Goal: Information Seeking & Learning: Learn about a topic

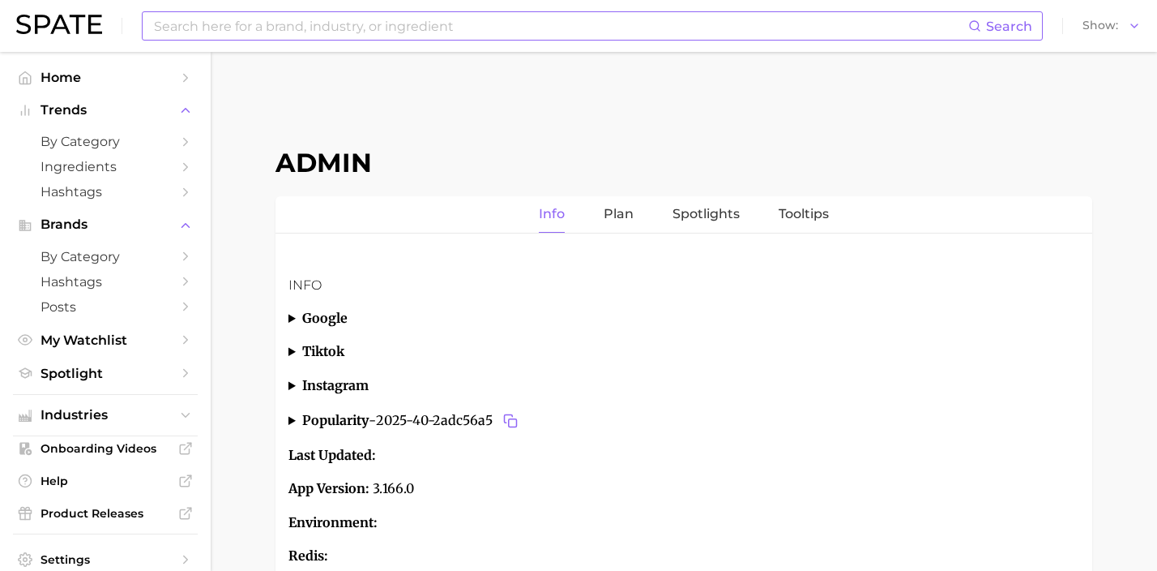
click at [278, 24] on input at bounding box center [560, 26] width 816 height 28
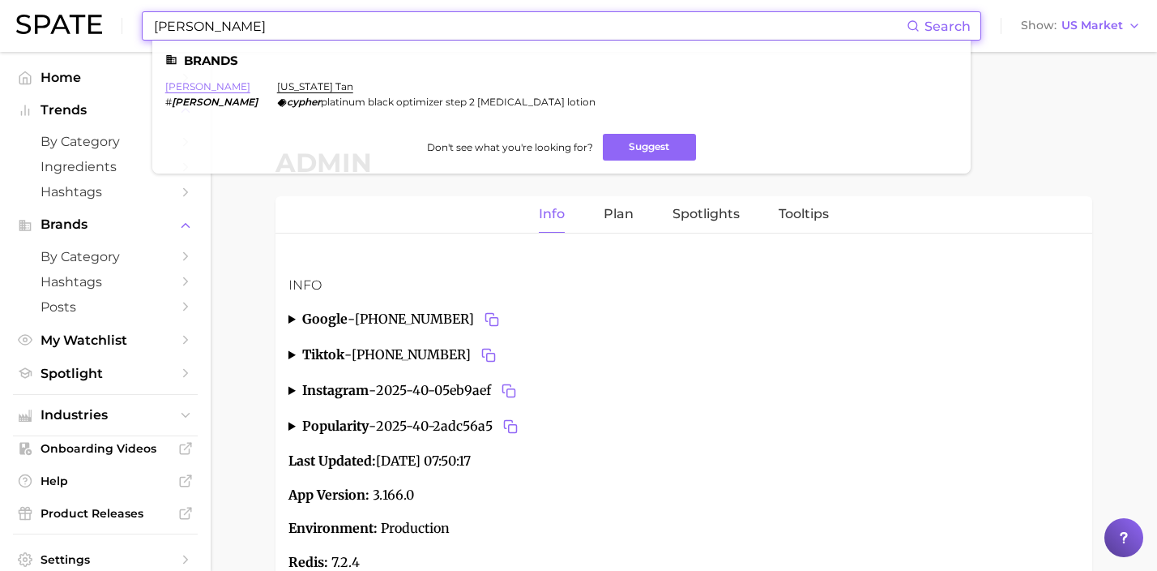
type input "[PERSON_NAME]"
click at [187, 90] on link "[PERSON_NAME]" at bounding box center [207, 86] width 85 height 12
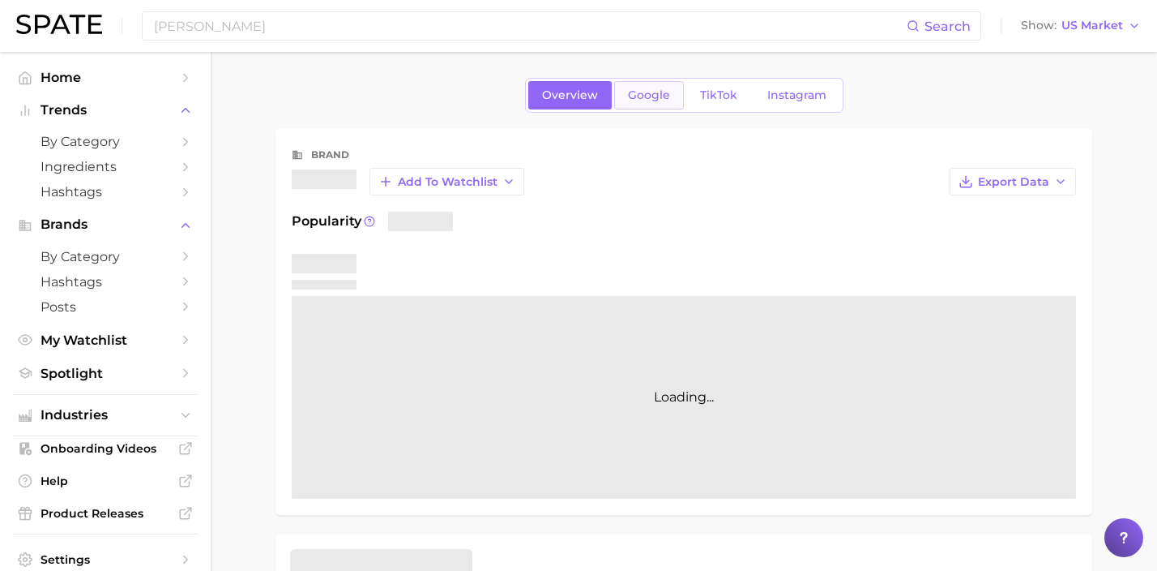
click at [639, 99] on span "Google" at bounding box center [649, 95] width 42 height 14
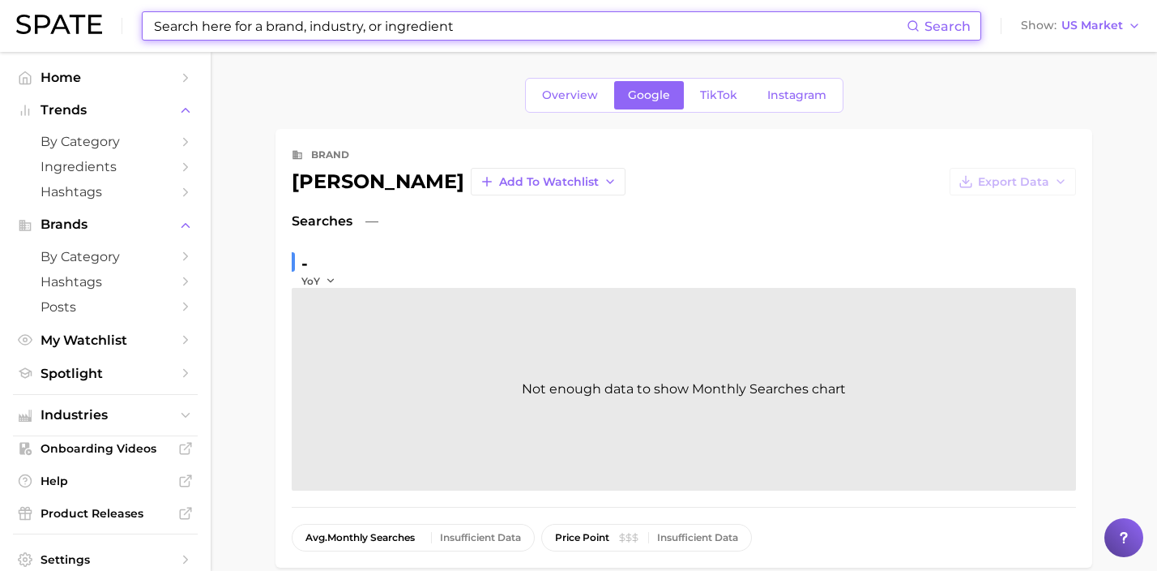
drag, startPoint x: 611, startPoint y: 16, endPoint x: 77, endPoint y: 16, distance: 534.1
click at [81, 16] on div "Search Show US Market" at bounding box center [578, 26] width 1125 height 52
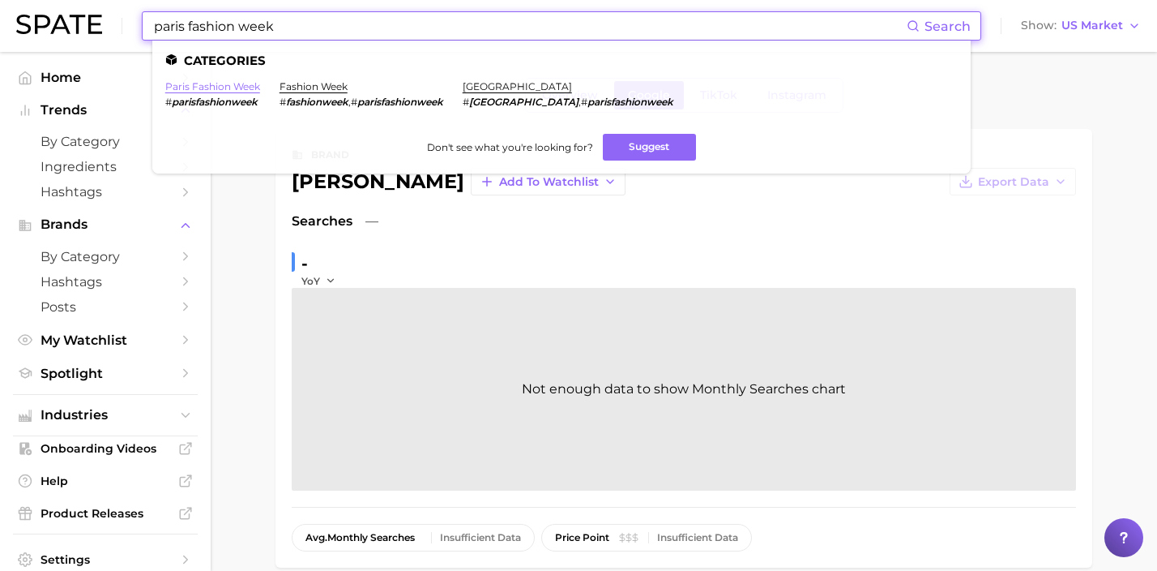
type input "paris fashion week"
click at [223, 87] on link "paris fashion week" at bounding box center [212, 86] width 95 height 12
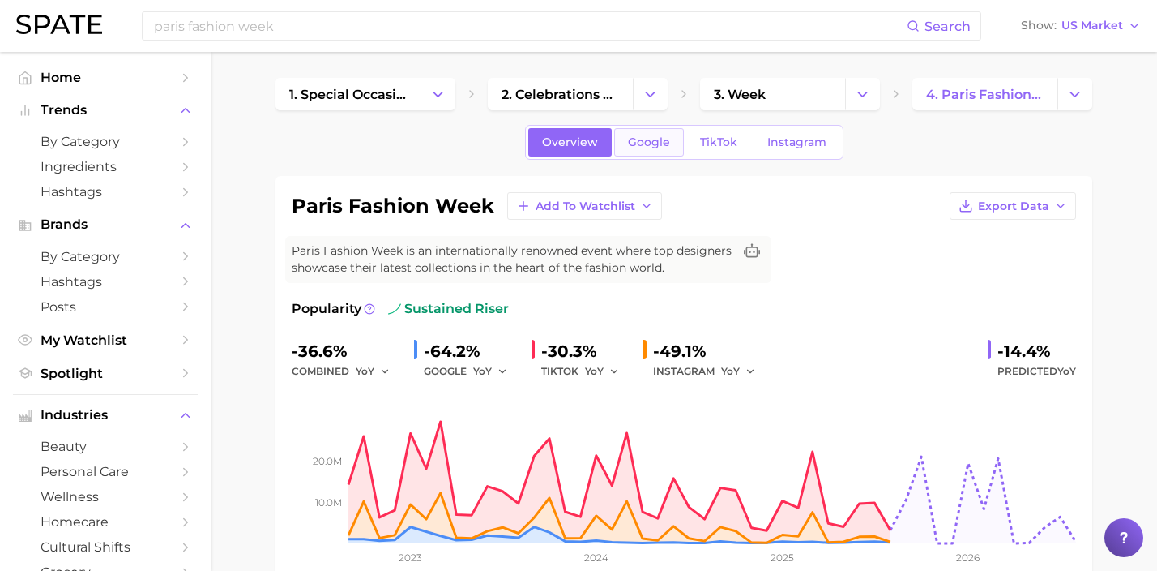
click at [660, 147] on span "Google" at bounding box center [649, 142] width 42 height 14
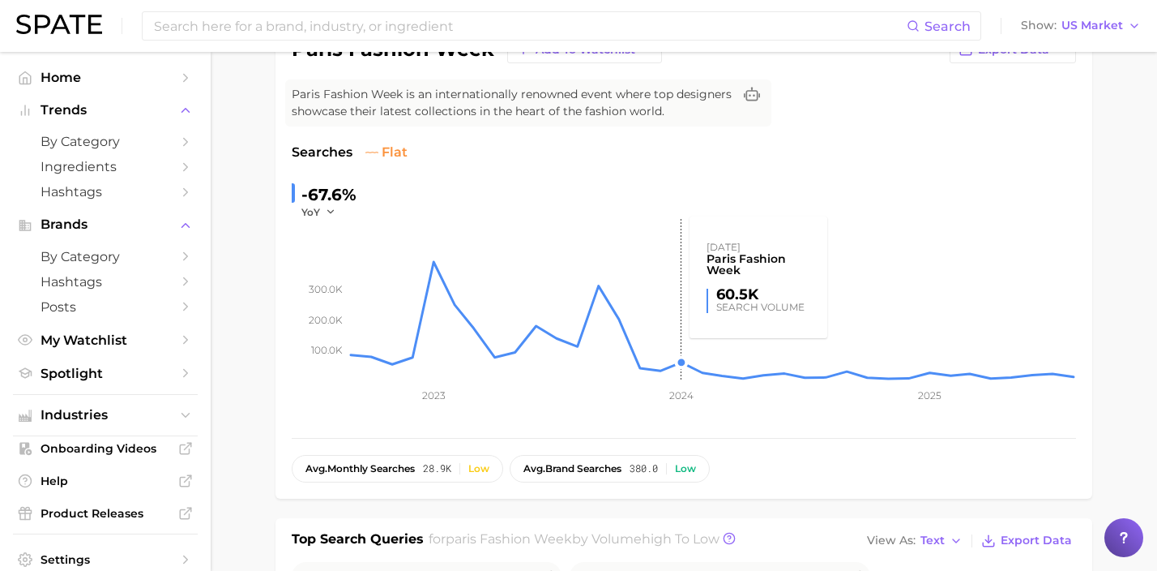
scroll to position [469, 0]
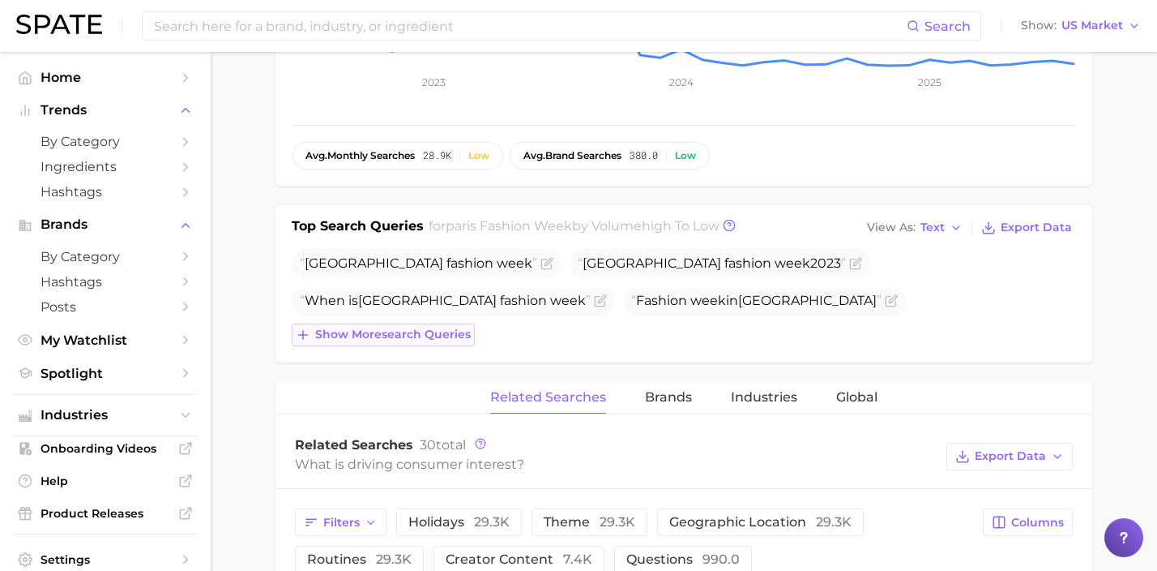
click at [424, 331] on span "Show more search queries" at bounding box center [393, 334] width 156 height 14
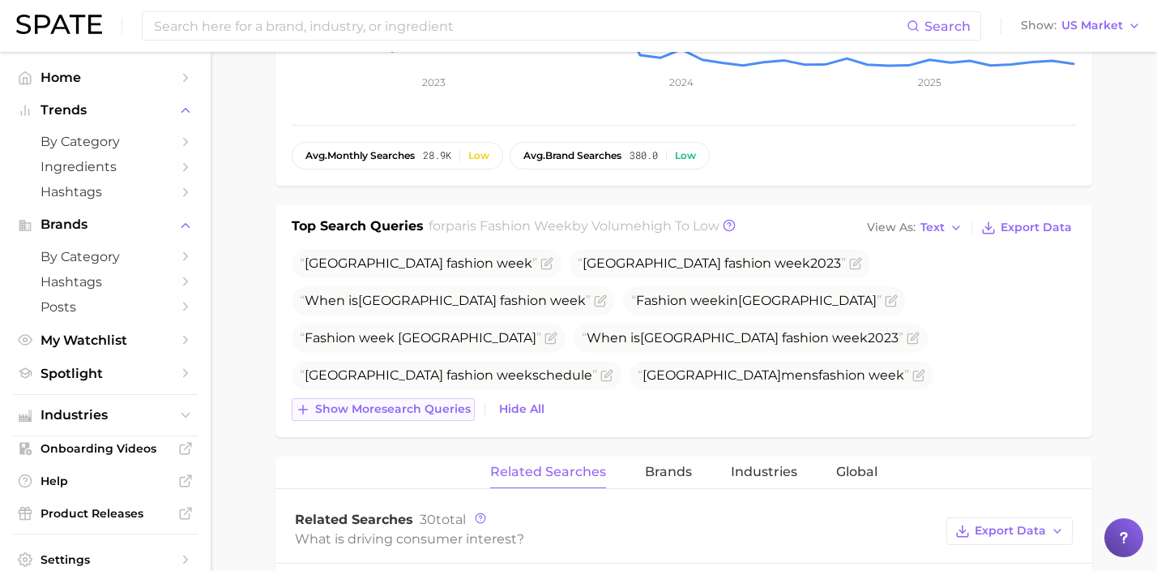
click at [431, 408] on span "Show more search queries" at bounding box center [393, 409] width 156 height 14
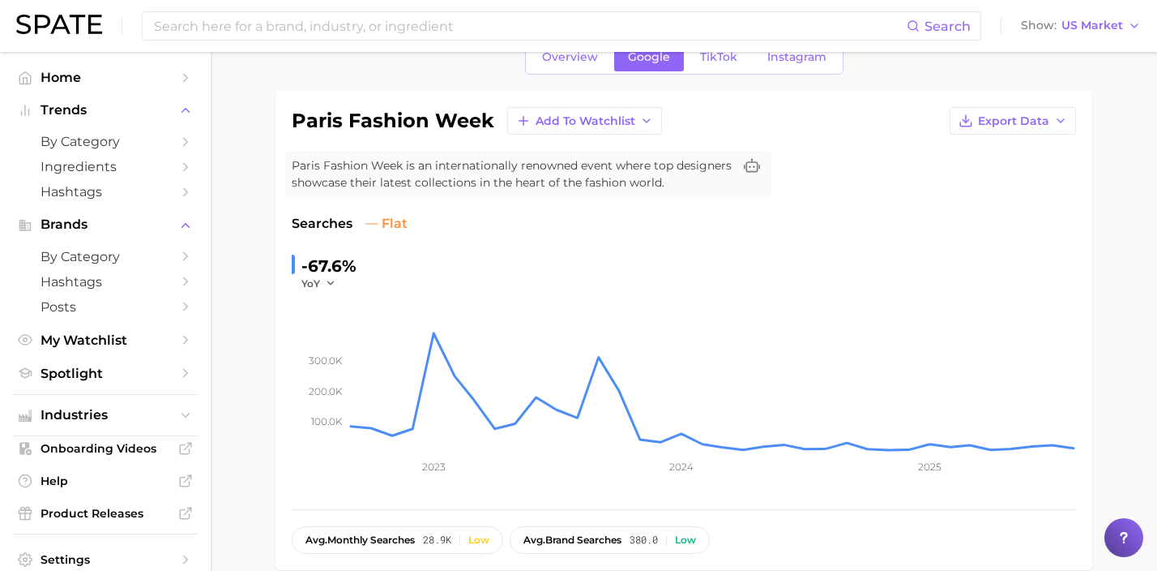
scroll to position [0, 0]
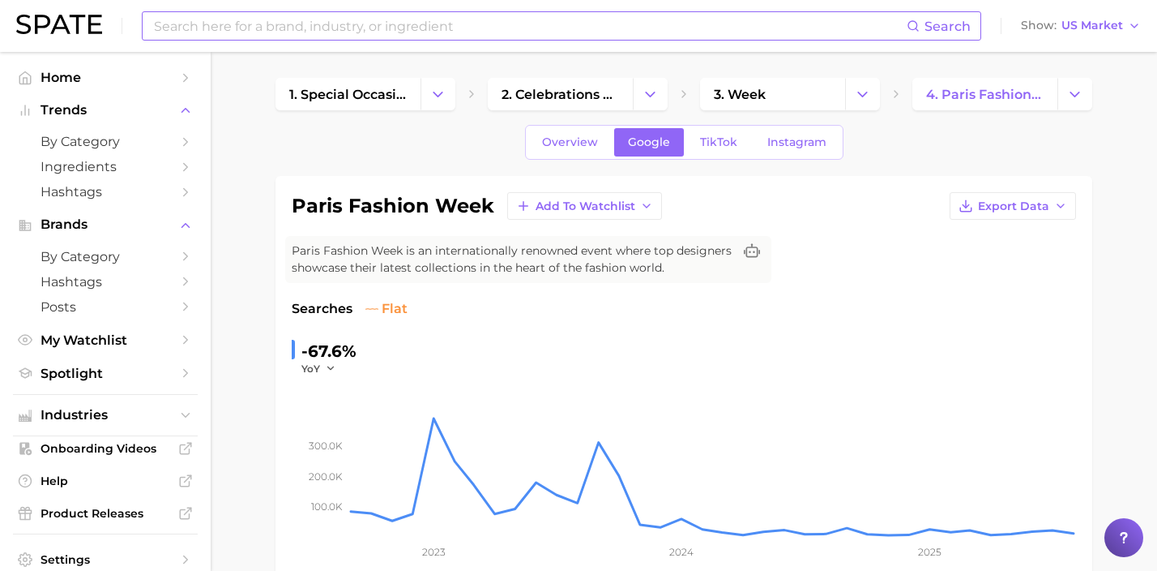
click at [795, 17] on input at bounding box center [529, 26] width 754 height 28
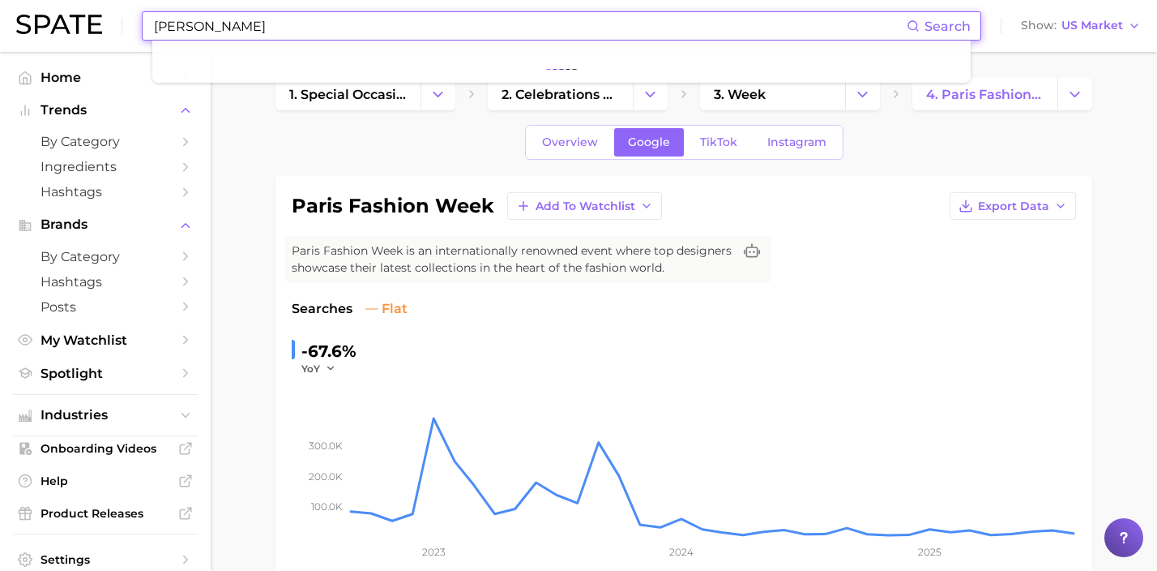
type input "emma chamberlain"
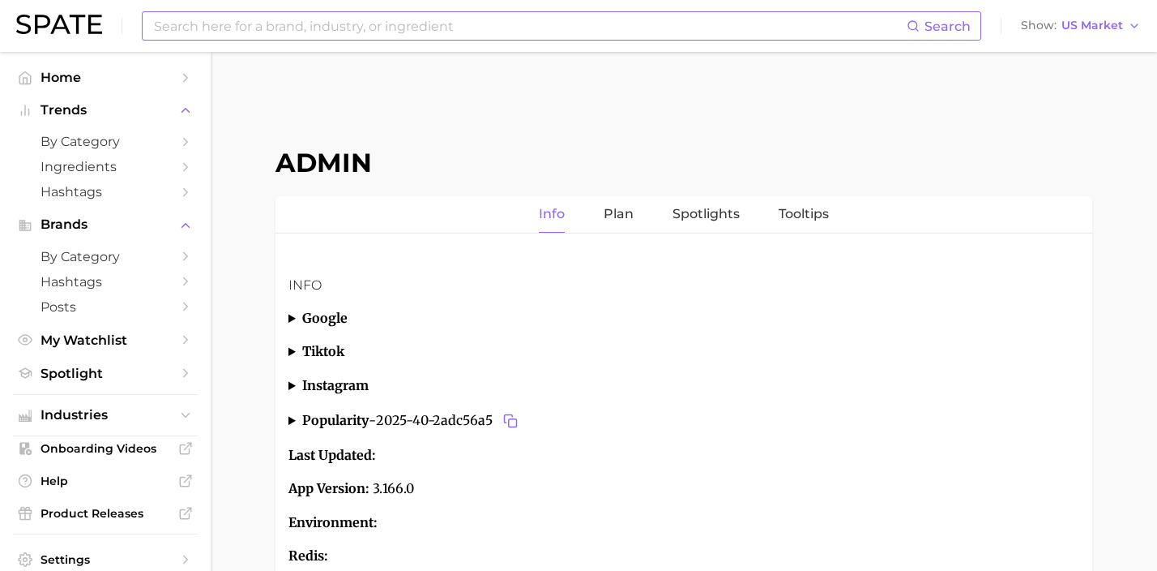
click at [473, 26] on input at bounding box center [529, 26] width 754 height 28
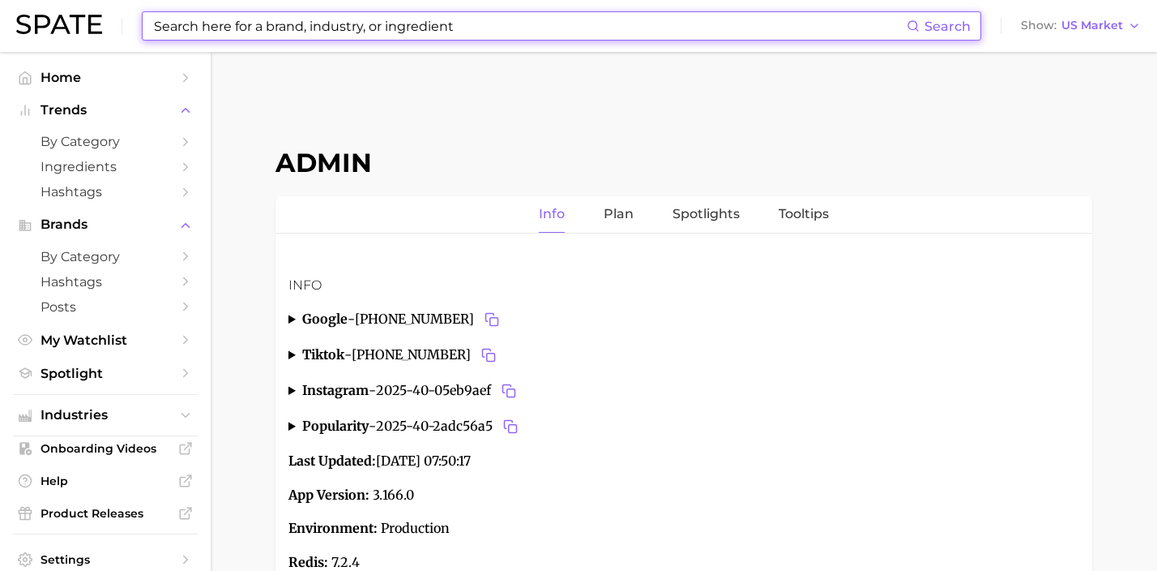
type input "d"
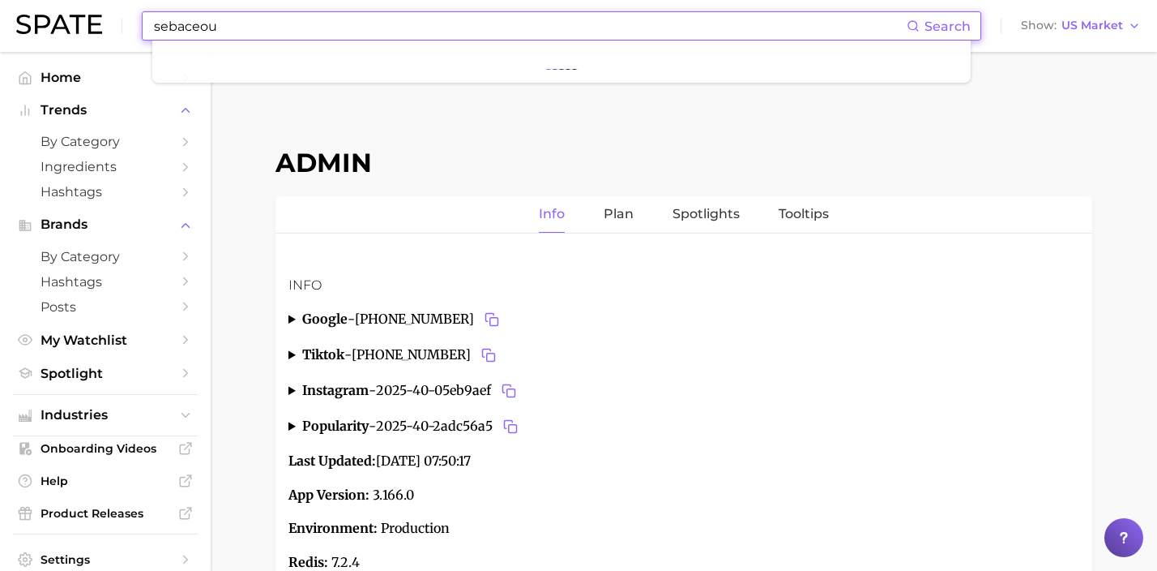
type input "sebaceous"
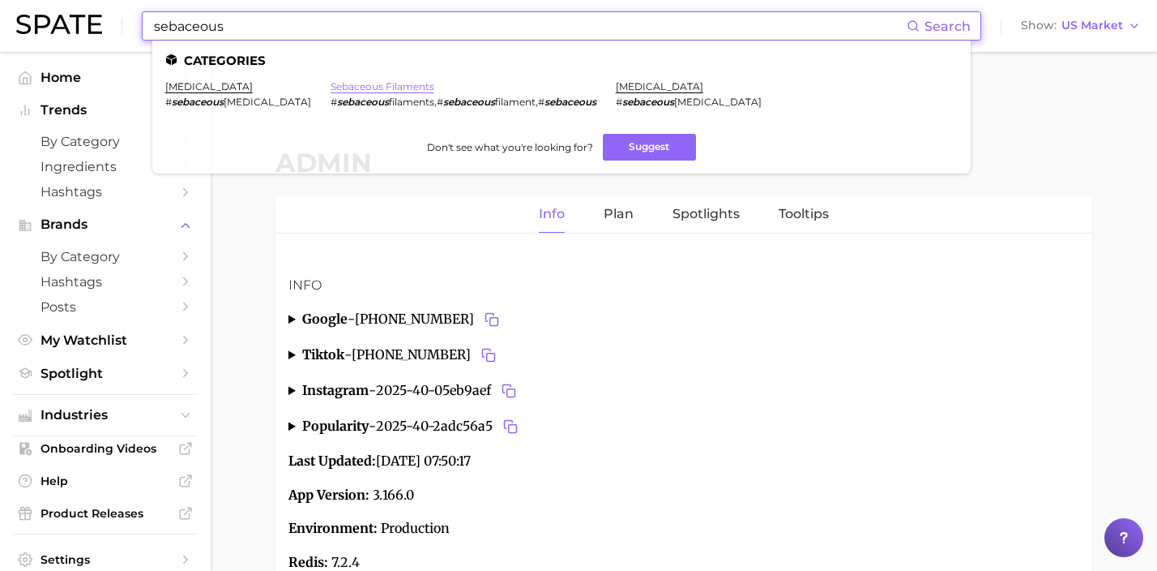
click at [331, 88] on link "sebaceous filaments" at bounding box center [383, 86] width 104 height 12
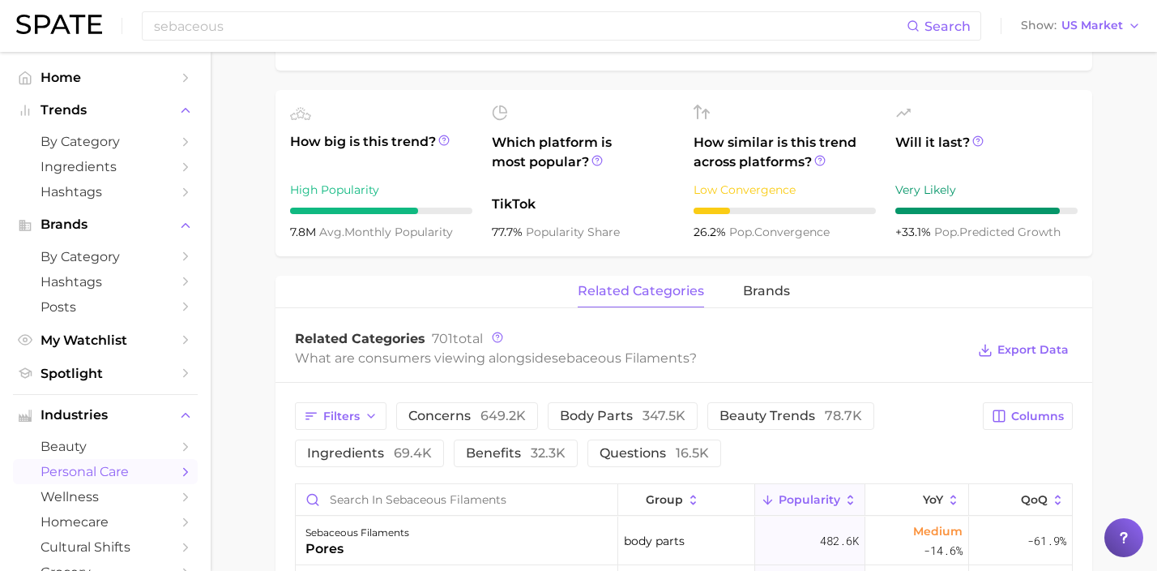
scroll to position [550, 0]
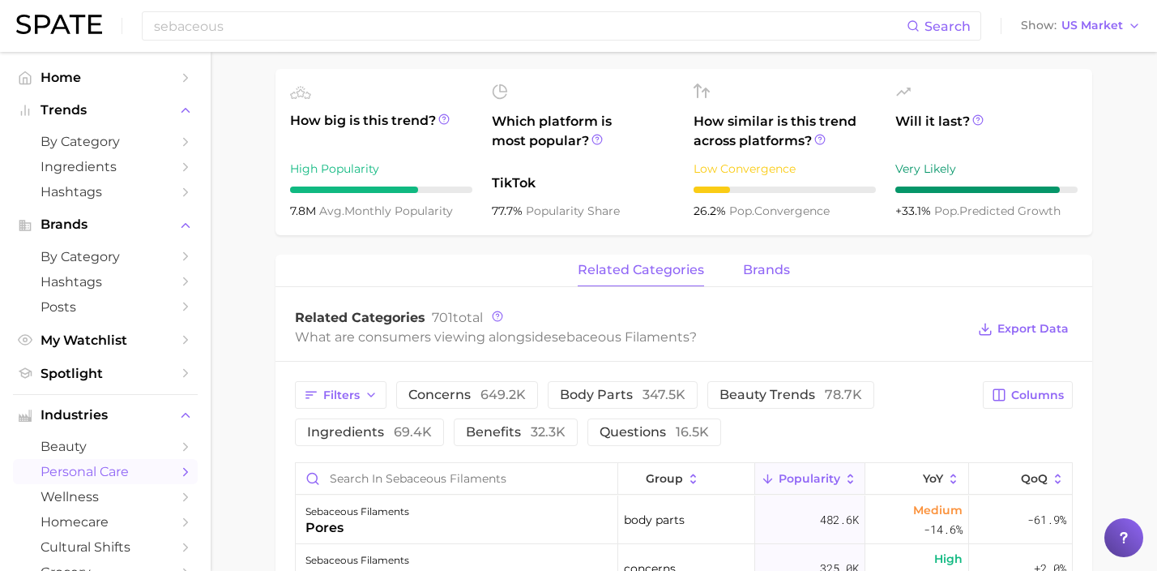
click at [787, 263] on span "brands" at bounding box center [766, 270] width 47 height 15
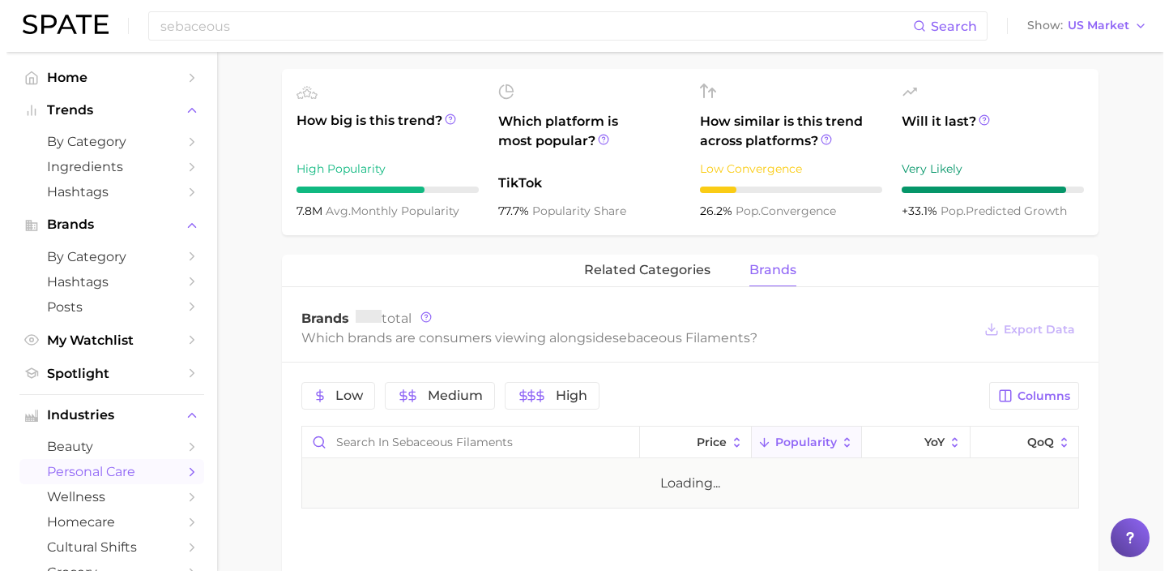
scroll to position [782, 0]
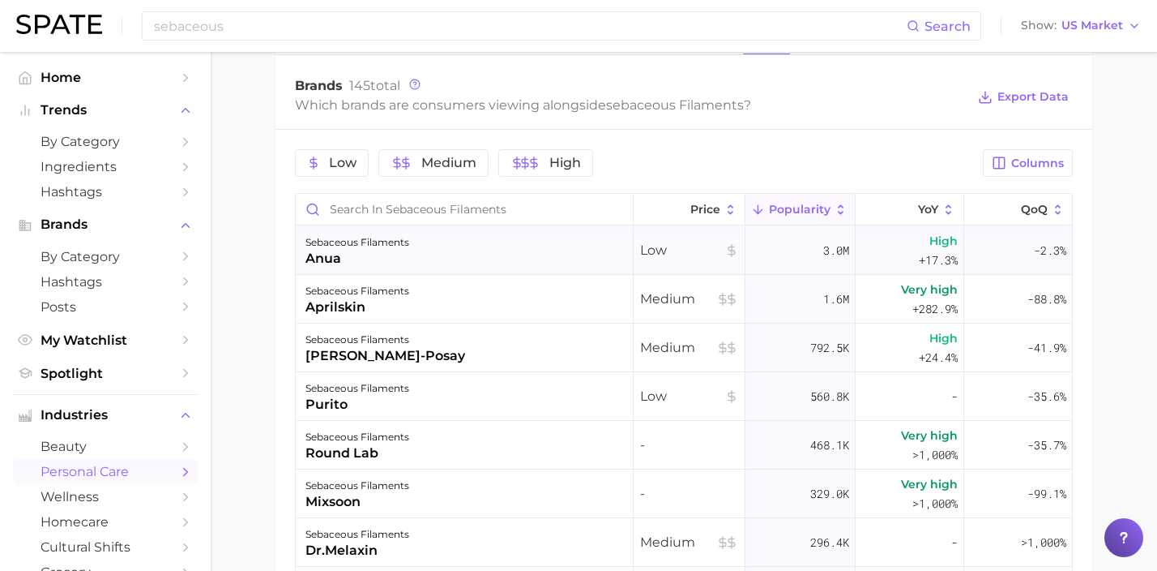
click at [545, 260] on div "sebaceous filaments anua" at bounding box center [465, 250] width 338 height 49
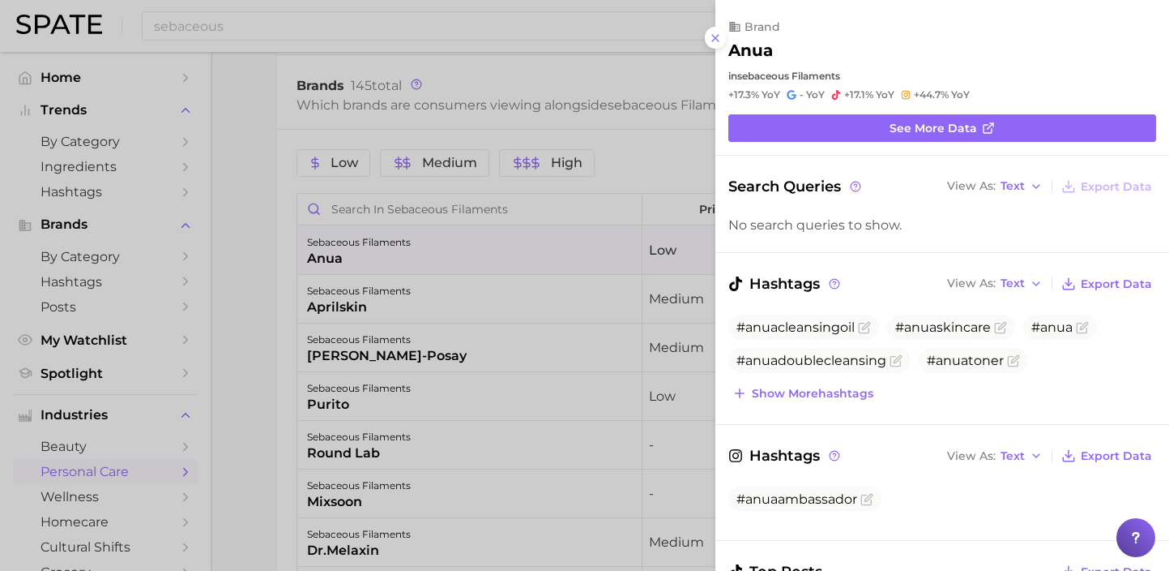
scroll to position [0, 0]
click at [848, 387] on span "Show more hashtags" at bounding box center [813, 394] width 122 height 14
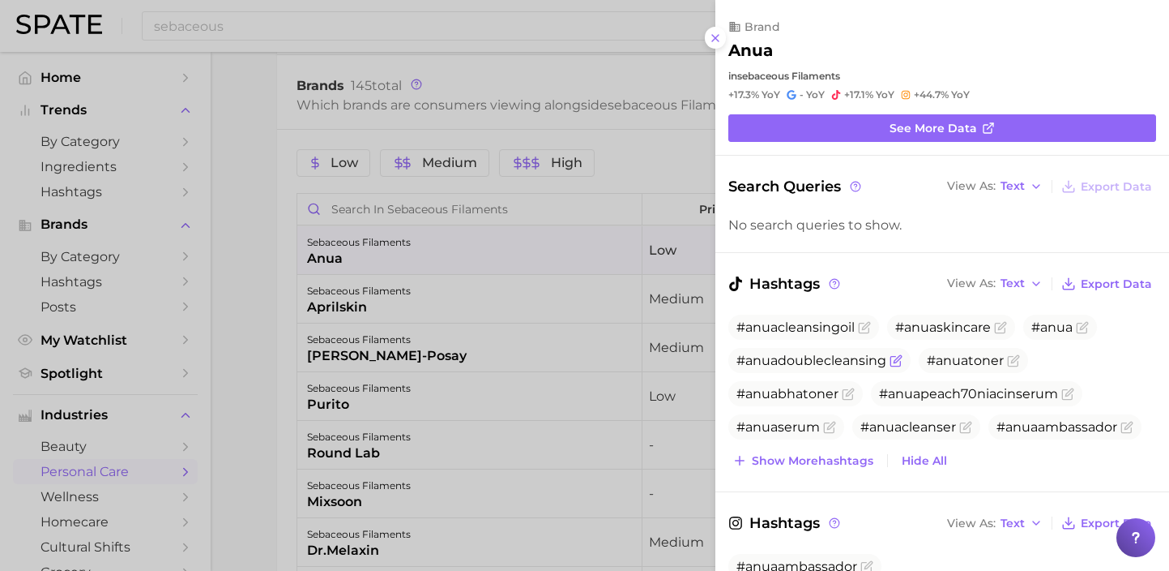
scroll to position [533, 0]
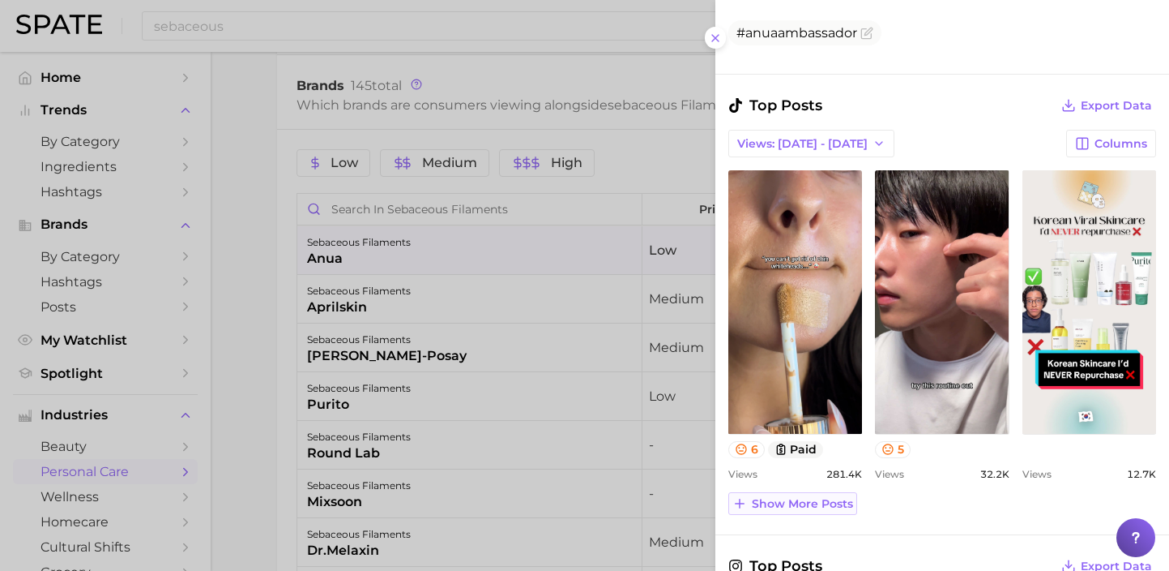
click at [827, 502] on span "Show more posts" at bounding box center [802, 504] width 101 height 14
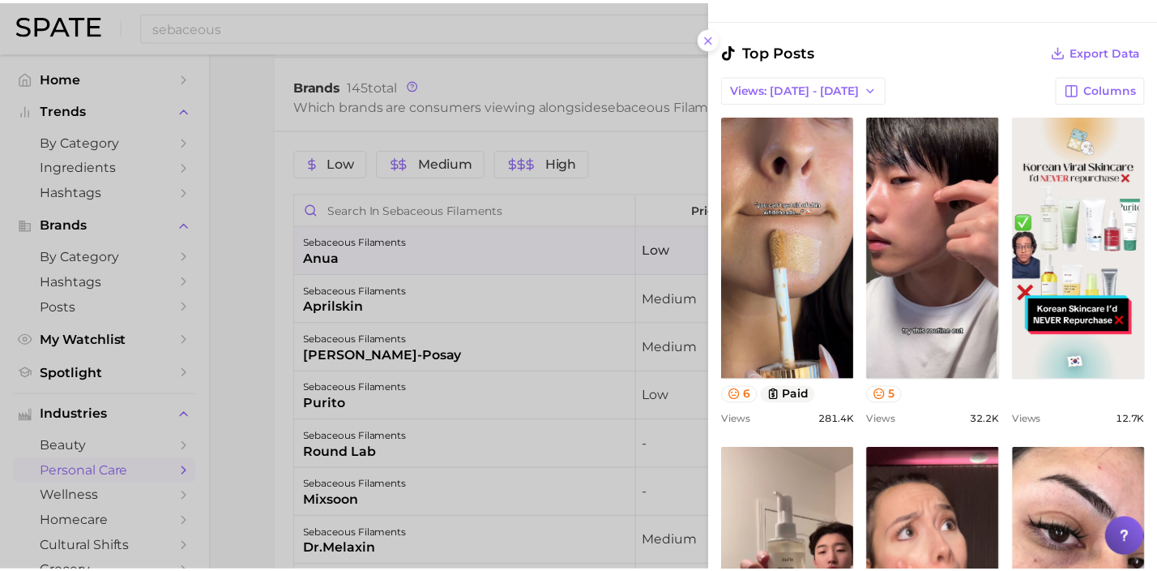
scroll to position [740, 0]
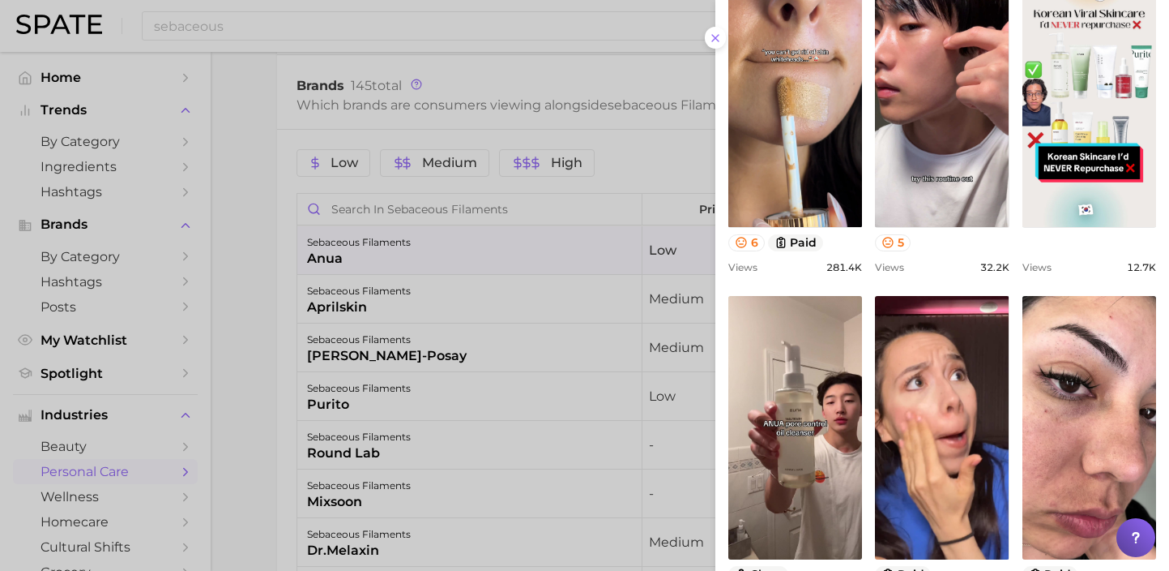
click at [422, 314] on div at bounding box center [584, 285] width 1169 height 571
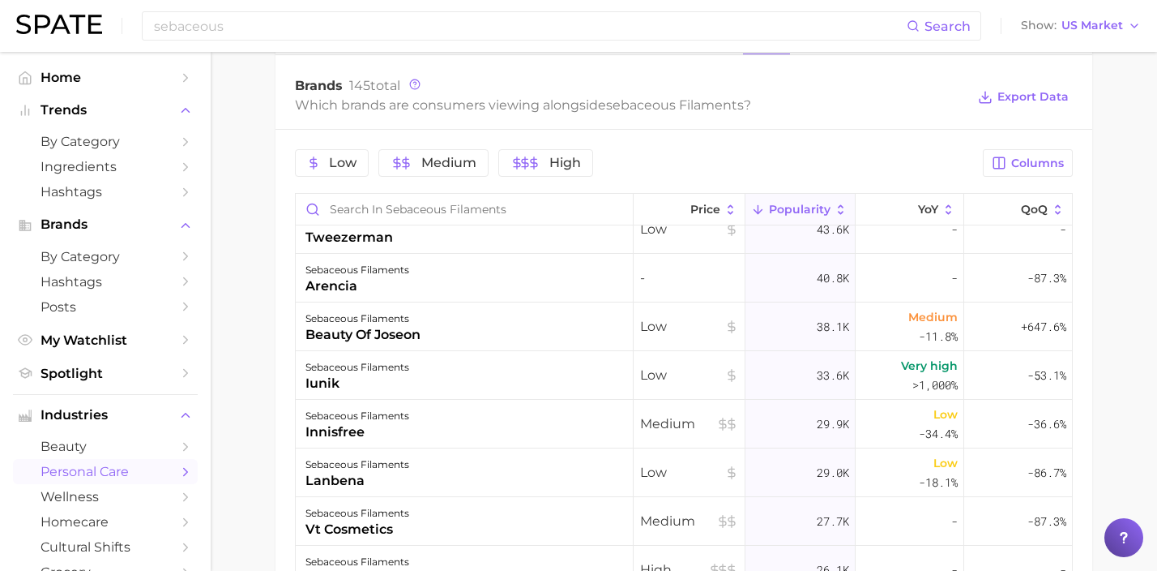
scroll to position [0, 0]
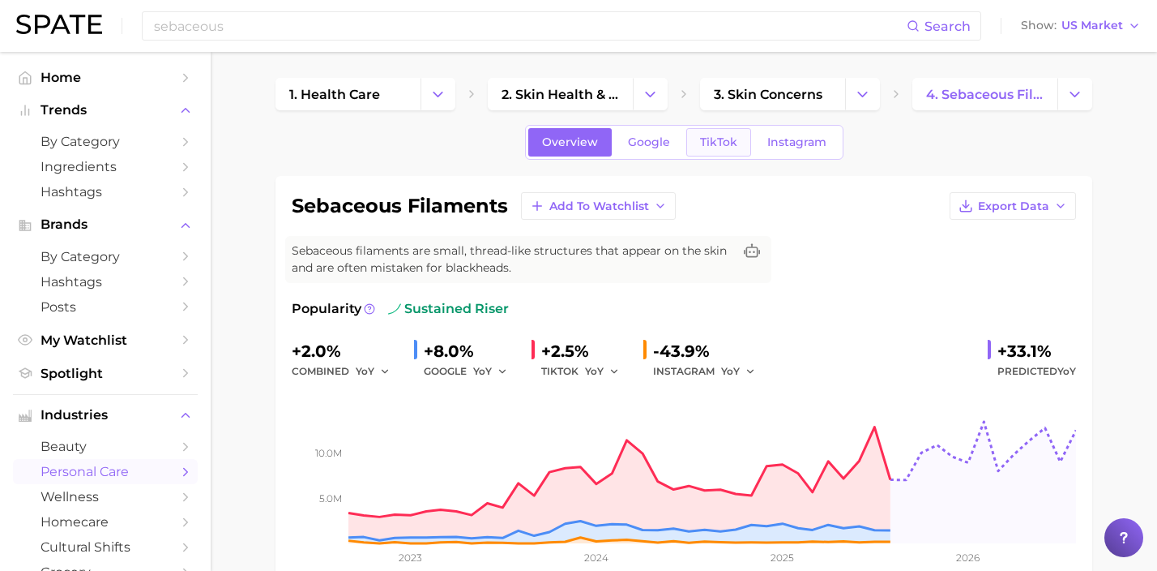
click at [711, 139] on span "TikTok" at bounding box center [718, 142] width 37 height 14
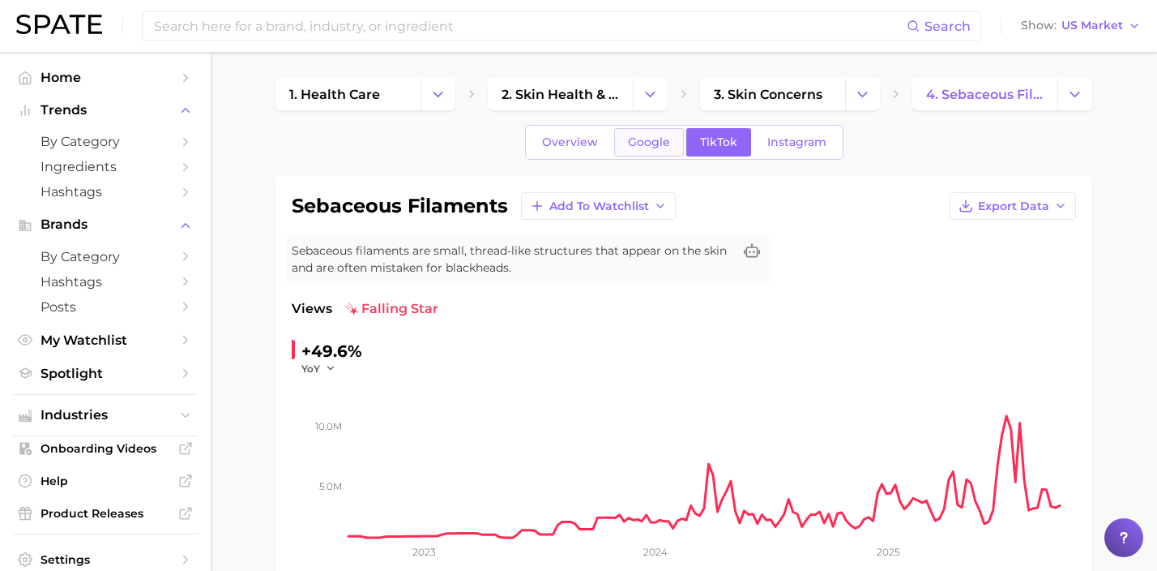
click at [669, 154] on link "Google" at bounding box center [649, 142] width 70 height 28
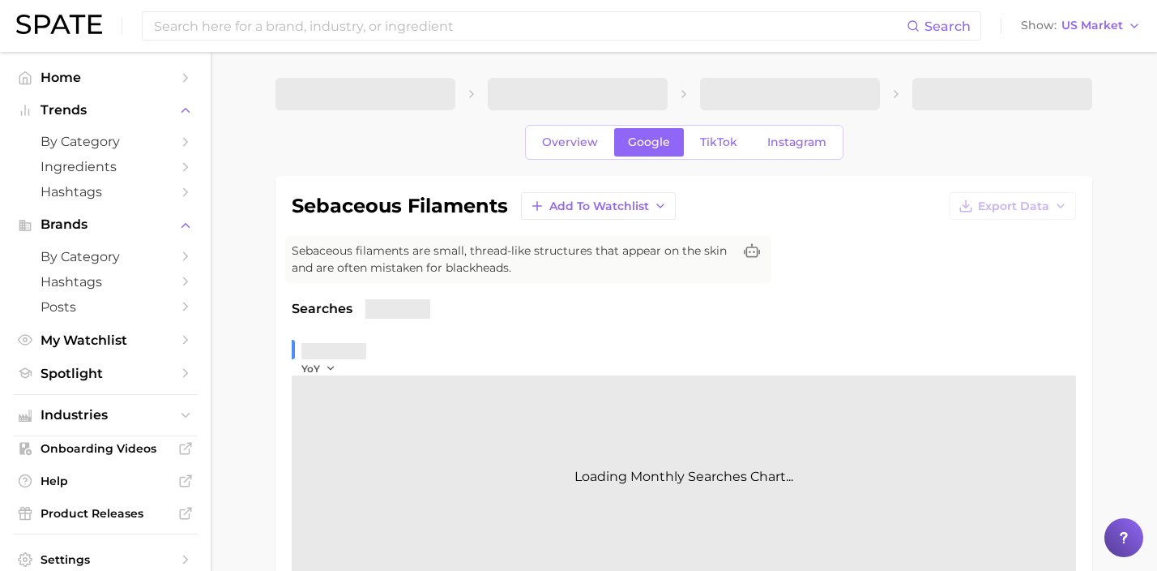
scroll to position [556, 0]
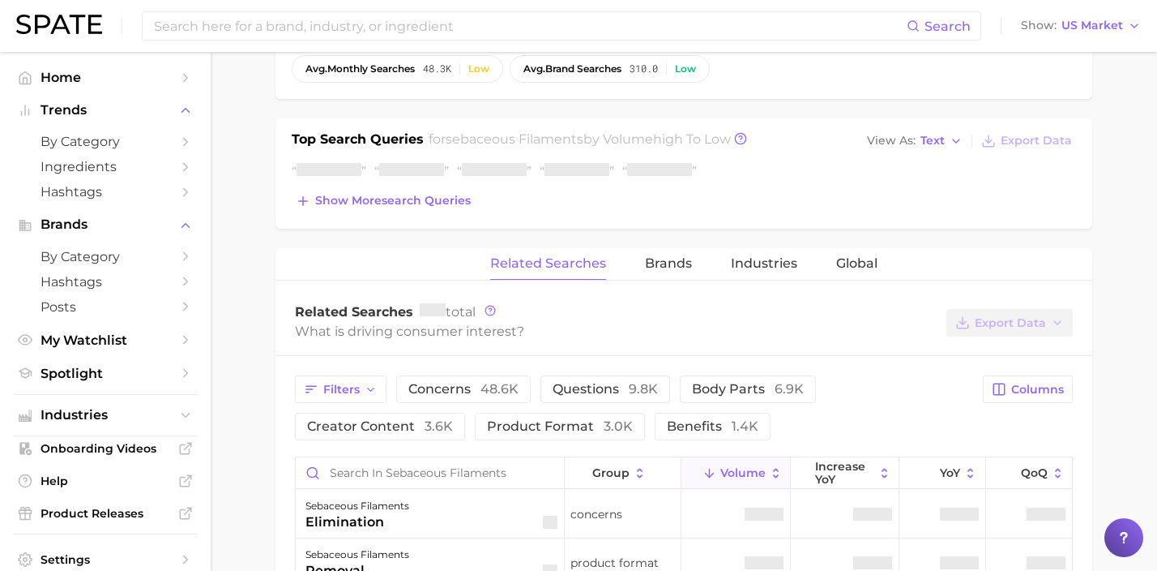
click at [750, 225] on div "Top Search Queries for sebaceous filaments by Volume high to low View As Text E…" at bounding box center [684, 173] width 817 height 110
click at [761, 256] on span "Industries" at bounding box center [764, 263] width 66 height 15
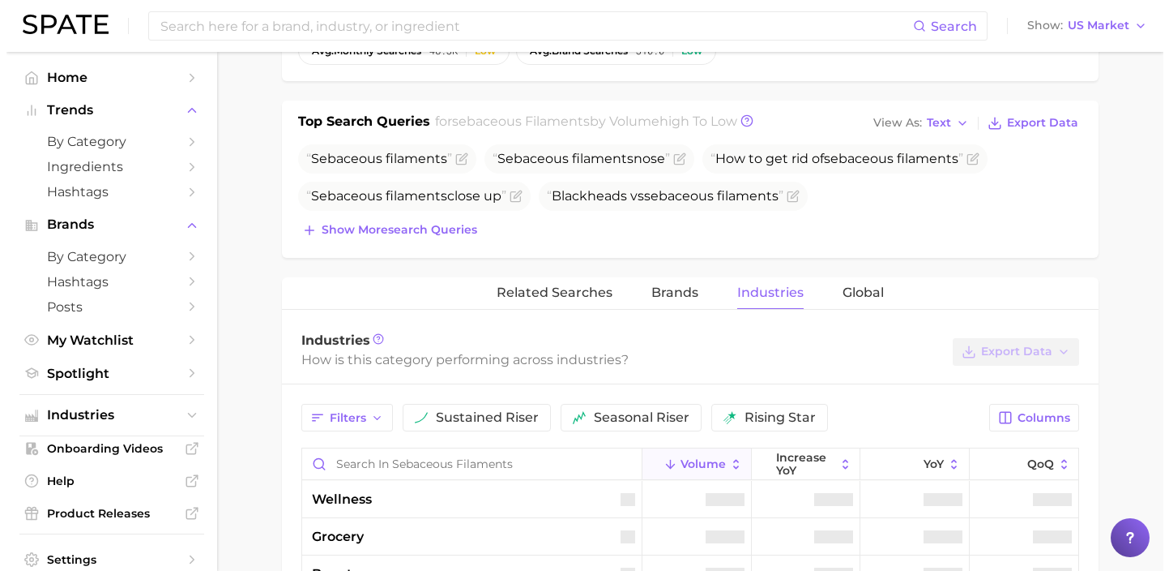
scroll to position [699, 0]
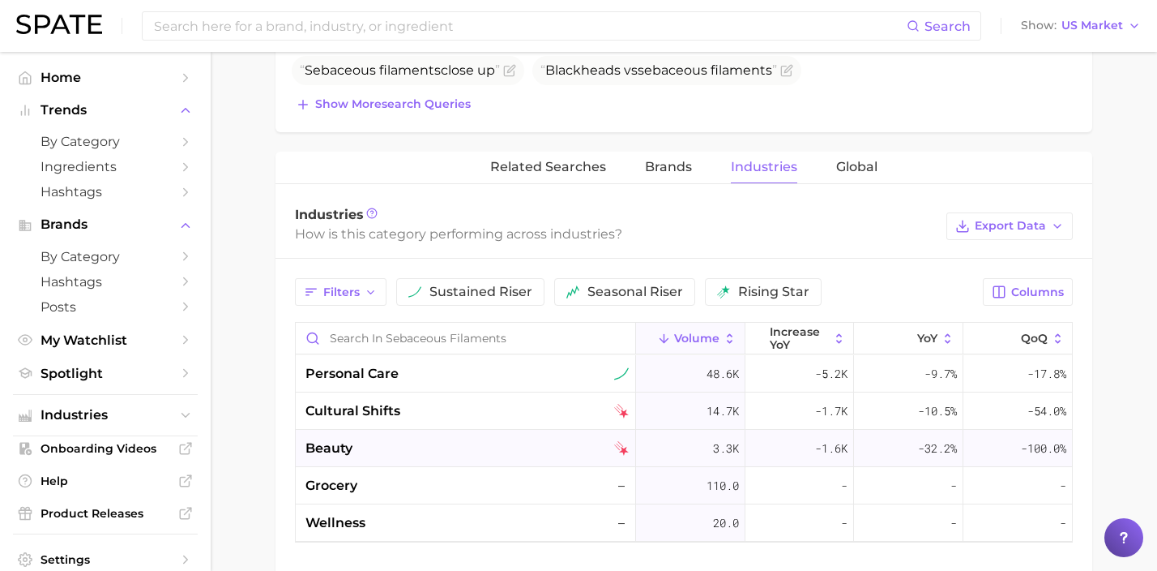
click at [508, 443] on div "beauty" at bounding box center [467, 447] width 323 height 19
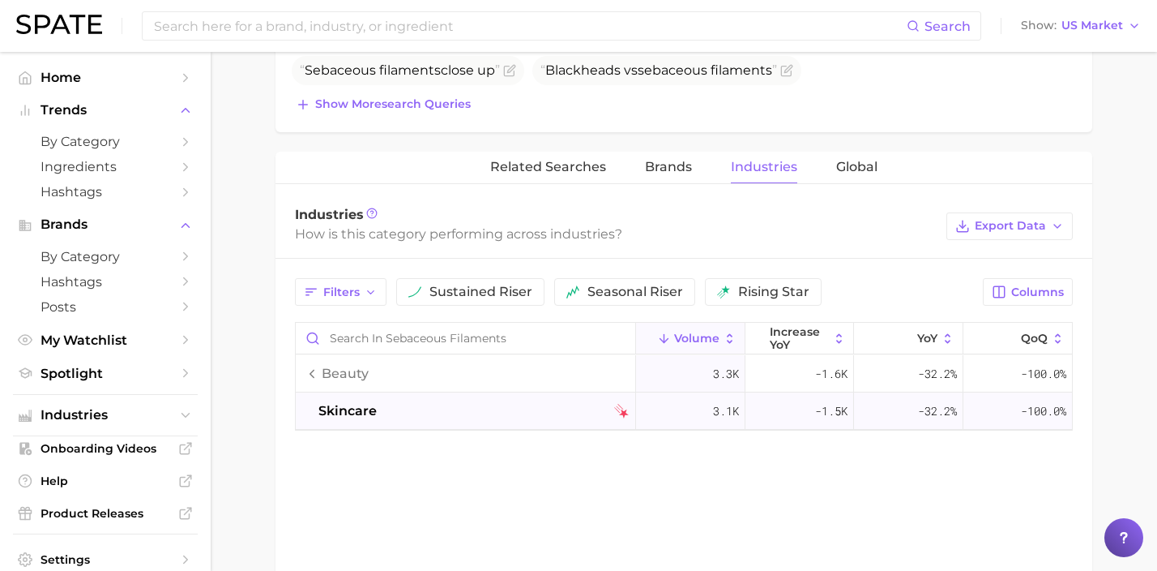
click at [496, 408] on div "skincare" at bounding box center [473, 410] width 310 height 19
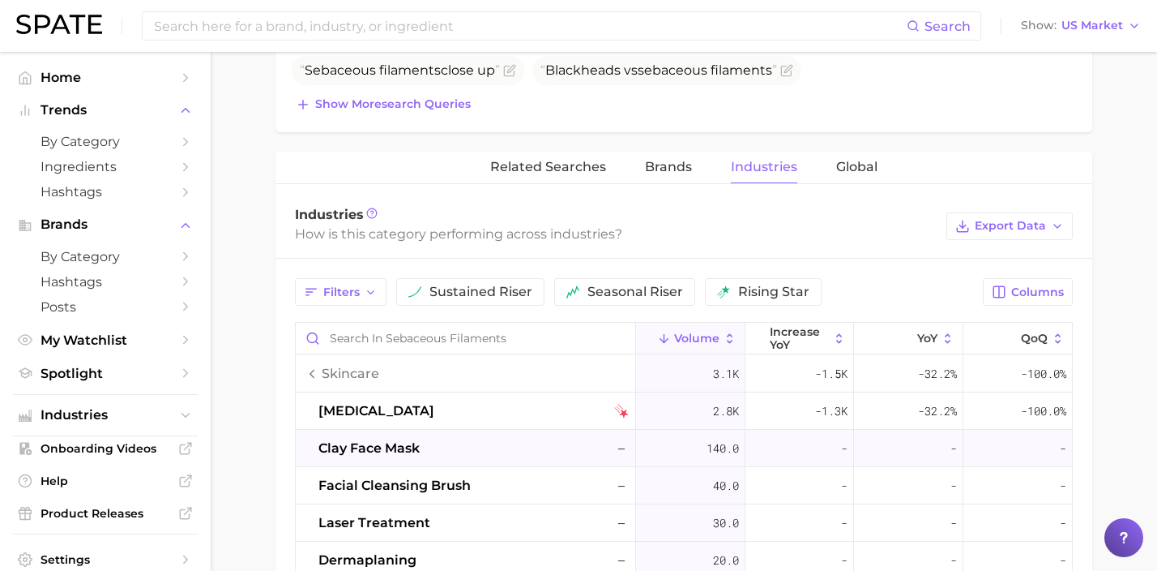
click at [544, 447] on div "clay face mask –" at bounding box center [473, 447] width 310 height 19
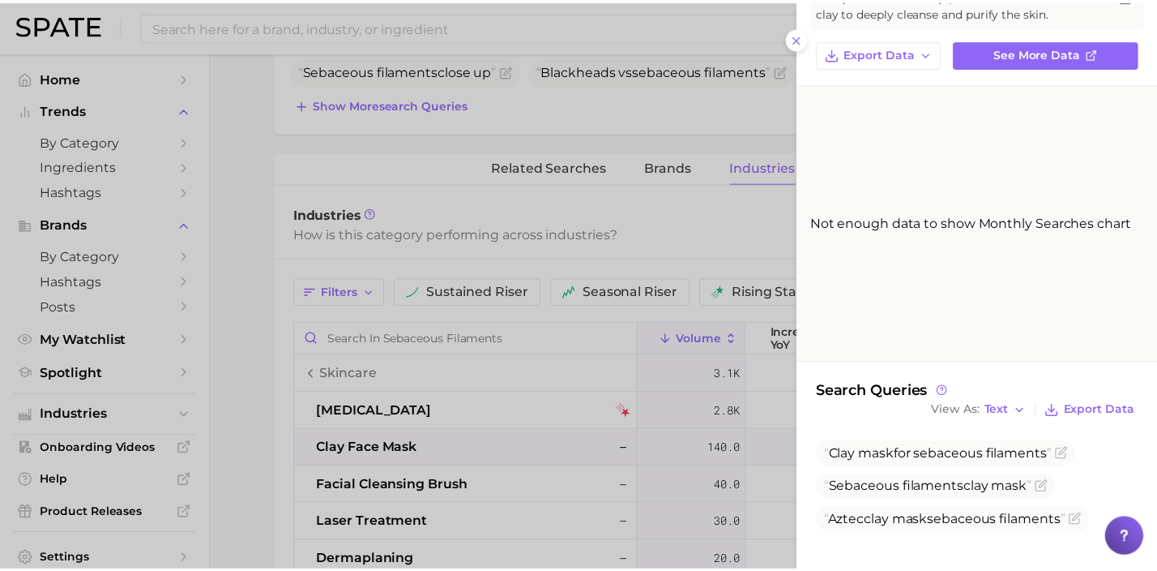
scroll to position [96, 0]
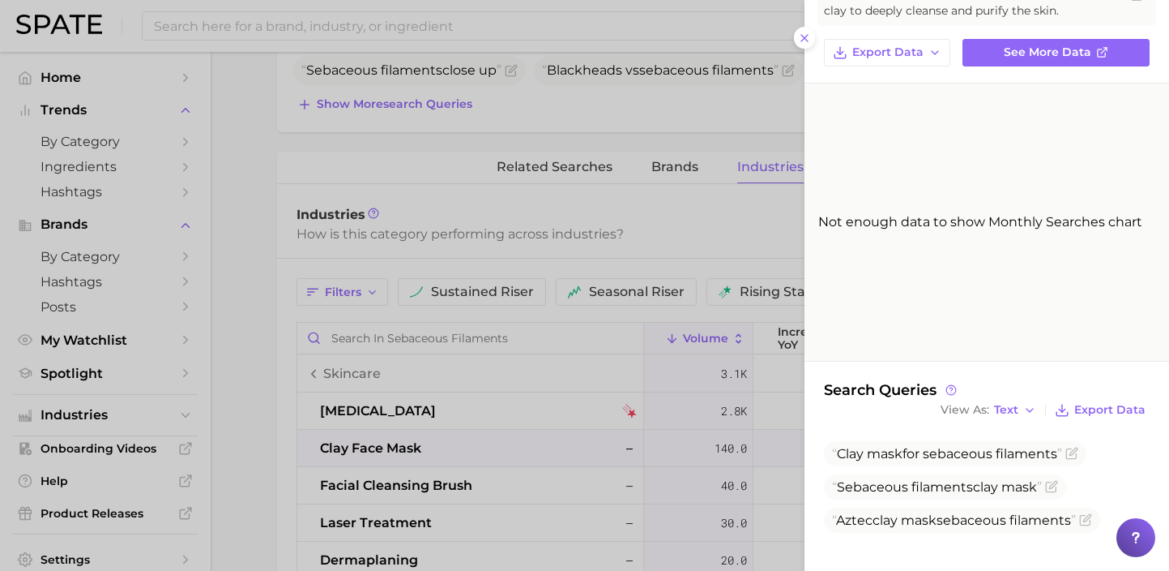
click at [633, 220] on div at bounding box center [584, 285] width 1169 height 571
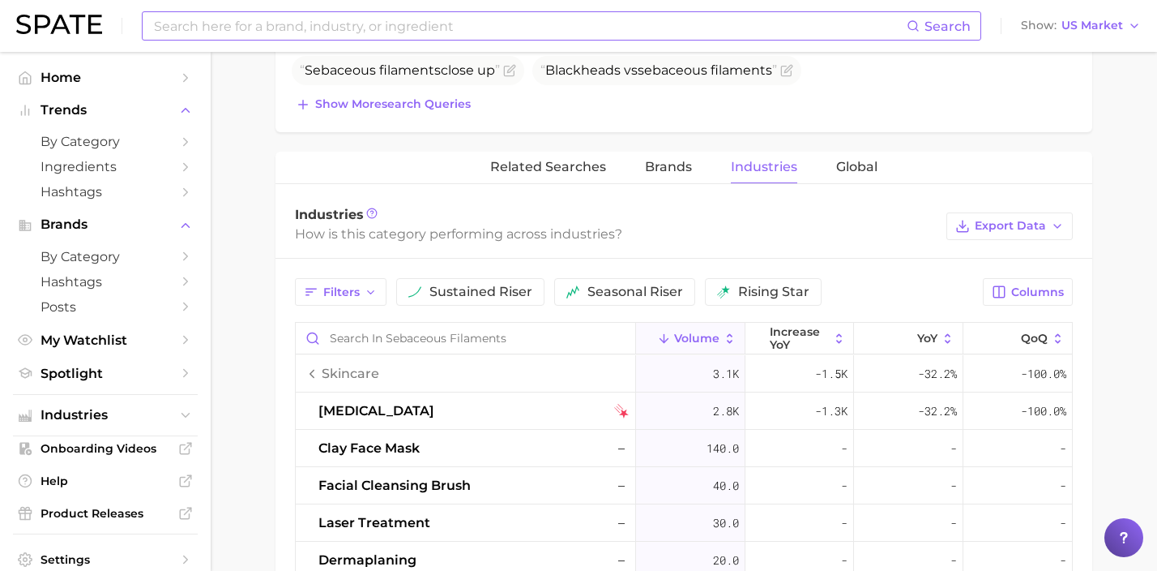
click at [358, 36] on input at bounding box center [529, 26] width 754 height 28
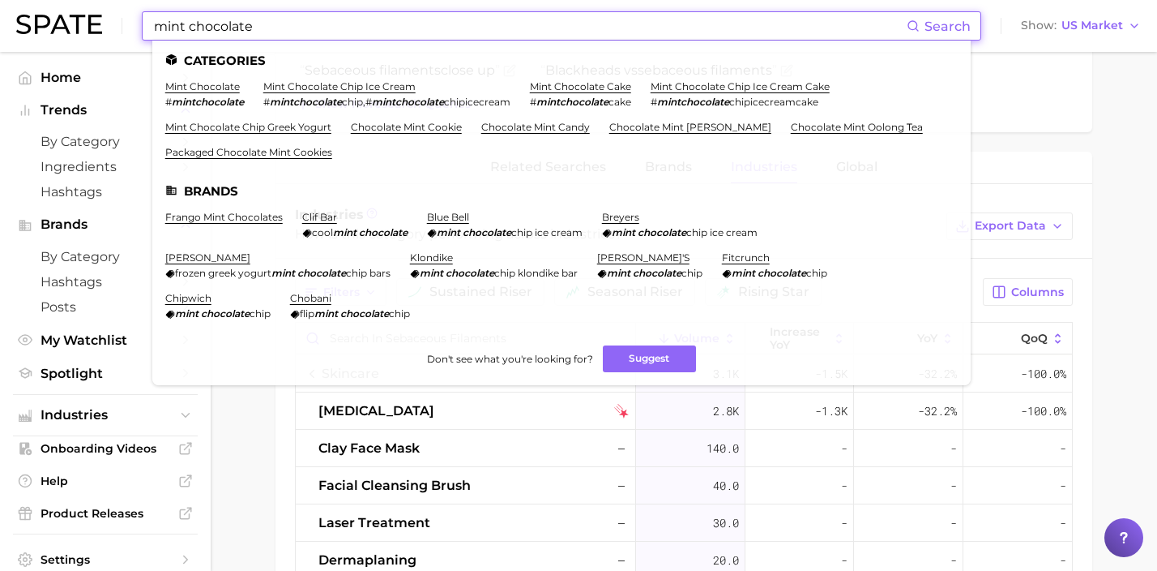
drag, startPoint x: 386, startPoint y: 25, endPoint x: 116, endPoint y: 20, distance: 269.9
click at [116, 20] on div "mint chocolate Search Categories mint chocolate # mintchocolate mint chocolate …" at bounding box center [578, 26] width 1125 height 52
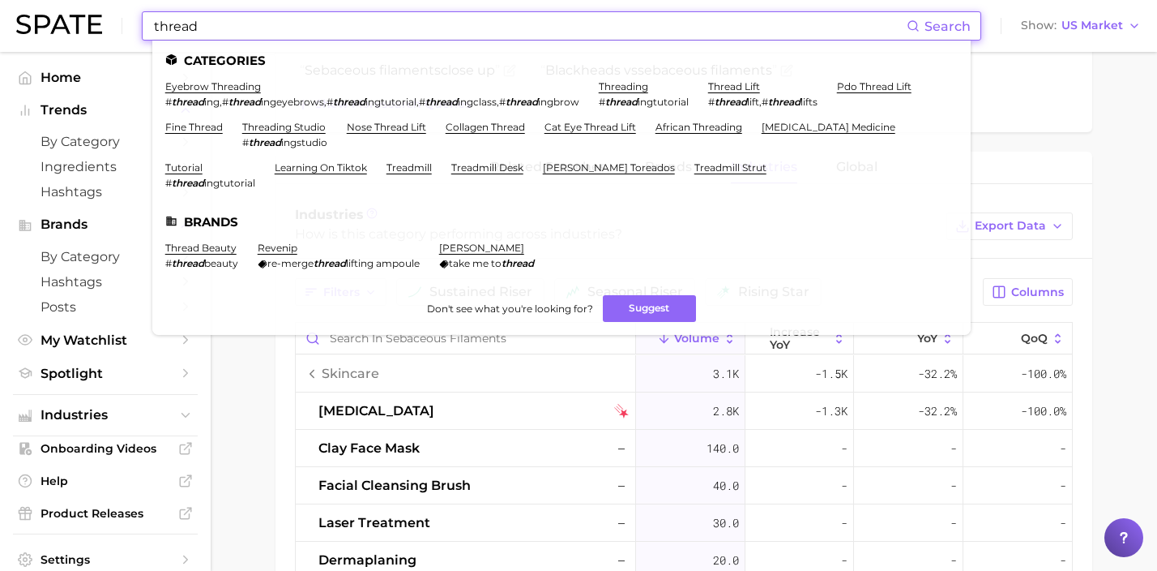
drag, startPoint x: 475, startPoint y: 25, endPoint x: 100, endPoint y: 15, distance: 374.6
click at [100, 15] on div "thread Search Categories eyebrow threading # thread ing , # thread ingeyebrows …" at bounding box center [578, 26] width 1125 height 52
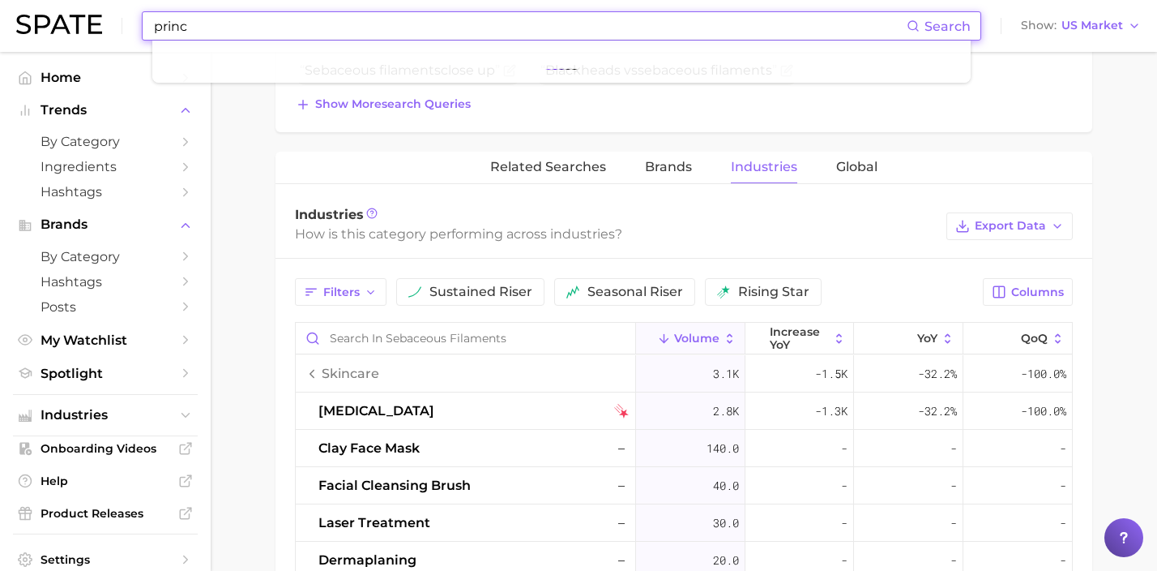
type input "prince"
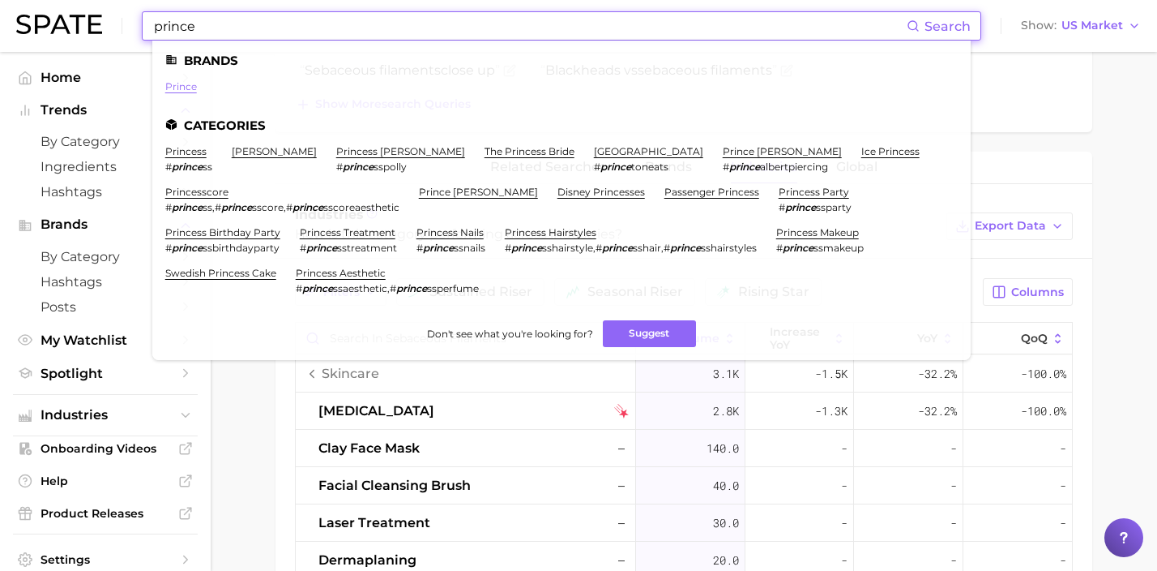
click at [190, 91] on link "prince" at bounding box center [181, 86] width 32 height 12
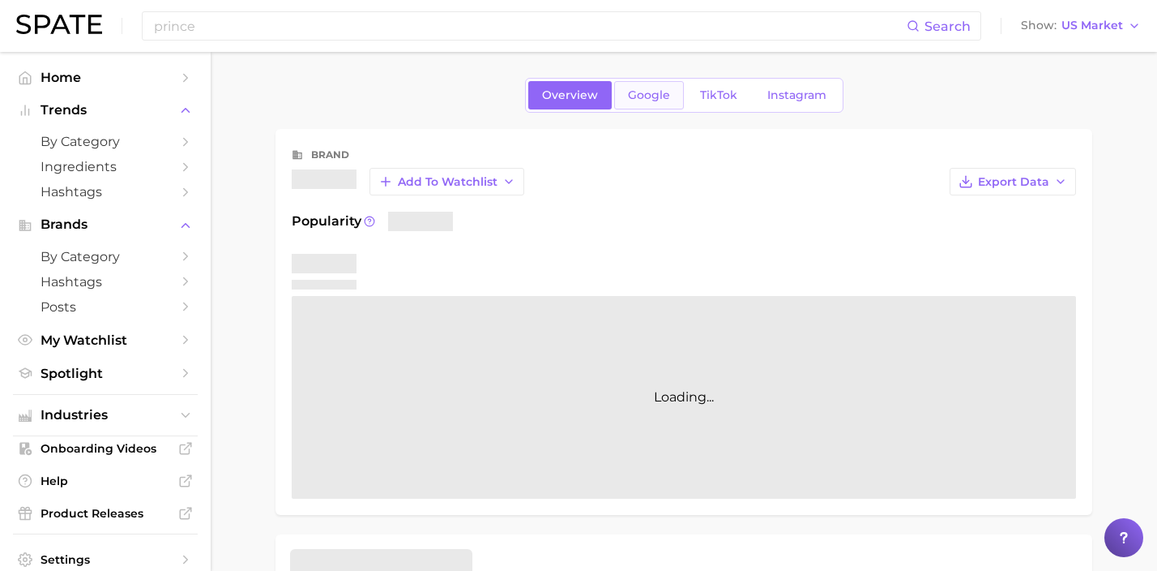
click at [641, 96] on span "Google" at bounding box center [649, 95] width 42 height 14
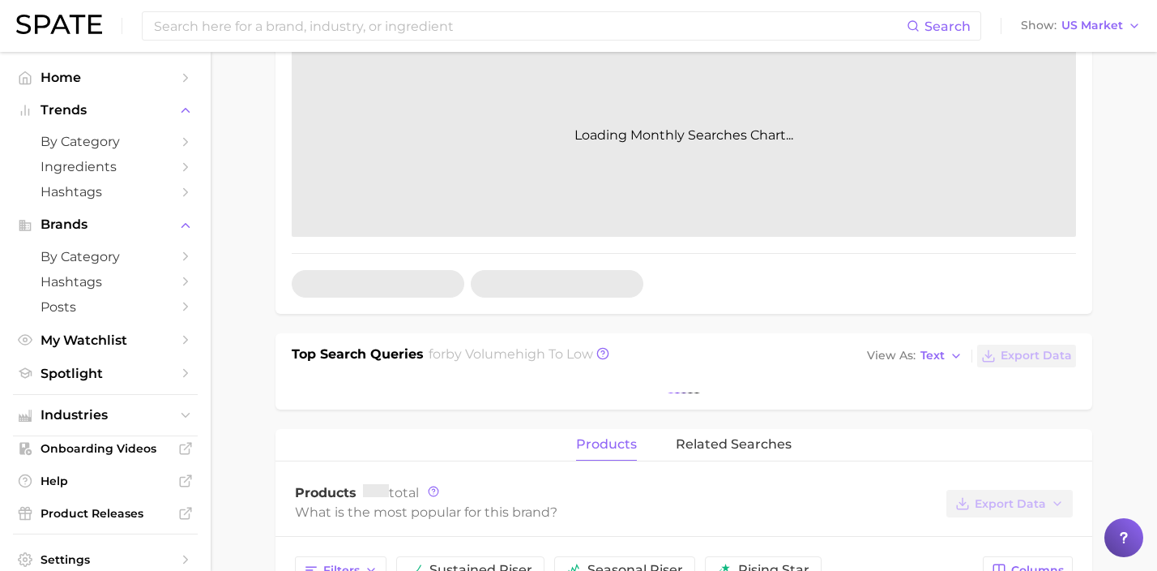
scroll to position [258, 0]
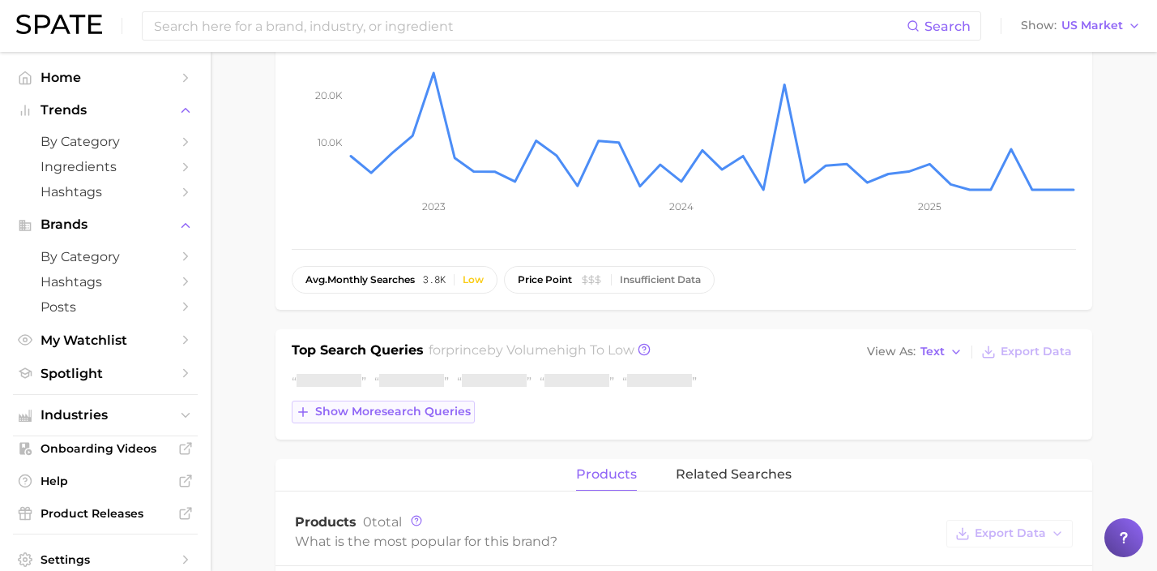
click at [433, 405] on span "Show more search queries" at bounding box center [393, 411] width 156 height 14
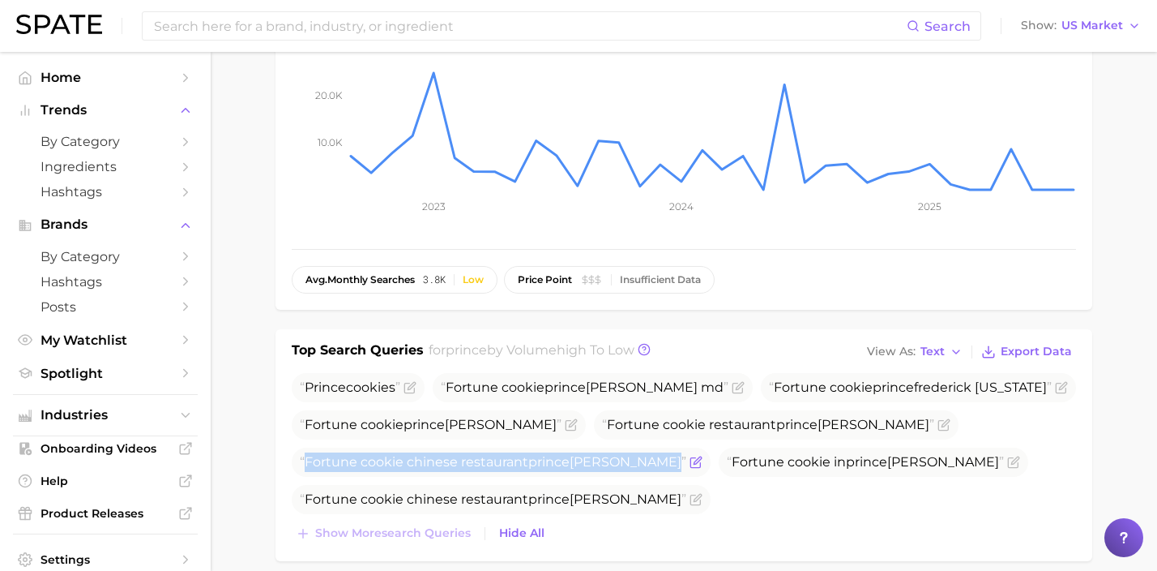
drag, startPoint x: 638, startPoint y: 463, endPoint x: 297, endPoint y: 468, distance: 340.4
click at [297, 468] on span "Fortune cookie chinese restaurant prince [PERSON_NAME]" at bounding box center [501, 461] width 419 height 29
click at [736, 384] on icon "Flag as miscategorized or irrelevant" at bounding box center [739, 385] width 7 height 7
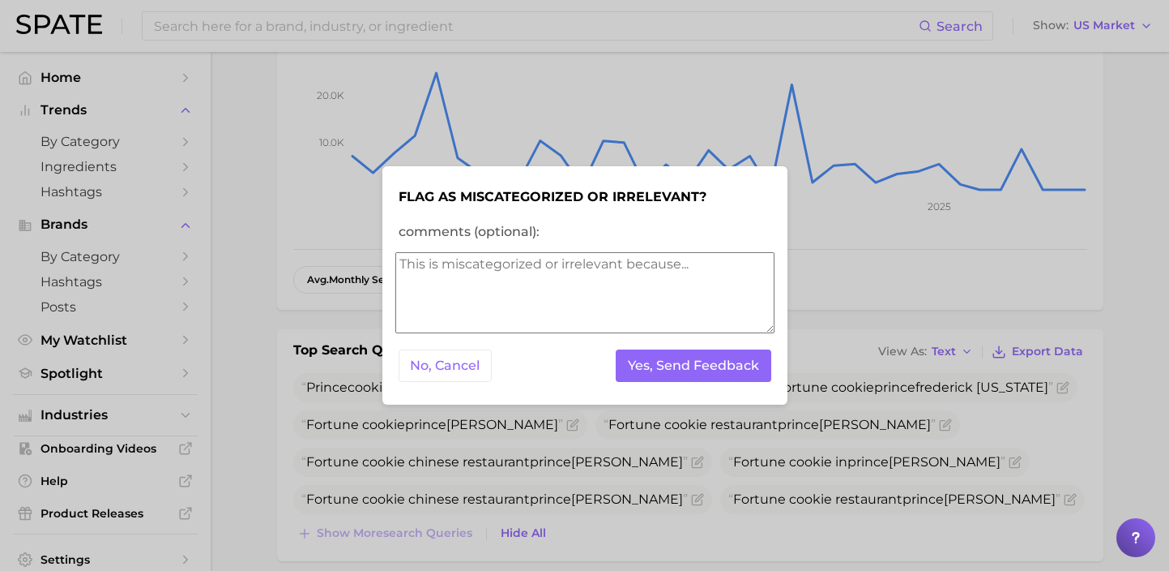
click at [630, 304] on textarea "comments (optional):" at bounding box center [584, 292] width 379 height 81
click at [704, 373] on button "Yes, Send Feedback" at bounding box center [694, 365] width 156 height 33
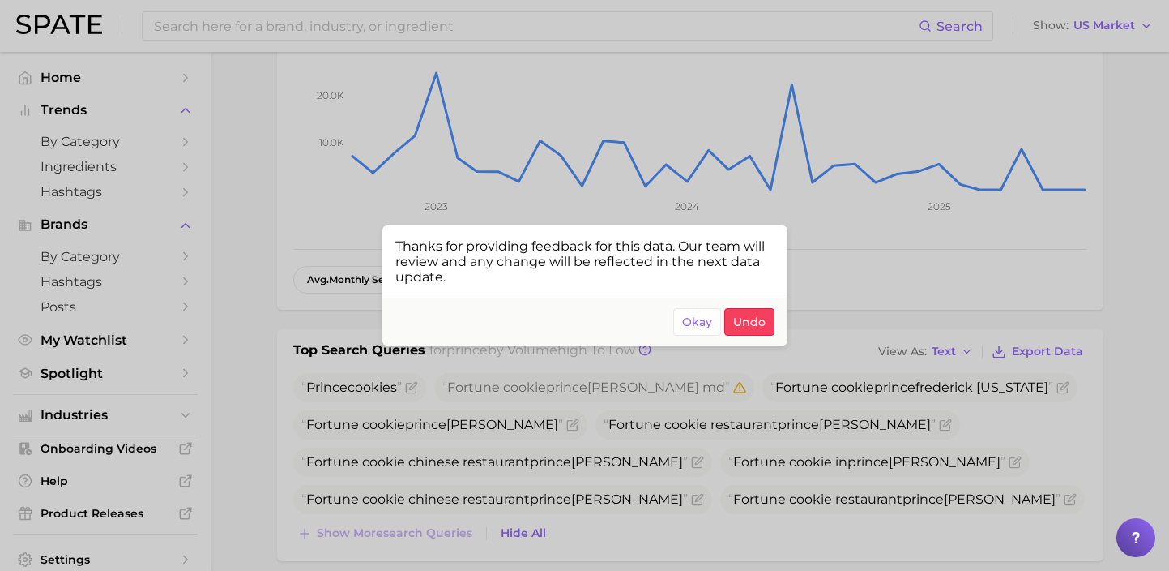
click at [847, 415] on div at bounding box center [584, 285] width 1169 height 571
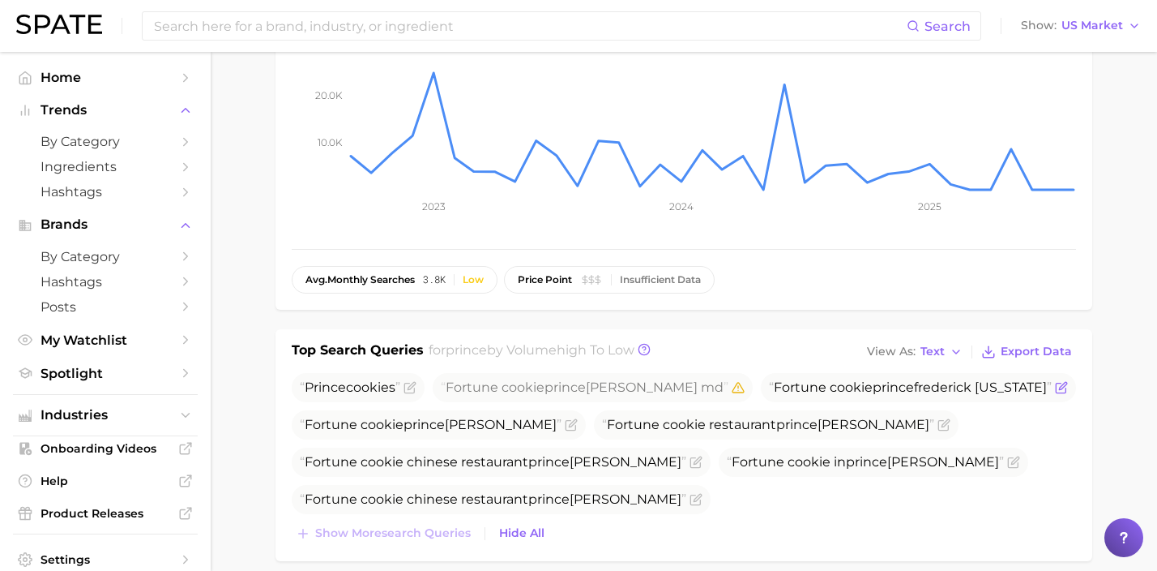
click at [1052, 390] on span at bounding box center [1060, 387] width 16 height 13
click at [569, 424] on icon "Flag as miscategorized or irrelevant" at bounding box center [572, 422] width 7 height 7
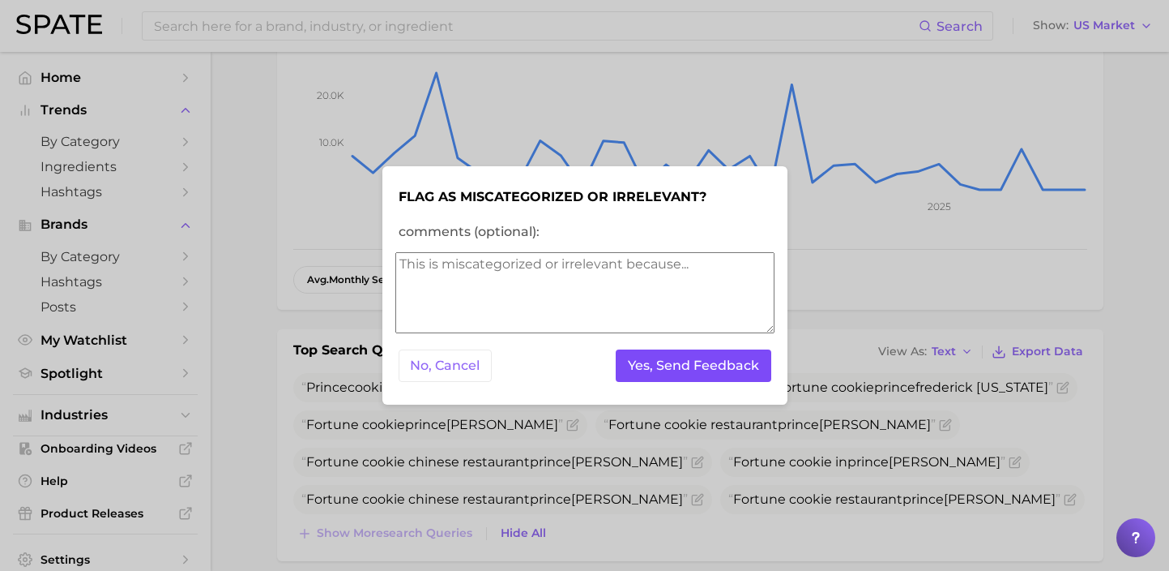
click at [680, 366] on button "Yes, Send Feedback" at bounding box center [694, 365] width 156 height 33
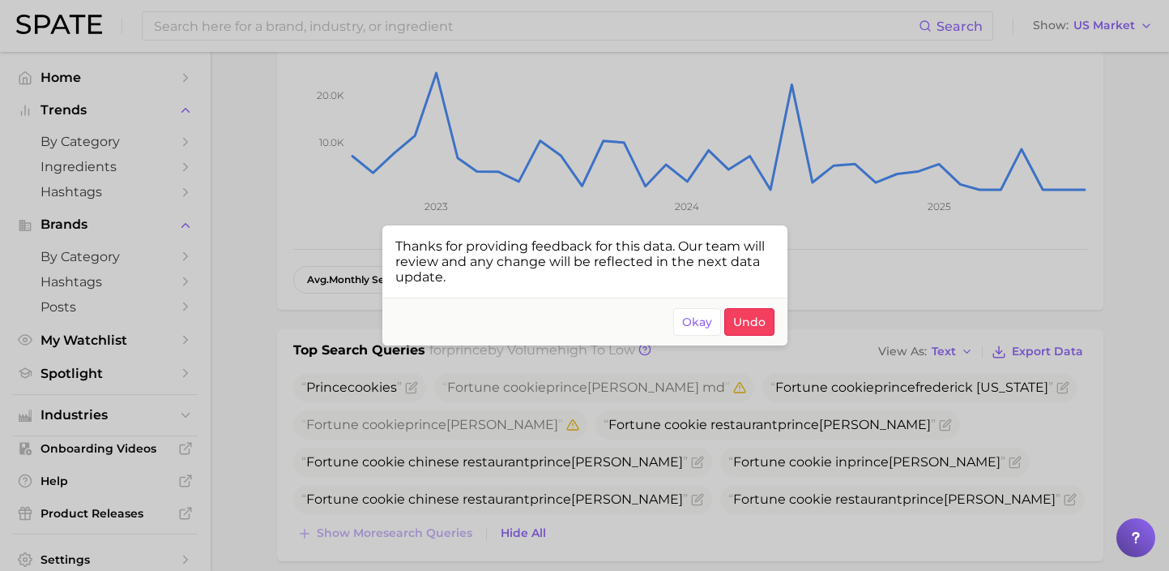
click at [947, 430] on div at bounding box center [584, 285] width 1169 height 571
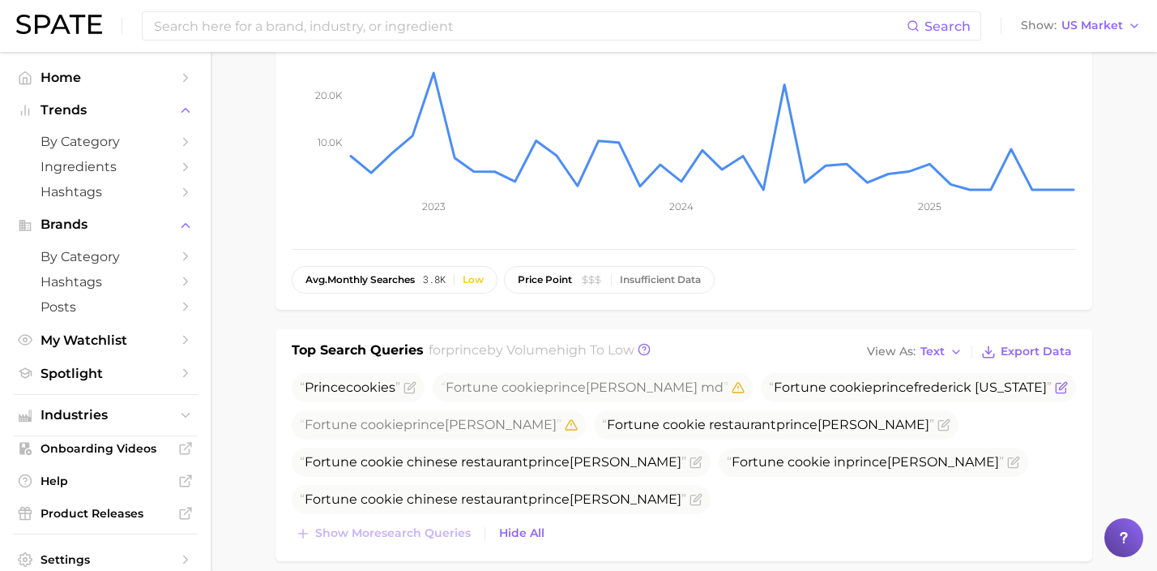
click at [1055, 386] on icon "Flag as miscategorized or irrelevant" at bounding box center [1061, 387] width 13 height 13
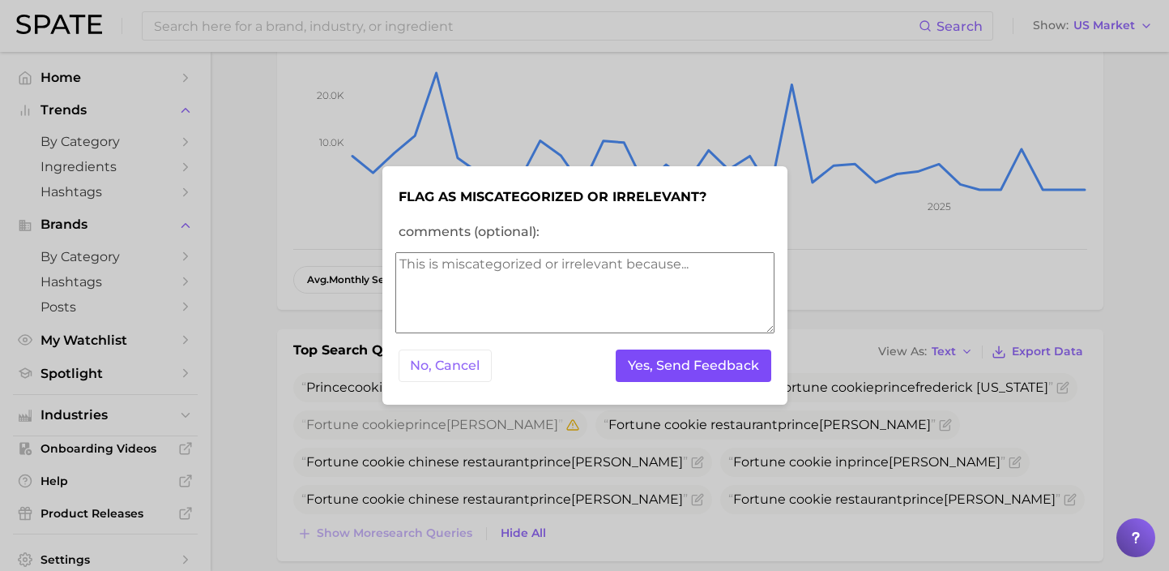
click at [752, 370] on button "Yes, Send Feedback" at bounding box center [694, 365] width 156 height 33
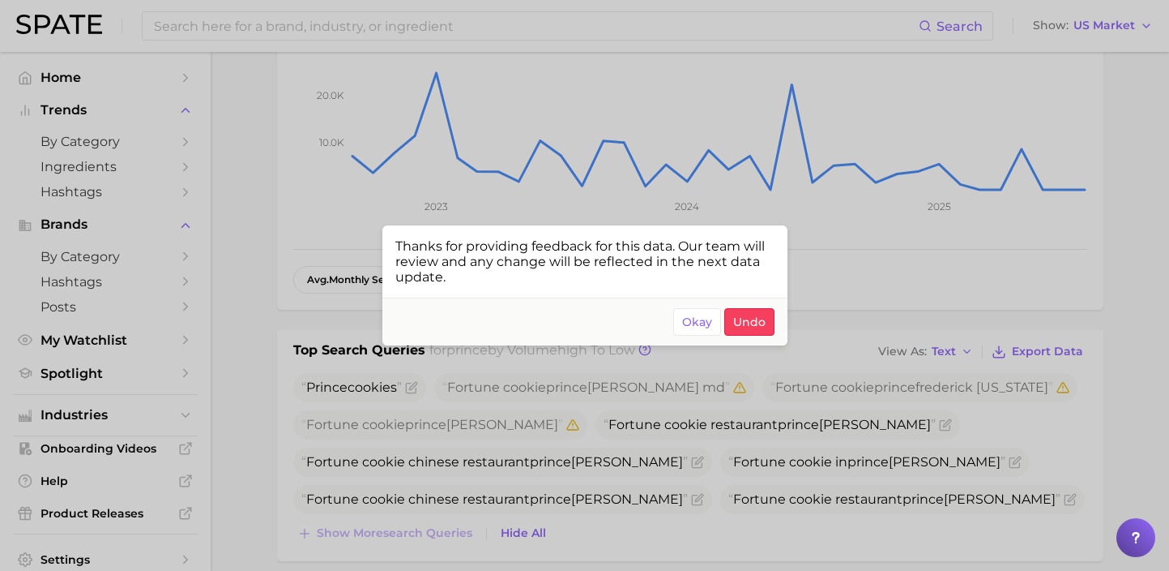
click at [871, 318] on div at bounding box center [584, 285] width 1169 height 571
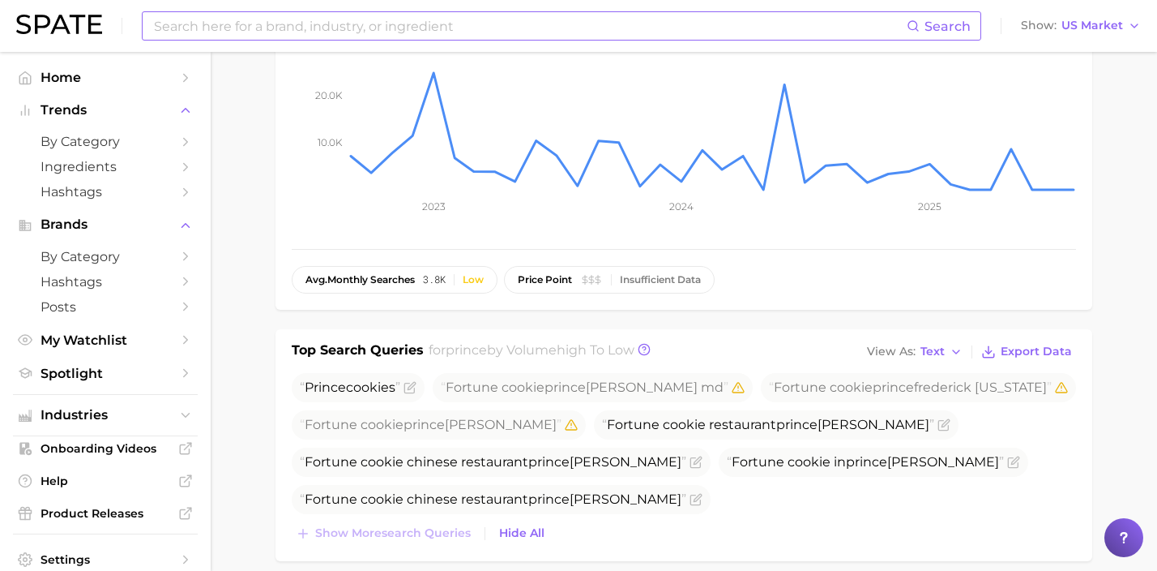
click at [358, 38] on input at bounding box center [529, 26] width 754 height 28
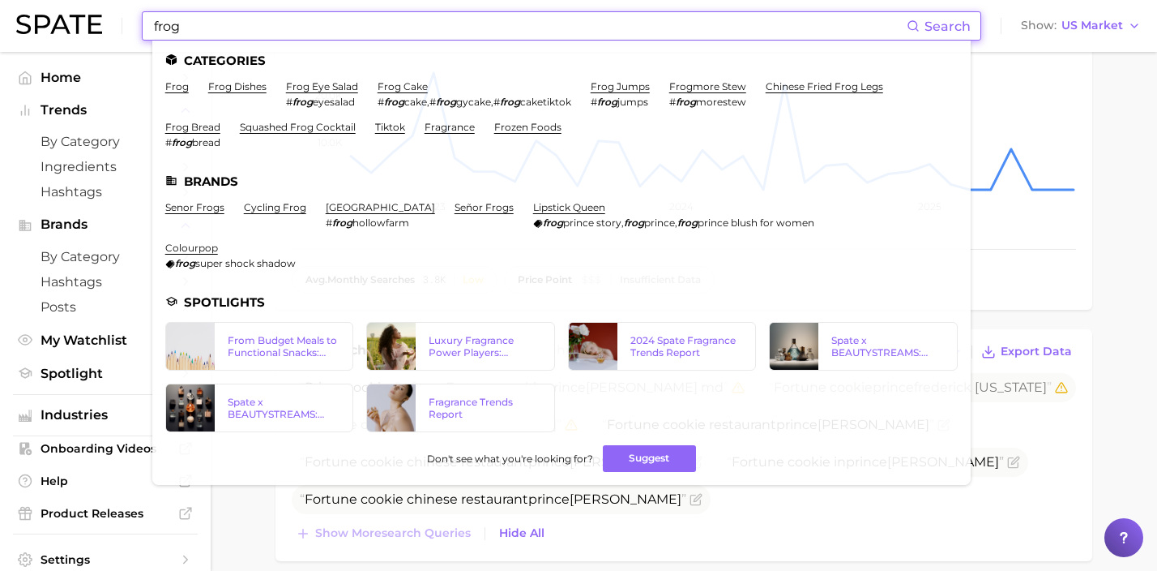
click at [469, 28] on input "frog" at bounding box center [529, 26] width 754 height 28
drag, startPoint x: 169, startPoint y: 11, endPoint x: 101, endPoint y: 6, distance: 67.4
click at [101, 6] on div "frog Search Categories frog frog dishes frog eye salad # frog eyesalad frog cak…" at bounding box center [578, 26] width 1125 height 52
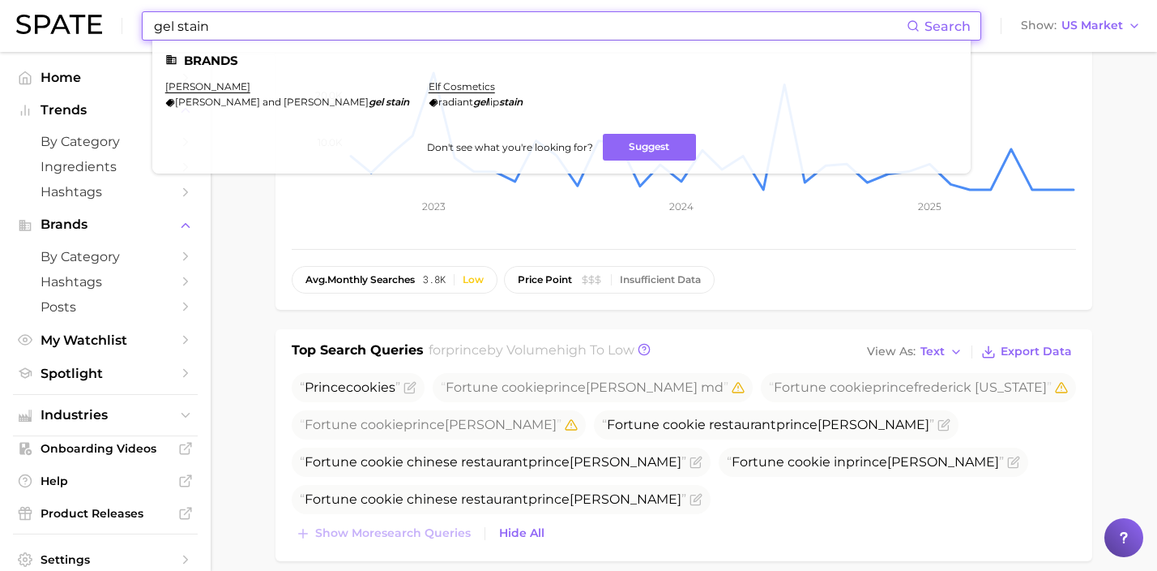
drag, startPoint x: 248, startPoint y: 29, endPoint x: 109, endPoint y: 26, distance: 138.6
click at [109, 26] on div "gel stain Search Brands [PERSON_NAME] [PERSON_NAME] lip and cheek gel stain elf…" at bounding box center [578, 26] width 1125 height 52
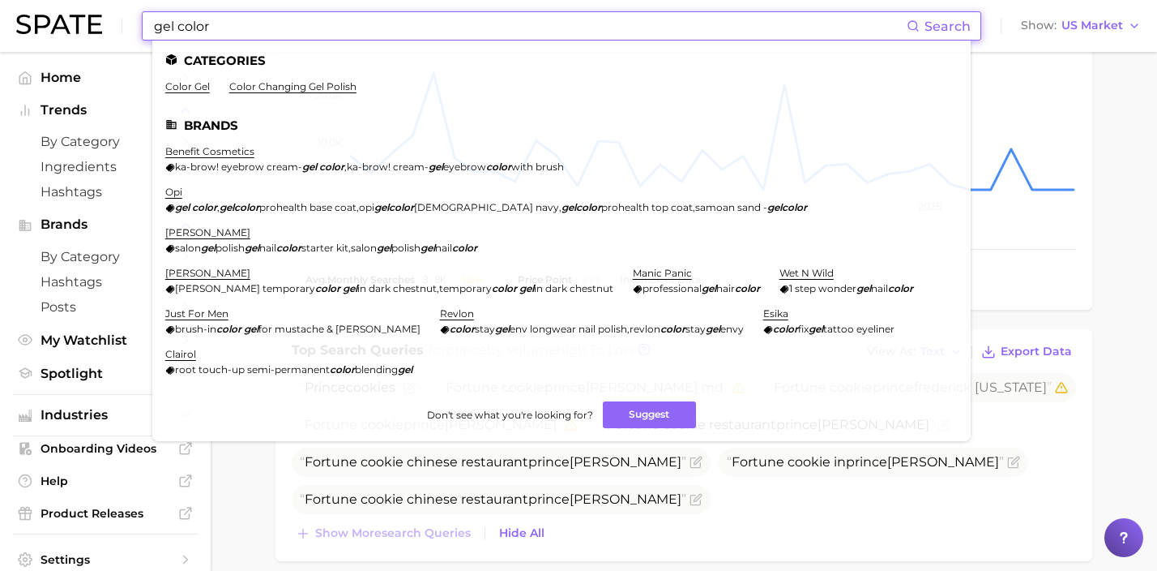
drag, startPoint x: 437, startPoint y: 28, endPoint x: 66, endPoint y: 15, distance: 370.6
click at [66, 15] on div "gel color Search Categories color gel color changing gel polish Brands benefit …" at bounding box center [578, 26] width 1125 height 52
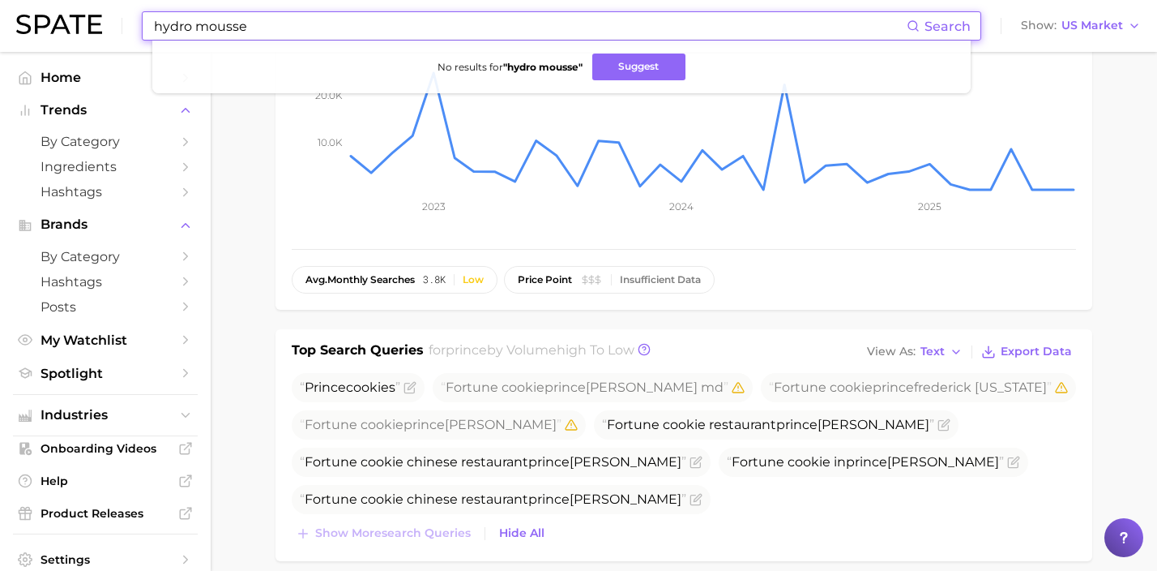
drag, startPoint x: 266, startPoint y: 26, endPoint x: 51, endPoint y: 4, distance: 215.9
click at [83, 8] on div "hydro mousse Search No results for " hydro mousse " Suggest Show US Market" at bounding box center [578, 26] width 1125 height 52
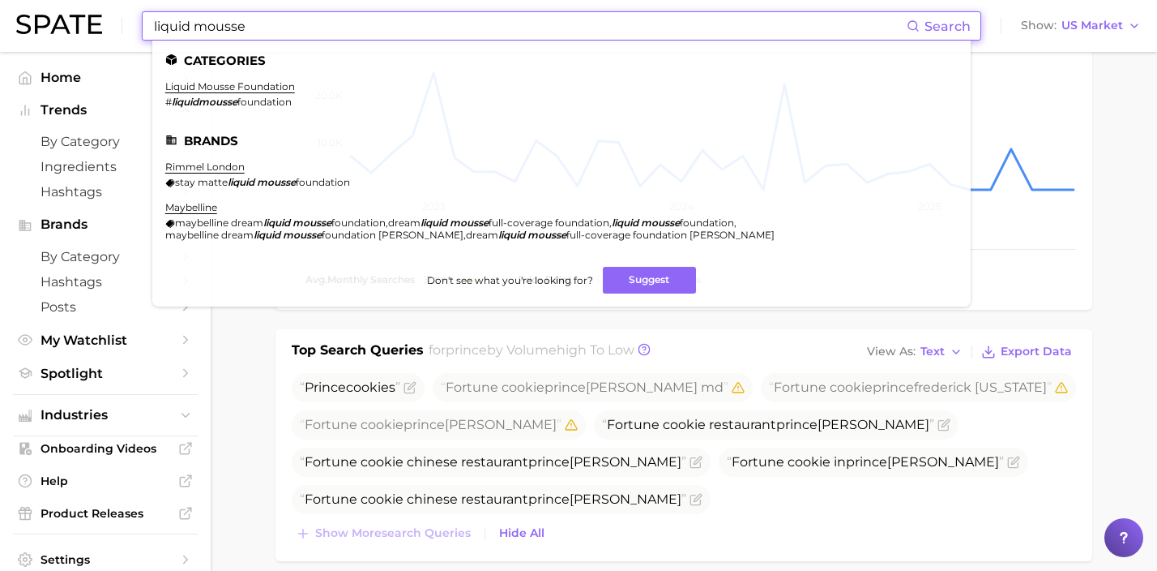
drag, startPoint x: 347, startPoint y: 30, endPoint x: 184, endPoint y: 6, distance: 164.6
click at [184, 6] on div "liquid mousse Search Categories liquid mousse foundation # liquidmousse foundat…" at bounding box center [578, 26] width 1125 height 52
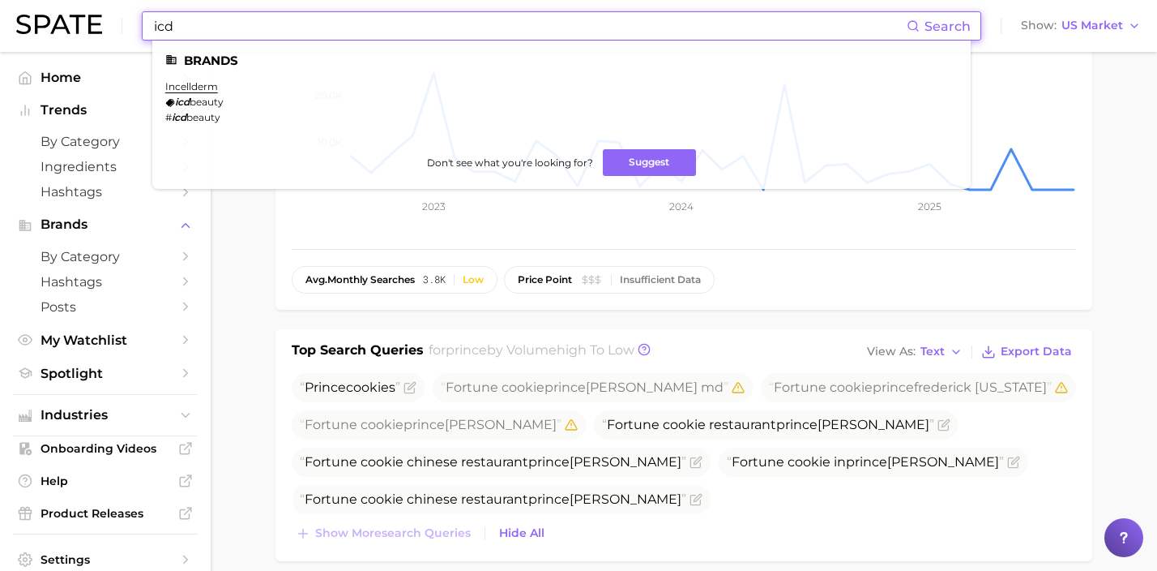
drag, startPoint x: 566, startPoint y: 25, endPoint x: 45, endPoint y: -2, distance: 521.8
click at [45, 0] on html "icd Search Brands incellderm icd beauty # icd beauty Don't see what you're look…" at bounding box center [578, 27] width 1157 height 571
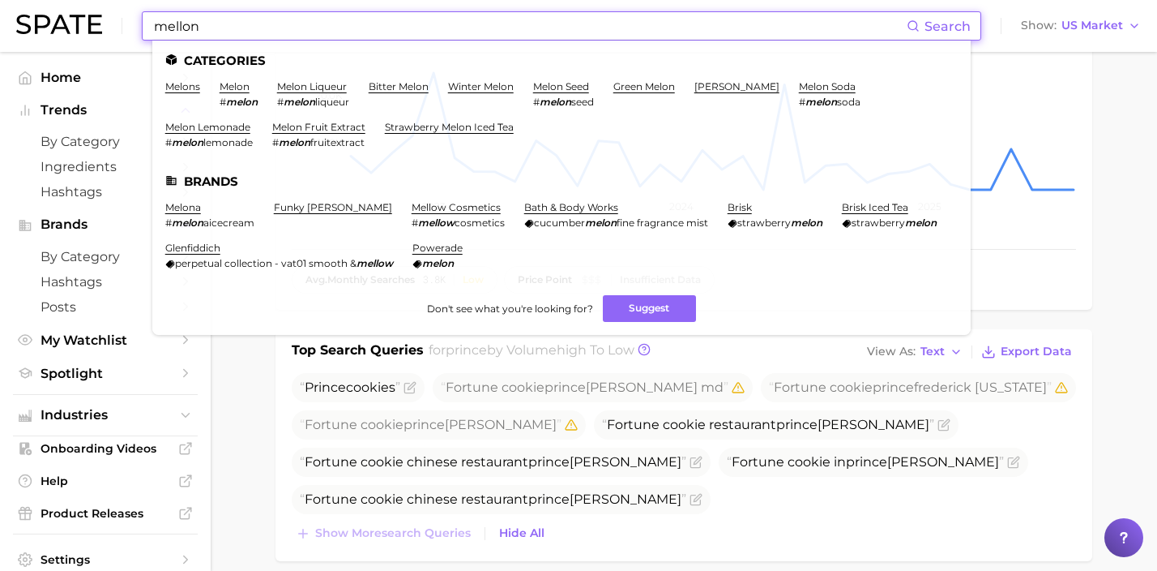
drag, startPoint x: 242, startPoint y: 29, endPoint x: 92, endPoint y: 11, distance: 151.9
click at [92, 11] on div "mellon Search Categories melons melon # melon melon liqueur # melon liqueur bit…" at bounding box center [578, 26] width 1125 height 52
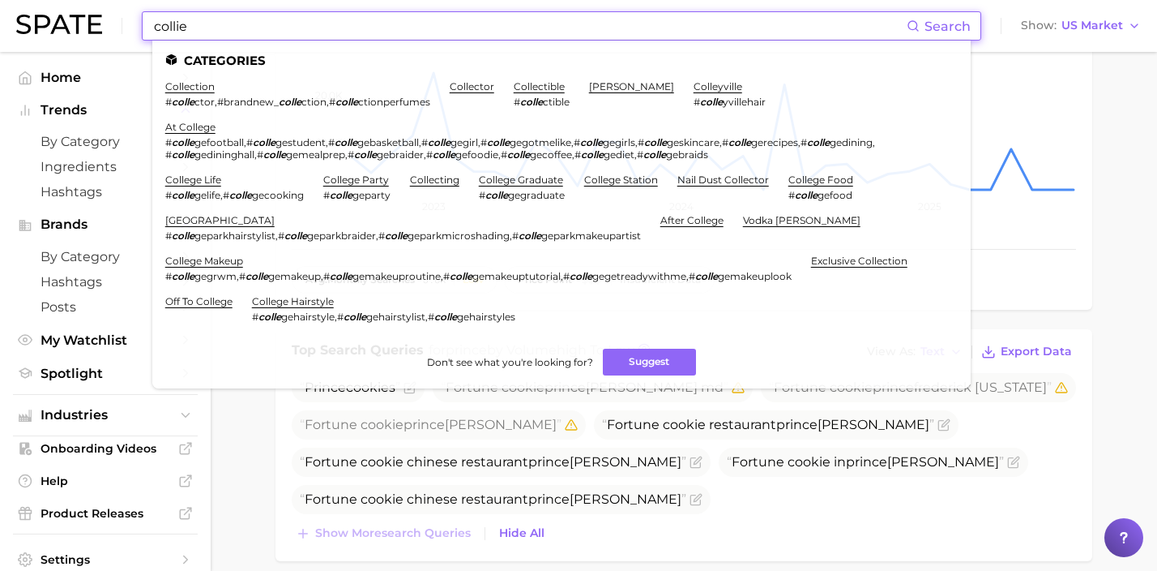
drag, startPoint x: 588, startPoint y: 32, endPoint x: 137, endPoint y: 15, distance: 451.7
click at [138, 15] on div "collie Search Categories collection # colle ctor , #brandnew_ colle ction , # c…" at bounding box center [578, 26] width 1125 height 52
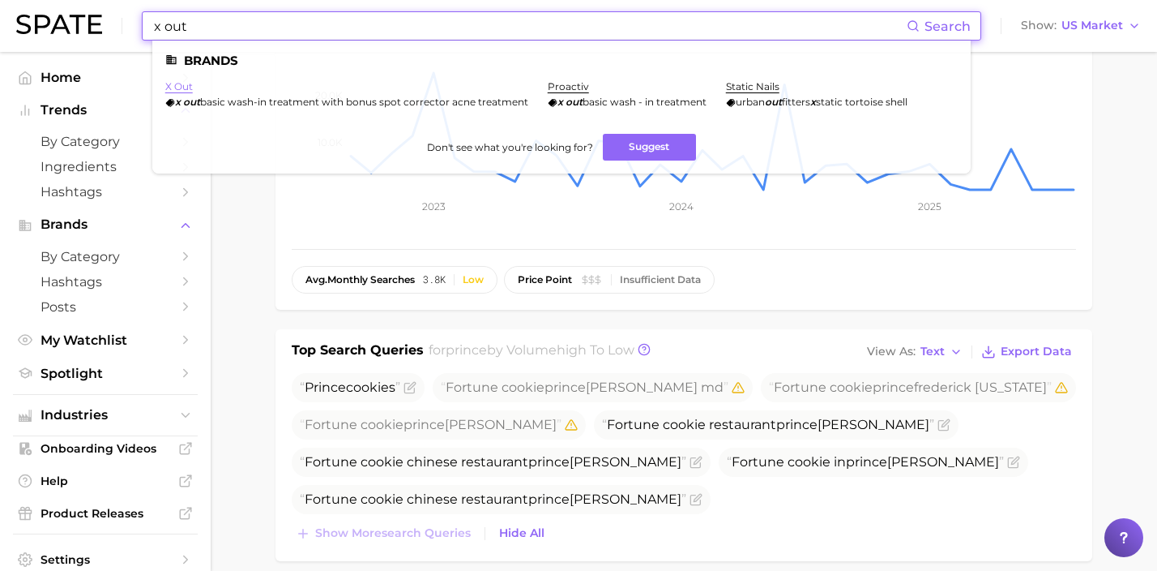
type input "x out"
click at [176, 84] on link "x out" at bounding box center [179, 86] width 28 height 12
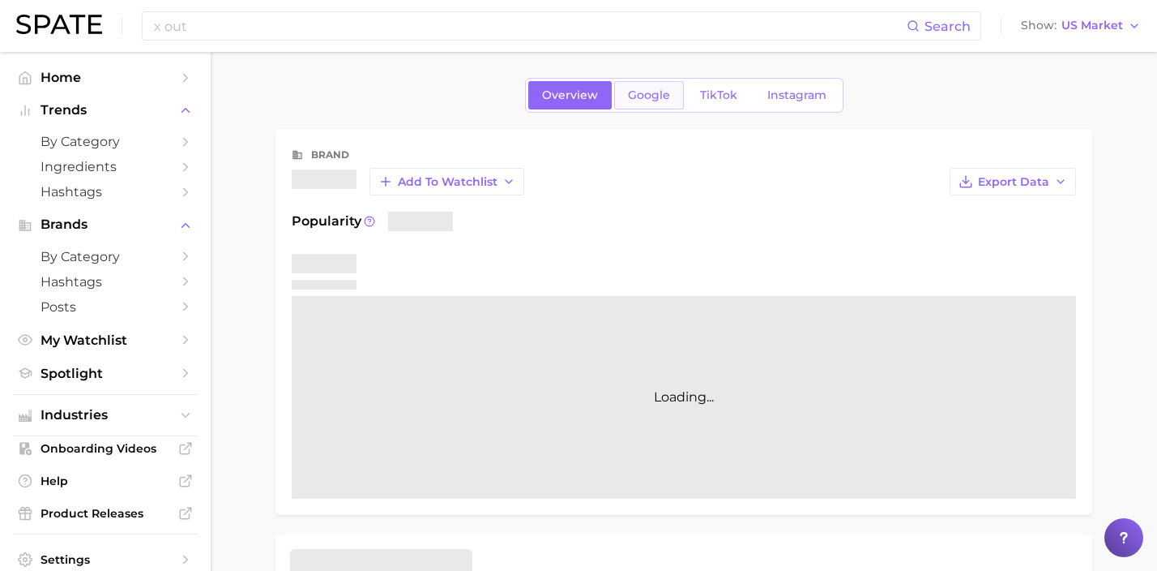
click at [635, 101] on span "Google" at bounding box center [649, 95] width 42 height 14
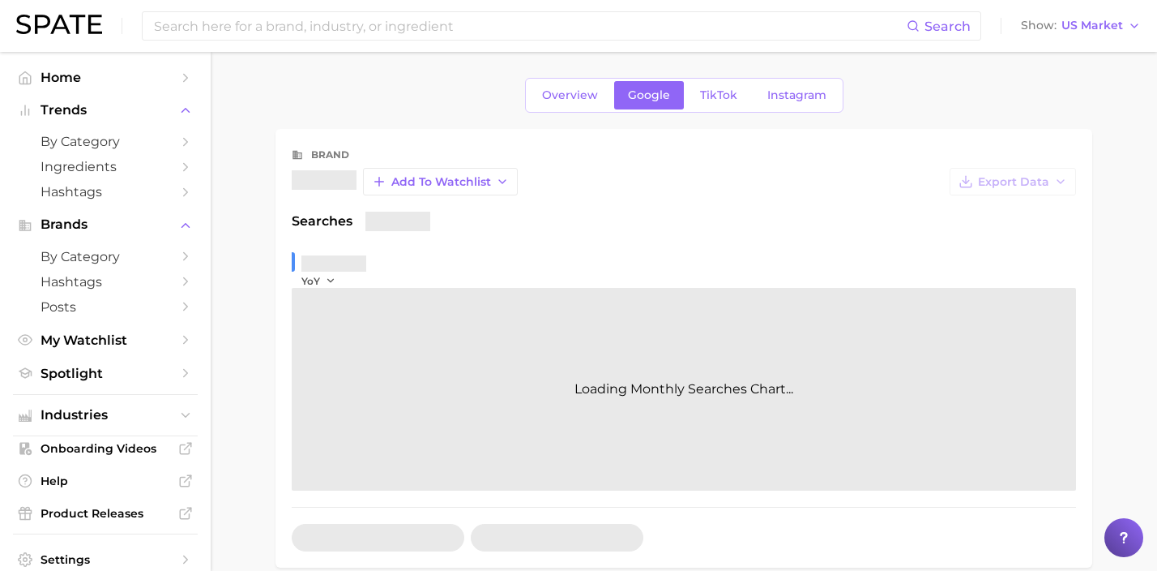
scroll to position [337, 0]
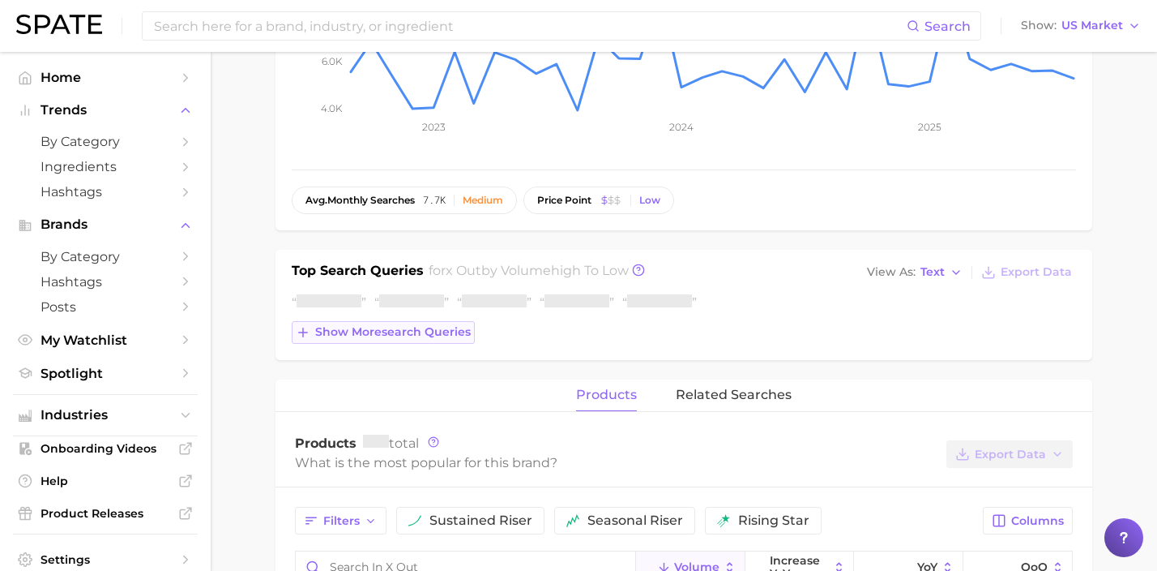
click at [434, 341] on button "Show more search queries" at bounding box center [383, 332] width 183 height 23
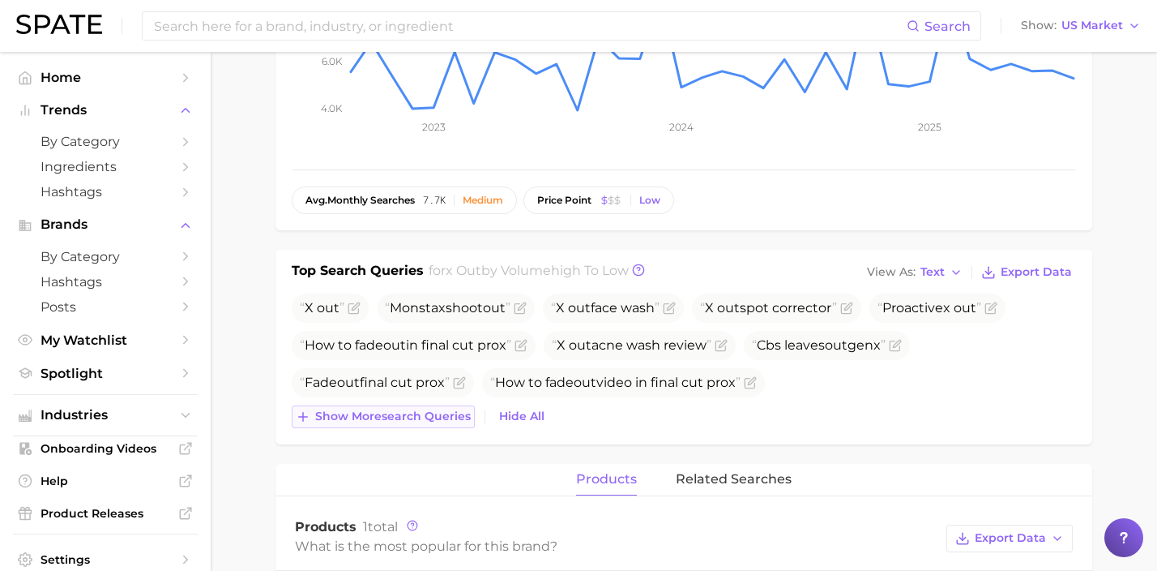
click at [443, 416] on span "Show more search queries" at bounding box center [393, 416] width 156 height 14
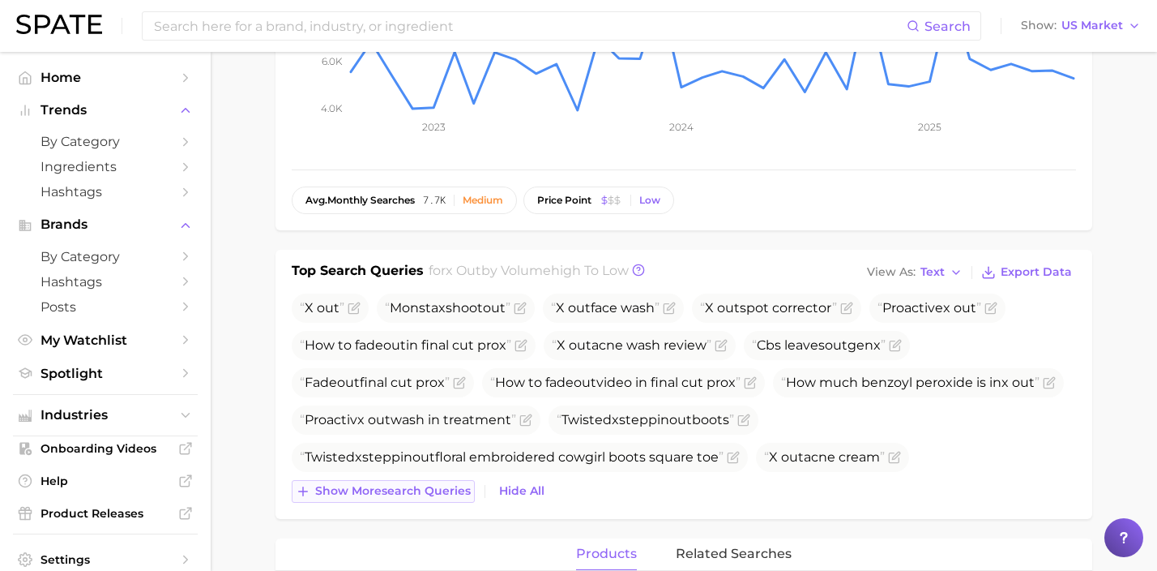
click at [447, 488] on span "Show more search queries" at bounding box center [393, 491] width 156 height 14
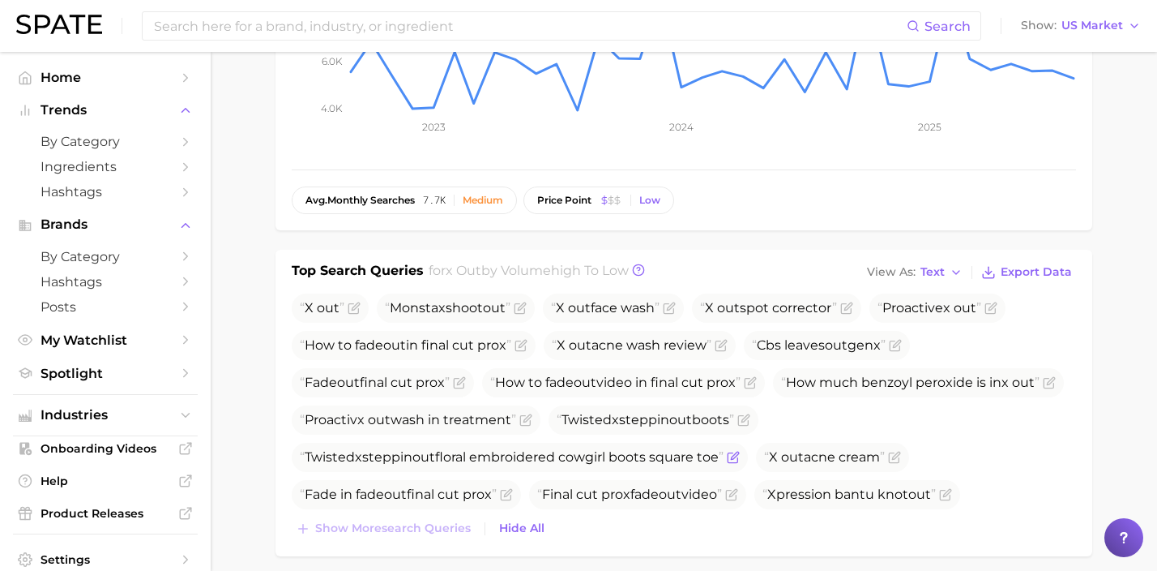
click at [738, 455] on icon "Flag as miscategorized or irrelevant" at bounding box center [734, 454] width 7 height 7
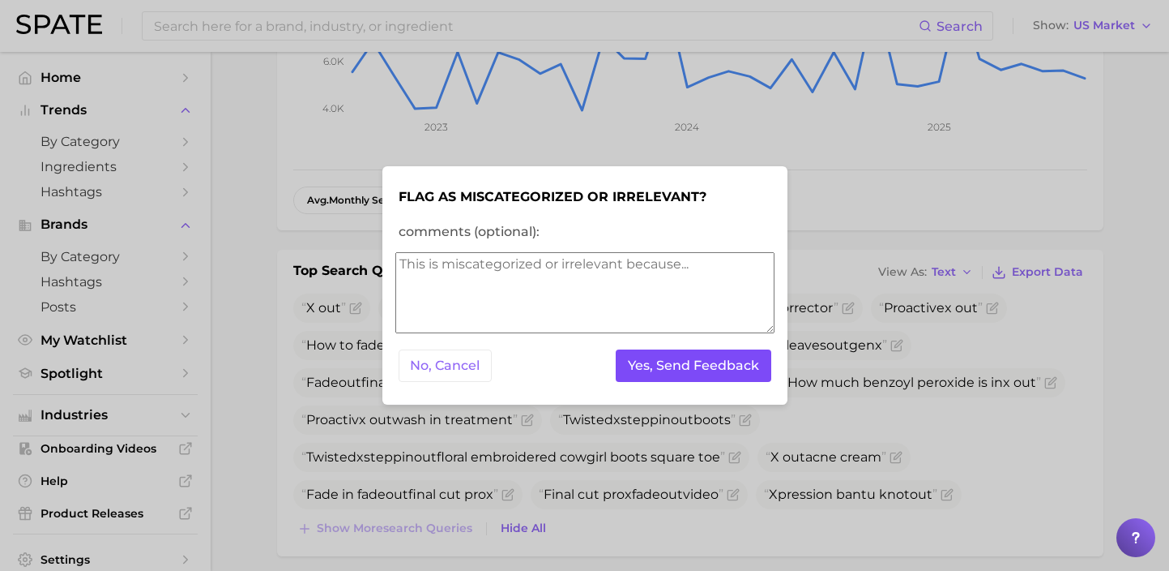
click at [718, 367] on button "Yes, Send Feedback" at bounding box center [694, 365] width 156 height 33
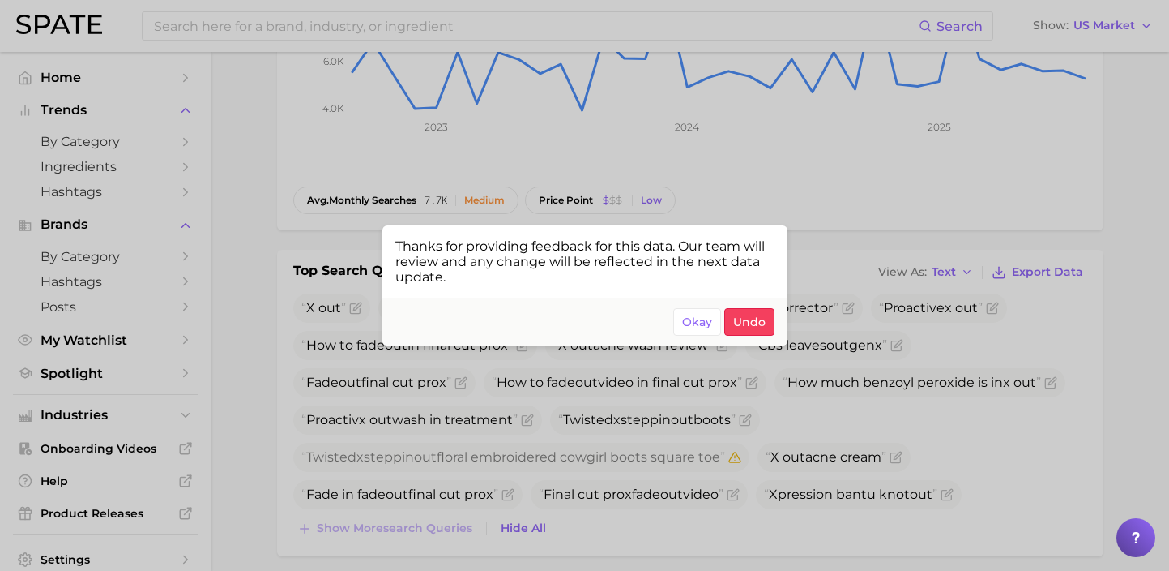
click at [588, 156] on div at bounding box center [584, 285] width 1169 height 571
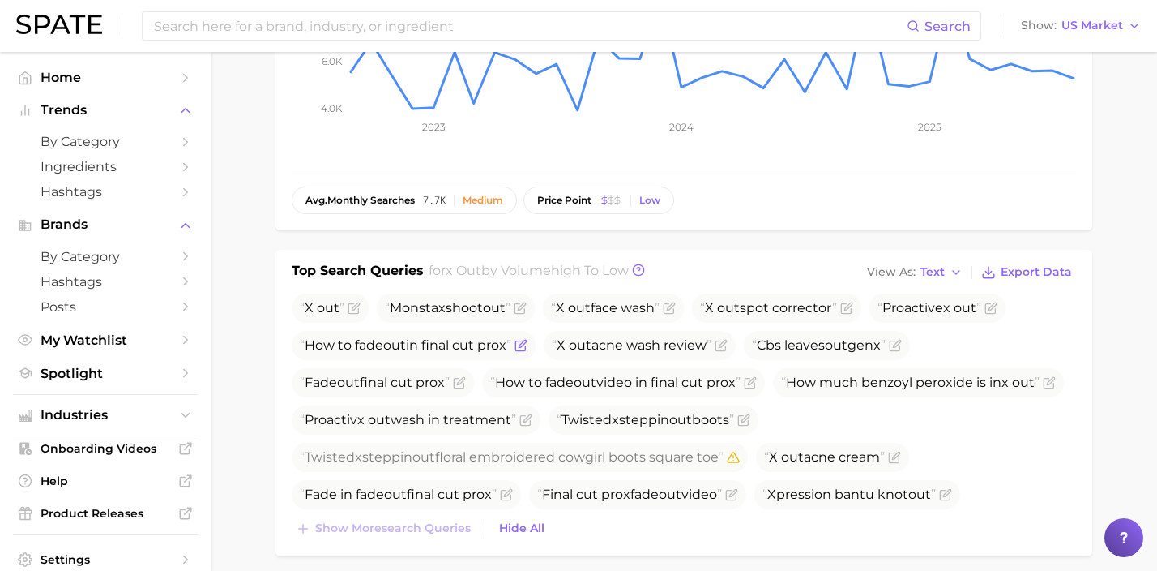
click at [528, 344] on icon "Flag as miscategorized or irrelevant" at bounding box center [521, 345] width 13 height 13
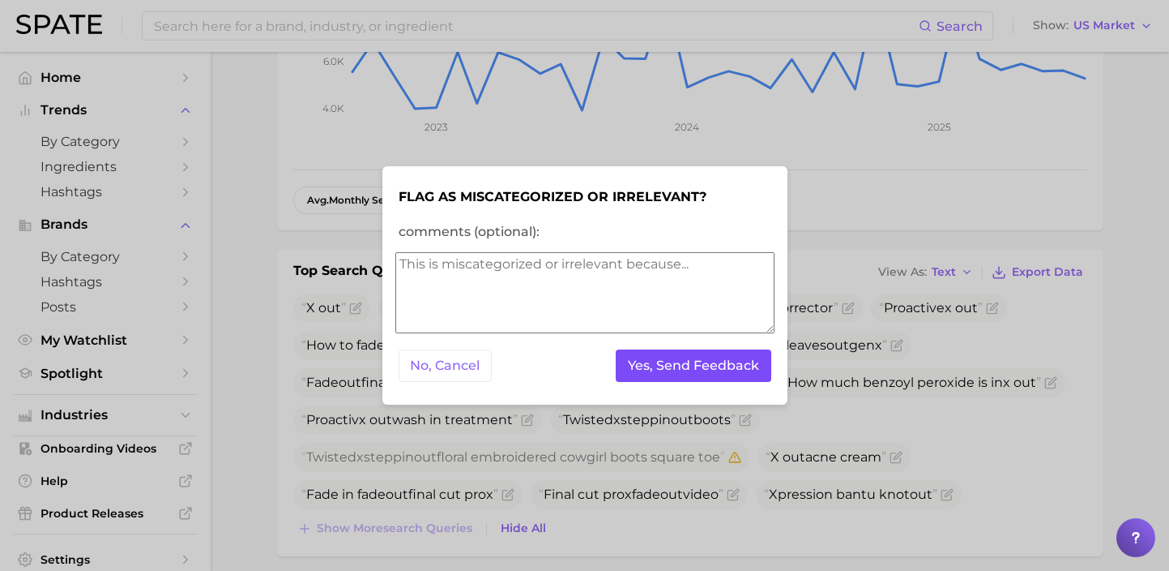
click at [683, 374] on button "Yes, Send Feedback" at bounding box center [694, 365] width 156 height 33
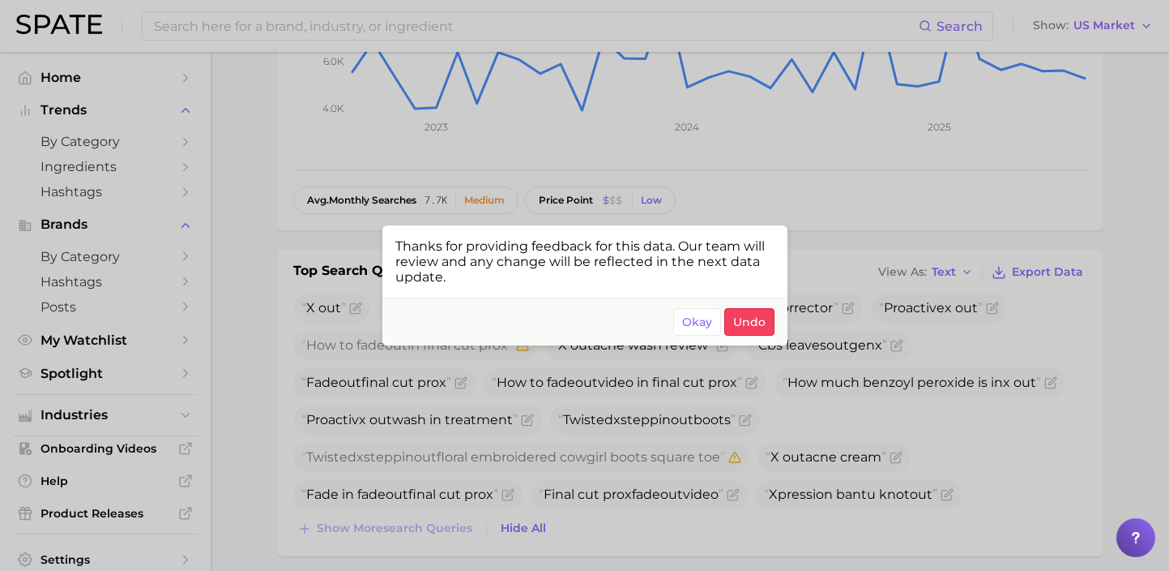
click at [787, 421] on div at bounding box center [584, 285] width 1169 height 571
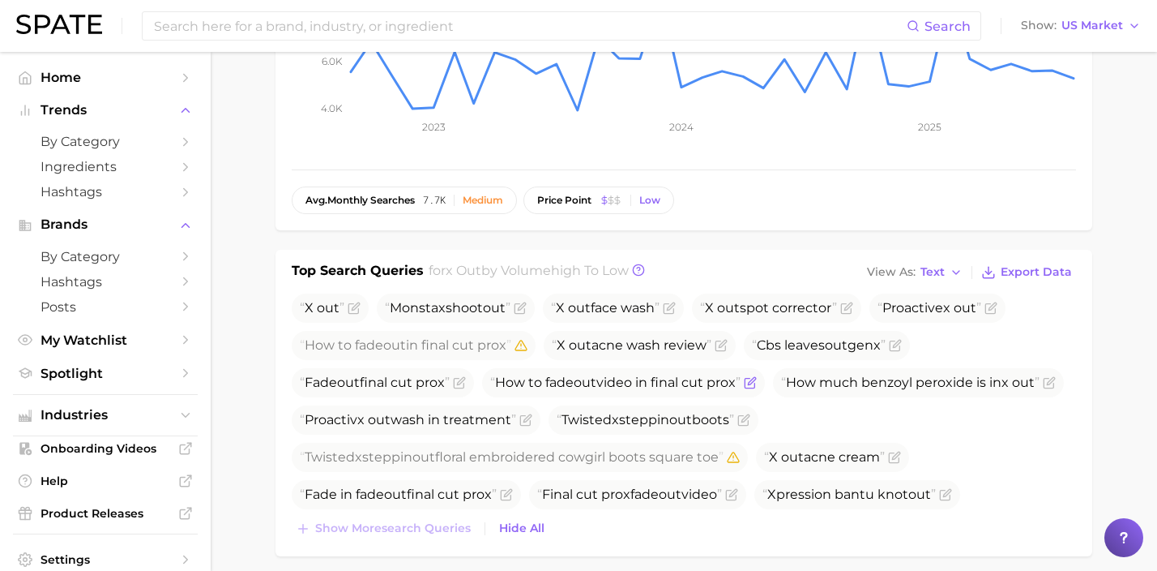
click at [757, 387] on icon "Flag as miscategorized or irrelevant" at bounding box center [750, 382] width 13 height 13
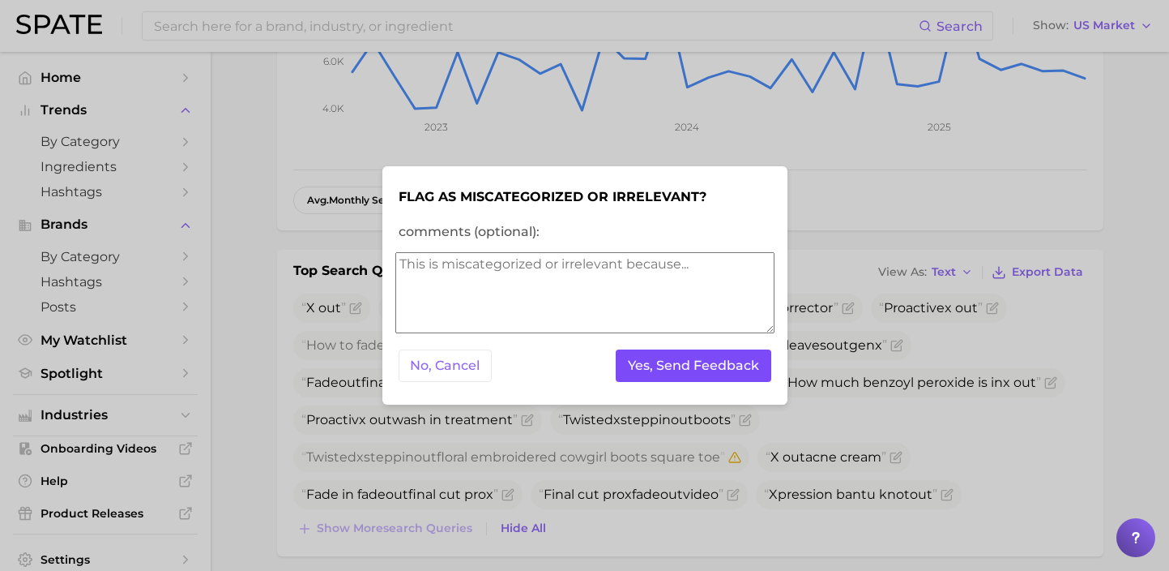
click at [762, 371] on button "Yes, Send Feedback" at bounding box center [694, 365] width 156 height 33
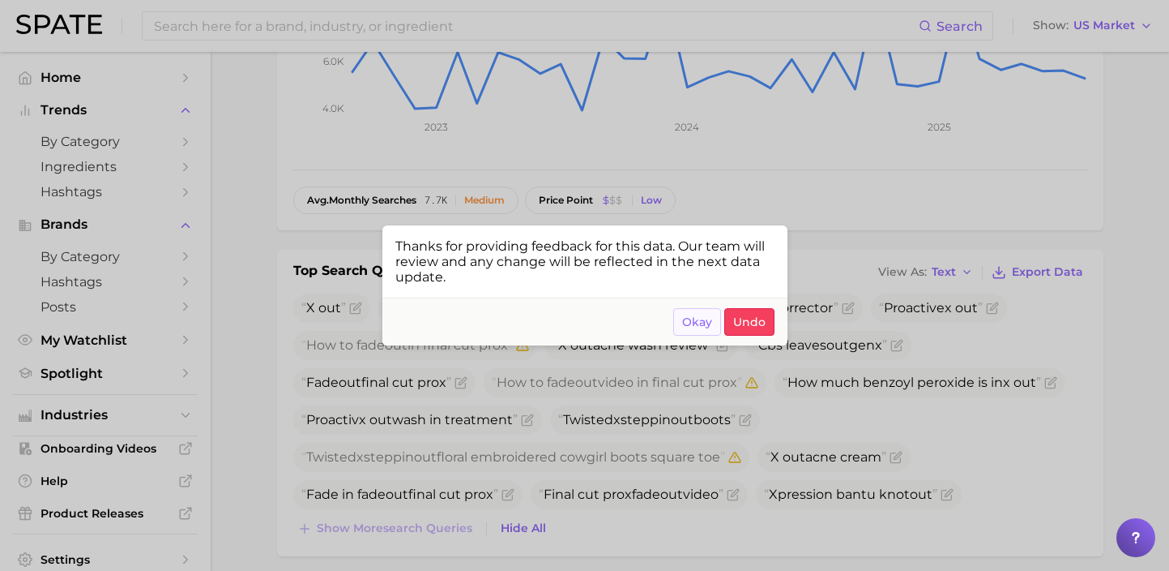
click at [703, 320] on span "Okay" at bounding box center [697, 322] width 30 height 14
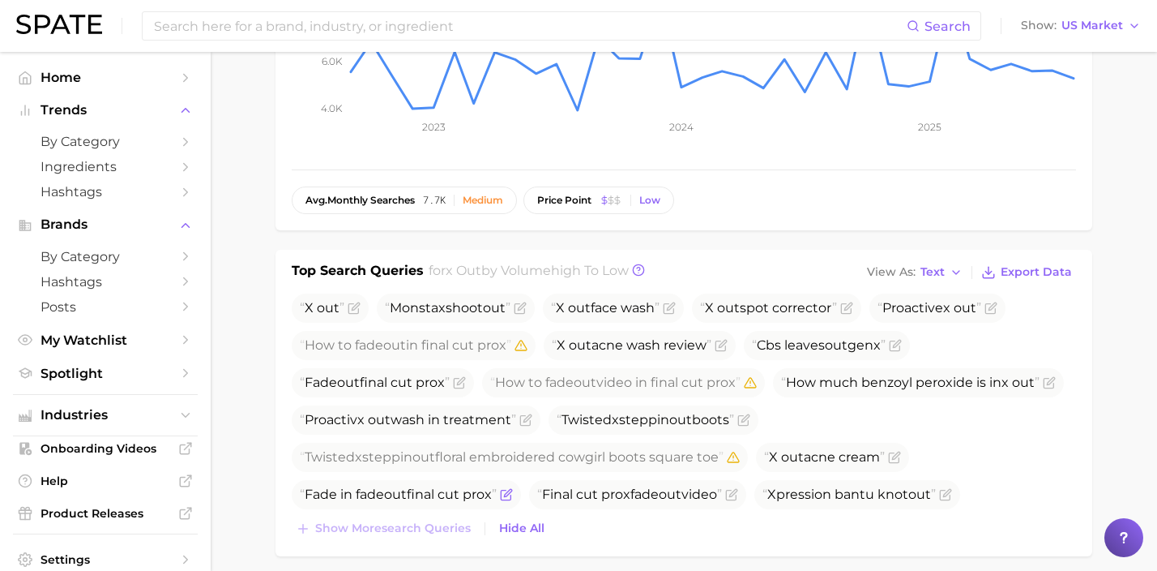
click at [511, 494] on icon "Flag as miscategorized or irrelevant" at bounding box center [507, 492] width 7 height 7
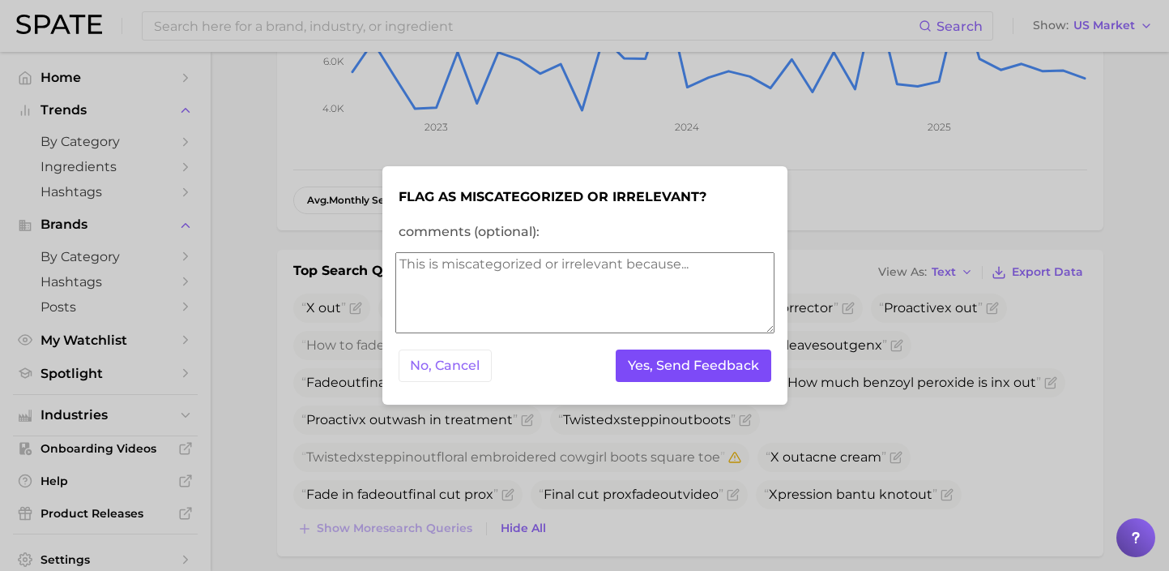
click at [689, 364] on button "Yes, Send Feedback" at bounding box center [694, 365] width 156 height 33
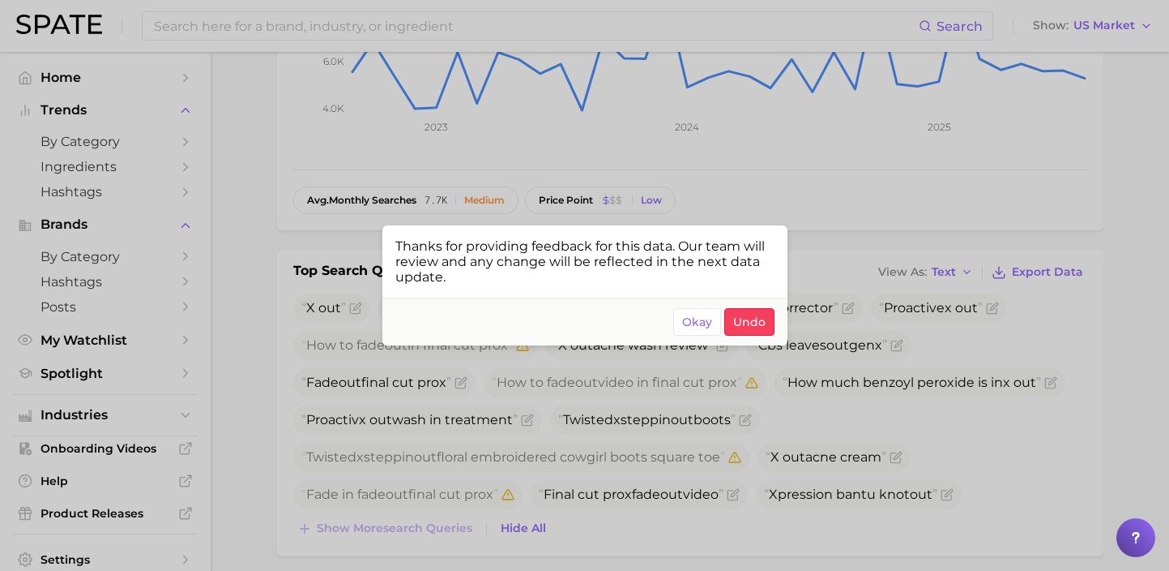
click at [312, 33] on div at bounding box center [584, 285] width 1169 height 571
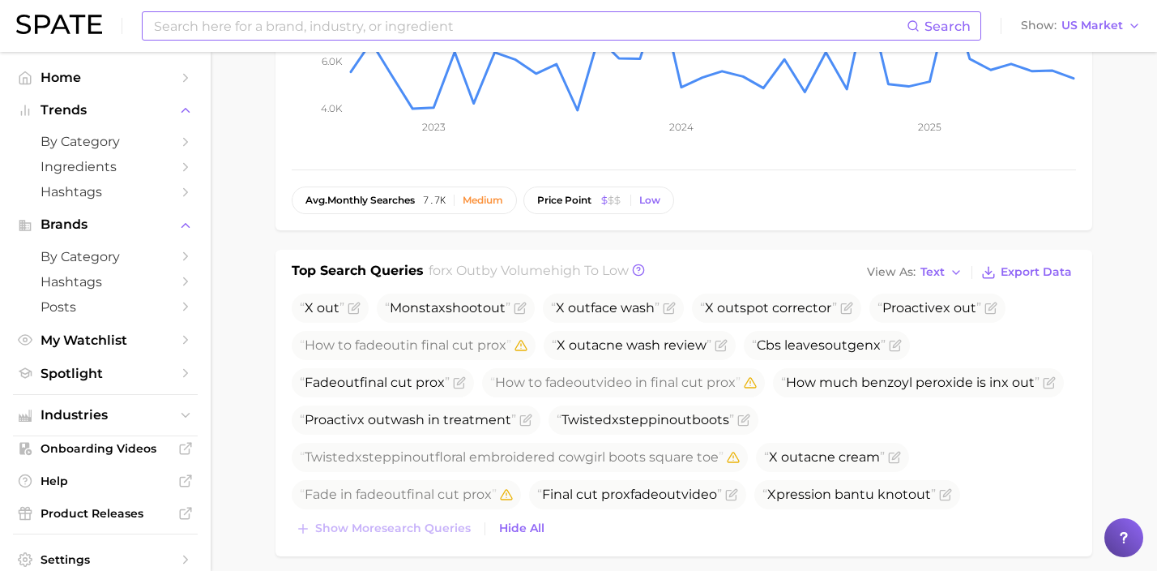
click at [333, 26] on input at bounding box center [529, 26] width 754 height 28
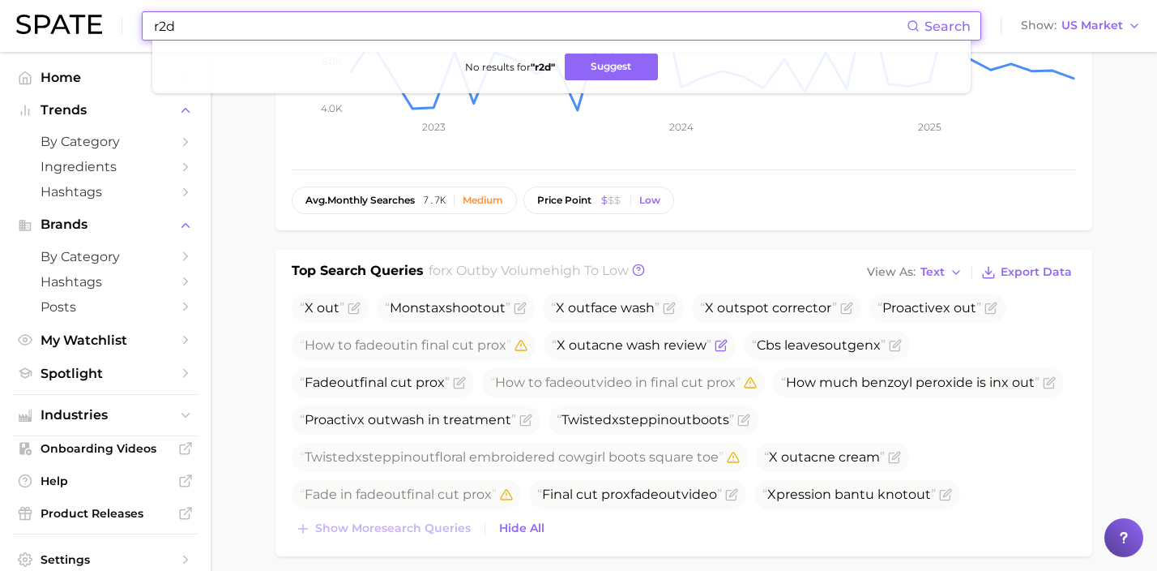
click at [615, 359] on span "X out acne wash review" at bounding box center [640, 345] width 192 height 29
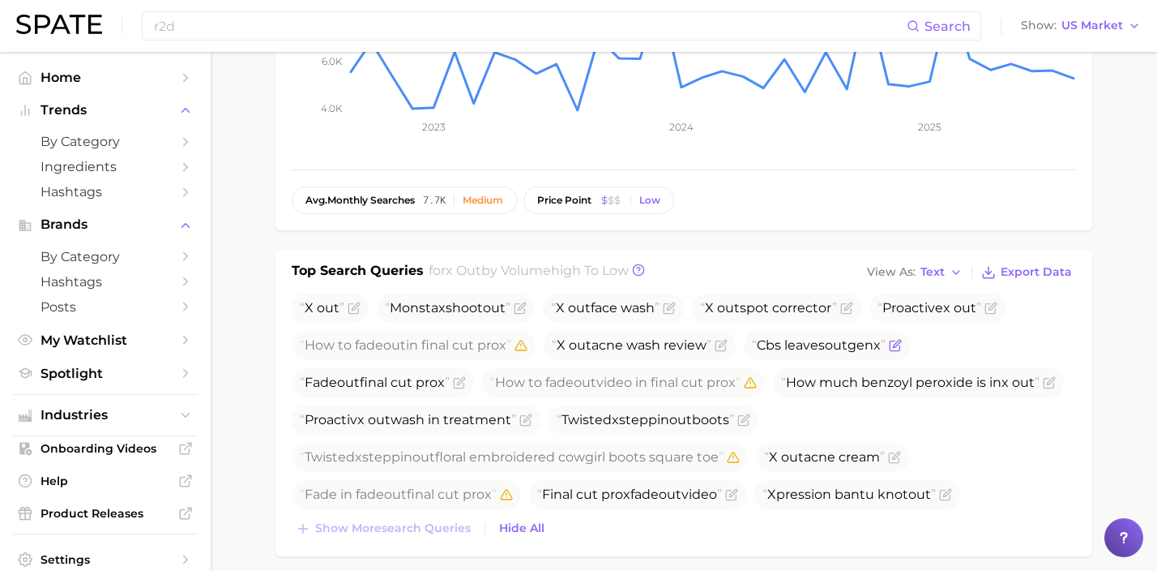
click at [900, 346] on icon "Flag as miscategorized or irrelevant" at bounding box center [896, 343] width 7 height 7
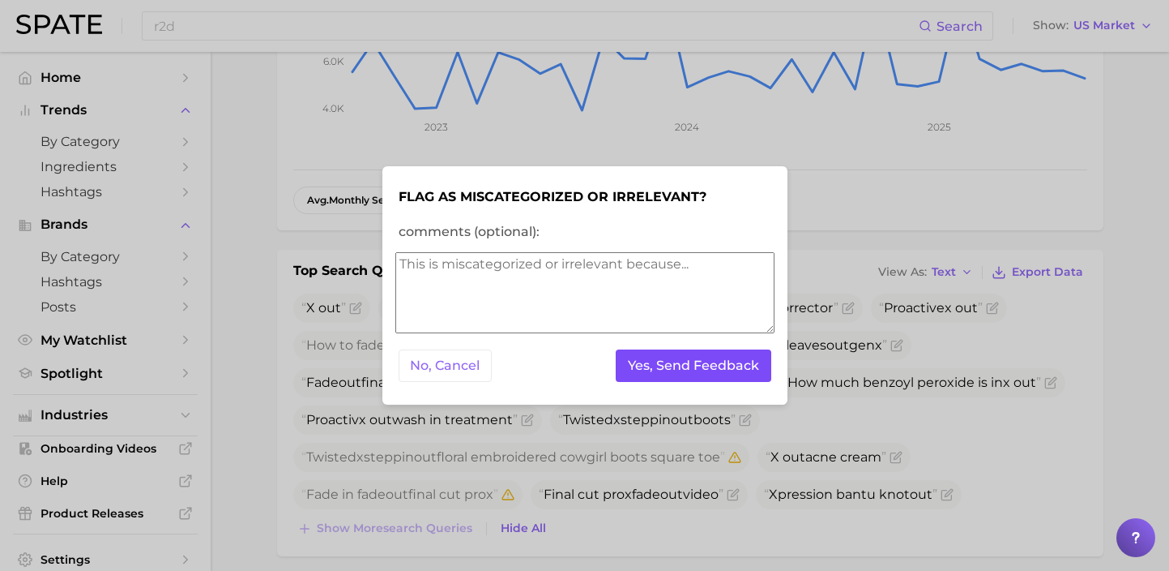
click at [725, 364] on button "Yes, Send Feedback" at bounding box center [694, 365] width 156 height 33
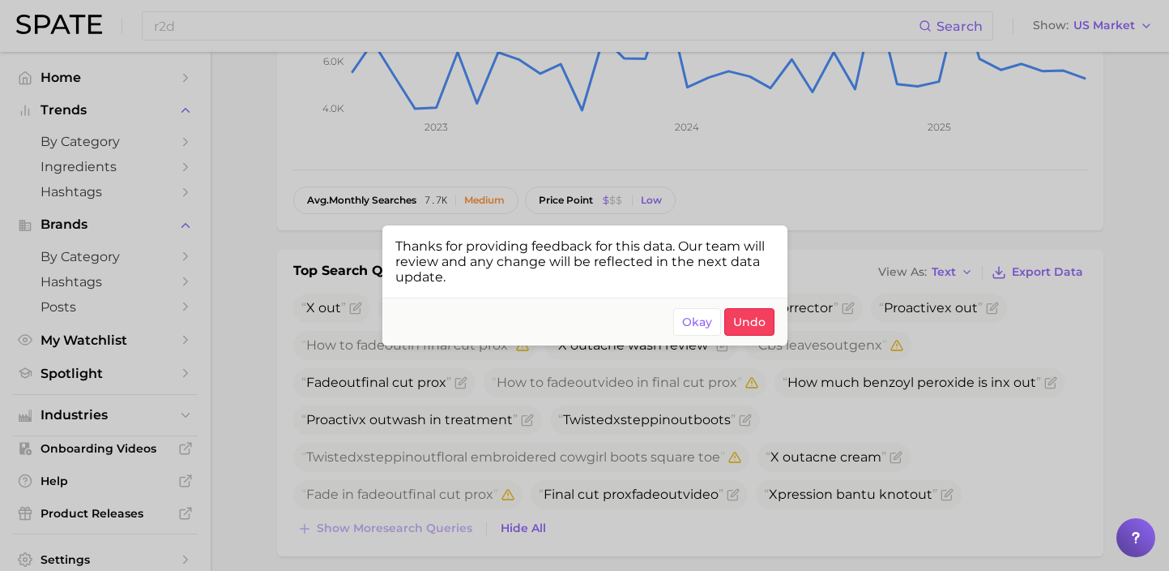
click at [909, 331] on div at bounding box center [584, 285] width 1169 height 571
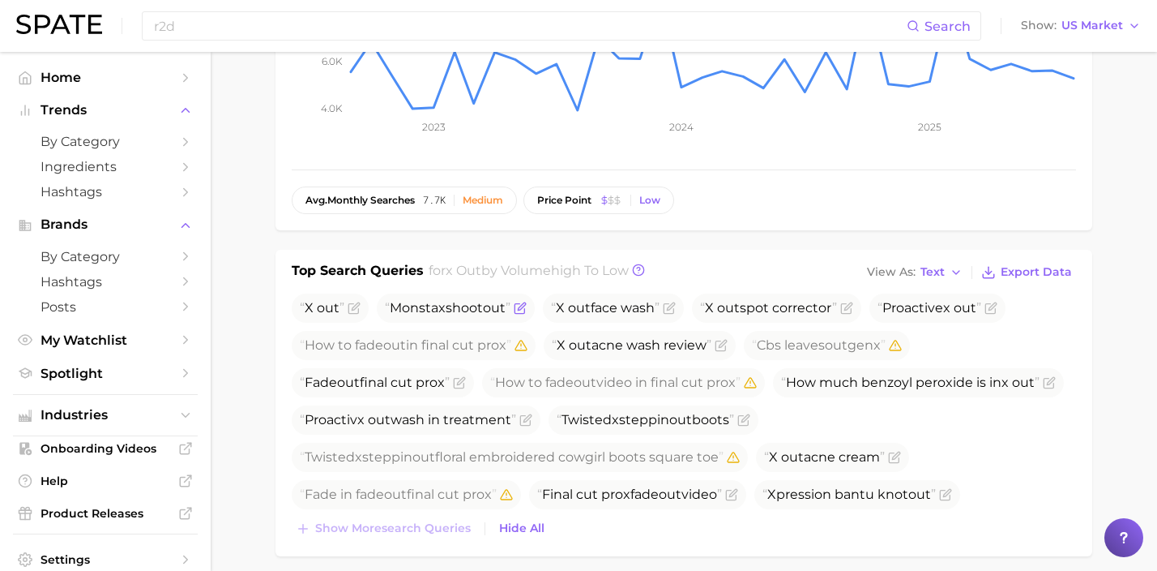
click at [524, 307] on icon "Flag as miscategorized or irrelevant" at bounding box center [520, 307] width 13 height 13
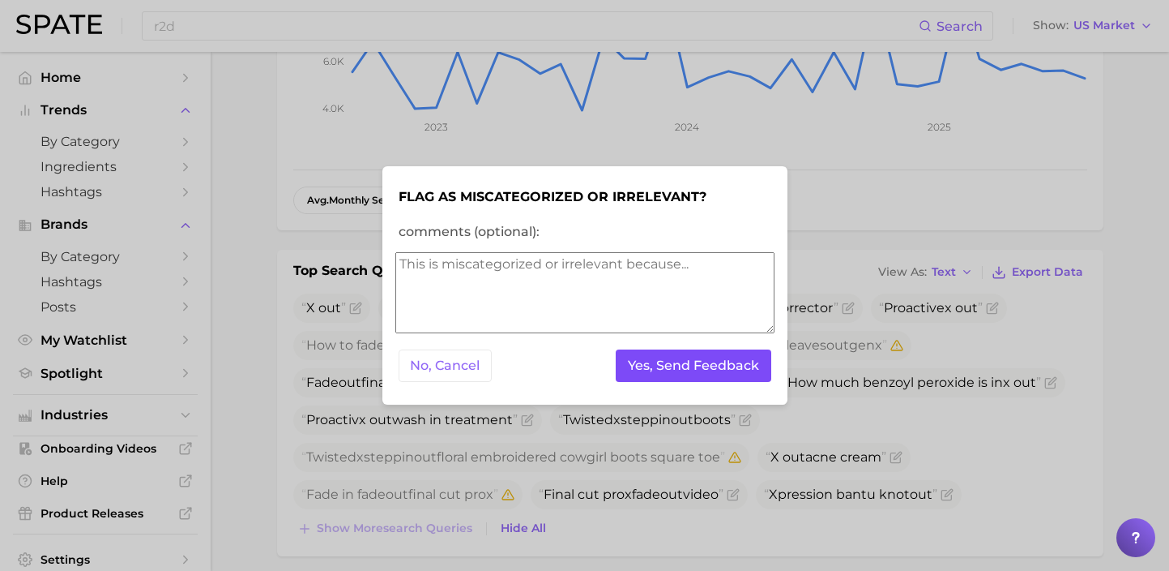
click at [648, 354] on button "Yes, Send Feedback" at bounding box center [694, 365] width 156 height 33
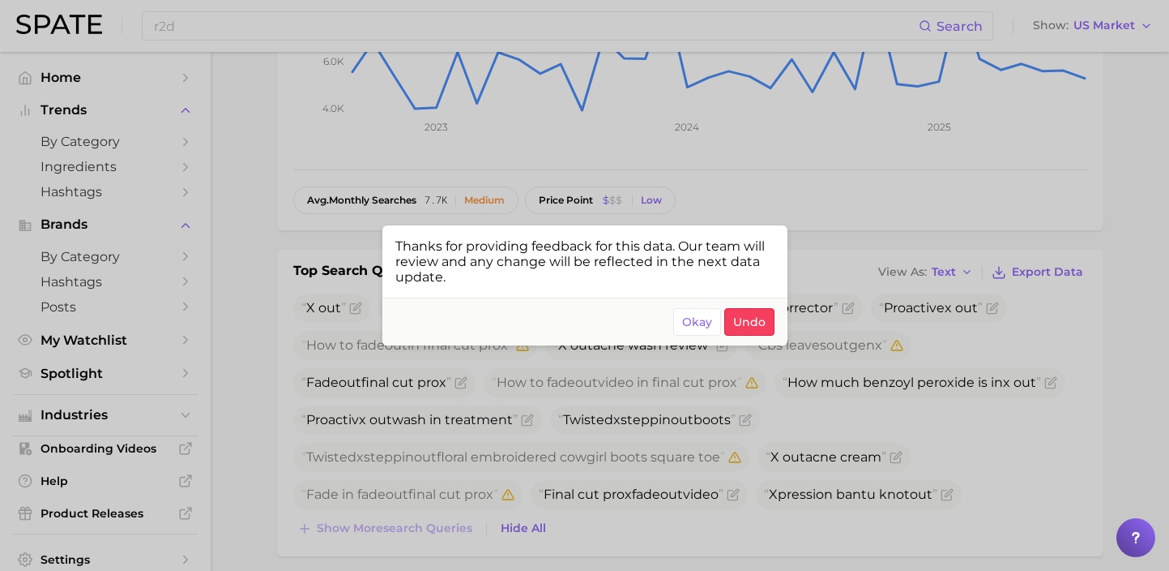
click at [910, 421] on div at bounding box center [584, 285] width 1169 height 571
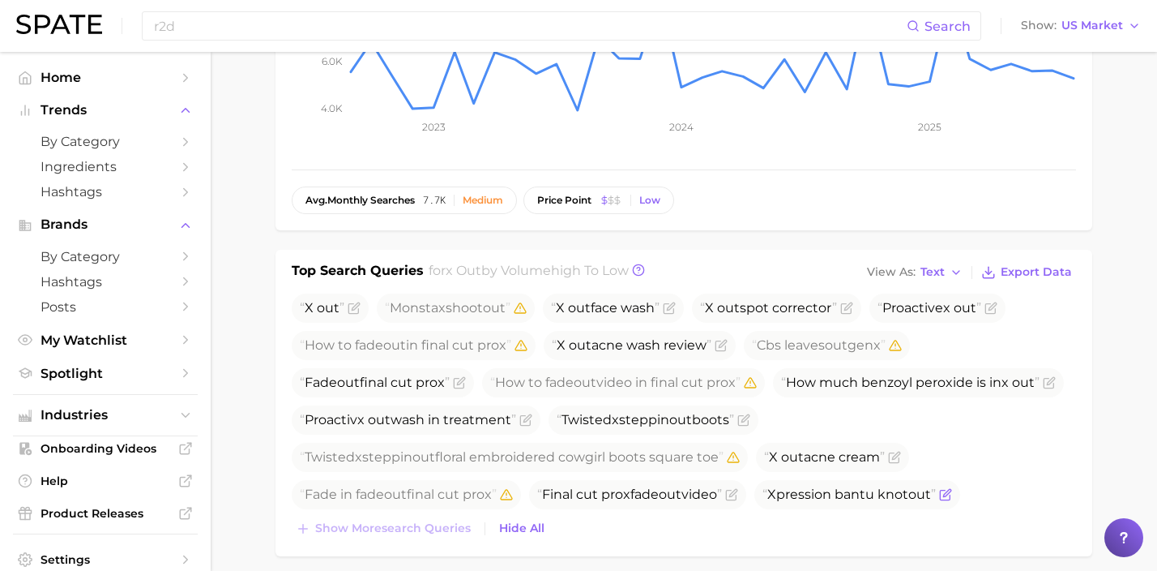
click at [952, 494] on icon "Flag as miscategorized or irrelevant" at bounding box center [945, 494] width 13 height 13
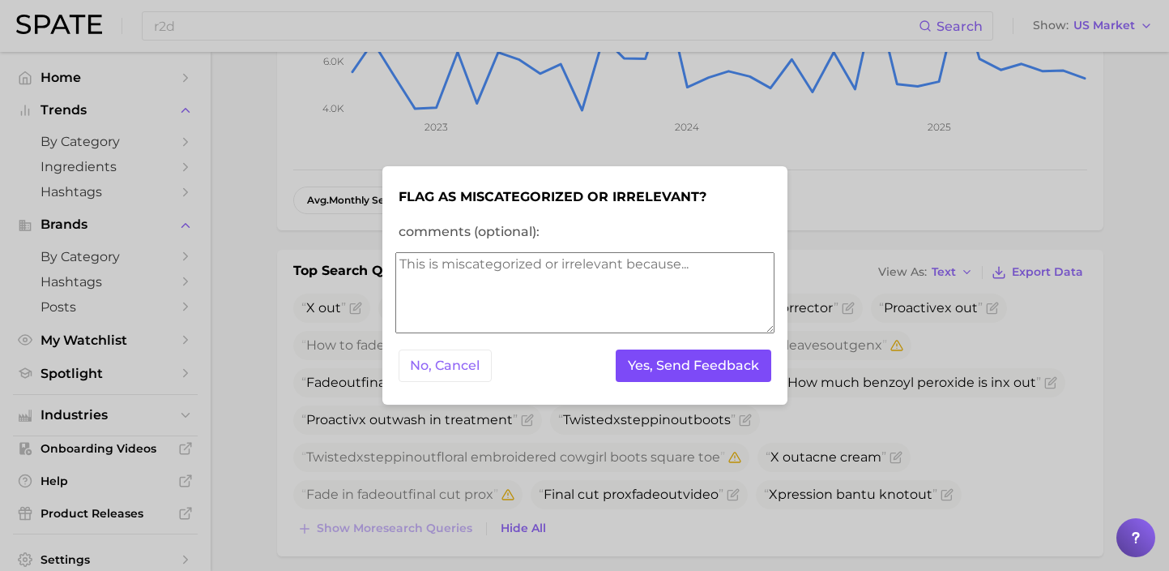
click at [703, 367] on button "Yes, Send Feedback" at bounding box center [694, 365] width 156 height 33
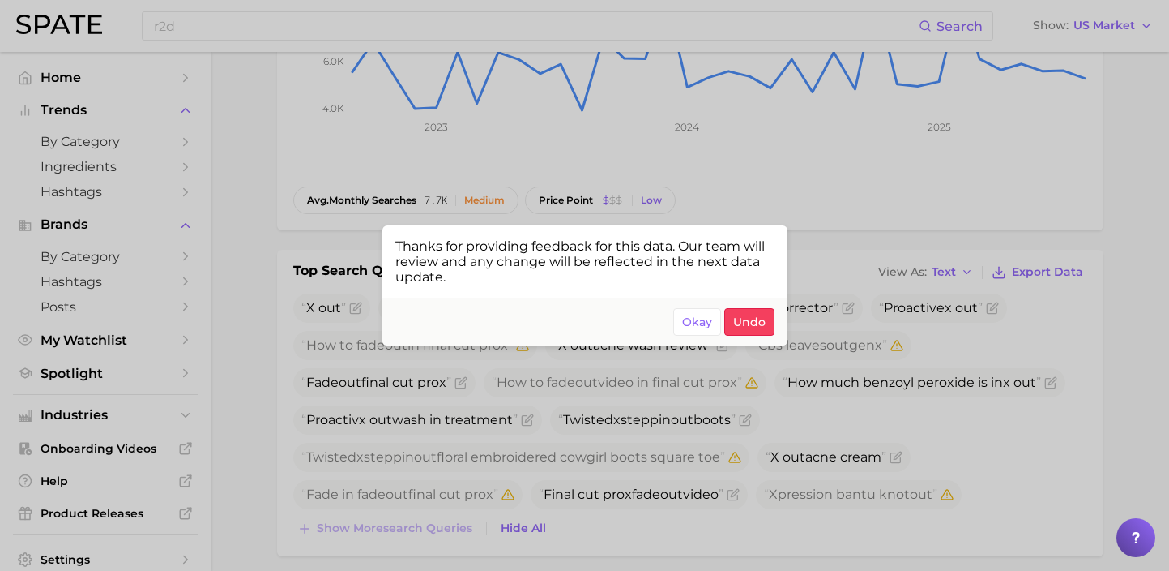
click at [758, 491] on div at bounding box center [584, 285] width 1169 height 571
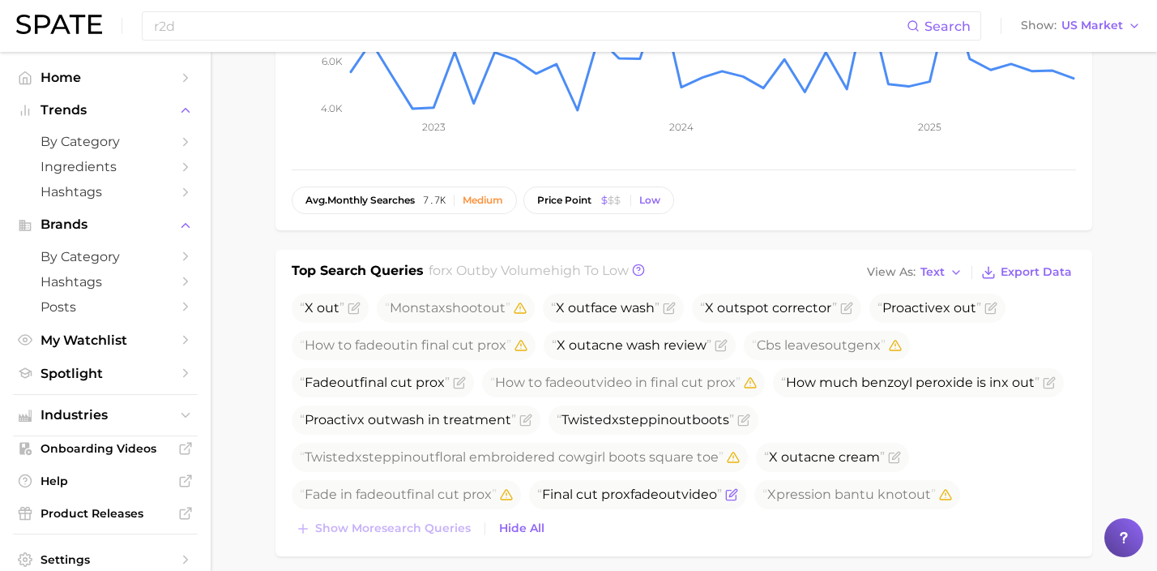
click at [736, 495] on icon "Flag as miscategorized or irrelevant" at bounding box center [731, 495] width 10 height 10
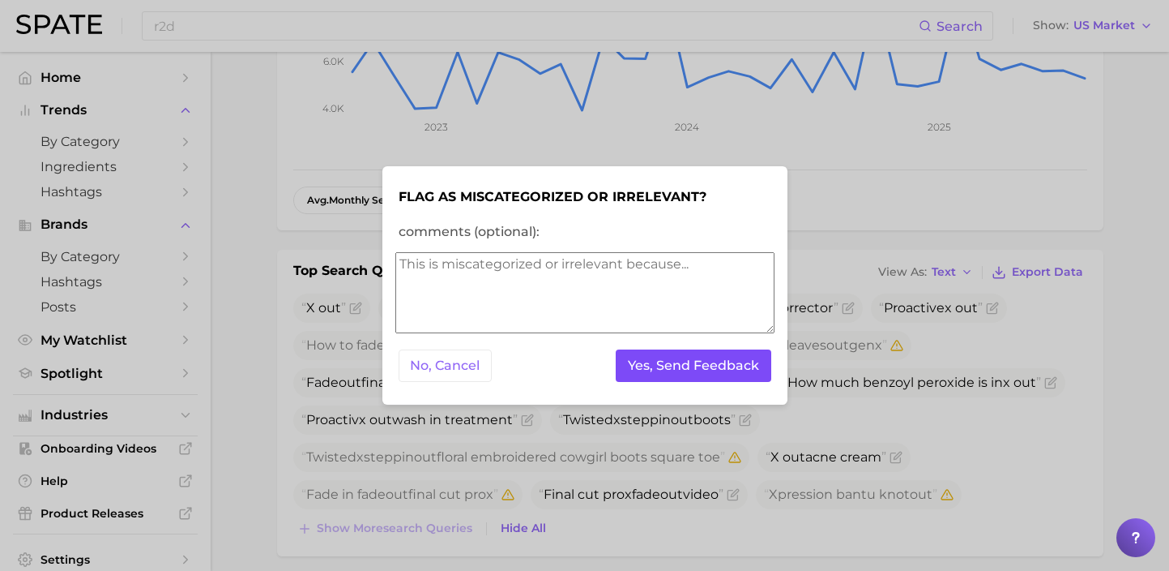
click at [717, 368] on button "Yes, Send Feedback" at bounding box center [694, 365] width 156 height 33
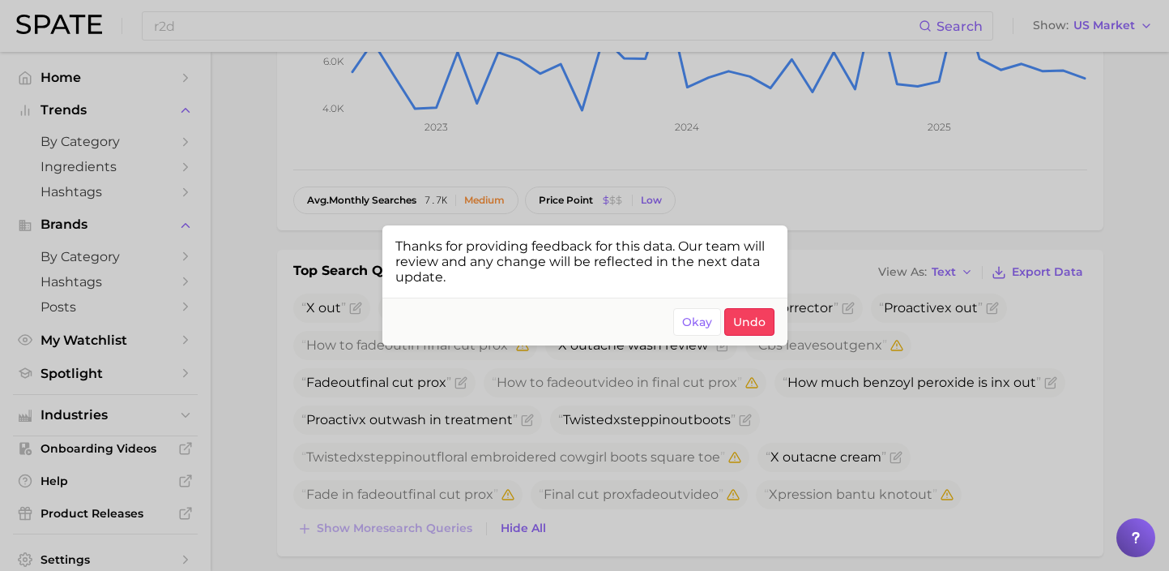
click at [762, 470] on div at bounding box center [584, 285] width 1169 height 571
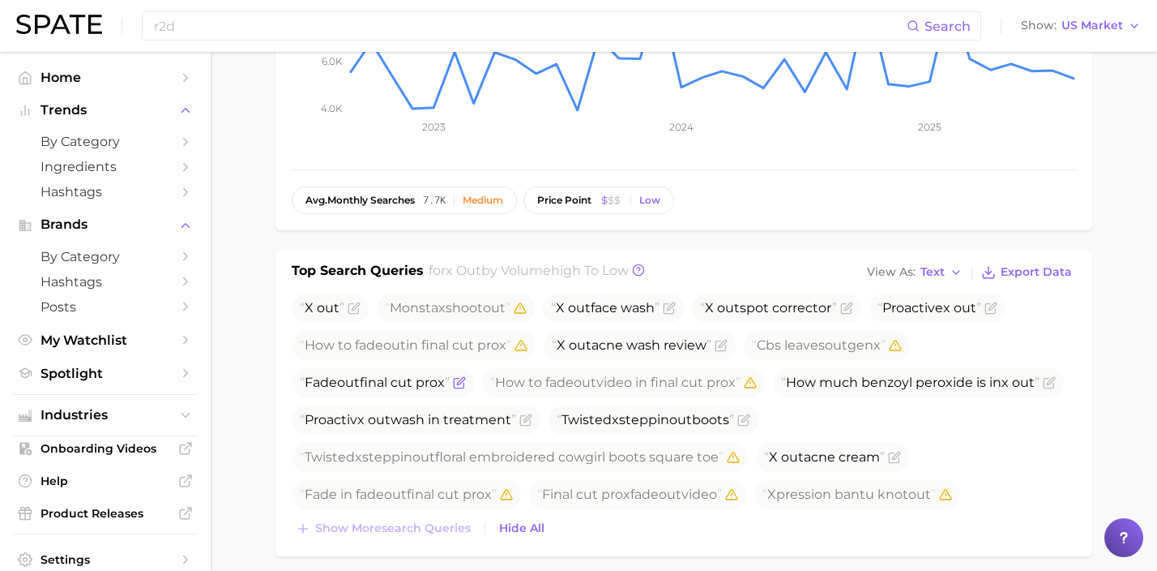
click at [464, 381] on icon "Flag as miscategorized or irrelevant" at bounding box center [459, 382] width 13 height 13
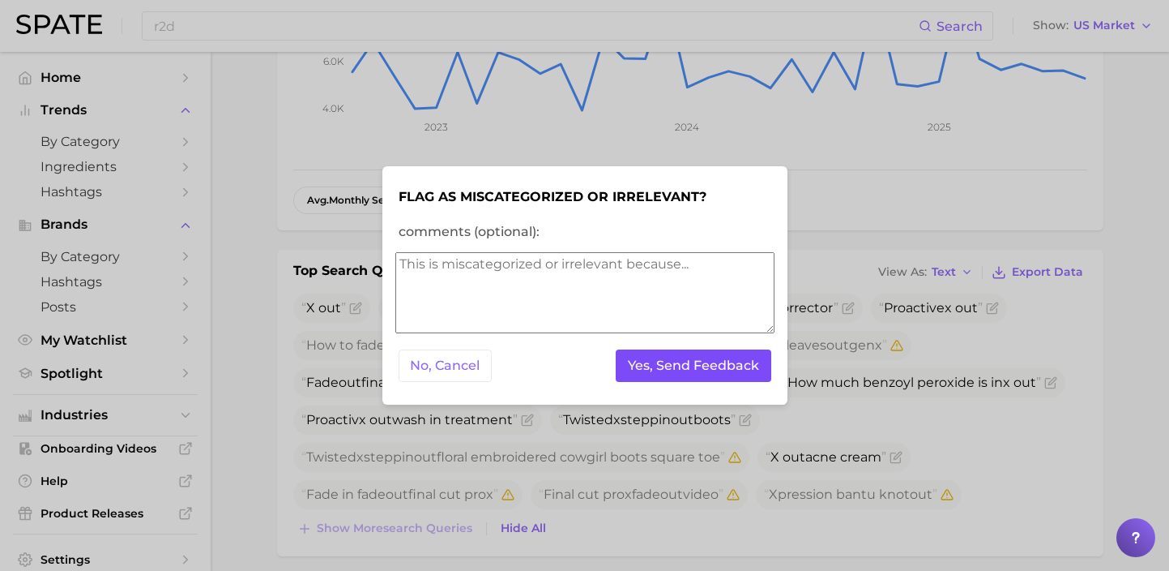
click at [628, 369] on button "Yes, Send Feedback" at bounding box center [694, 365] width 156 height 33
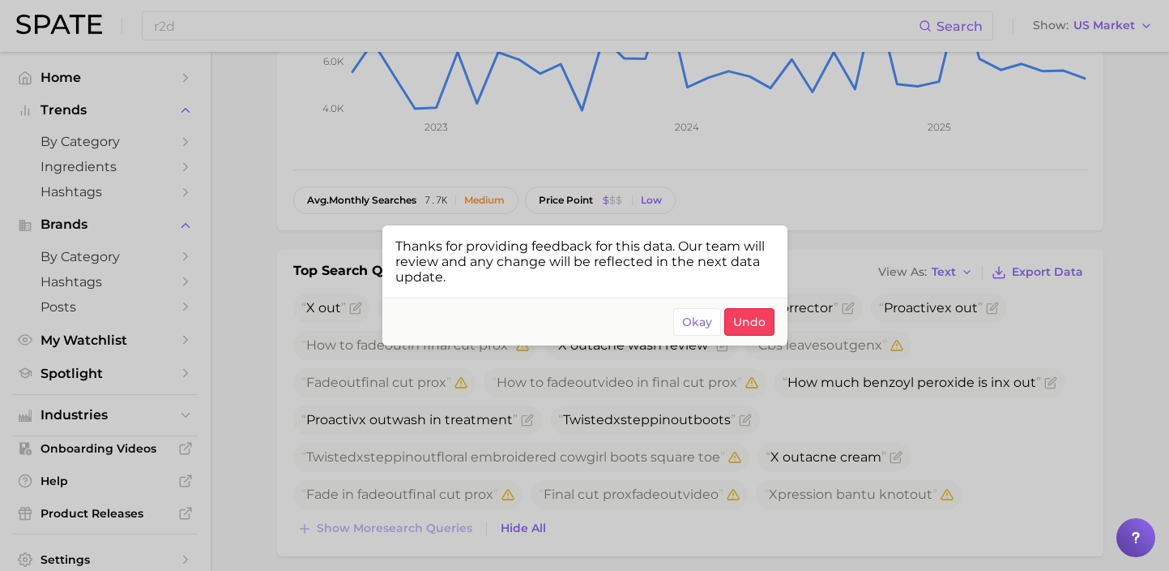
click at [680, 468] on div at bounding box center [584, 285] width 1169 height 571
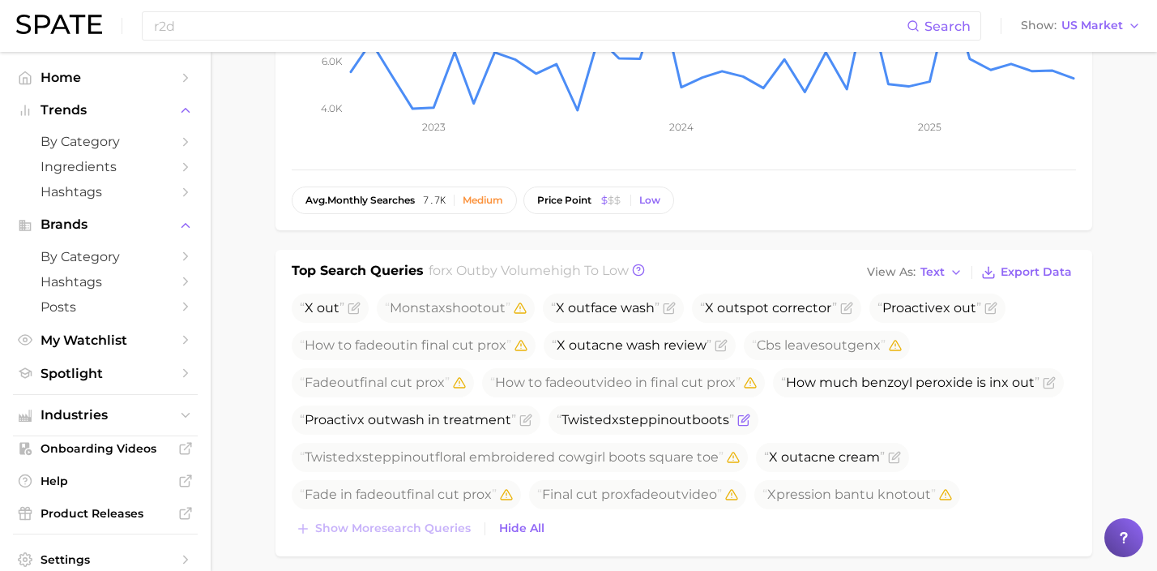
click at [749, 420] on icon "Flag as miscategorized or irrelevant" at bounding box center [745, 417] width 7 height 7
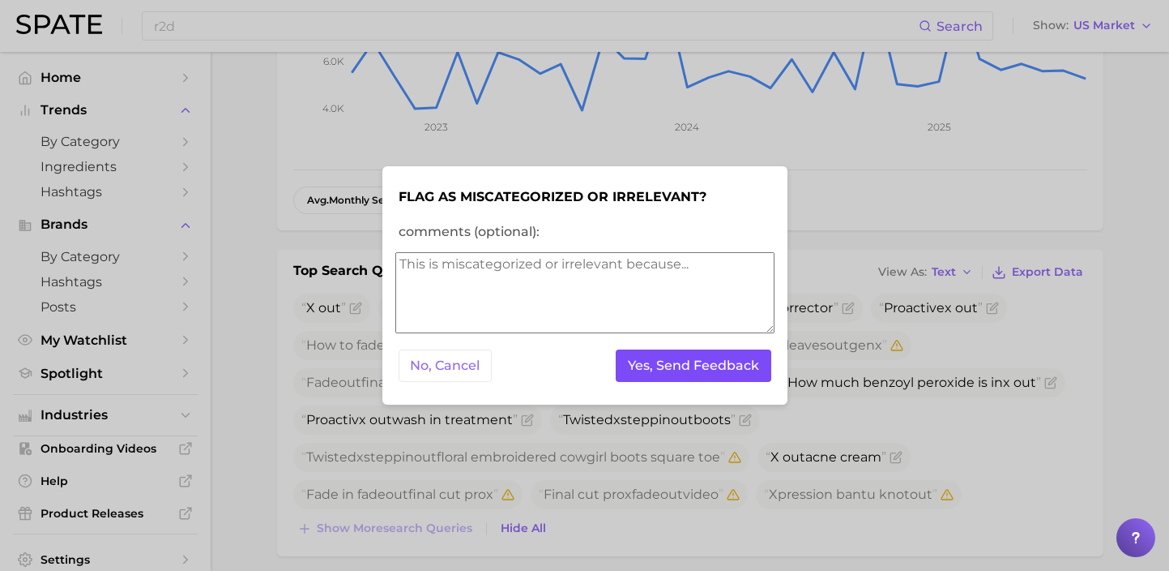
click at [718, 370] on button "Yes, Send Feedback" at bounding box center [694, 365] width 156 height 33
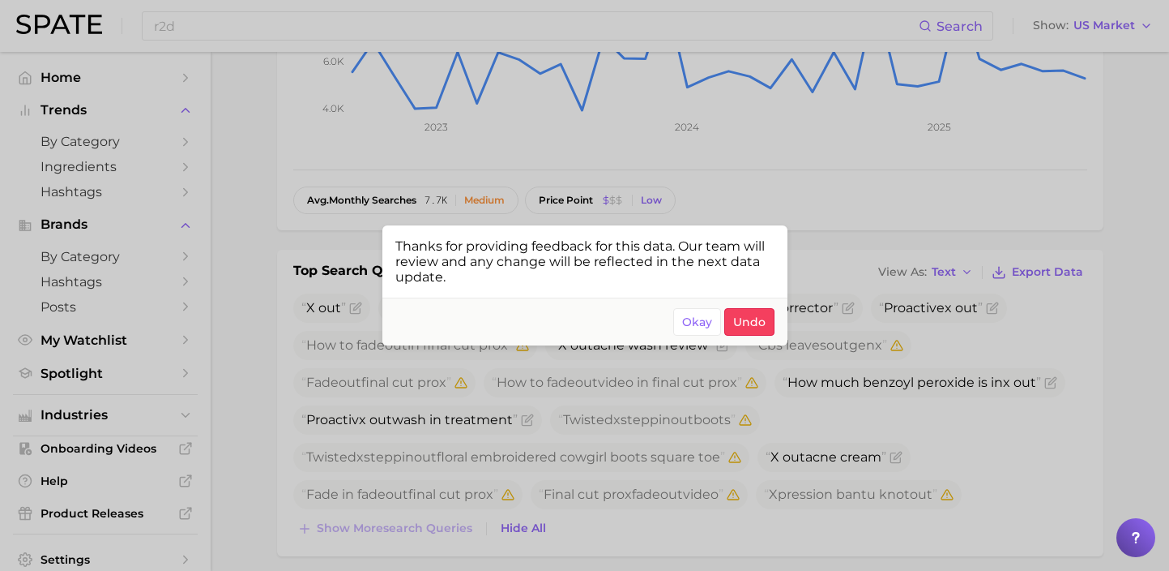
click at [464, 18] on div at bounding box center [584, 285] width 1169 height 571
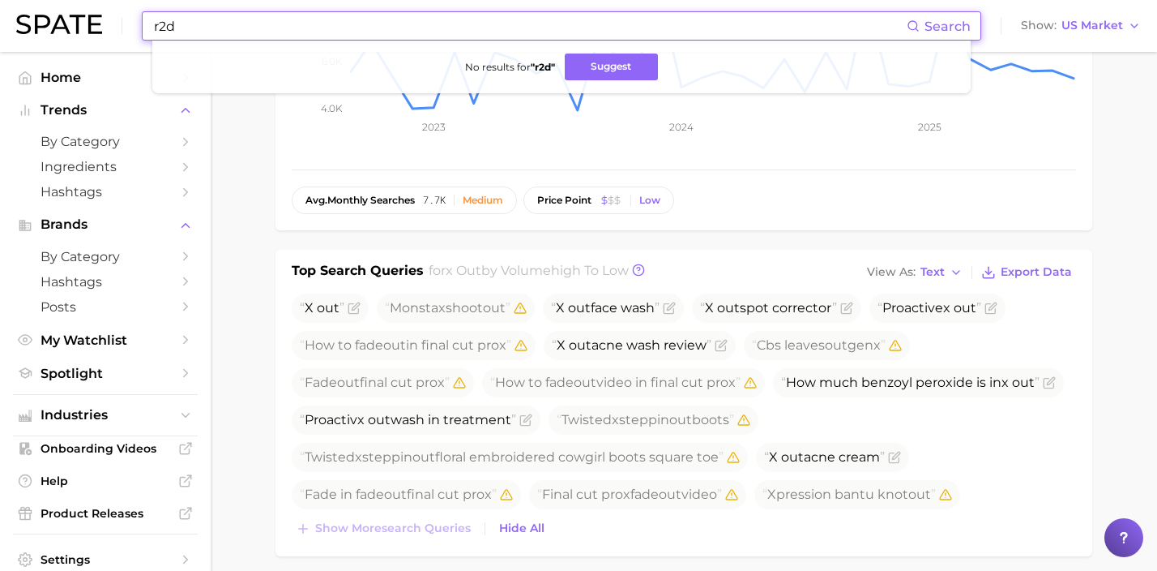
drag, startPoint x: 448, startPoint y: 24, endPoint x: 99, endPoint y: 19, distance: 349.3
click at [100, 19] on div "r2d Search No results for " r2d " Suggest Show US Market" at bounding box center [578, 26] width 1125 height 52
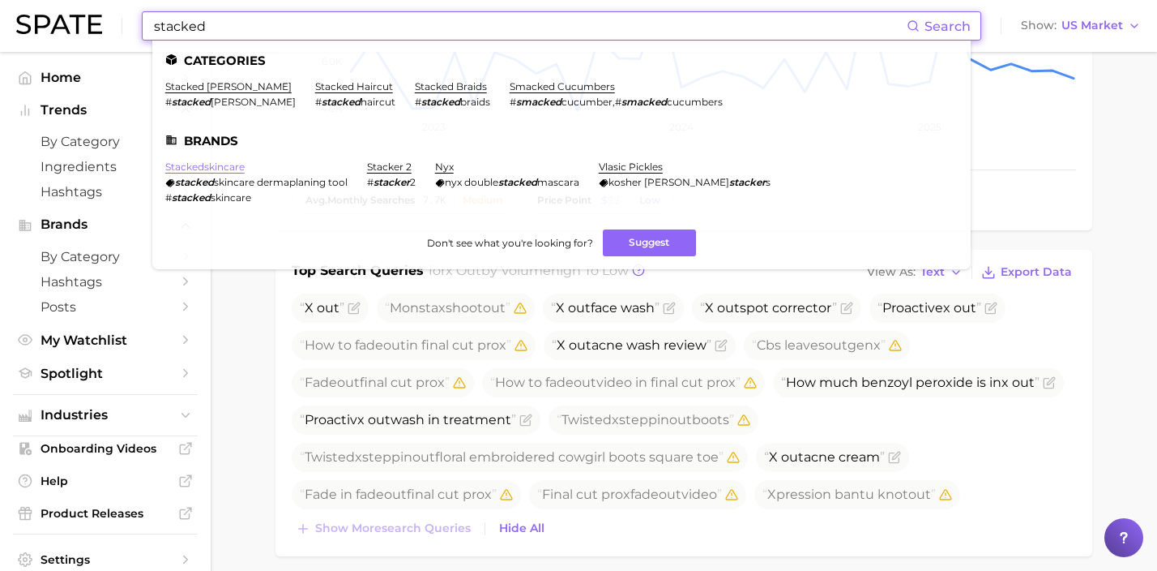
type input "stacked"
click at [207, 161] on link "stackedskincare" at bounding box center [204, 166] width 79 height 12
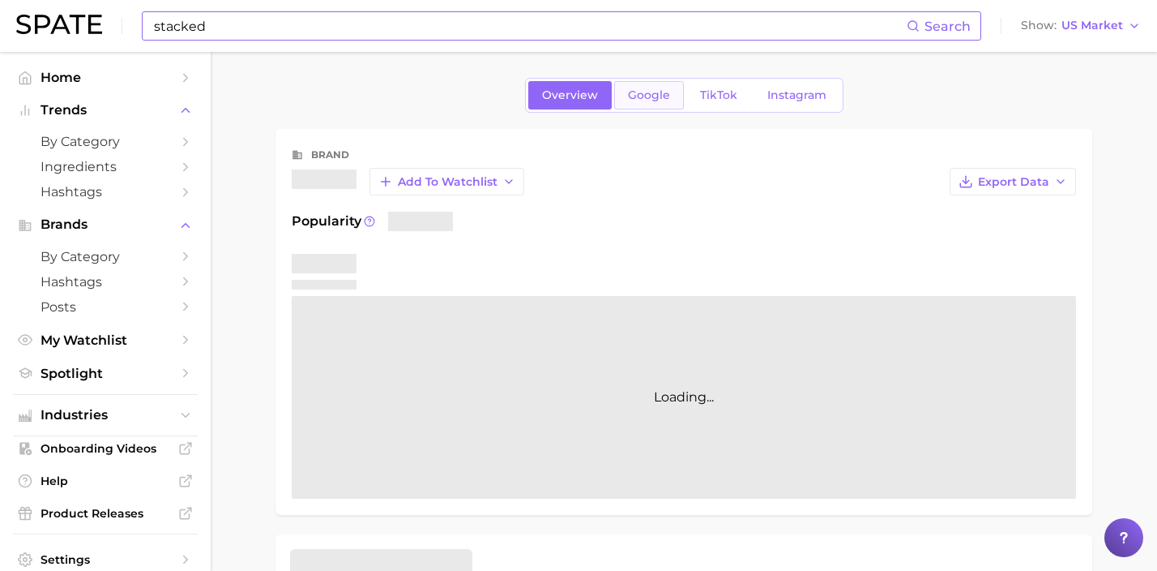
click at [652, 98] on span "Google" at bounding box center [649, 95] width 42 height 14
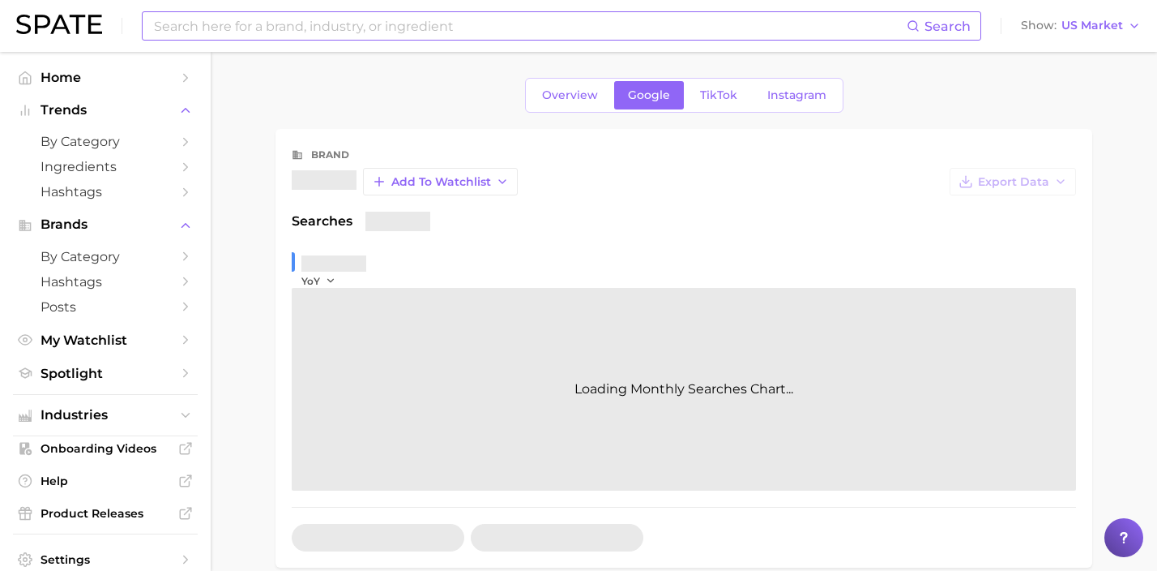
scroll to position [338, 0]
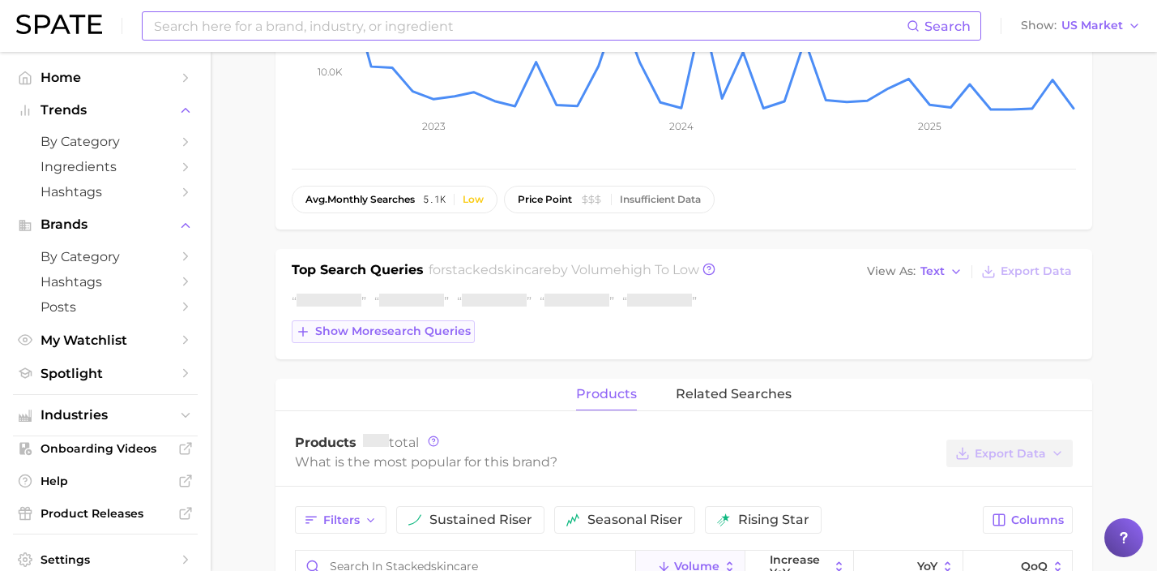
click at [422, 336] on span "Show more search queries" at bounding box center [393, 331] width 156 height 14
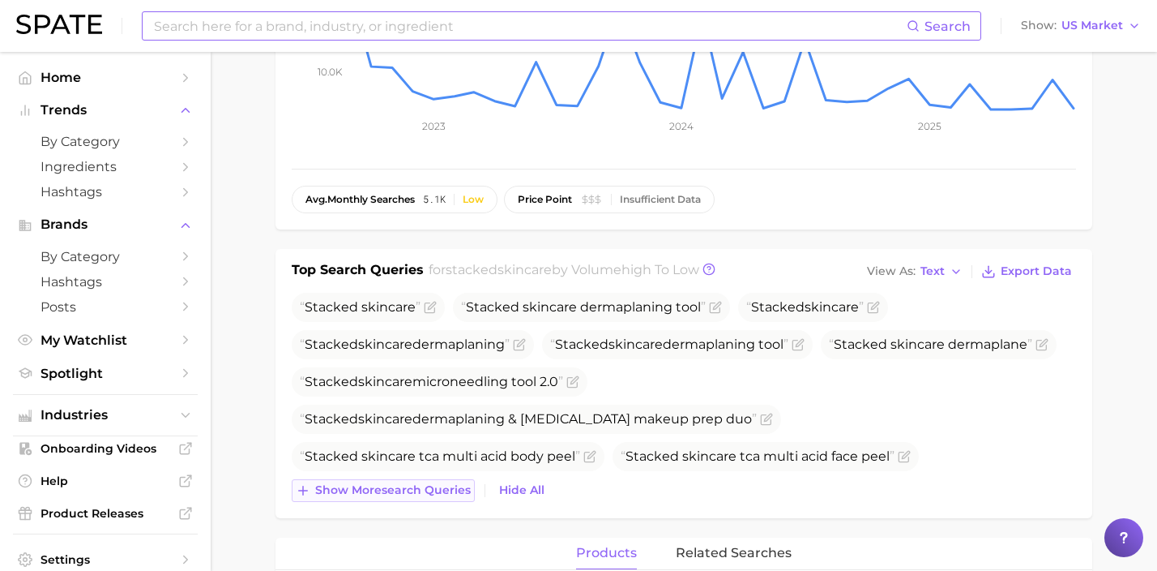
click at [436, 490] on span "Show more search queries" at bounding box center [393, 490] width 156 height 14
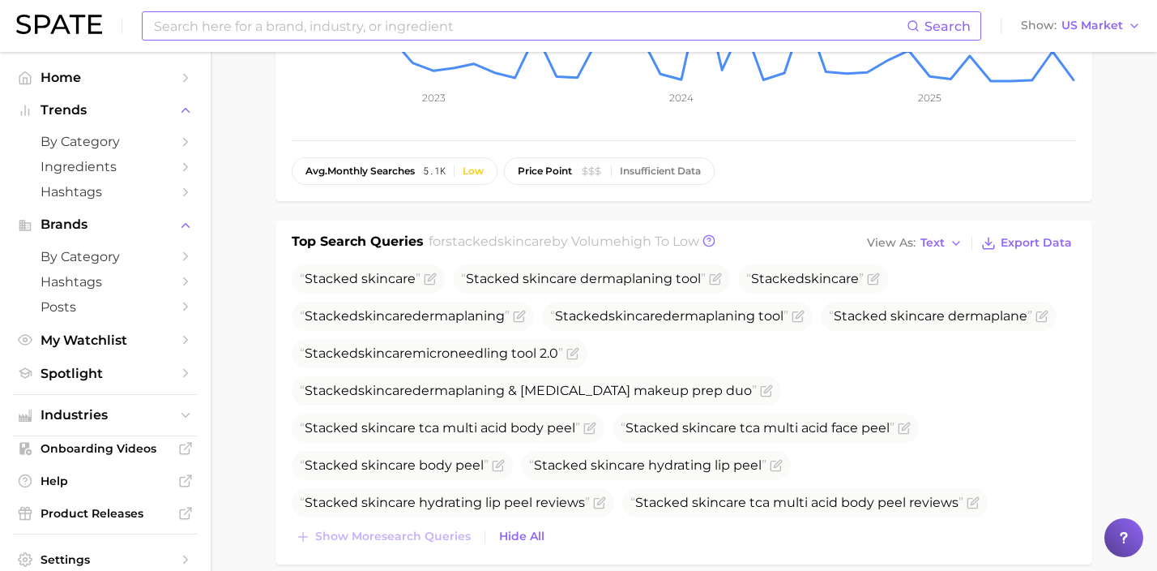
scroll to position [0, 0]
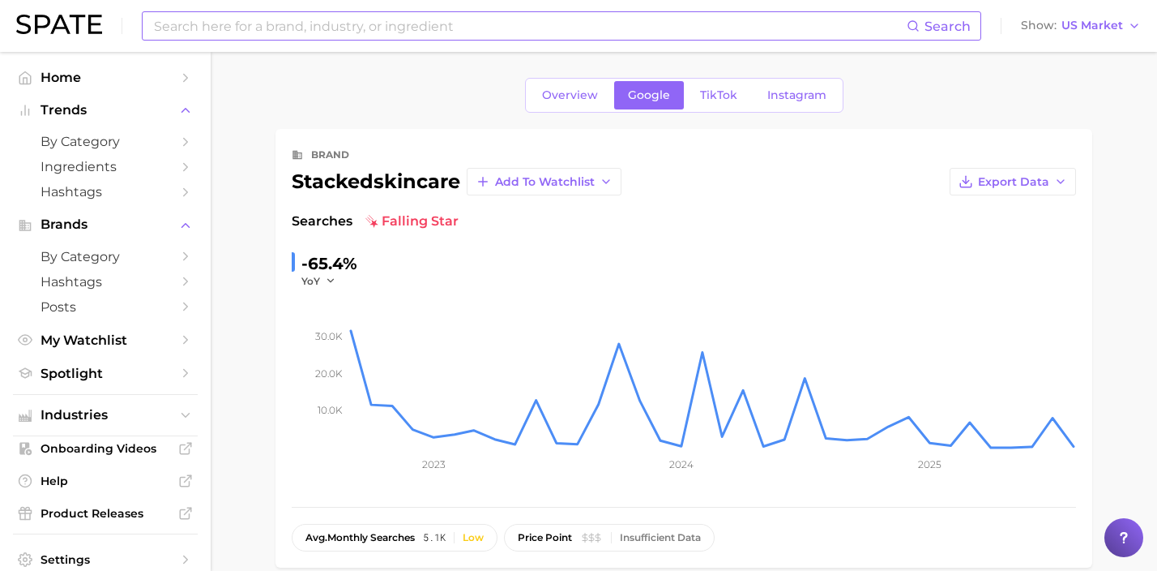
click at [276, 34] on input at bounding box center [529, 26] width 754 height 28
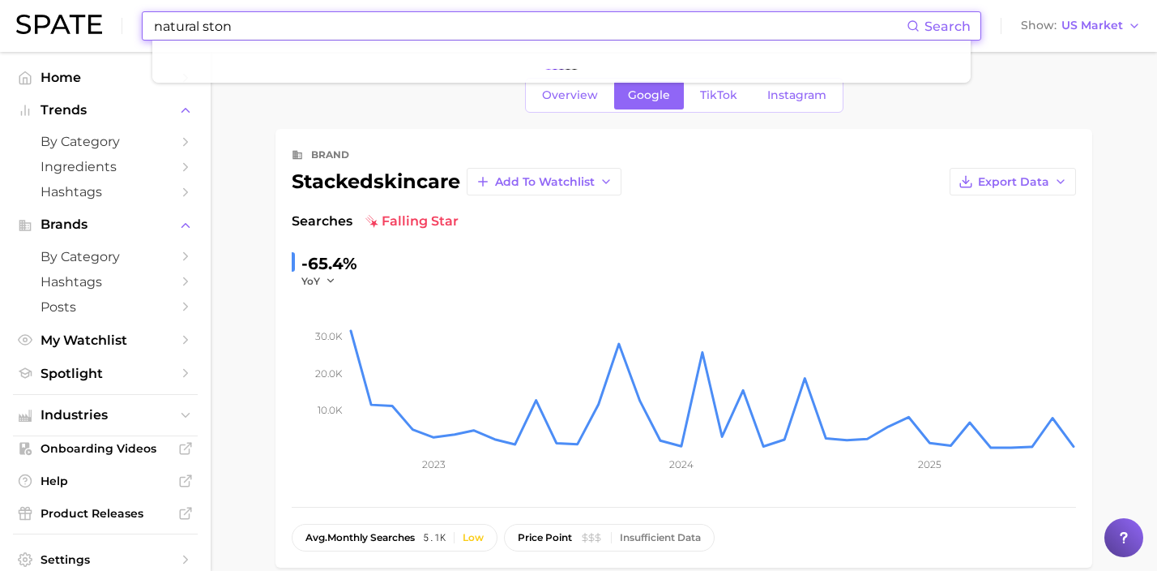
type input "natural stone"
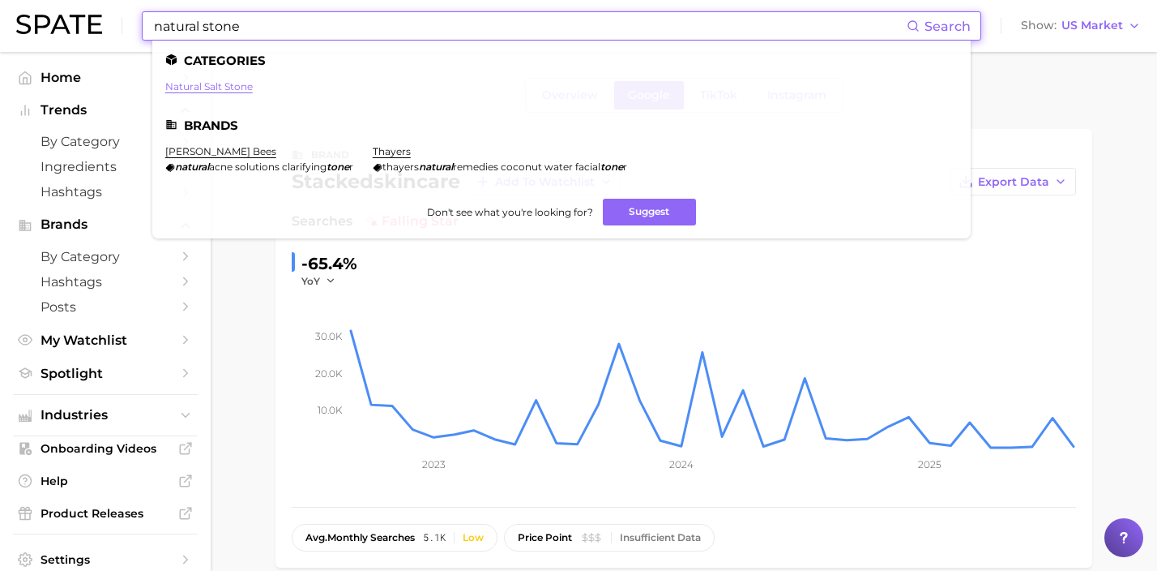
click at [252, 83] on link "natural salt stone" at bounding box center [209, 86] width 88 height 12
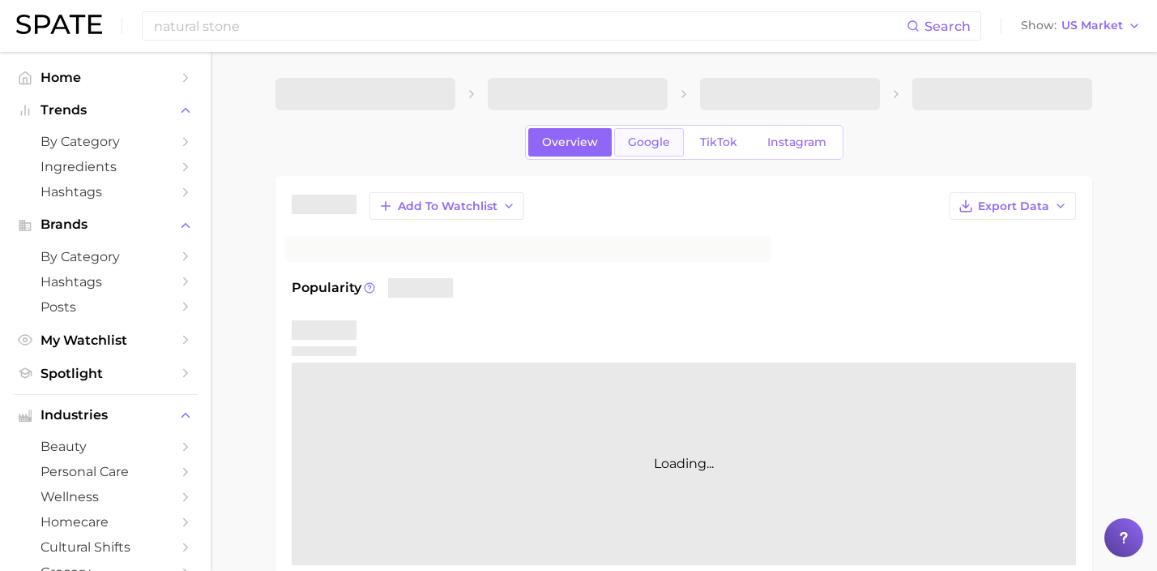
click at [630, 147] on span "Google" at bounding box center [649, 142] width 42 height 14
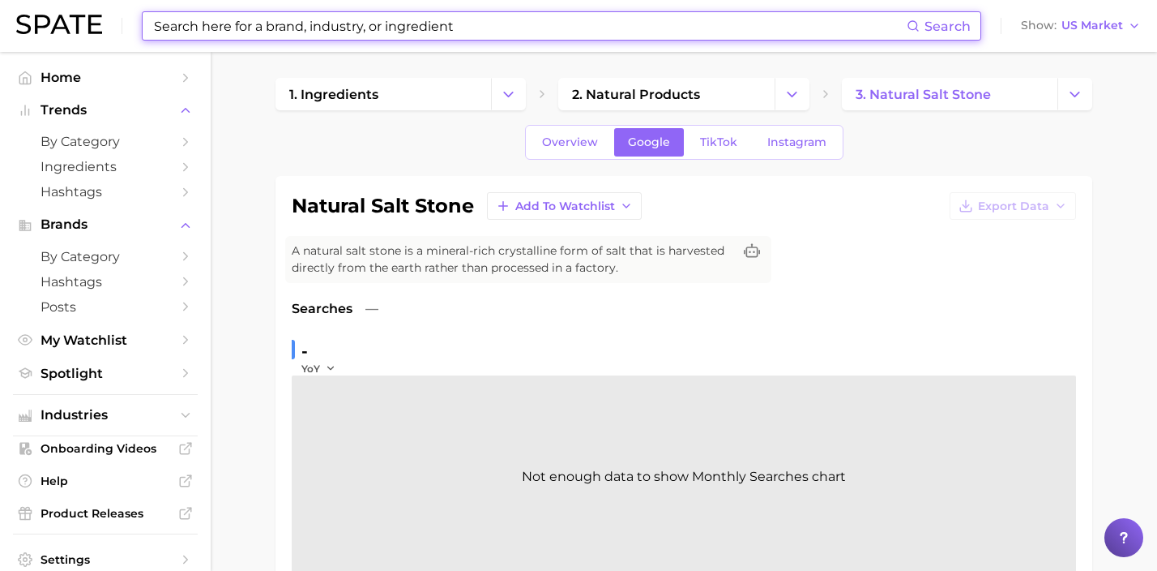
click at [388, 15] on input at bounding box center [529, 26] width 754 height 28
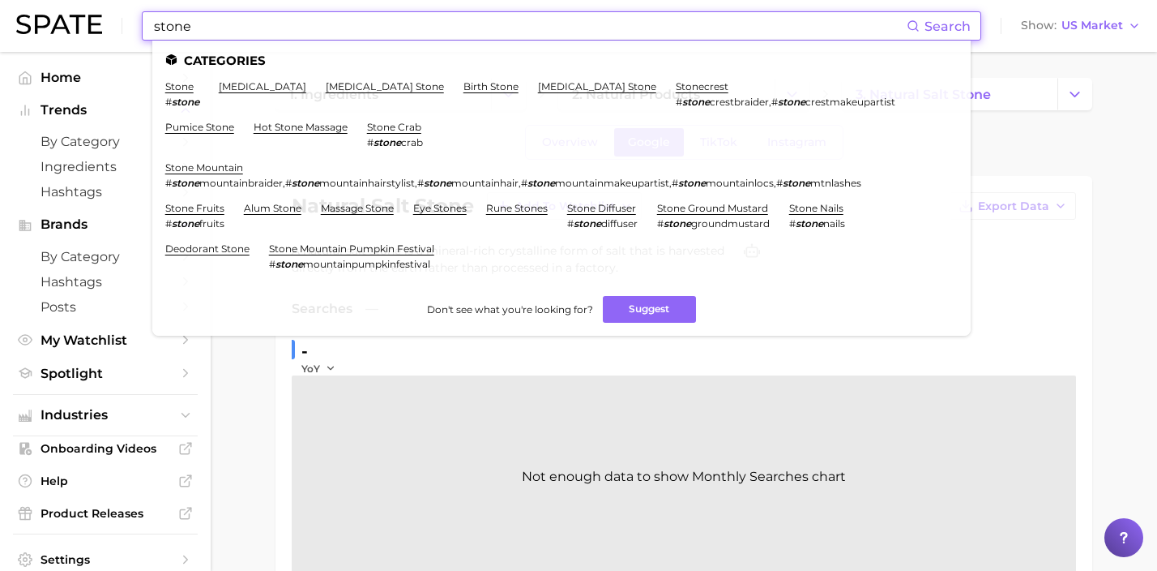
drag, startPoint x: 430, startPoint y: 21, endPoint x: 144, endPoint y: 20, distance: 286.1
click at [144, 20] on div "stone Search Categories stone # stone [MEDICAL_DATA] [MEDICAL_DATA] stone birth…" at bounding box center [562, 25] width 840 height 29
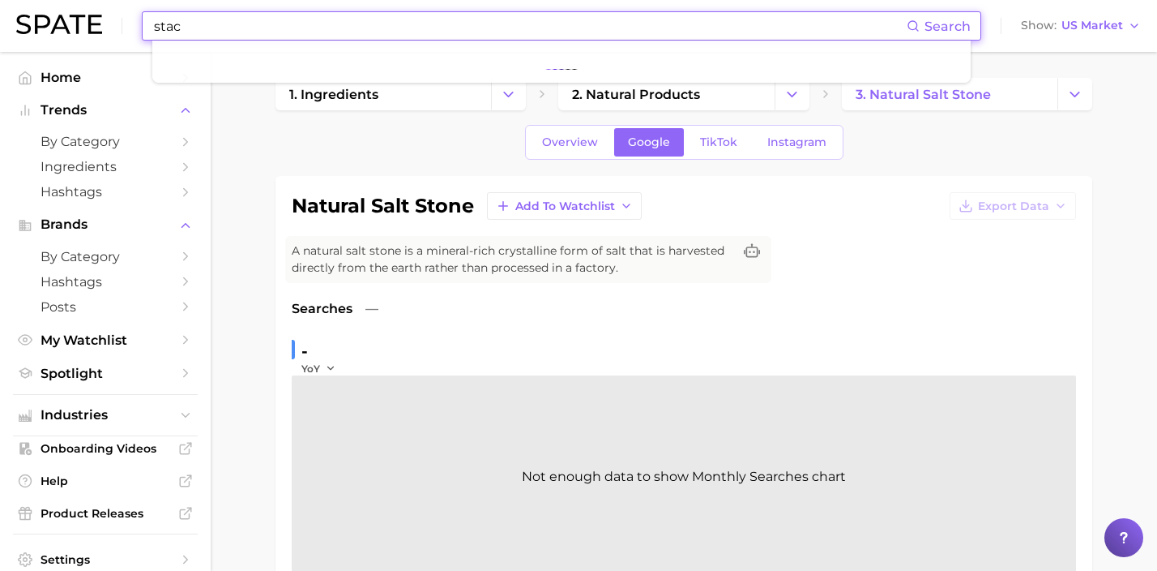
type input "stack"
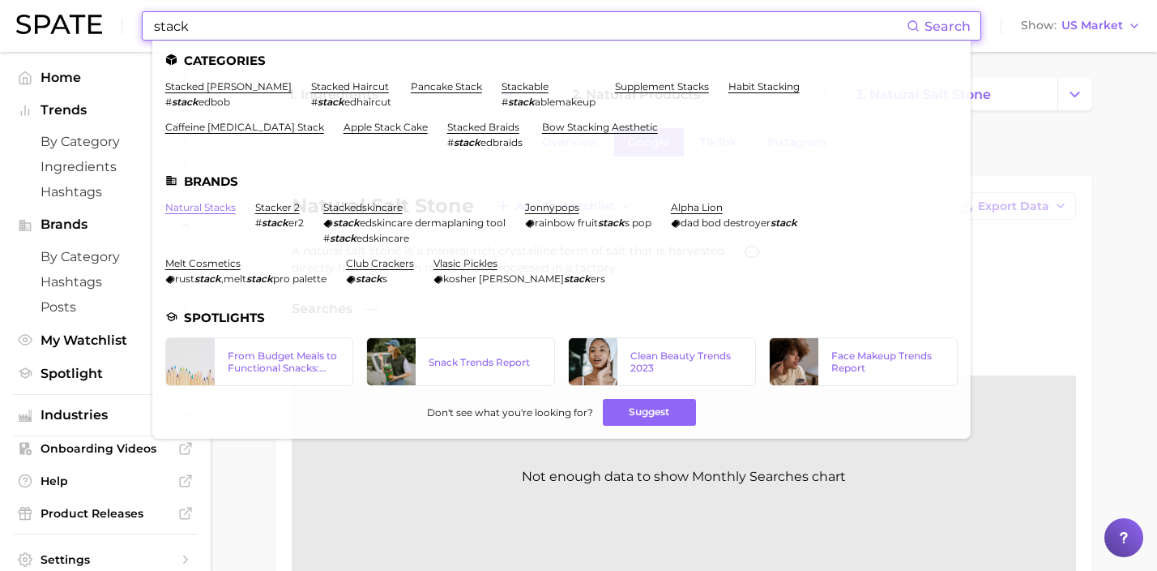
click at [218, 206] on link "natural stacks" at bounding box center [200, 207] width 71 height 12
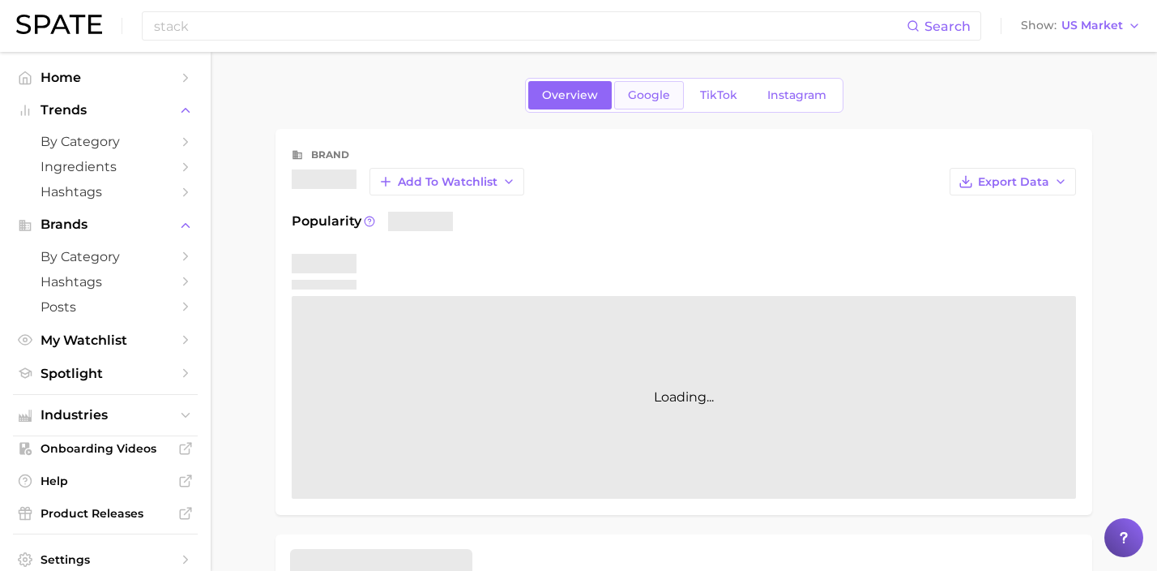
click at [639, 105] on link "Google" at bounding box center [649, 95] width 70 height 28
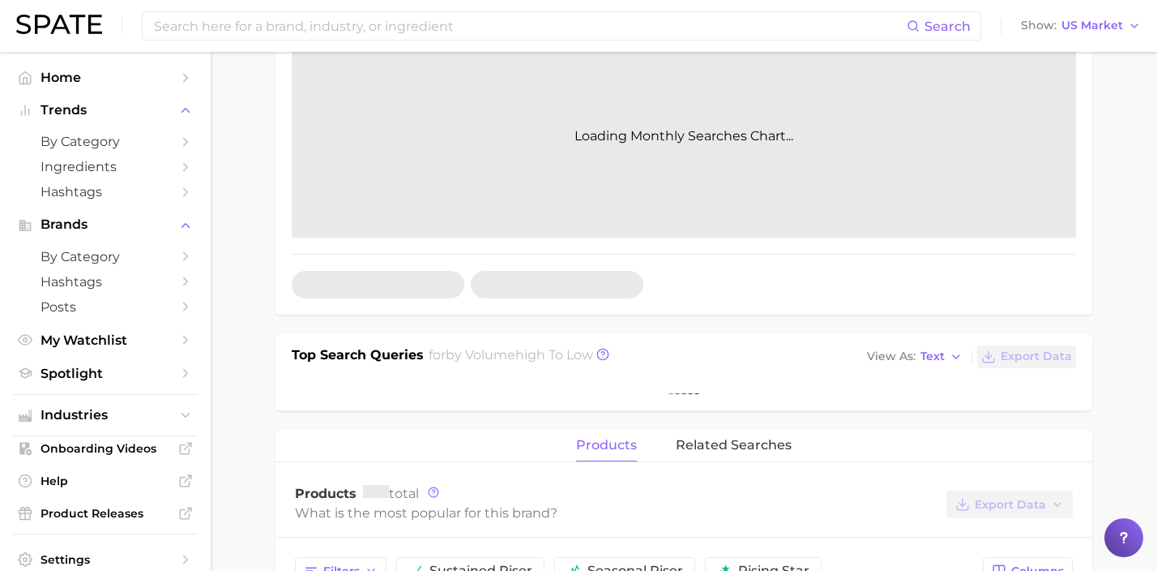
scroll to position [260, 0]
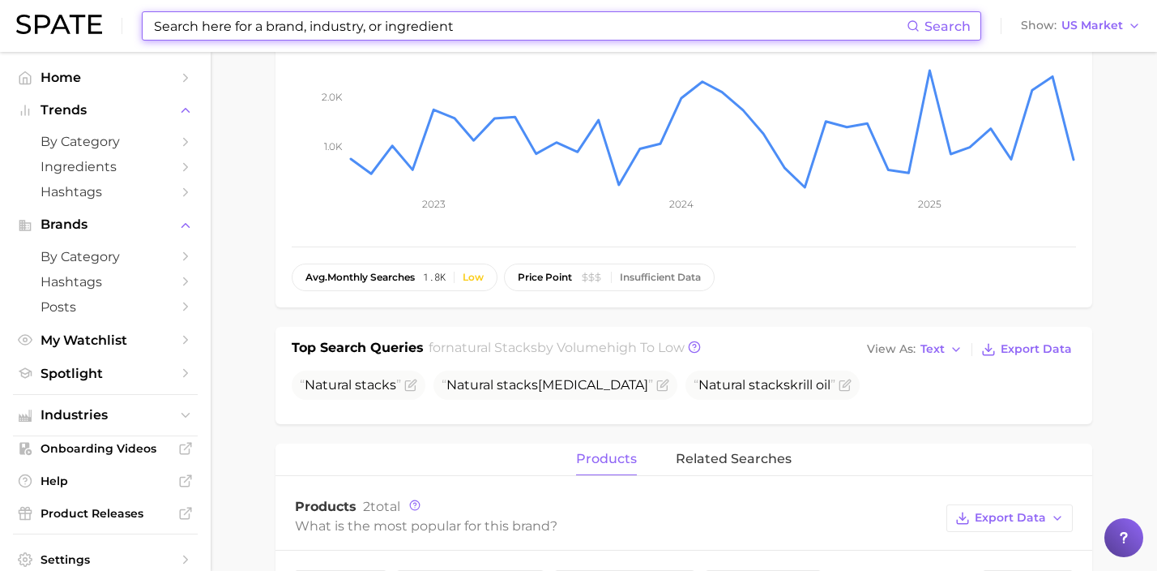
click at [445, 14] on input at bounding box center [529, 26] width 754 height 28
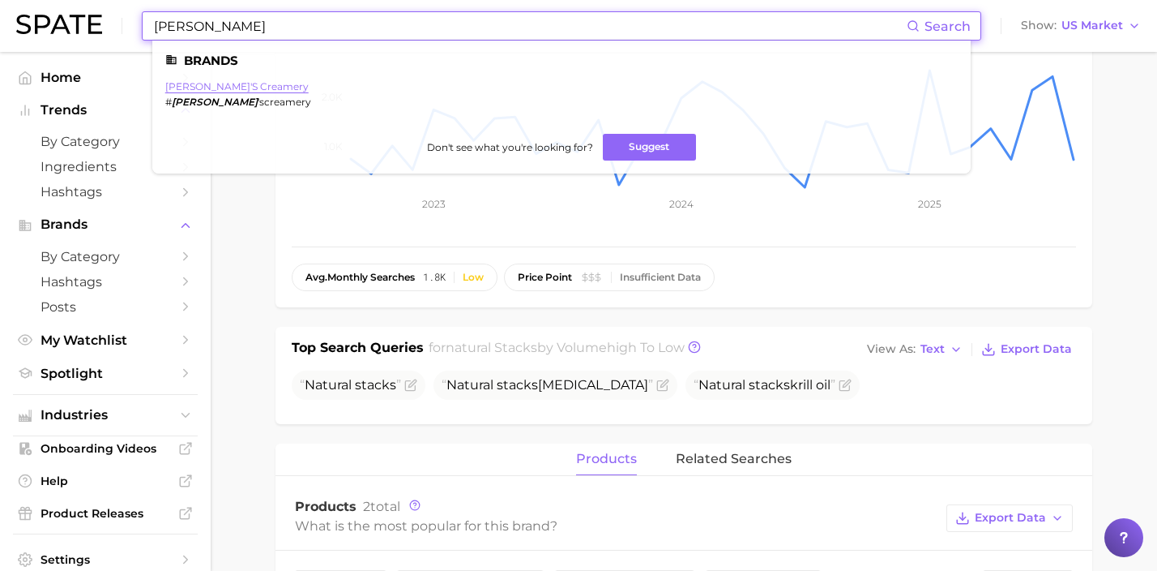
type input "[PERSON_NAME]"
click at [245, 86] on link "[PERSON_NAME]'s creamery" at bounding box center [236, 86] width 143 height 12
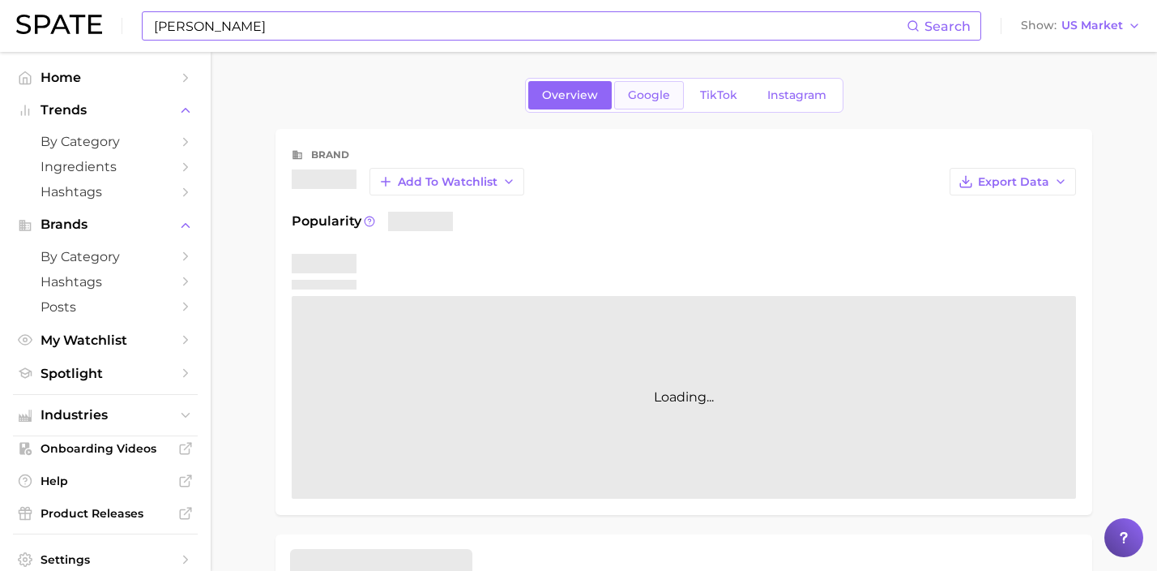
click at [641, 92] on span "Google" at bounding box center [649, 95] width 42 height 14
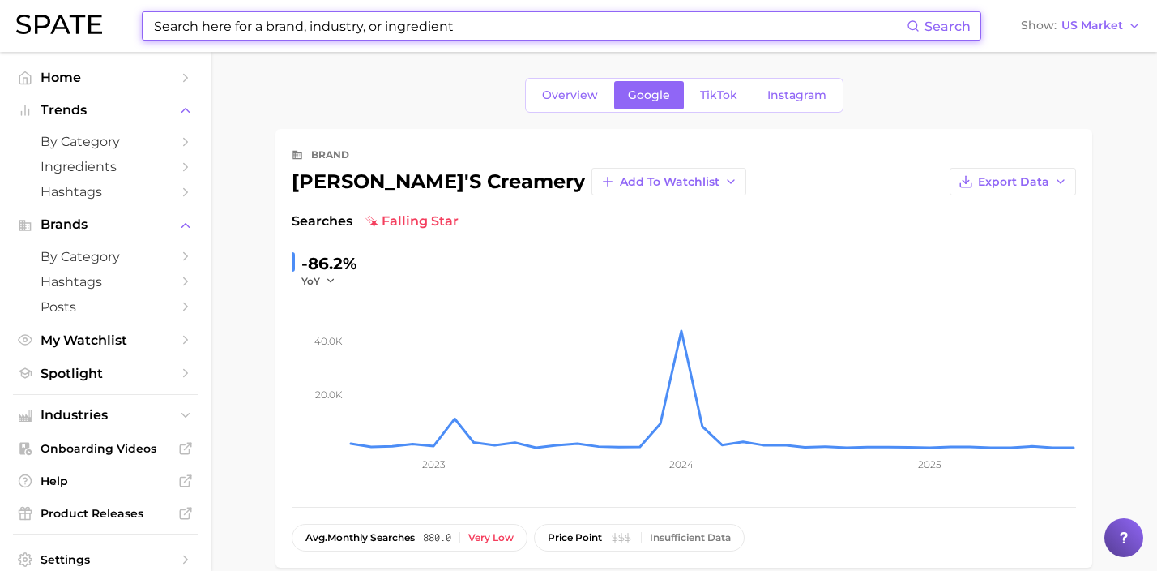
click at [259, 33] on input at bounding box center [529, 26] width 754 height 28
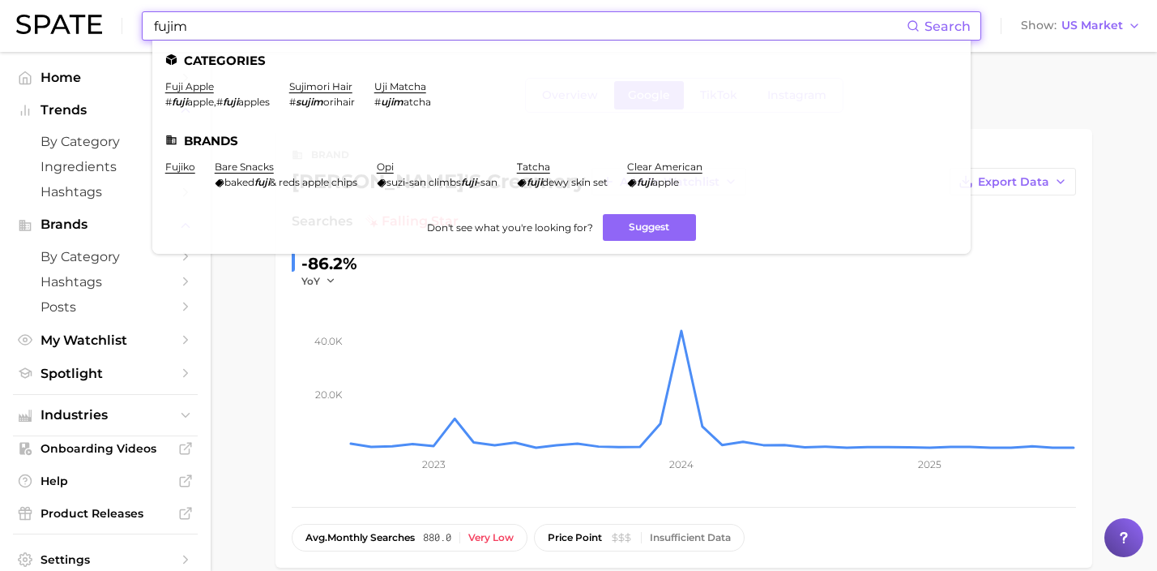
click at [348, 15] on input "fujim" at bounding box center [529, 26] width 754 height 28
drag, startPoint x: 346, startPoint y: 22, endPoint x: 81, endPoint y: 22, distance: 265.0
click at [88, 22] on div "fujim Search Categories fuji apple # fuji apple , # fuji apples sujimori hair #…" at bounding box center [578, 26] width 1125 height 52
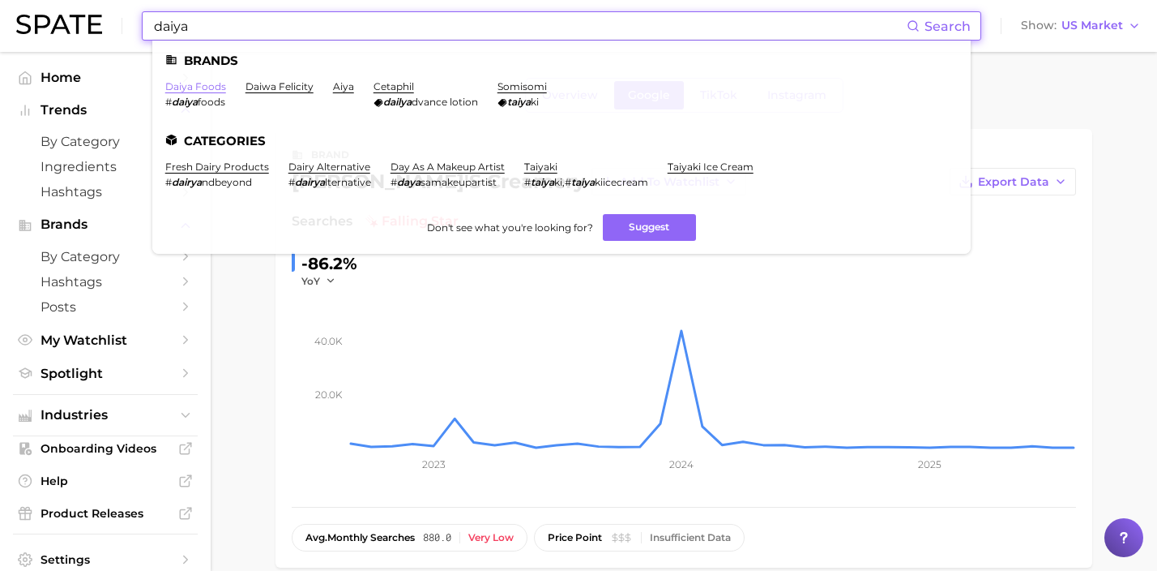
type input "daiya"
click at [218, 90] on link "daiya foods" at bounding box center [195, 86] width 61 height 12
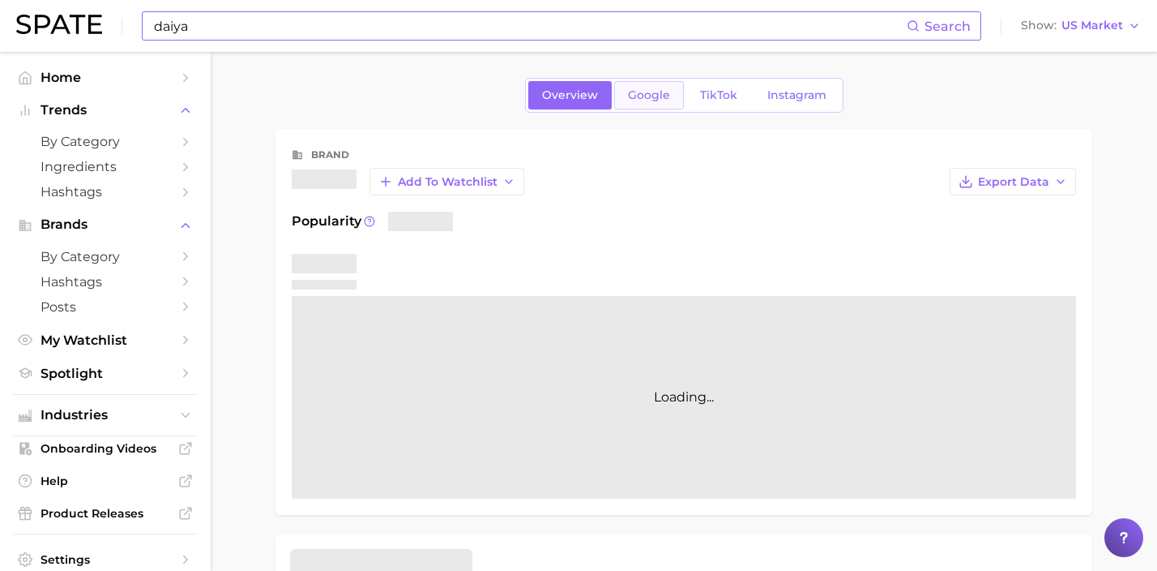
click at [635, 93] on span "Google" at bounding box center [649, 95] width 42 height 14
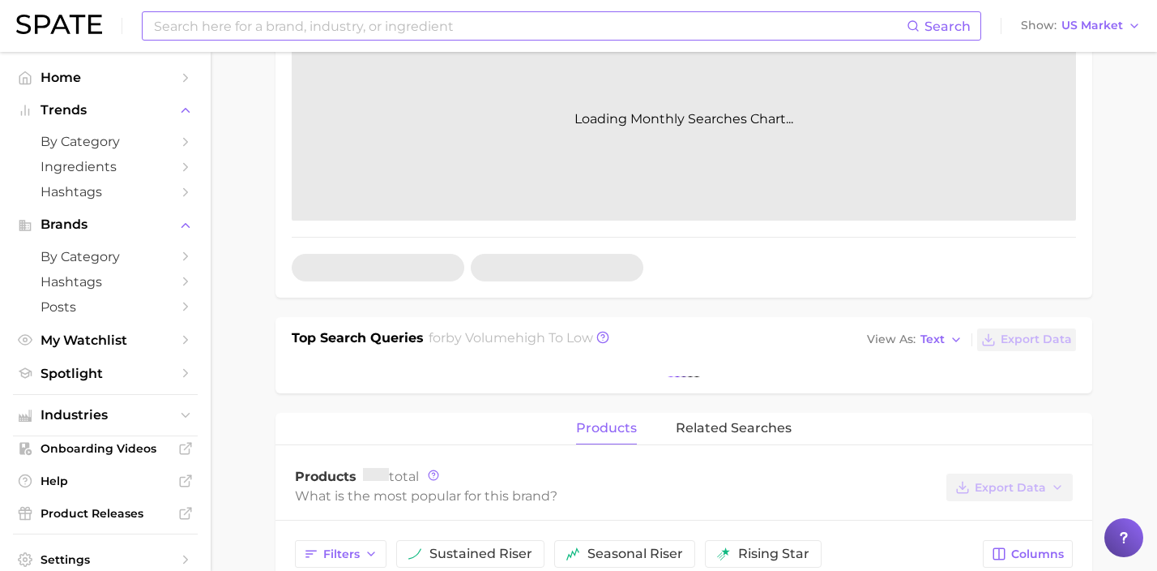
scroll to position [276, 0]
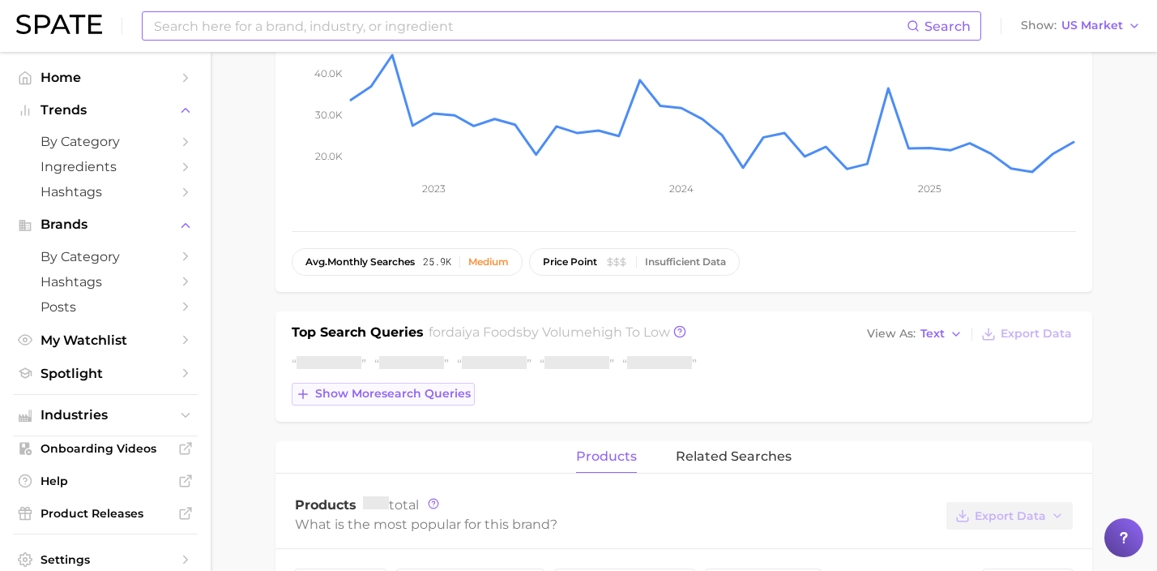
click at [413, 400] on span "Show more search queries" at bounding box center [393, 394] width 156 height 14
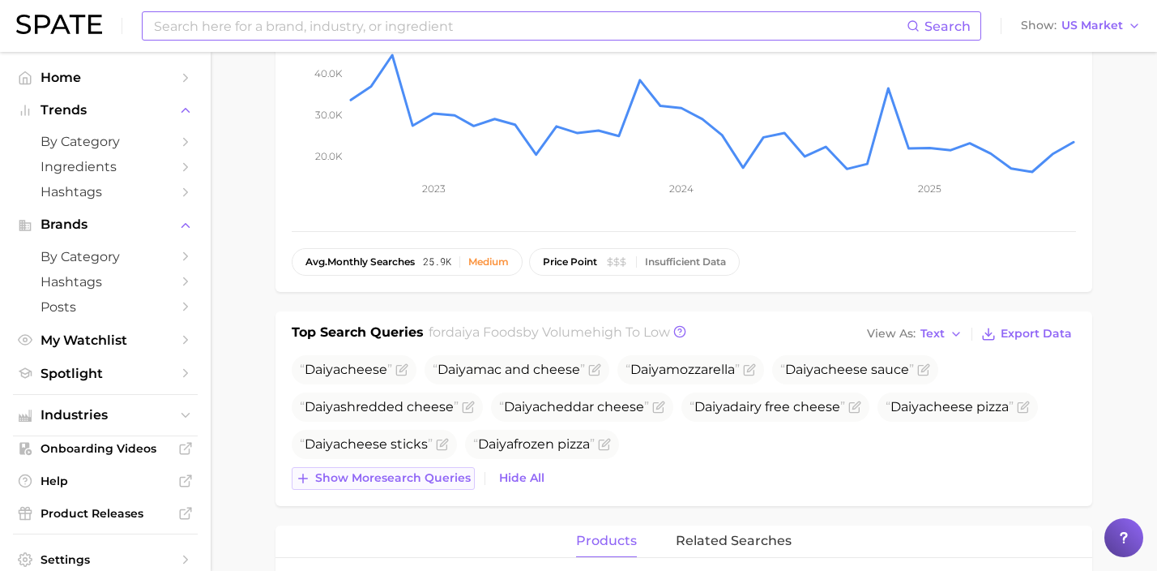
click at [422, 477] on span "Show more search queries" at bounding box center [393, 478] width 156 height 14
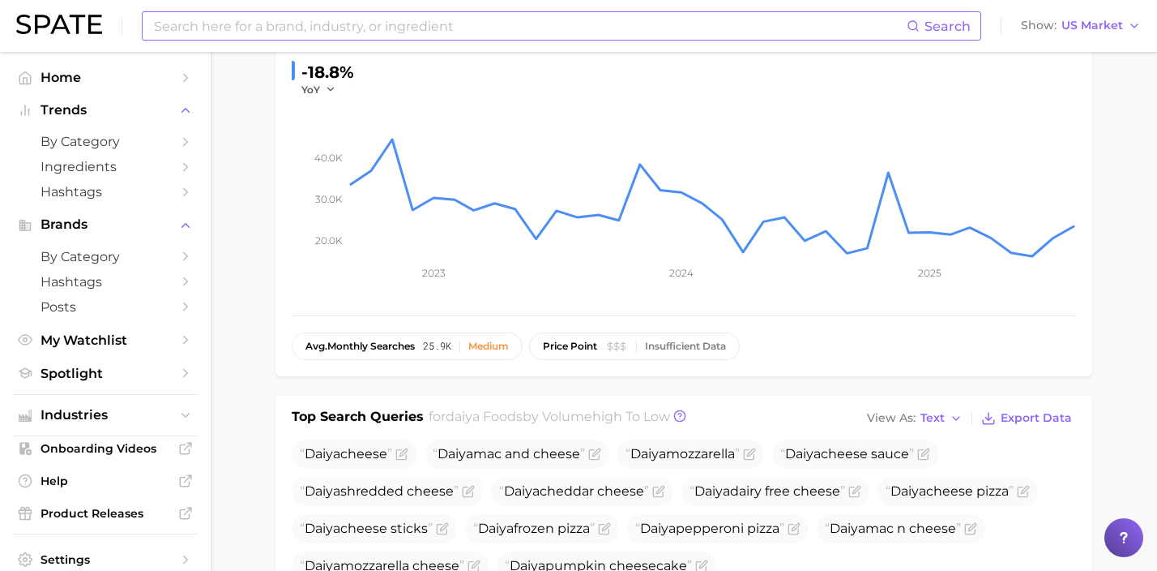
scroll to position [0, 0]
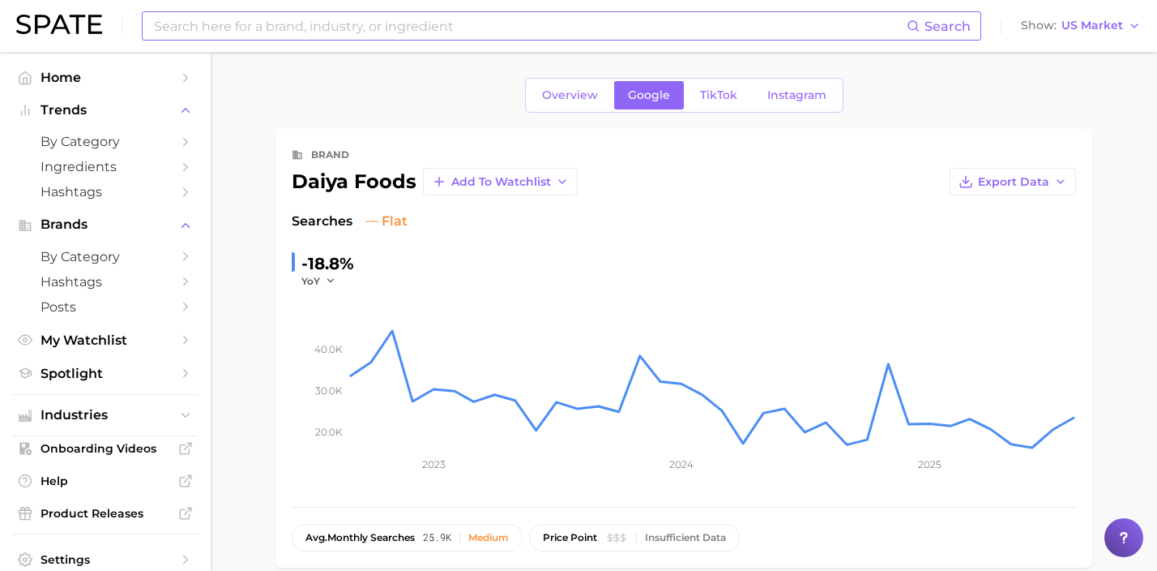
click at [466, 31] on input at bounding box center [529, 26] width 754 height 28
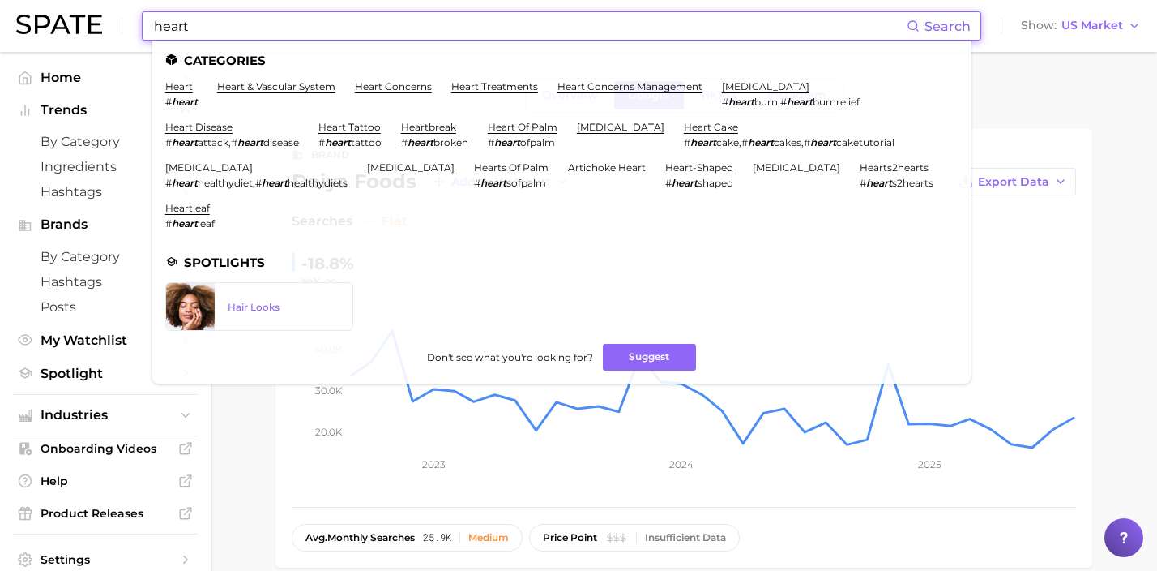
drag, startPoint x: 246, startPoint y: 33, endPoint x: 105, endPoint y: 25, distance: 141.2
click at [105, 25] on div "heart Search Categories heart # heart heart & vascular system heart concerns he…" at bounding box center [578, 26] width 1125 height 52
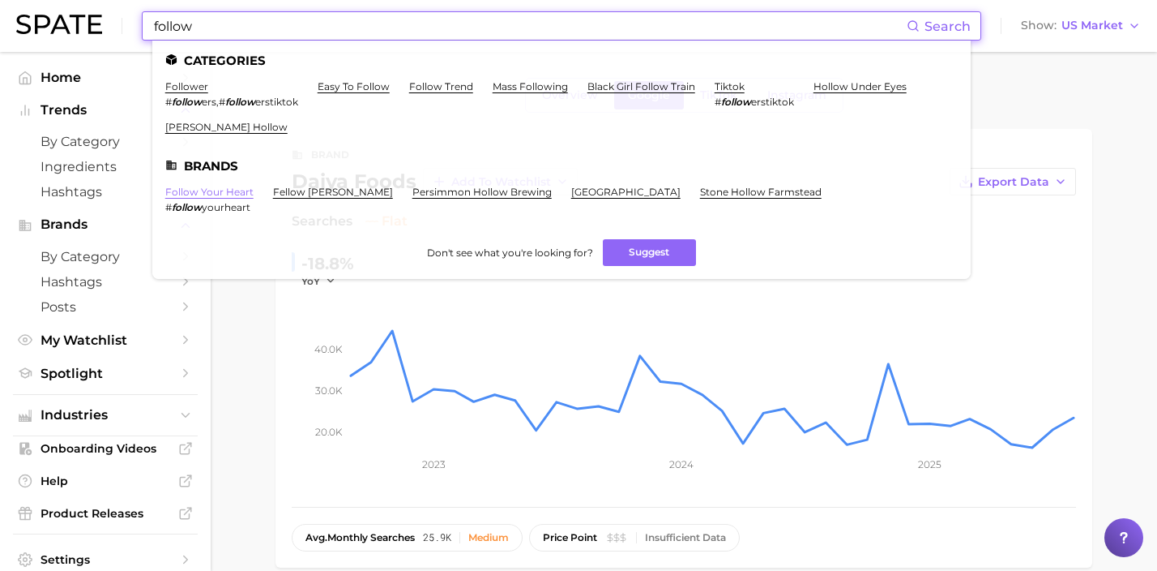
type input "follow"
click at [231, 194] on link "follow your heart" at bounding box center [209, 192] width 88 height 12
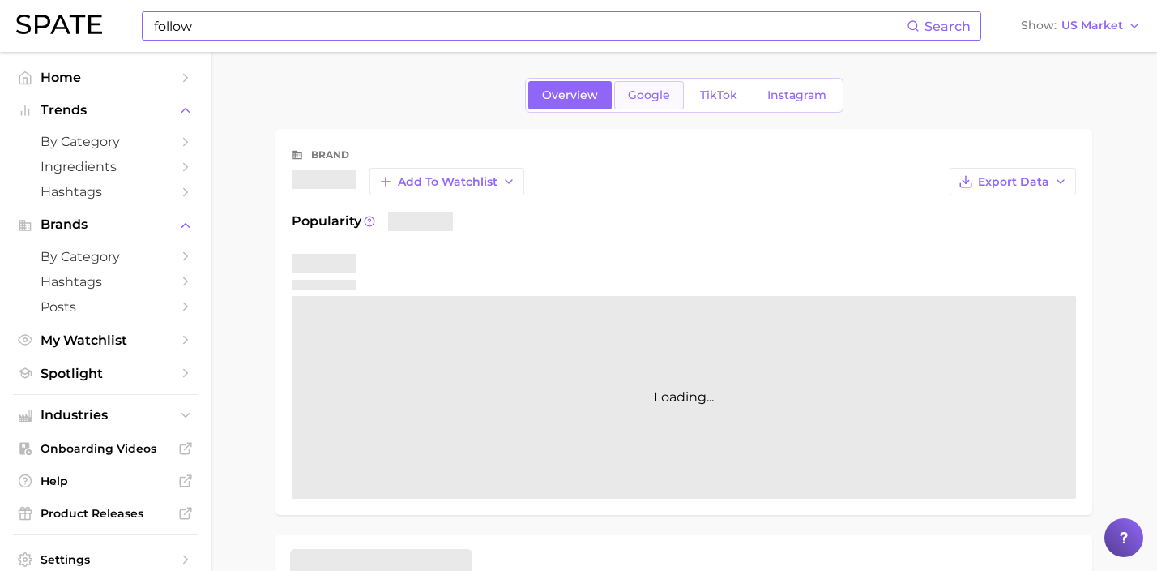
click at [652, 95] on span "Google" at bounding box center [649, 95] width 42 height 14
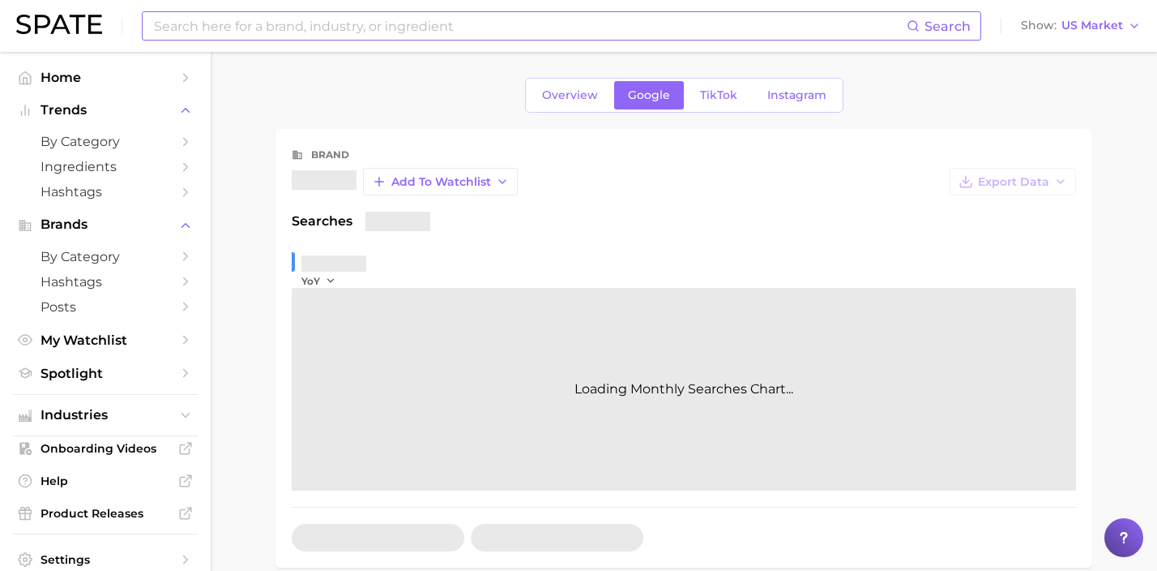
scroll to position [330, 0]
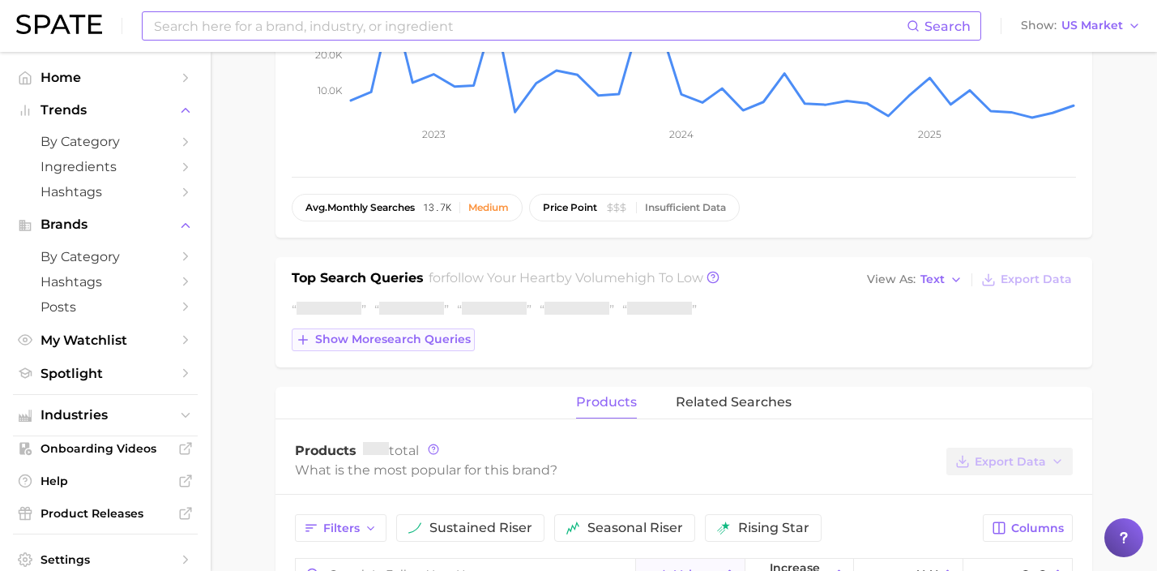
click at [426, 336] on span "Show more search queries" at bounding box center [393, 339] width 156 height 14
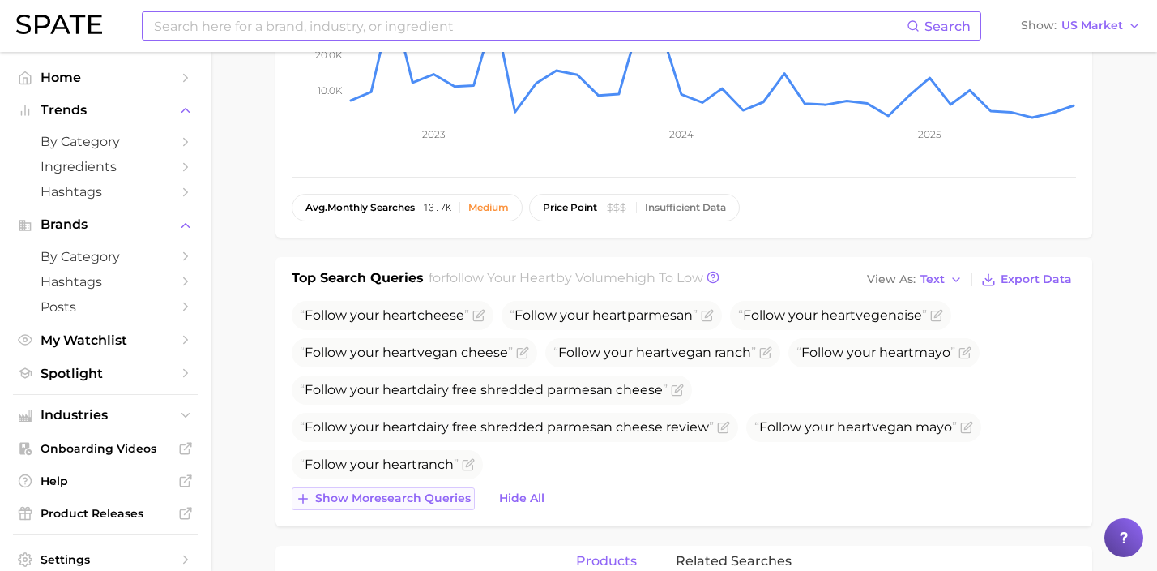
click at [438, 376] on span "Follow your heart dairy free shredded parmesan cheese" at bounding box center [492, 389] width 400 height 29
click at [449, 501] on span "Show more search queries" at bounding box center [393, 498] width 156 height 14
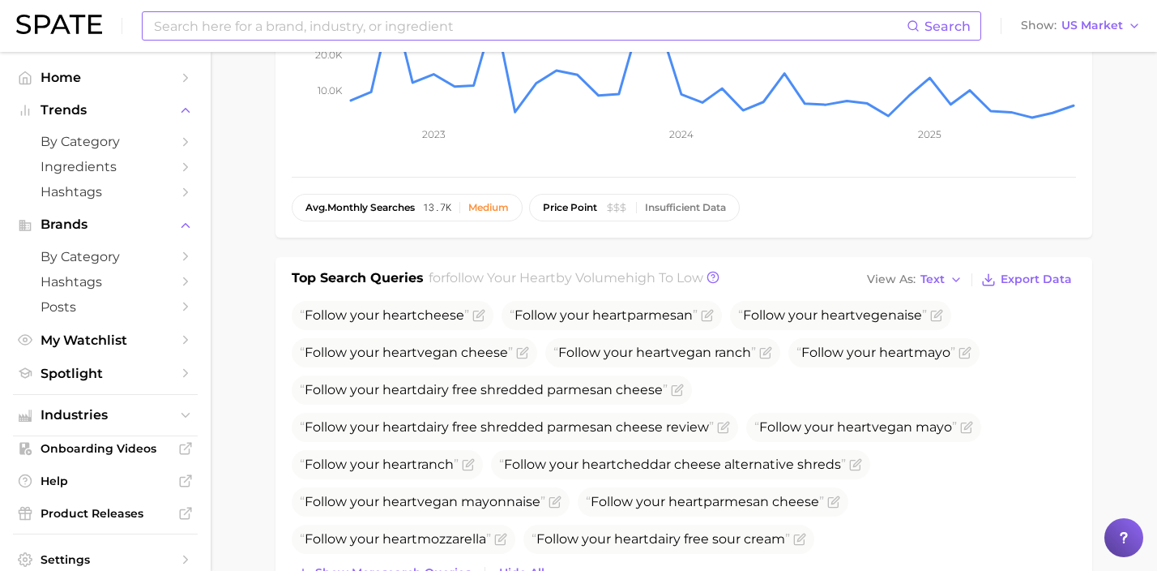
scroll to position [0, 0]
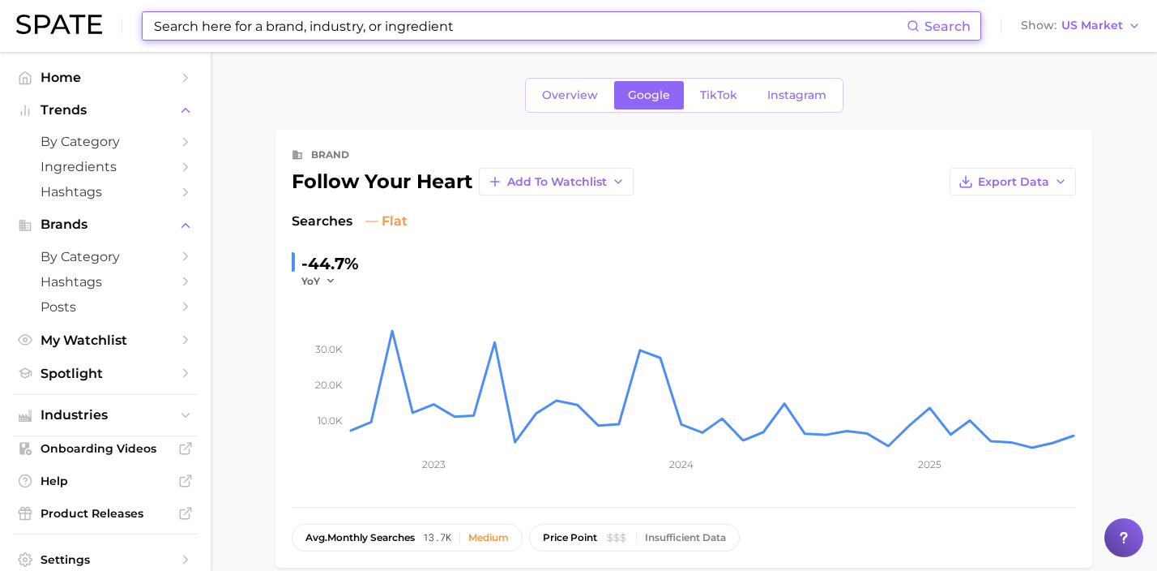
click at [357, 24] on input at bounding box center [529, 26] width 754 height 28
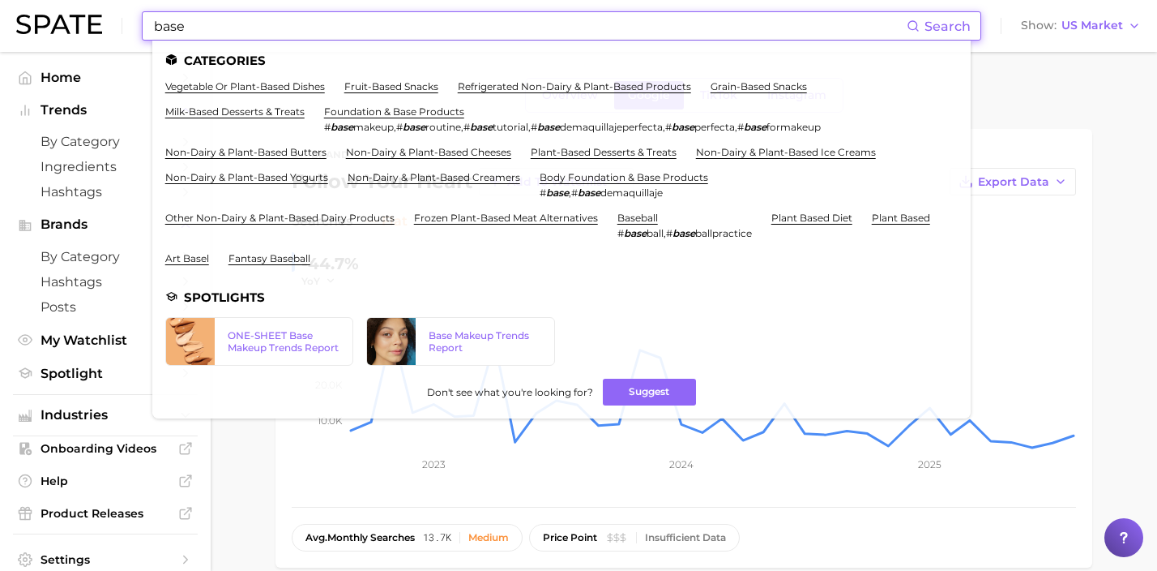
drag, startPoint x: 266, startPoint y: 28, endPoint x: 134, endPoint y: 12, distance: 133.0
click at [134, 12] on div "base Search Categories vegetable or plant-based dishes fruit-based snacks refri…" at bounding box center [578, 26] width 1125 height 52
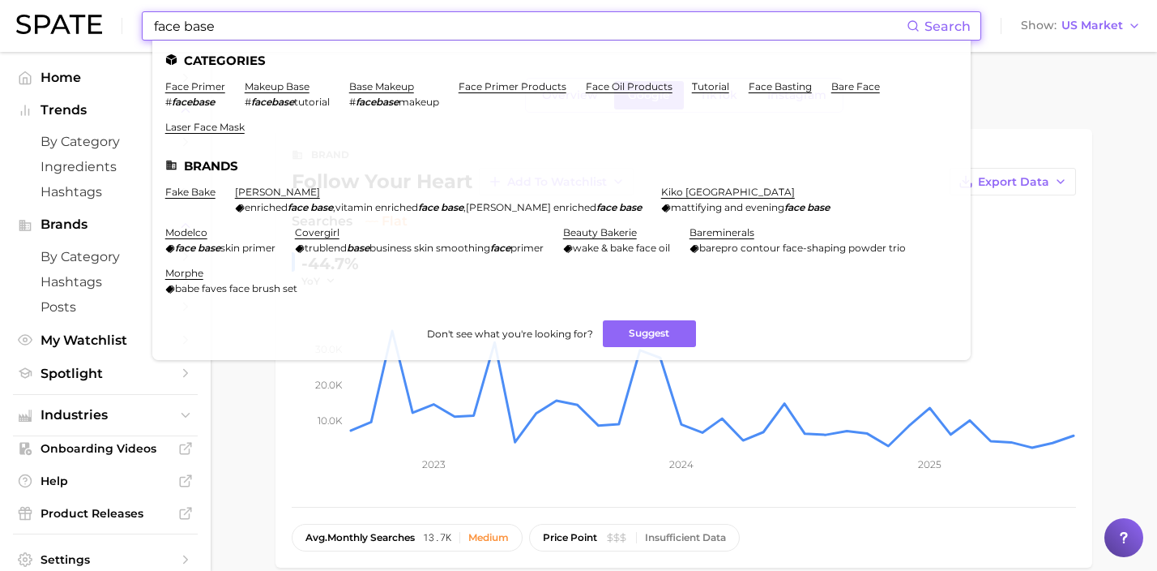
drag, startPoint x: 417, startPoint y: 29, endPoint x: 157, endPoint y: 24, distance: 260.2
click at [157, 24] on input "face base" at bounding box center [529, 26] width 754 height 28
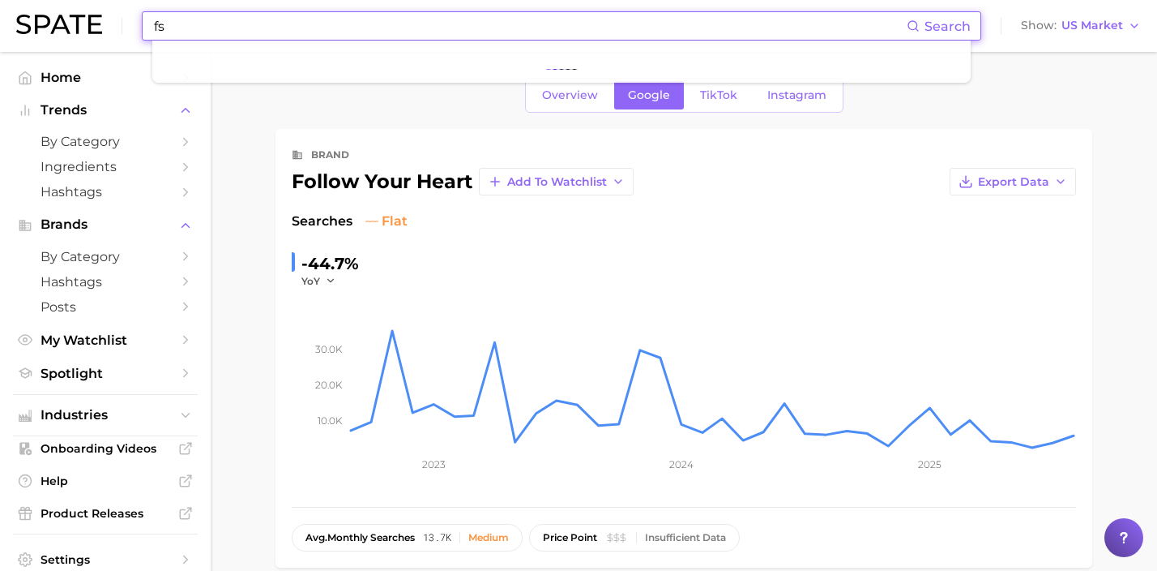
type input "f"
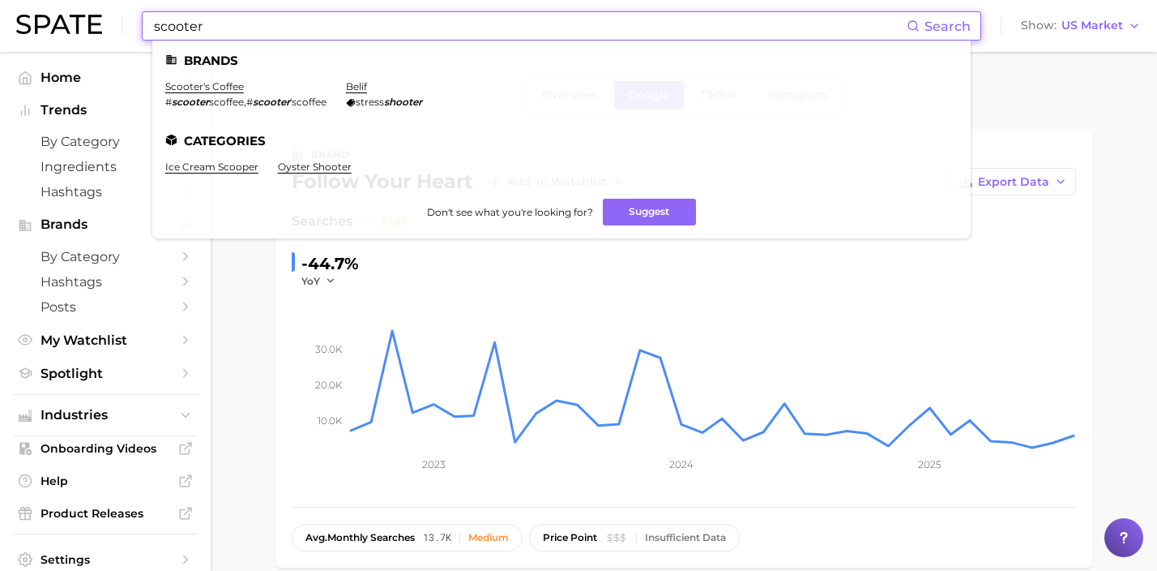
drag, startPoint x: 351, startPoint y: 29, endPoint x: 60, endPoint y: 0, distance: 292.4
click at [65, 0] on div "scooter Search Brands scooter's coffee # scooter scoffee , # scooter 'scoffee b…" at bounding box center [578, 26] width 1125 height 52
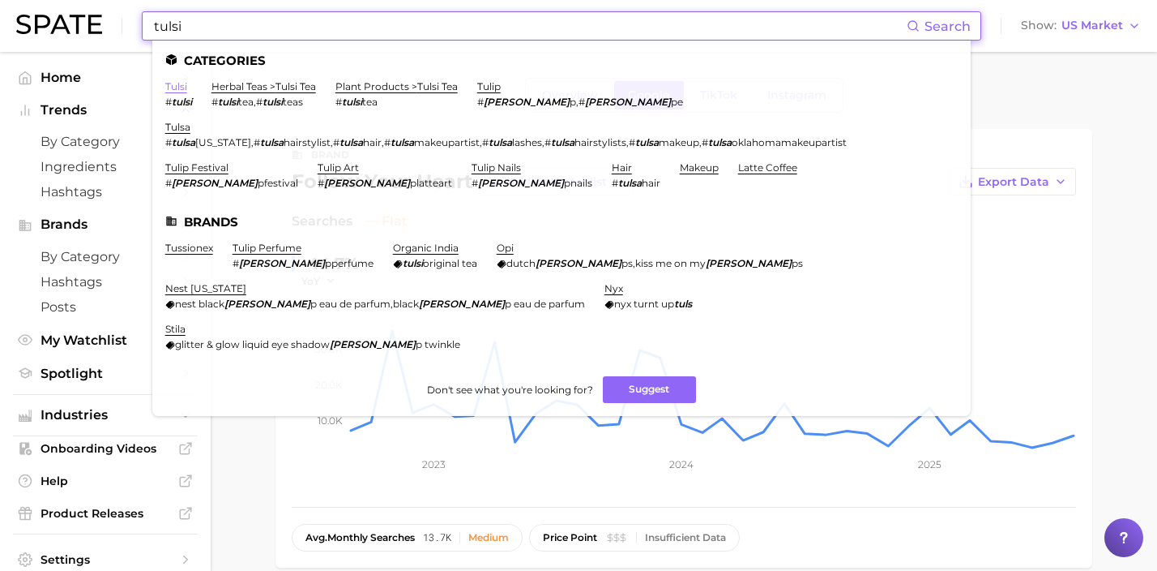
type input "tulsi"
click at [179, 86] on link "tulsi" at bounding box center [176, 86] width 22 height 12
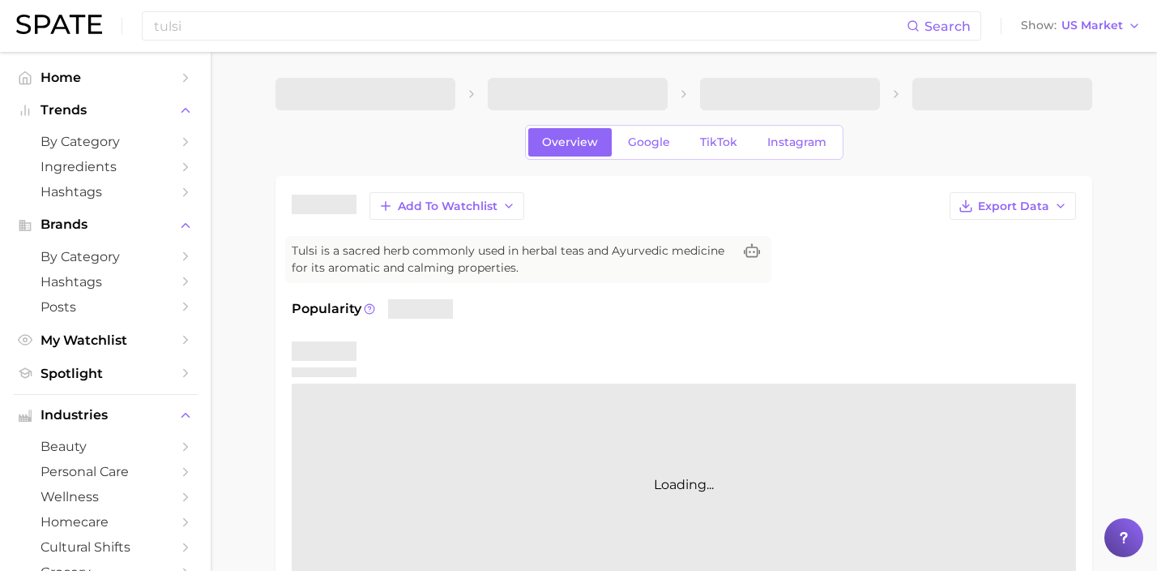
click at [627, 156] on div "Overview Google TikTok Instagram" at bounding box center [684, 142] width 318 height 35
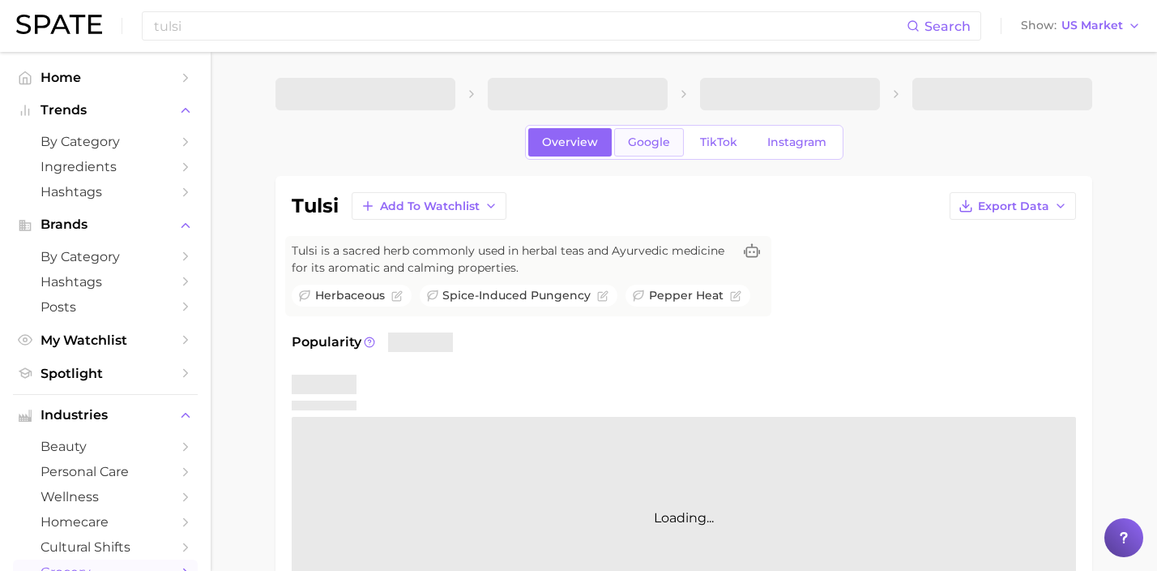
click at [644, 148] on span "Google" at bounding box center [649, 142] width 42 height 14
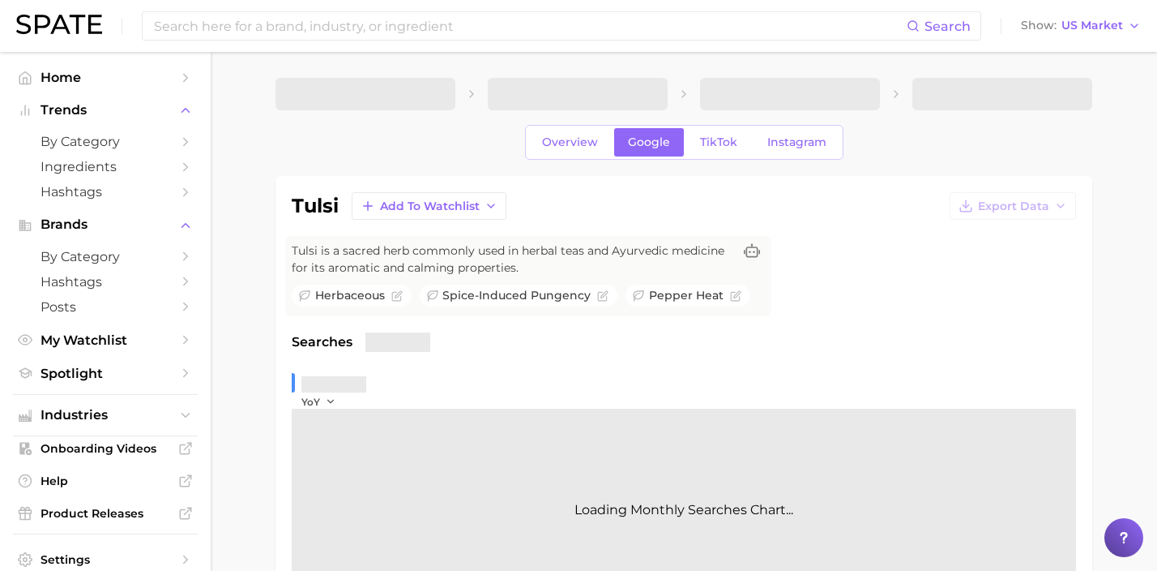
scroll to position [274, 0]
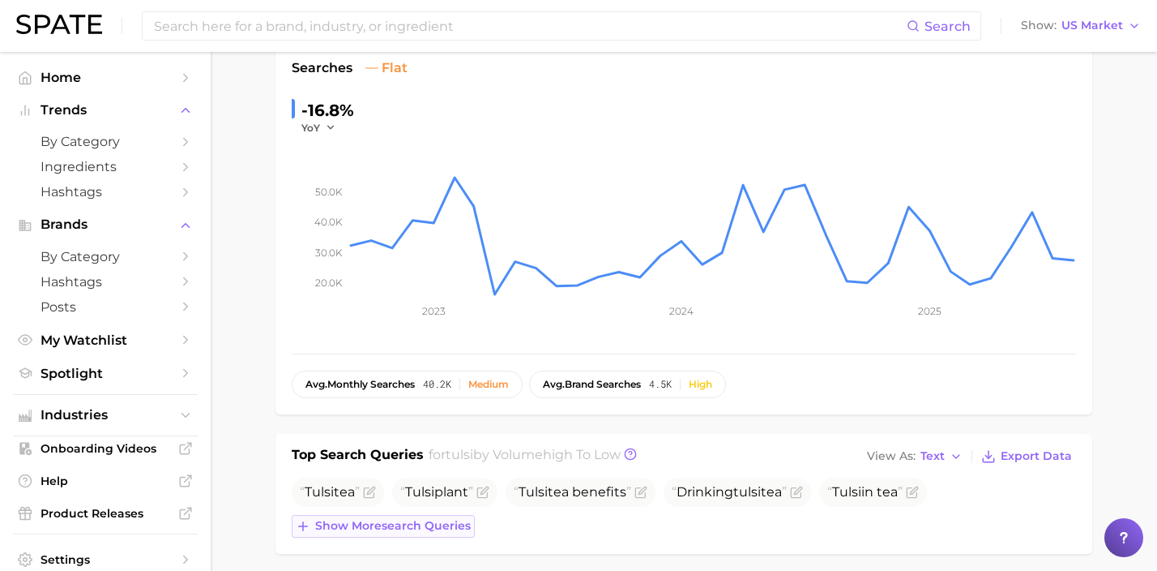
click at [434, 516] on button "Show more search queries" at bounding box center [383, 526] width 183 height 23
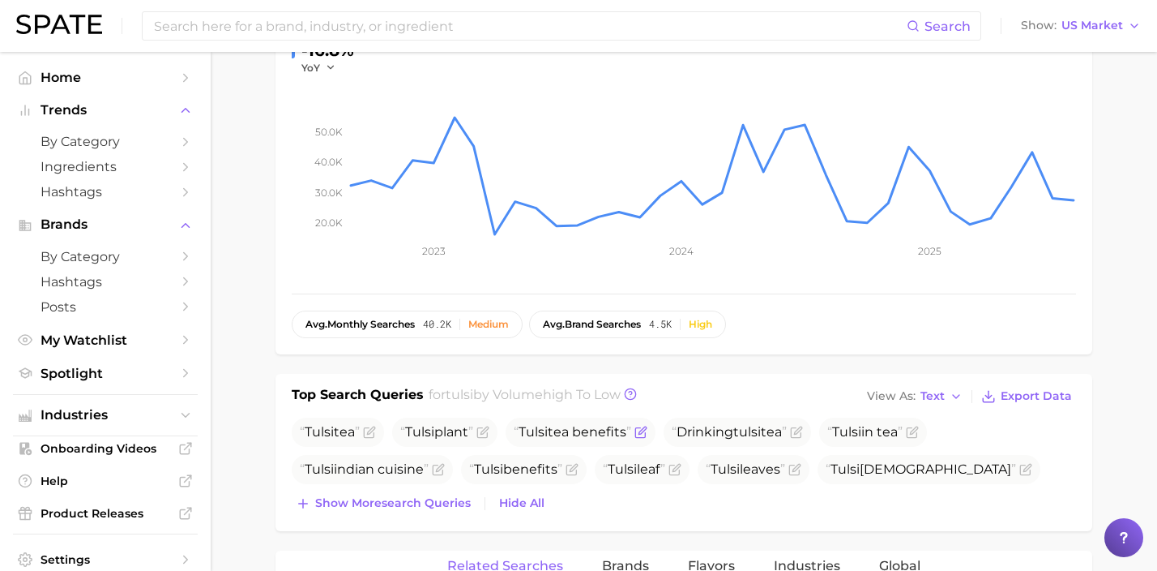
scroll to position [357, 0]
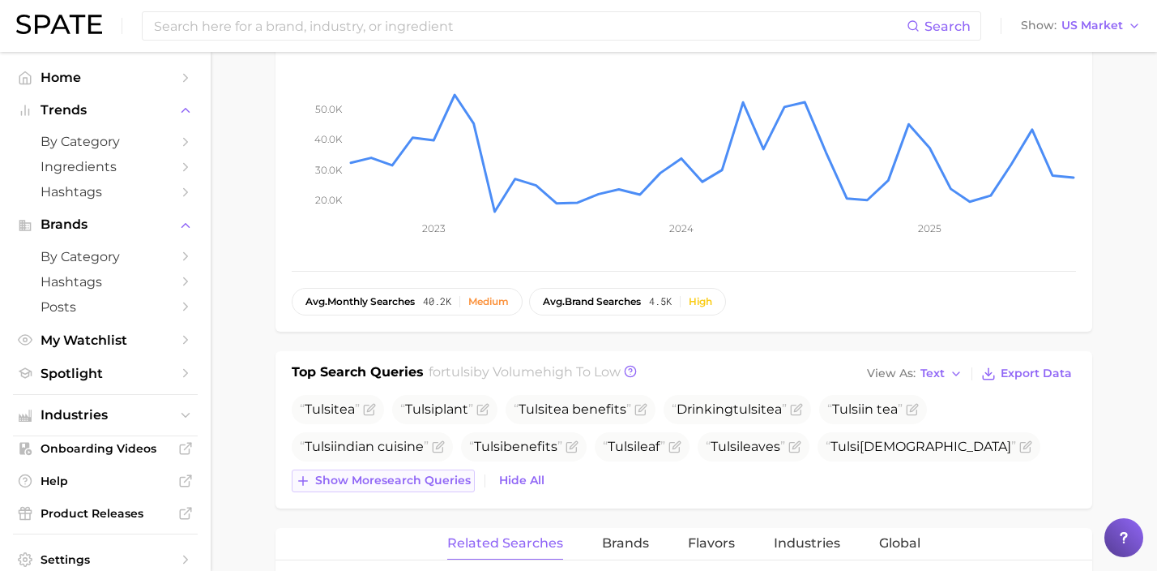
click at [438, 477] on span "Show more search queries" at bounding box center [393, 480] width 156 height 14
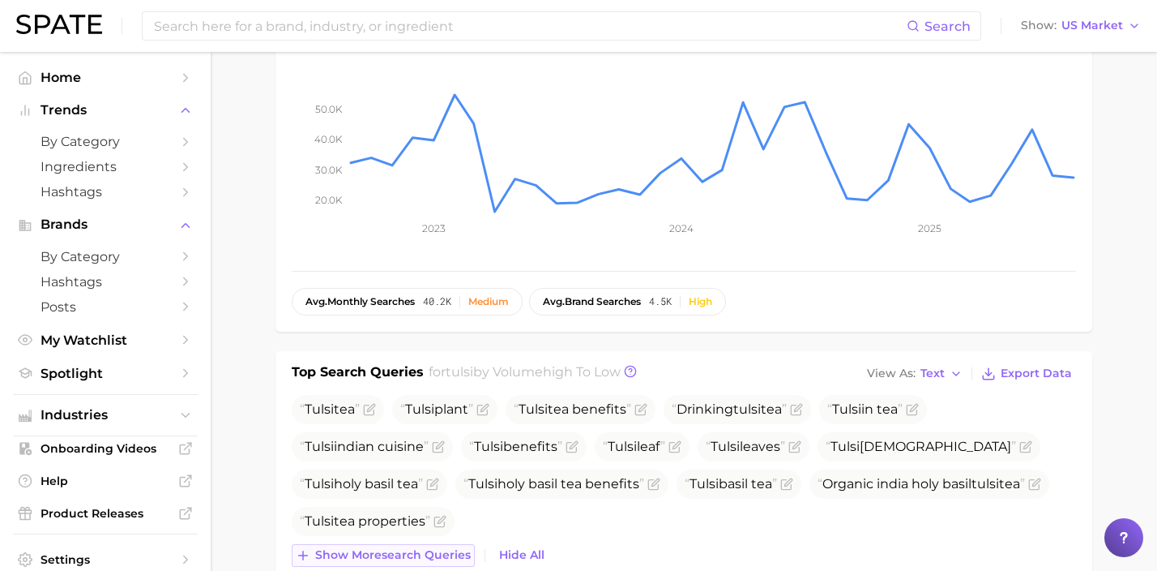
click at [434, 552] on span "Show more search queries" at bounding box center [393, 555] width 156 height 14
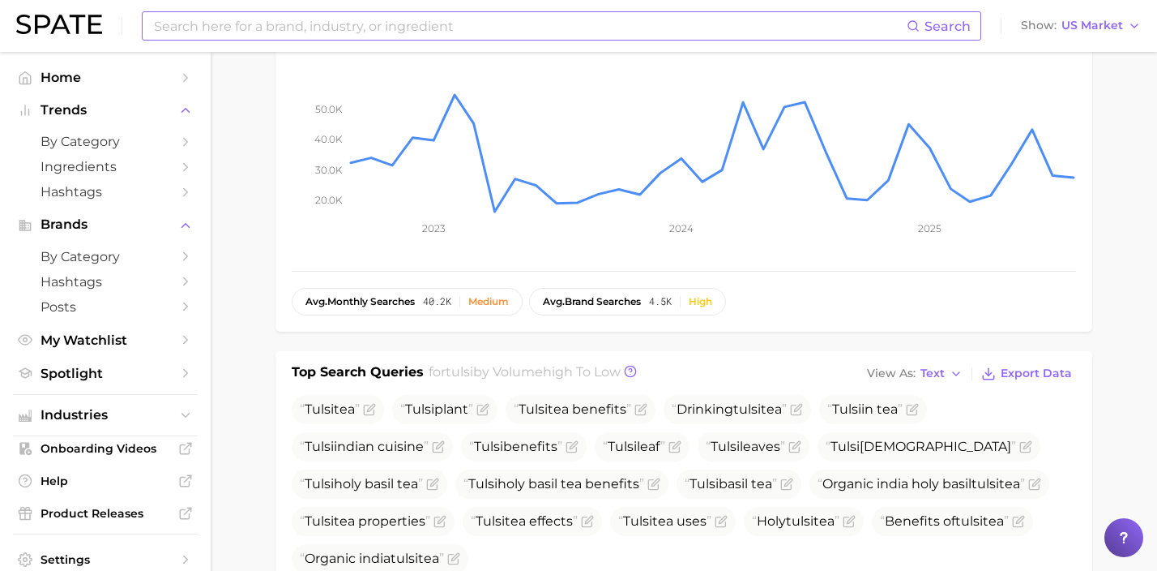
click at [347, 25] on input at bounding box center [529, 26] width 754 height 28
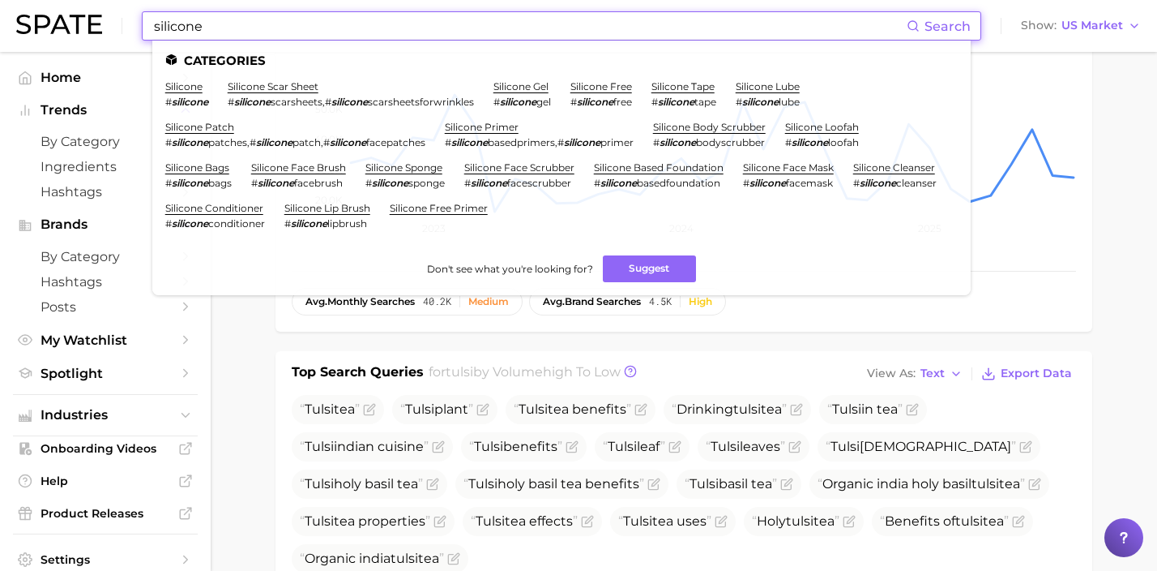
drag, startPoint x: 346, startPoint y: 28, endPoint x: 30, endPoint y: -6, distance: 317.9
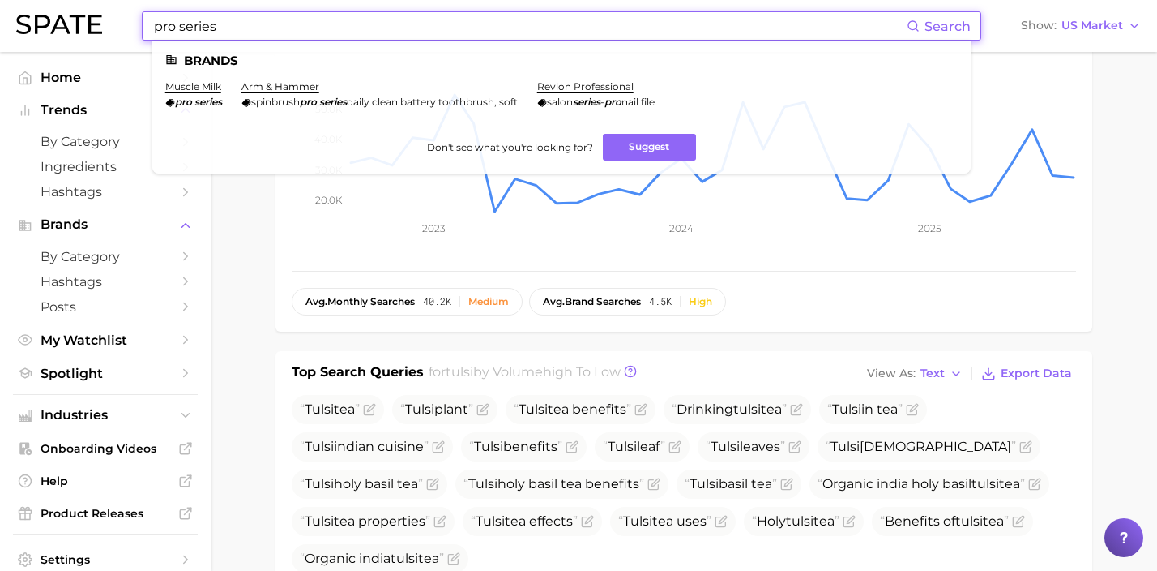
drag, startPoint x: 171, startPoint y: 20, endPoint x: 91, endPoint y: 19, distance: 80.2
click at [91, 19] on div "pro series Search Brands muscle milk pro series arm & hammer spinbrush pro seri…" at bounding box center [578, 26] width 1125 height 52
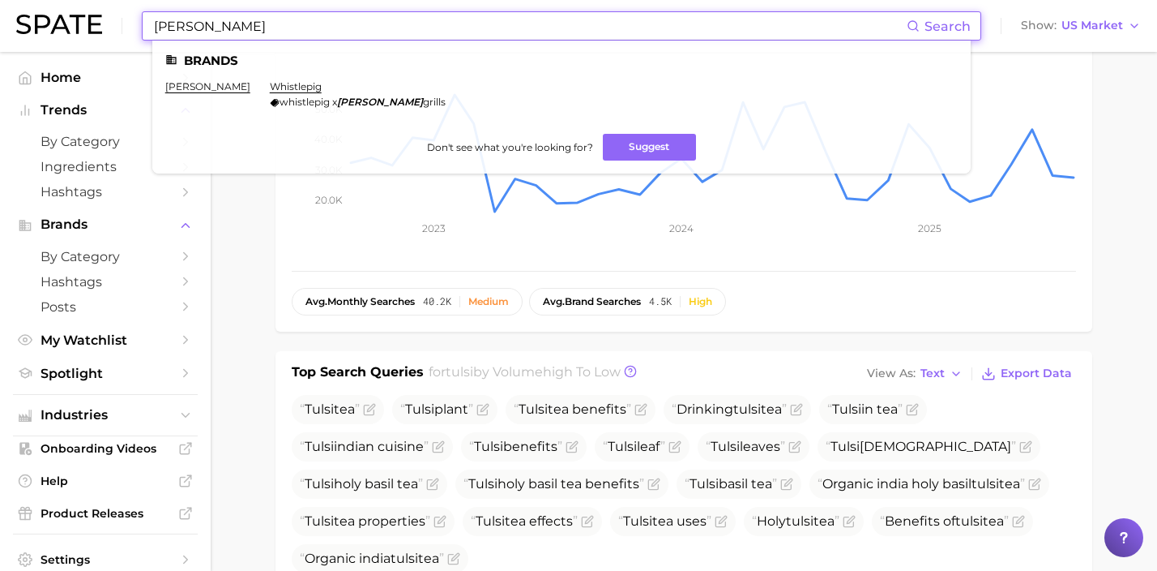
drag, startPoint x: 276, startPoint y: 25, endPoint x: 2, endPoint y: 11, distance: 273.5
click at [2, 15] on header "[PERSON_NAME] Search Brands [PERSON_NAME] whistlepig whistlepig x [PERSON_NAME]…" at bounding box center [578, 26] width 1157 height 52
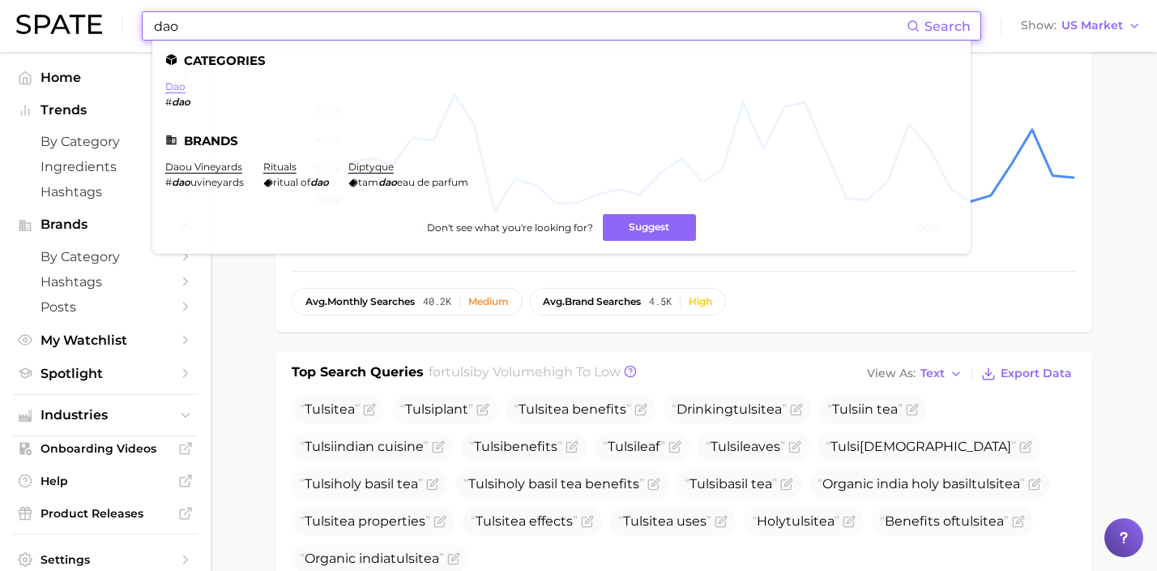
type input "dao"
click at [180, 88] on link "dao" at bounding box center [175, 86] width 20 height 12
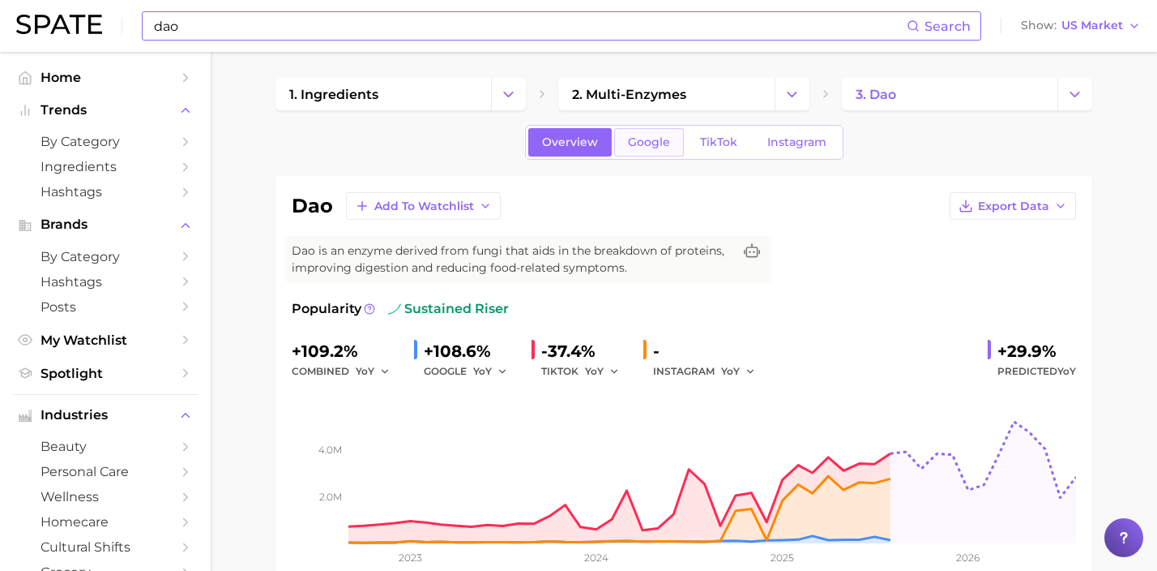
click at [648, 140] on span "Google" at bounding box center [649, 142] width 42 height 14
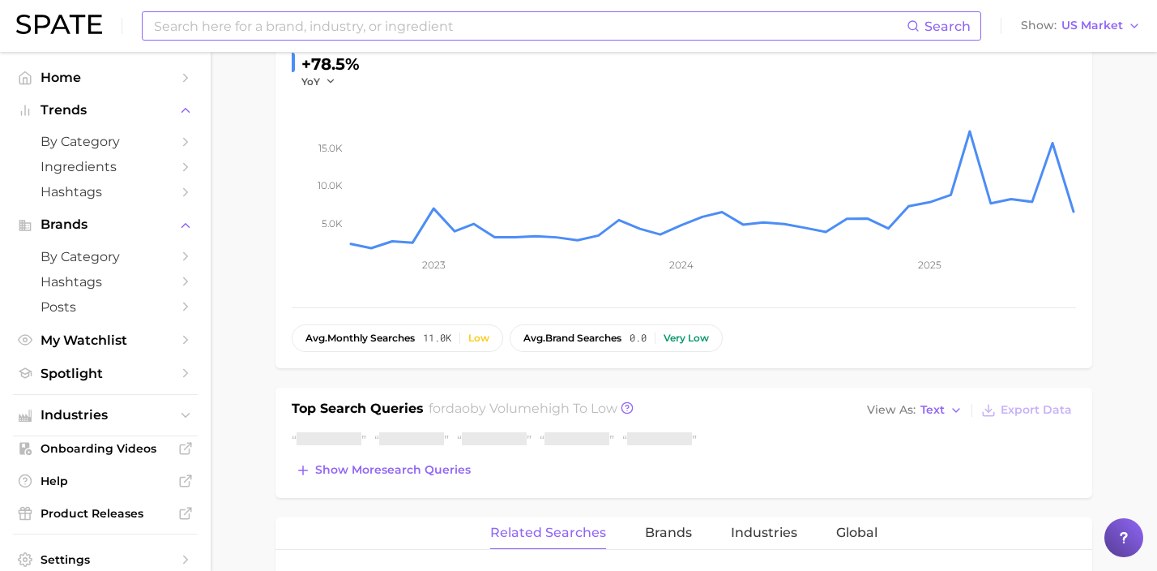
scroll to position [408, 0]
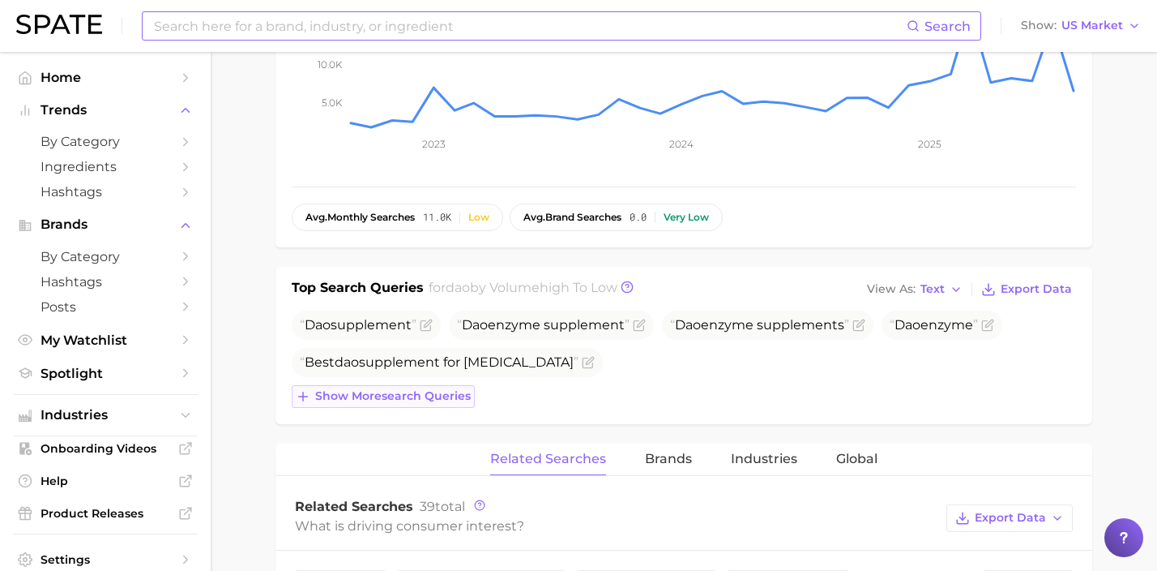
click at [456, 391] on span "Show more search queries" at bounding box center [393, 396] width 156 height 14
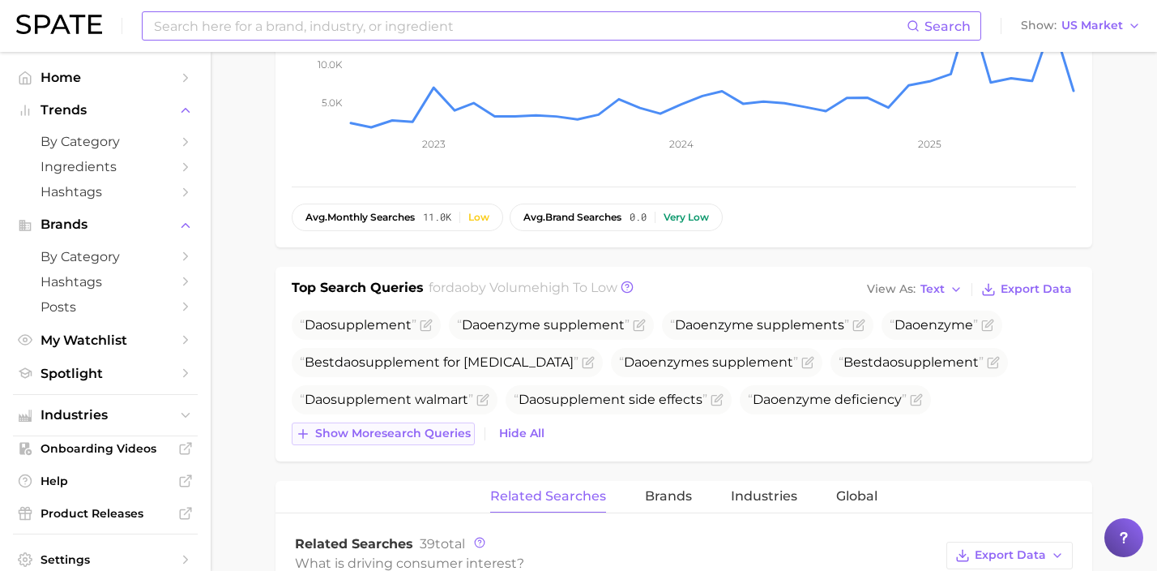
click at [431, 442] on button "Show more search queries" at bounding box center [383, 433] width 183 height 23
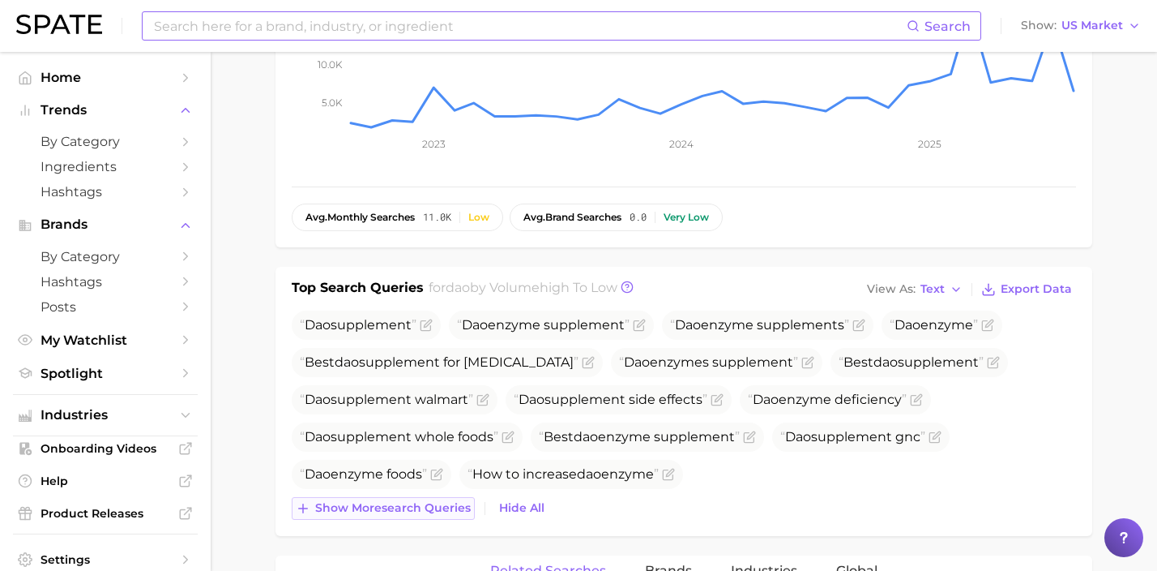
click at [422, 498] on button "Show more search queries" at bounding box center [383, 508] width 183 height 23
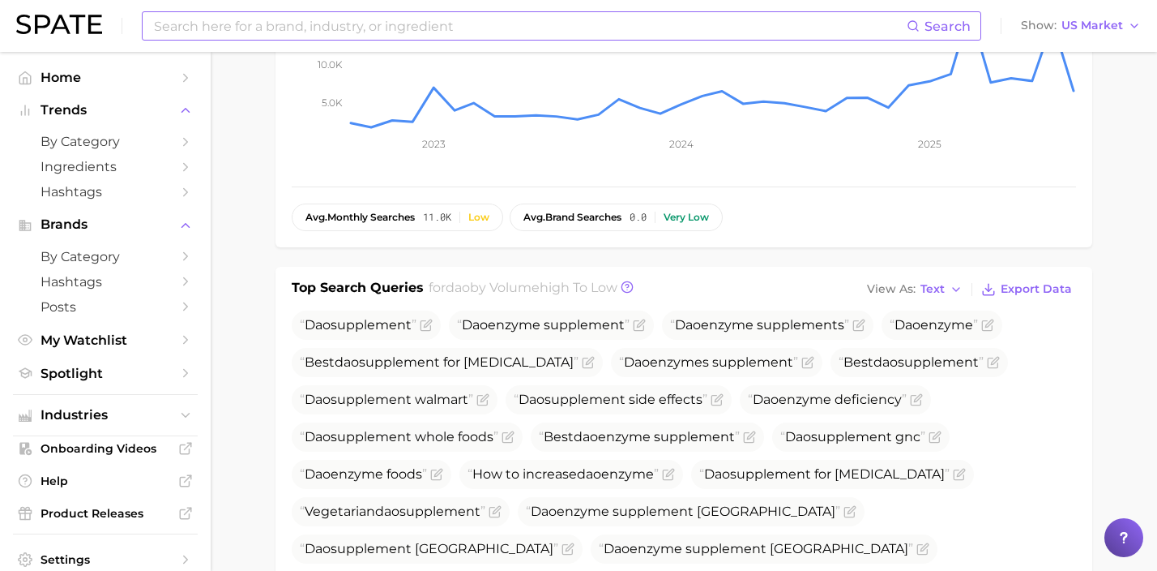
scroll to position [497, 0]
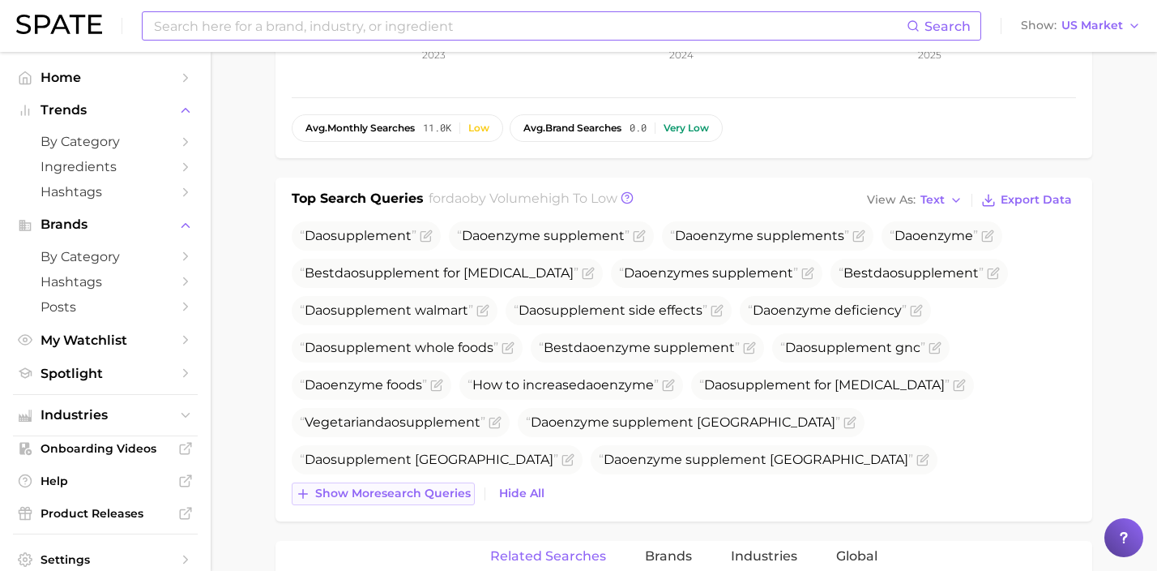
click at [440, 495] on span "Show more search queries" at bounding box center [393, 493] width 156 height 14
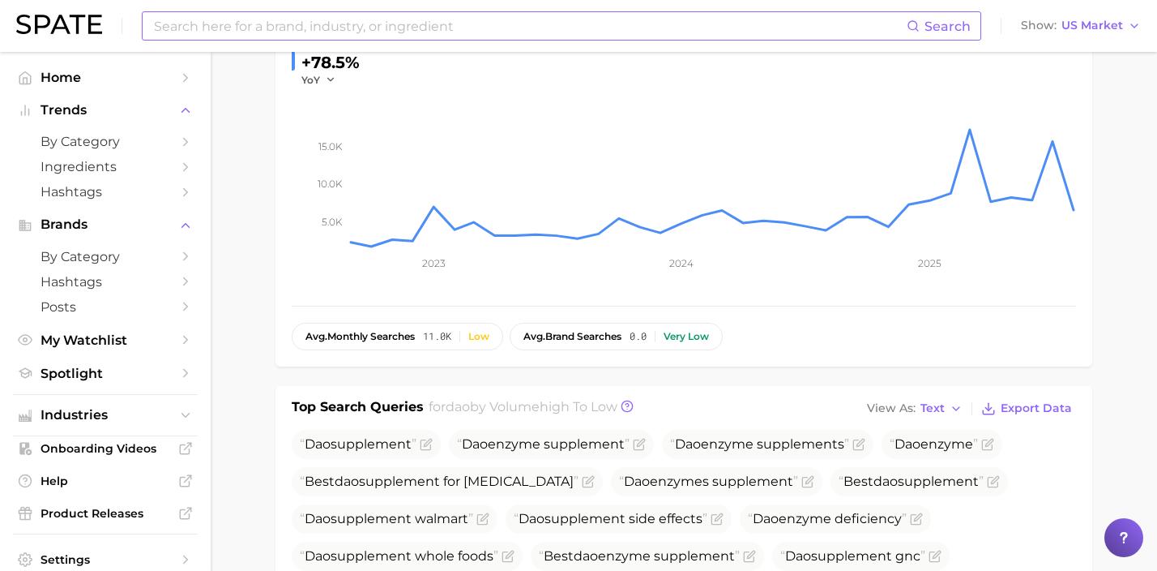
scroll to position [0, 0]
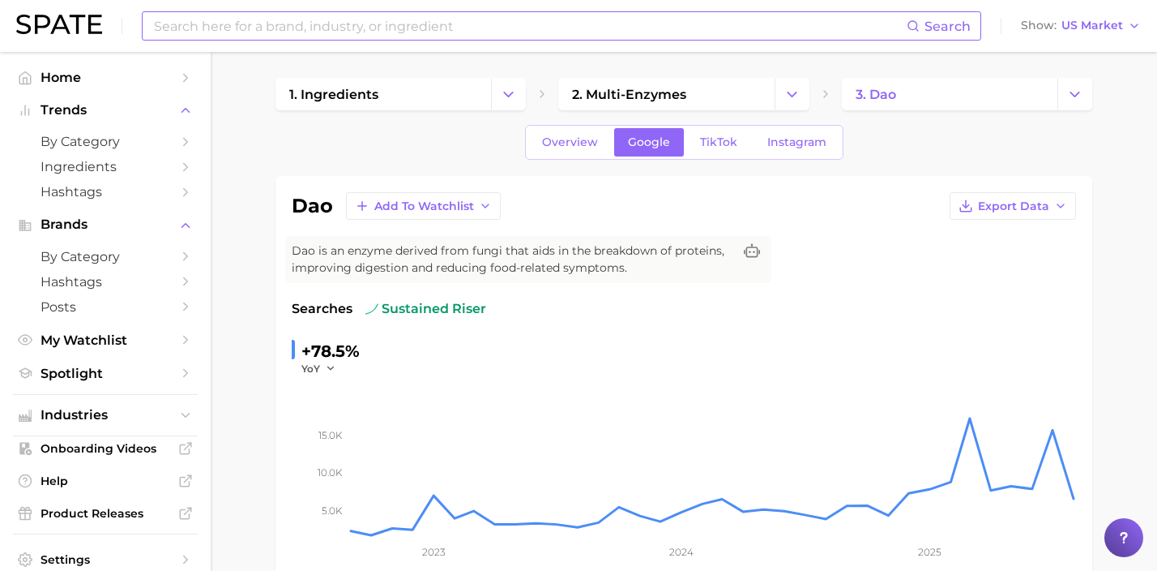
click at [368, 35] on input at bounding box center [529, 26] width 754 height 28
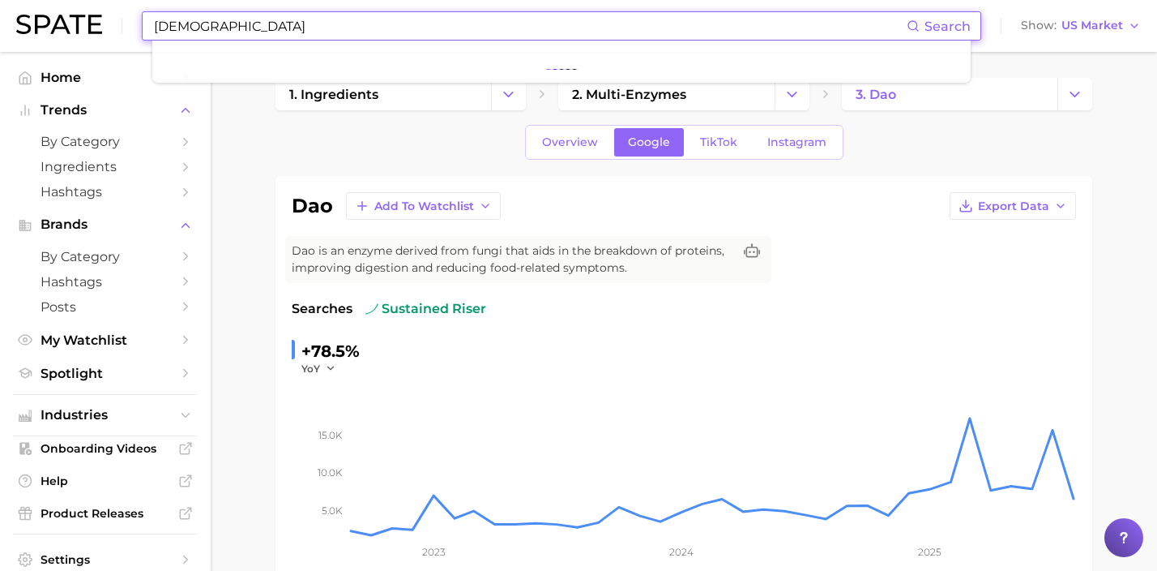
type input "[PERSON_NAME]"
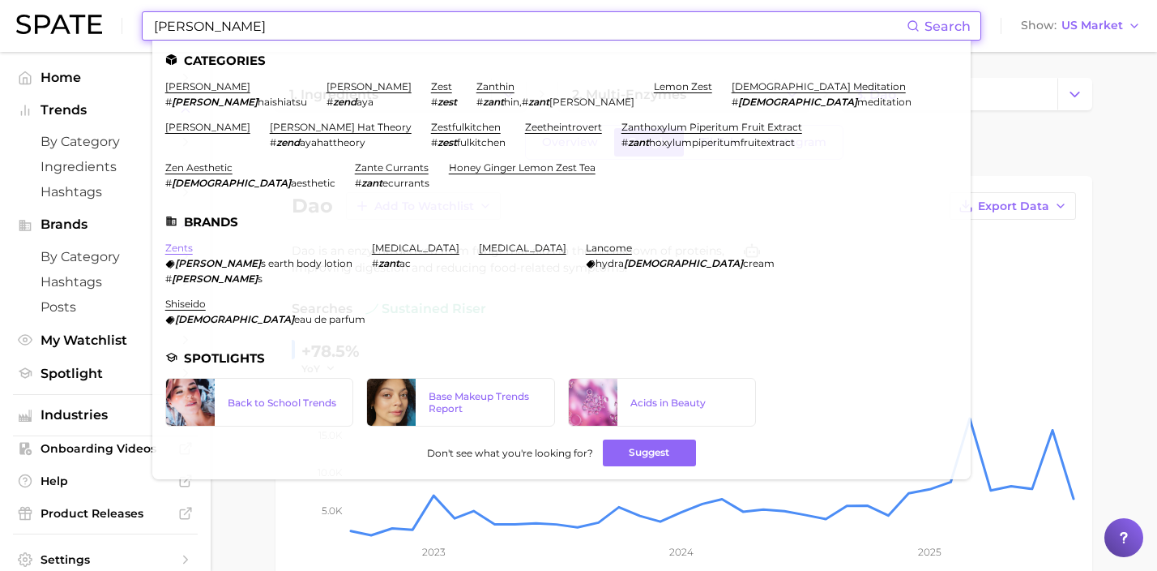
click at [177, 241] on link "zents" at bounding box center [179, 247] width 28 height 12
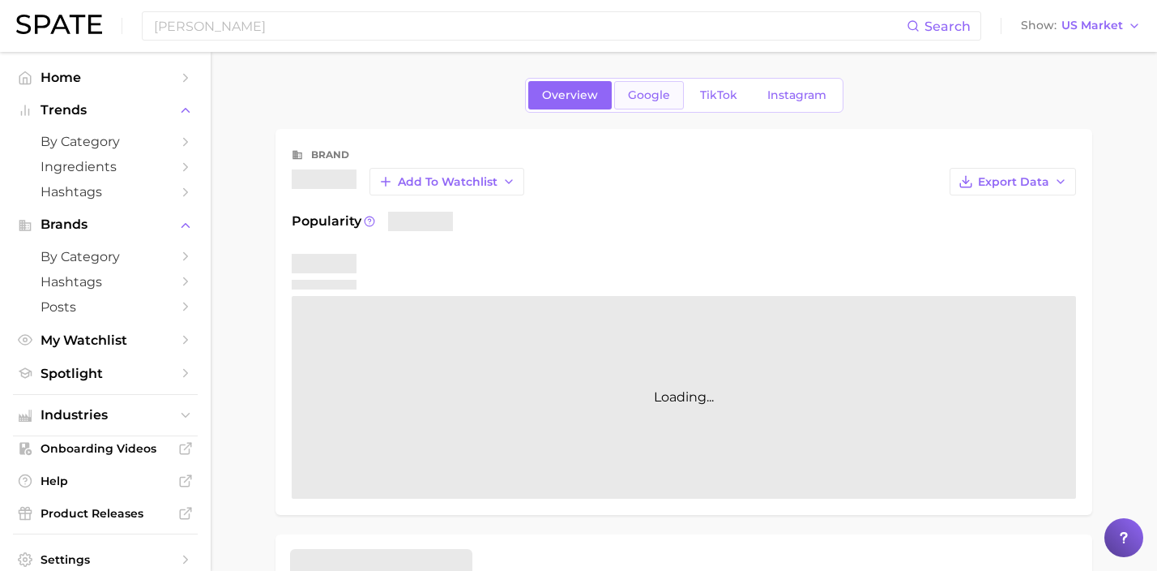
click at [637, 97] on span "Google" at bounding box center [649, 95] width 42 height 14
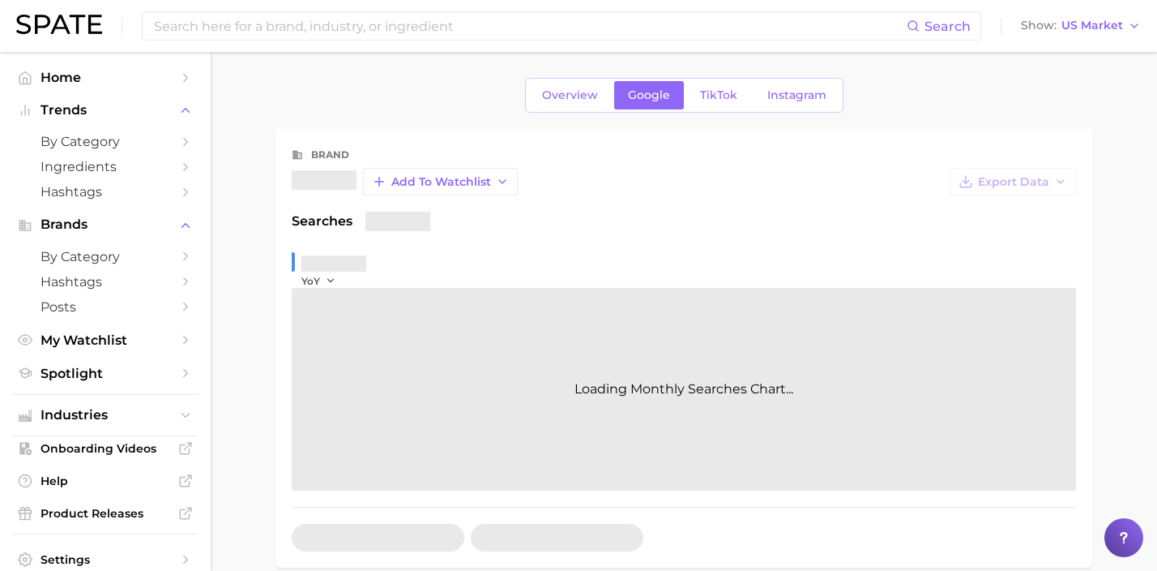
scroll to position [289, 0]
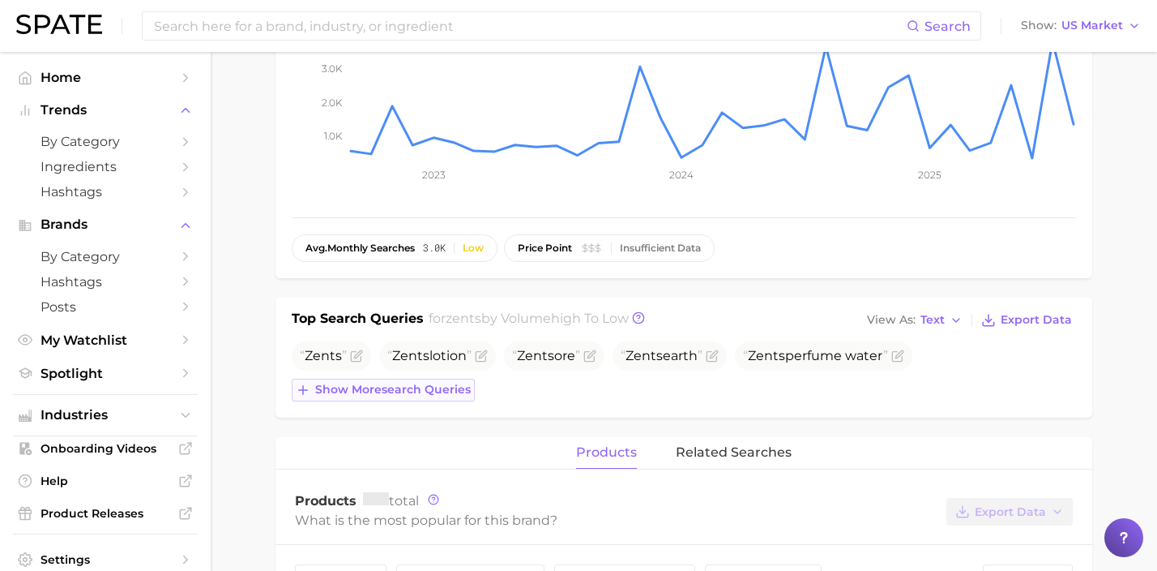
click at [441, 390] on span "Show more search queries" at bounding box center [393, 390] width 156 height 14
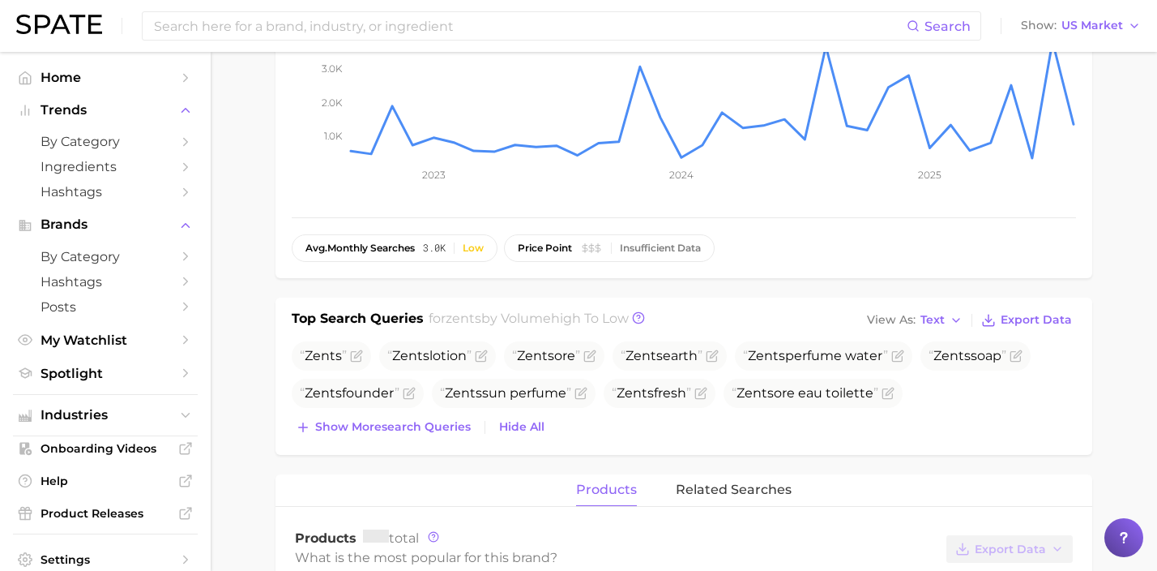
click at [432, 444] on div "Top Search Queries for [DEMOGRAPHIC_DATA] by Volume high to low View As Text Ex…" at bounding box center [684, 375] width 817 height 157
click at [412, 433] on span "Show more search queries" at bounding box center [393, 427] width 156 height 14
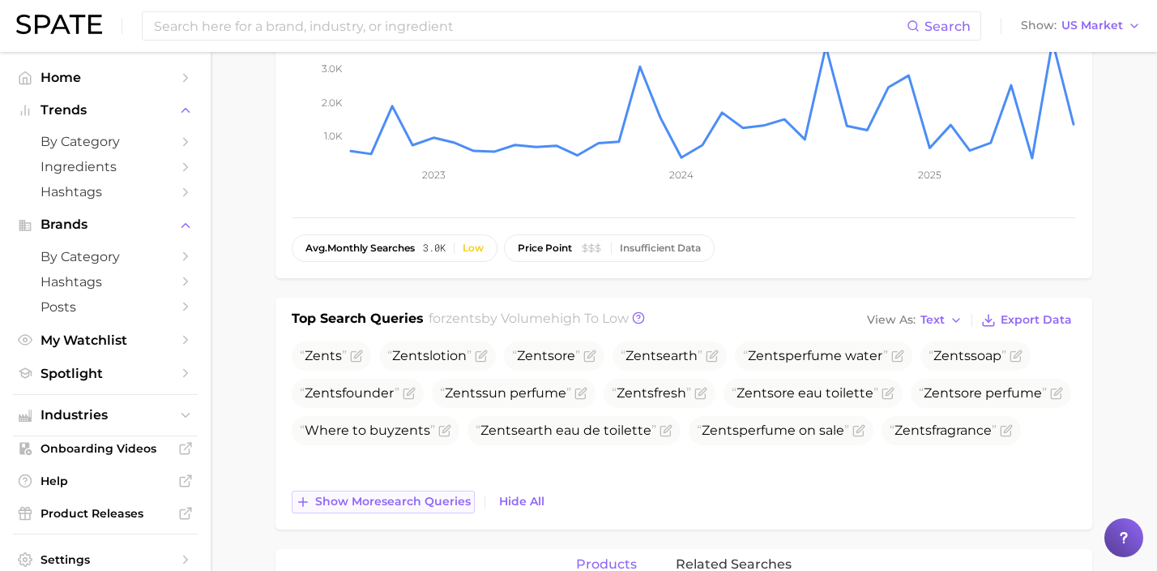
click at [419, 499] on span "Show more search queries" at bounding box center [393, 501] width 156 height 14
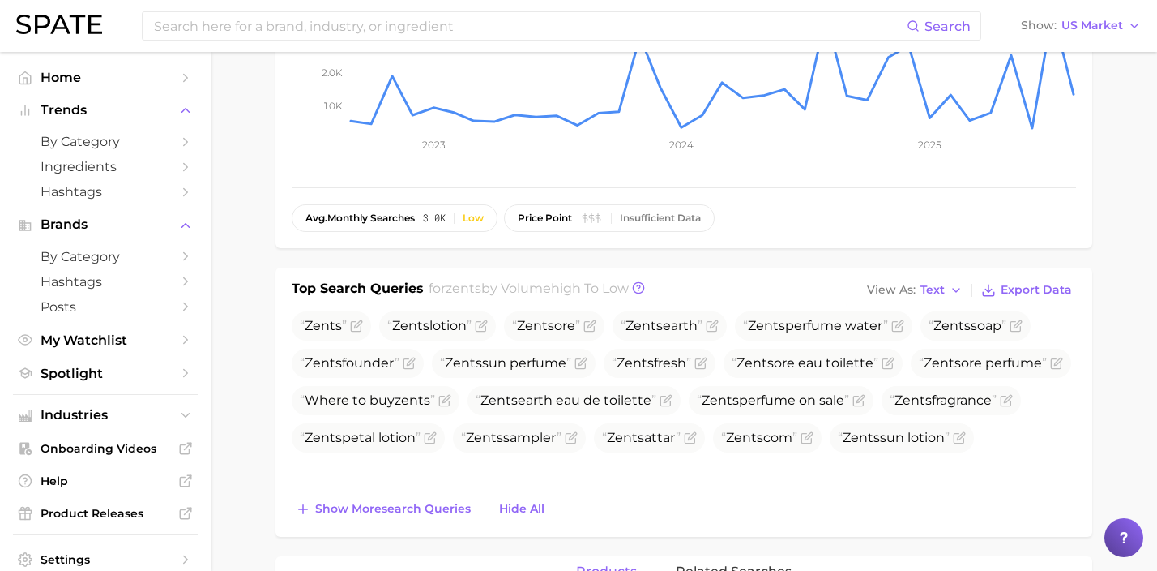
scroll to position [333, 0]
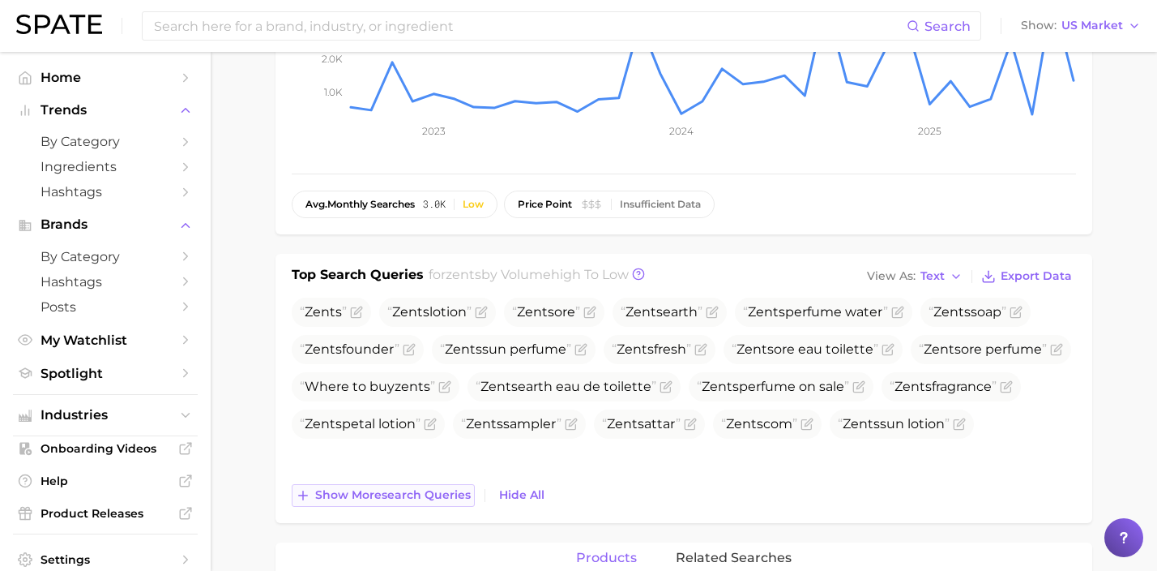
click at [445, 500] on span "Show more search queries" at bounding box center [393, 495] width 156 height 14
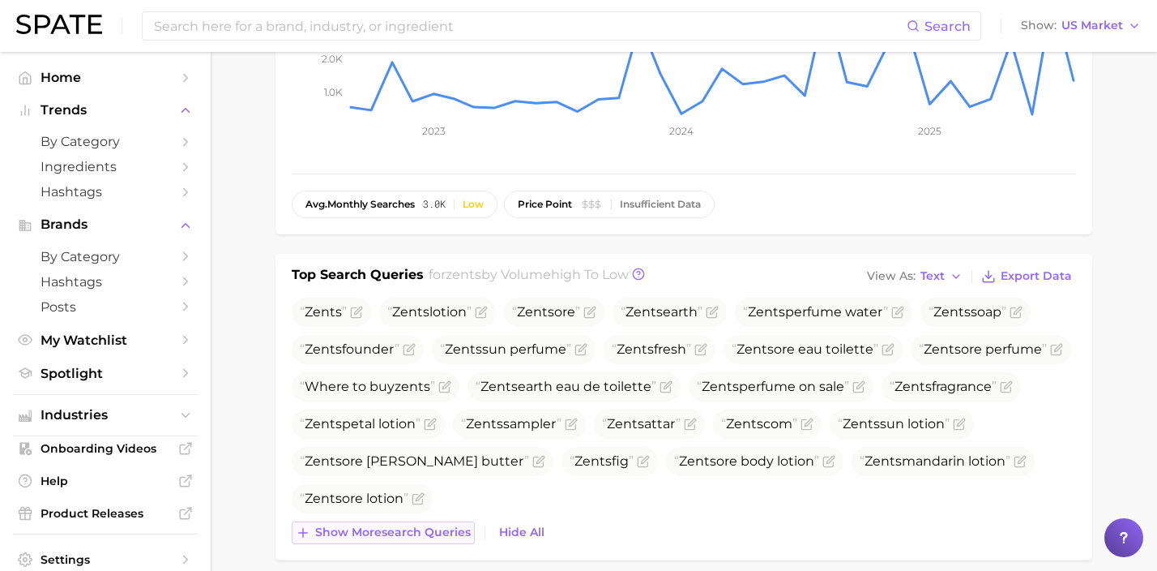
scroll to position [365, 0]
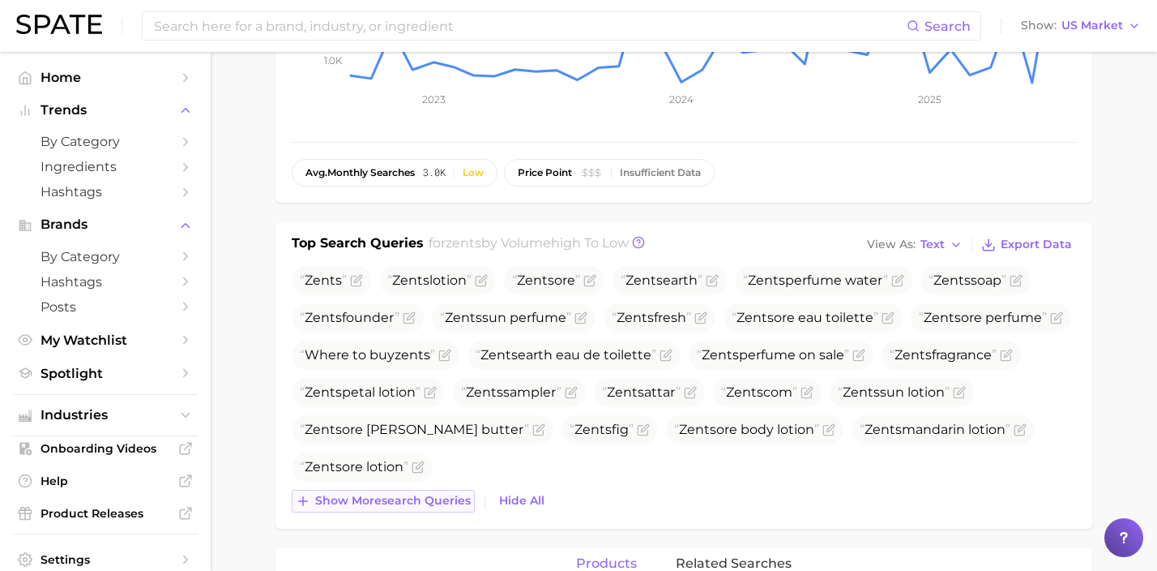
click at [445, 500] on span "Show more search queries" at bounding box center [393, 501] width 156 height 14
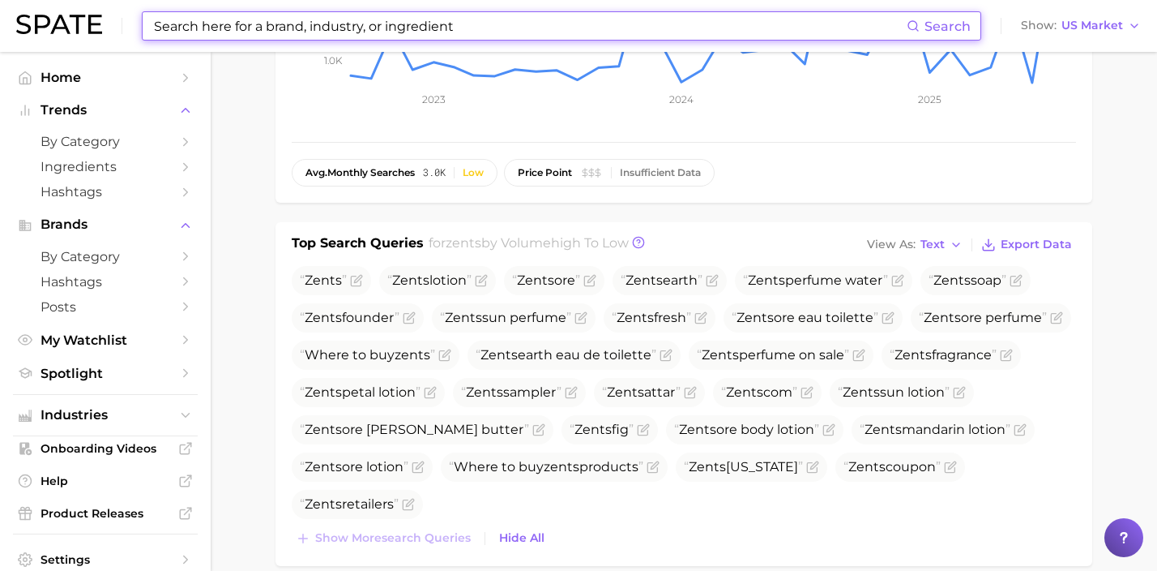
click at [415, 19] on input at bounding box center [529, 26] width 754 height 28
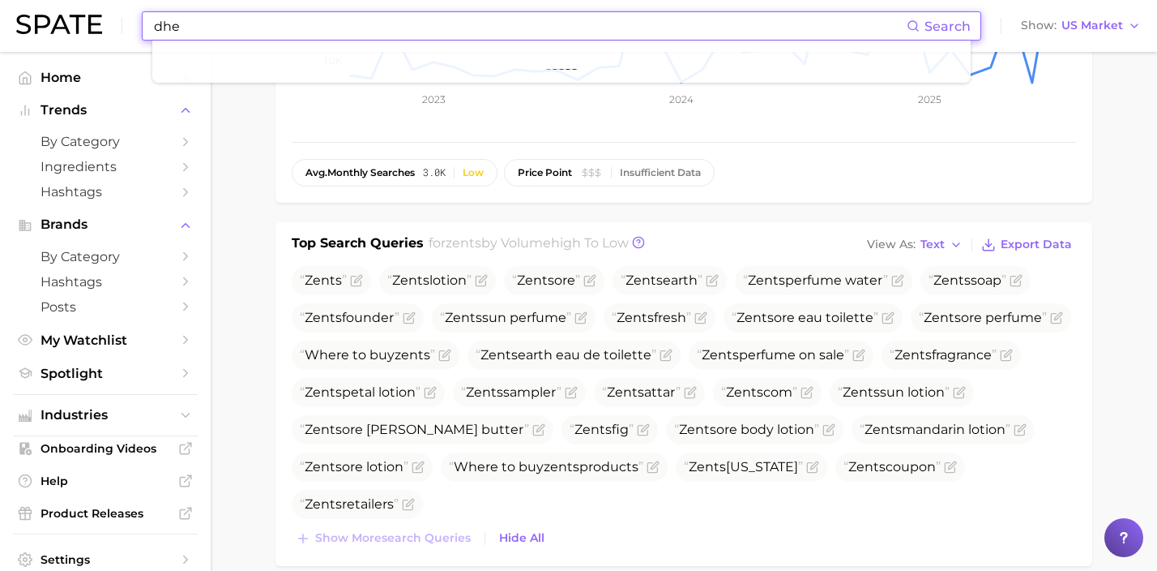
type input "[MEDICAL_DATA]"
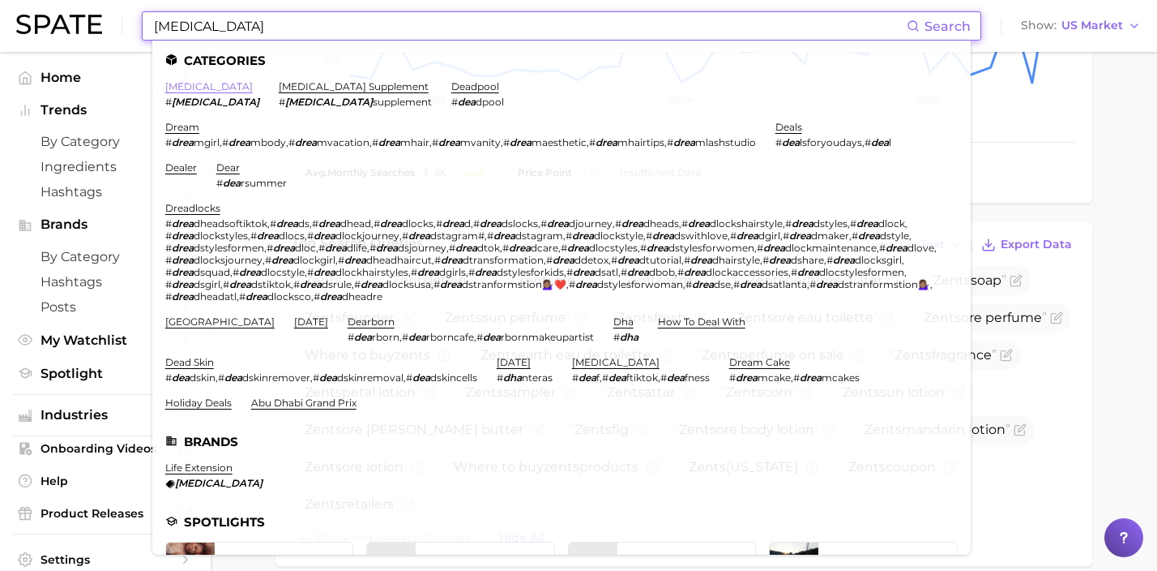
click at [176, 83] on link "[MEDICAL_DATA]" at bounding box center [209, 86] width 88 height 12
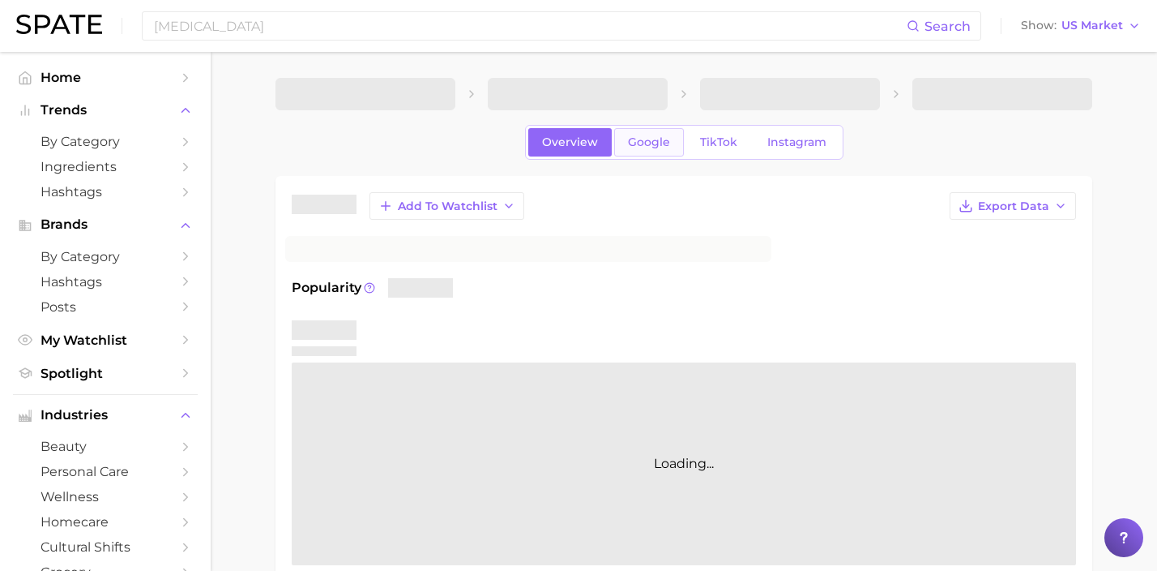
click at [635, 148] on span "Google" at bounding box center [649, 142] width 42 height 14
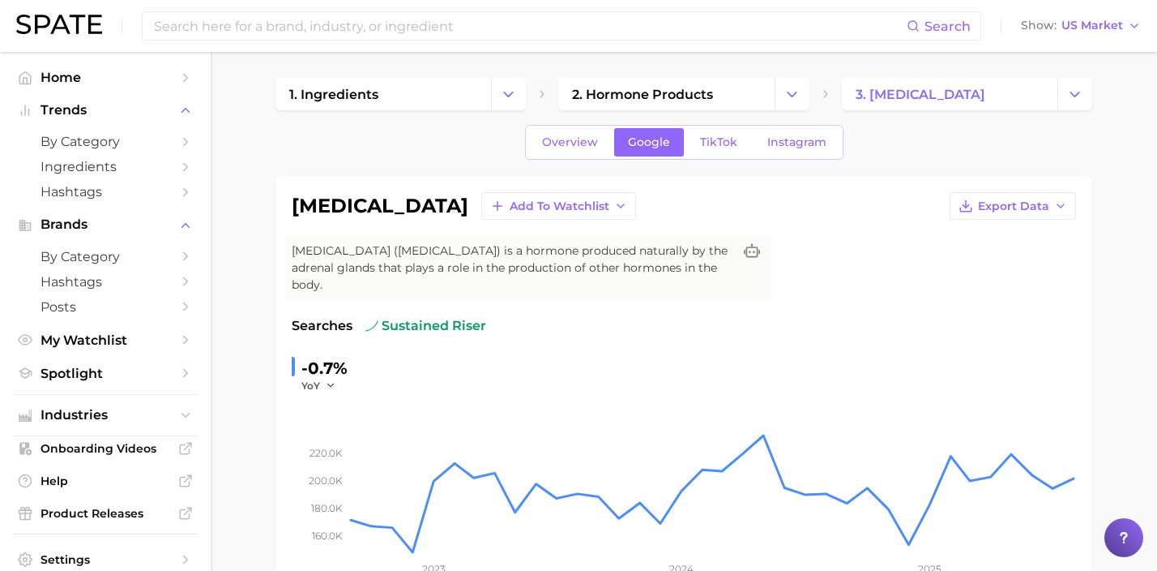
scroll to position [536, 0]
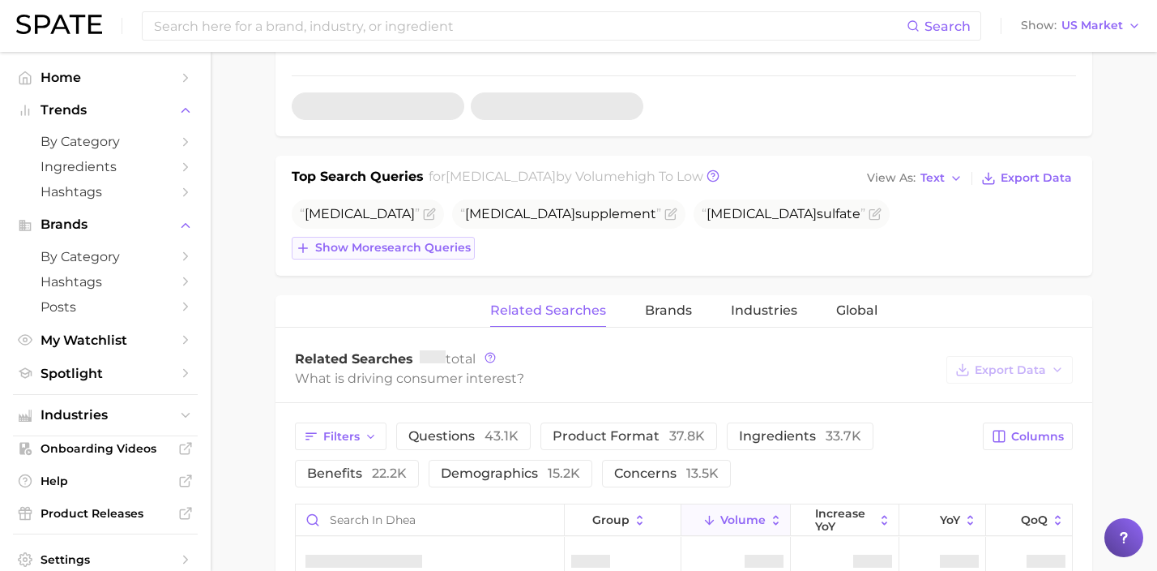
click at [444, 250] on span "Show more search queries" at bounding box center [393, 248] width 156 height 14
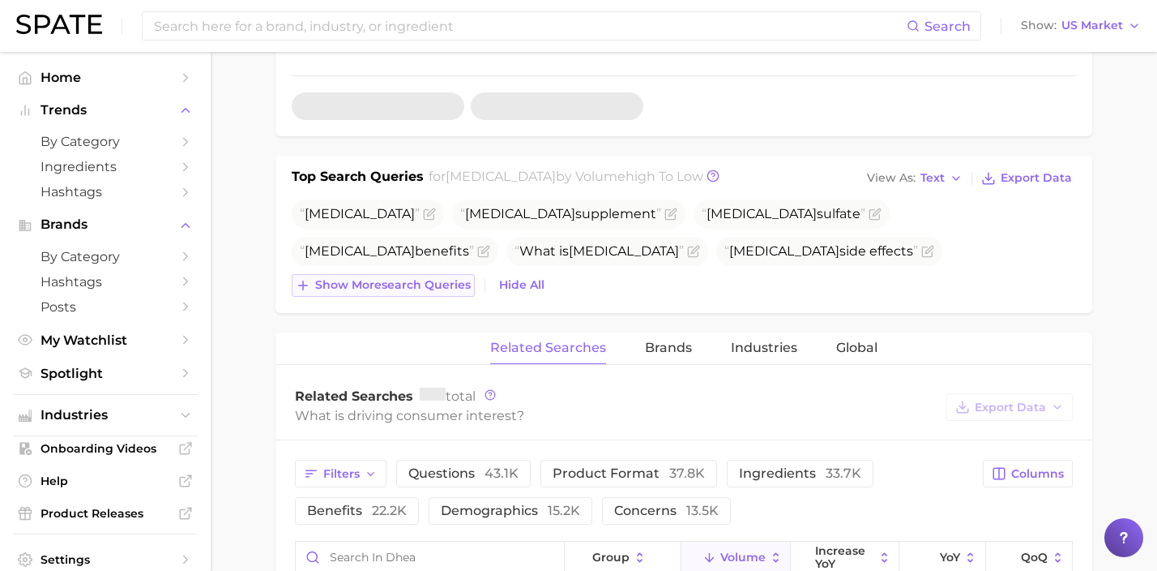
click at [460, 289] on span "Show more search queries" at bounding box center [393, 285] width 156 height 14
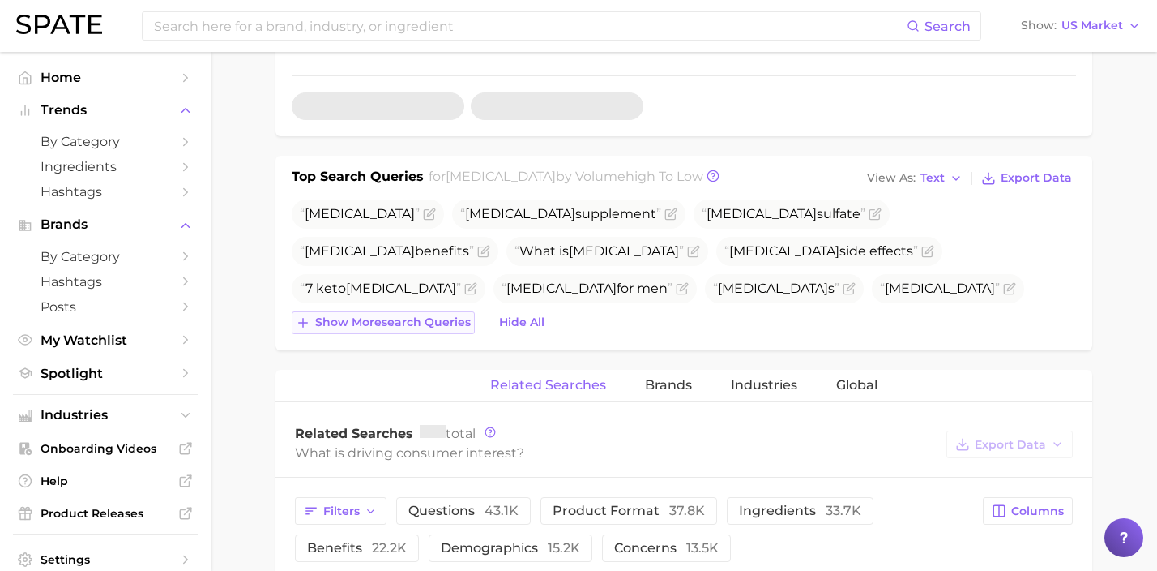
click at [441, 327] on span "Show more search queries" at bounding box center [393, 322] width 156 height 14
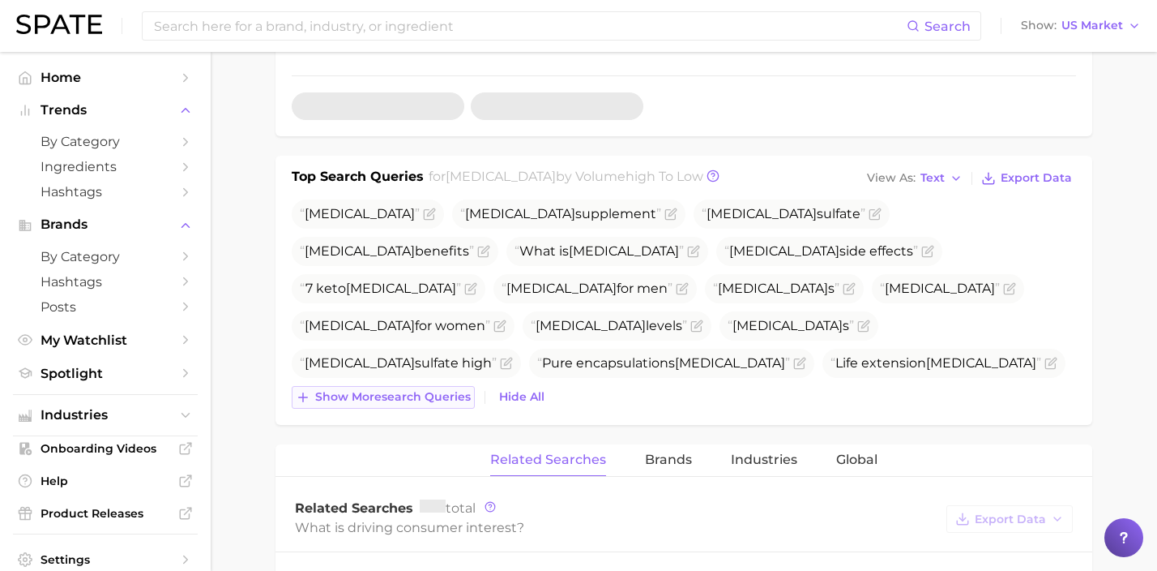
click at [443, 388] on button "Show more search queries" at bounding box center [383, 397] width 183 height 23
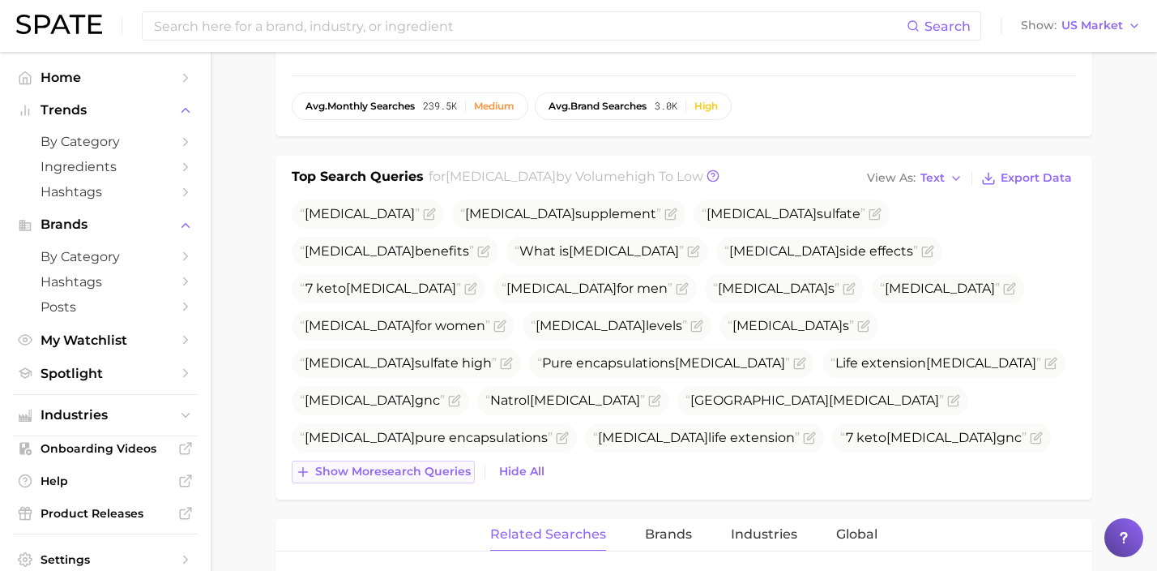
click at [458, 472] on span "Show more search queries" at bounding box center [393, 471] width 156 height 14
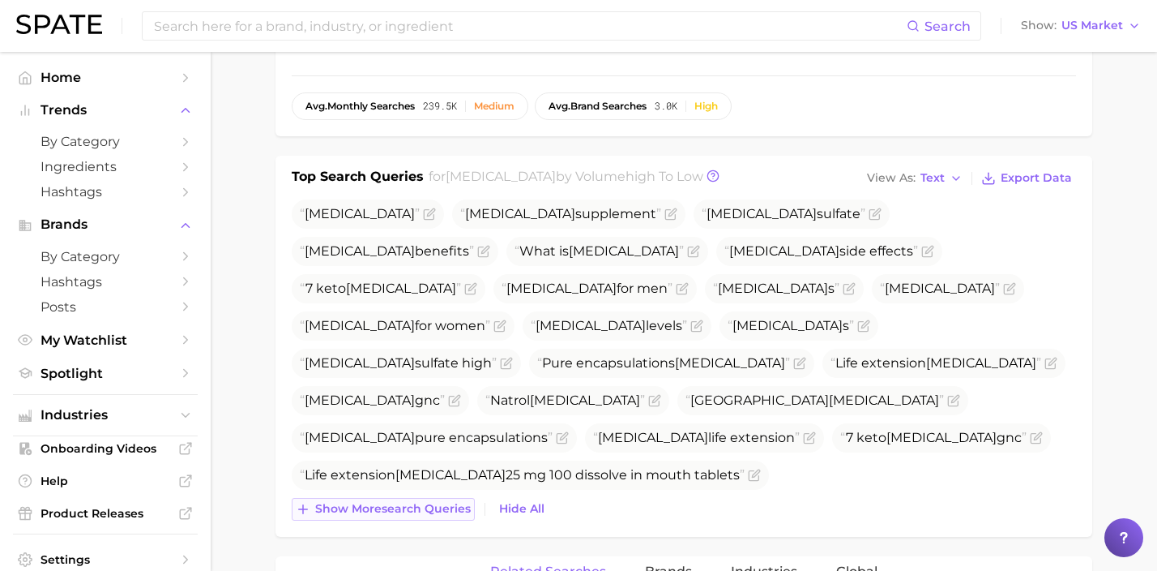
click at [442, 513] on span "Show more search queries" at bounding box center [393, 509] width 156 height 14
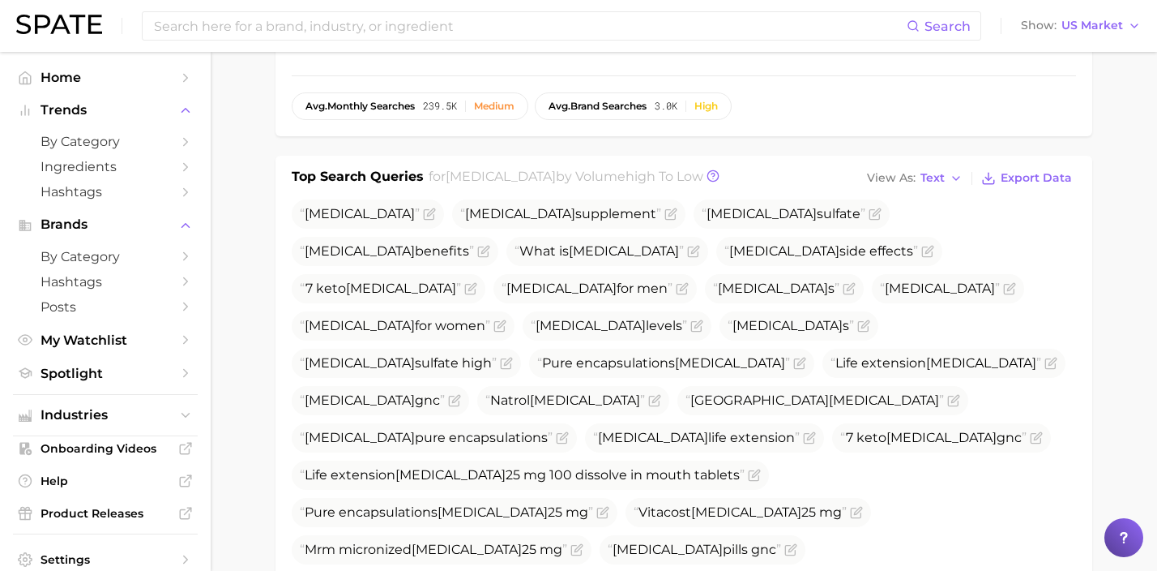
scroll to position [0, 0]
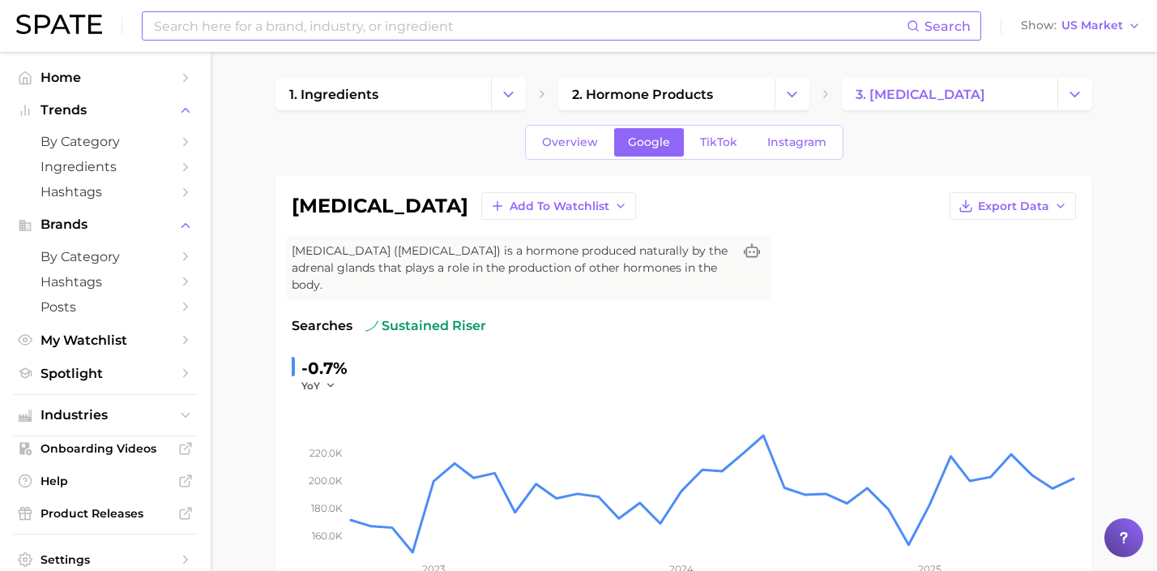
click at [365, 25] on input at bounding box center [529, 26] width 754 height 28
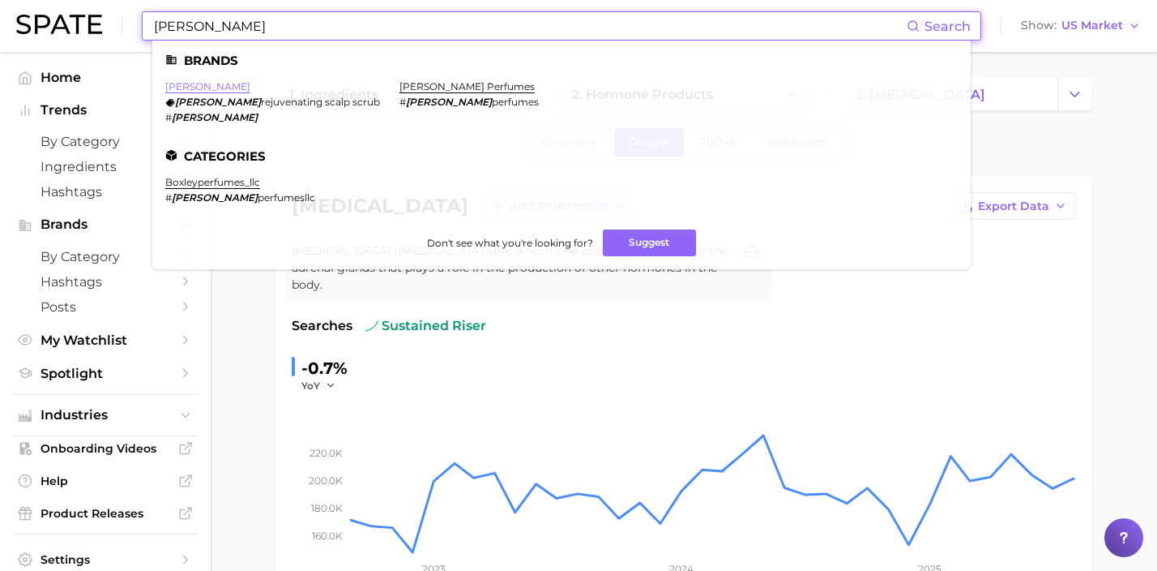
type input "[PERSON_NAME]"
click at [186, 90] on link "[PERSON_NAME]" at bounding box center [207, 86] width 85 height 12
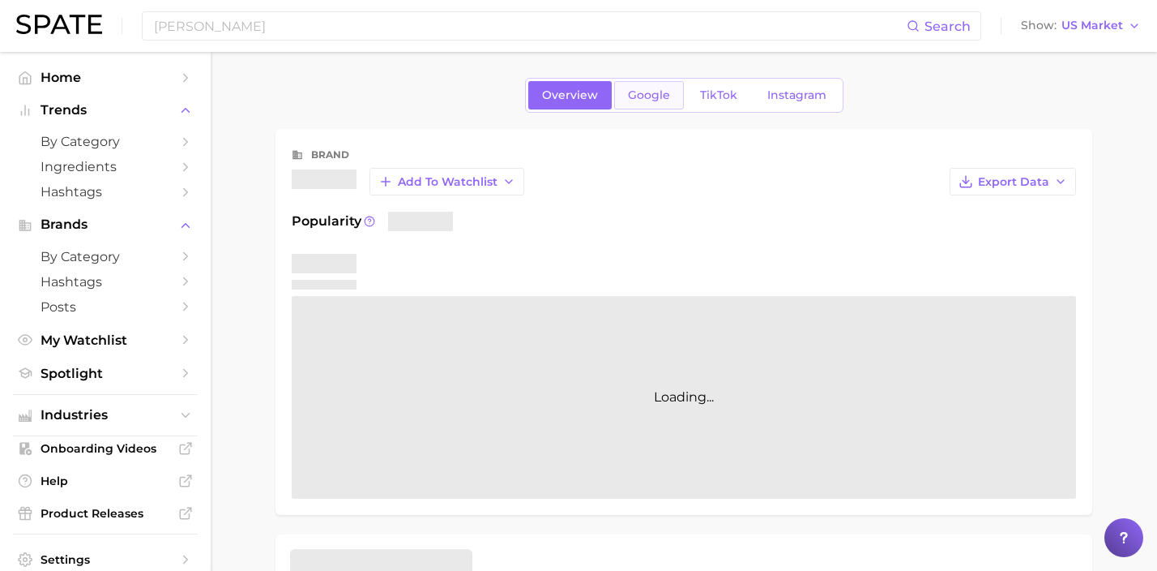
drag, startPoint x: 630, startPoint y: 94, endPoint x: 671, endPoint y: 71, distance: 46.8
click at [631, 94] on span "Google" at bounding box center [649, 95] width 42 height 14
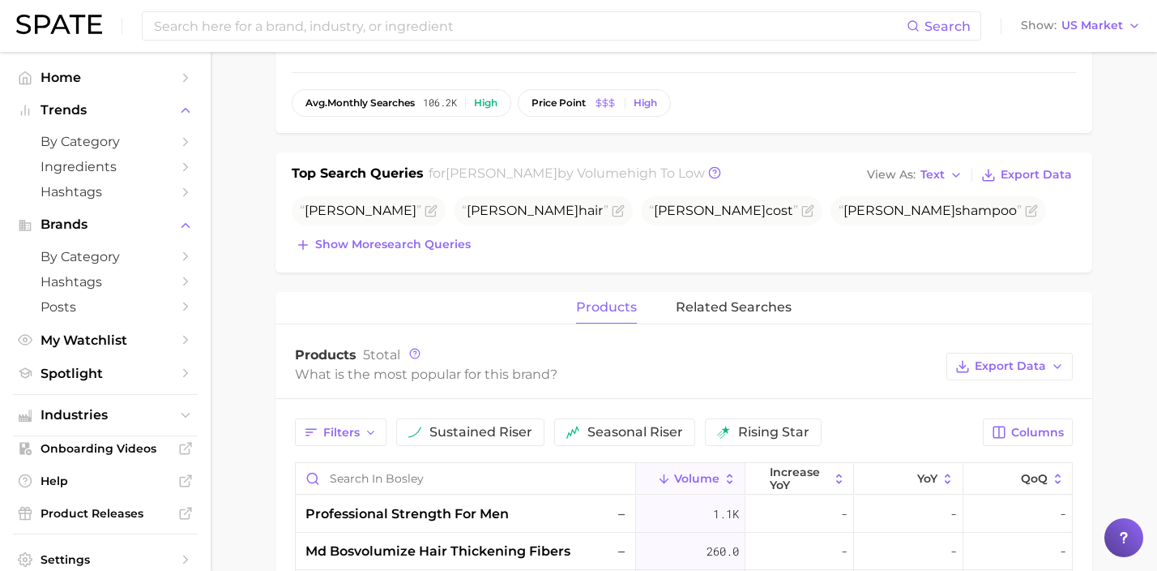
scroll to position [438, 0]
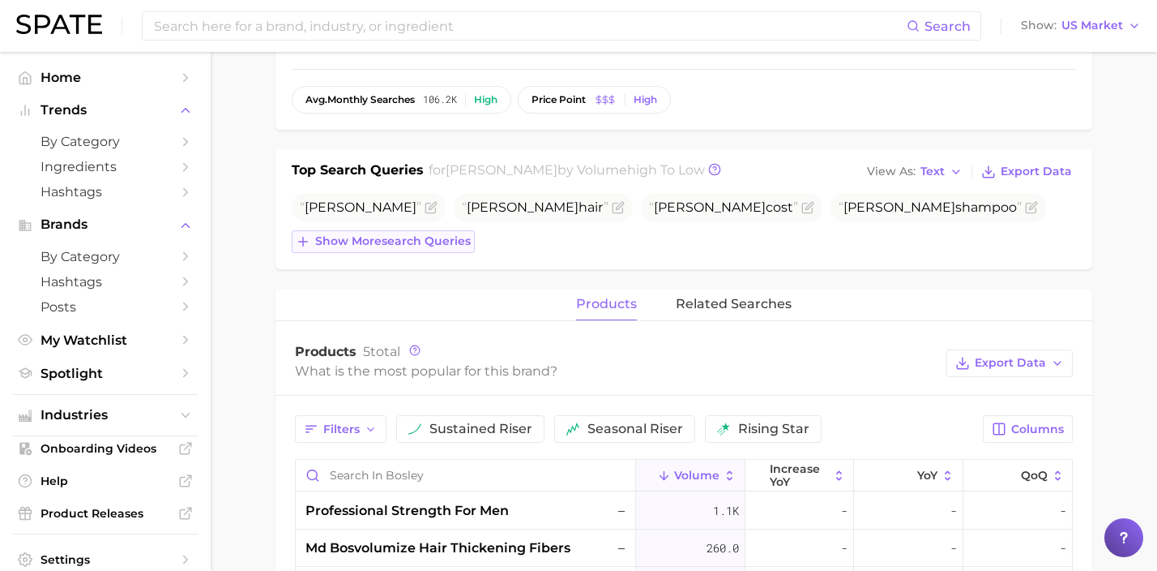
click at [410, 246] on span "Show more search queries" at bounding box center [393, 241] width 156 height 14
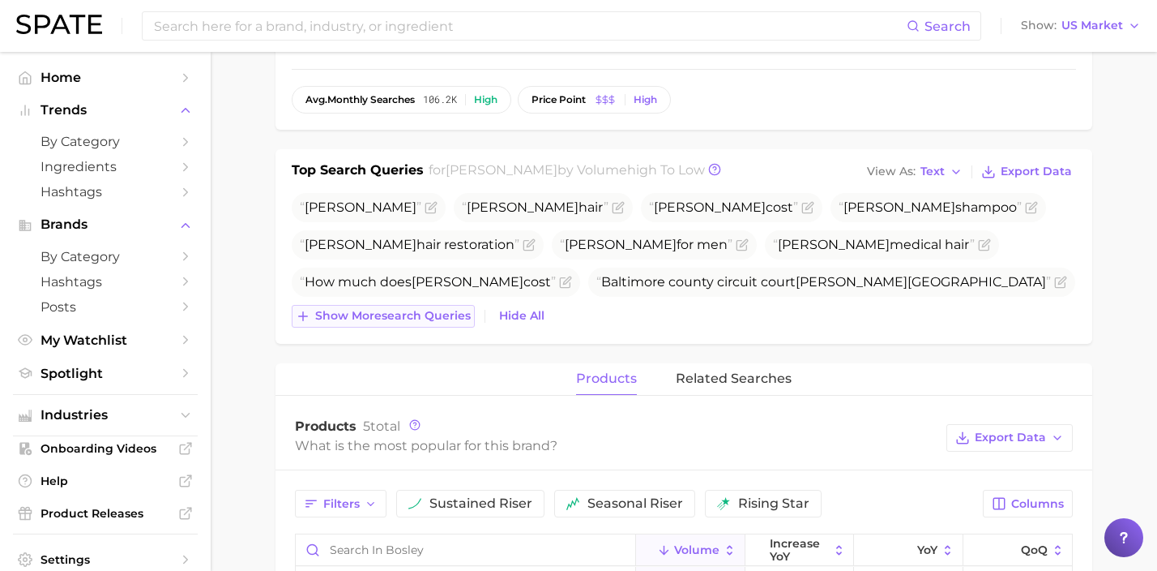
click at [431, 307] on button "Show more search queries" at bounding box center [383, 316] width 183 height 23
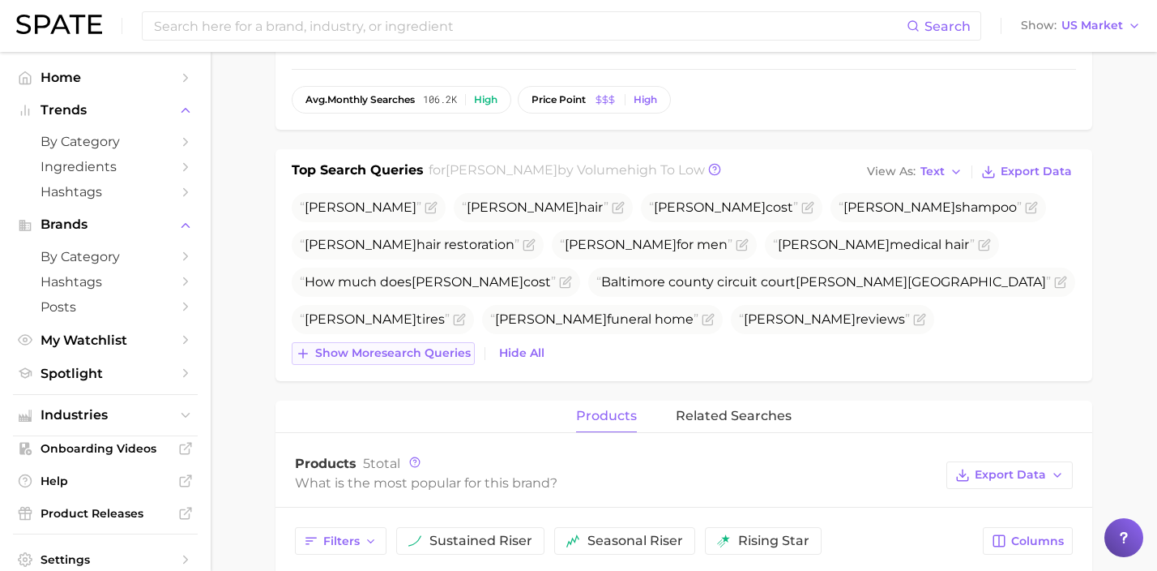
click at [447, 353] on span "Show more search queries" at bounding box center [393, 353] width 156 height 14
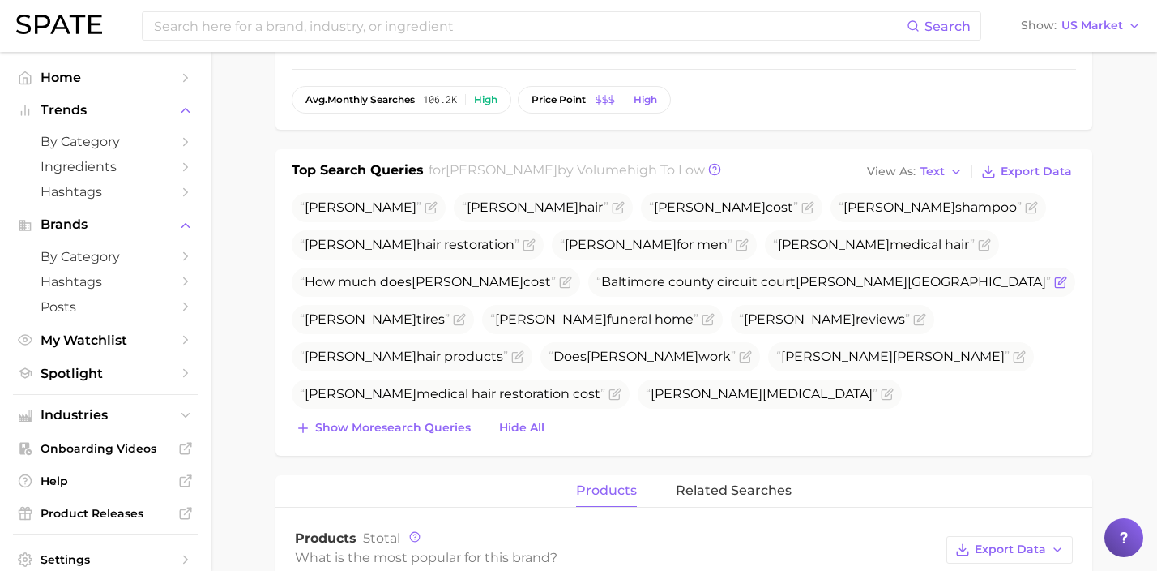
click at [1054, 282] on icon "Flag as miscategorized or irrelevant" at bounding box center [1060, 282] width 13 height 13
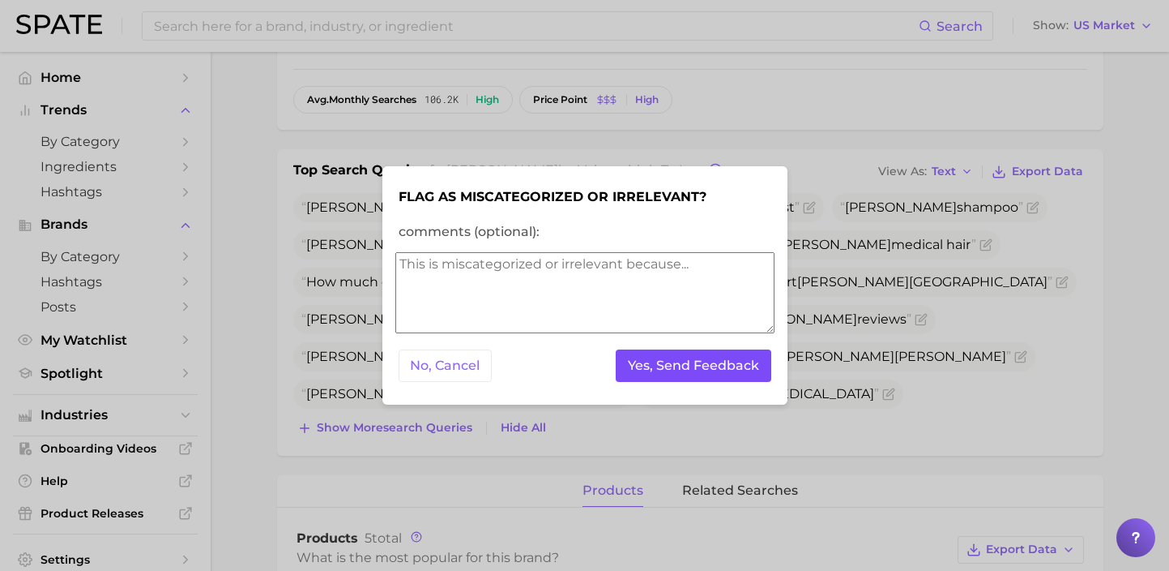
click at [747, 380] on button "Yes, Send Feedback" at bounding box center [694, 365] width 156 height 33
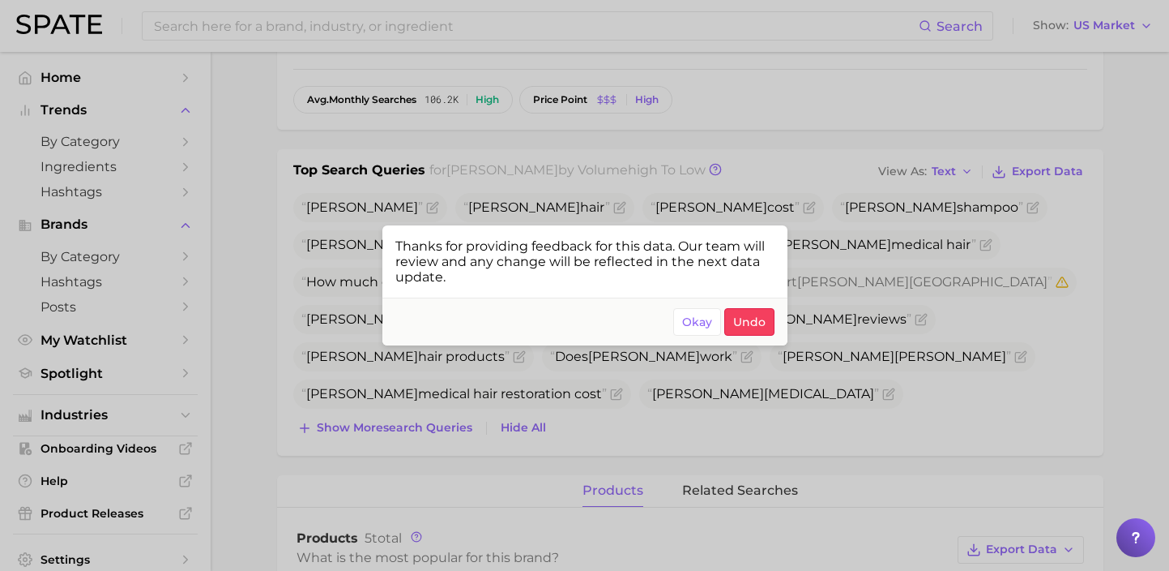
click at [977, 317] on div at bounding box center [584, 285] width 1169 height 571
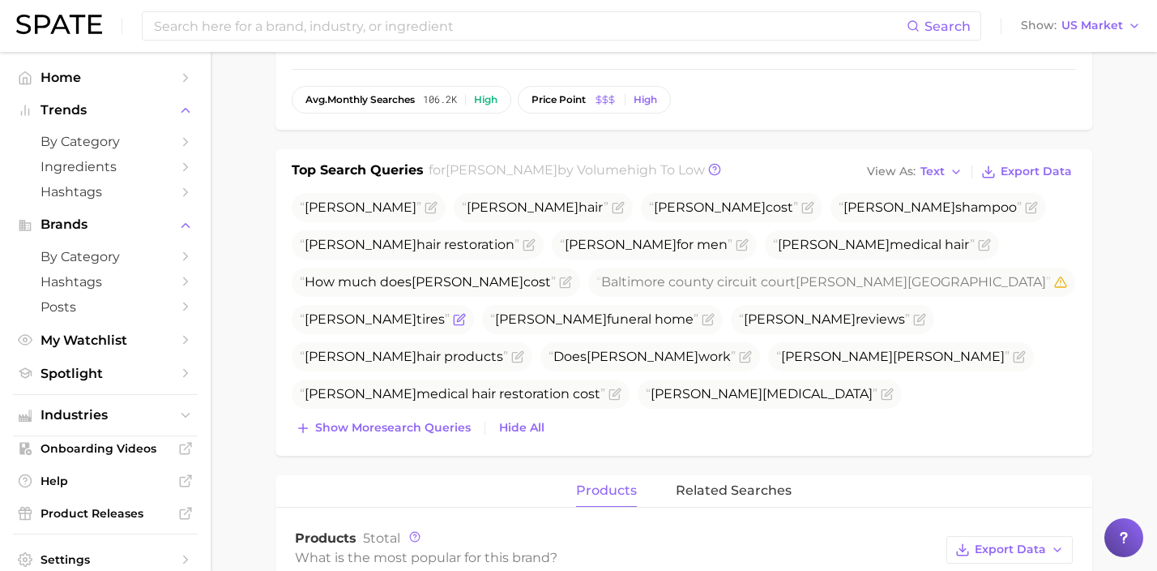
click at [466, 313] on icon "Flag as miscategorized or irrelevant" at bounding box center [459, 319] width 13 height 13
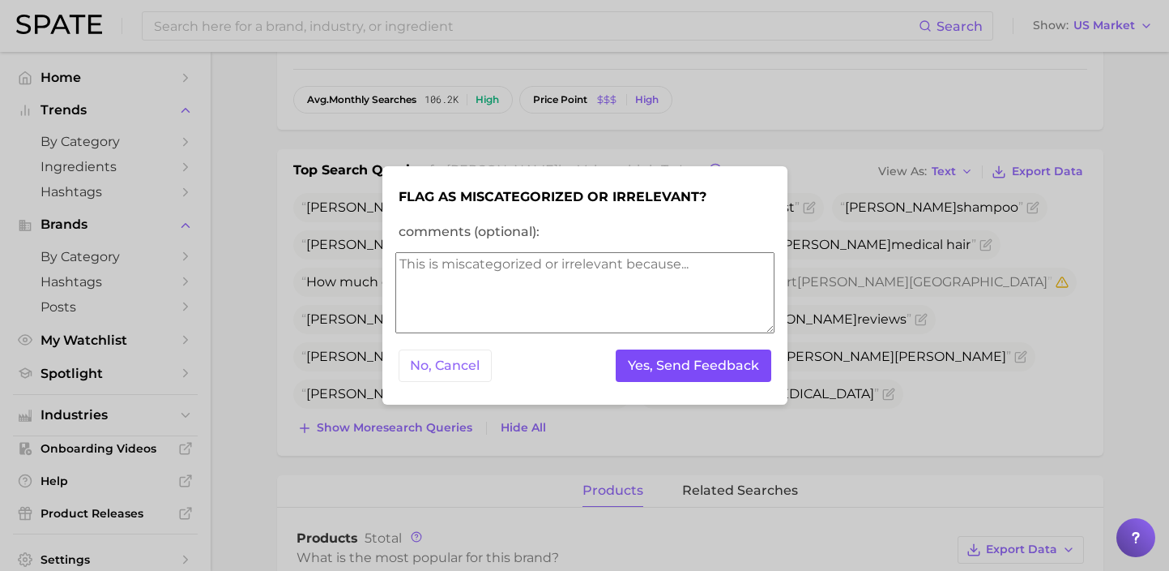
click at [741, 362] on button "Yes, Send Feedback" at bounding box center [694, 365] width 156 height 33
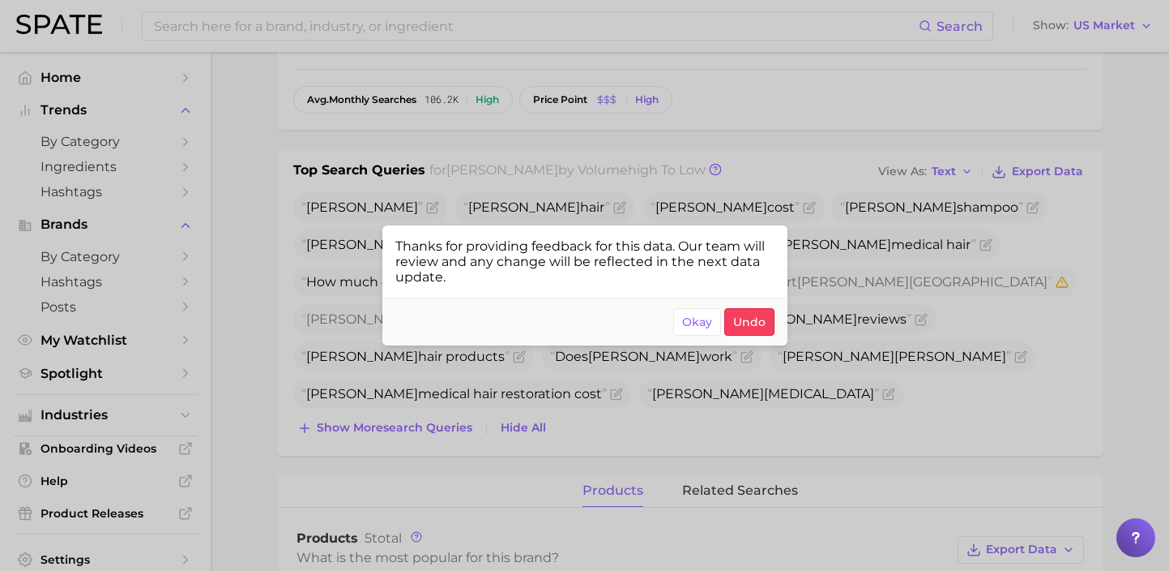
click at [997, 345] on div at bounding box center [584, 285] width 1169 height 571
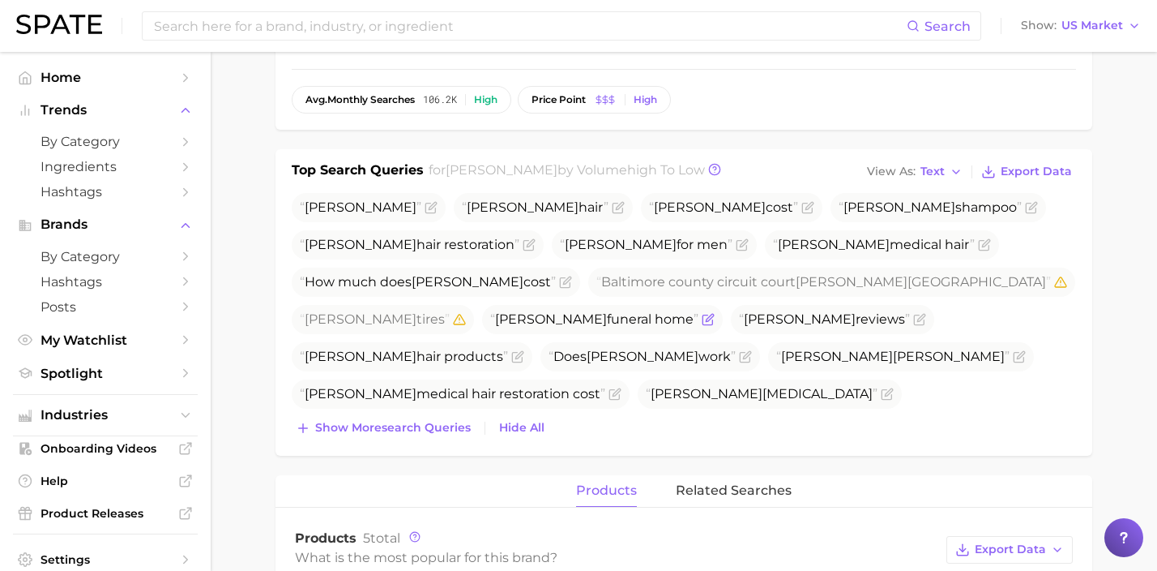
click at [715, 313] on icon "Flag as miscategorized or irrelevant" at bounding box center [708, 319] width 13 height 13
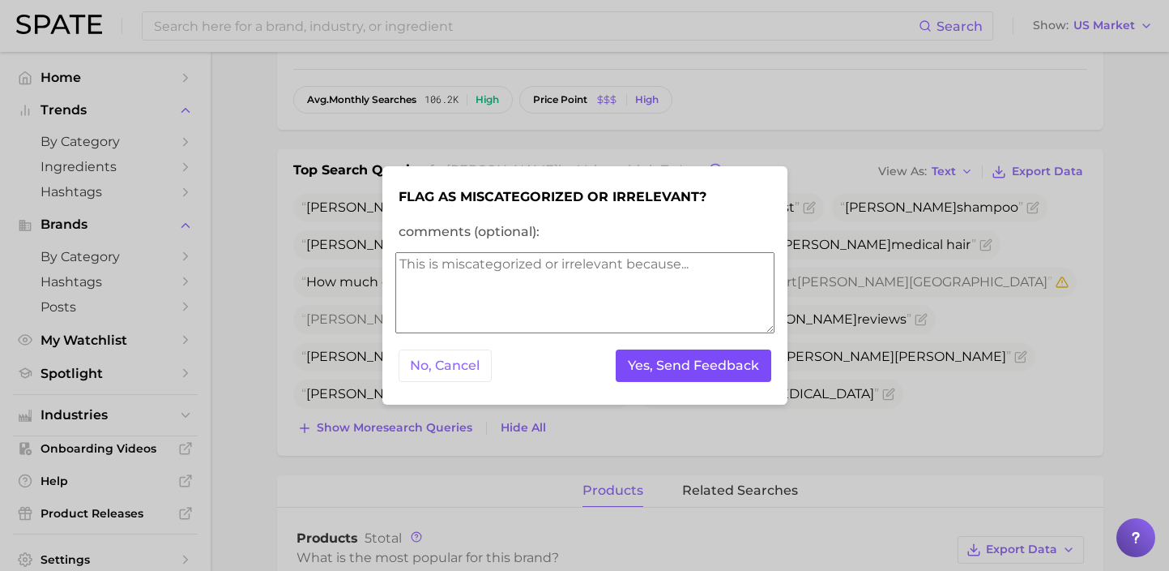
click at [770, 357] on button "Yes, Send Feedback" at bounding box center [694, 365] width 156 height 33
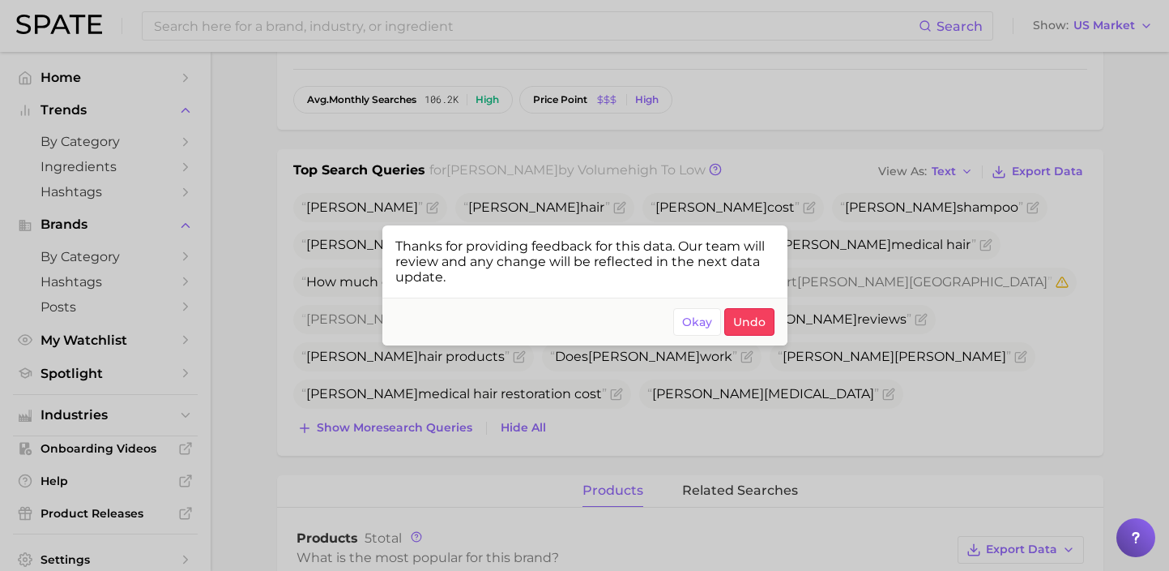
click at [1075, 331] on div at bounding box center [584, 285] width 1169 height 571
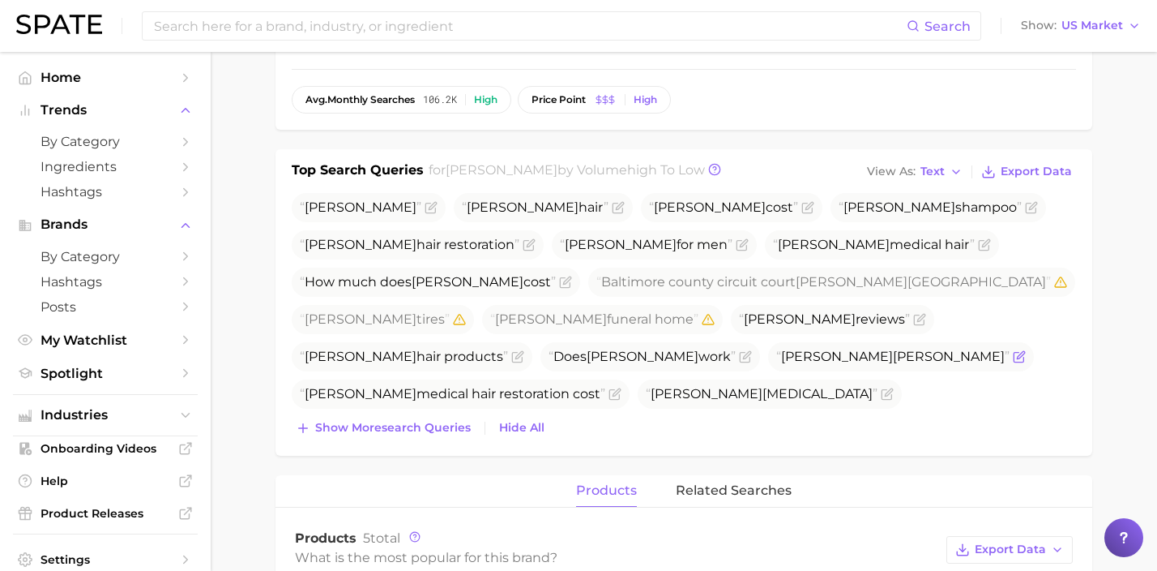
click at [1013, 350] on icon "Flag as miscategorized or irrelevant" at bounding box center [1019, 356] width 13 height 13
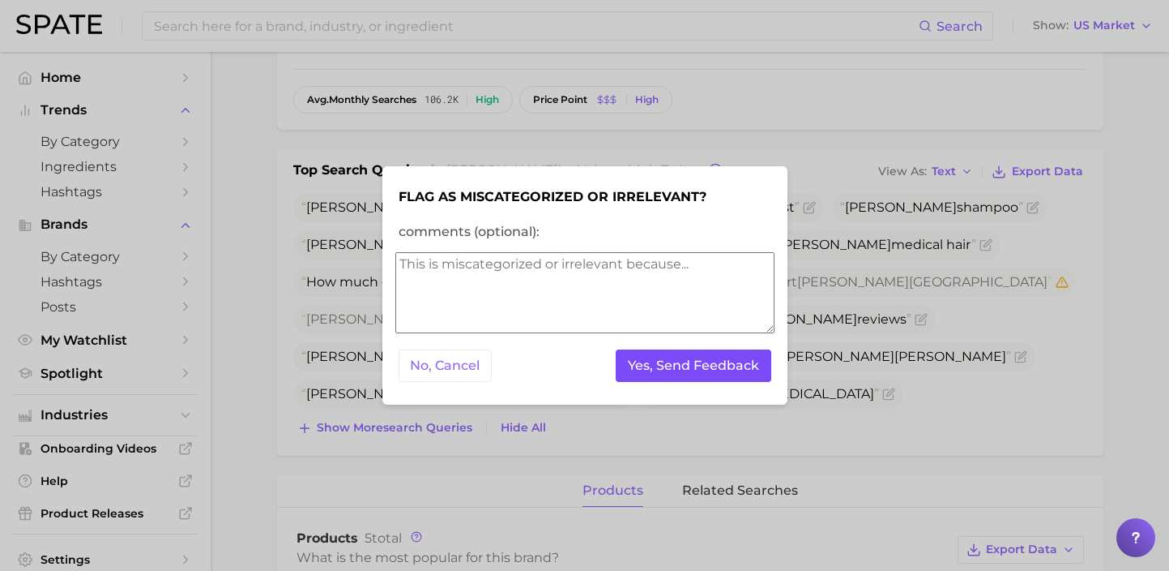
click at [738, 365] on button "Yes, Send Feedback" at bounding box center [694, 365] width 156 height 33
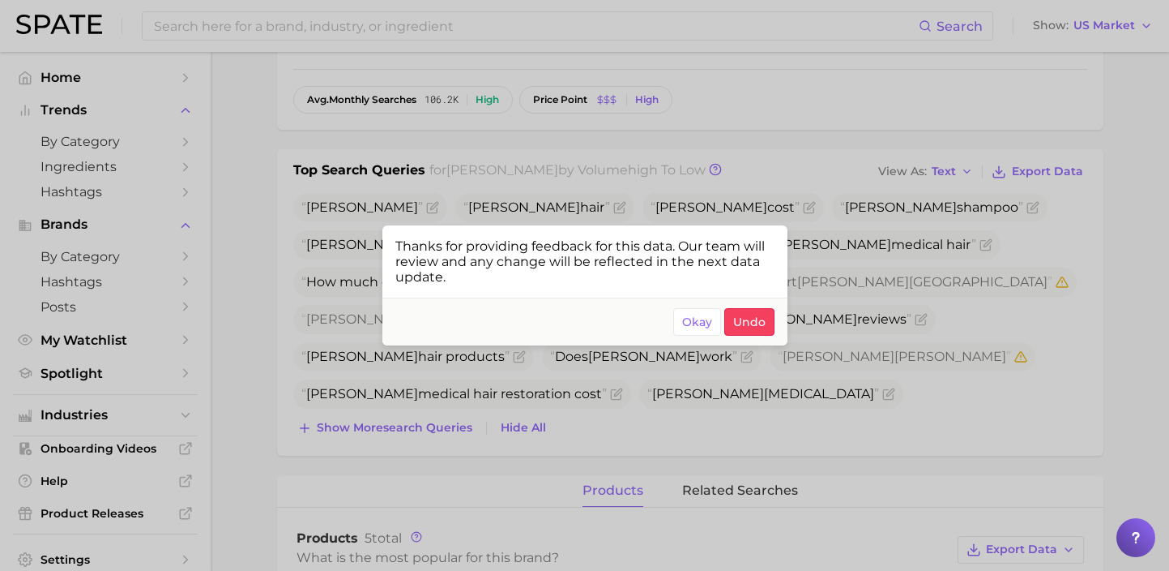
click at [880, 395] on div at bounding box center [584, 285] width 1169 height 571
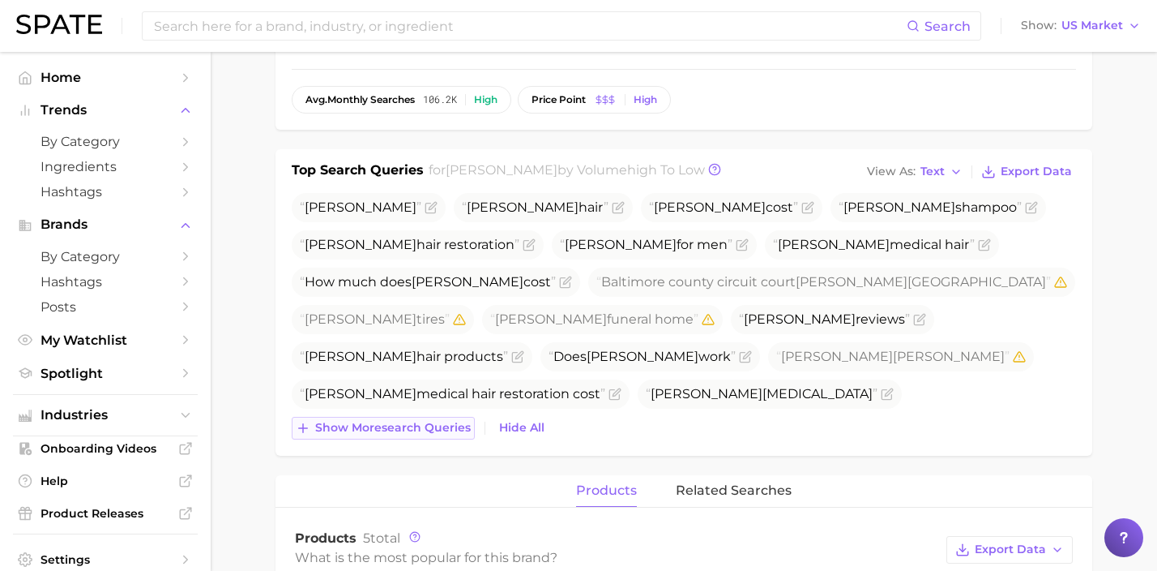
click at [416, 434] on span "Show more search queries" at bounding box center [393, 428] width 156 height 14
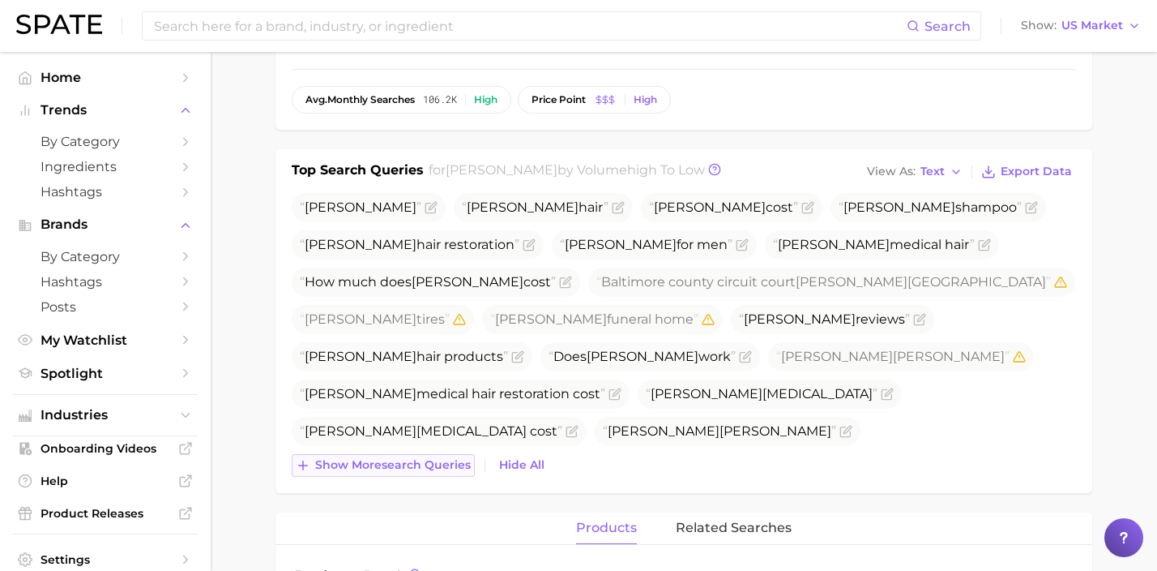
click at [454, 462] on span "Show more search queries" at bounding box center [393, 465] width 156 height 14
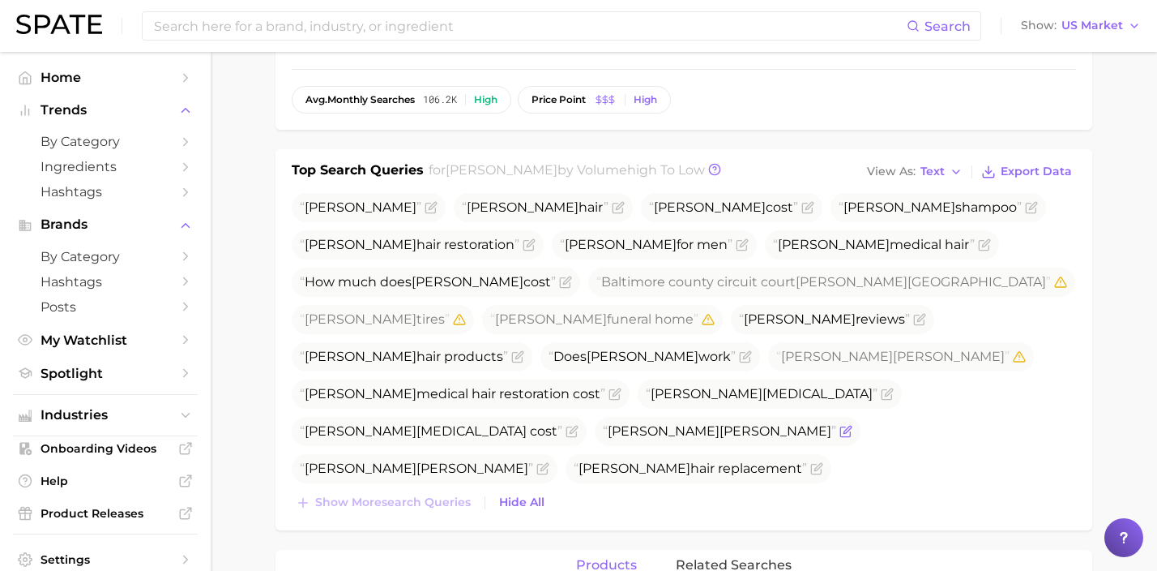
click at [840, 425] on icon "Flag as miscategorized or irrelevant" at bounding box center [846, 431] width 13 height 13
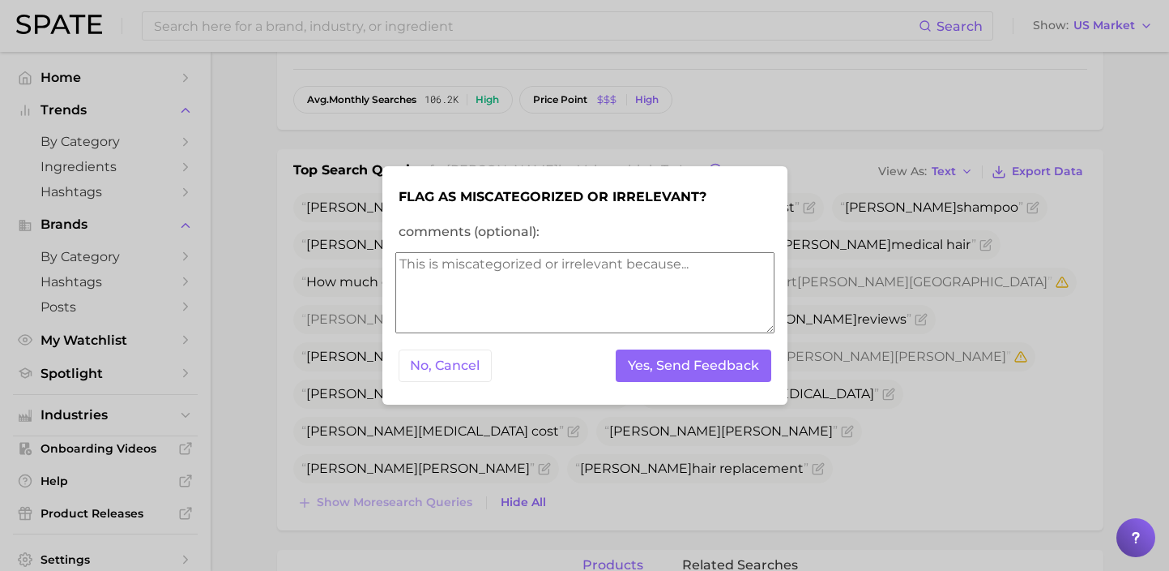
click at [664, 382] on div "No, Cancel Yes, Send Feedback" at bounding box center [584, 366] width 379 height 40
click at [666, 373] on button "Yes, Send Feedback" at bounding box center [694, 365] width 156 height 33
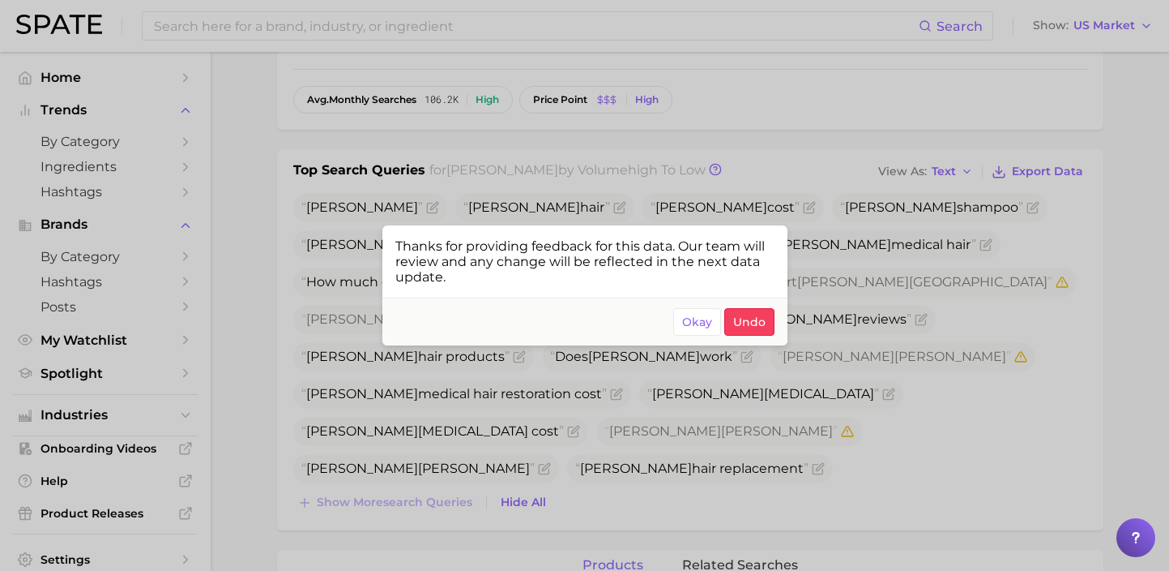
click at [608, 455] on div at bounding box center [584, 285] width 1169 height 571
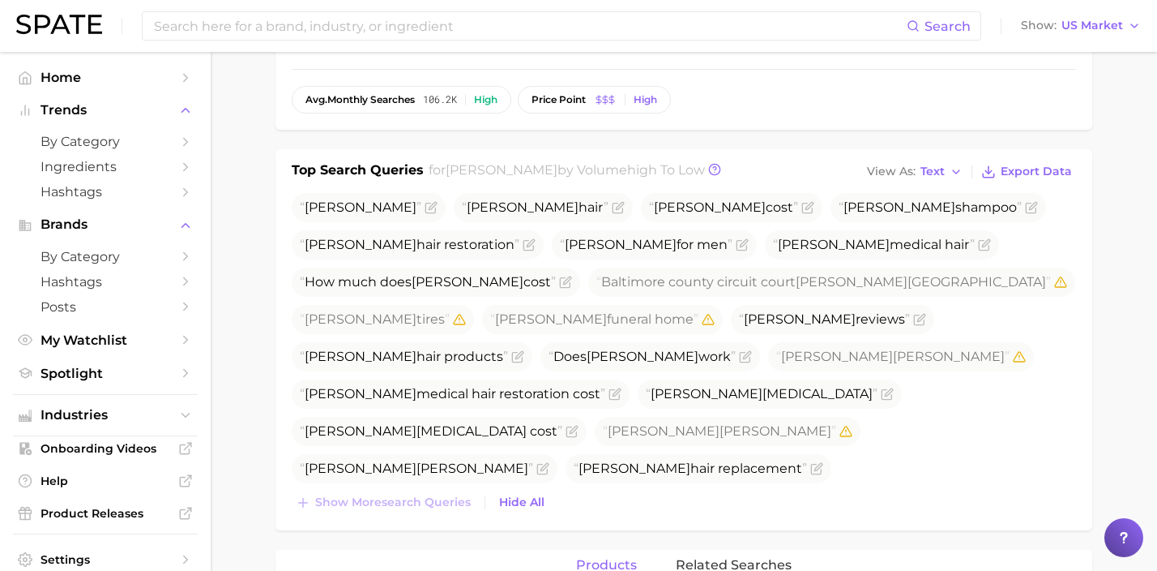
click at [780, 570] on icon "Flag as miscategorized or irrelevant" at bounding box center [773, 580] width 13 height 13
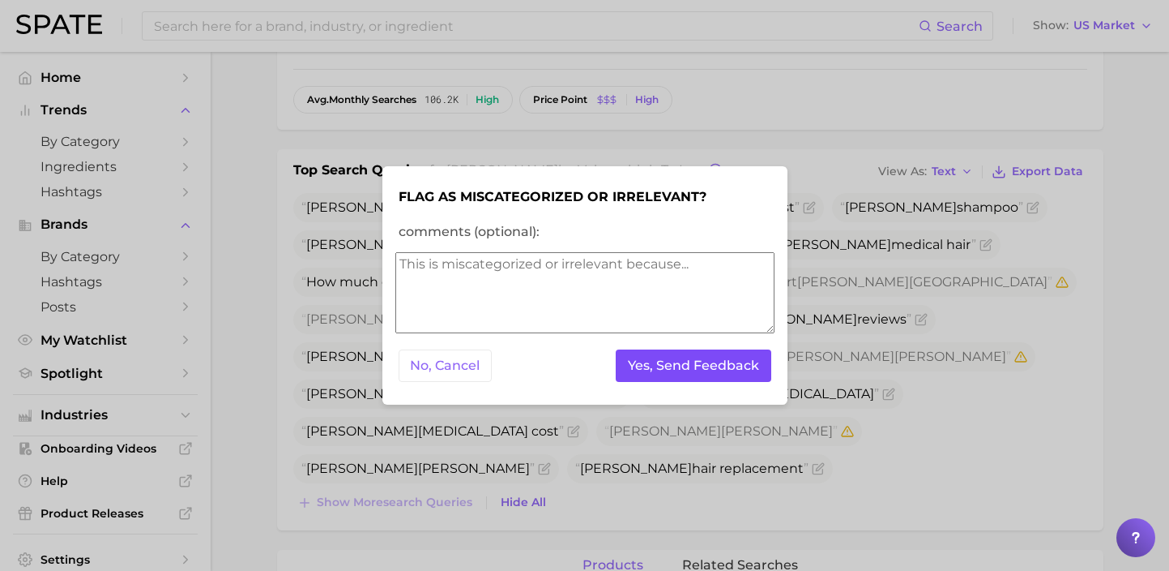
click at [712, 362] on button "Yes, Send Feedback" at bounding box center [694, 365] width 156 height 33
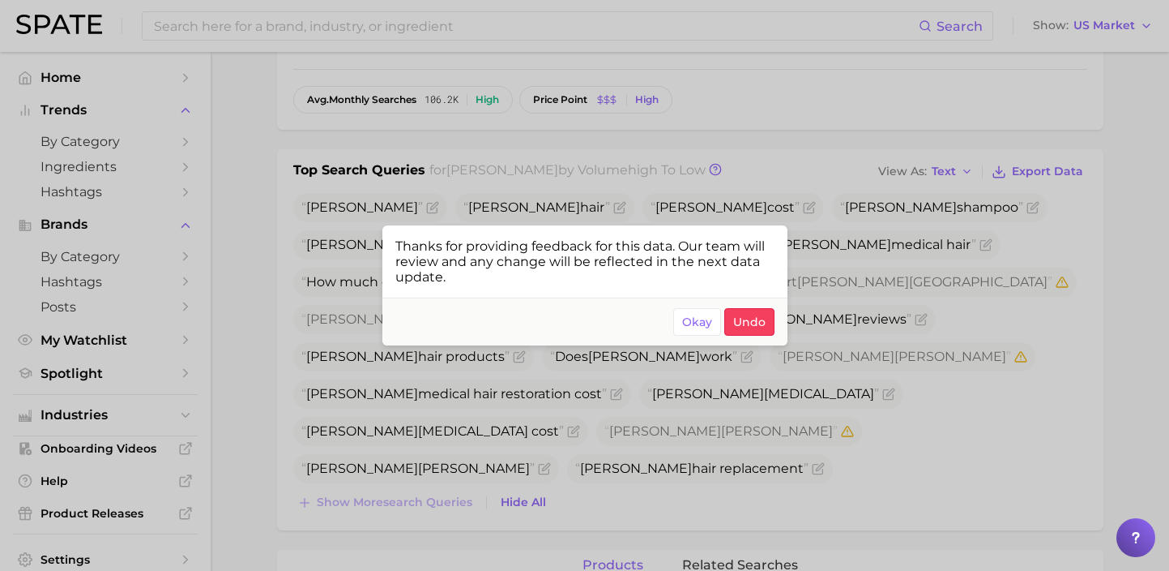
click at [618, 493] on div at bounding box center [584, 285] width 1169 height 571
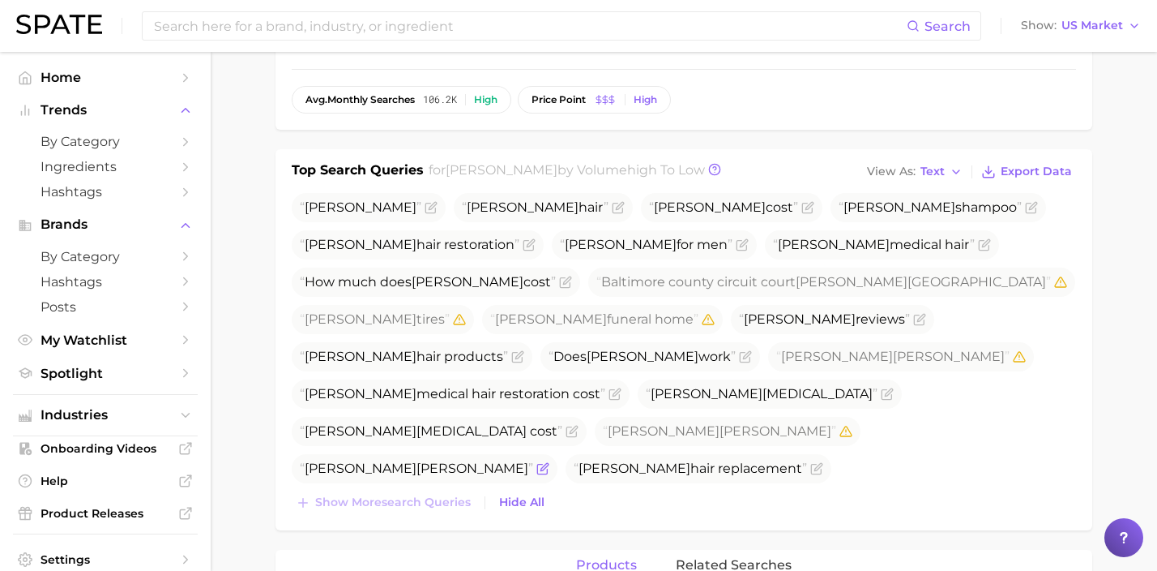
click at [549, 462] on icon "Flag as miscategorized or irrelevant" at bounding box center [542, 468] width 13 height 13
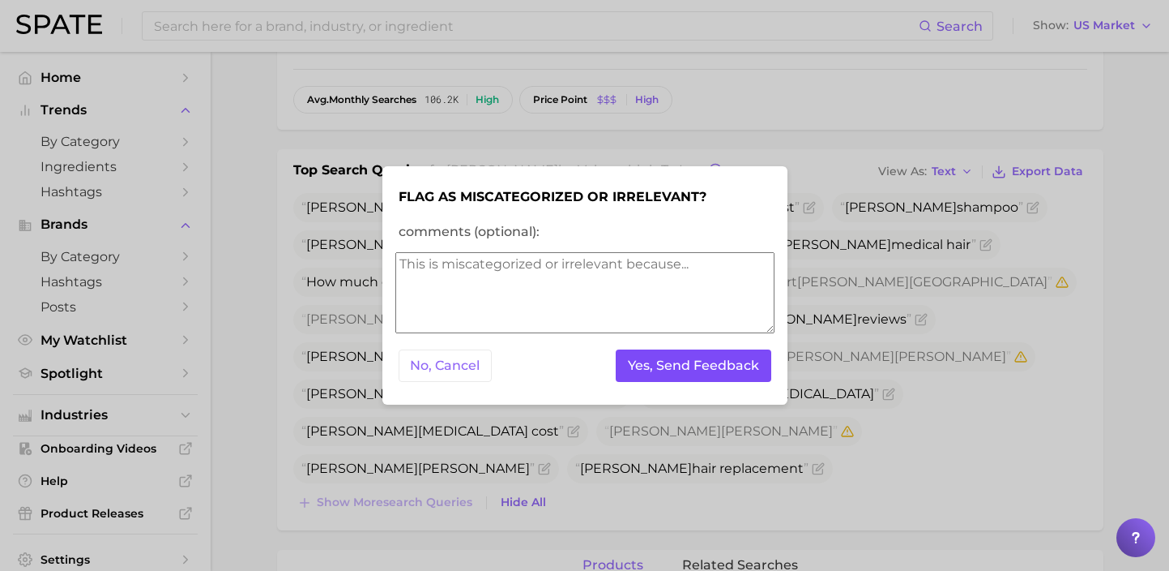
click at [642, 359] on button "Yes, Send Feedback" at bounding box center [694, 365] width 156 height 33
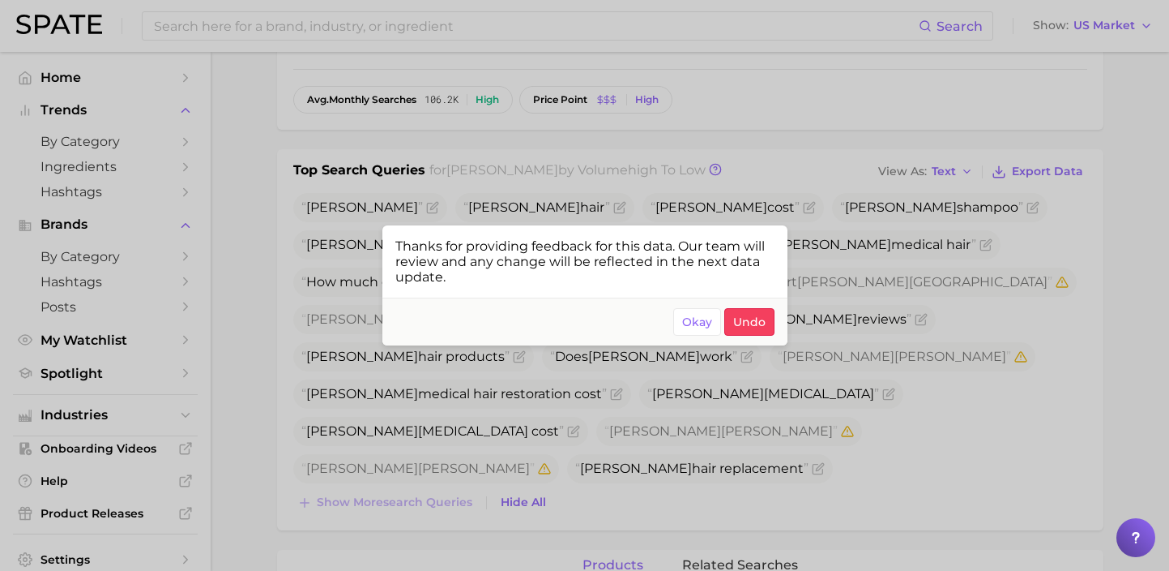
click at [1047, 392] on div at bounding box center [584, 285] width 1169 height 571
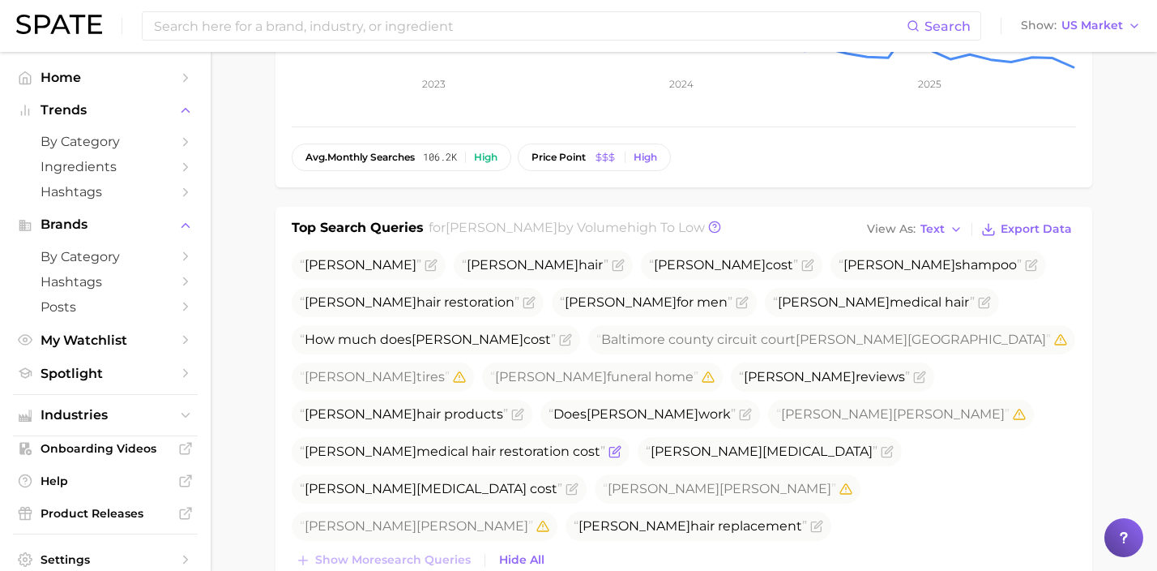
scroll to position [0, 0]
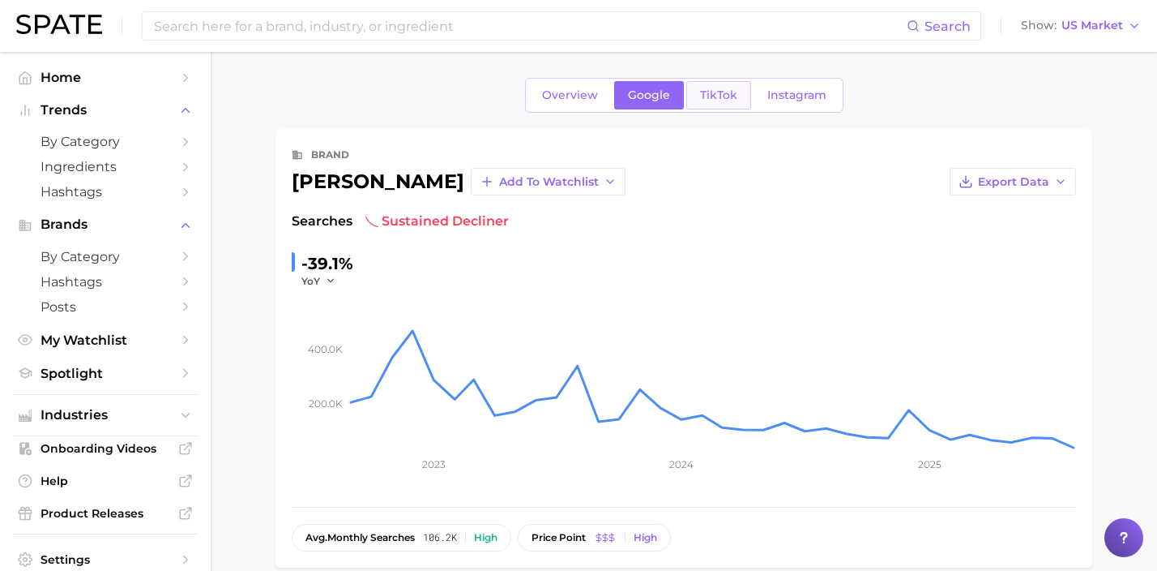
click at [686, 92] on link "TikTok" at bounding box center [718, 95] width 65 height 28
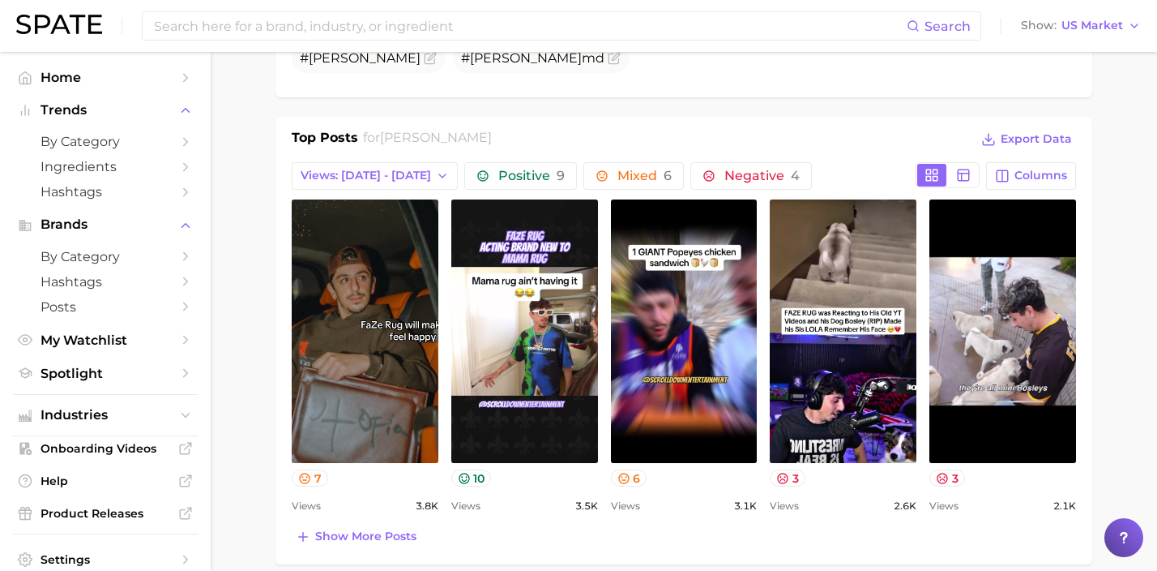
scroll to position [621, 0]
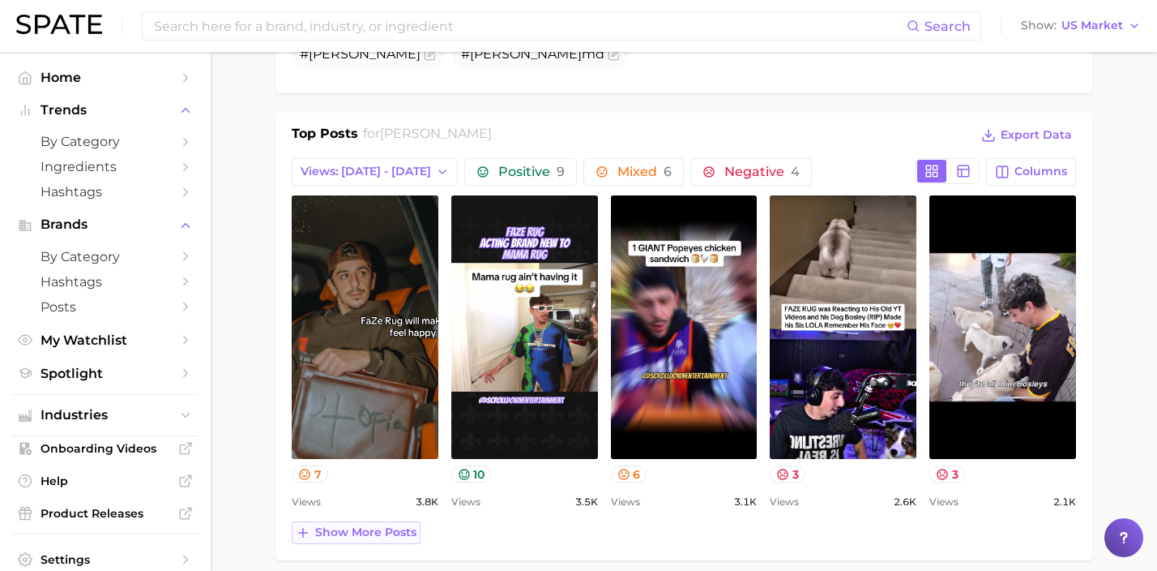
click at [348, 525] on span "Show more posts" at bounding box center [365, 532] width 101 height 14
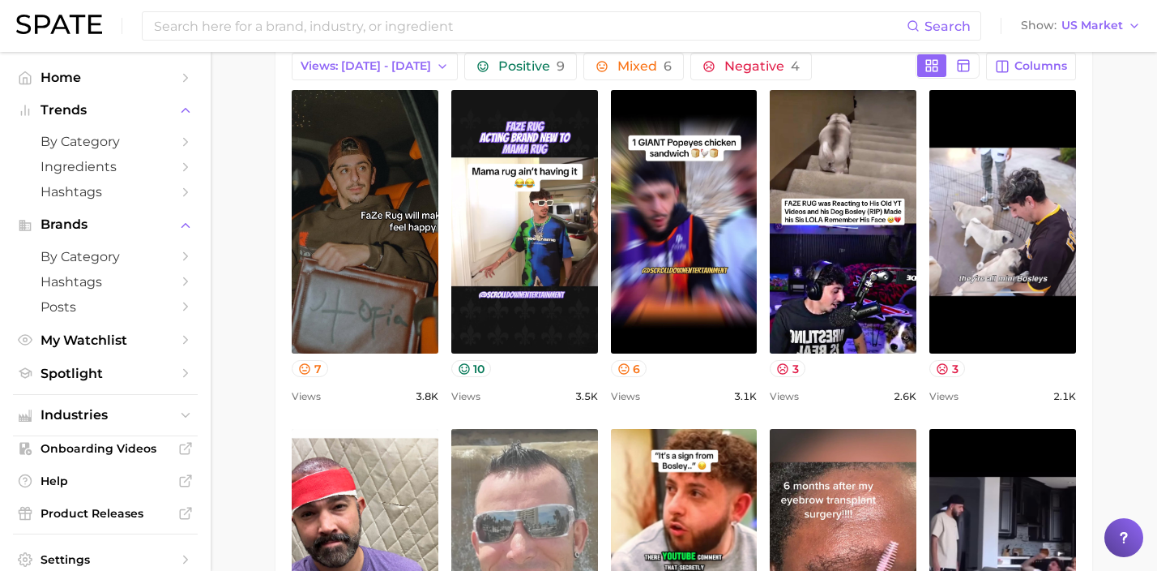
scroll to position [69, 0]
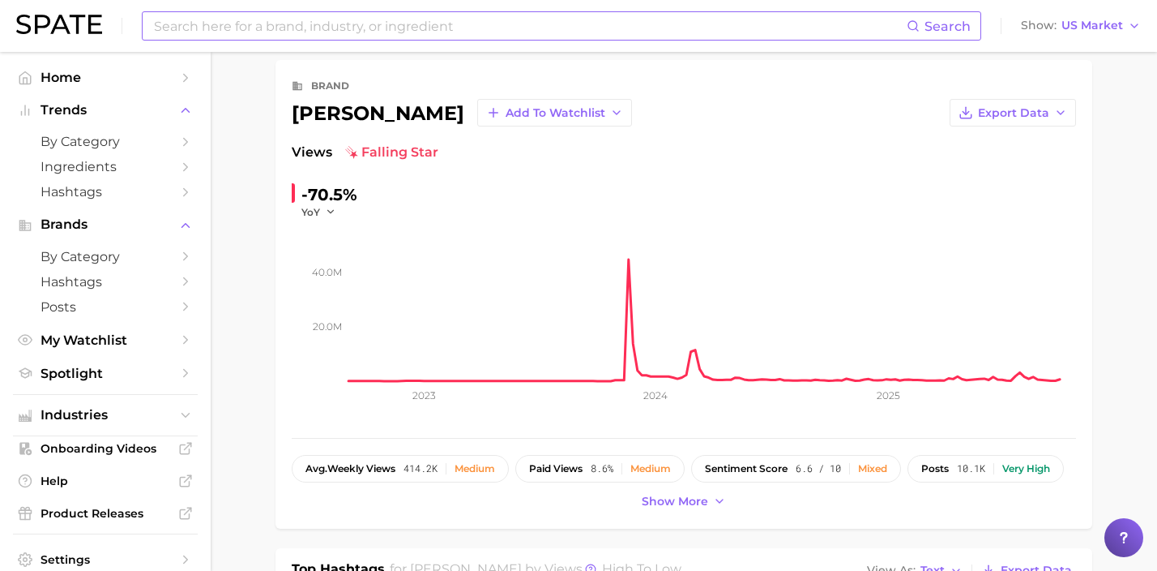
click at [452, 17] on input at bounding box center [529, 26] width 754 height 28
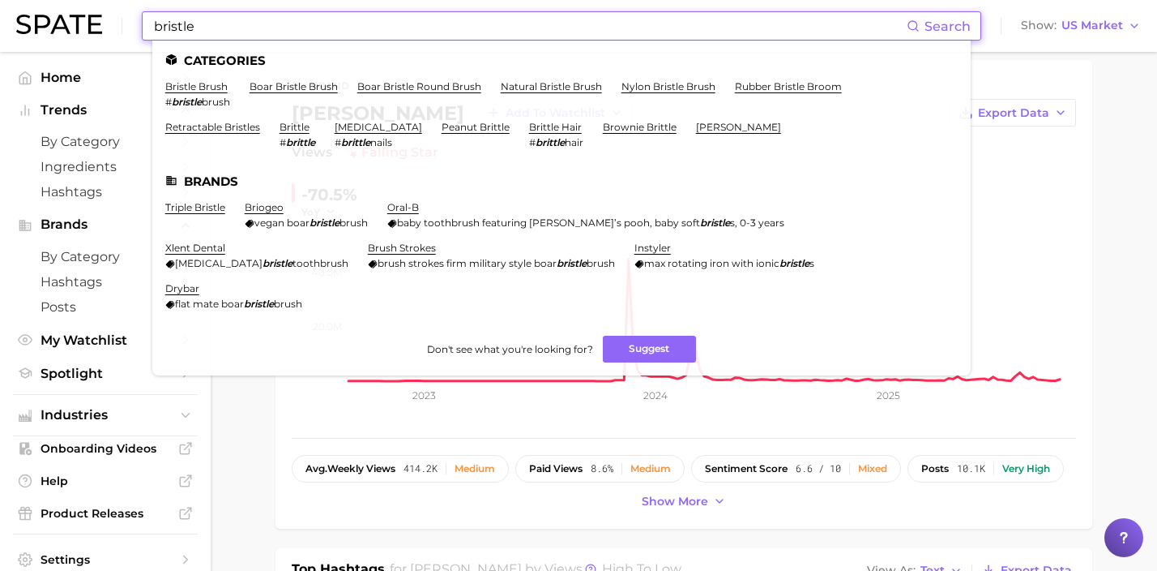
drag, startPoint x: 295, startPoint y: 24, endPoint x: 44, endPoint y: 27, distance: 251.2
click at [45, 27] on div "bristle Search Categories bristle brush # bristle brush boar bristle brush boar…" at bounding box center [578, 26] width 1125 height 52
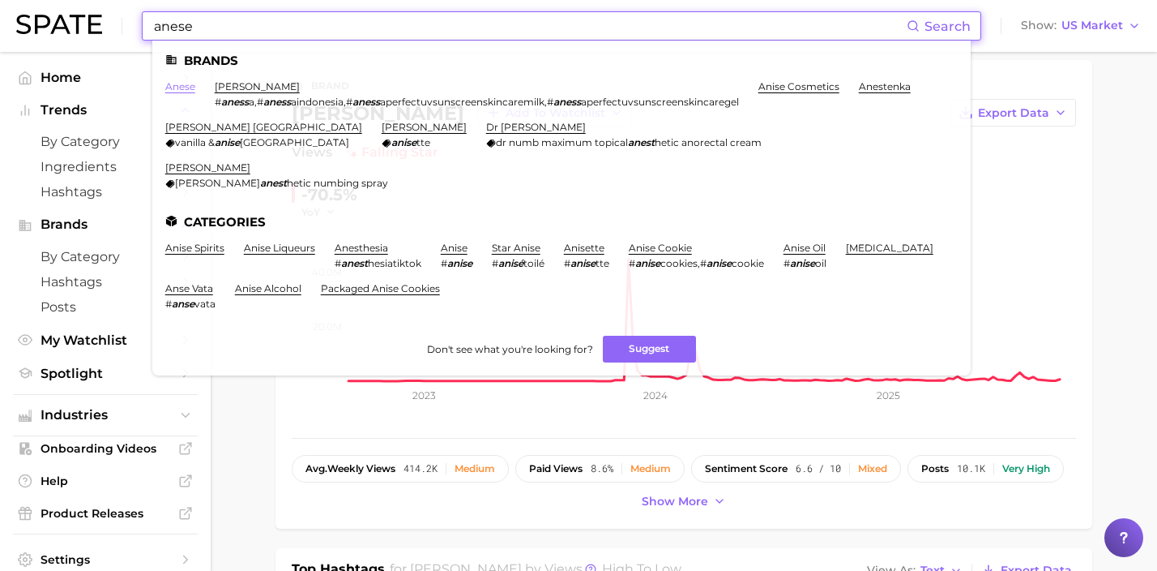
type input "anese"
click at [185, 88] on link "anese" at bounding box center [180, 86] width 30 height 12
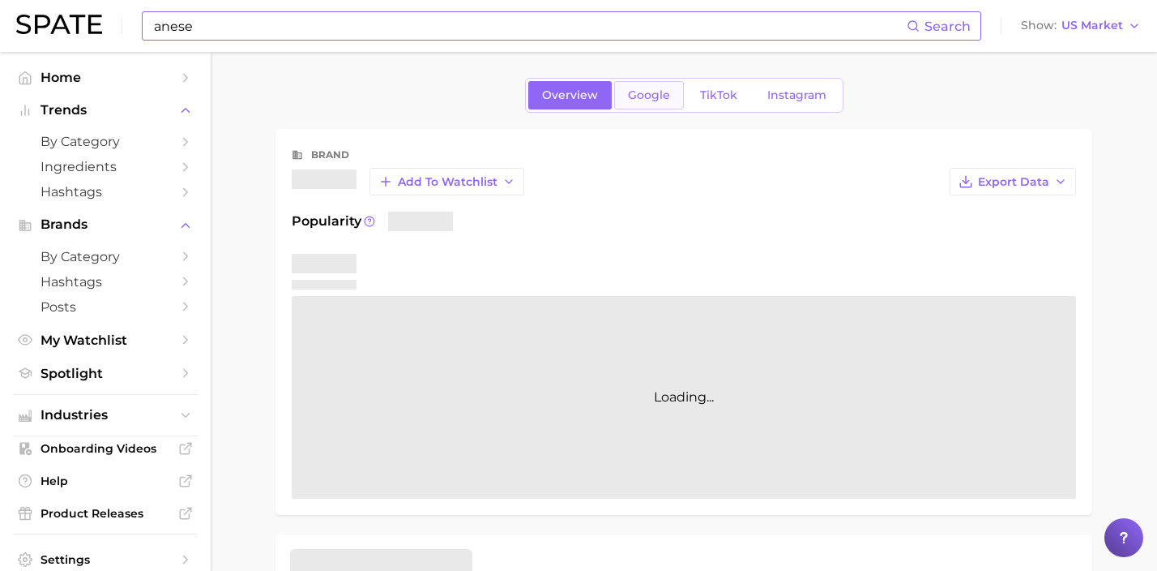
click at [654, 88] on span "Google" at bounding box center [649, 95] width 42 height 14
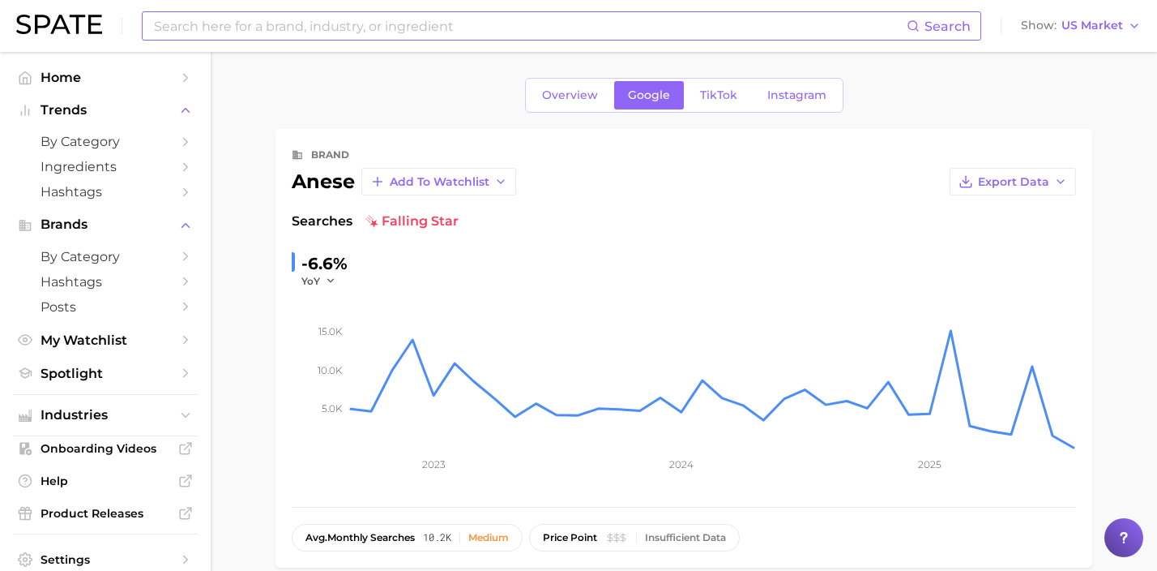
scroll to position [565, 0]
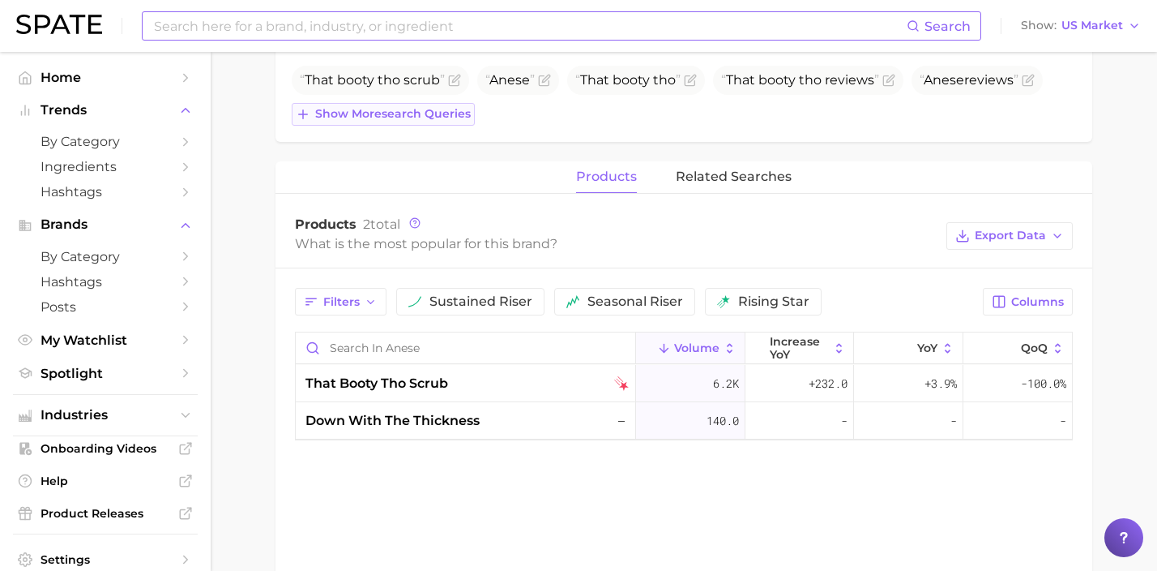
click at [394, 117] on span "Show more search queries" at bounding box center [393, 114] width 156 height 14
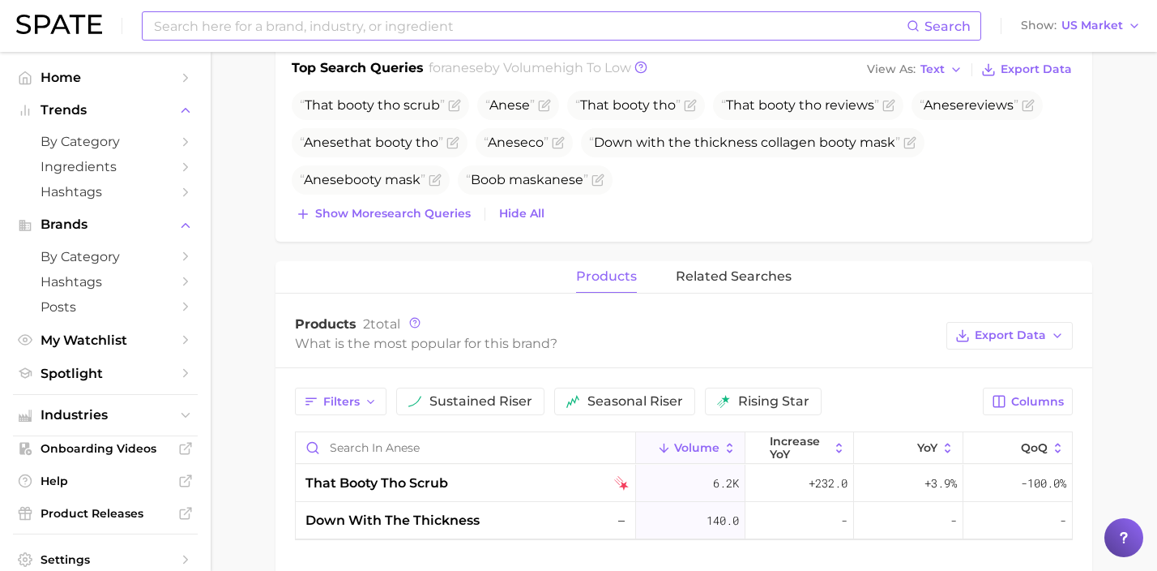
scroll to position [536, 0]
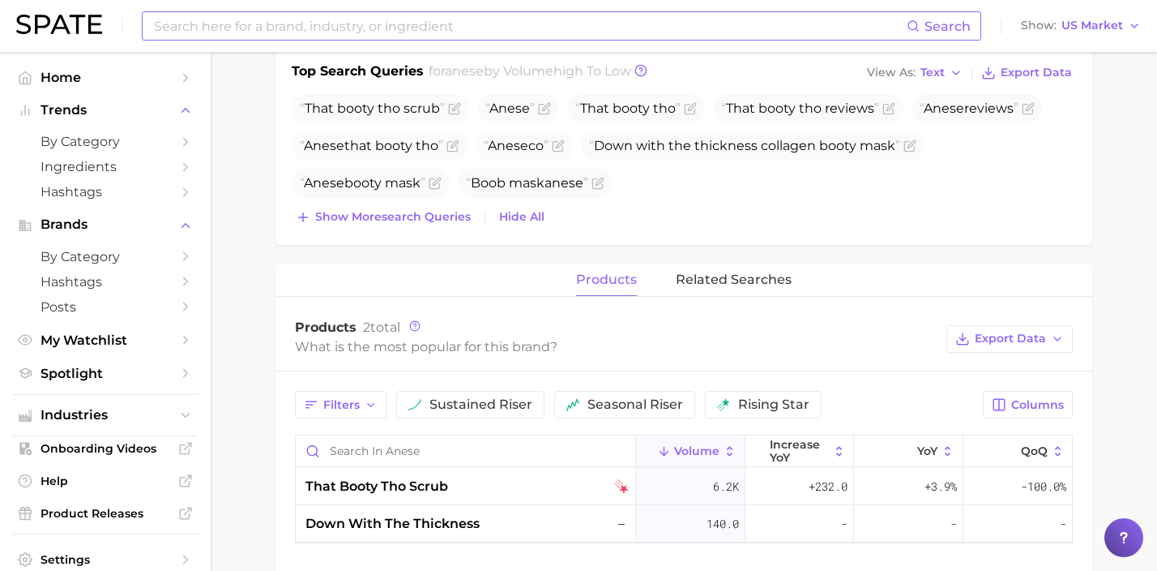
click at [418, 233] on div "Top Search Queries for anese by Volume high to low View As Text Export Data Tha…" at bounding box center [684, 147] width 817 height 194
click at [420, 214] on span "Show more search queries" at bounding box center [393, 217] width 156 height 14
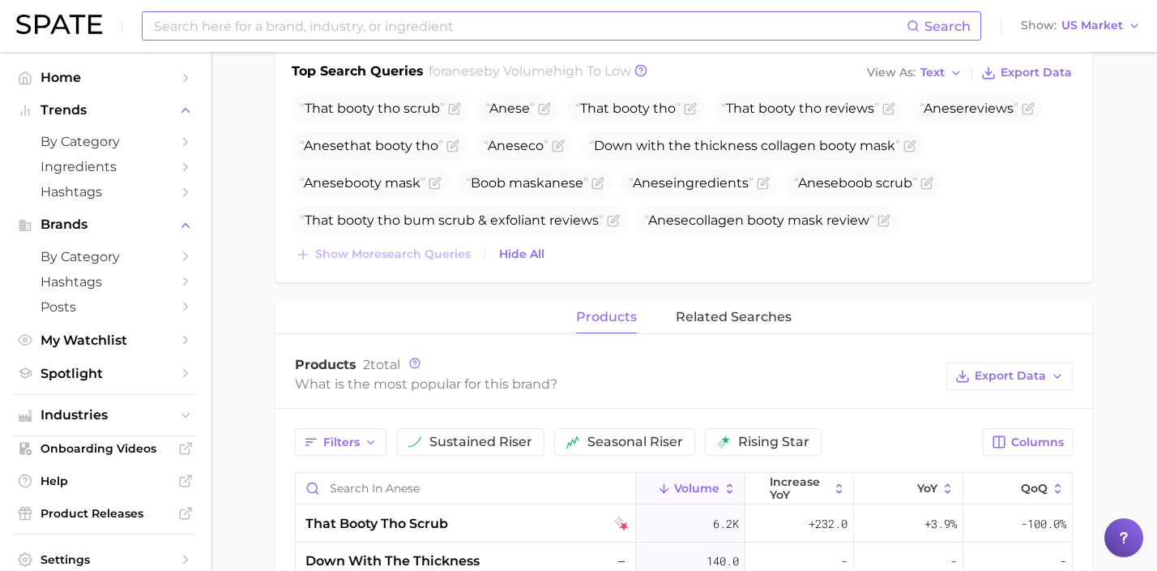
click at [346, 19] on input at bounding box center [529, 26] width 754 height 28
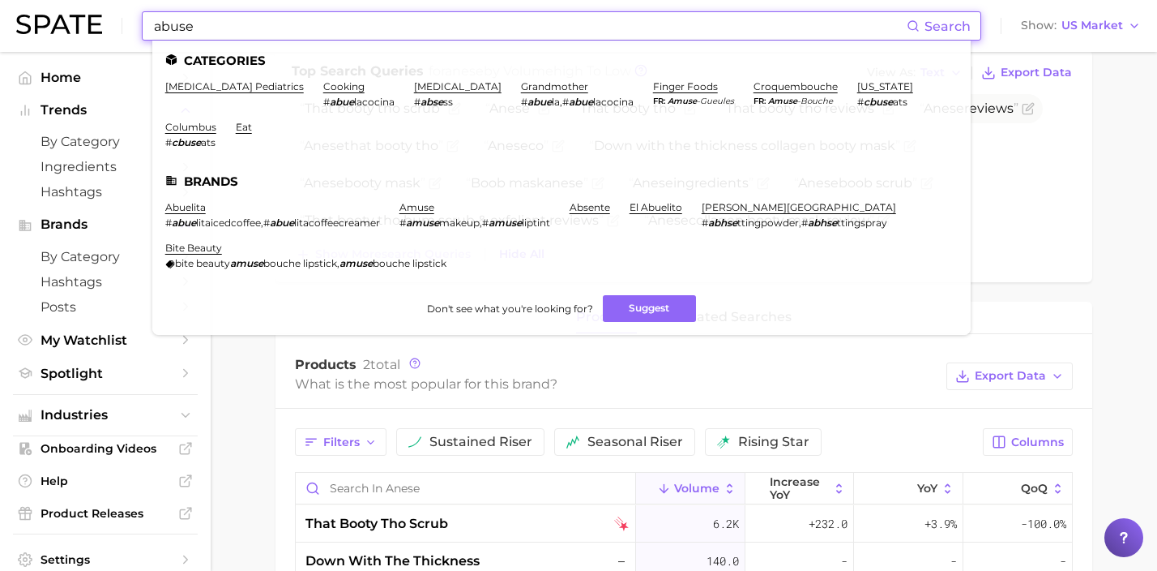
drag, startPoint x: 297, startPoint y: 19, endPoint x: 91, endPoint y: 6, distance: 206.2
click at [91, 6] on div "abuse Search Categories [MEDICAL_DATA] pediatrics cooking # abue lacocina [MEDI…" at bounding box center [578, 26] width 1125 height 52
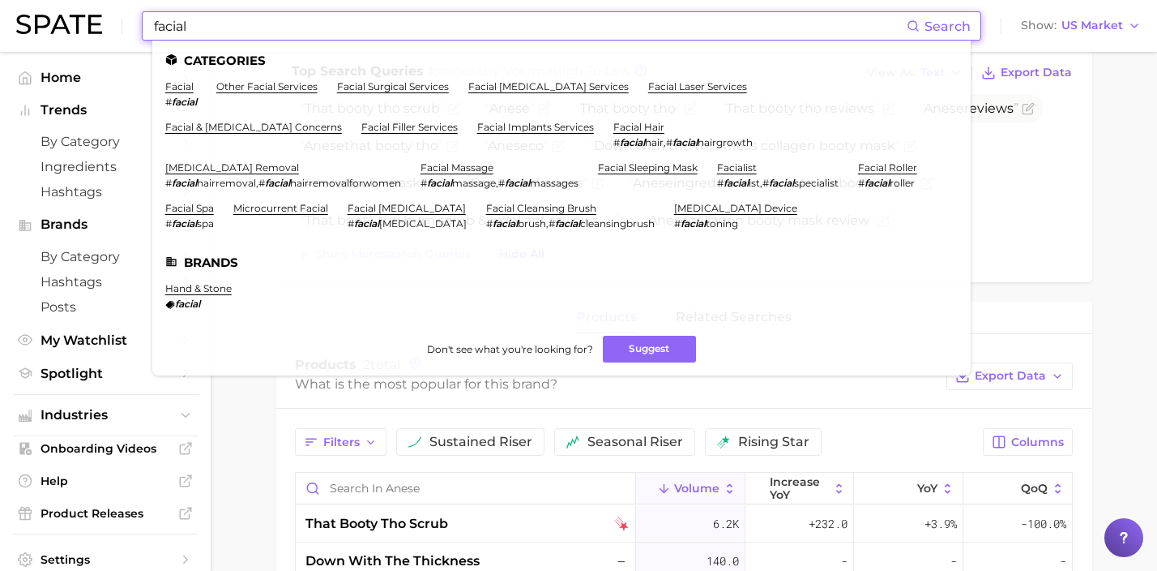
type input "facial"
click at [182, 83] on link "facial" at bounding box center [179, 86] width 28 height 12
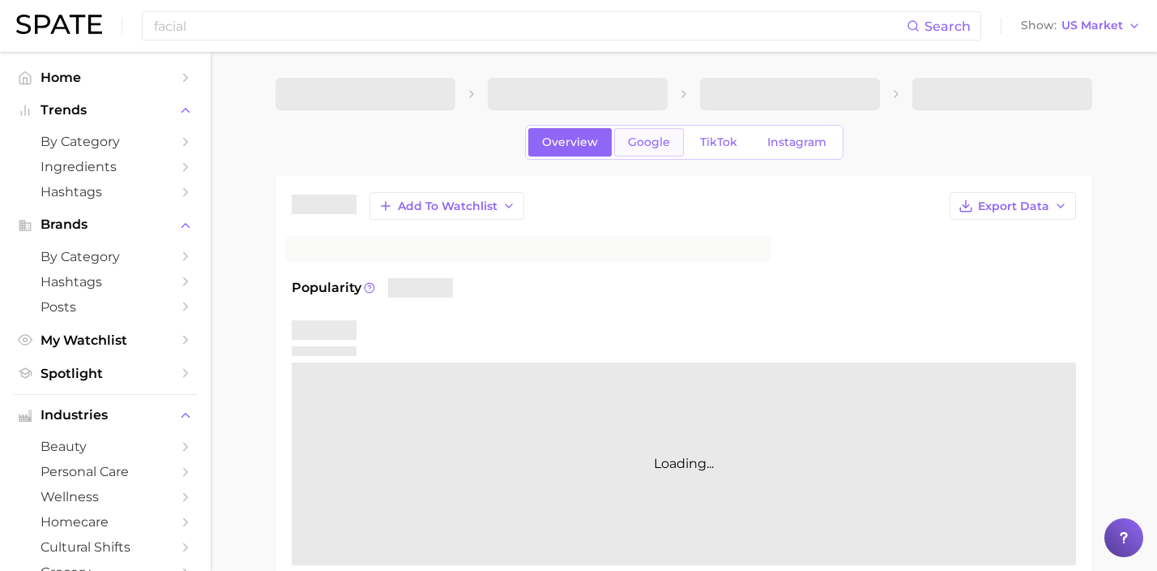
click at [650, 140] on span "Google" at bounding box center [649, 142] width 42 height 14
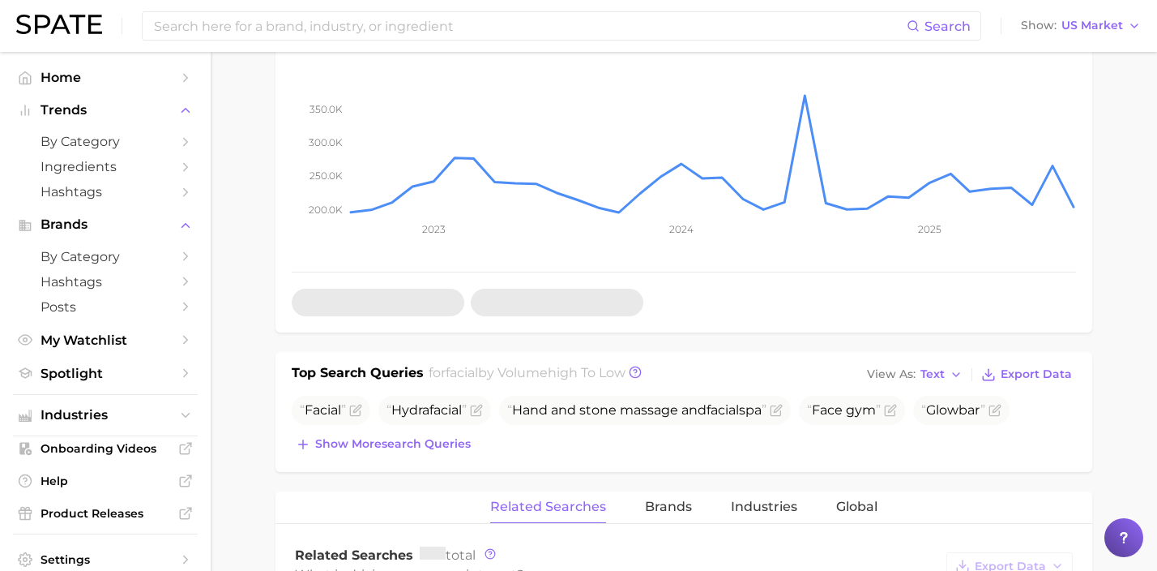
scroll to position [416, 0]
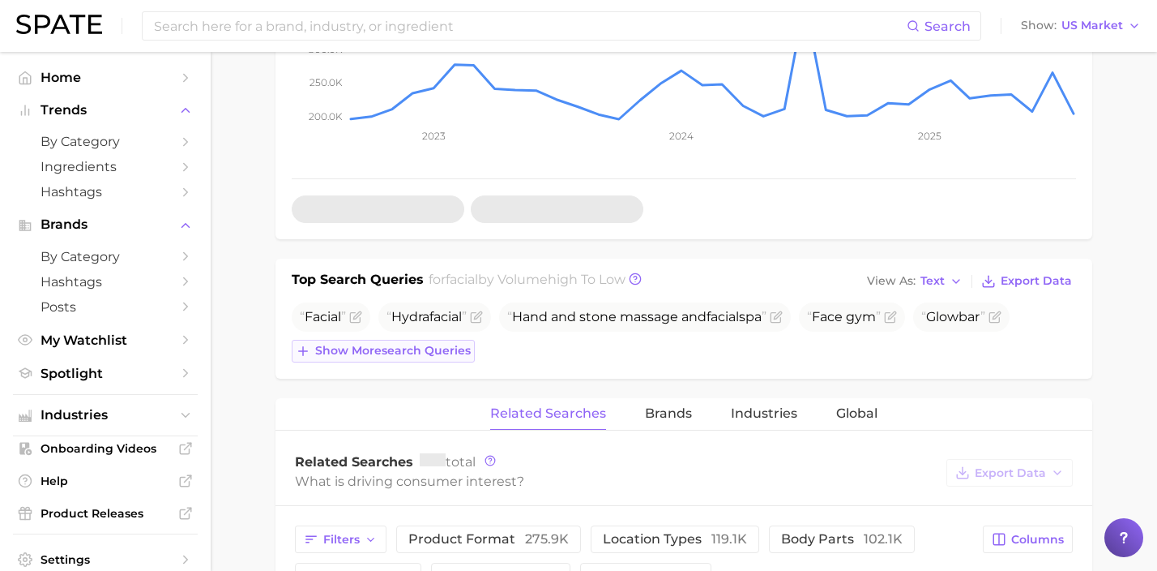
click at [449, 344] on span "Show more search queries" at bounding box center [393, 351] width 156 height 14
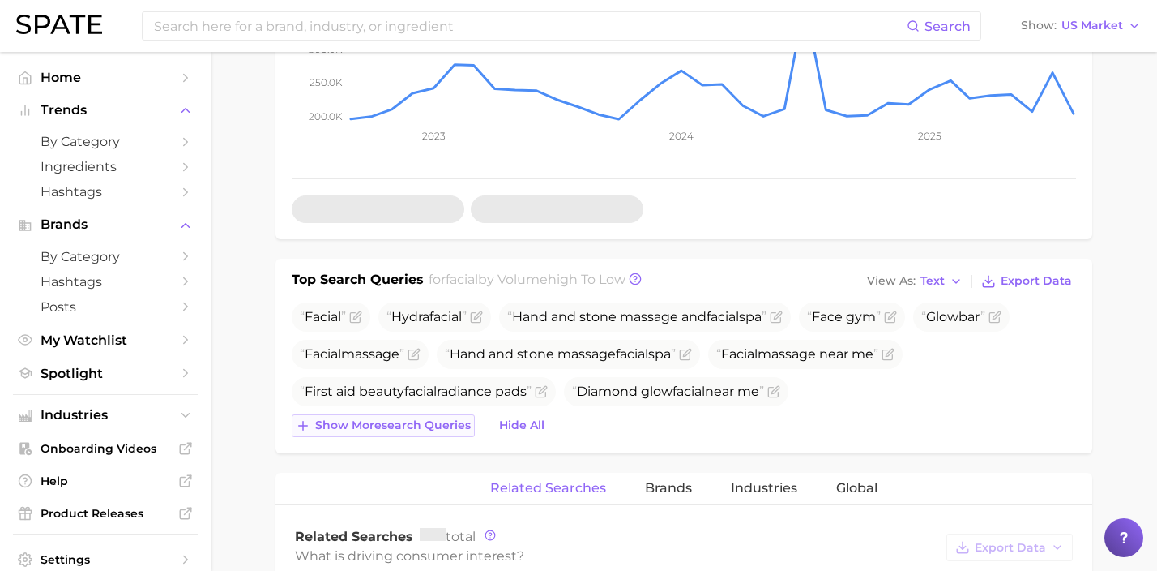
click at [421, 430] on span "Show more search queries" at bounding box center [393, 425] width 156 height 14
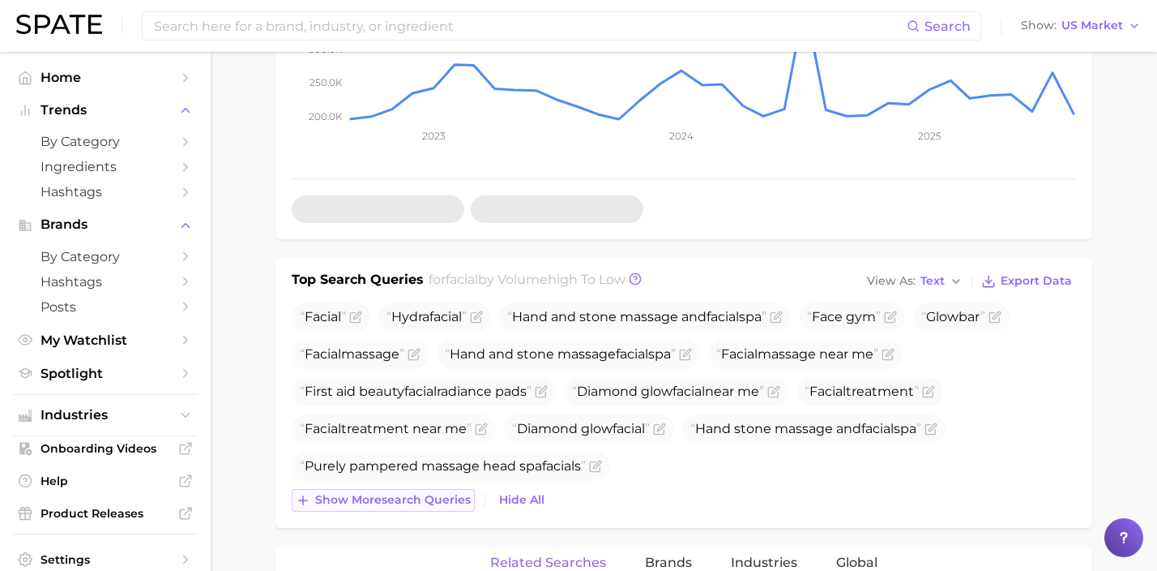
click at [408, 490] on button "Show more search queries" at bounding box center [383, 500] width 183 height 23
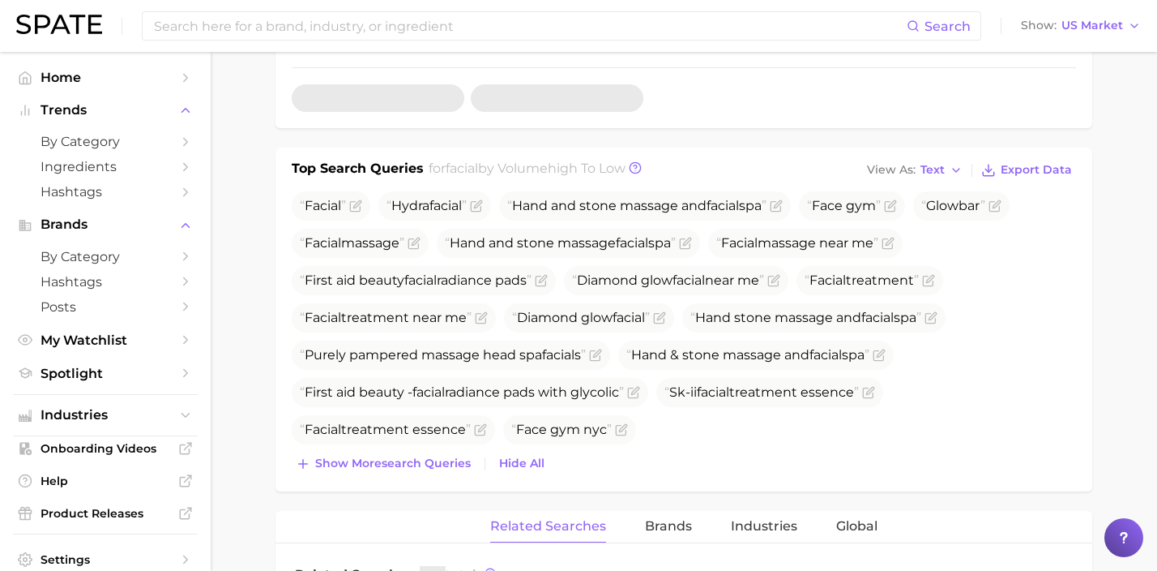
scroll to position [550, 0]
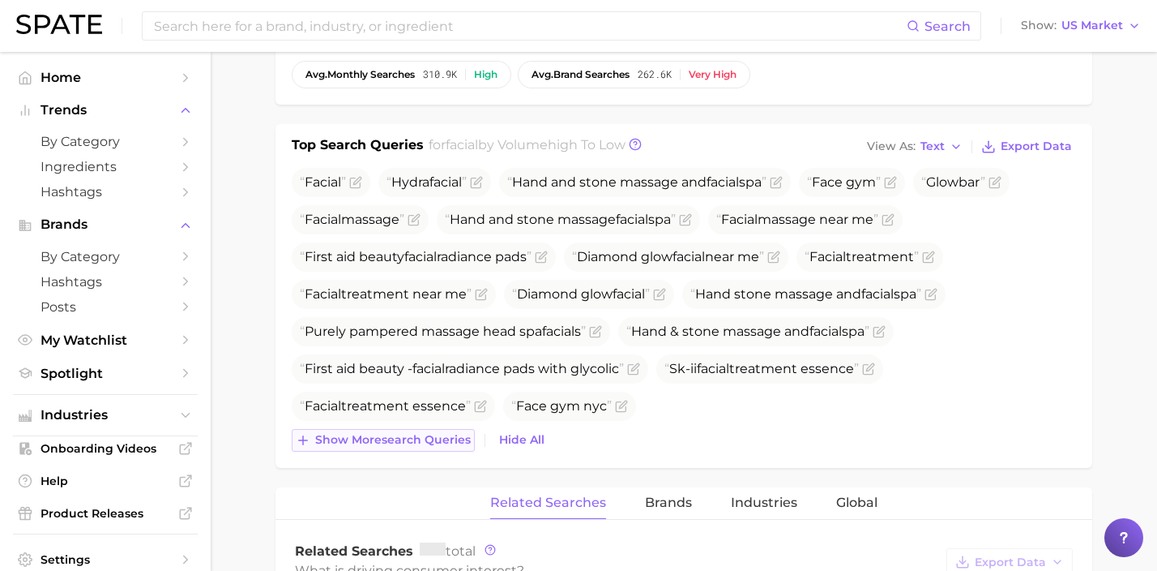
click at [399, 447] on button "Show more search queries" at bounding box center [383, 440] width 183 height 23
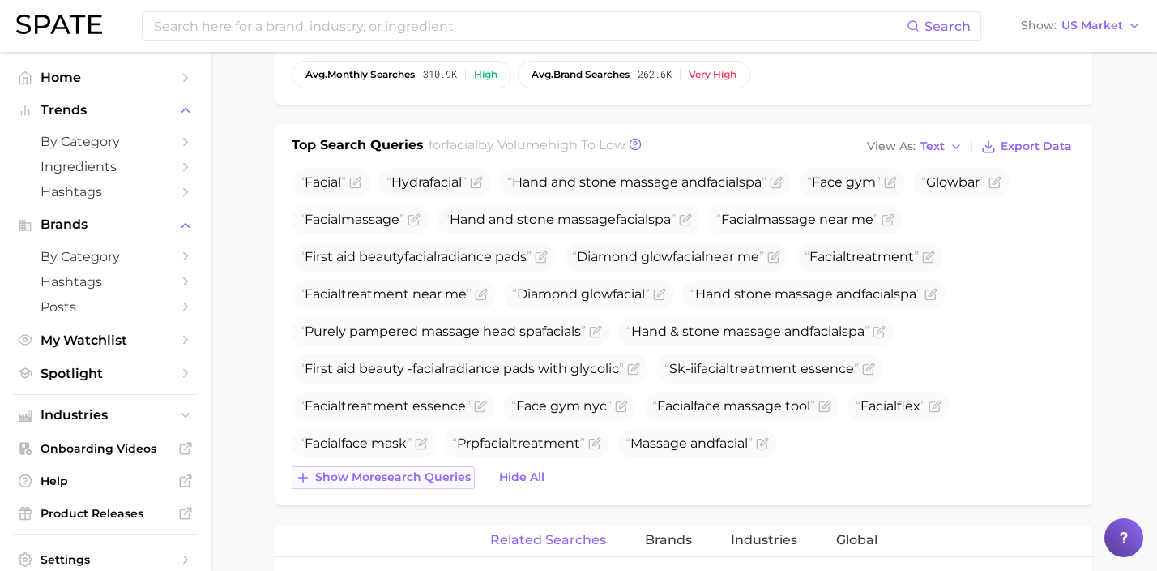
click at [387, 477] on span "Show more search queries" at bounding box center [393, 477] width 156 height 14
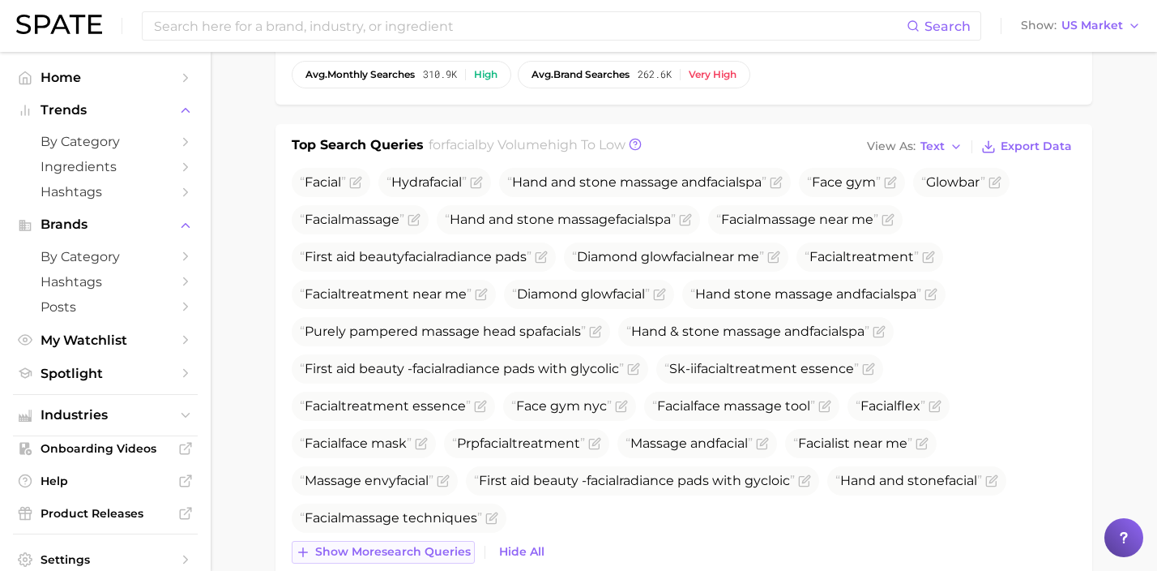
click at [445, 543] on button "Show more search queries" at bounding box center [383, 552] width 183 height 23
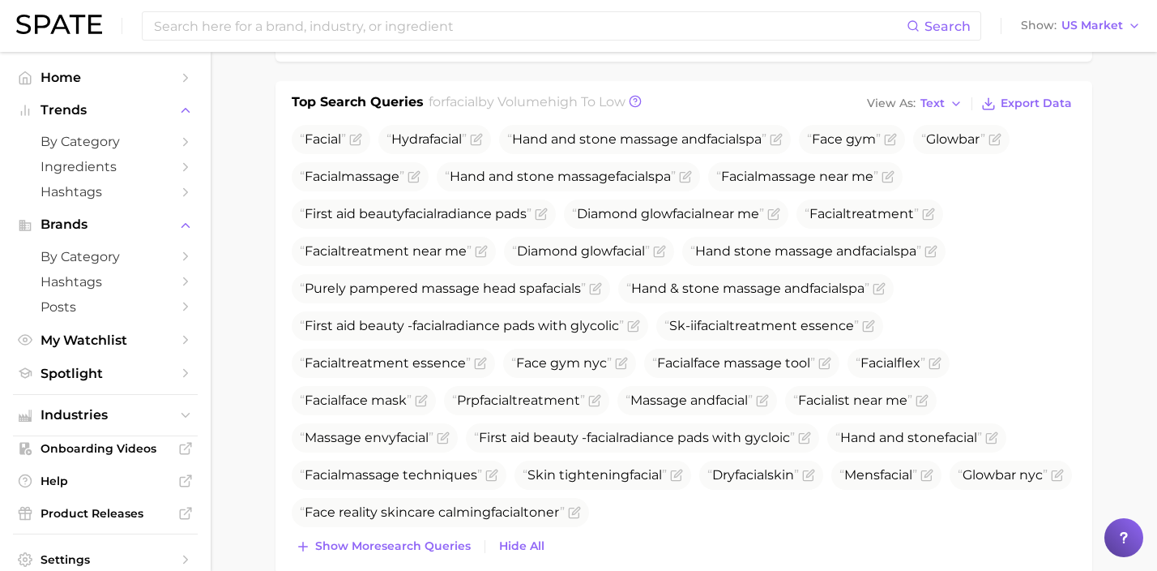
scroll to position [636, 0]
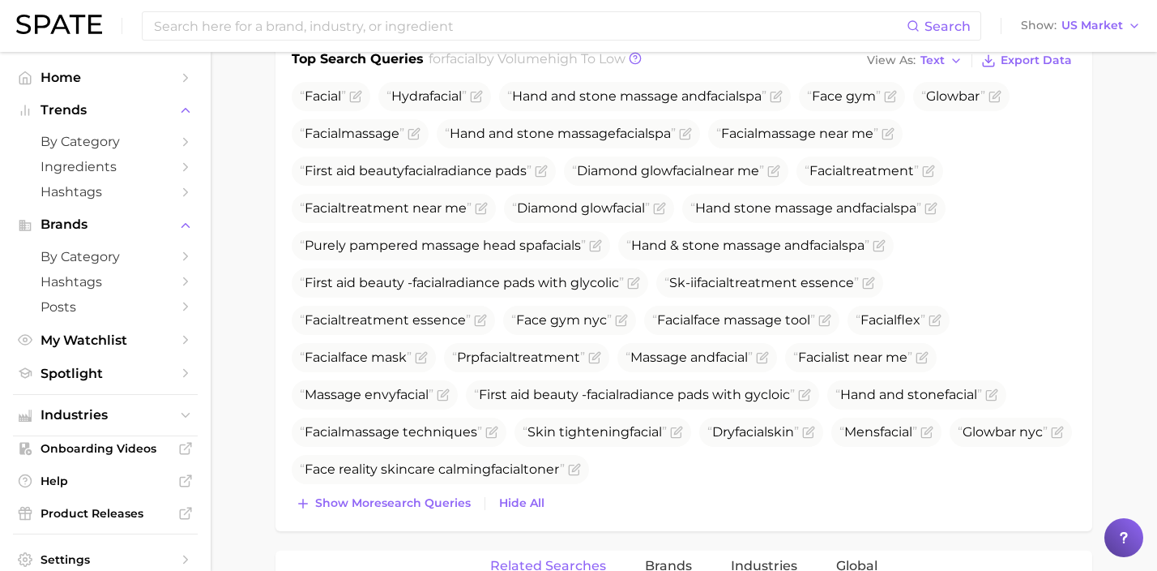
click at [472, 42] on div "Search Show US Market" at bounding box center [578, 26] width 1125 height 52
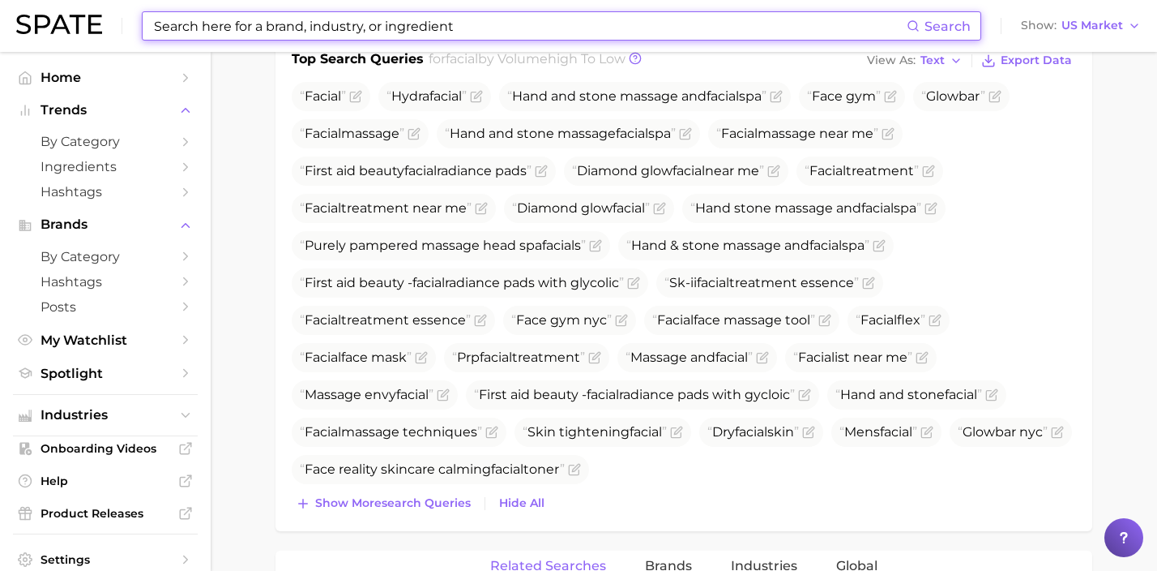
click at [466, 33] on input at bounding box center [529, 26] width 754 height 28
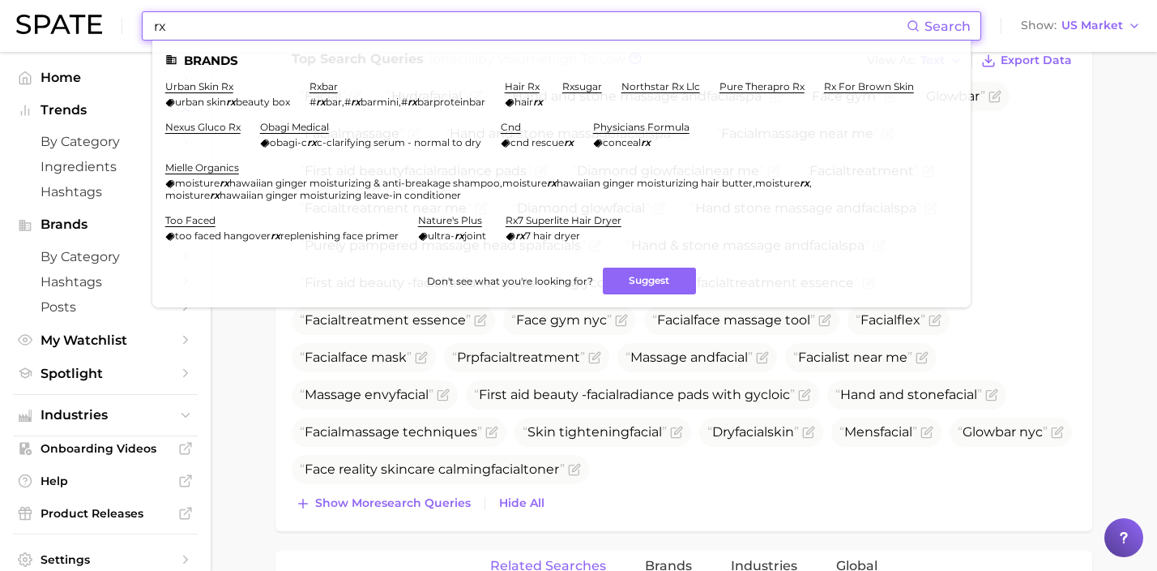
drag, startPoint x: 361, startPoint y: 21, endPoint x: 98, endPoint y: 16, distance: 262.6
click at [108, 17] on div "rx Search Brands urban skin rx urban skin rx beauty box rxbar # rx bar , # rx b…" at bounding box center [578, 26] width 1125 height 52
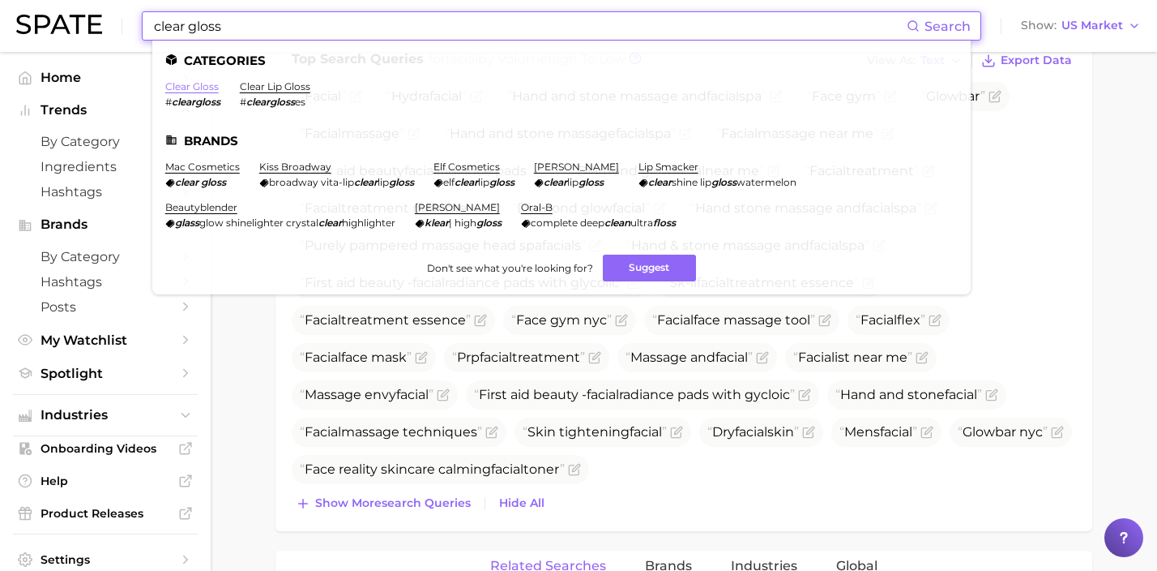
type input "clear gloss"
click at [207, 88] on link "clear gloss" at bounding box center [191, 86] width 53 height 12
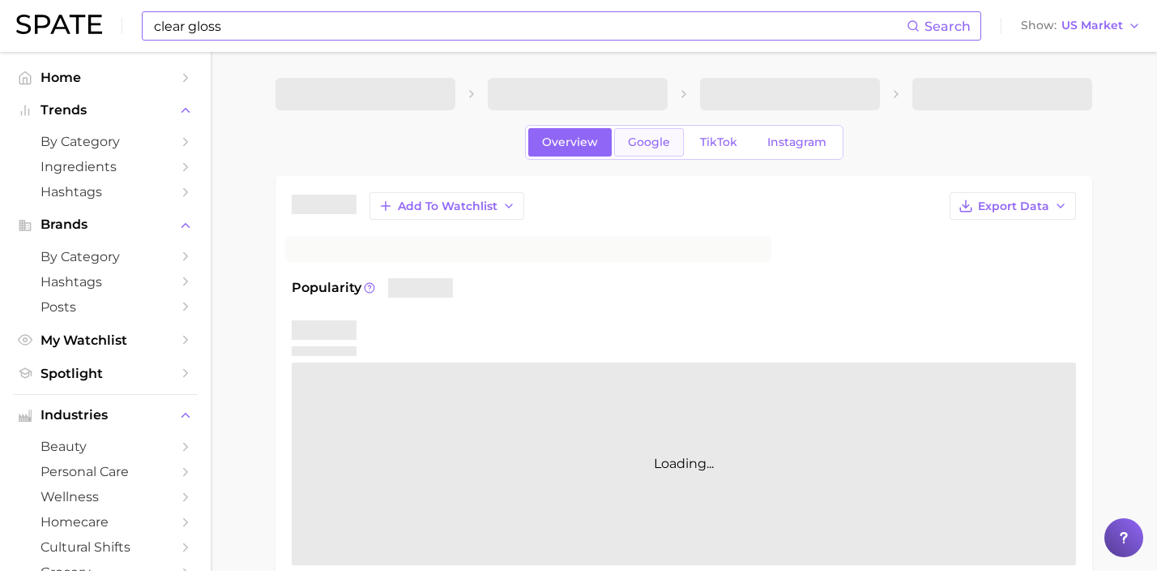
click at [656, 141] on span "Google" at bounding box center [649, 142] width 42 height 14
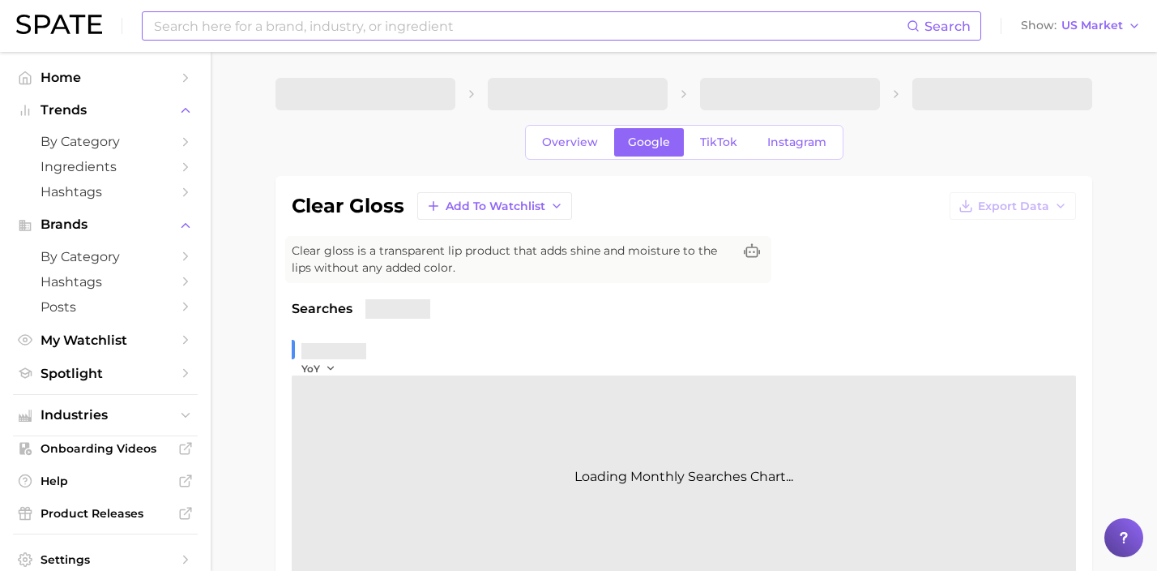
scroll to position [285, 0]
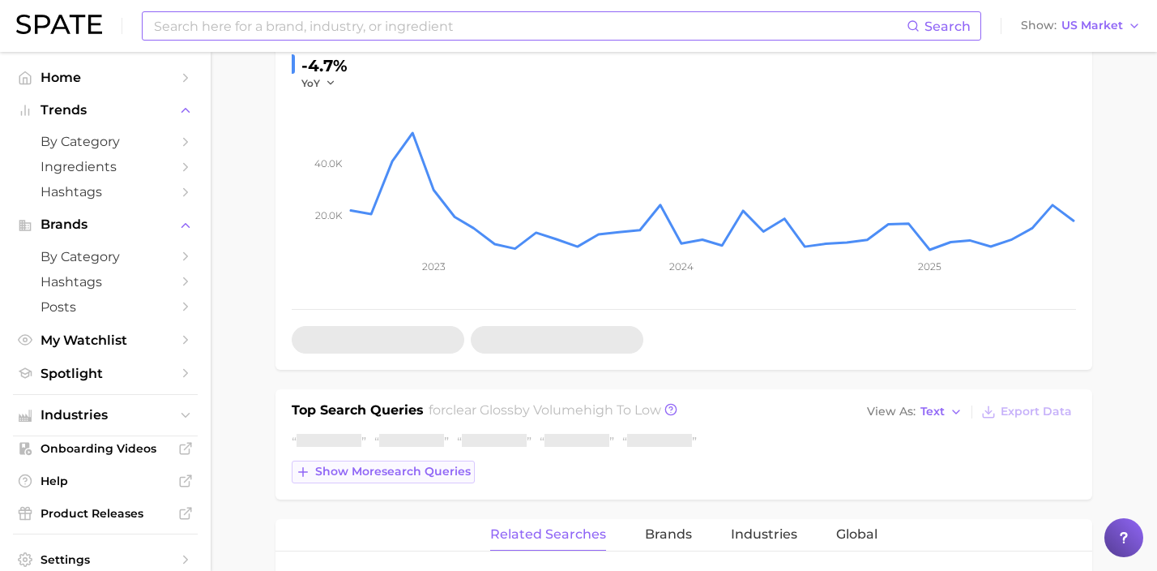
click at [451, 472] on span "Show more search queries" at bounding box center [393, 471] width 156 height 14
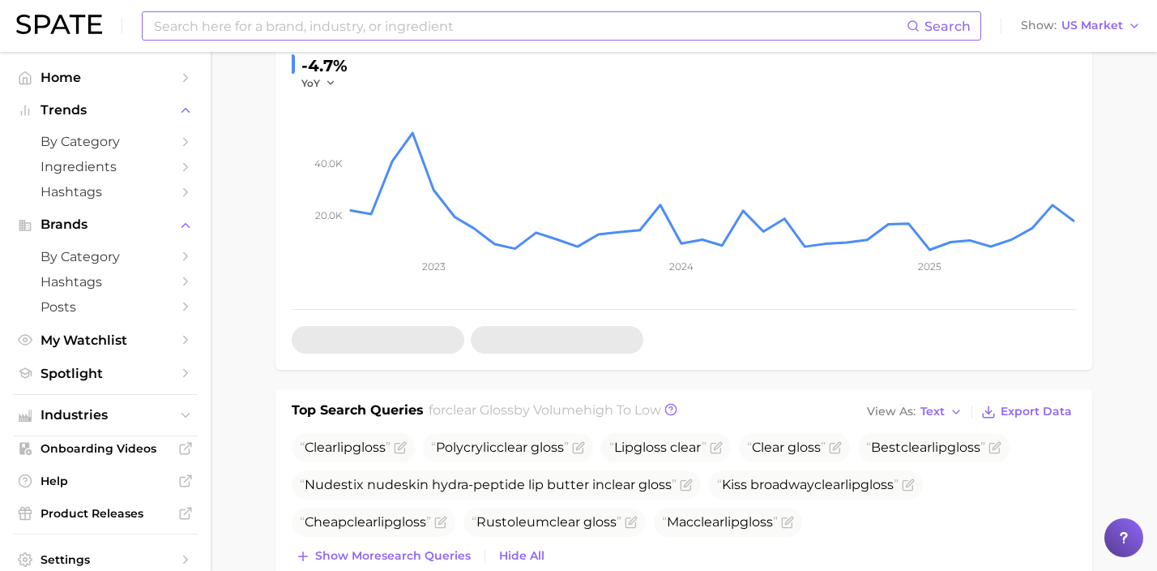
scroll to position [436, 0]
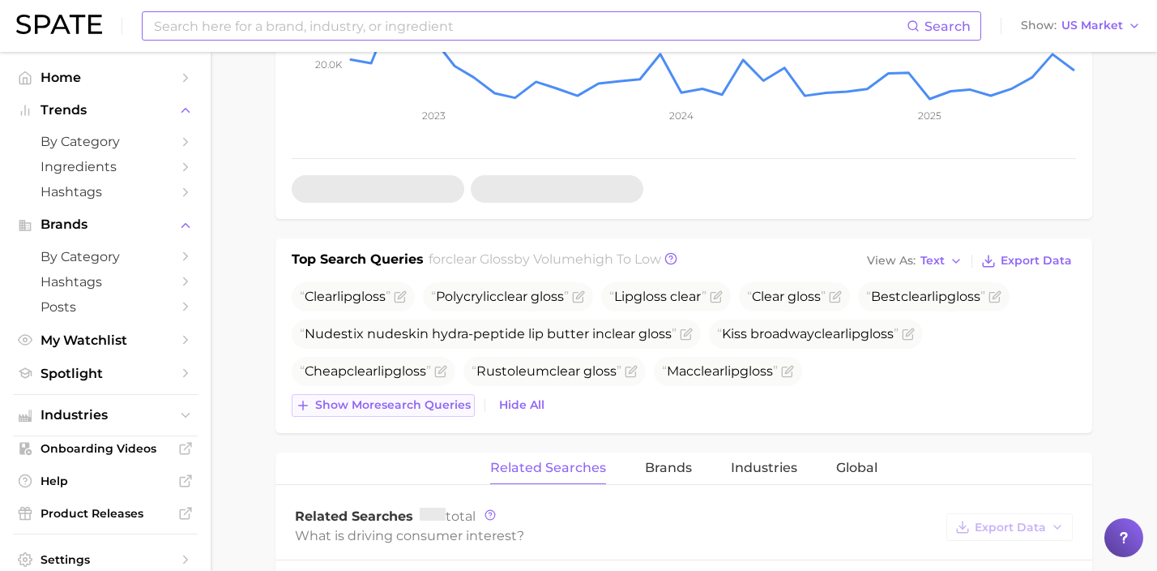
click at [417, 408] on span "Show more search queries" at bounding box center [393, 405] width 156 height 14
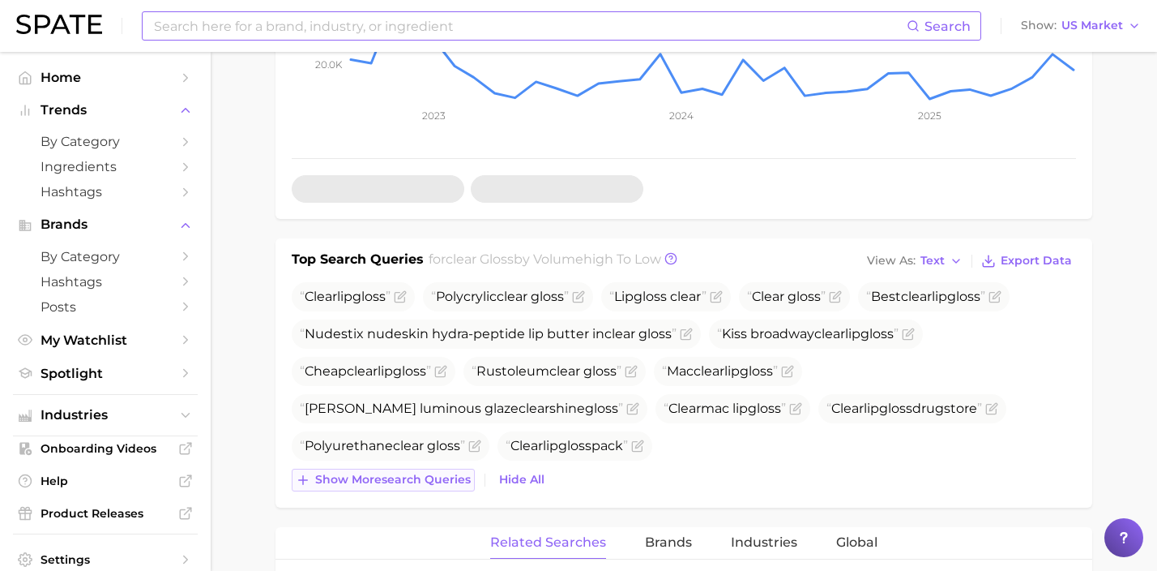
click at [432, 472] on button "Show more search queries" at bounding box center [383, 479] width 183 height 23
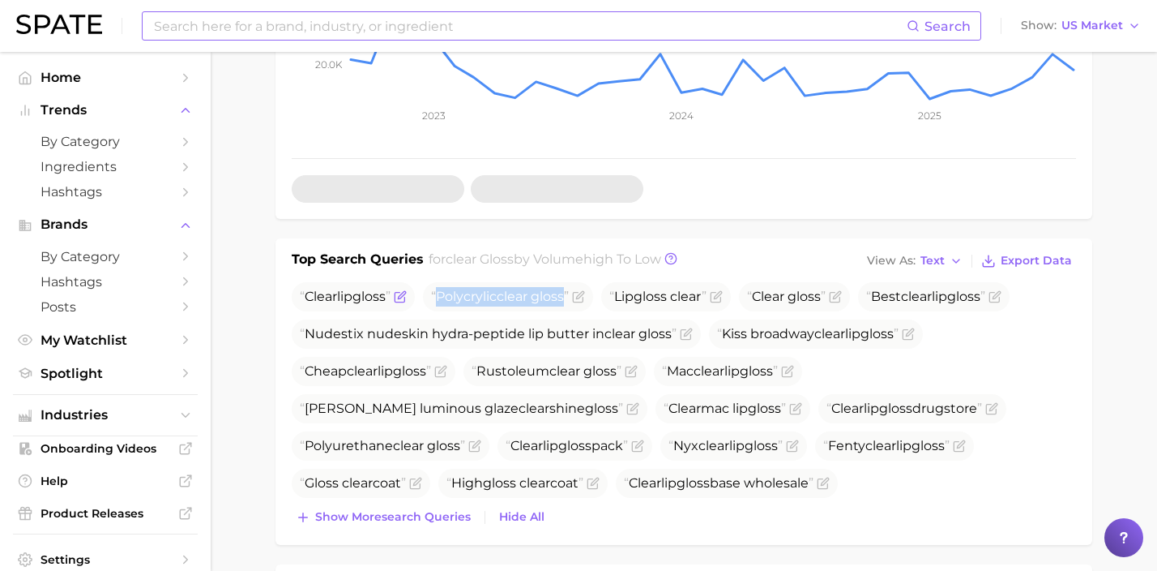
drag, startPoint x: 581, startPoint y: 298, endPoint x: 421, endPoint y: 298, distance: 160.5
click at [421, 298] on ul "Clear lip gloss Polycrylic clear gloss Lip gloss clear Clear gloss Best clear l…" at bounding box center [684, 390] width 784 height 216
copy span "Polycrylic clear gloss"
click at [585, 296] on icon "Flag as miscategorized or irrelevant" at bounding box center [578, 296] width 13 height 13
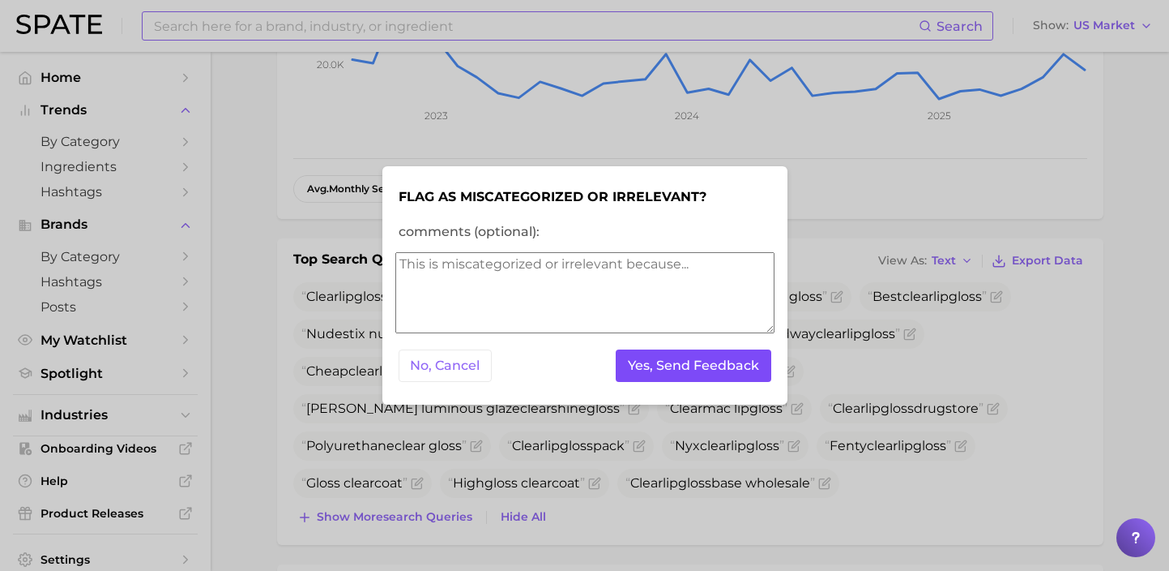
click at [687, 370] on button "Yes, Send Feedback" at bounding box center [694, 365] width 156 height 33
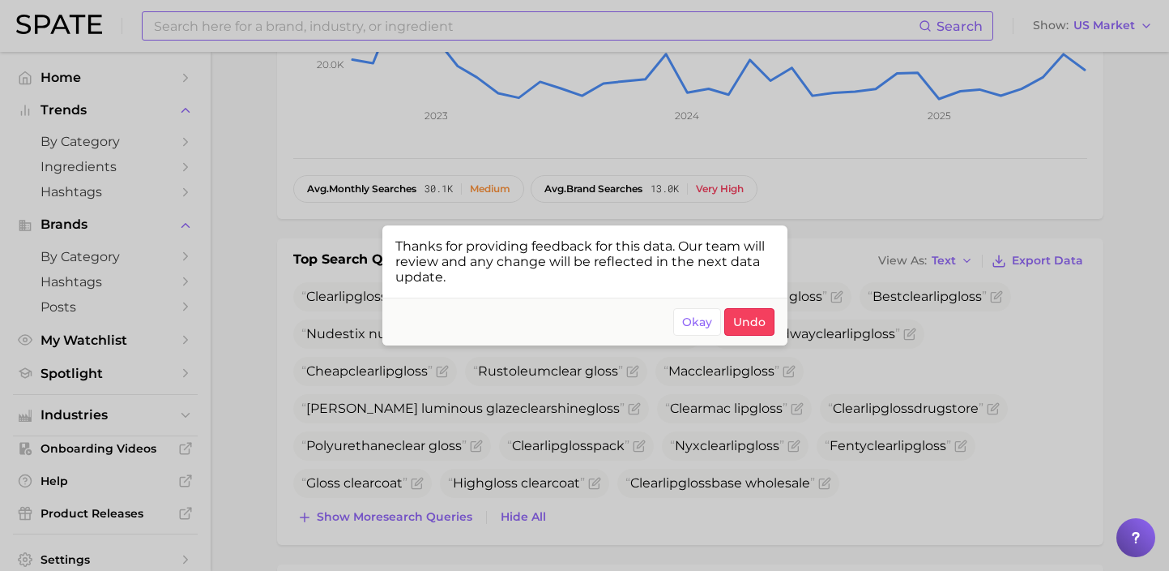
click at [419, 451] on div at bounding box center [584, 285] width 1169 height 571
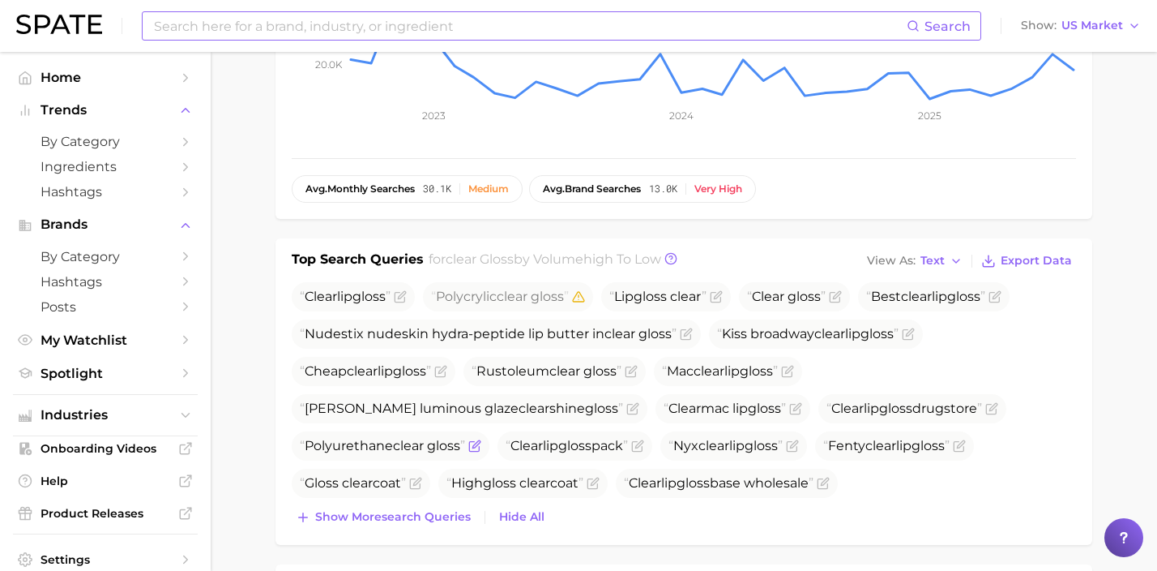
click at [475, 449] on icon "Flag as miscategorized or irrelevant" at bounding box center [474, 445] width 13 height 13
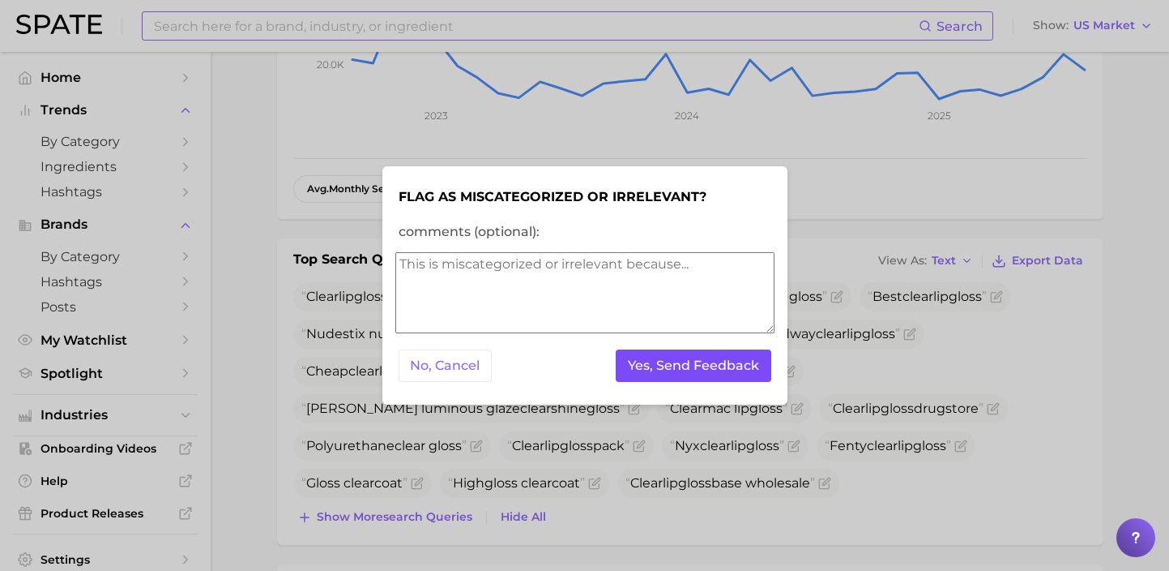
click at [659, 374] on button "Yes, Send Feedback" at bounding box center [694, 365] width 156 height 33
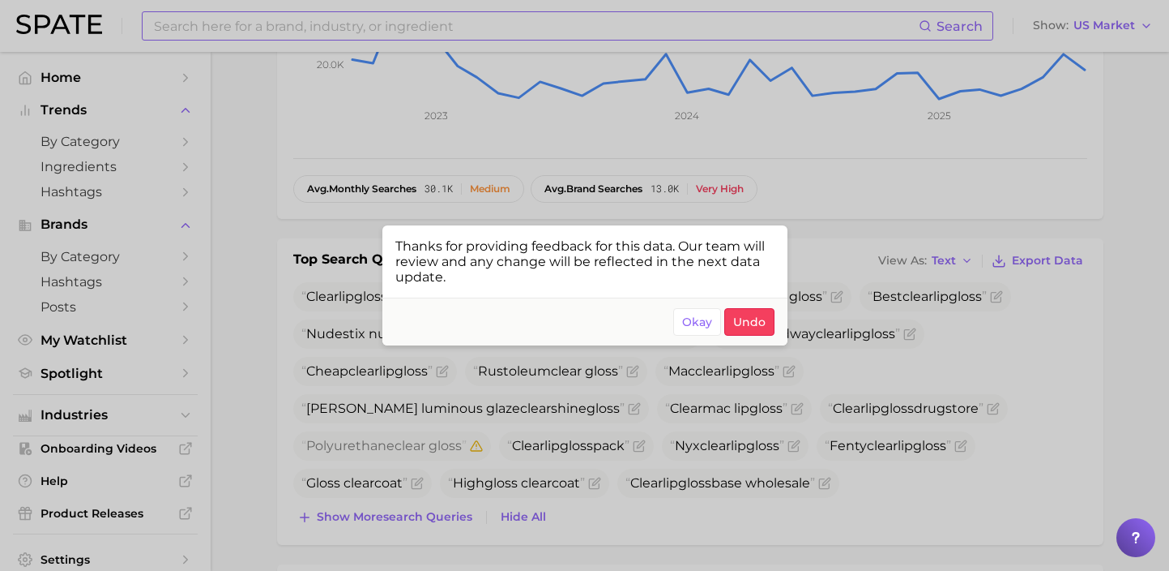
click at [878, 356] on div at bounding box center [584, 285] width 1169 height 571
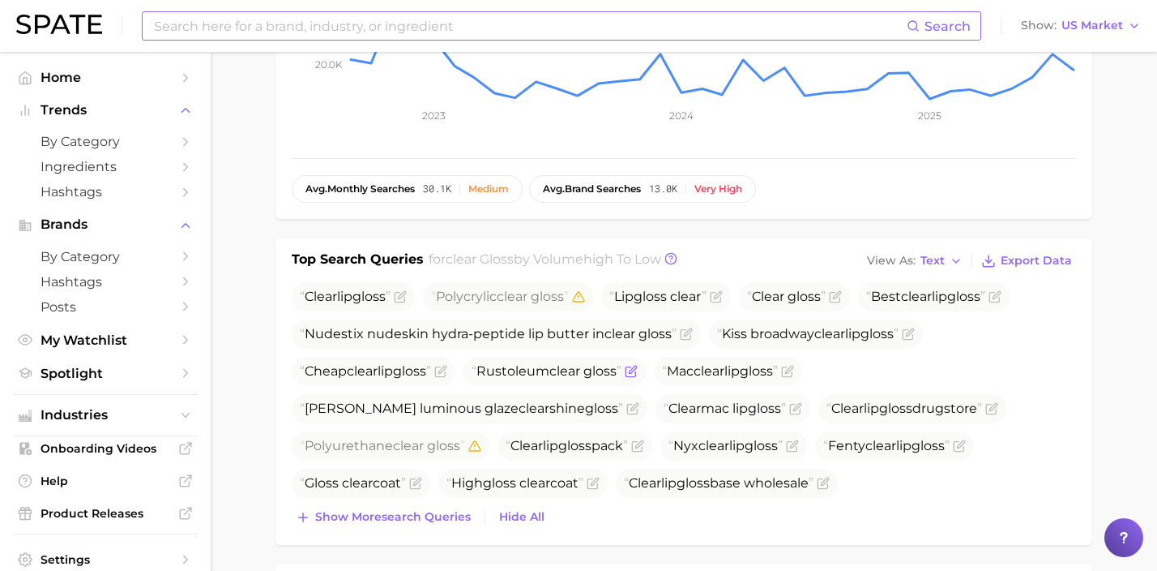
click at [636, 366] on icon "Flag as miscategorized or irrelevant" at bounding box center [632, 368] width 7 height 7
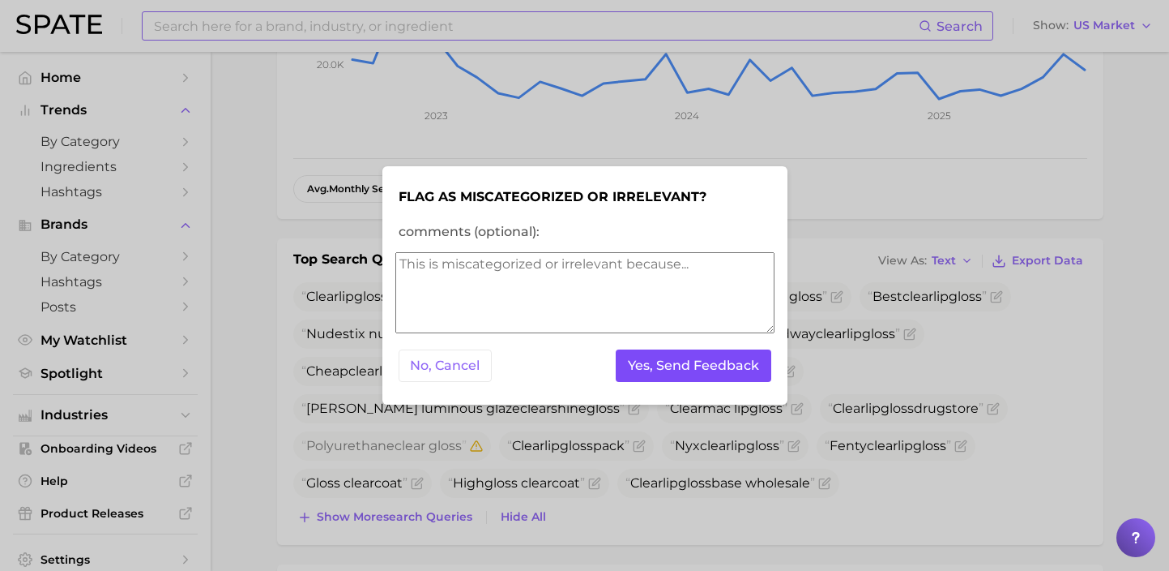
click at [768, 355] on button "Yes, Send Feedback" at bounding box center [694, 365] width 156 height 33
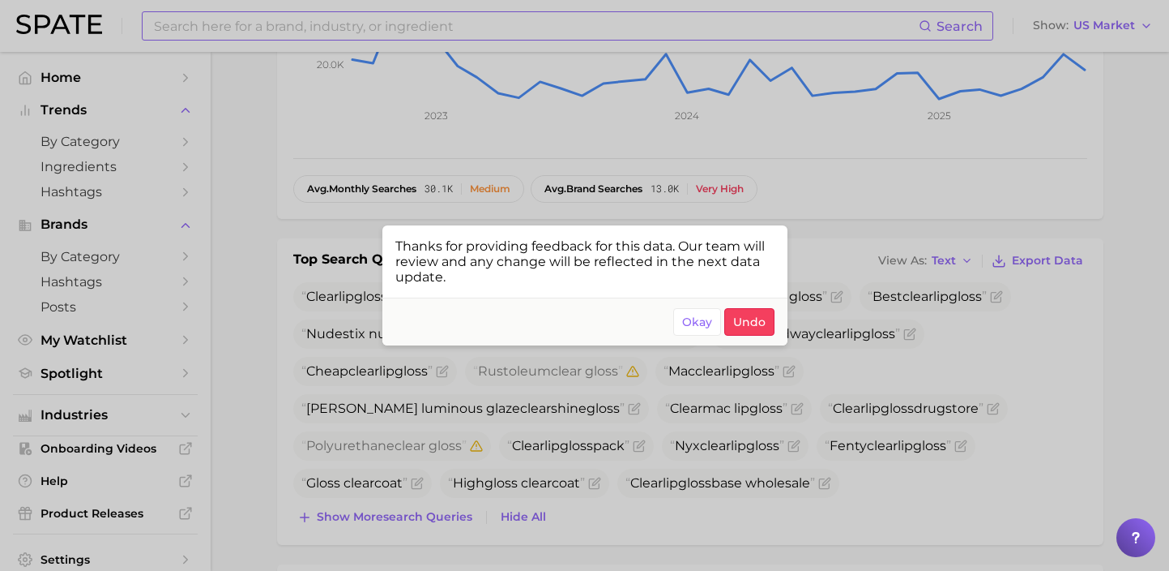
click at [1035, 345] on div at bounding box center [584, 285] width 1169 height 571
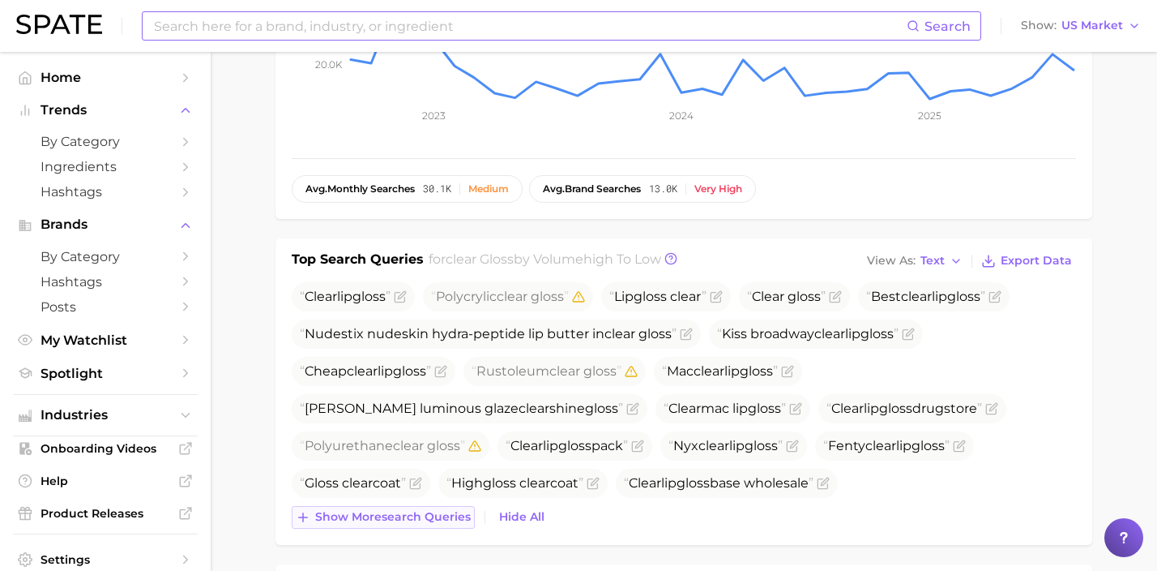
click at [416, 514] on span "Show more search queries" at bounding box center [393, 517] width 156 height 14
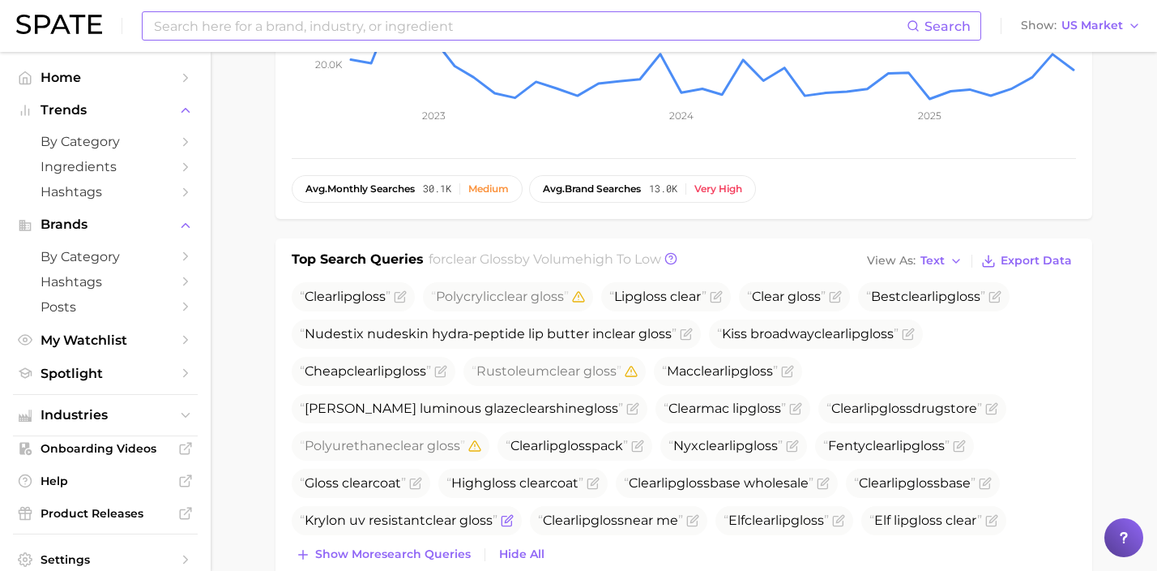
click at [514, 524] on icon "Flag as miscategorized or irrelevant" at bounding box center [507, 520] width 13 height 13
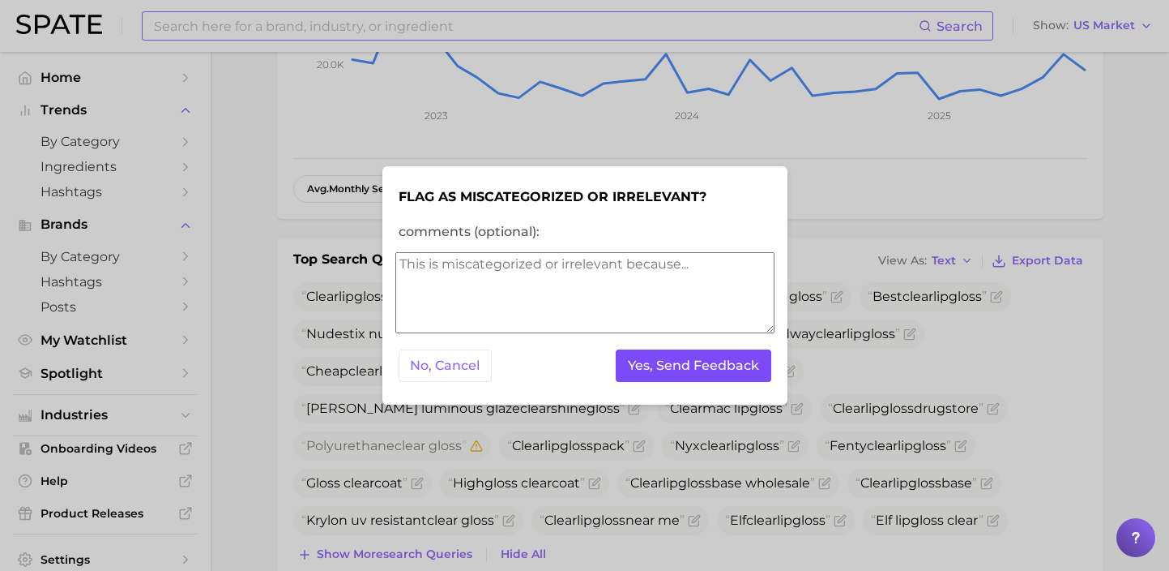
click at [663, 368] on button "Yes, Send Feedback" at bounding box center [694, 365] width 156 height 33
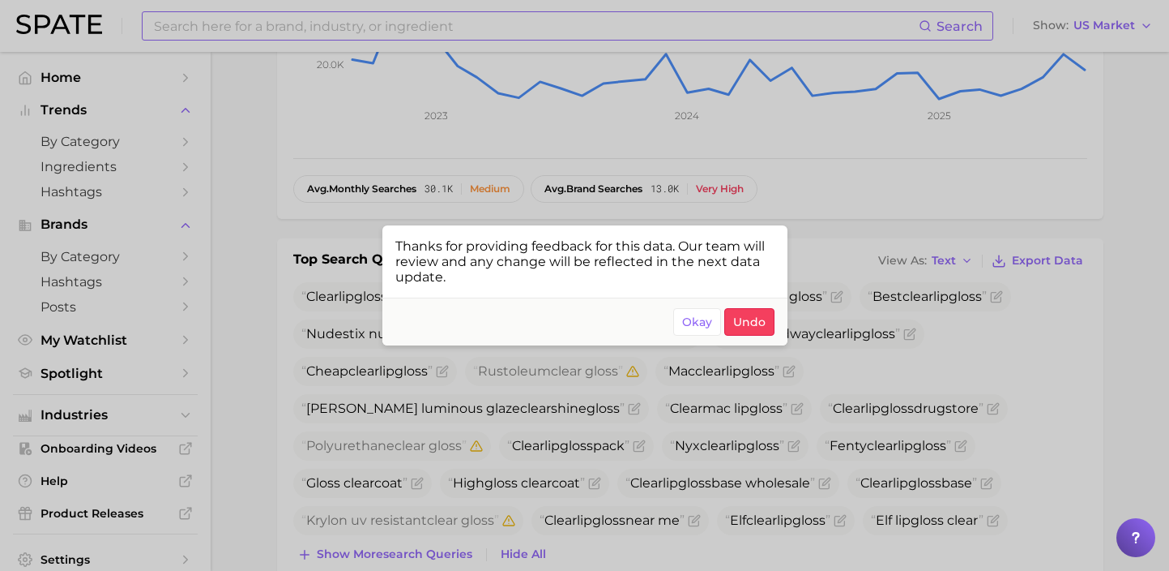
click at [944, 362] on div at bounding box center [584, 285] width 1169 height 571
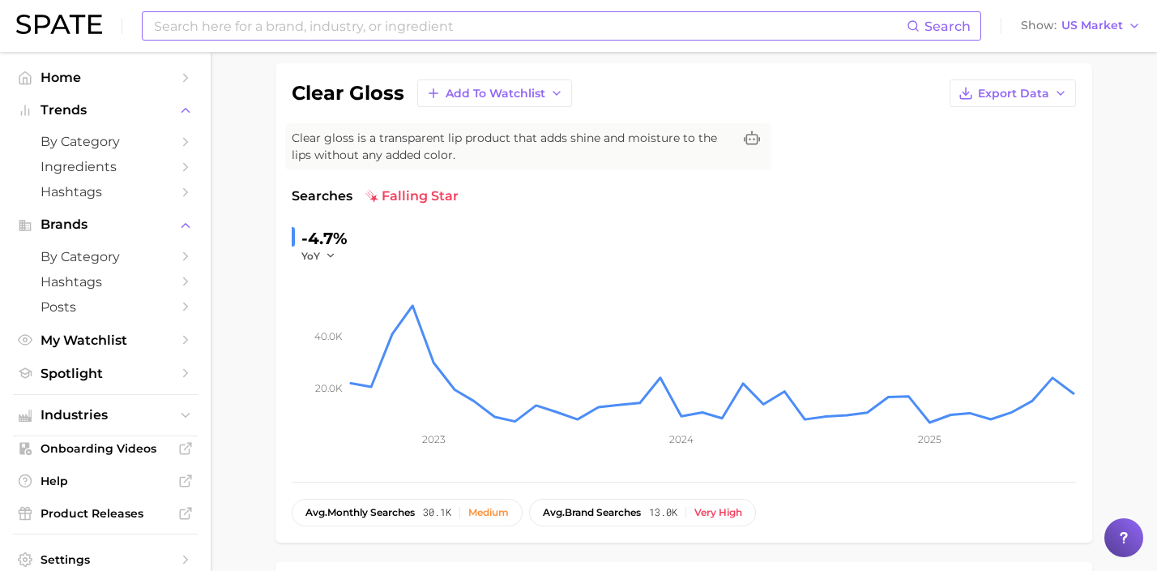
scroll to position [0, 0]
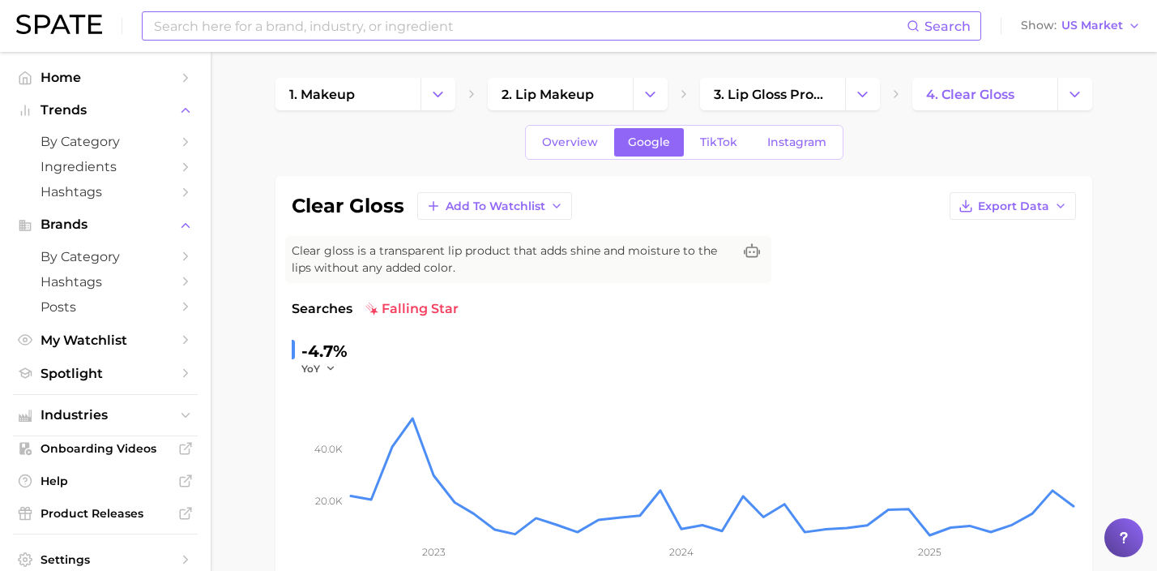
click at [425, 19] on input at bounding box center [529, 26] width 754 height 28
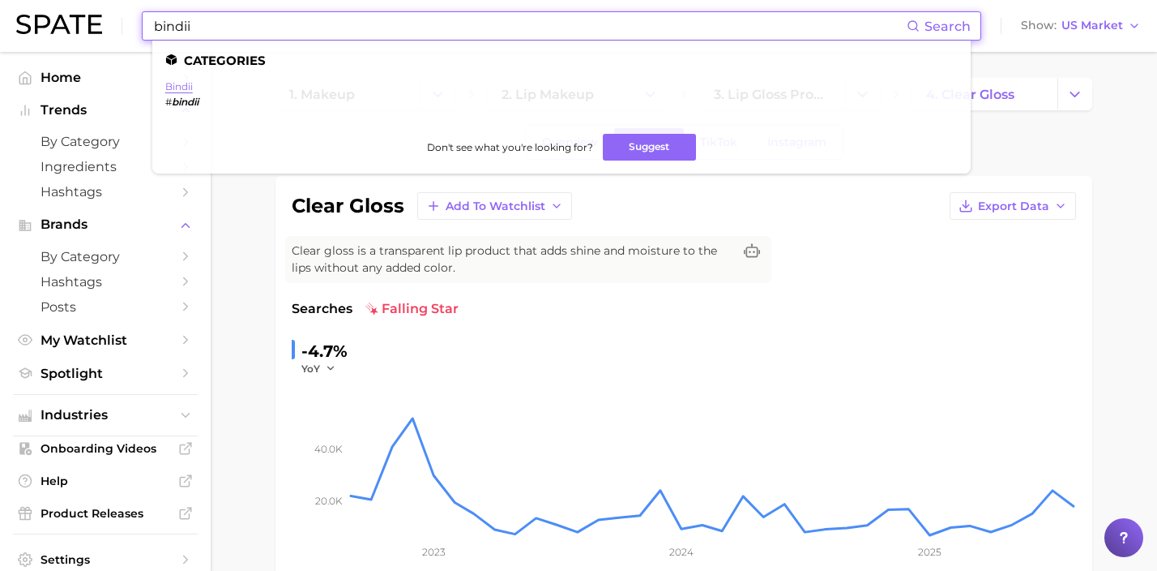
type input "bindii"
drag, startPoint x: 191, startPoint y: 83, endPoint x: 220, endPoint y: 88, distance: 29.7
click at [191, 83] on link "bindii" at bounding box center [179, 86] width 28 height 12
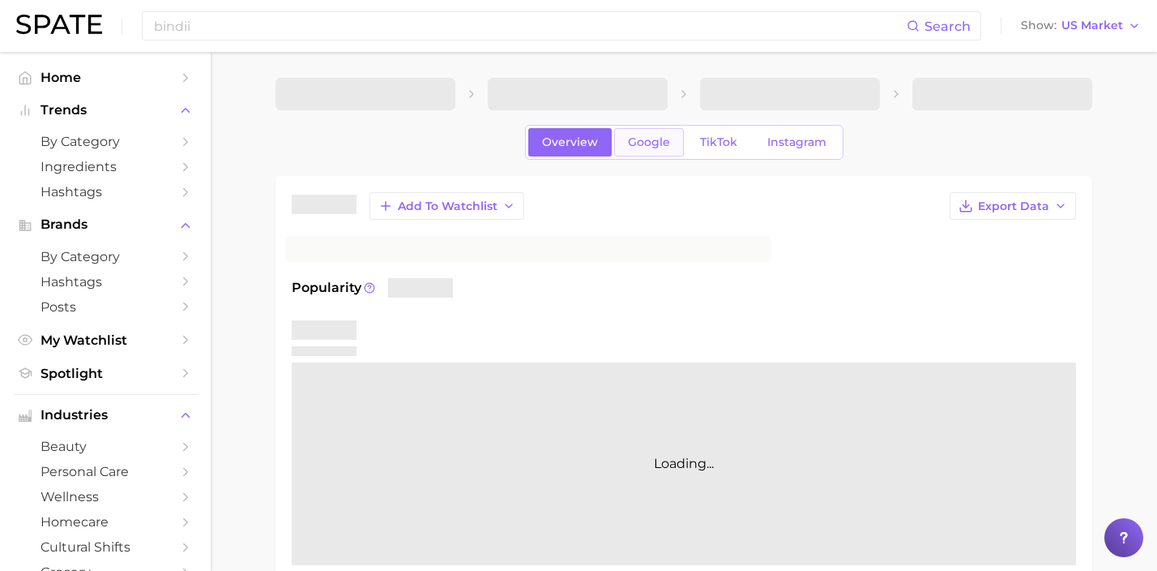
click at [664, 149] on link "Google" at bounding box center [649, 142] width 70 height 28
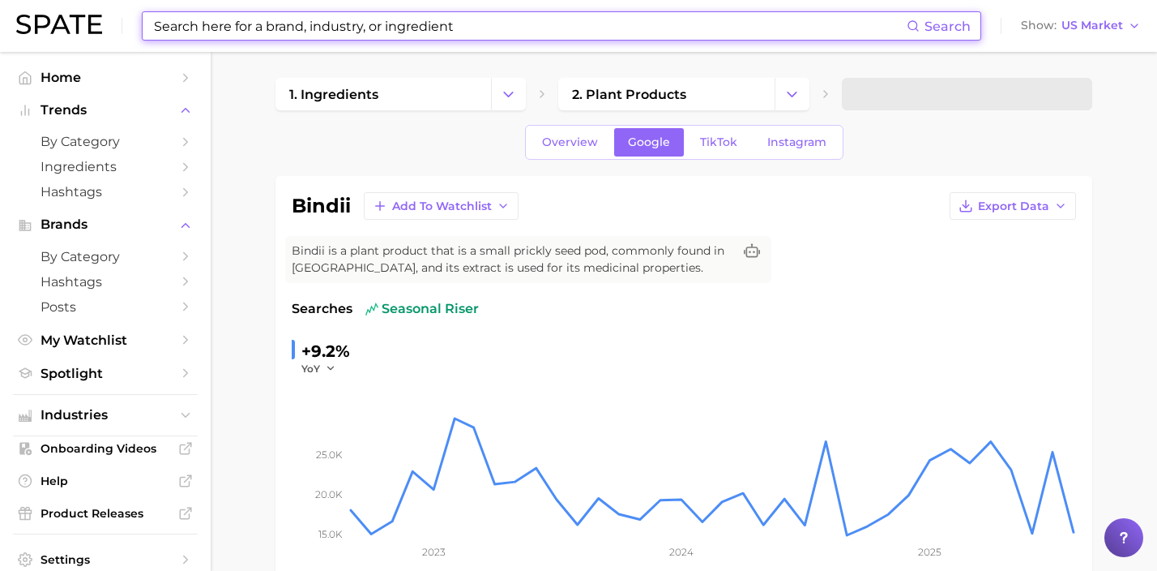
scroll to position [511, 0]
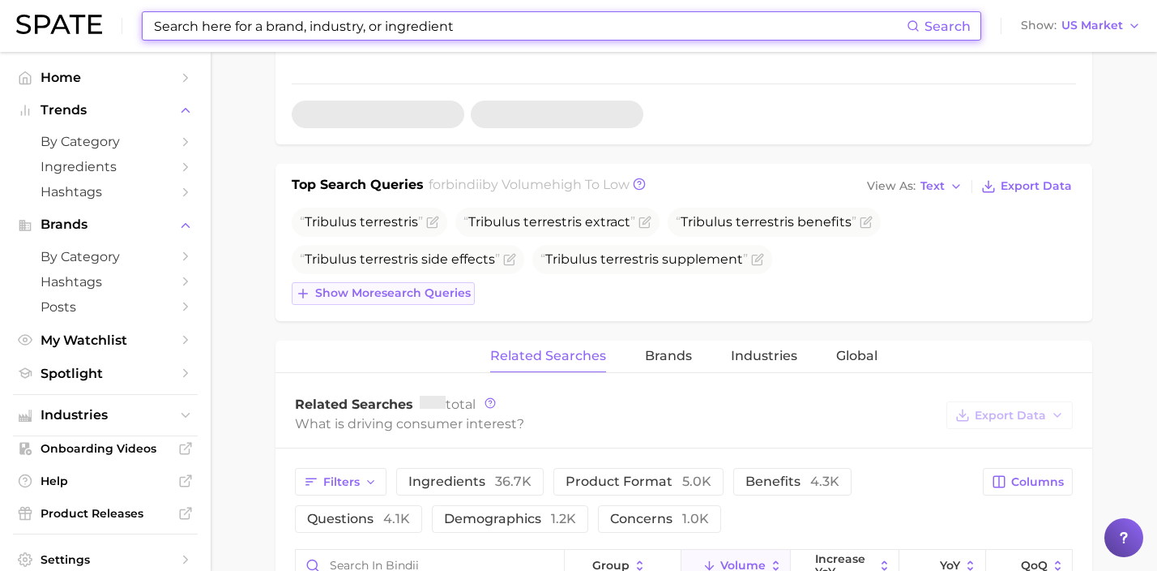
click at [391, 293] on span "Show more search queries" at bounding box center [393, 293] width 156 height 14
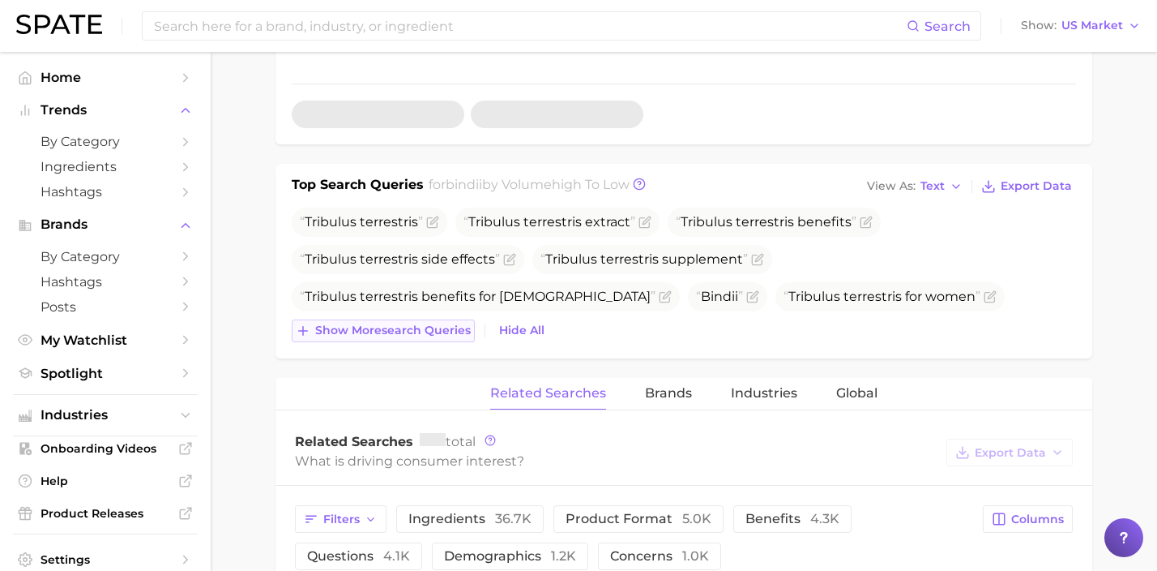
click at [414, 323] on span "Show more search queries" at bounding box center [393, 330] width 156 height 14
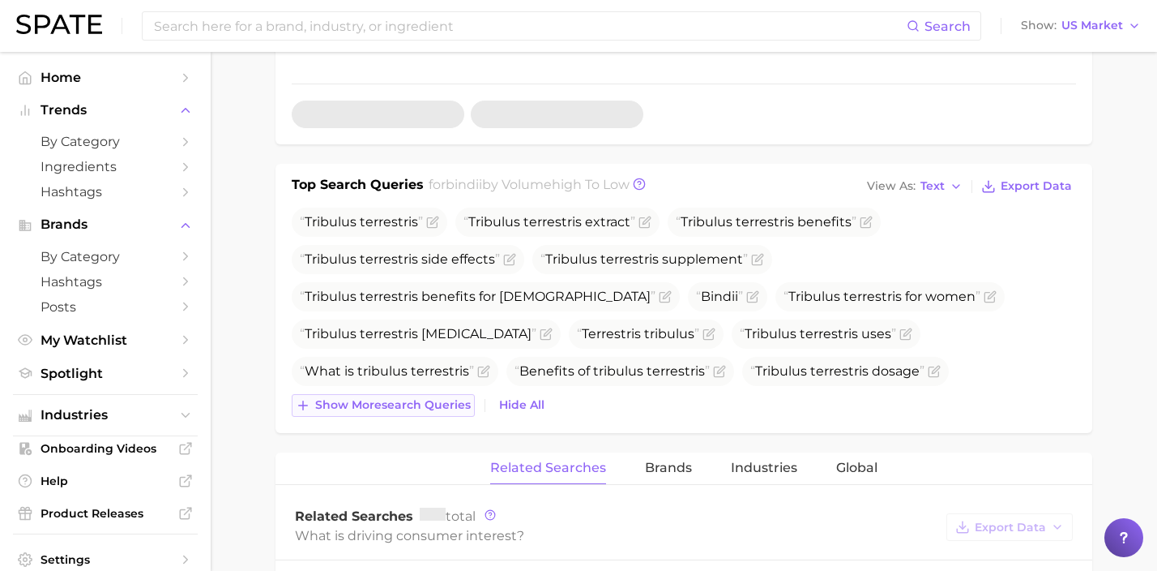
click at [419, 406] on span "Show more search queries" at bounding box center [393, 405] width 156 height 14
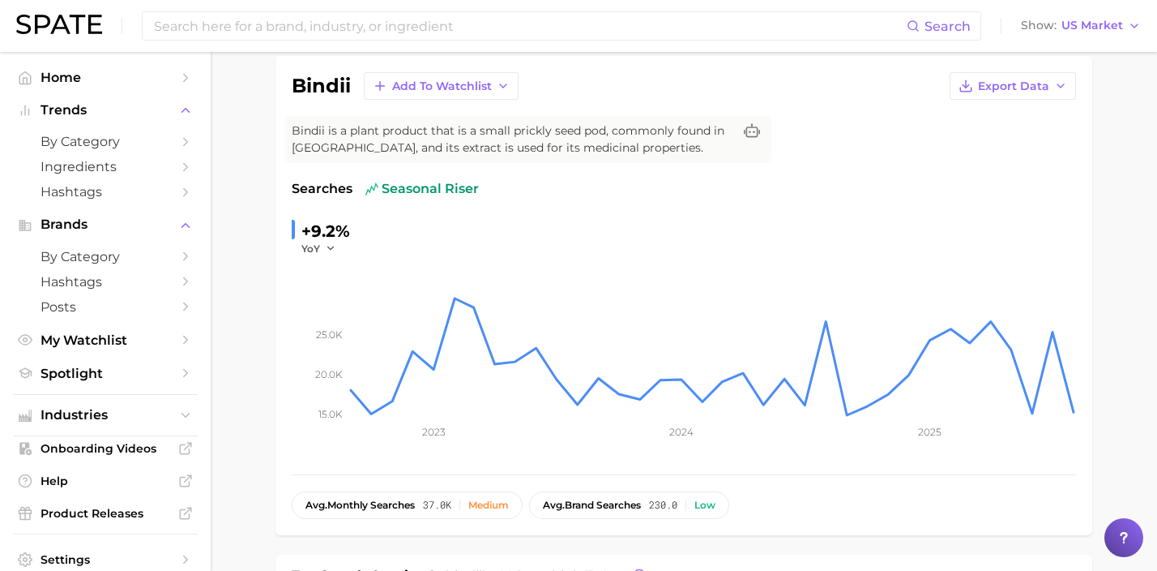
scroll to position [362, 0]
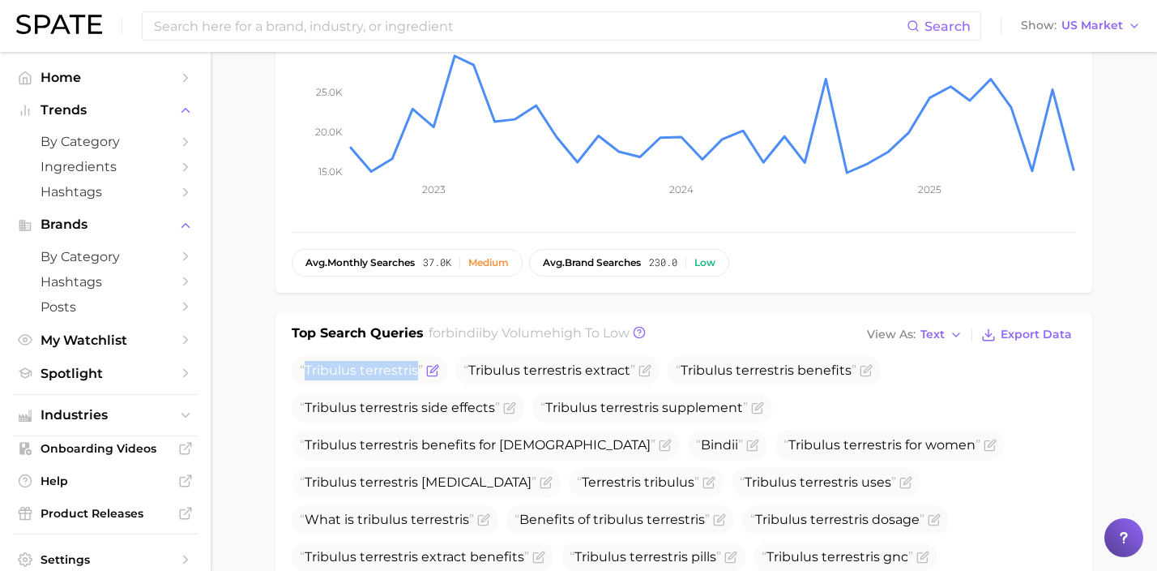
drag, startPoint x: 419, startPoint y: 371, endPoint x: 301, endPoint y: 371, distance: 118.3
click at [301, 371] on span "Tribulus terrestris" at bounding box center [361, 369] width 123 height 15
copy span "Tribulus terrestris"
click at [415, 18] on input at bounding box center [529, 26] width 754 height 28
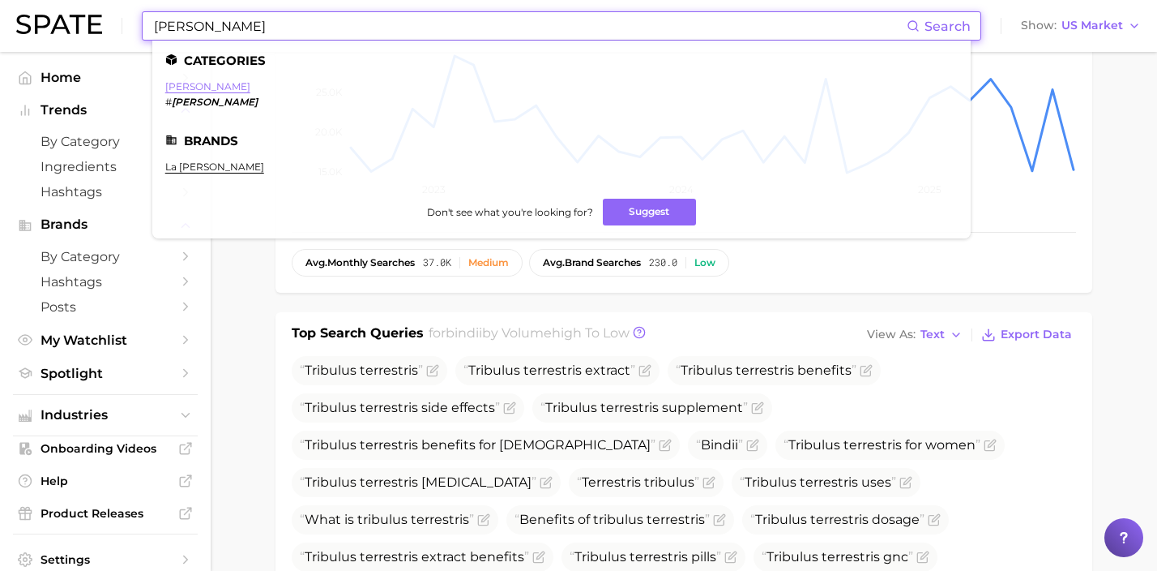
type input "[PERSON_NAME]"
click at [205, 86] on link "[PERSON_NAME]" at bounding box center [207, 86] width 85 height 12
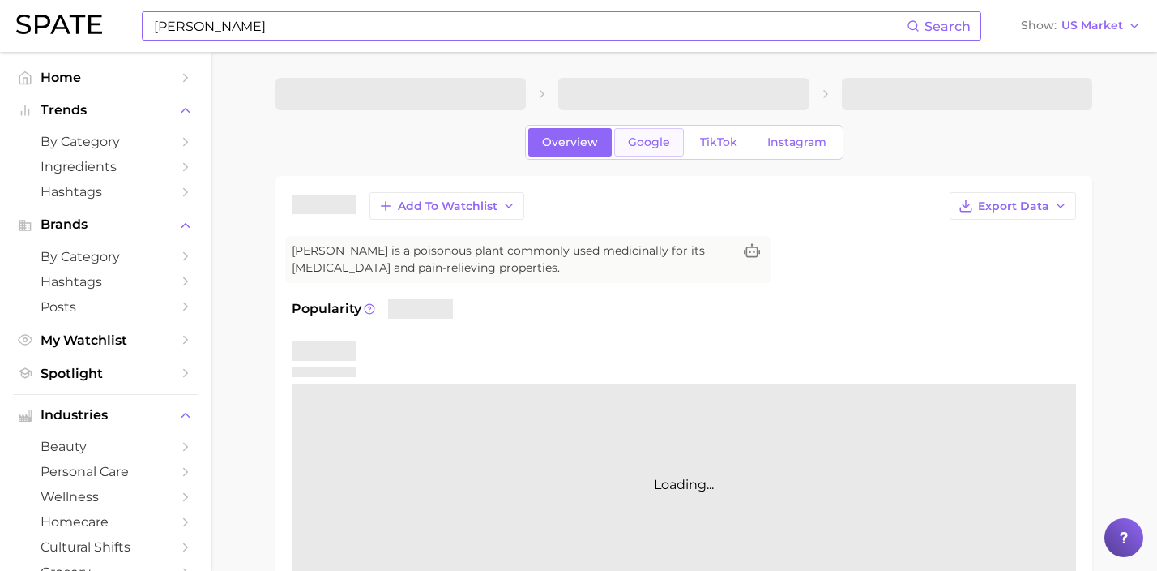
click at [622, 137] on link "Google" at bounding box center [649, 142] width 70 height 28
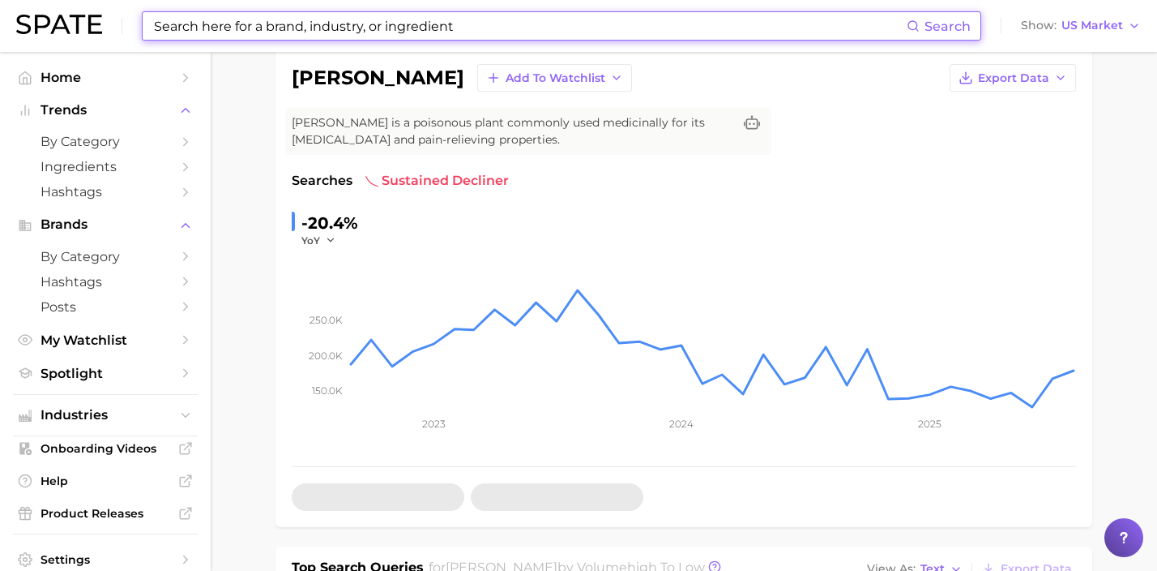
scroll to position [395, 0]
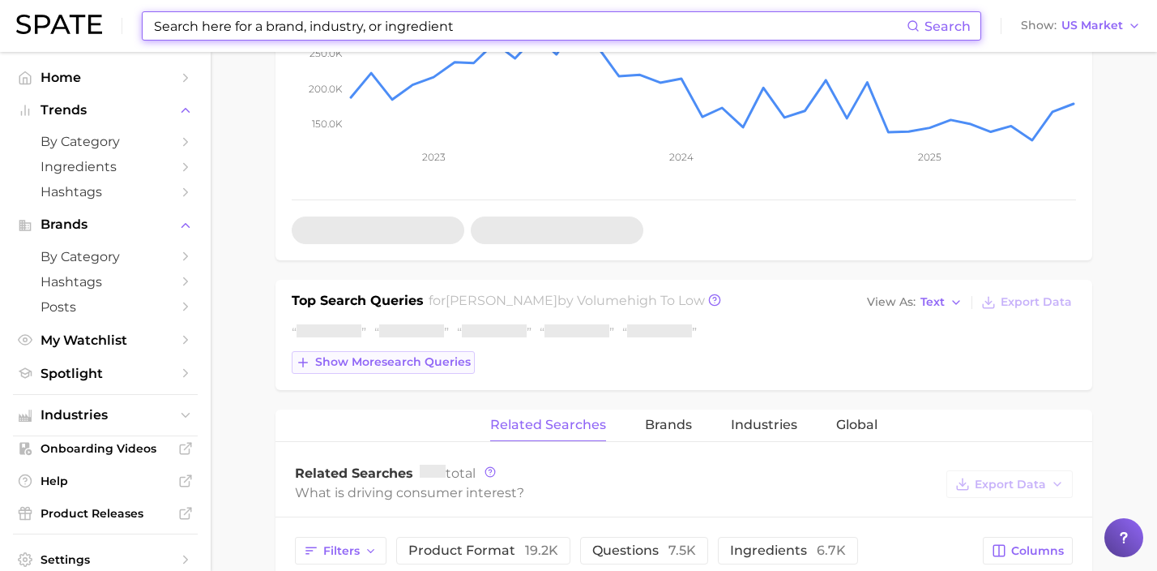
click at [445, 368] on span "Show more search queries" at bounding box center [393, 362] width 156 height 14
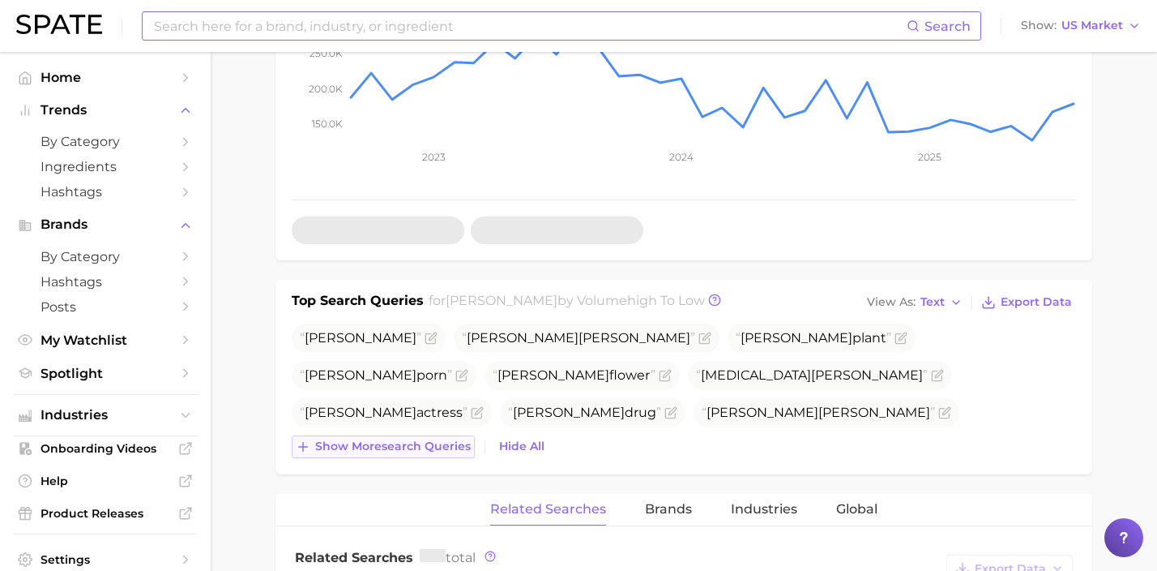
click at [428, 444] on span "Show more search queries" at bounding box center [393, 446] width 156 height 14
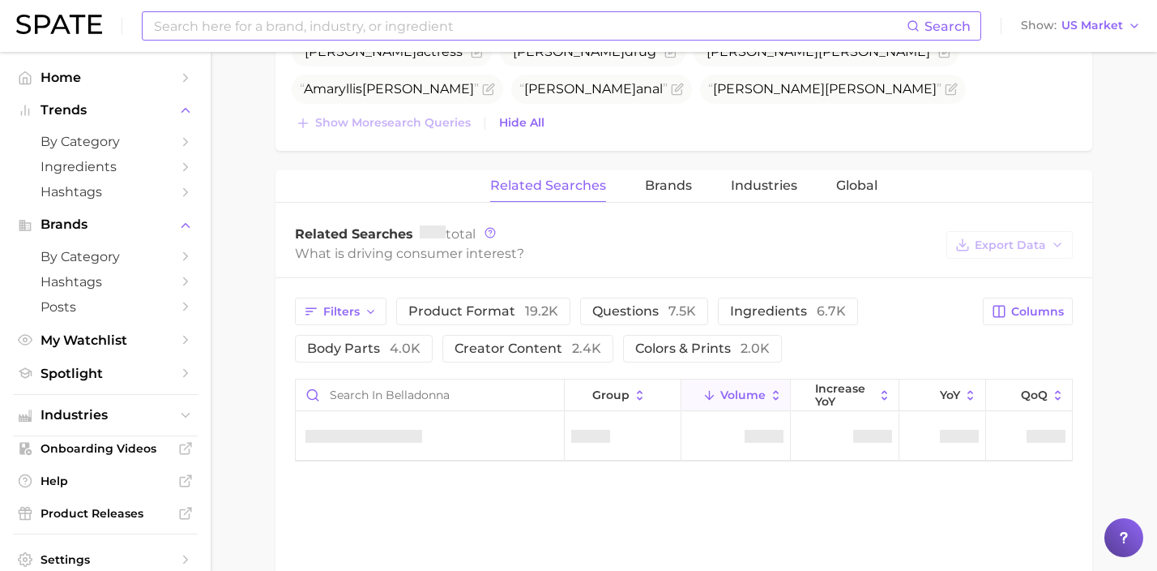
scroll to position [472, 0]
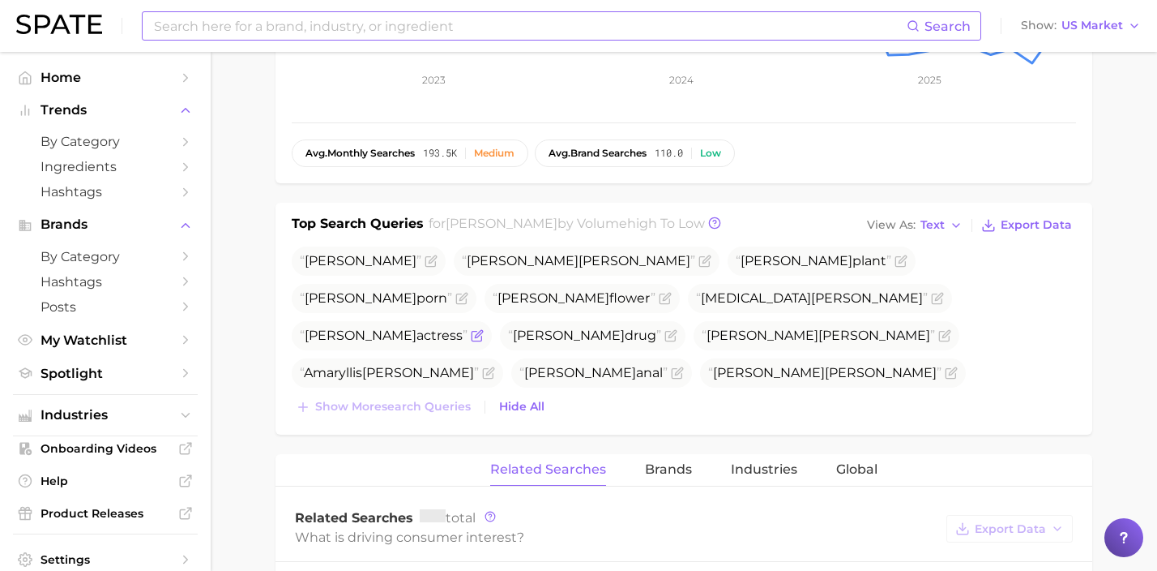
click at [484, 329] on icon "Flag as miscategorized or irrelevant" at bounding box center [477, 335] width 13 height 13
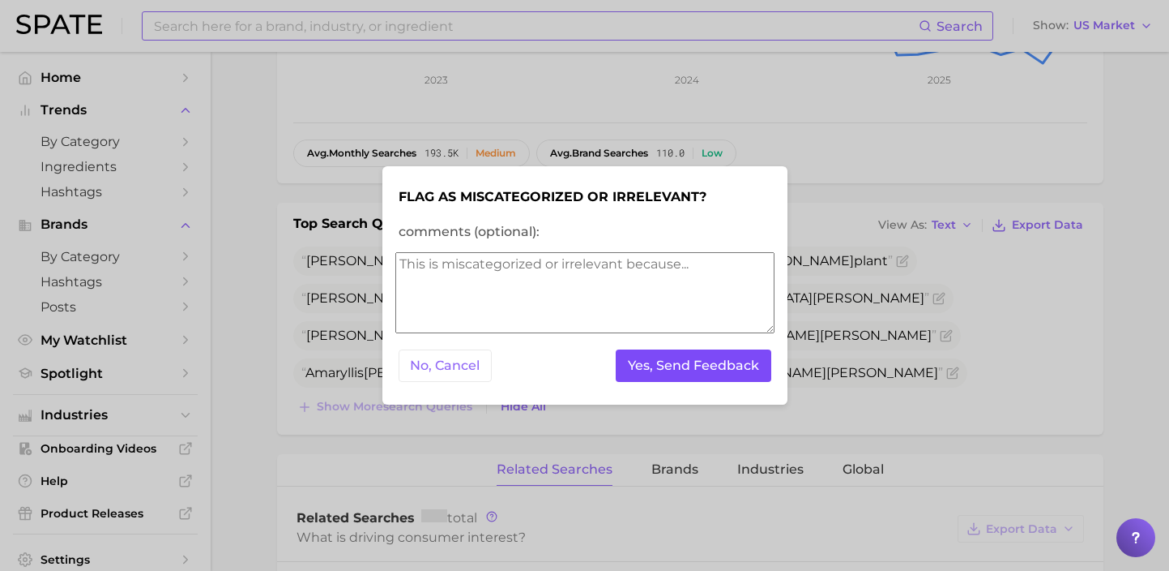
click at [633, 369] on button "Yes, Send Feedback" at bounding box center [694, 365] width 156 height 33
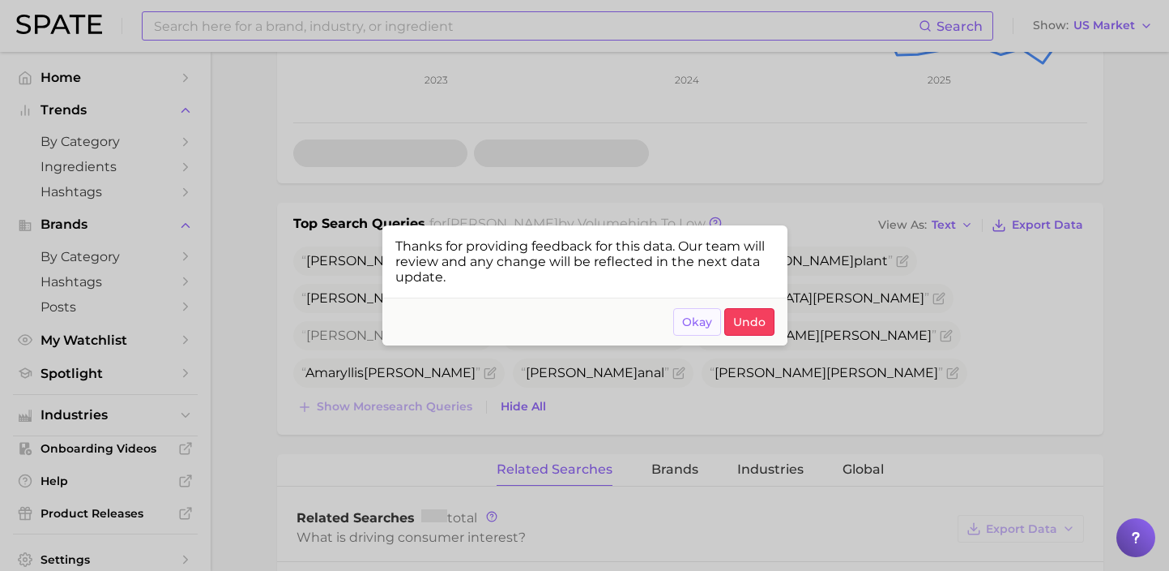
click at [690, 318] on span "Okay" at bounding box center [697, 322] width 30 height 14
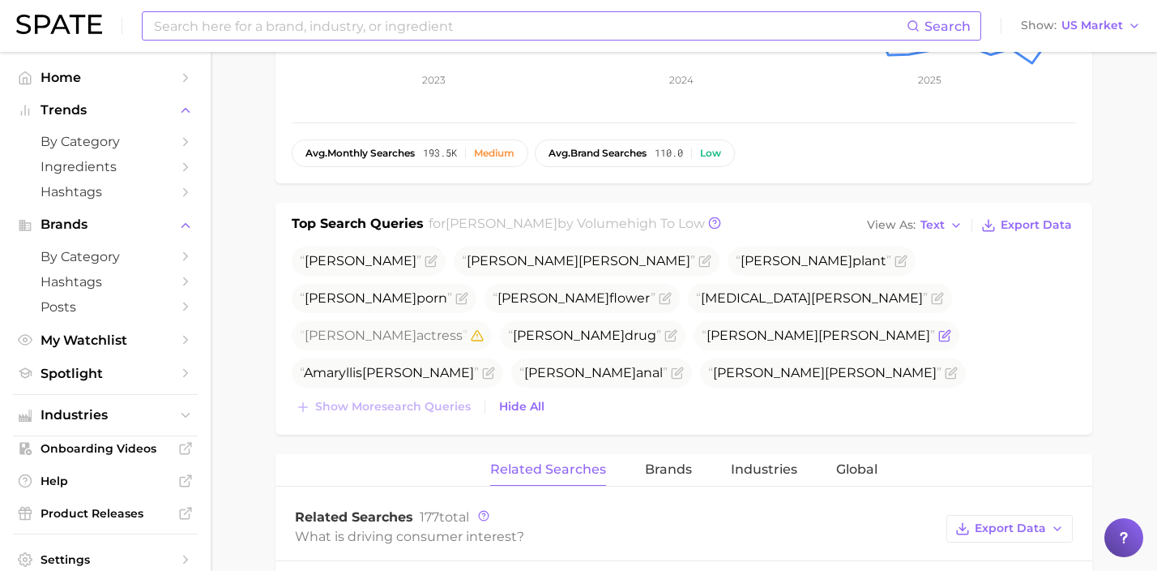
click at [942, 330] on icon "Flag as miscategorized or irrelevant" at bounding box center [945, 333] width 7 height 7
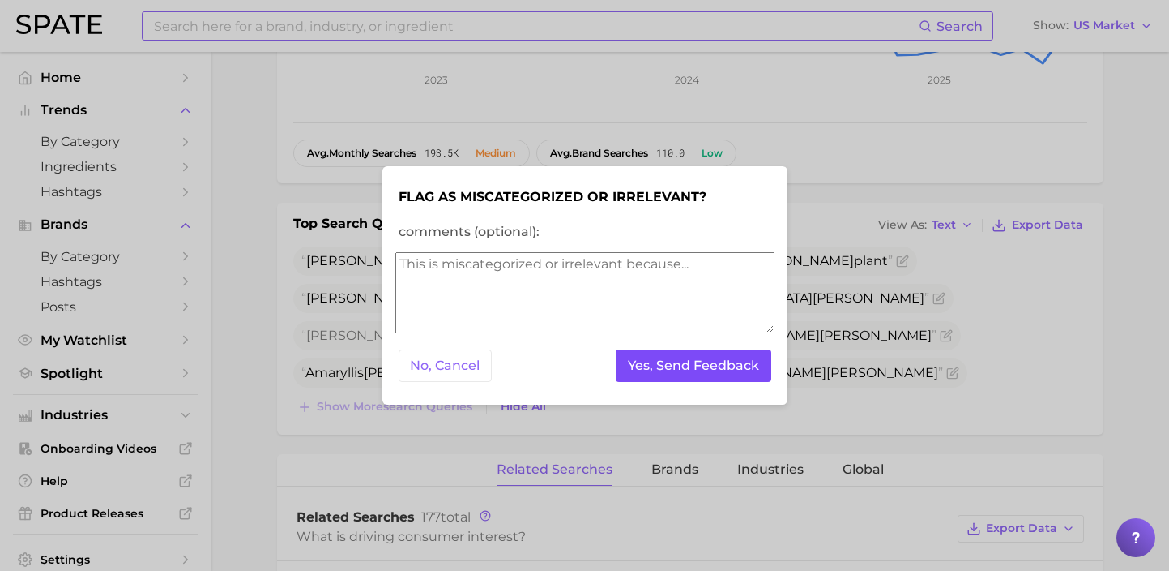
click at [731, 373] on button "Yes, Send Feedback" at bounding box center [694, 365] width 156 height 33
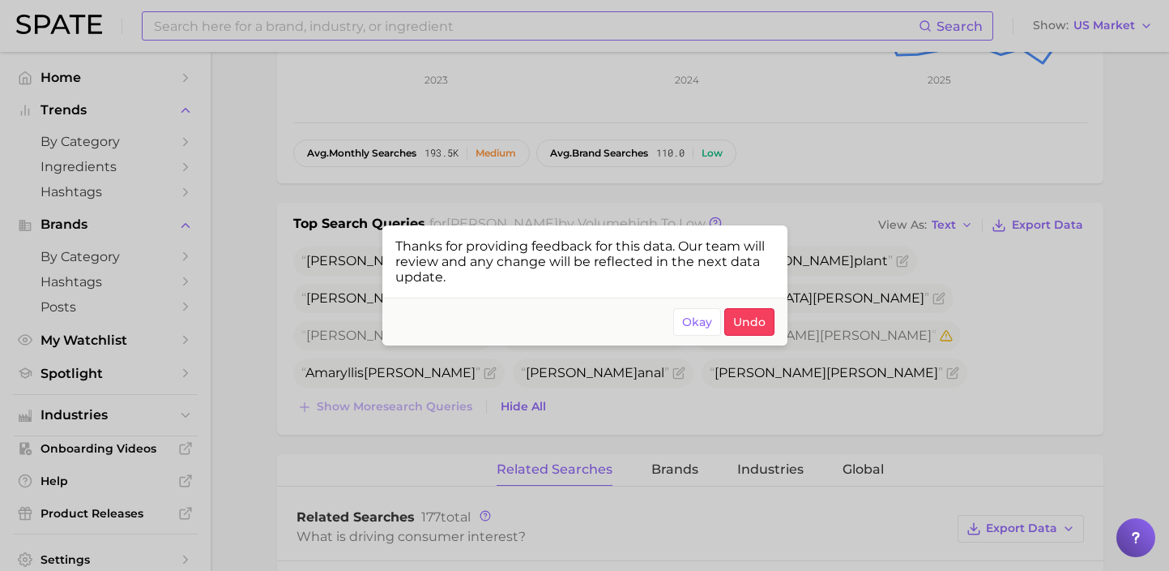
click at [887, 337] on div at bounding box center [584, 285] width 1169 height 571
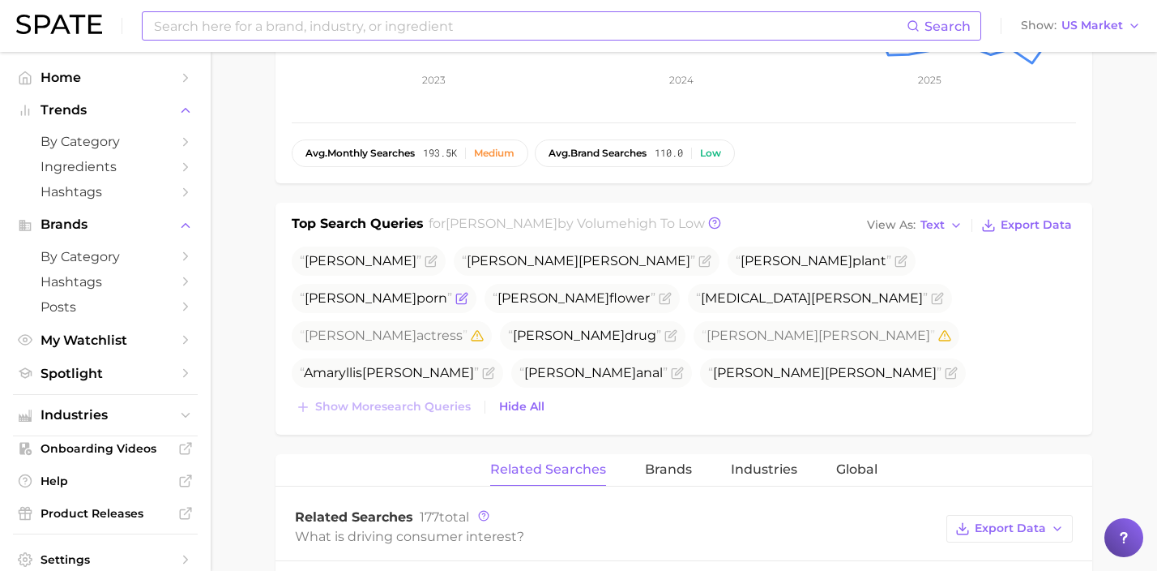
click at [468, 292] on icon "Flag as miscategorized or irrelevant" at bounding box center [461, 298] width 13 height 13
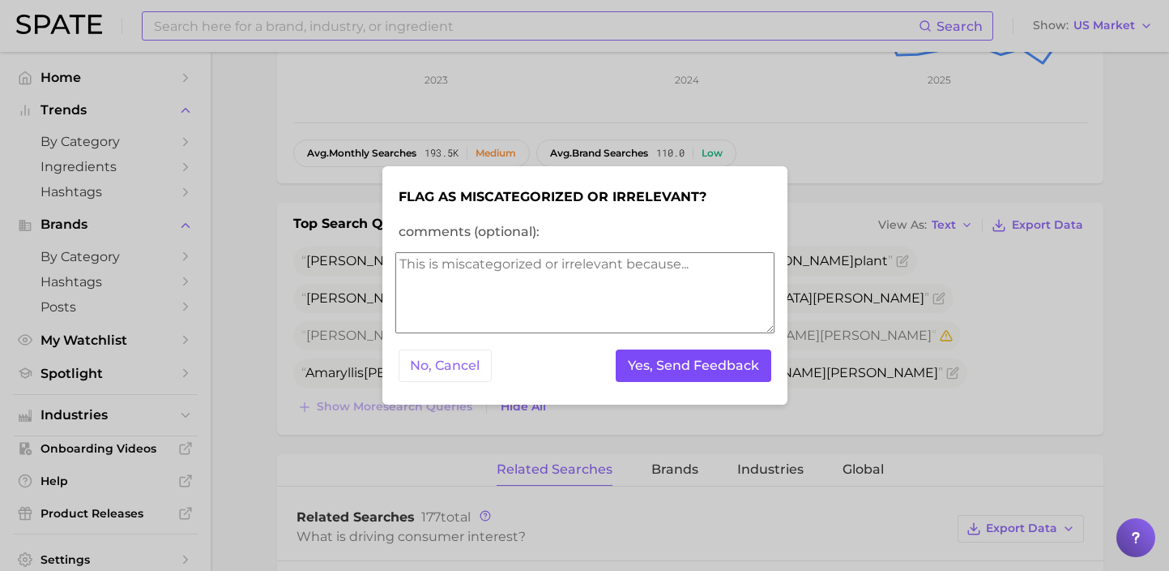
click at [742, 353] on button "Yes, Send Feedback" at bounding box center [694, 365] width 156 height 33
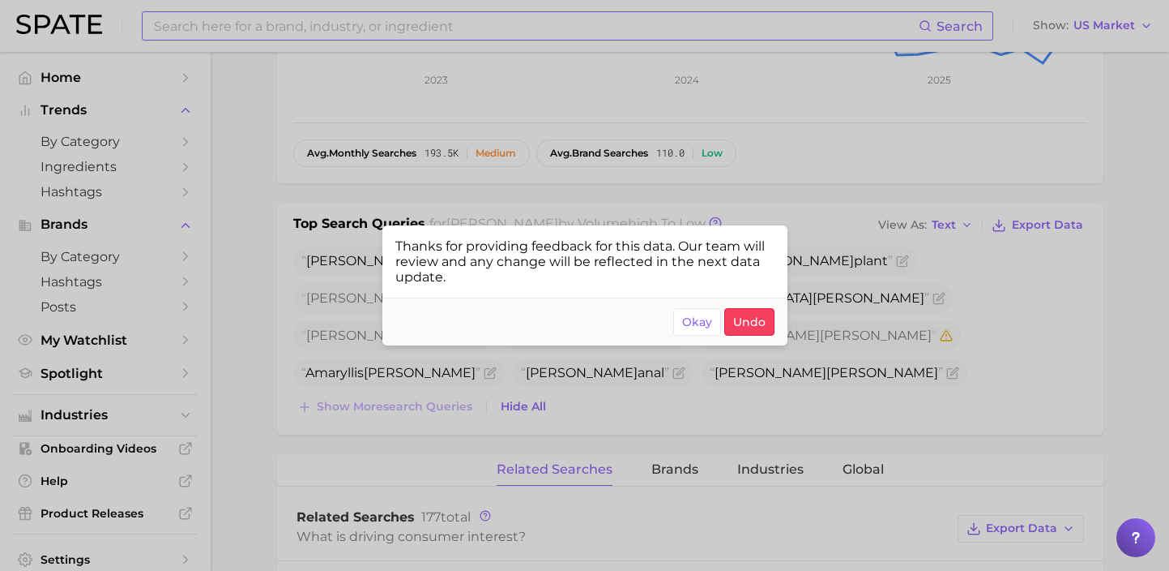
click at [848, 374] on div at bounding box center [584, 285] width 1169 height 571
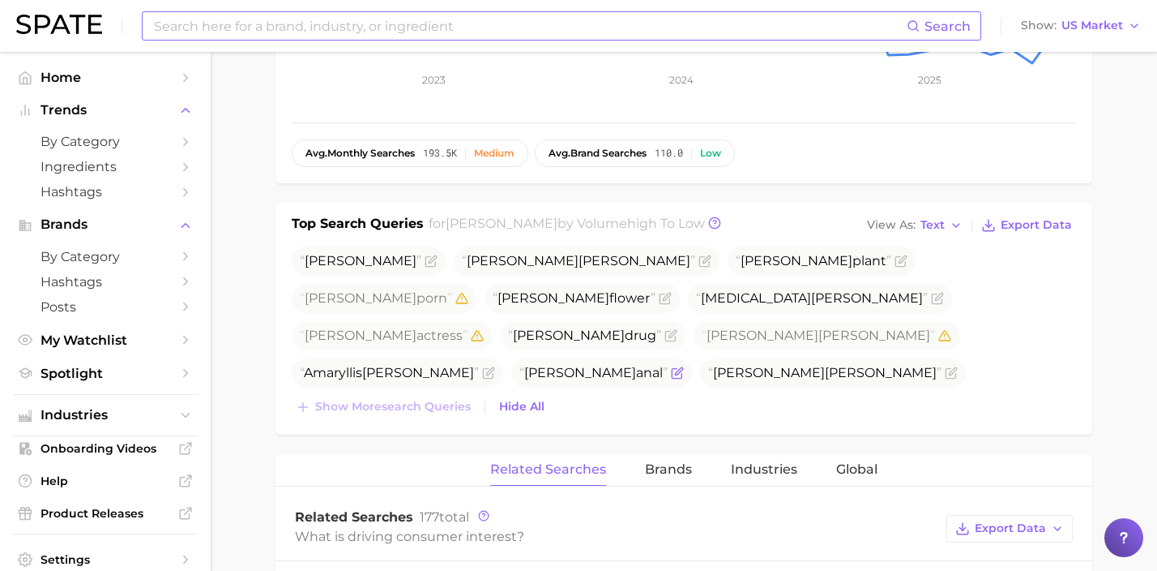
click at [671, 366] on icon "Flag as miscategorized or irrelevant" at bounding box center [677, 372] width 13 height 13
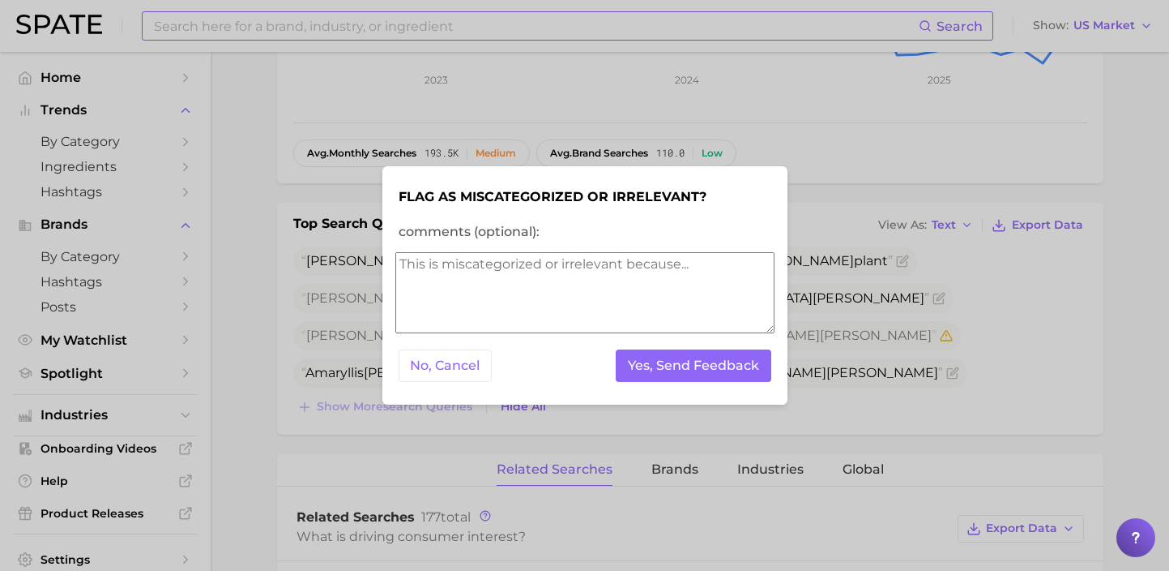
click at [694, 383] on div "No, Cancel Yes, Send Feedback" at bounding box center [584, 366] width 379 height 40
click at [694, 372] on button "Yes, Send Feedback" at bounding box center [694, 365] width 156 height 33
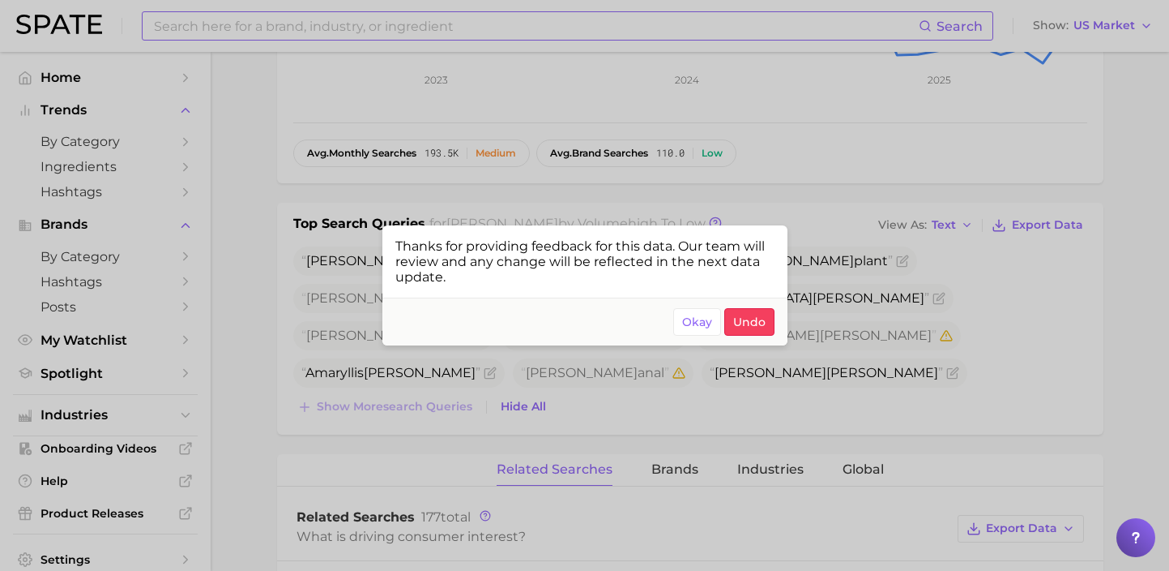
click at [836, 216] on div at bounding box center [584, 285] width 1169 height 571
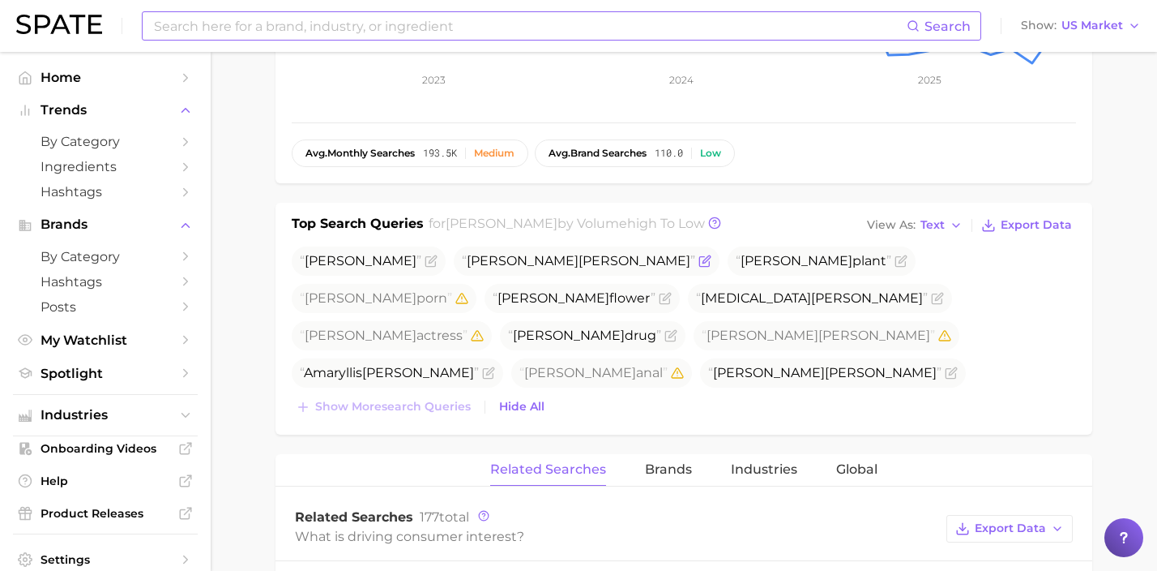
click at [699, 259] on icon "Flag as miscategorized or irrelevant" at bounding box center [705, 260] width 13 height 13
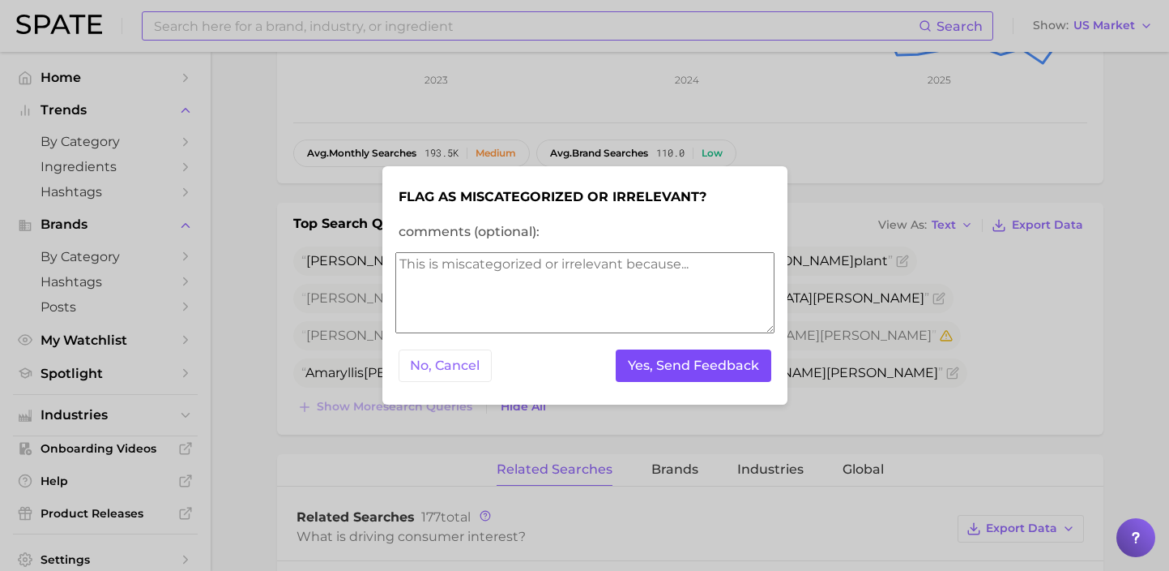
click at [686, 357] on button "Yes, Send Feedback" at bounding box center [694, 365] width 156 height 33
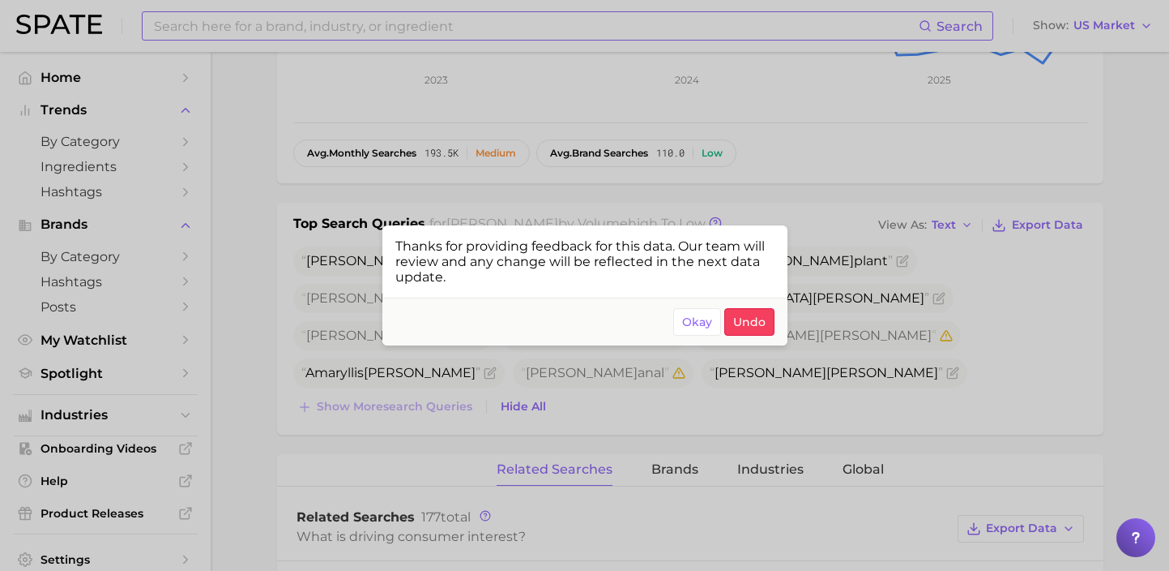
click at [472, 22] on div at bounding box center [584, 285] width 1169 height 571
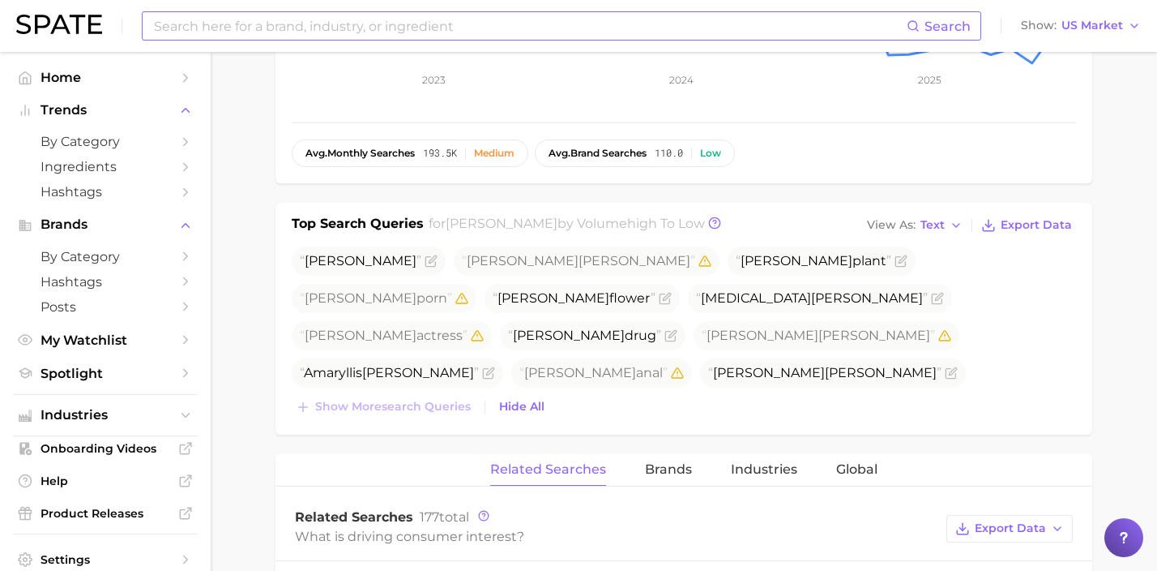
click at [487, 25] on input at bounding box center [529, 26] width 754 height 28
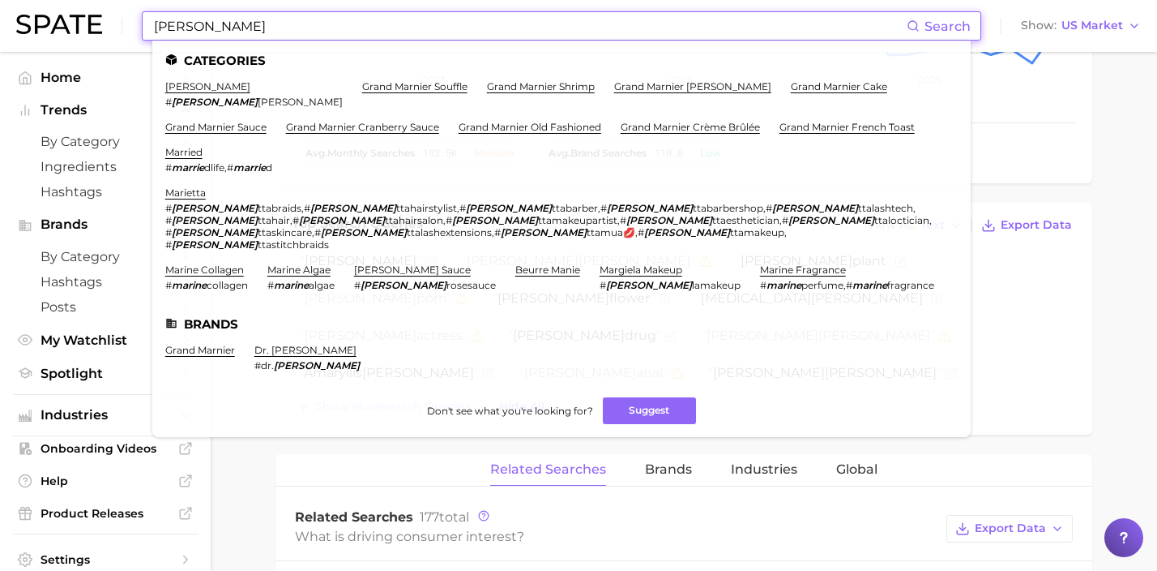
drag, startPoint x: 226, startPoint y: 23, endPoint x: 126, endPoint y: 16, distance: 99.9
click at [126, 16] on div "[PERSON_NAME] Search Categories [PERSON_NAME] # [PERSON_NAME] grand marnier sou…" at bounding box center [578, 26] width 1125 height 52
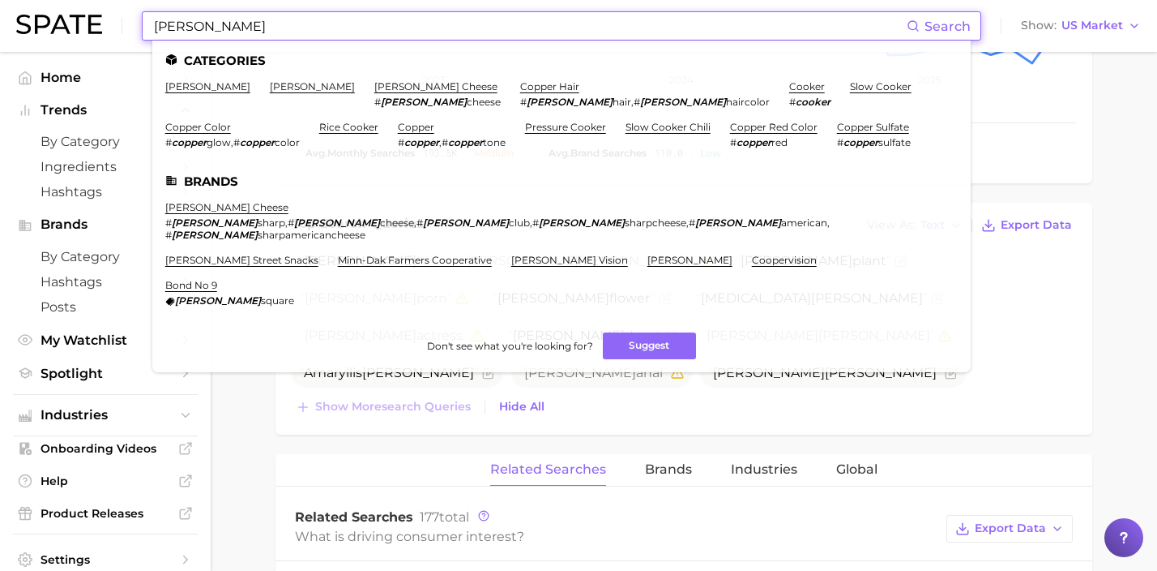
drag, startPoint x: 278, startPoint y: 28, endPoint x: 73, endPoint y: 6, distance: 206.1
click at [73, 6] on div "[PERSON_NAME] Search Categories [PERSON_NAME] [PERSON_NAME] cheese # [PERSON_NA…" at bounding box center [578, 26] width 1125 height 52
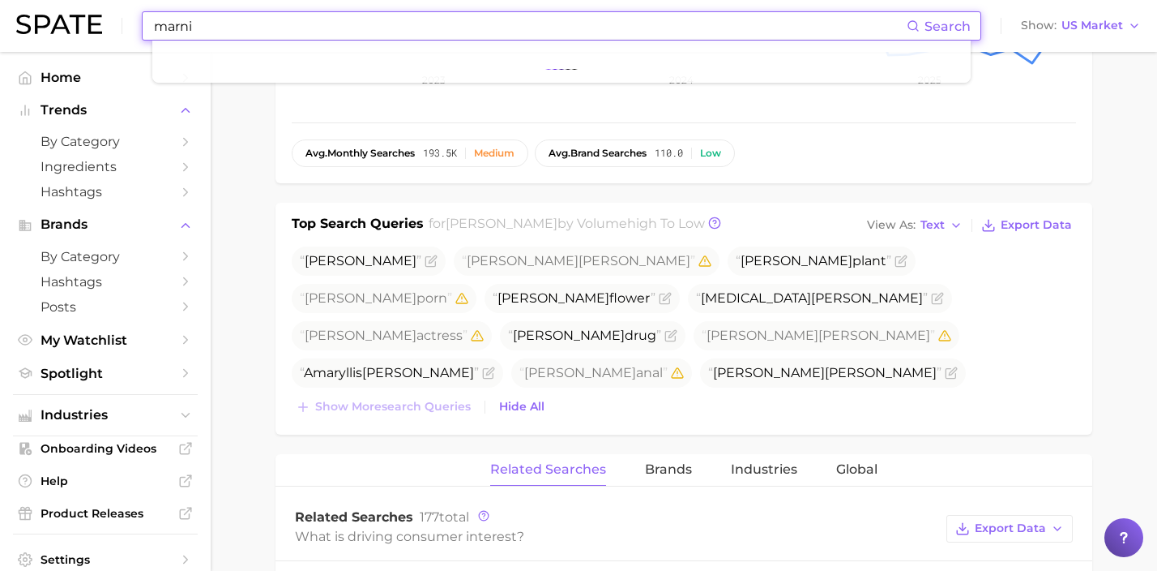
type input "[PERSON_NAME]"
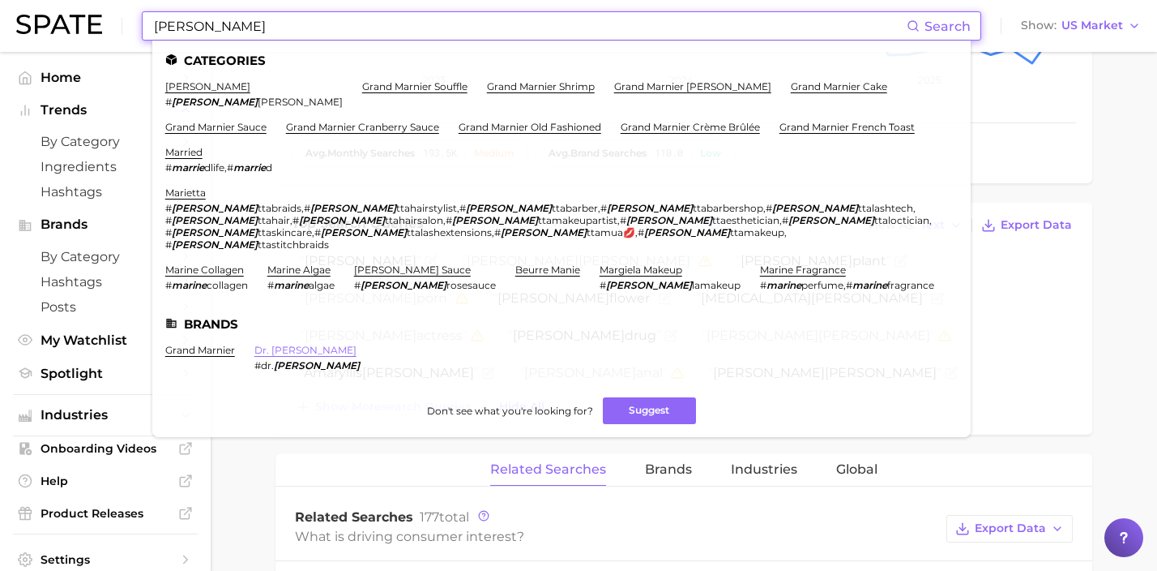
click at [284, 344] on link "dr. [PERSON_NAME]" at bounding box center [305, 350] width 102 height 12
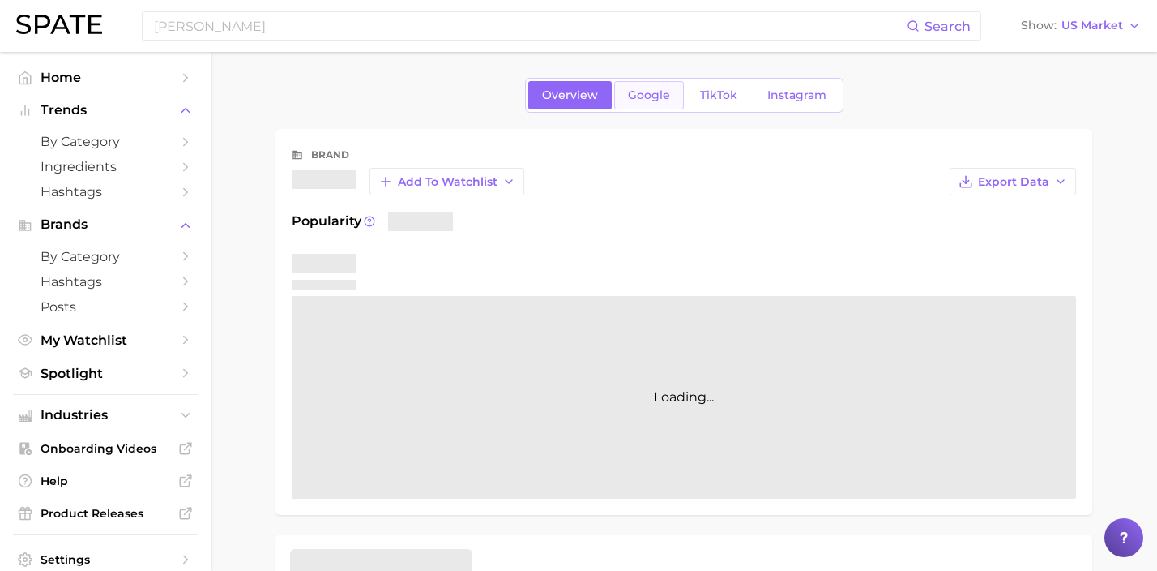
click at [648, 96] on span "Google" at bounding box center [649, 95] width 42 height 14
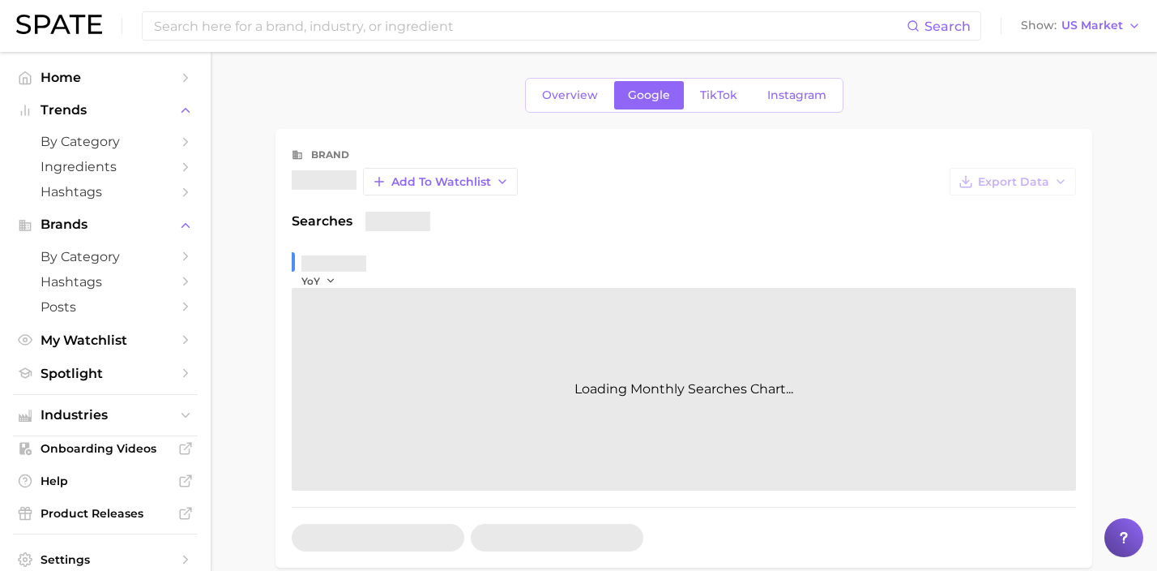
scroll to position [334, 0]
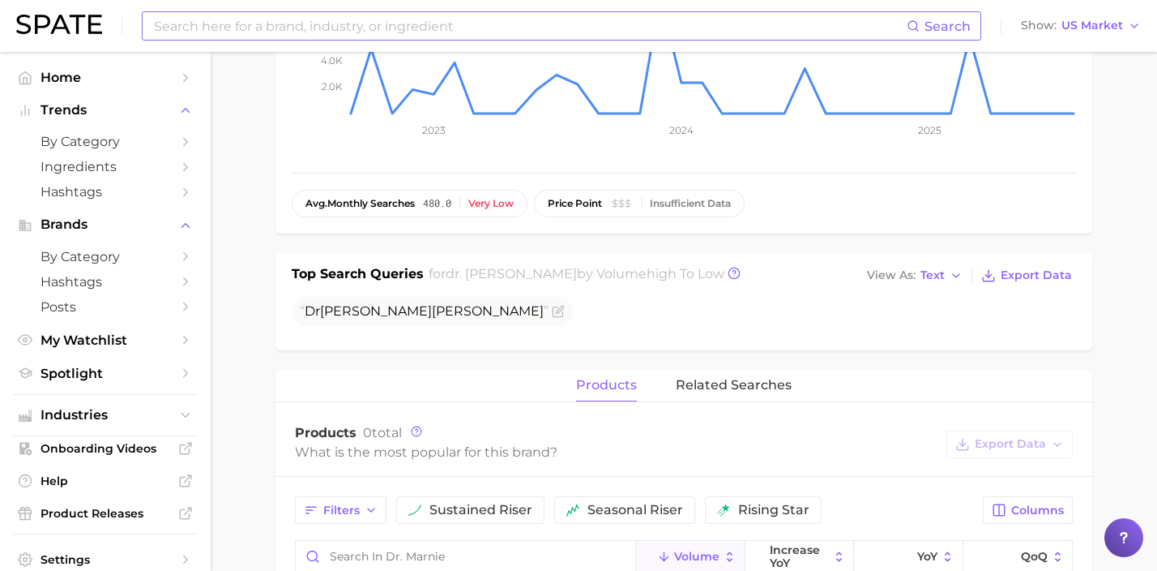
click at [452, 26] on input at bounding box center [529, 26] width 754 height 28
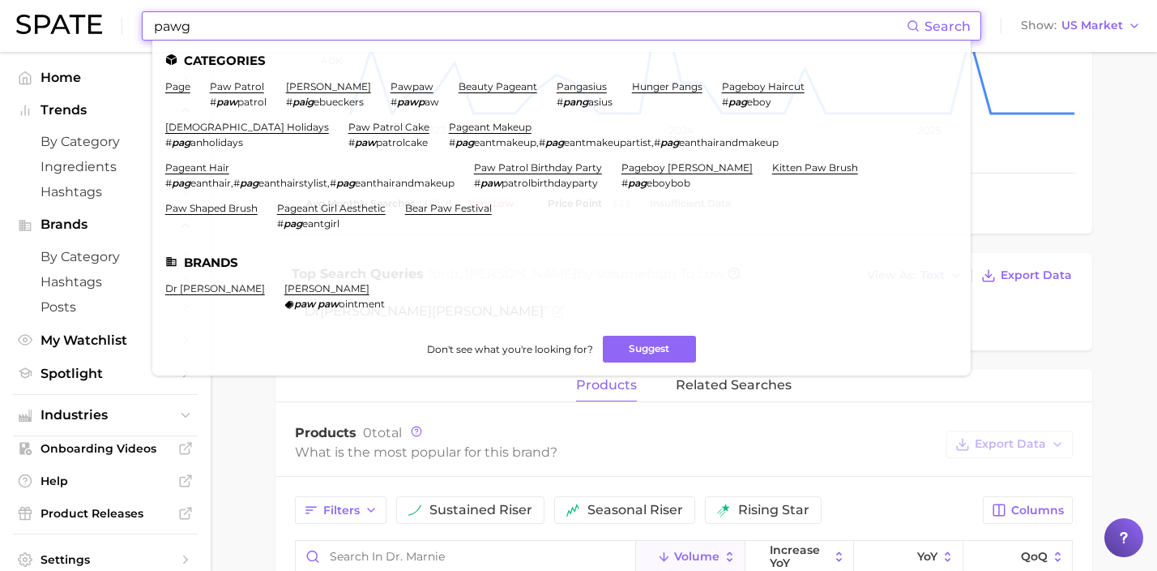
drag, startPoint x: 431, startPoint y: 28, endPoint x: 73, endPoint y: 4, distance: 359.0
click at [73, 4] on div "pawg Search Categories page paw patrol # paw patrol [PERSON_NAME] # paig ebueck…" at bounding box center [578, 26] width 1125 height 52
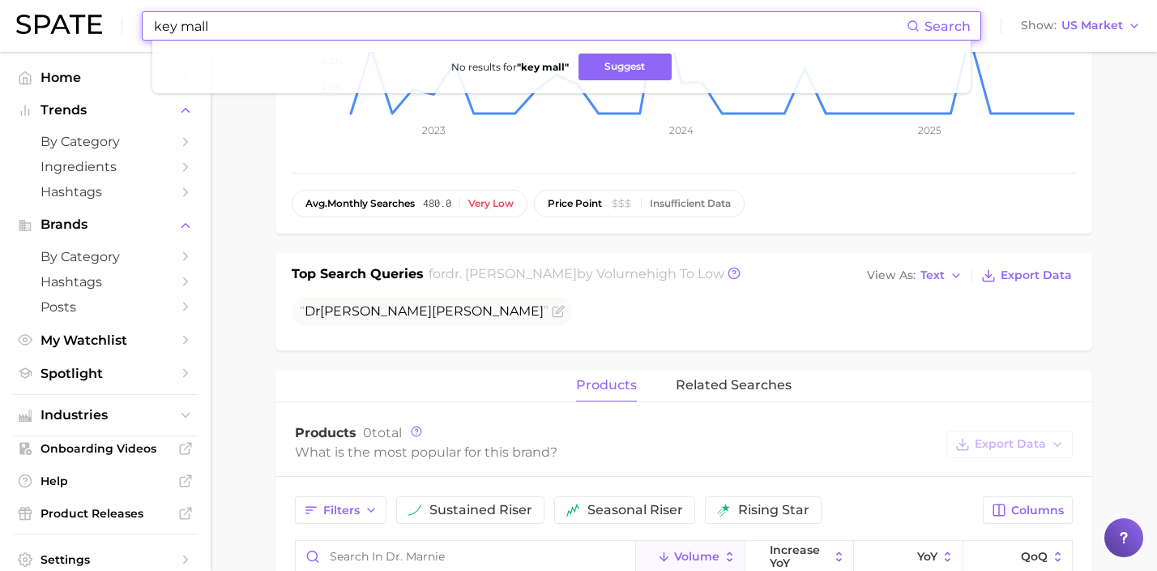
drag, startPoint x: 251, startPoint y: 32, endPoint x: 71, endPoint y: 19, distance: 180.3
click at [77, 19] on div "key mall Search No results for " key mall " Suggest Show US Market" at bounding box center [578, 26] width 1125 height 52
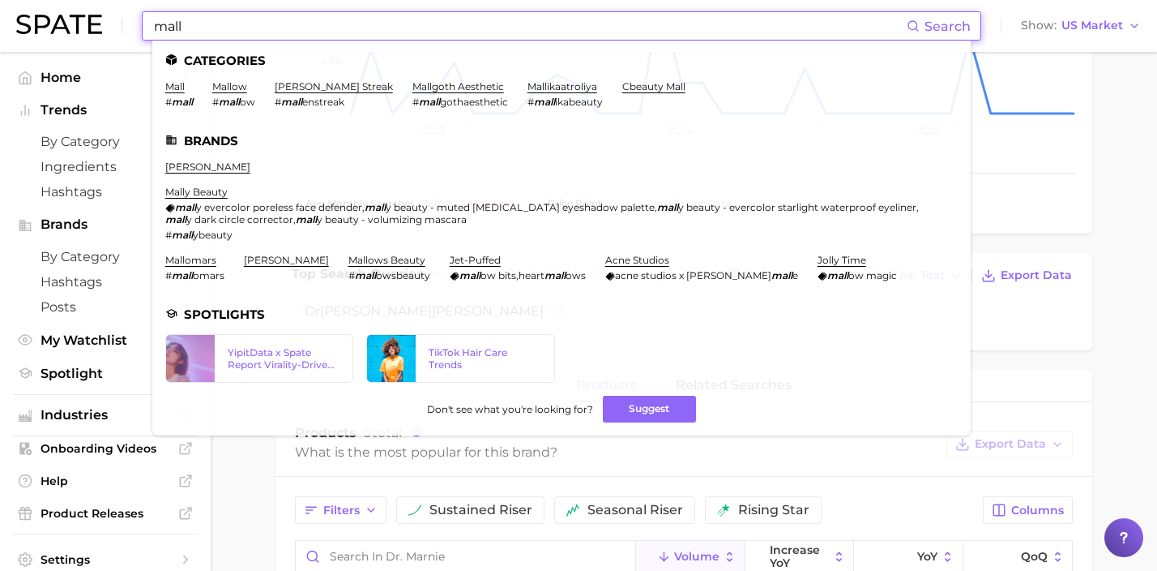
drag, startPoint x: 210, startPoint y: 28, endPoint x: 54, endPoint y: 11, distance: 156.5
click at [54, 11] on div "mall Search Categories mall # mall mallow # mall [PERSON_NAME] streak # mall en…" at bounding box center [578, 26] width 1125 height 52
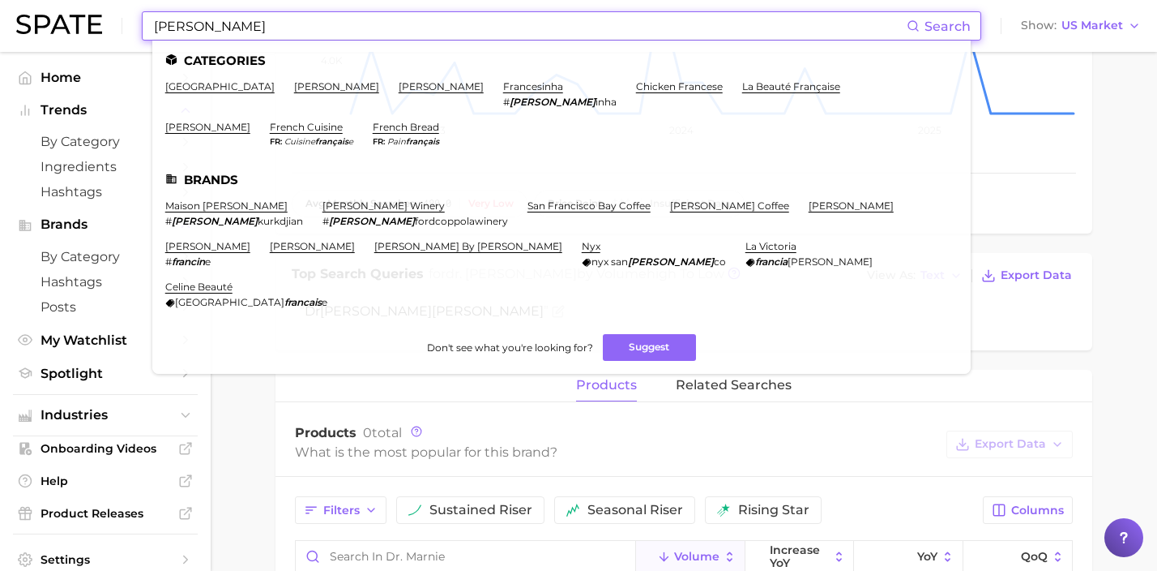
drag, startPoint x: 366, startPoint y: 21, endPoint x: 134, endPoint y: 23, distance: 232.6
click at [134, 23] on div "[PERSON_NAME] Search Categories san francisco [PERSON_NAME] [PERSON_NAME] jr. f…" at bounding box center [578, 26] width 1125 height 52
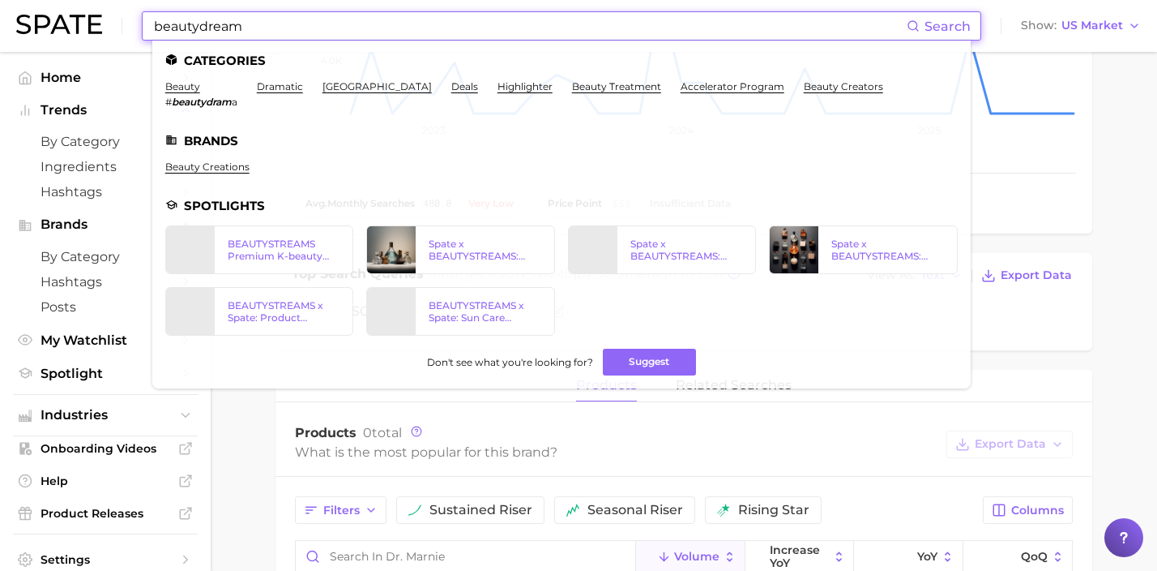
click at [202, 26] on input "beautydream" at bounding box center [529, 26] width 754 height 28
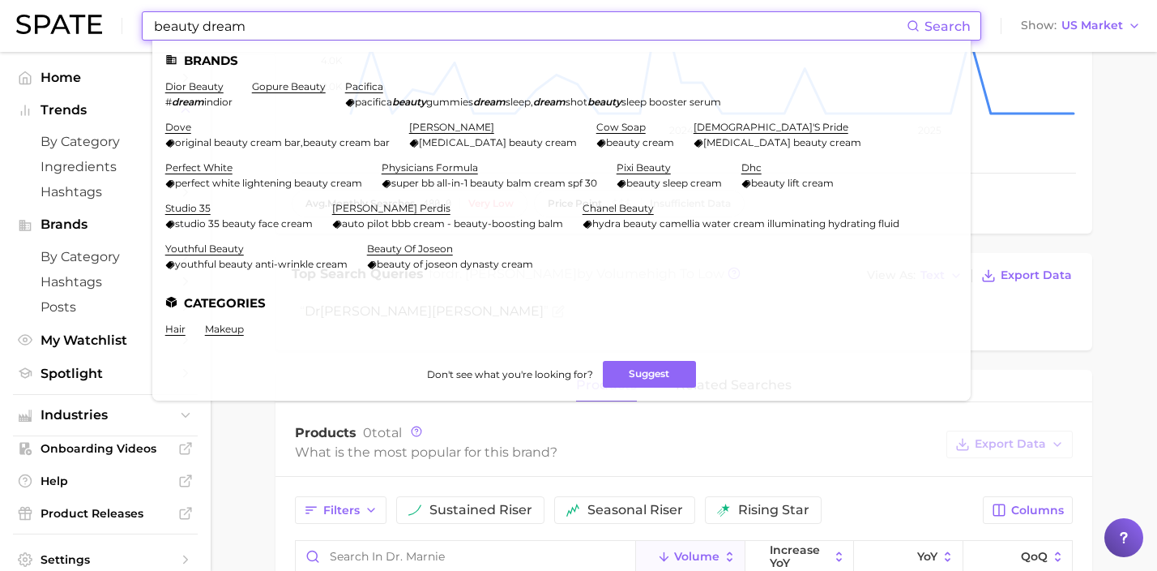
drag, startPoint x: 287, startPoint y: 26, endPoint x: 120, endPoint y: 11, distance: 167.7
click at [120, 11] on div "beauty dream Search Brands dior beauty # dream indior gopure beauty pacifica pa…" at bounding box center [578, 26] width 1125 height 52
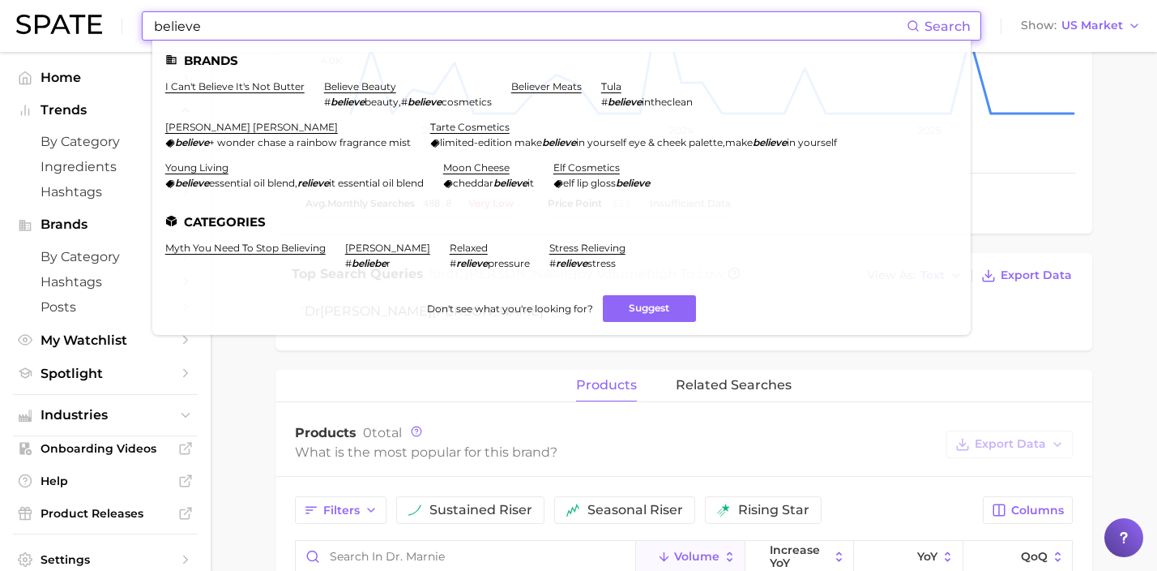
type input "believe"
click at [383, 87] on link "believe beauty" at bounding box center [360, 86] width 72 height 12
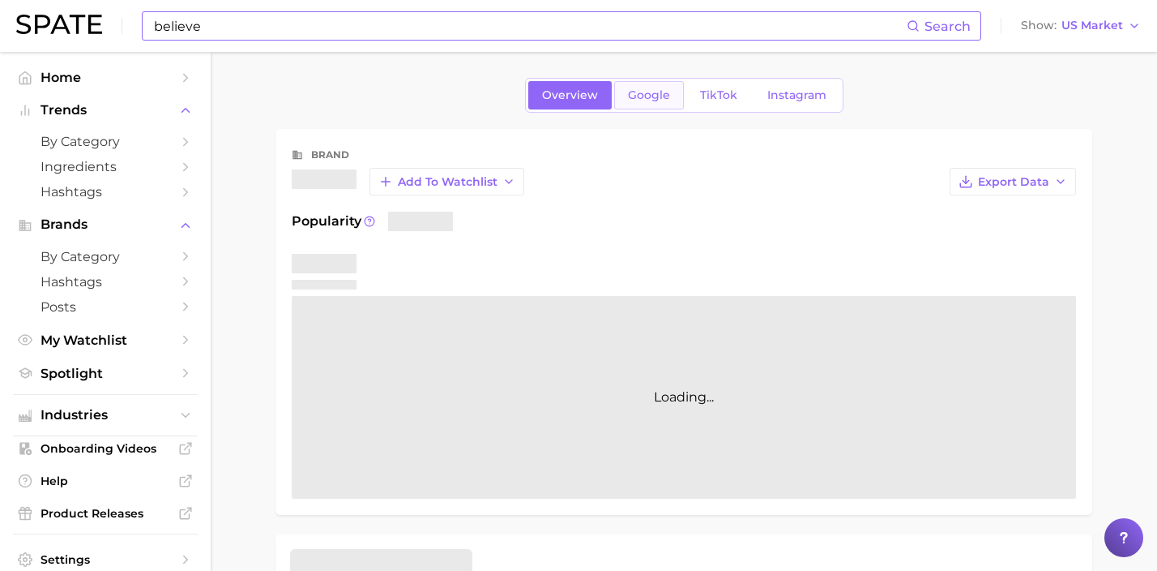
click at [635, 100] on span "Google" at bounding box center [649, 95] width 42 height 14
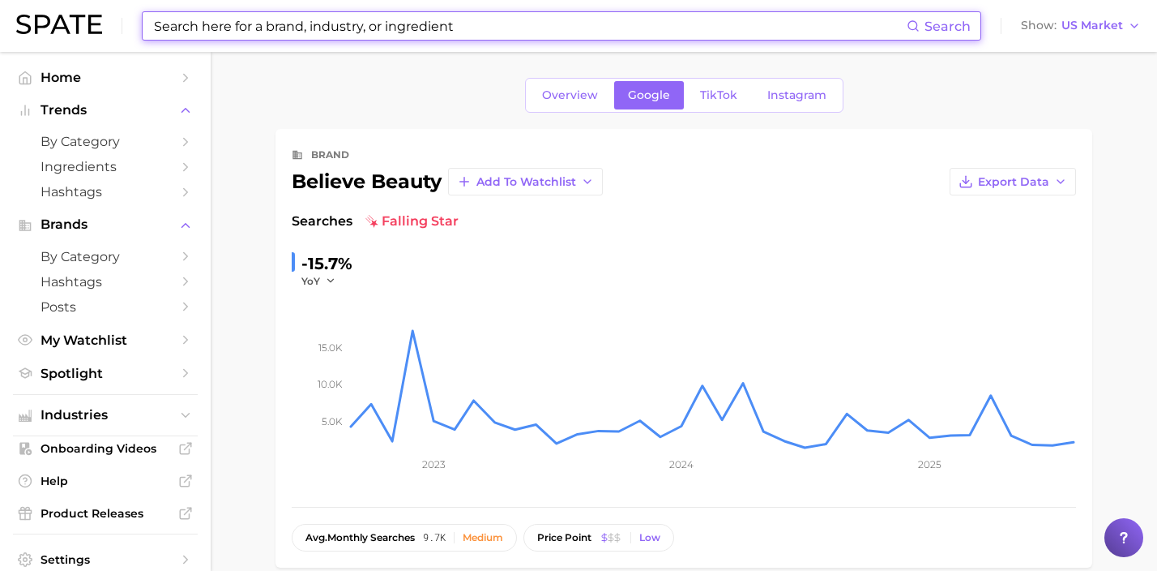
click at [498, 24] on input at bounding box center [529, 26] width 754 height 28
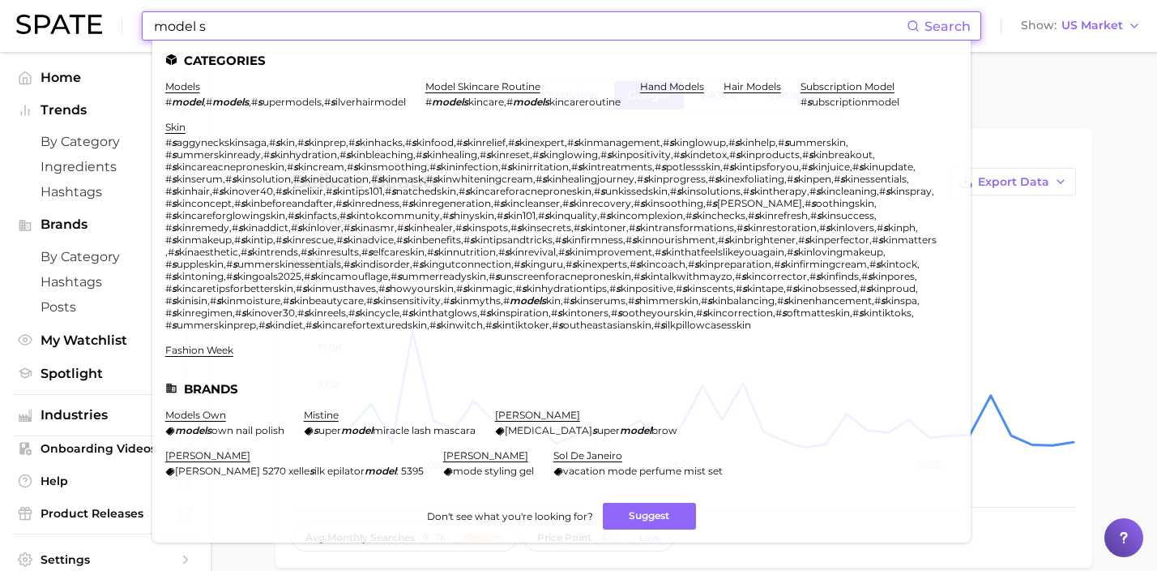
drag, startPoint x: 266, startPoint y: 26, endPoint x: 45, endPoint y: 7, distance: 222.0
click at [45, 7] on div "model s Search Categories models # model , # models , # s upermodels , # s ilve…" at bounding box center [578, 26] width 1125 height 52
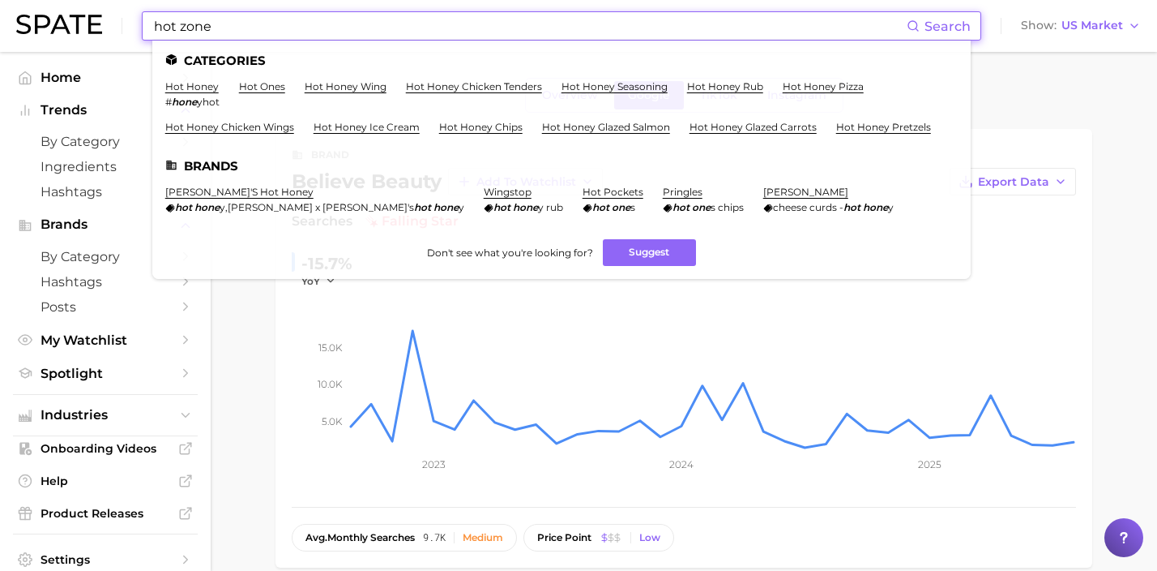
drag, startPoint x: 335, startPoint y: 32, endPoint x: 126, endPoint y: 18, distance: 208.7
click at [126, 18] on div "hot zone Search Categories hot honey # hone yhot hot ones hot honey wing hot ho…" at bounding box center [578, 26] width 1125 height 52
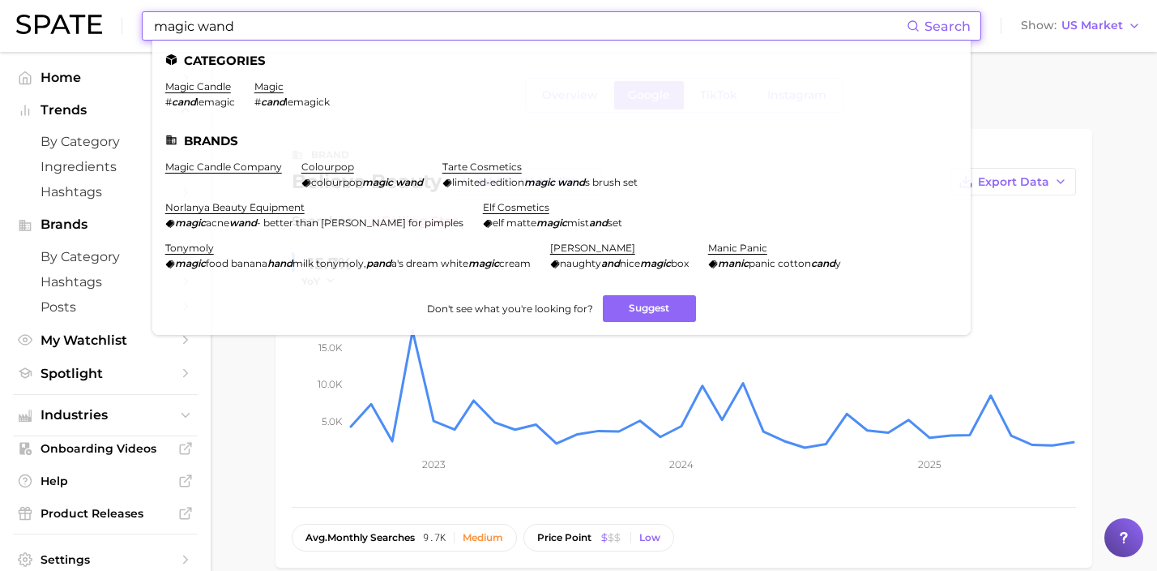
drag, startPoint x: 271, startPoint y: 28, endPoint x: 126, endPoint y: 14, distance: 144.9
click at [126, 14] on div "magic wand Search Categories magic candle # cand lemagic magic # cand lemagick …" at bounding box center [578, 26] width 1125 height 52
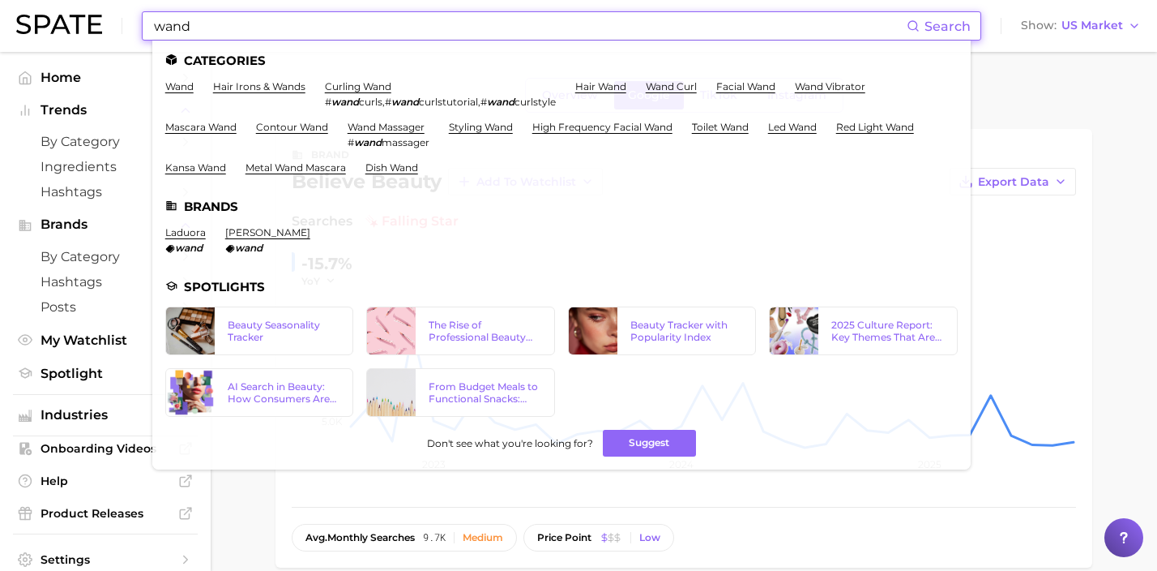
drag, startPoint x: 348, startPoint y: 26, endPoint x: 103, endPoint y: 19, distance: 245.7
click at [109, 23] on div "wand Search Categories wand hair irons & wands curling wand # wand curls , # wa…" at bounding box center [578, 26] width 1125 height 52
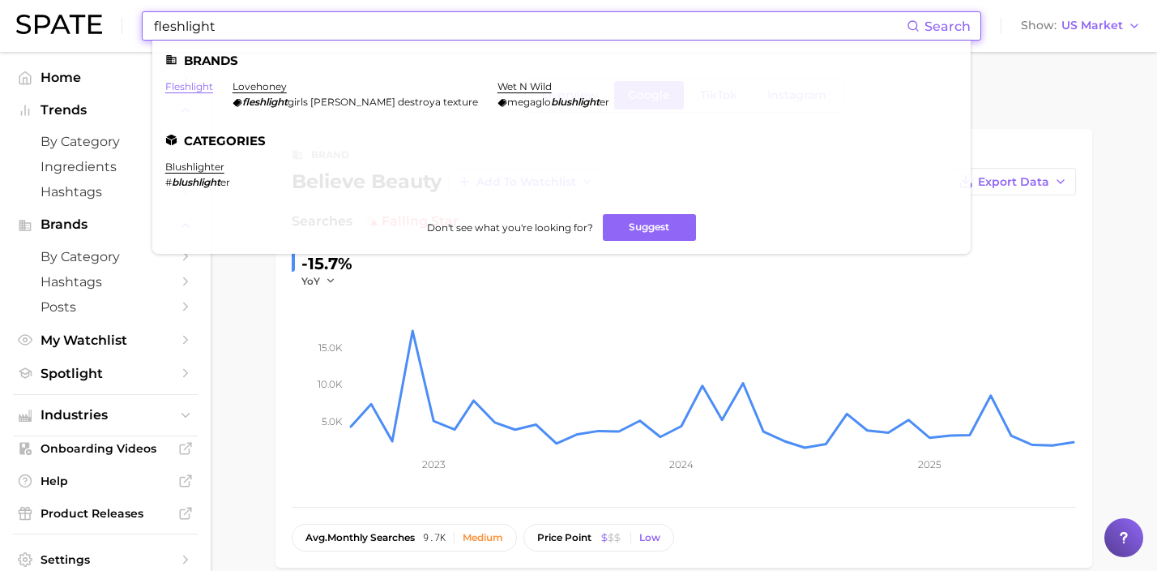
type input "fleshlight"
click at [203, 87] on link "fleshlight" at bounding box center [189, 86] width 48 height 12
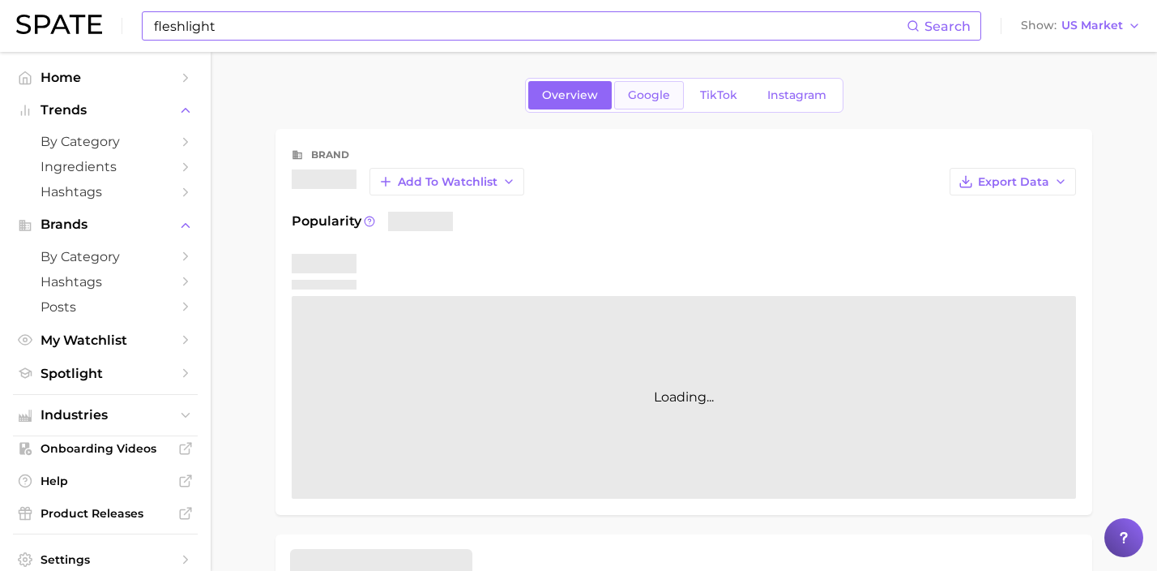
click at [652, 102] on link "Google" at bounding box center [649, 95] width 70 height 28
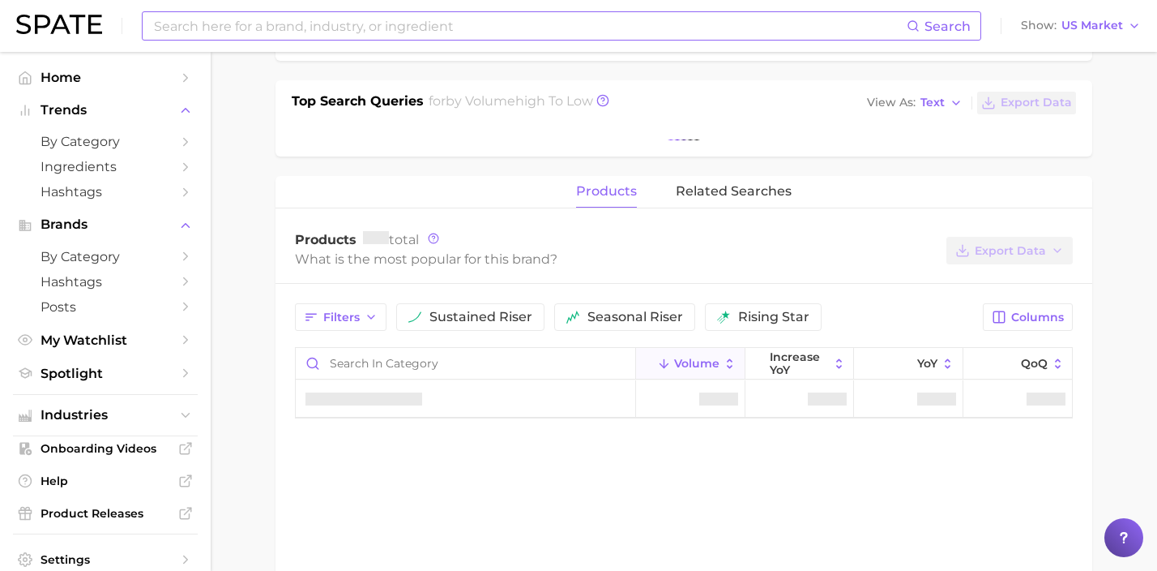
scroll to position [512, 0]
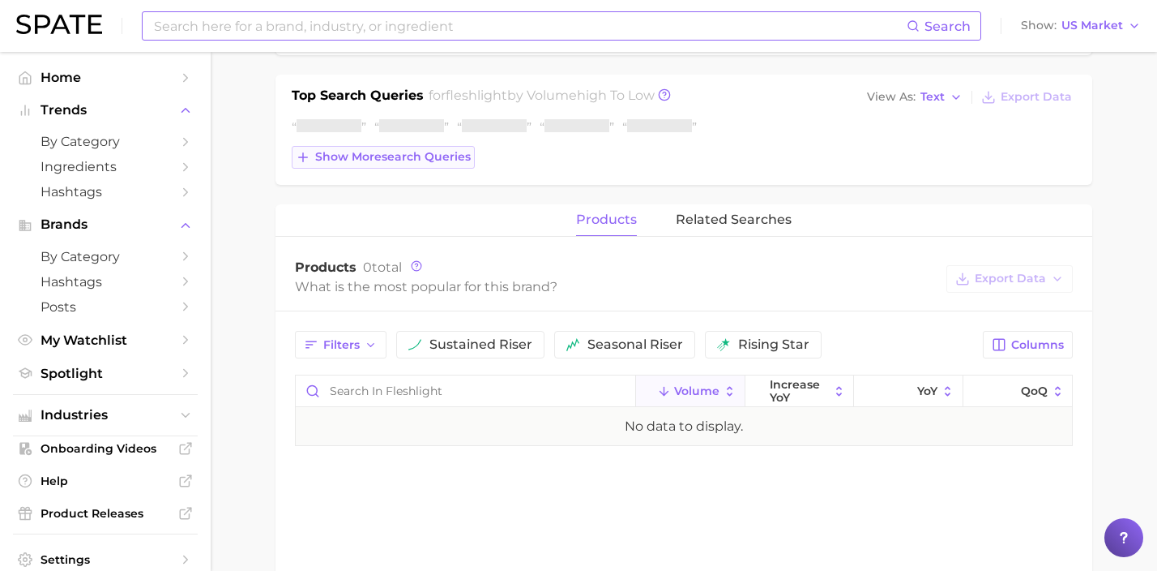
click at [437, 158] on span "Show more search queries" at bounding box center [393, 157] width 156 height 14
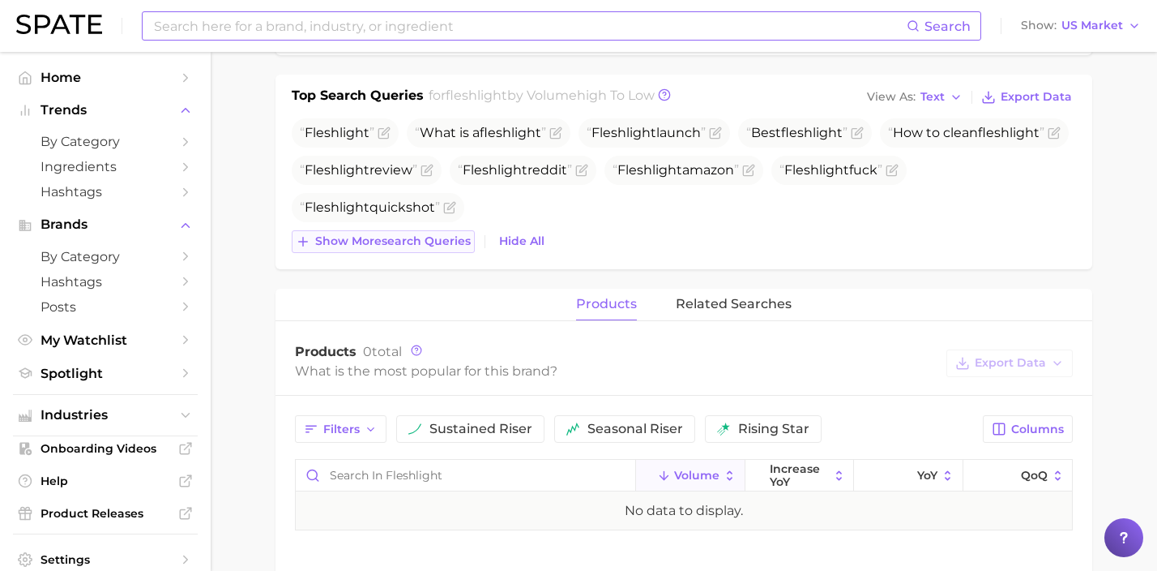
click at [431, 246] on span "Show more search queries" at bounding box center [393, 241] width 156 height 14
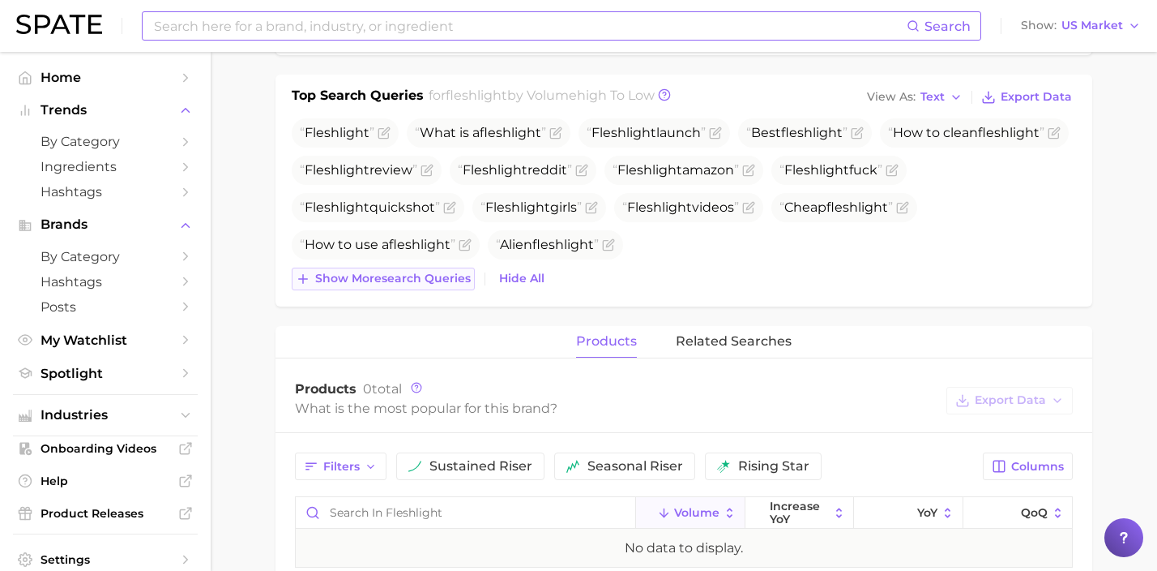
click at [429, 282] on span "Show more search queries" at bounding box center [393, 278] width 156 height 14
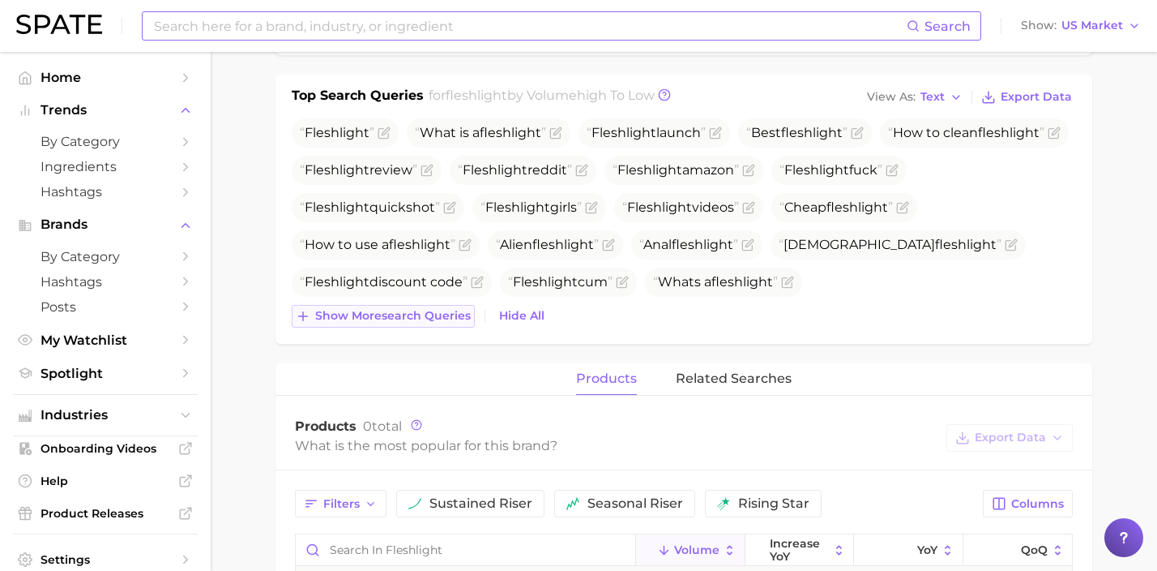
click at [439, 315] on span "Show more search queries" at bounding box center [393, 316] width 156 height 14
click at [366, 18] on input at bounding box center [529, 26] width 754 height 28
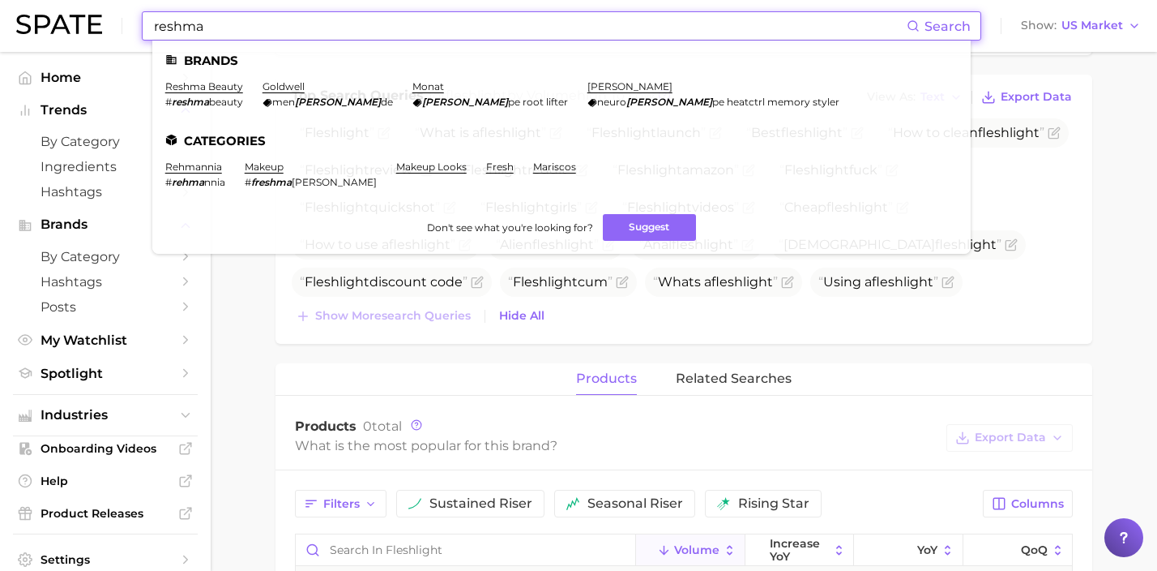
drag, startPoint x: 449, startPoint y: 23, endPoint x: 41, endPoint y: 28, distance: 407.7
click at [41, 28] on div "reshma Search Brands reshma beauty # reshma beauty goldwell men [PERSON_NAME] […" at bounding box center [578, 26] width 1125 height 52
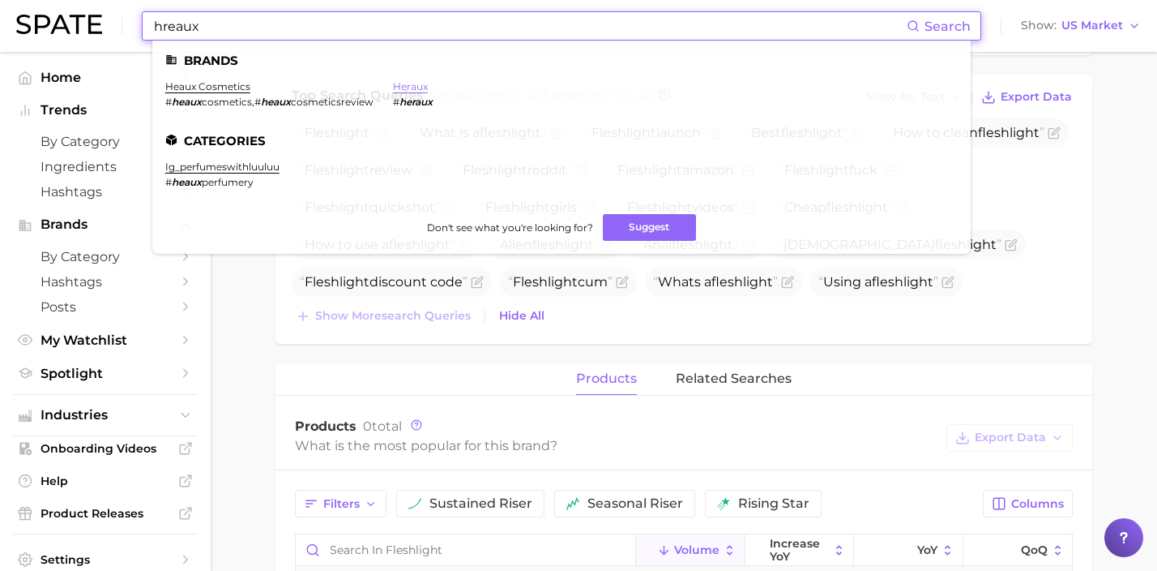
type input "hreaux"
click at [419, 88] on link "heraux" at bounding box center [410, 86] width 35 height 12
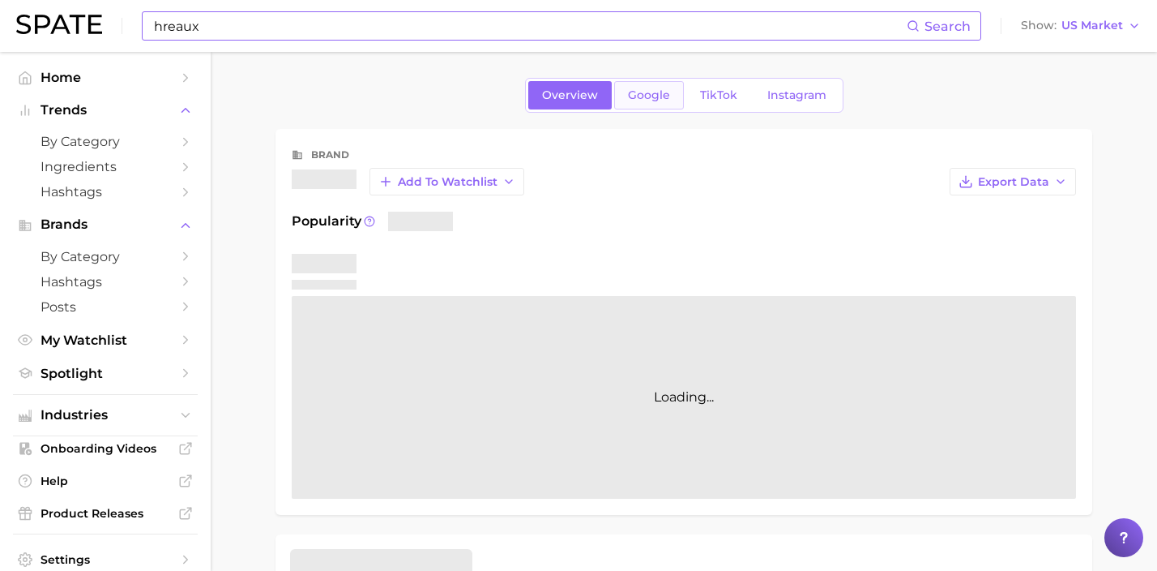
click at [642, 103] on link "Google" at bounding box center [649, 95] width 70 height 28
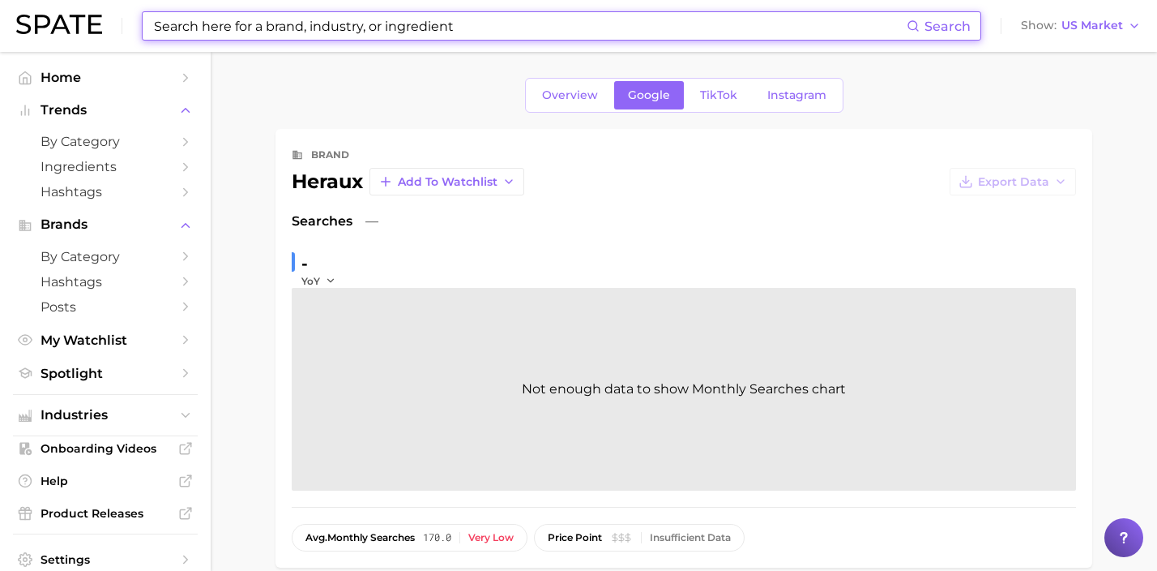
click at [325, 28] on input at bounding box center [529, 26] width 754 height 28
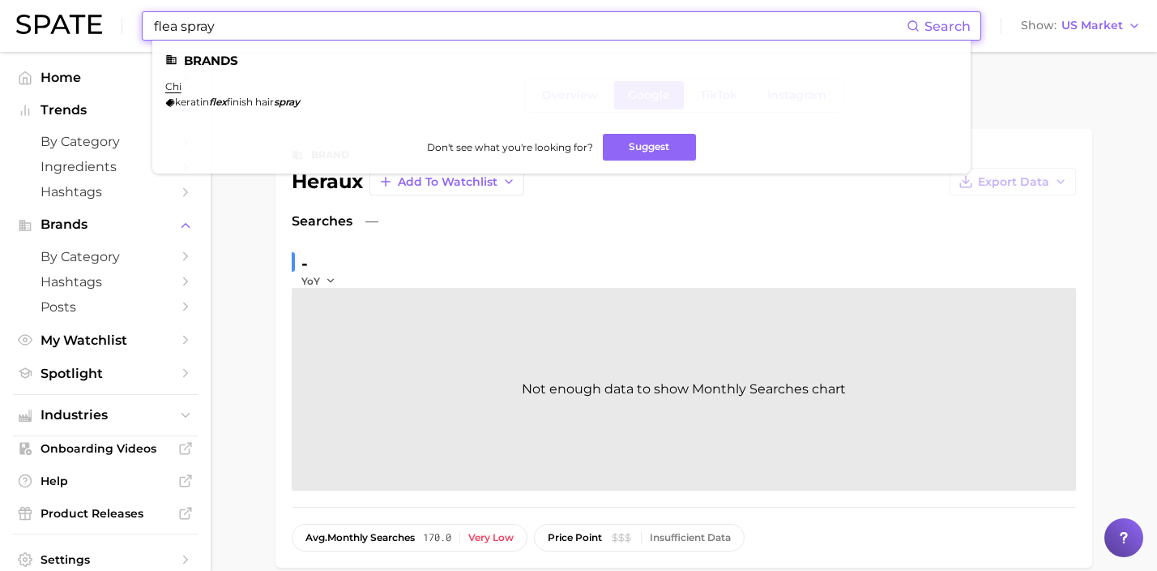
drag, startPoint x: 243, startPoint y: 27, endPoint x: 101, endPoint y: 17, distance: 142.2
click at [101, 17] on div "flea spray Search Brands chi keratin flex finish hair spray Don't see what you'…" at bounding box center [578, 26] width 1125 height 52
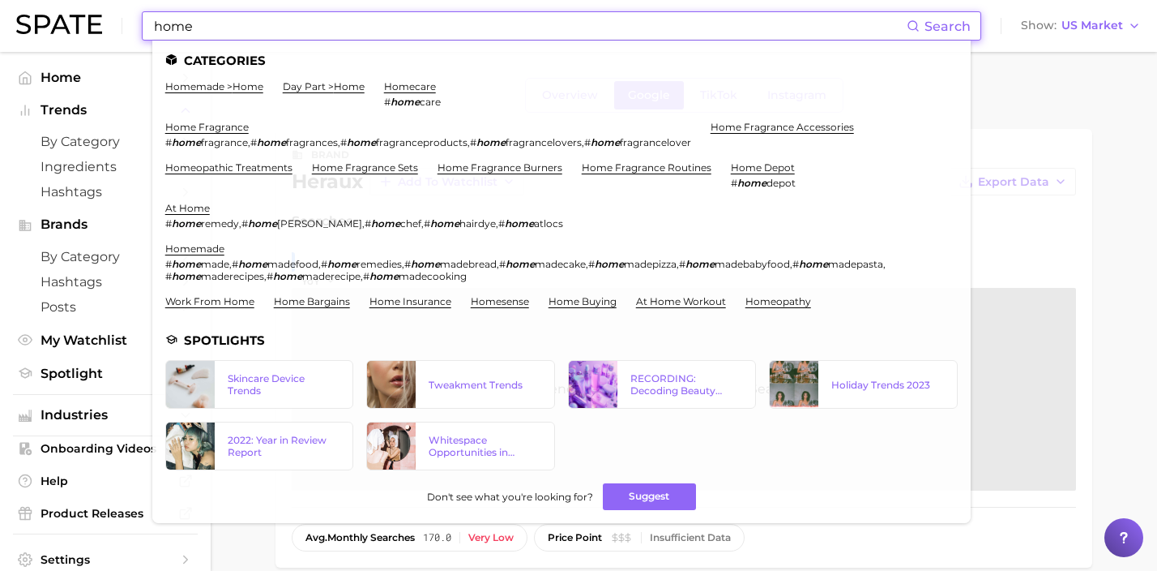
drag, startPoint x: 241, startPoint y: 28, endPoint x: 3, endPoint y: 11, distance: 238.0
click at [75, 16] on div "home Search Categories homemade > home day part > home homecare # home care hom…" at bounding box center [578, 26] width 1125 height 52
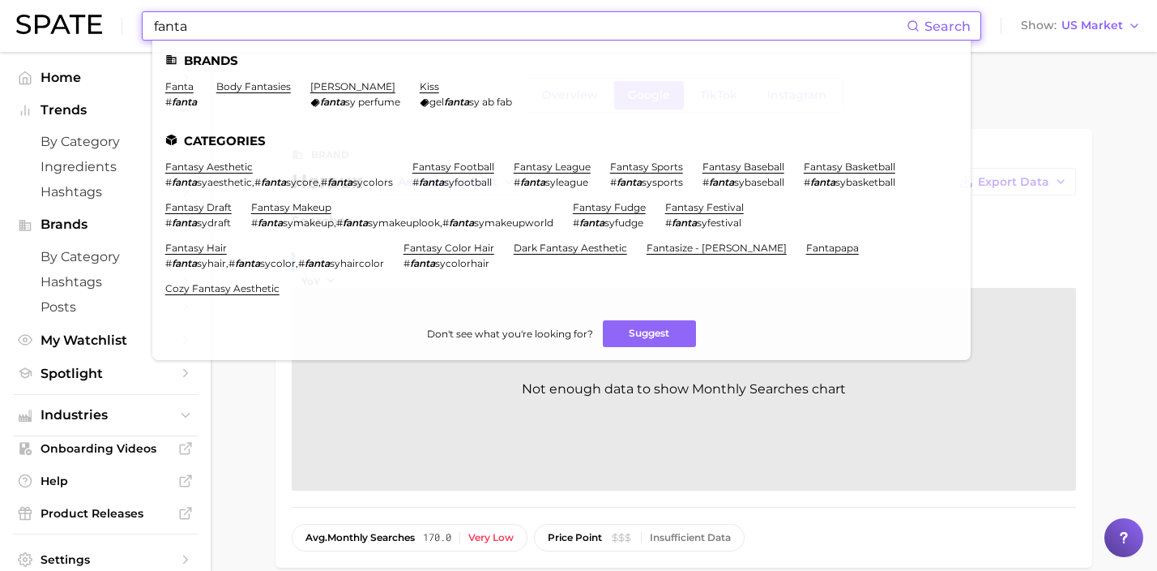
drag, startPoint x: 479, startPoint y: 25, endPoint x: 64, endPoint y: 24, distance: 414.9
click at [73, 31] on div "fanta Search Brands fanta # fanta body fantasies [PERSON_NAME] [PERSON_NAME] pe…" at bounding box center [578, 26] width 1125 height 52
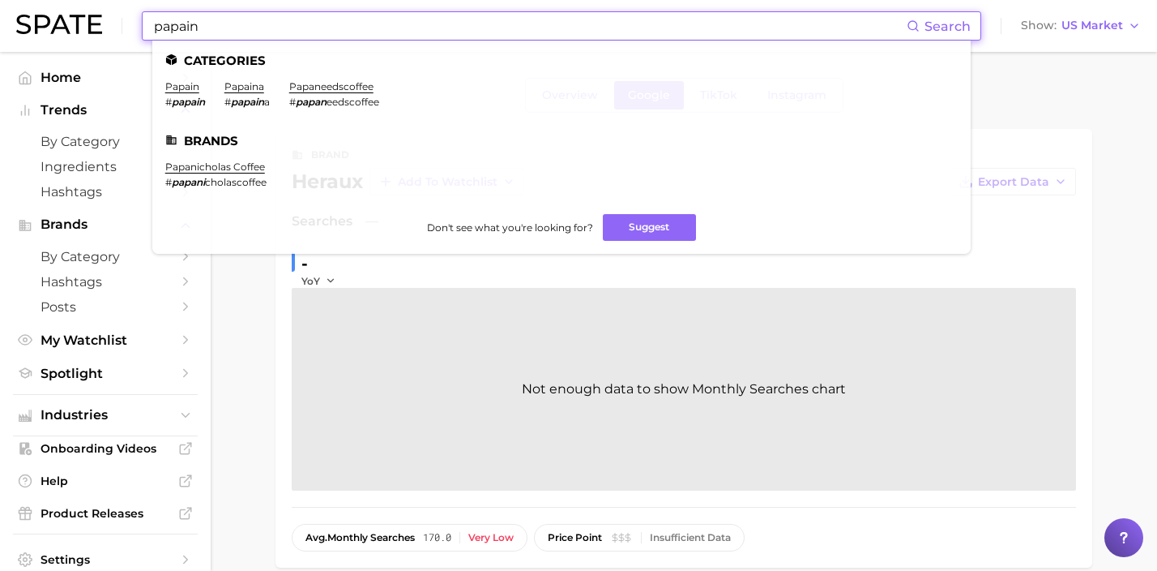
drag, startPoint x: 464, startPoint y: 28, endPoint x: 2, endPoint y: -10, distance: 463.5
click at [2, 0] on html "papain Search Categories papain # papain papaina # papain a papaneedscoffee # p…" at bounding box center [578, 285] width 1157 height 571
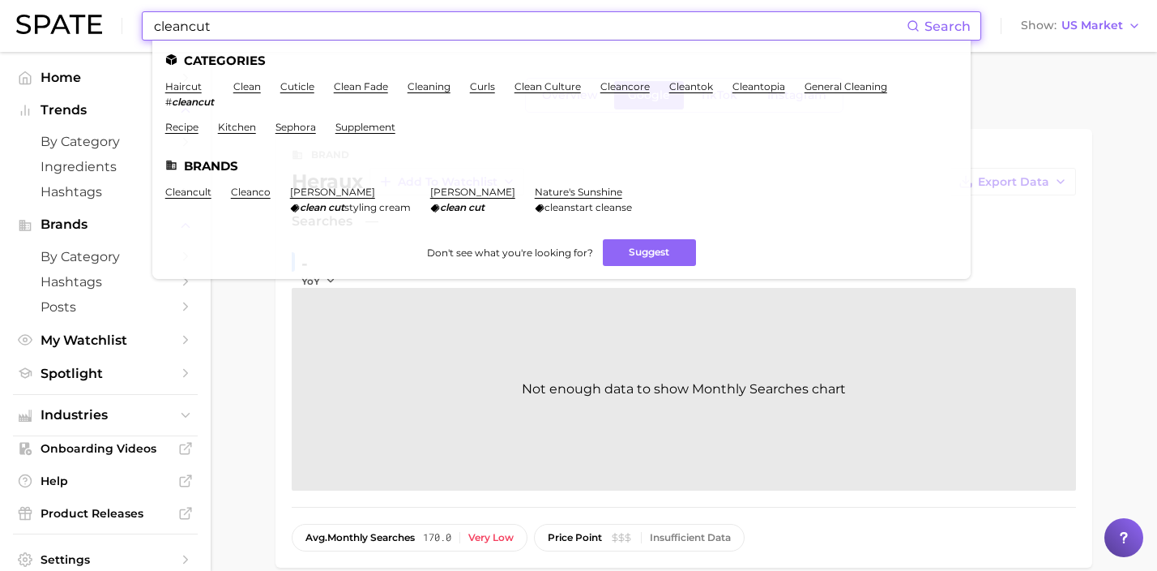
drag, startPoint x: 447, startPoint y: 24, endPoint x: 55, endPoint y: 22, distance: 391.4
click at [58, 23] on div "cleancut Search Categories haircut # cleancut clean cuticle clean fade cleaning…" at bounding box center [578, 26] width 1125 height 52
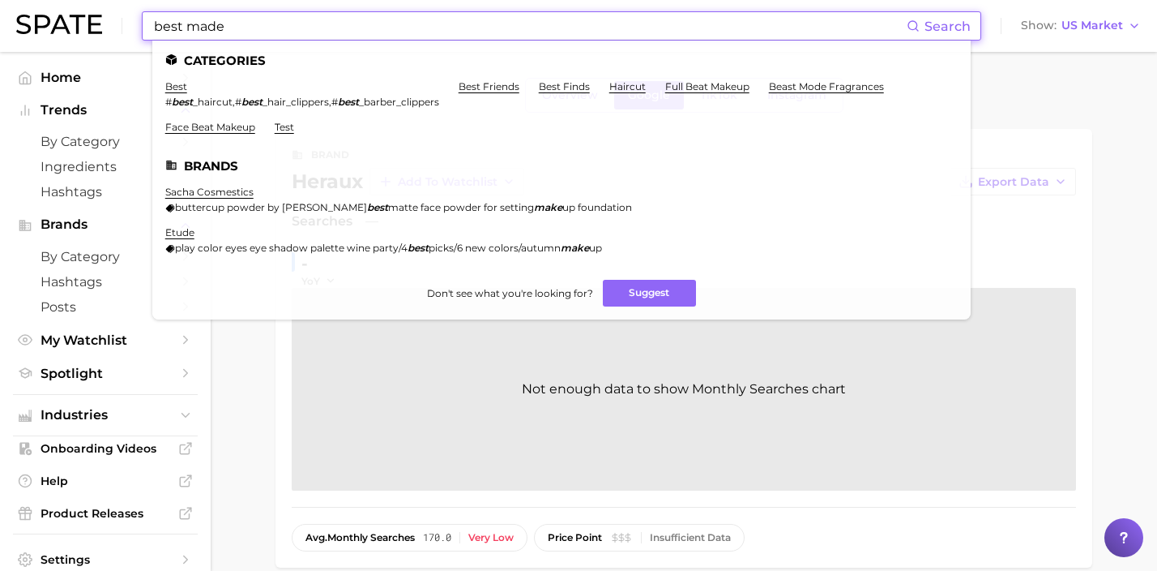
drag, startPoint x: 269, startPoint y: 27, endPoint x: 32, endPoint y: 6, distance: 237.6
click at [32, 6] on div "best made Search Categories best # best _haircut , # best _hair_clippers , # be…" at bounding box center [578, 26] width 1125 height 52
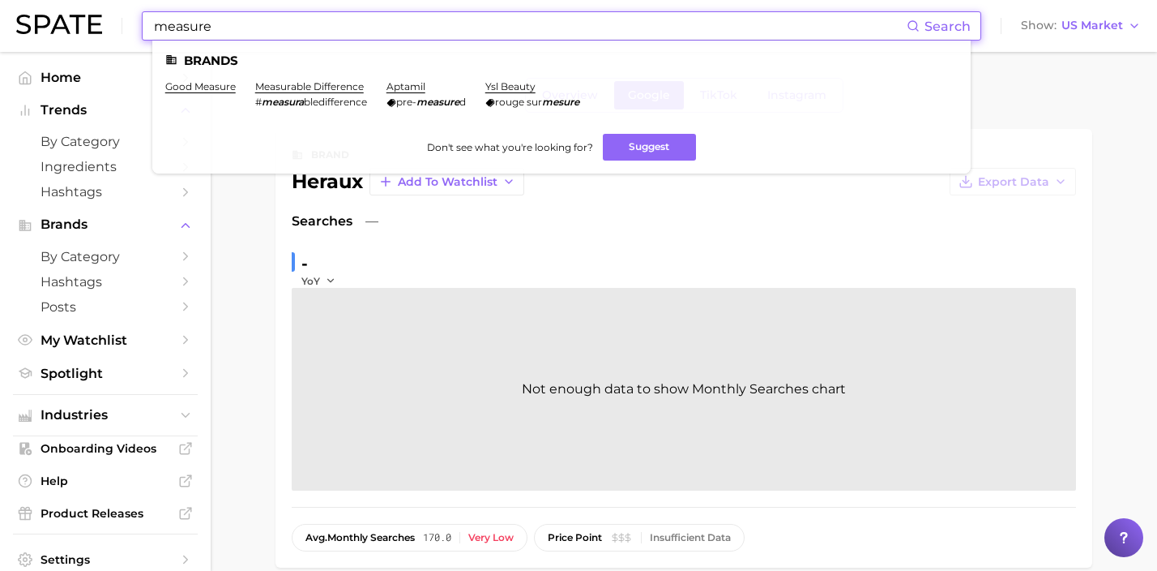
drag, startPoint x: 363, startPoint y: 33, endPoint x: 53, endPoint y: 5, distance: 310.9
click at [64, 7] on div "measure Search Brands good measure measurable difference # measura bledifferenc…" at bounding box center [578, 26] width 1125 height 52
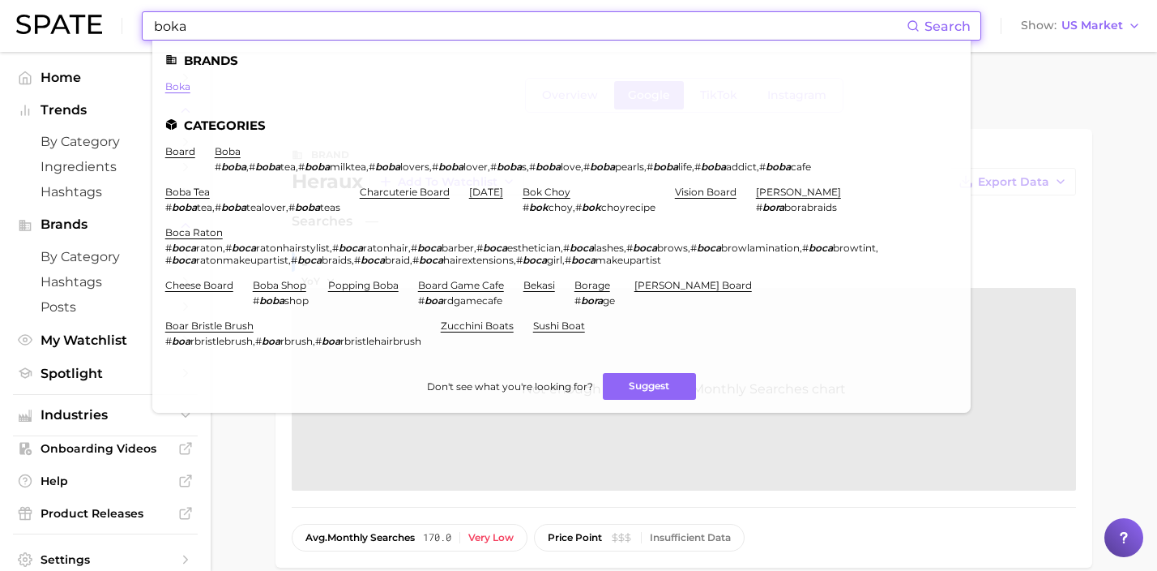
type input "boka"
click at [187, 88] on link "boka" at bounding box center [177, 86] width 25 height 12
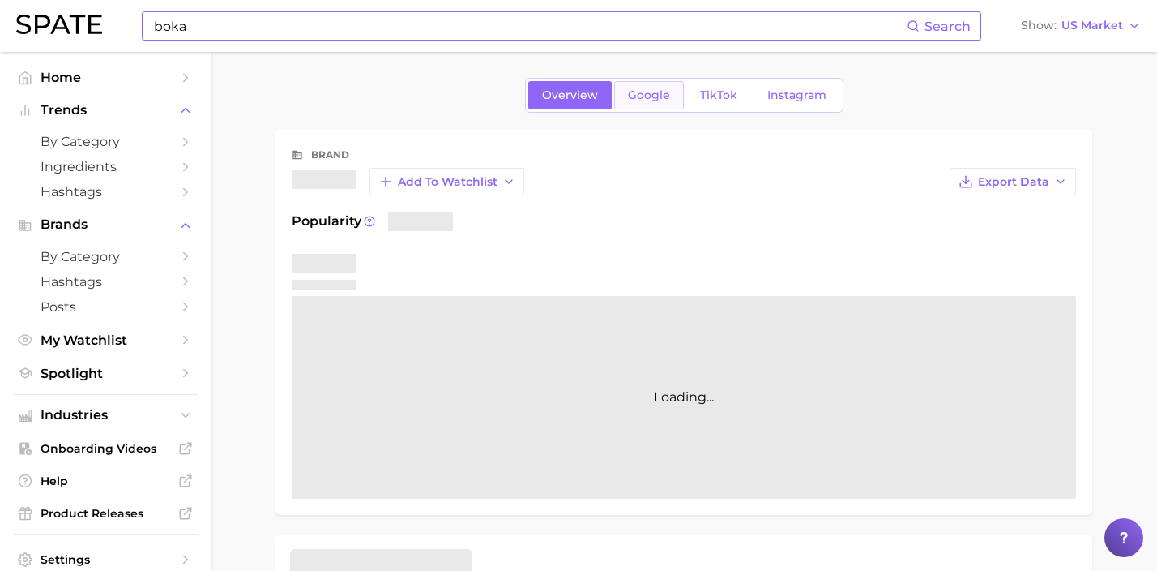
click at [651, 95] on span "Google" at bounding box center [649, 95] width 42 height 14
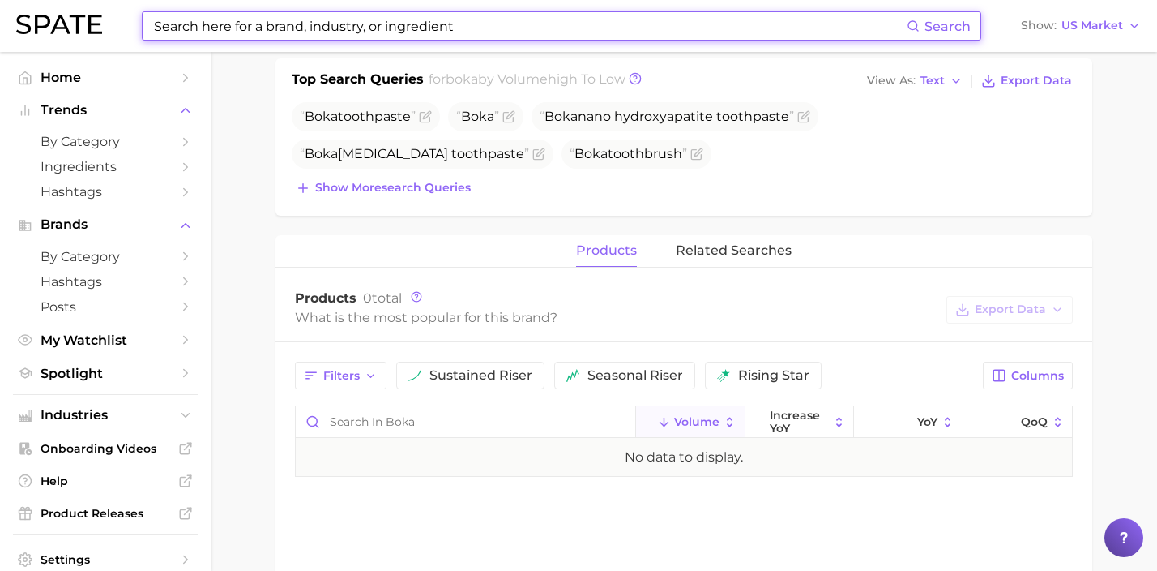
scroll to position [532, 0]
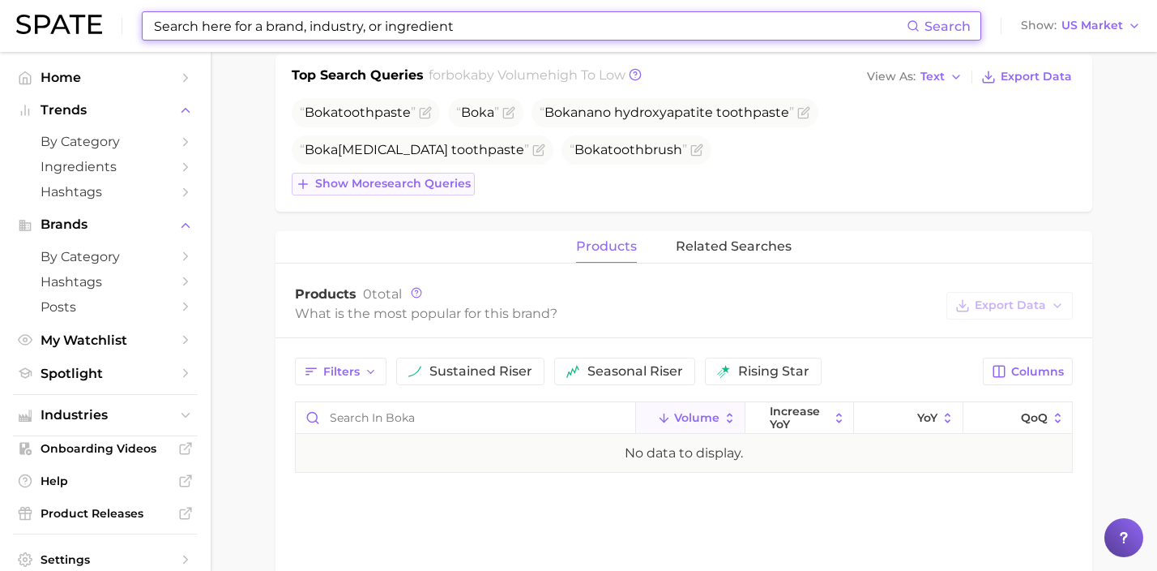
click at [413, 177] on span "Show more search queries" at bounding box center [393, 184] width 156 height 14
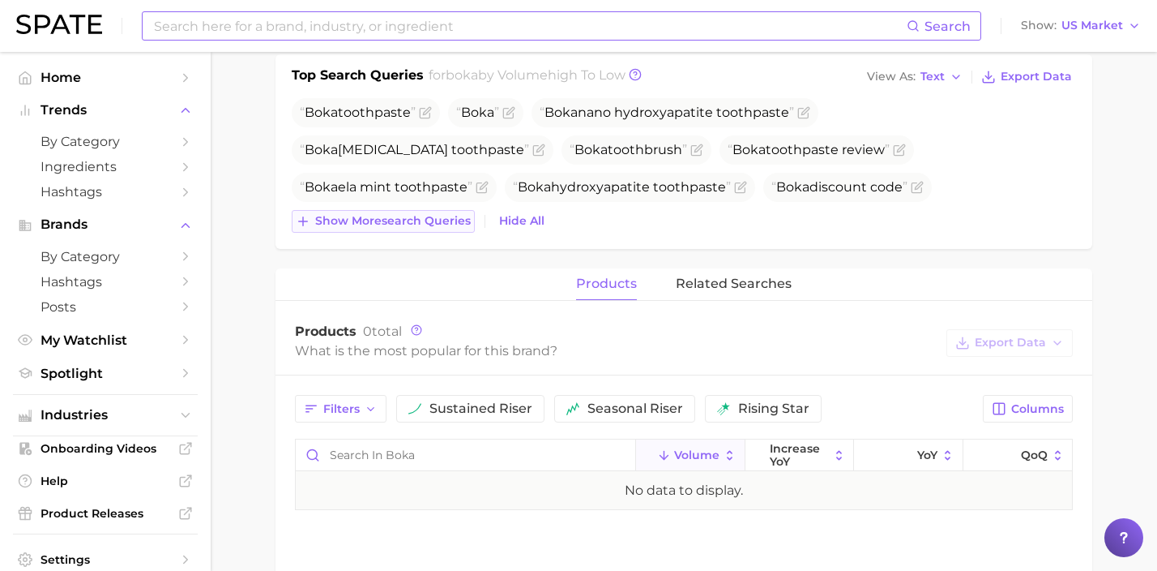
click at [425, 211] on button "Show more search queries" at bounding box center [383, 221] width 183 height 23
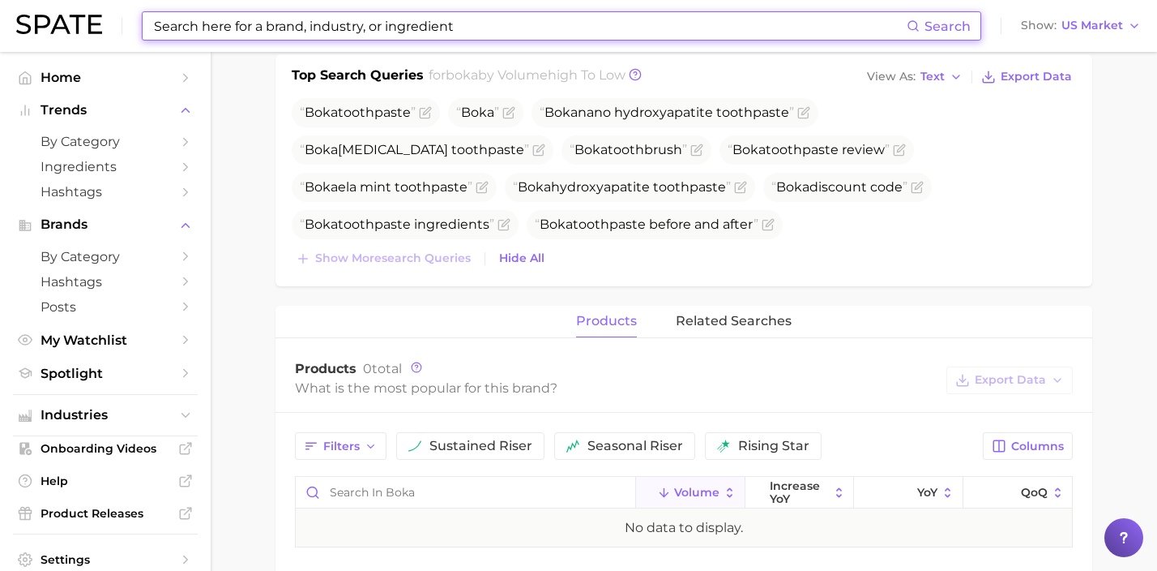
click at [428, 20] on input at bounding box center [529, 26] width 754 height 28
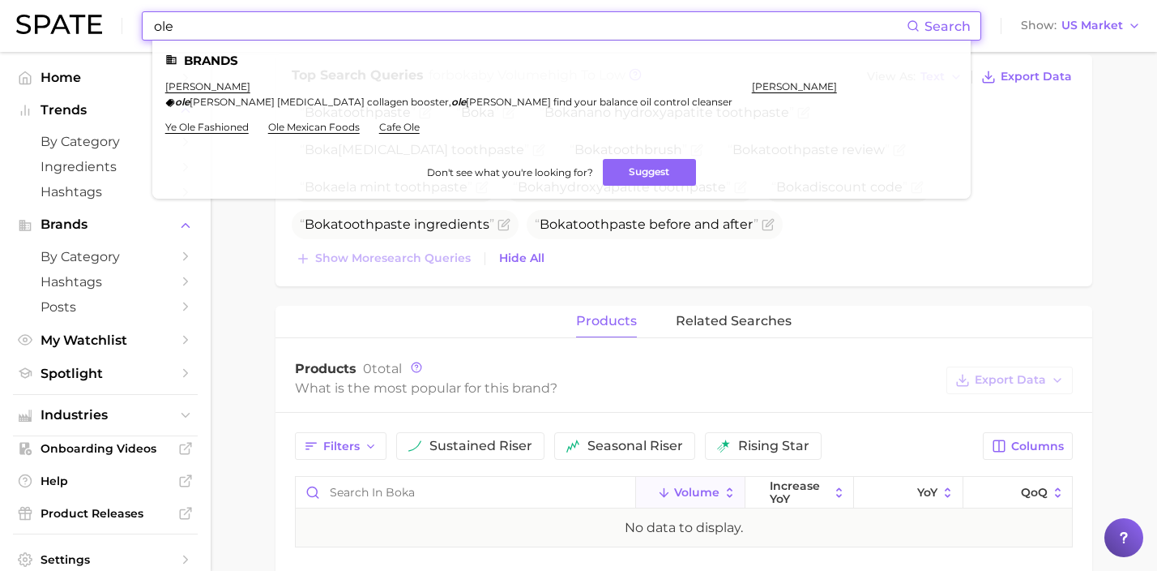
drag, startPoint x: 370, startPoint y: 24, endPoint x: 19, endPoint y: 14, distance: 351.1
click at [20, 14] on div "ole Search Brands [PERSON_NAME] [PERSON_NAME] [MEDICAL_DATA] collagen booster ,…" at bounding box center [578, 26] width 1125 height 52
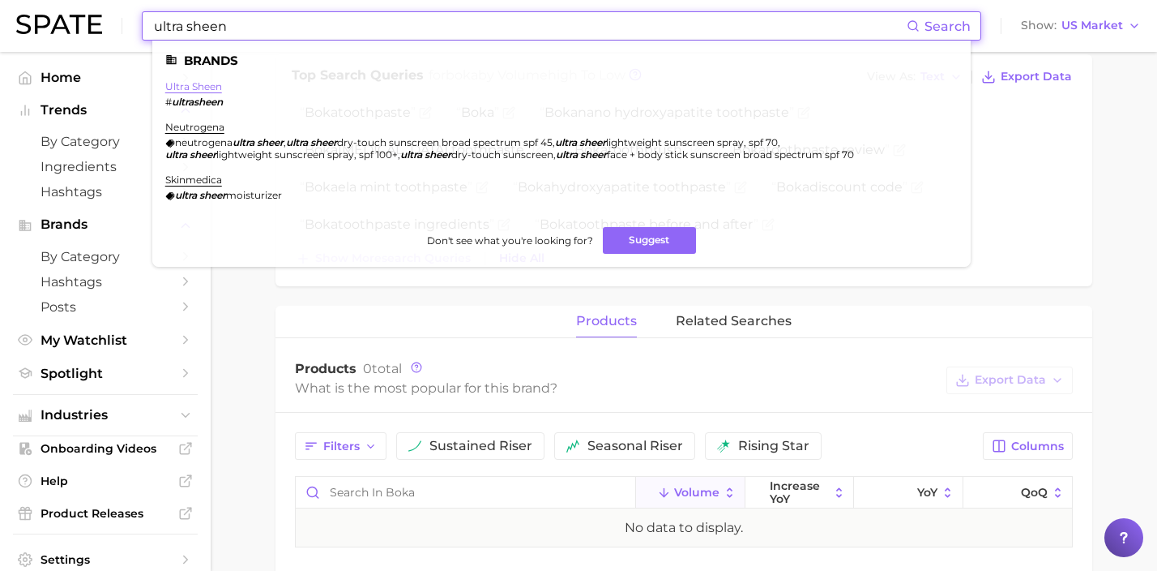
type input "ultra sheen"
click at [212, 90] on link "ultra sheen" at bounding box center [193, 86] width 57 height 12
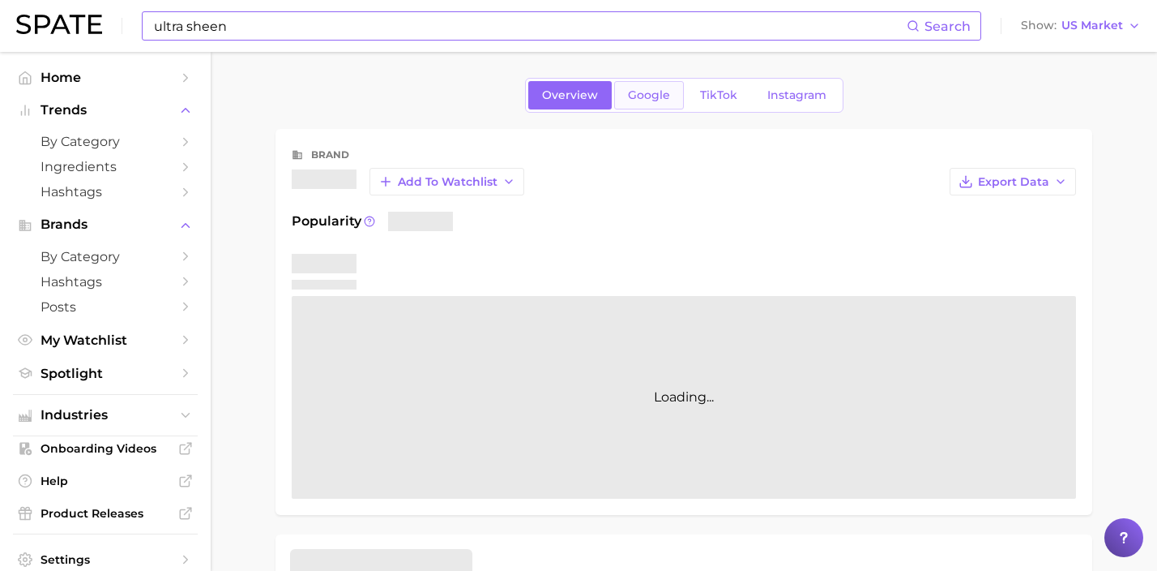
click at [628, 100] on span "Google" at bounding box center [649, 95] width 42 height 14
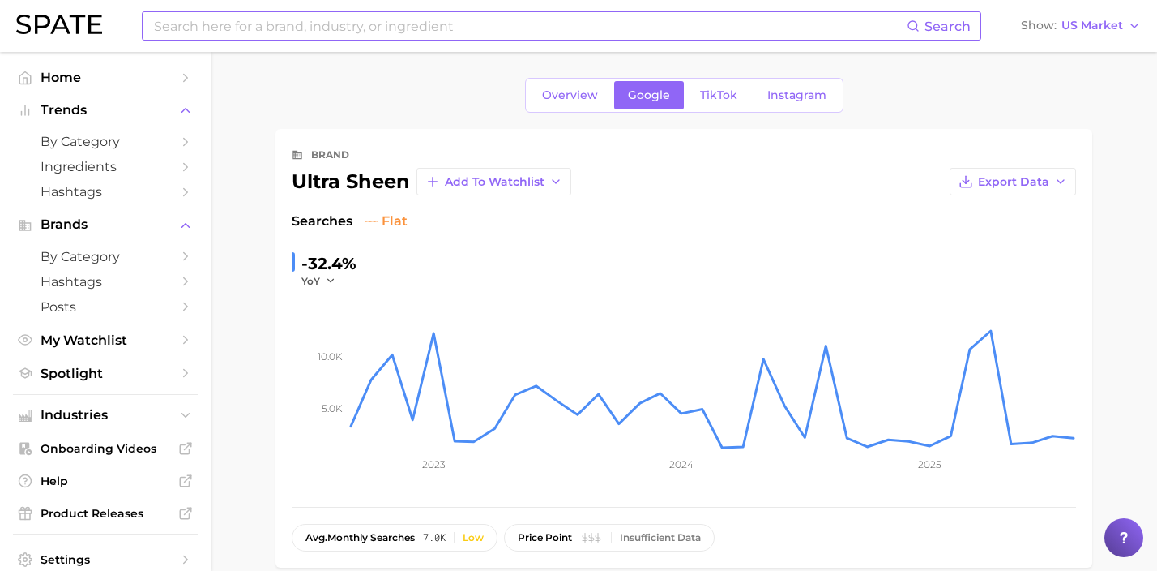
scroll to position [524, 0]
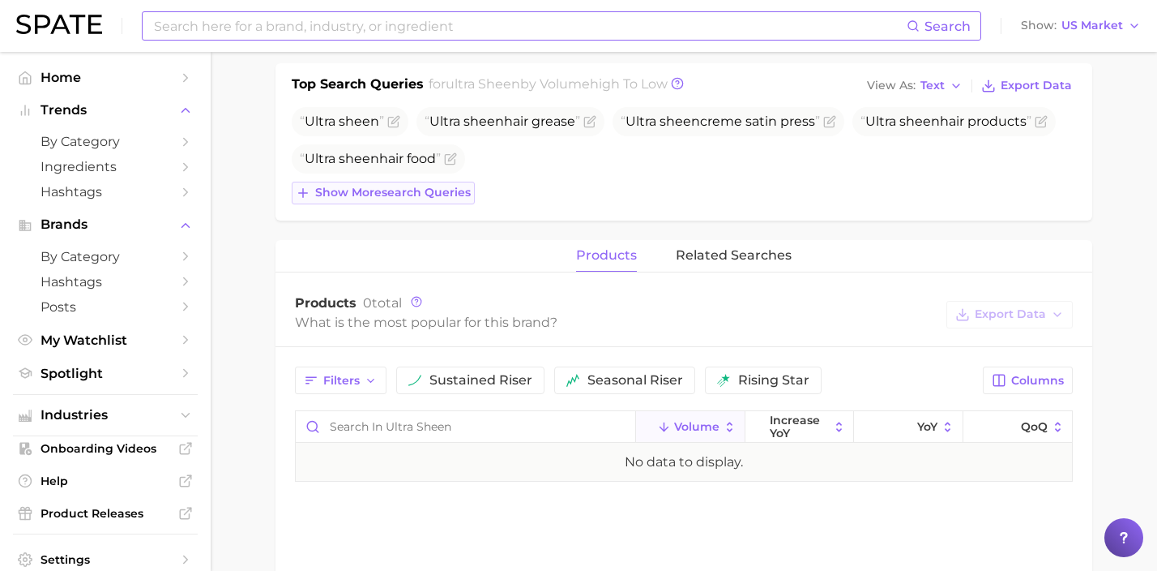
click at [392, 193] on span "Show more search queries" at bounding box center [393, 193] width 156 height 14
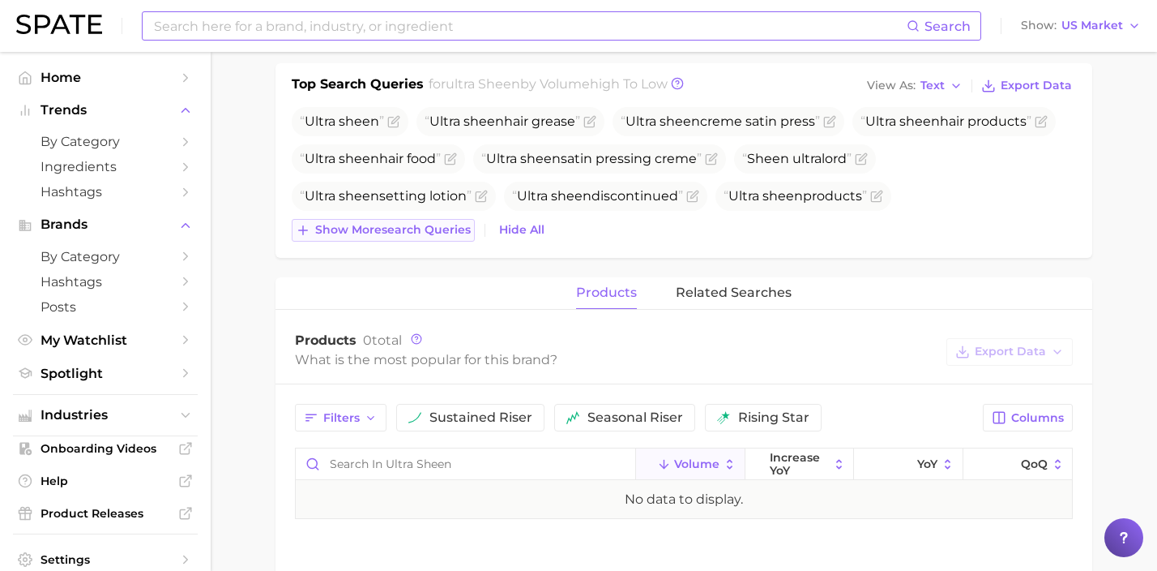
click at [435, 229] on span "Show more search queries" at bounding box center [393, 230] width 156 height 14
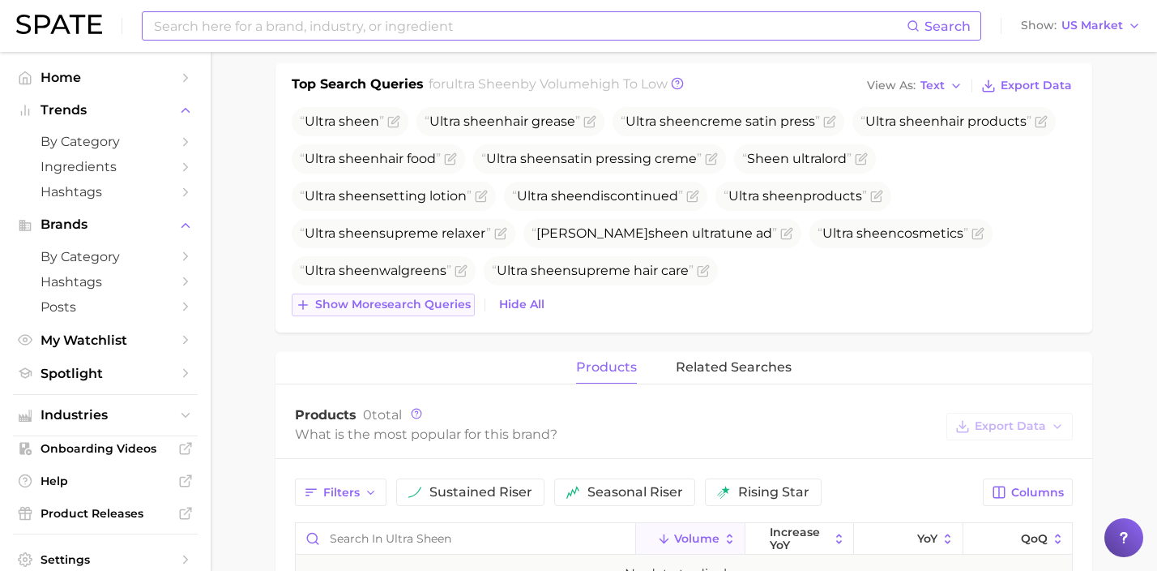
click at [432, 305] on span "Show more search queries" at bounding box center [393, 304] width 156 height 14
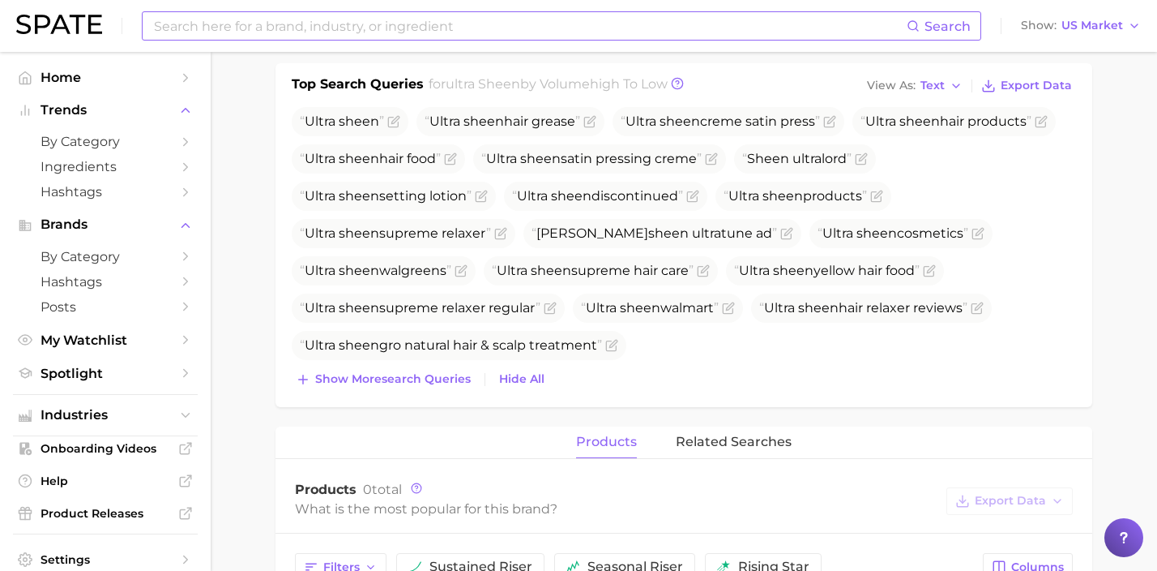
click at [441, 339] on span "Ultra sheen gro natural hair & scalp treatment" at bounding box center [451, 344] width 302 height 15
click at [455, 375] on span "Show more search queries" at bounding box center [393, 379] width 156 height 14
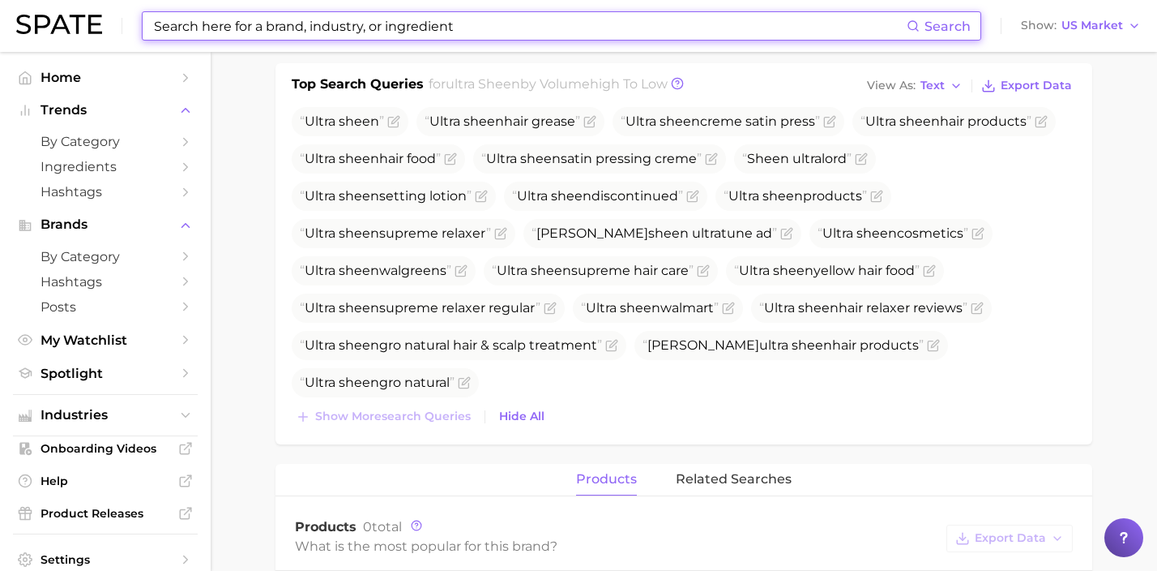
click at [378, 24] on input at bounding box center [529, 26] width 754 height 28
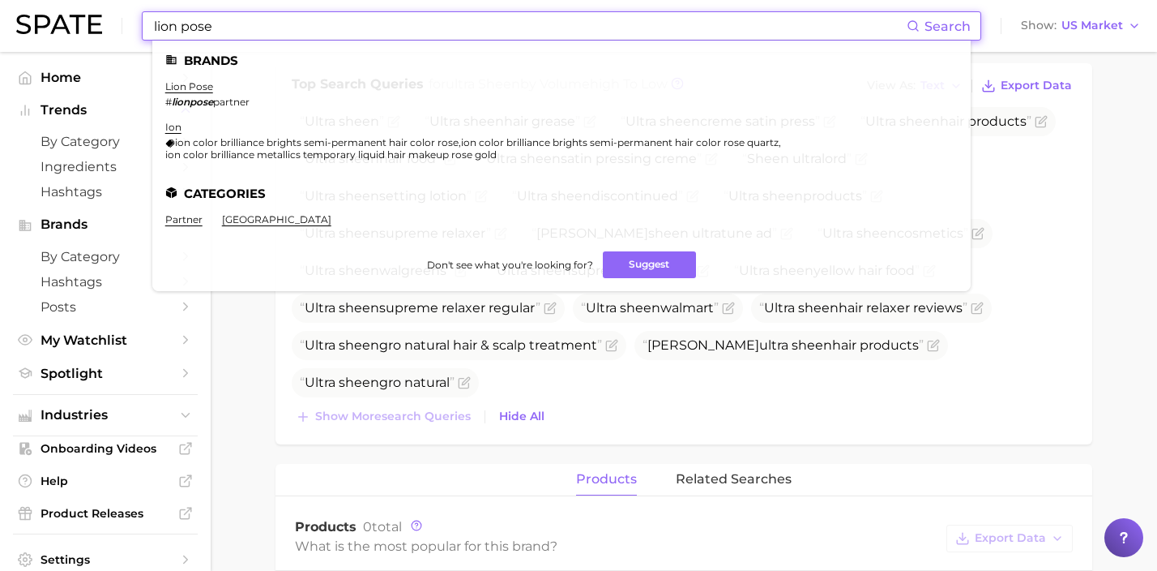
type input "lion pose"
click at [199, 84] on link "lion pose" at bounding box center [189, 86] width 48 height 12
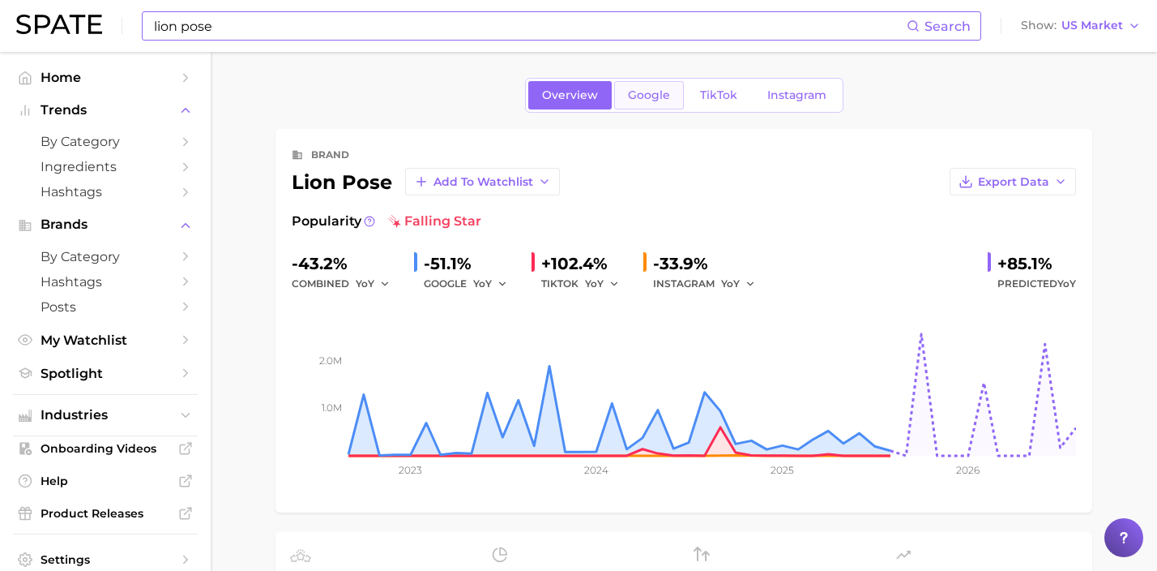
click at [645, 96] on span "Google" at bounding box center [649, 95] width 42 height 14
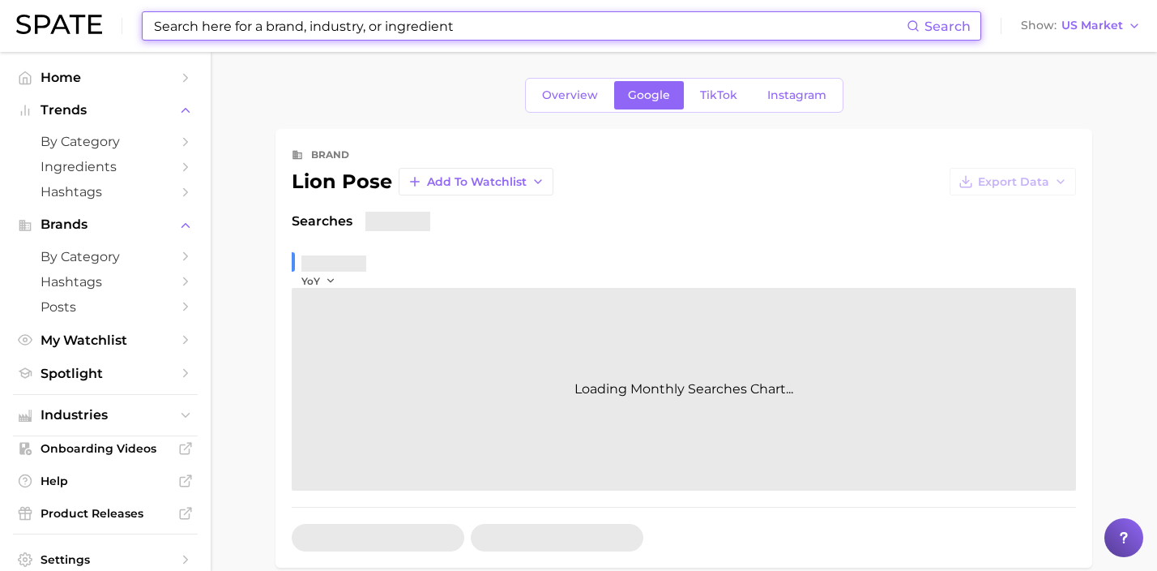
scroll to position [346, 0]
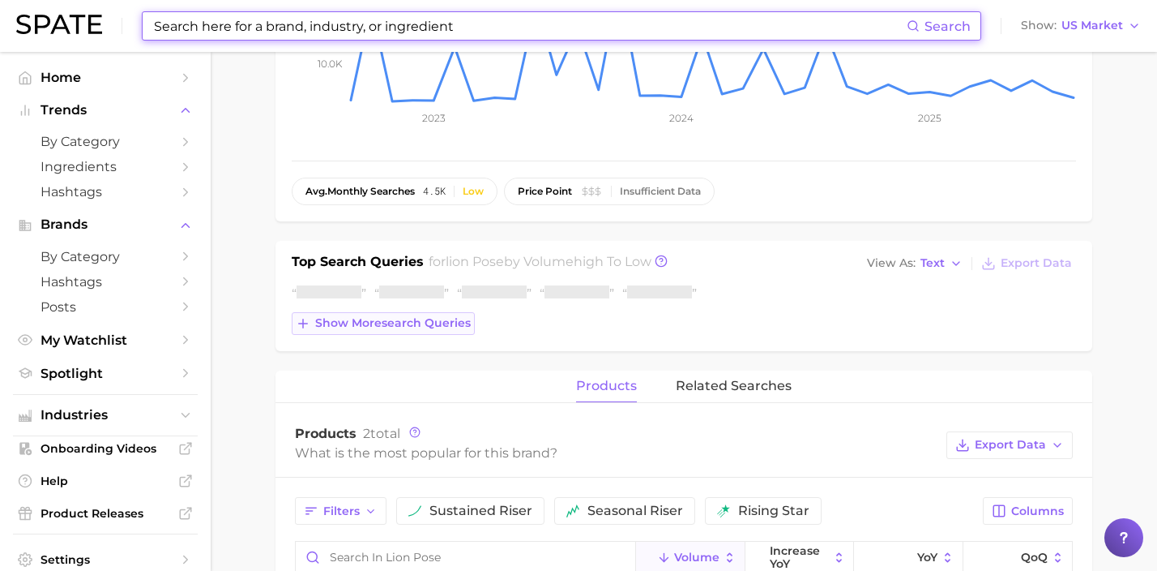
click at [438, 321] on span "Show more search queries" at bounding box center [393, 323] width 156 height 14
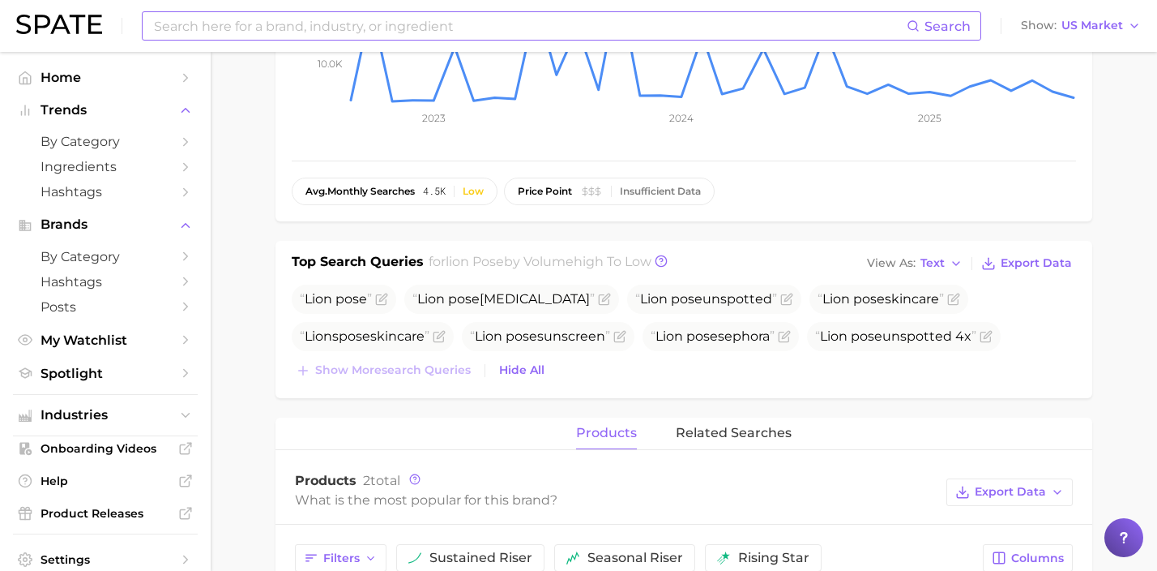
click at [397, 21] on input at bounding box center [529, 26] width 754 height 28
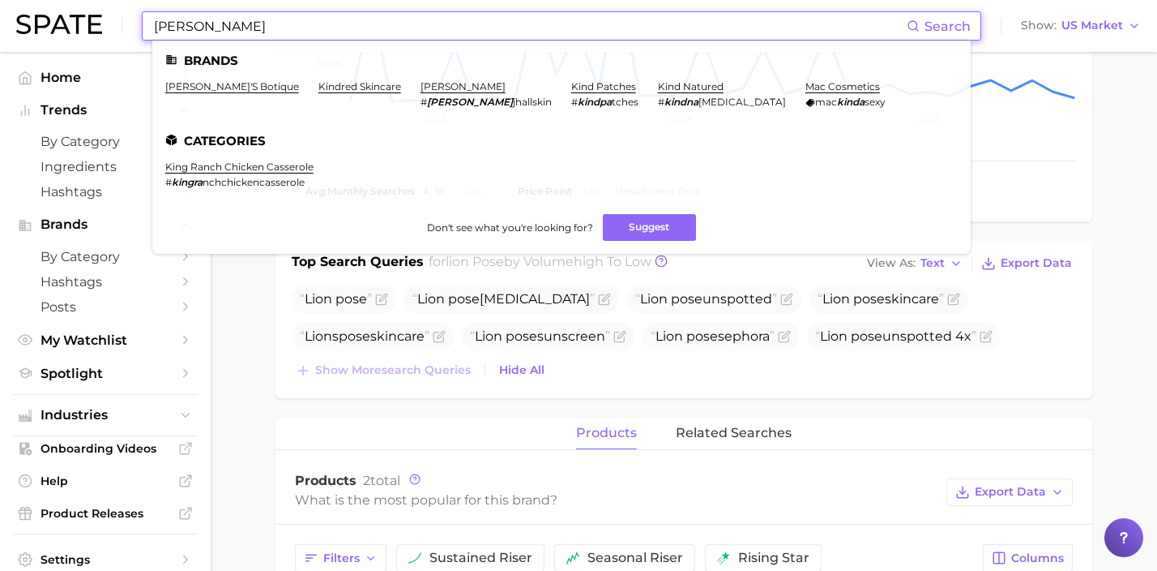
drag, startPoint x: 437, startPoint y: 32, endPoint x: 2, endPoint y: -9, distance: 436.3
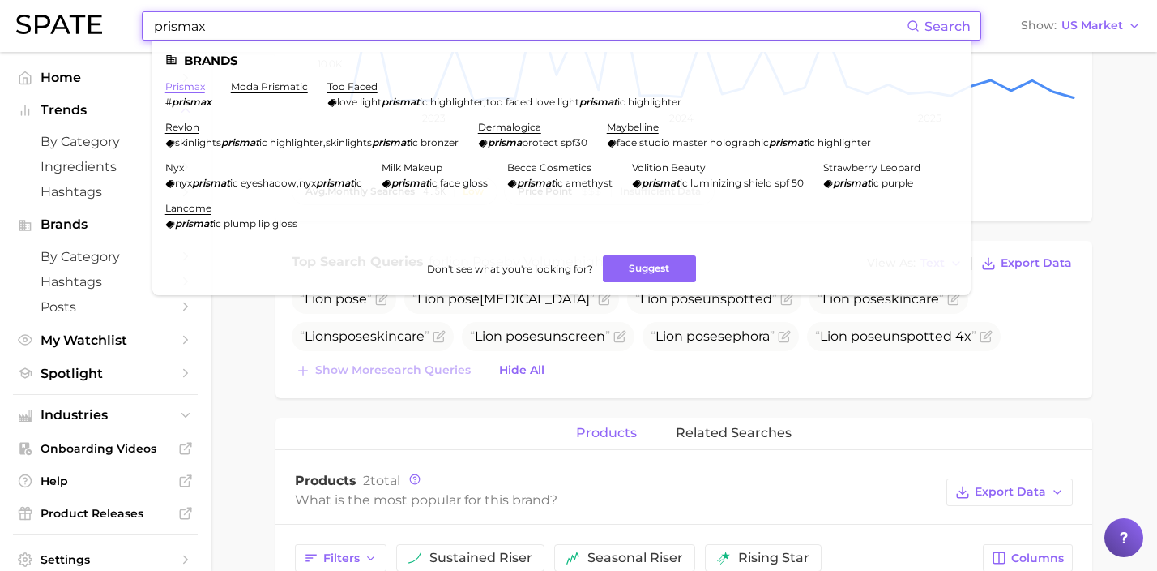
type input "prismax"
click at [199, 82] on link "prismax" at bounding box center [185, 86] width 40 height 12
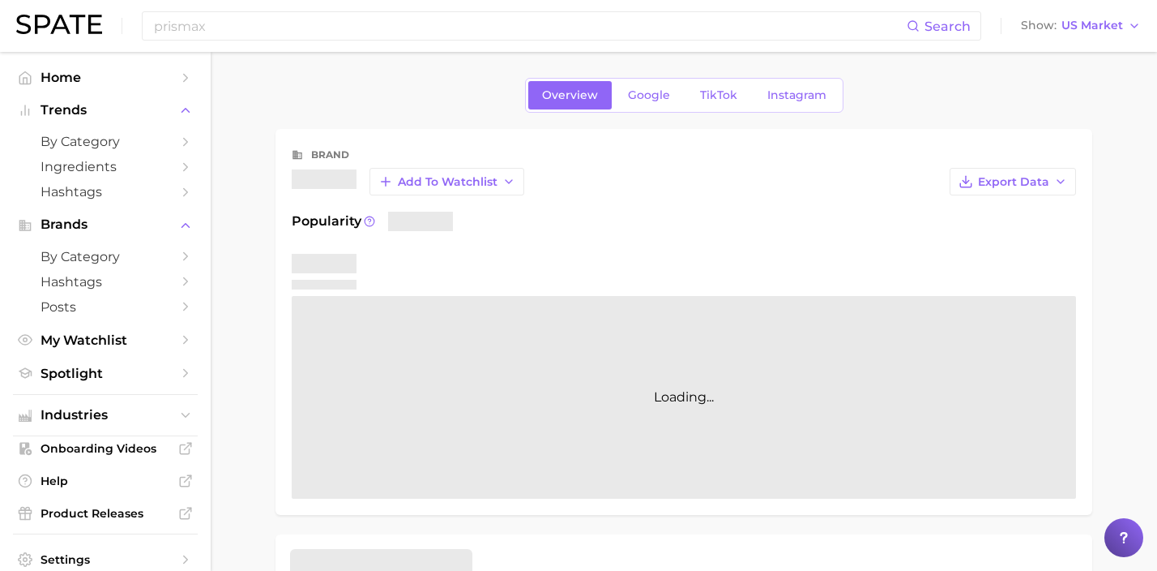
click at [612, 96] on div "Overview Google TikTok Instagram" at bounding box center [684, 95] width 318 height 35
click at [639, 94] on span "Google" at bounding box center [649, 95] width 42 height 14
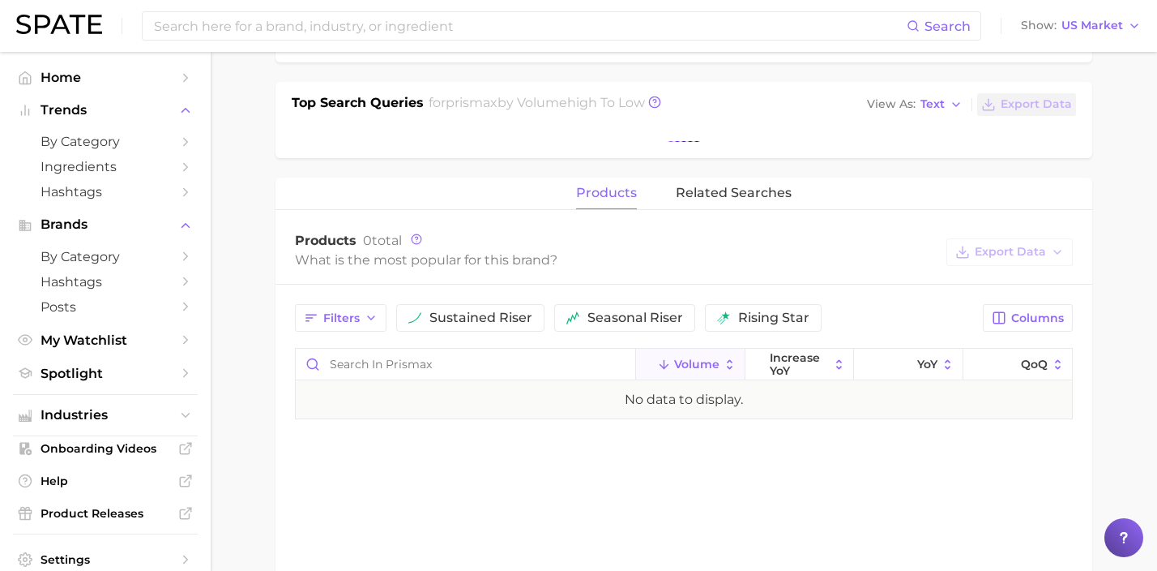
scroll to position [509, 0]
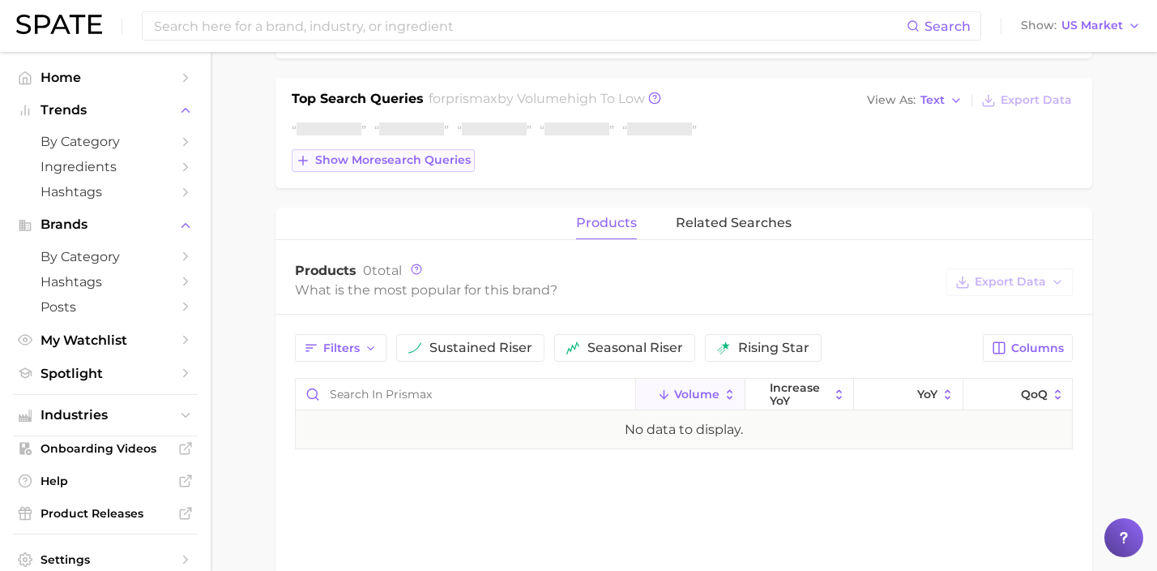
click at [400, 167] on button "Show more search queries" at bounding box center [383, 160] width 183 height 23
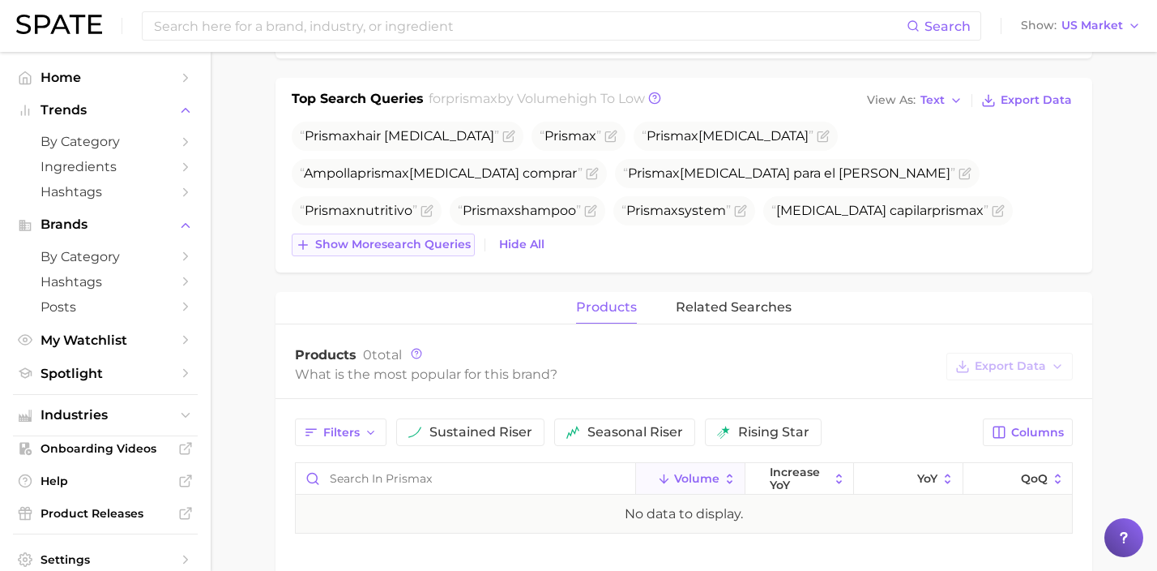
click at [412, 244] on span "Show more search queries" at bounding box center [393, 244] width 156 height 14
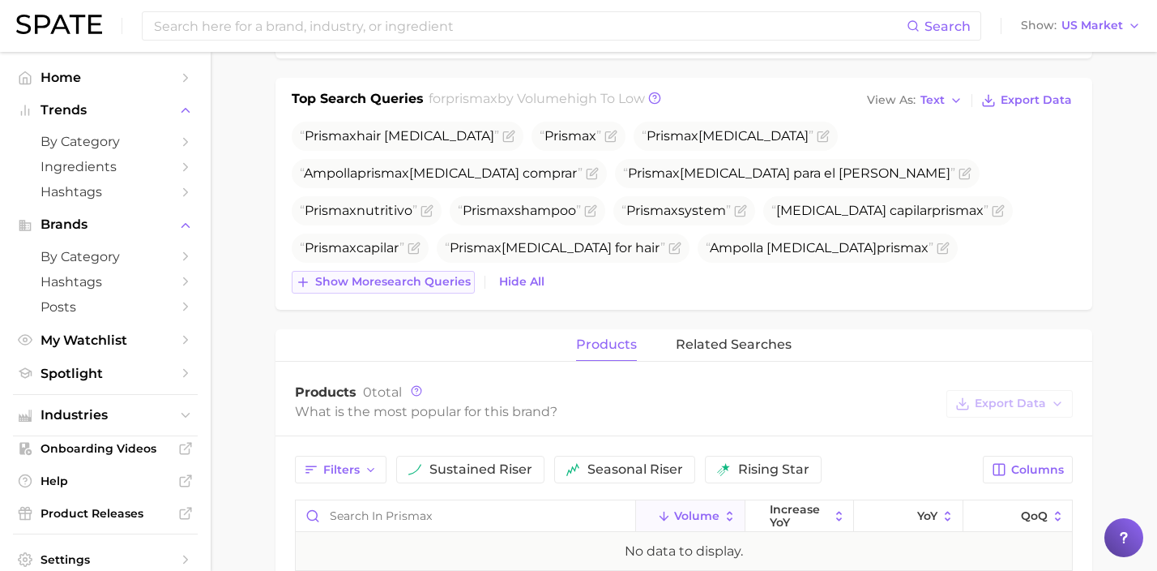
click at [434, 284] on span "Show more search queries" at bounding box center [393, 282] width 156 height 14
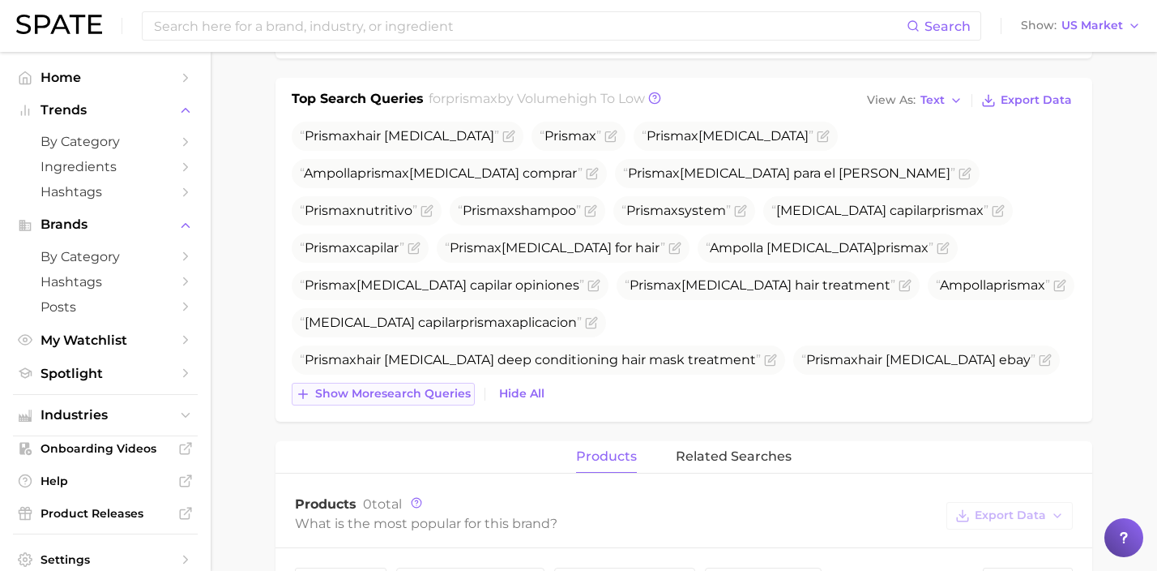
click at [453, 401] on button "Show more search queries" at bounding box center [383, 394] width 183 height 23
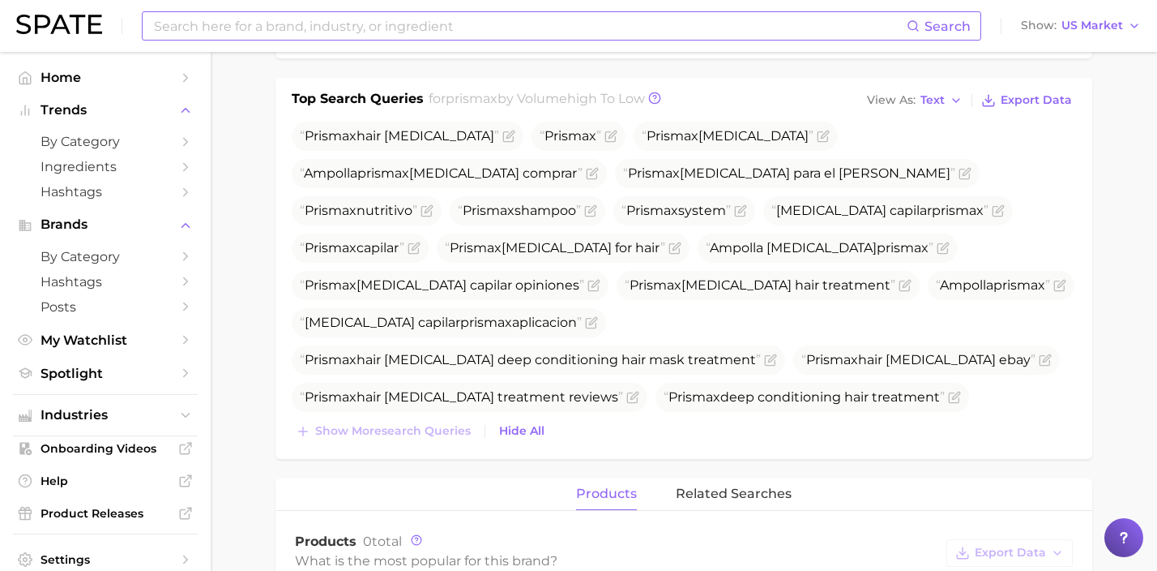
click at [379, 33] on input at bounding box center [529, 26] width 754 height 28
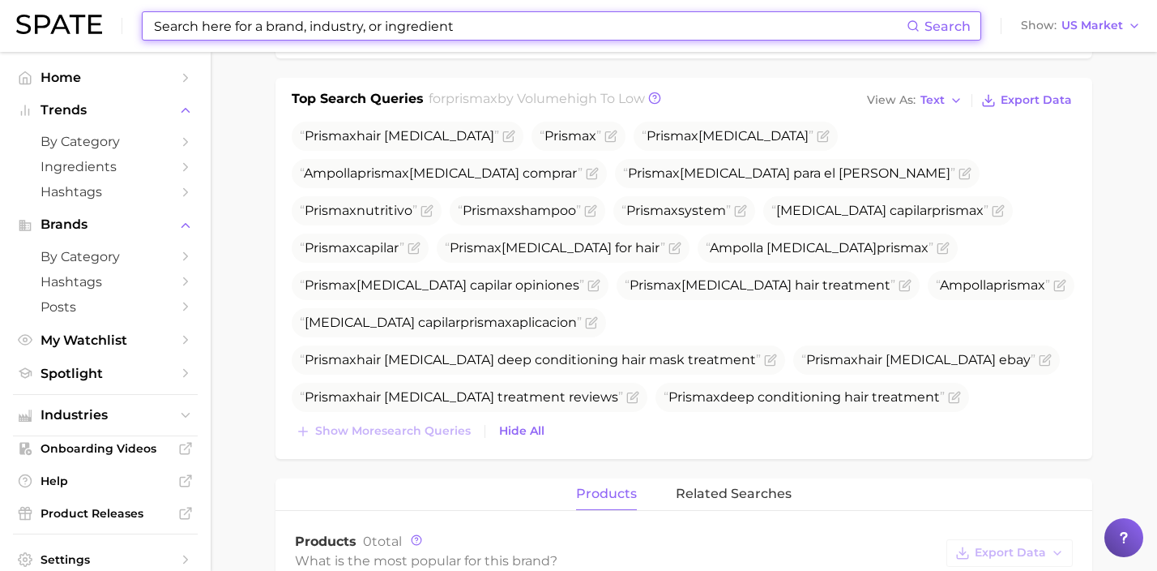
click at [329, 22] on input at bounding box center [529, 26] width 754 height 28
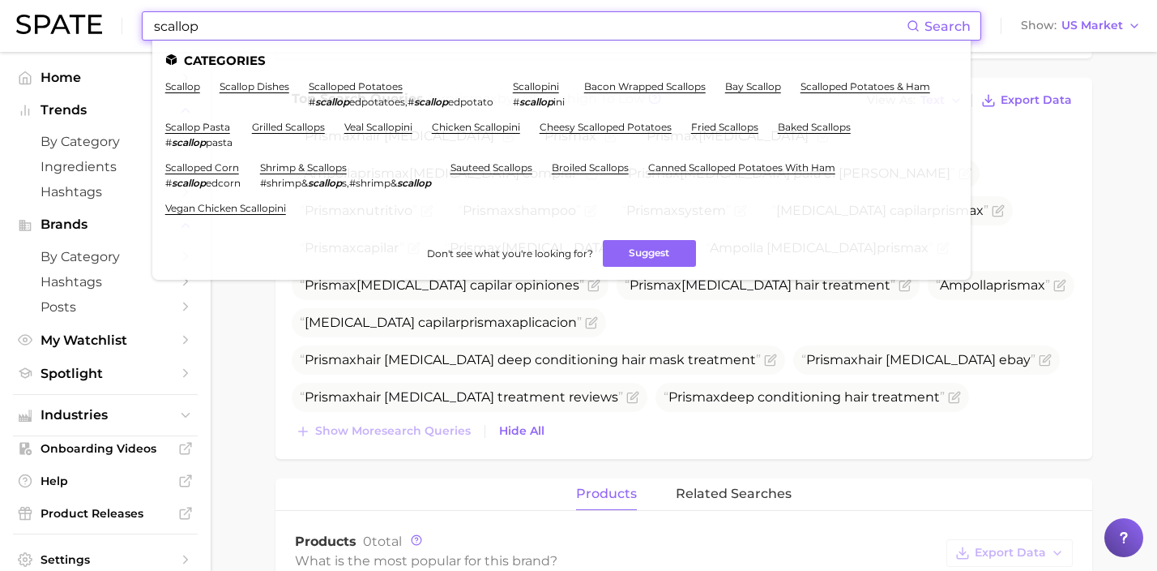
drag, startPoint x: 438, startPoint y: 26, endPoint x: 109, endPoint y: 20, distance: 329.1
click at [114, 19] on div "scallop Search Categories scallop scallop dishes scalloped potatoes # scallop e…" at bounding box center [578, 26] width 1125 height 52
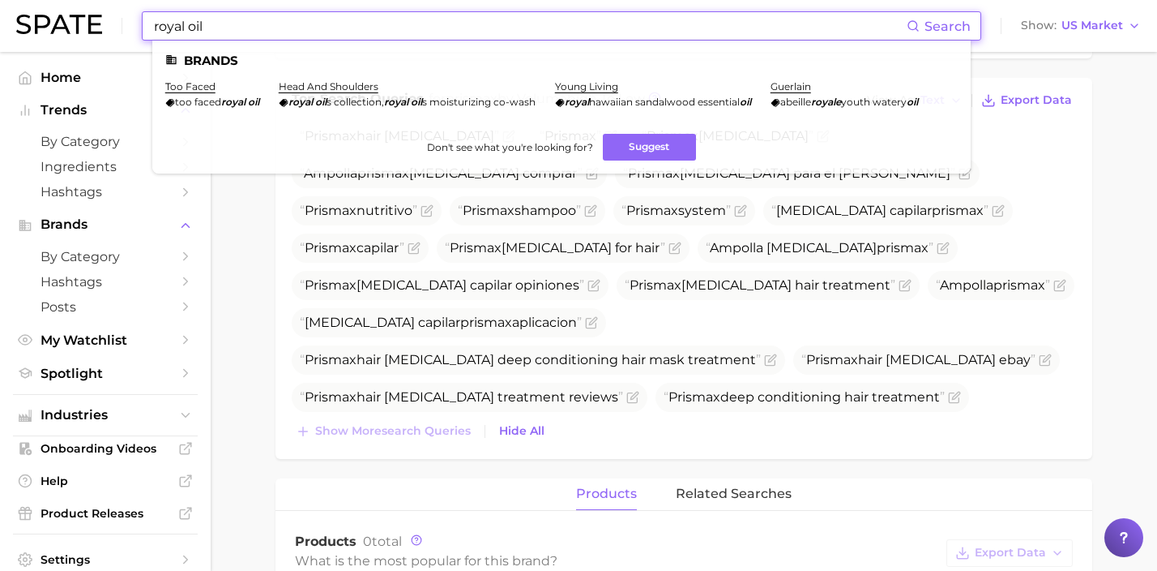
drag, startPoint x: 248, startPoint y: 29, endPoint x: 84, endPoint y: 16, distance: 164.2
click at [84, 16] on div "royal oil Search Brands too faced too faced royal oil head and shoulders royal …" at bounding box center [578, 26] width 1125 height 52
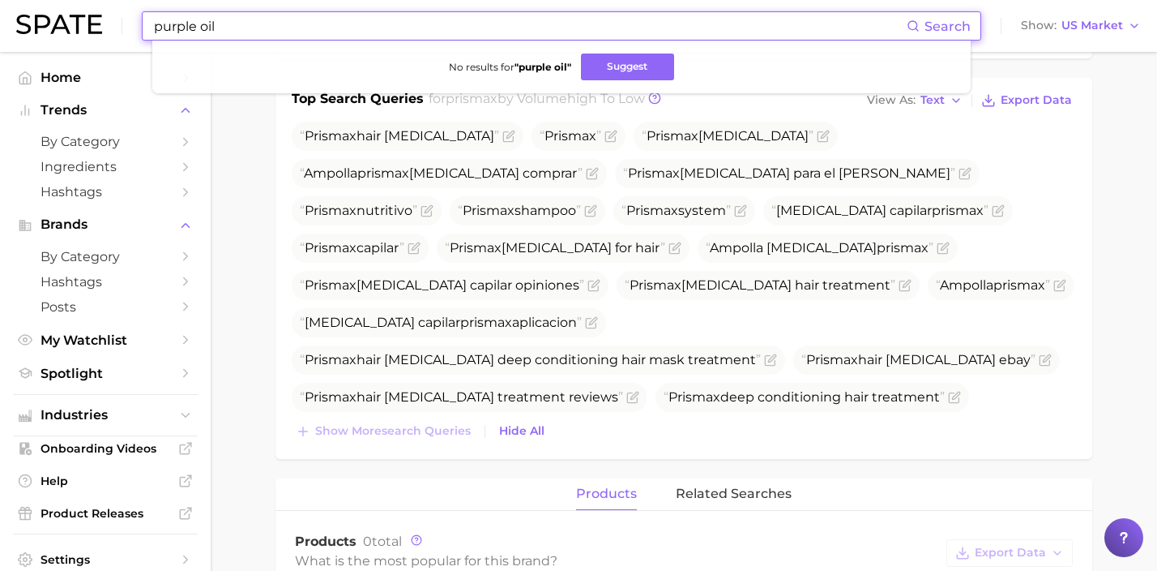
drag, startPoint x: 370, startPoint y: 25, endPoint x: 79, endPoint y: 3, distance: 290.9
click at [80, 3] on div "purple oil Search No results for " purple oil " Suggest Show US Market" at bounding box center [578, 26] width 1125 height 52
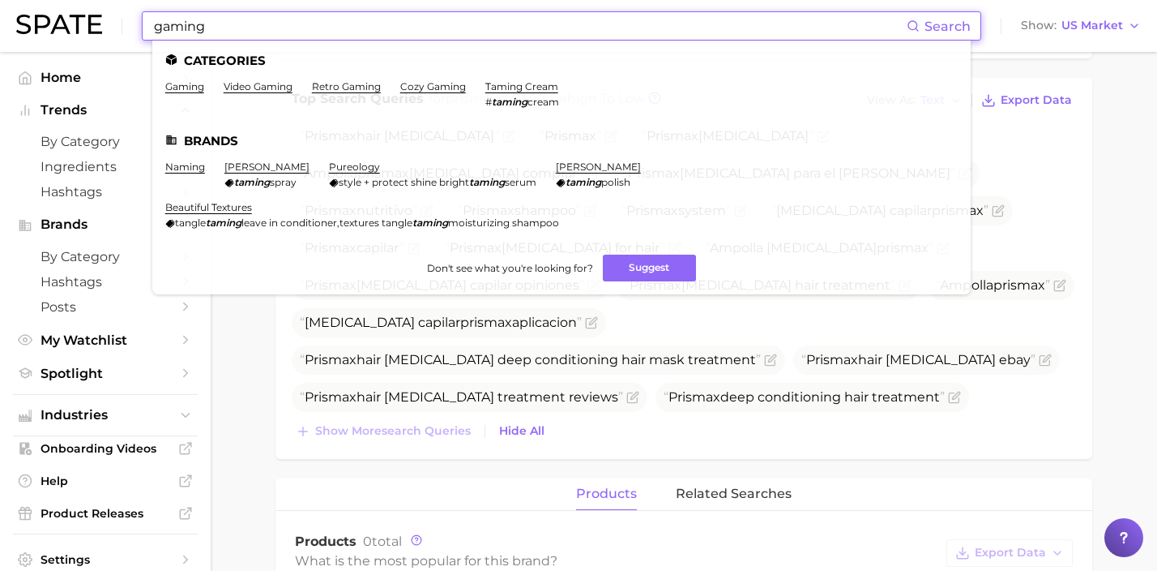
drag, startPoint x: 462, startPoint y: 23, endPoint x: 71, endPoint y: 15, distance: 390.7
click at [75, 22] on div "gaming Search Categories gaming video gaming retro gaming cozy gaming taming cr…" at bounding box center [578, 26] width 1125 height 52
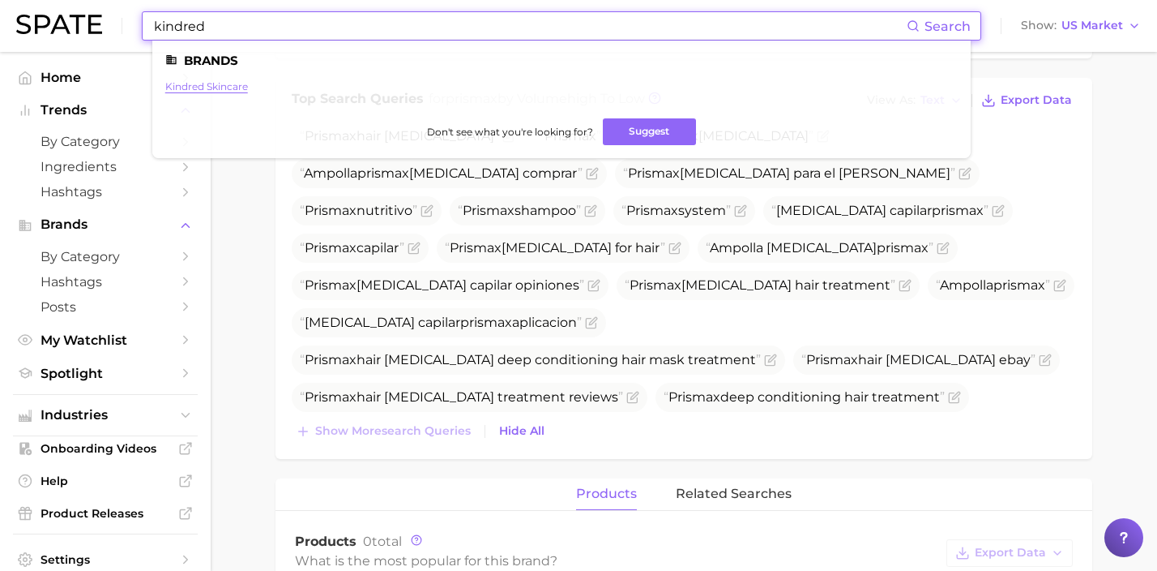
type input "kindred"
click at [216, 86] on link "kindred skincare" at bounding box center [206, 86] width 83 height 12
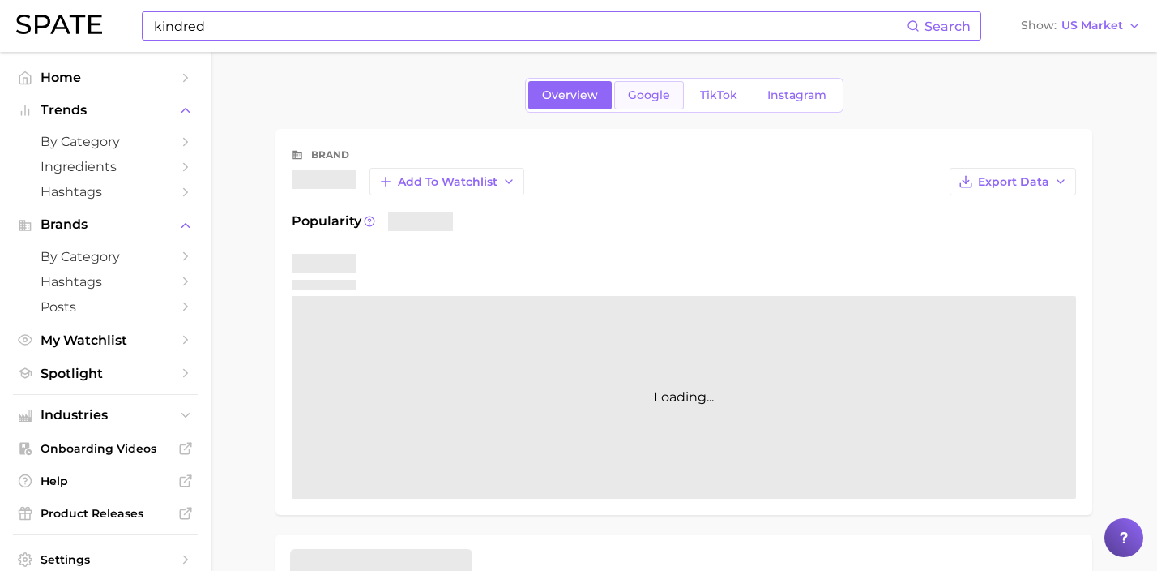
click at [665, 100] on span "Google" at bounding box center [649, 95] width 42 height 14
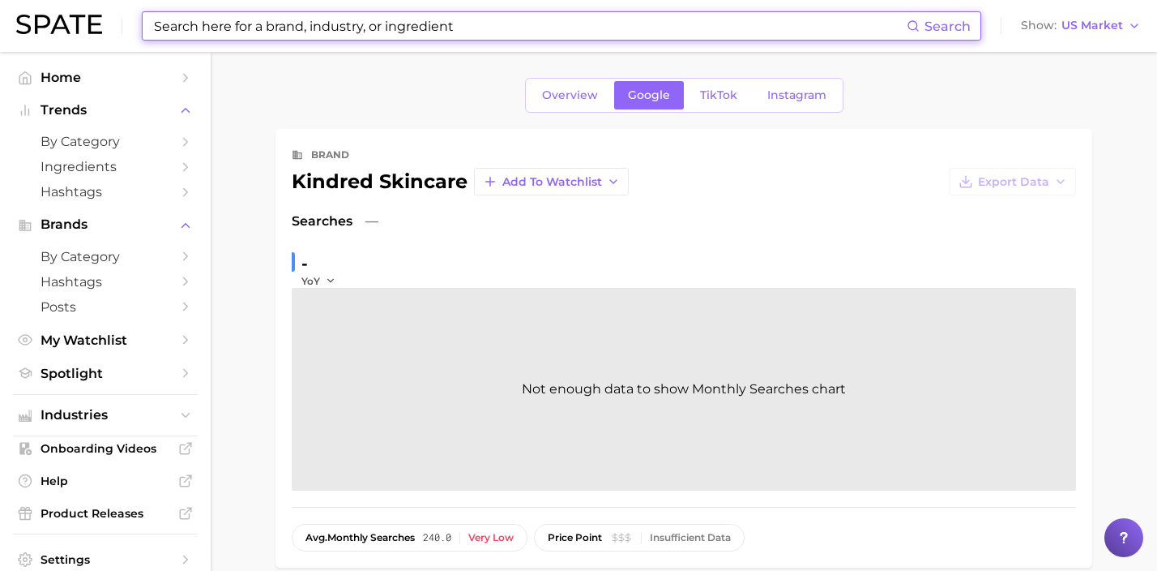
click at [341, 28] on input at bounding box center [529, 26] width 754 height 28
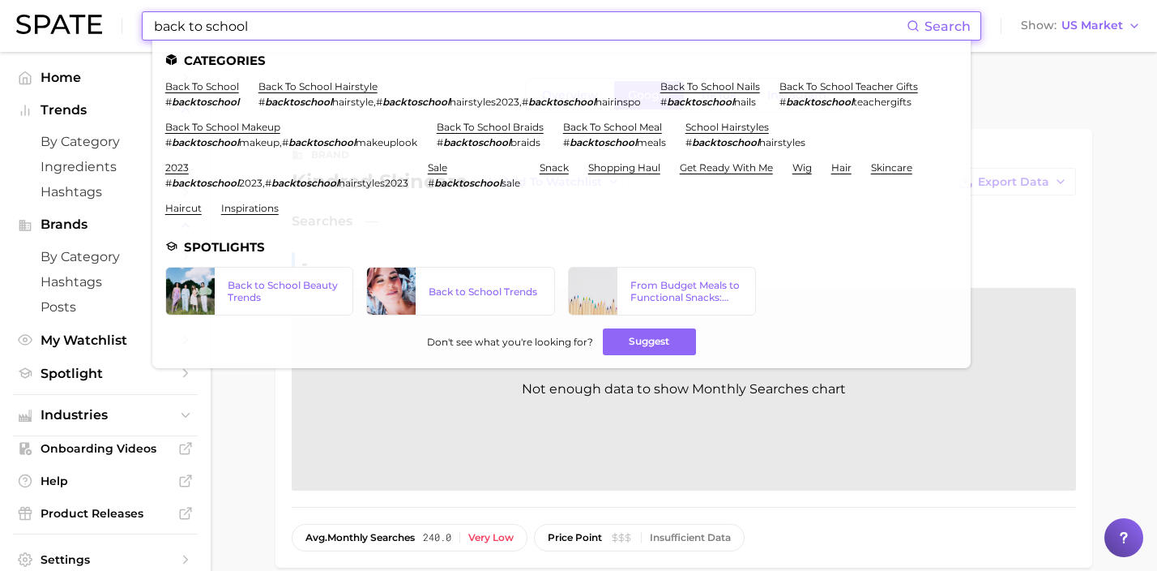
drag, startPoint x: 266, startPoint y: 28, endPoint x: 13, endPoint y: -5, distance: 254.9
click at [13, 0] on html "back to school Search Categories back to school # backtoschool back to school h…" at bounding box center [578, 285] width 1157 height 571
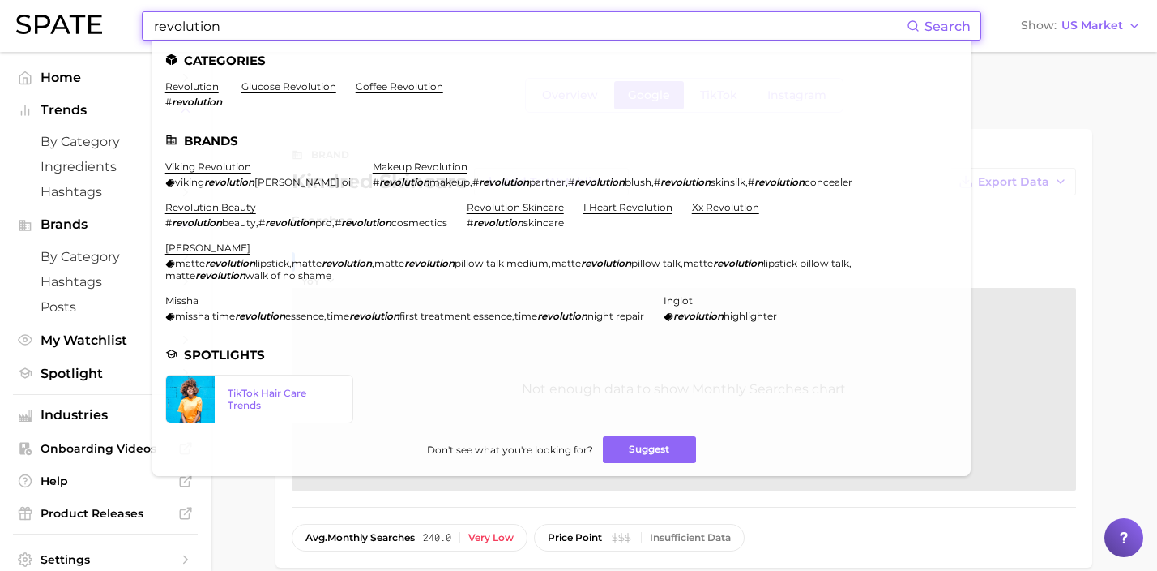
drag, startPoint x: 351, startPoint y: 28, endPoint x: 8, endPoint y: 0, distance: 344.0
click at [10, 0] on header "revolution Search Categories revolution # revolution glucose revolution coffee …" at bounding box center [578, 26] width 1157 height 52
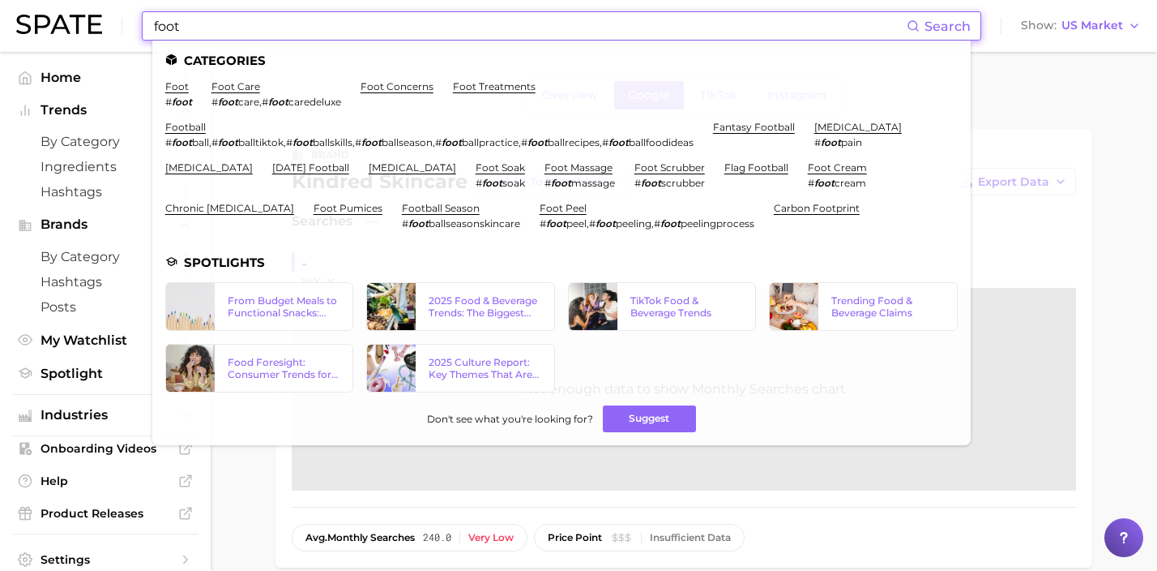
click at [310, 28] on input "foot" at bounding box center [529, 26] width 754 height 28
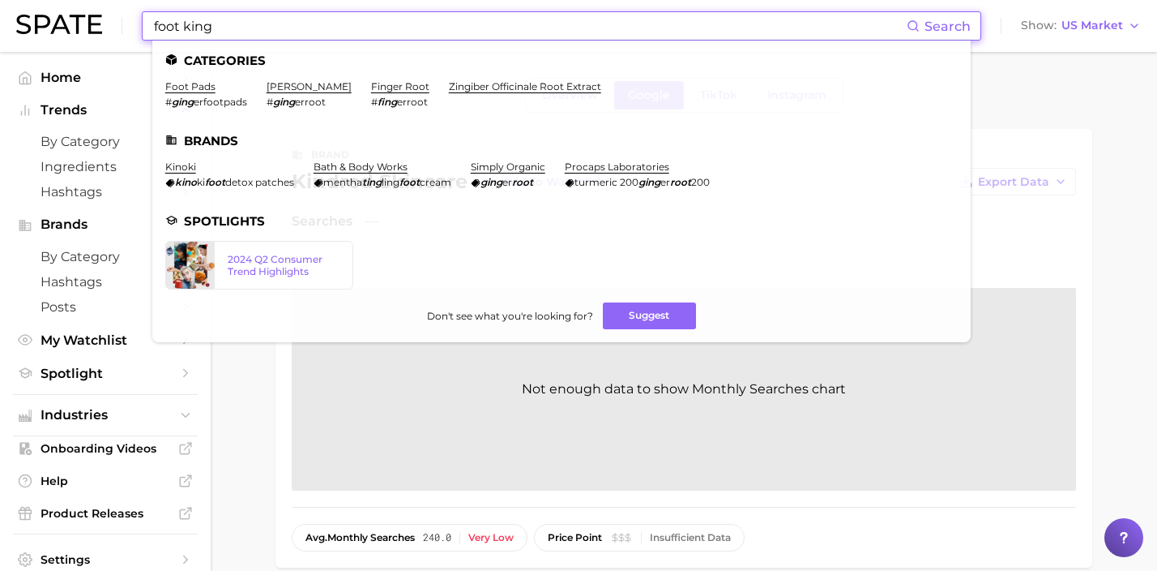
drag, startPoint x: 278, startPoint y: 24, endPoint x: 50, endPoint y: -2, distance: 229.2
click at [50, 0] on html "foot king Search Categories foot pads # ging erfootpads [PERSON_NAME] # [PERSON…" at bounding box center [578, 285] width 1157 height 571
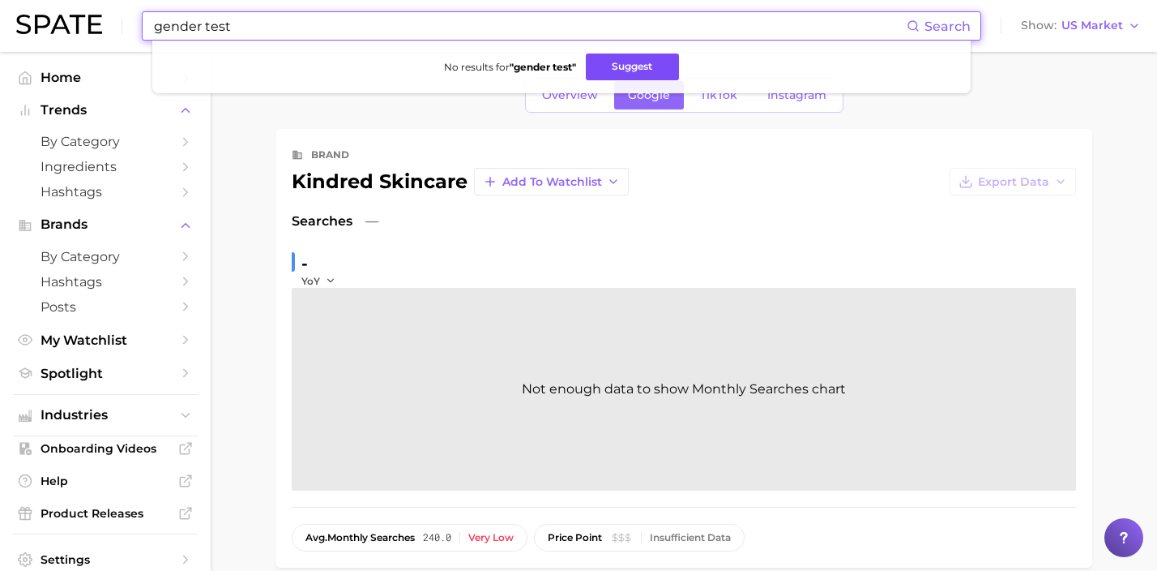
click at [651, 66] on button "Suggest" at bounding box center [632, 66] width 93 height 27
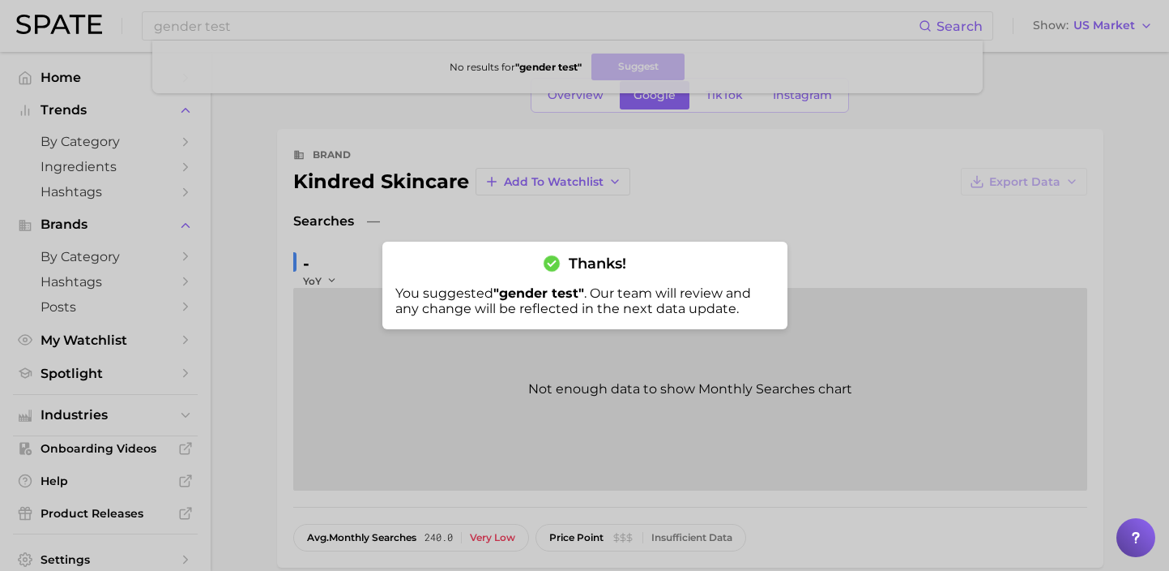
click at [363, 15] on div at bounding box center [584, 285] width 1169 height 571
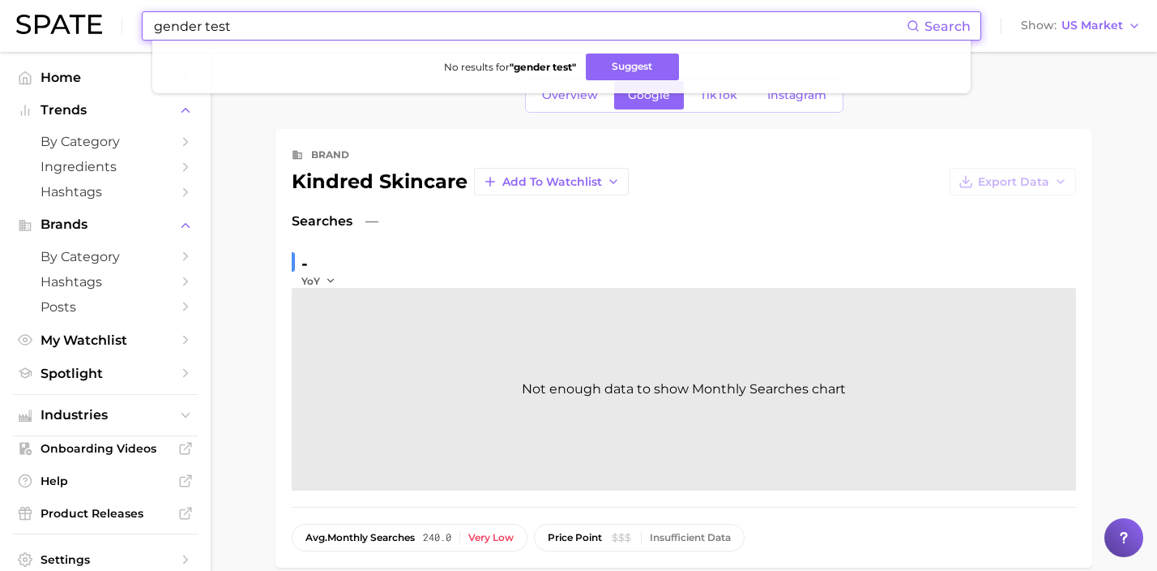
drag, startPoint x: 348, startPoint y: 32, endPoint x: 2, endPoint y: 24, distance: 346.1
click at [81, 24] on div "gender test Search No results for " gender test " Suggest Show US Market" at bounding box center [578, 26] width 1125 height 52
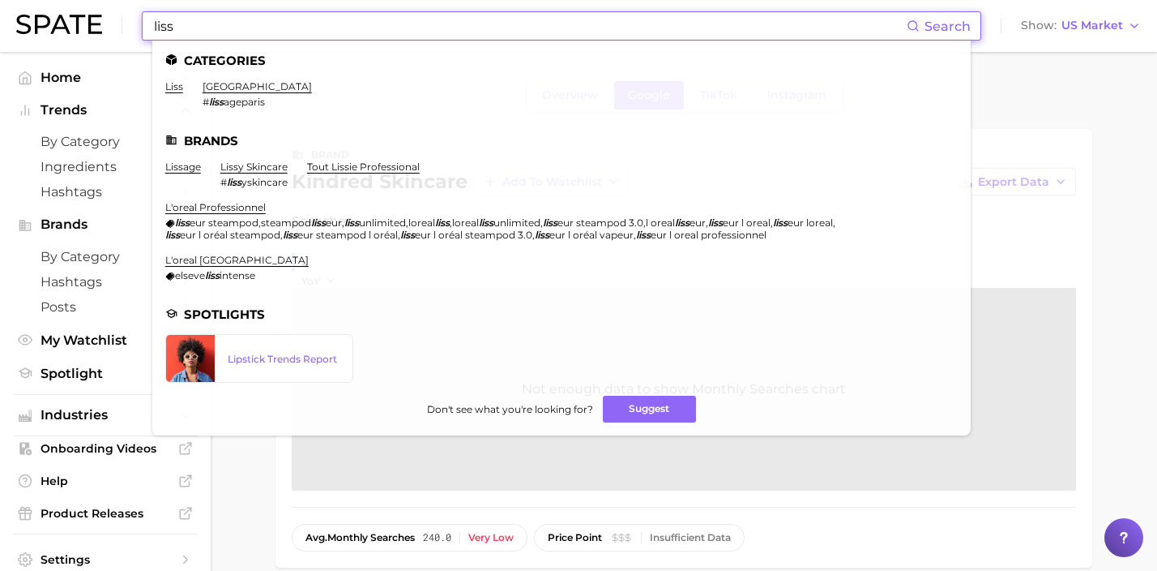
drag, startPoint x: 385, startPoint y: 30, endPoint x: 152, endPoint y: 32, distance: 232.6
click at [154, 32] on input "liss" at bounding box center [529, 26] width 754 height 28
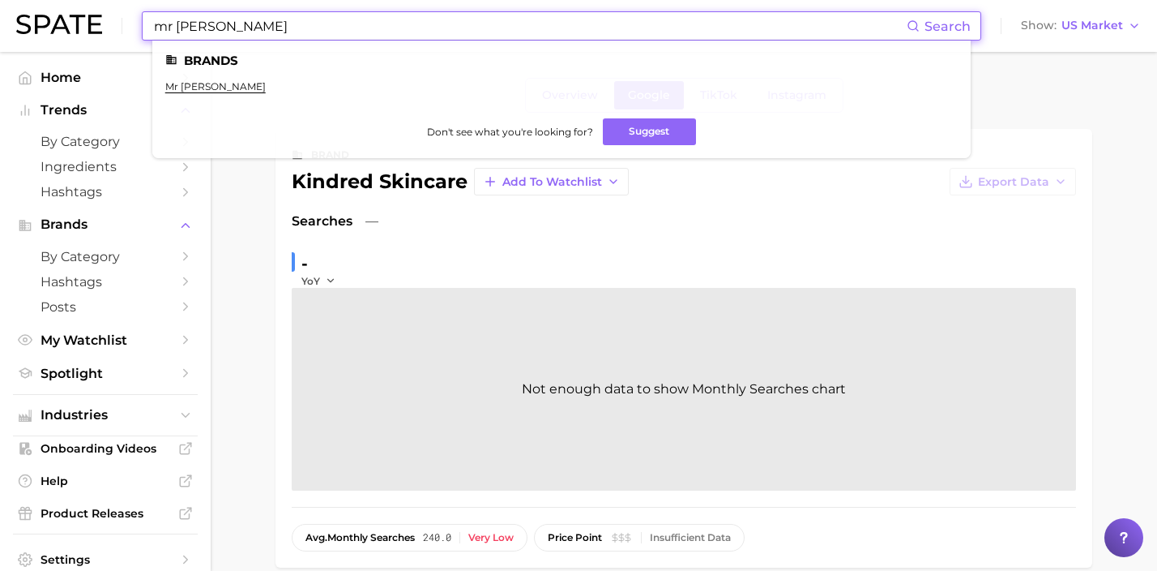
type input "mr [PERSON_NAME]"
click at [190, 84] on link "mr [PERSON_NAME]" at bounding box center [215, 86] width 100 height 12
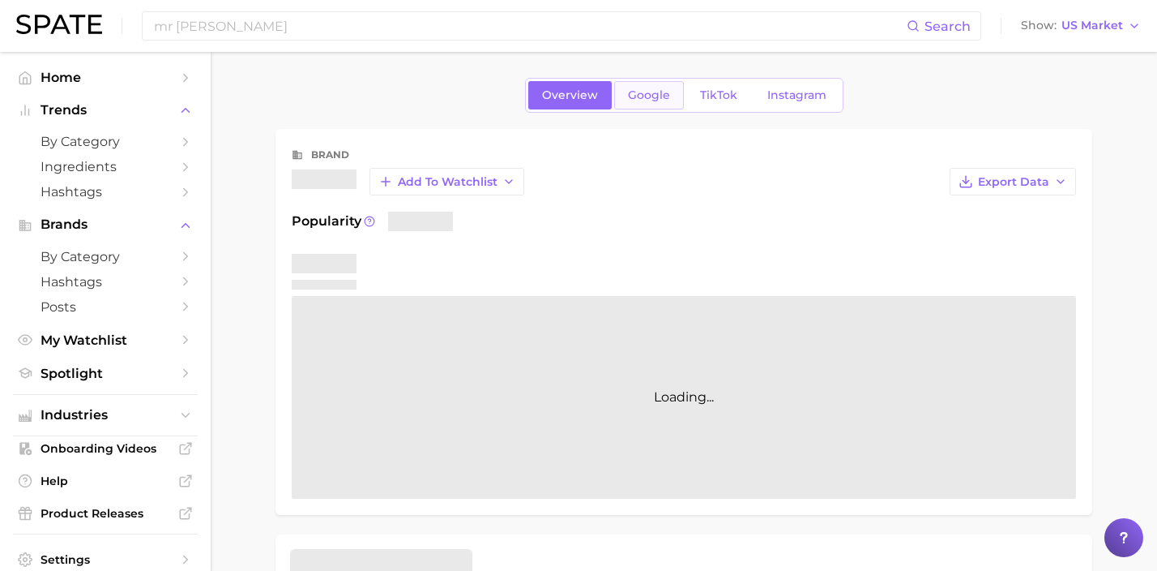
click at [654, 103] on link "Google" at bounding box center [649, 95] width 70 height 28
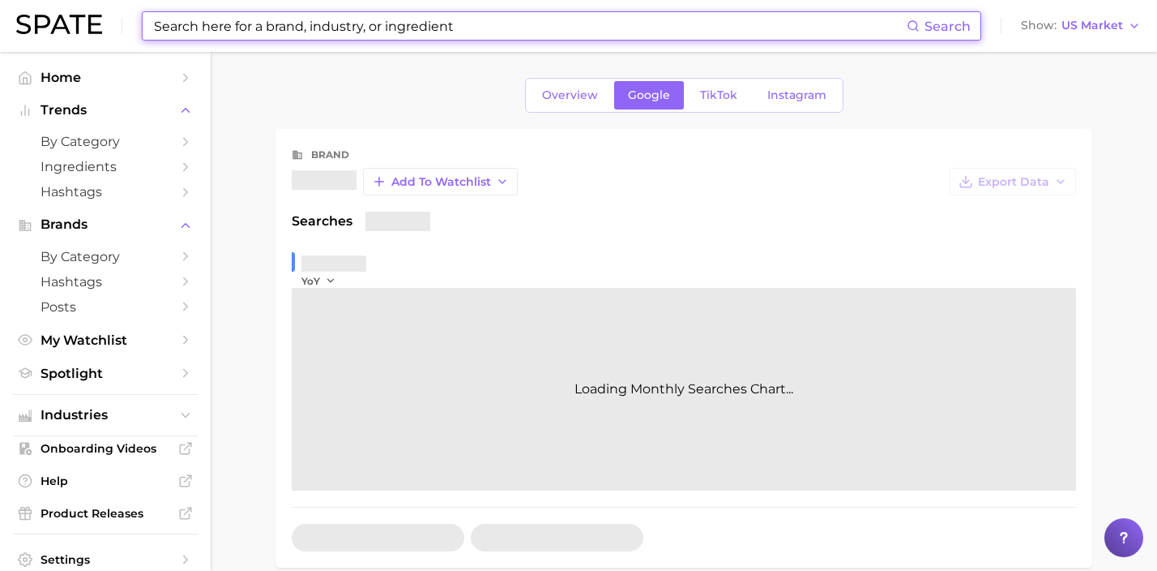
scroll to position [297, 0]
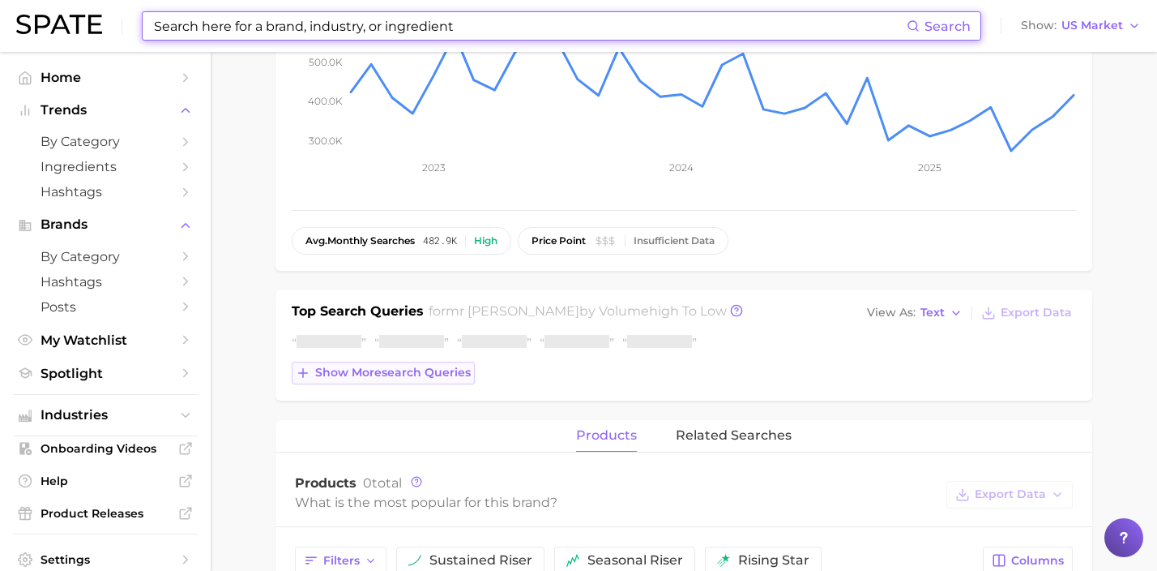
click at [466, 367] on span "Show more search queries" at bounding box center [393, 372] width 156 height 14
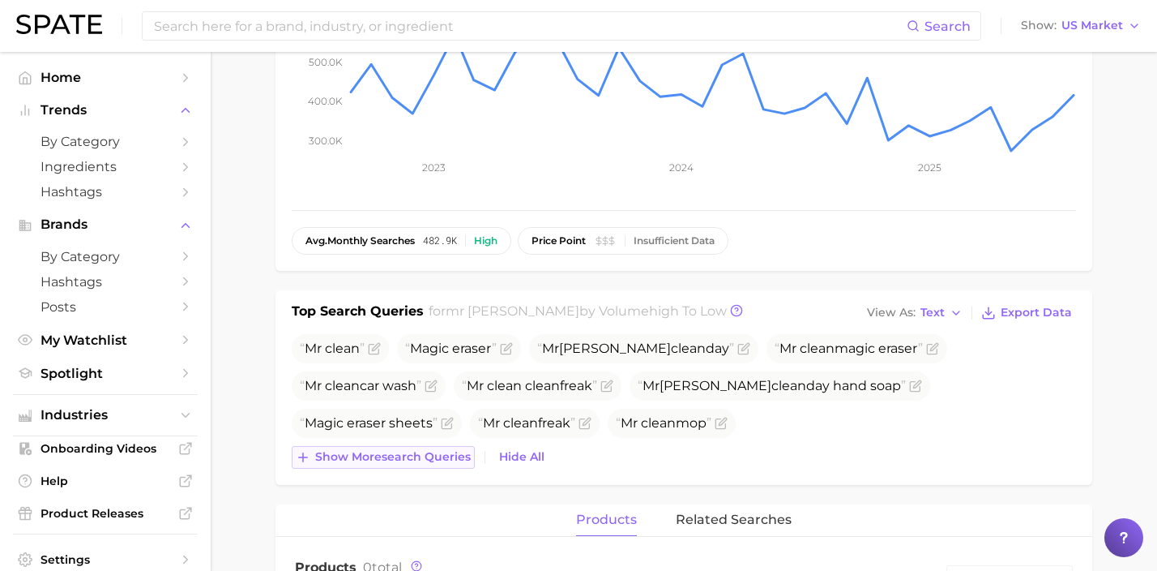
click at [444, 457] on span "Show more search queries" at bounding box center [393, 457] width 156 height 14
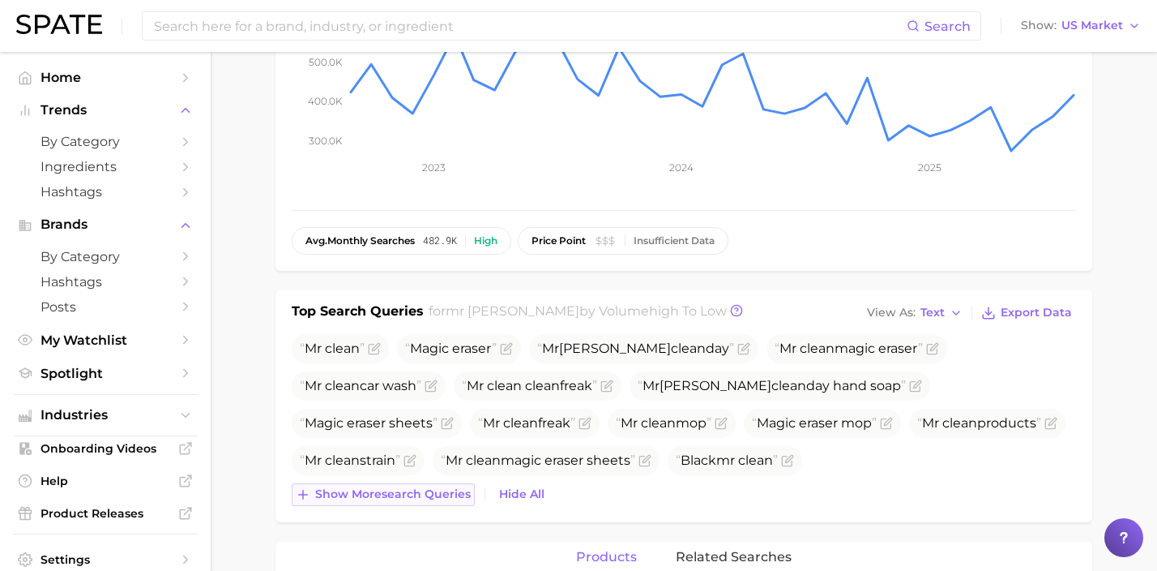
click at [412, 498] on span "Show more search queries" at bounding box center [393, 494] width 156 height 14
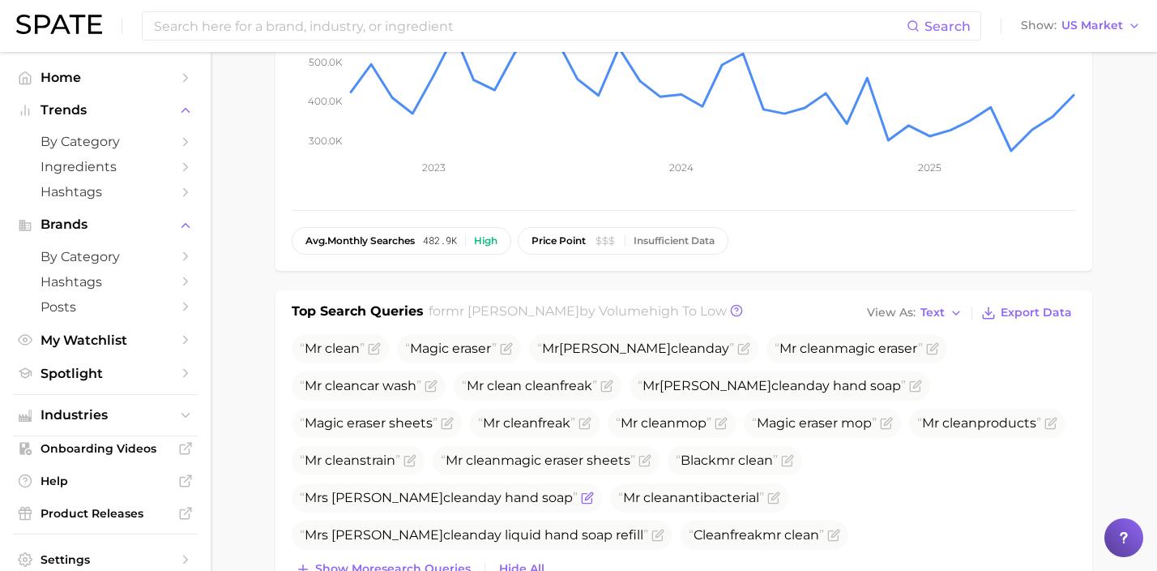
click at [581, 499] on icon "Flag as miscategorized or irrelevant" at bounding box center [587, 497] width 13 height 13
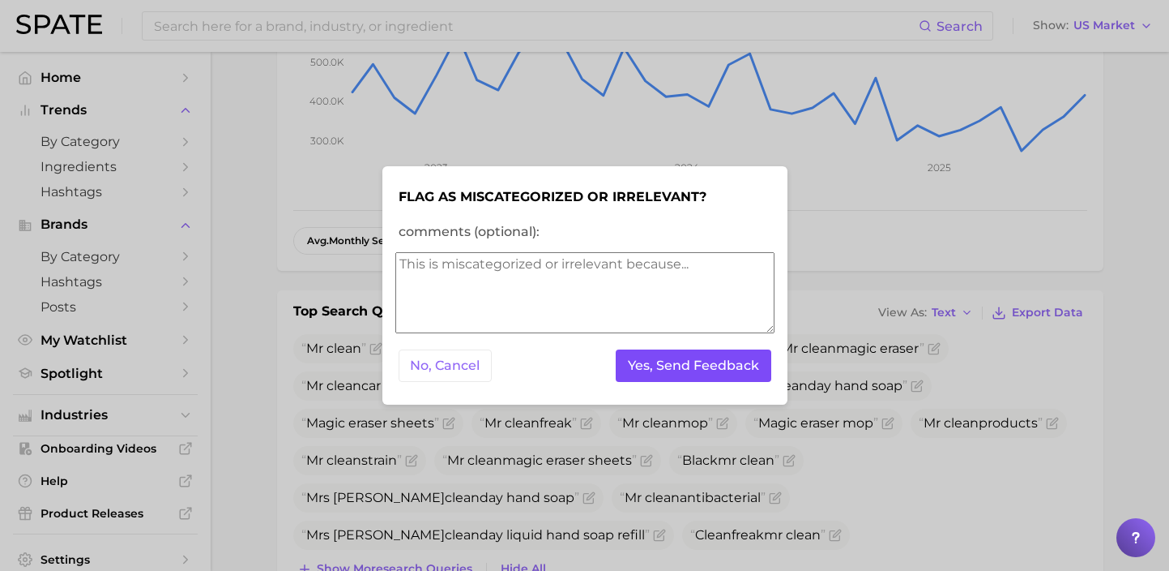
click at [684, 362] on button "Yes, Send Feedback" at bounding box center [694, 365] width 156 height 33
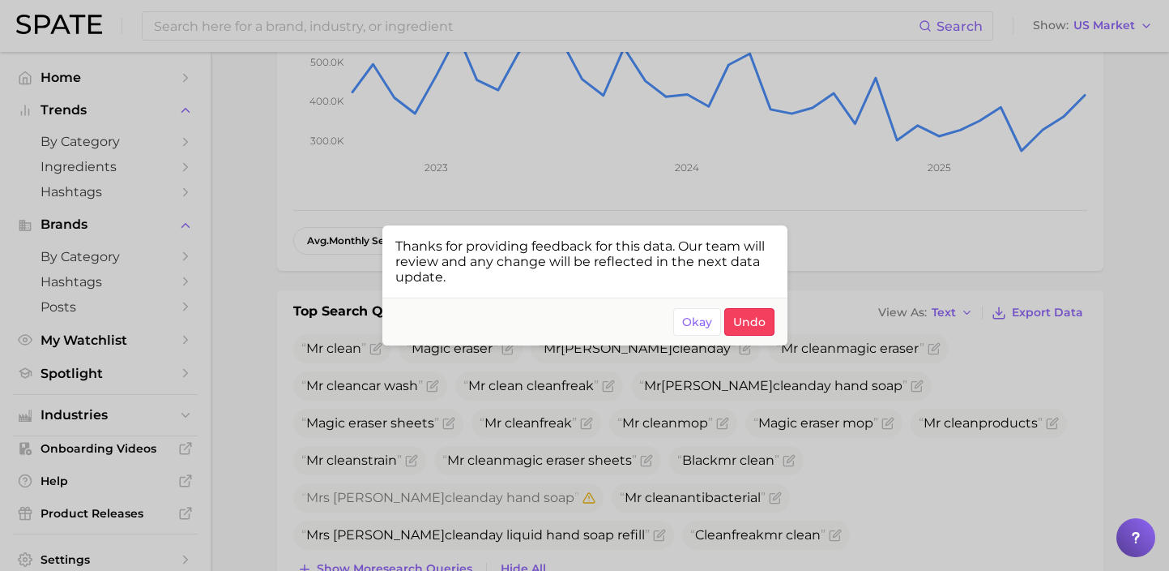
click at [597, 527] on div at bounding box center [584, 285] width 1169 height 571
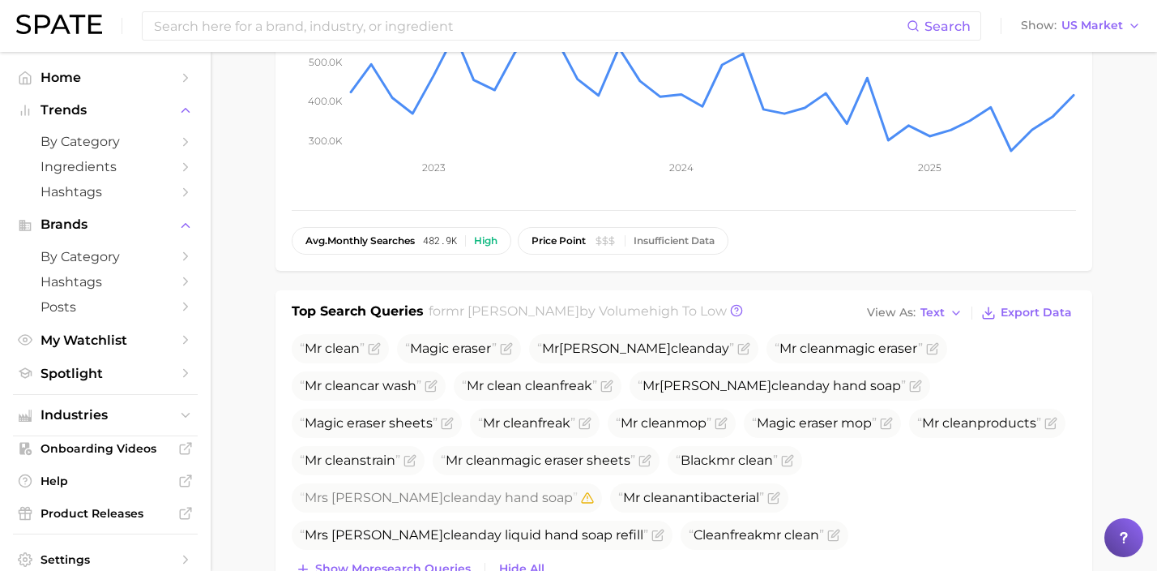
click at [531, 558] on span "Mr [PERSON_NAME] clean day" at bounding box center [411, 572] width 239 height 29
click at [521, 566] on icon "Flag as miscategorized or irrelevant" at bounding box center [517, 569] width 7 height 7
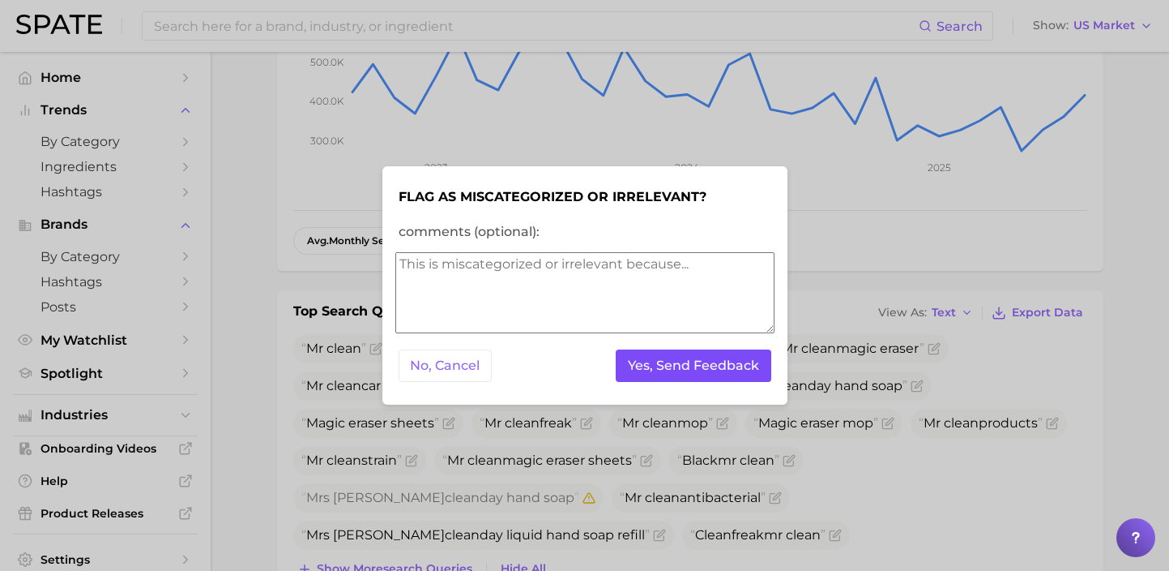
click at [750, 362] on button "Yes, Send Feedback" at bounding box center [694, 365] width 156 height 33
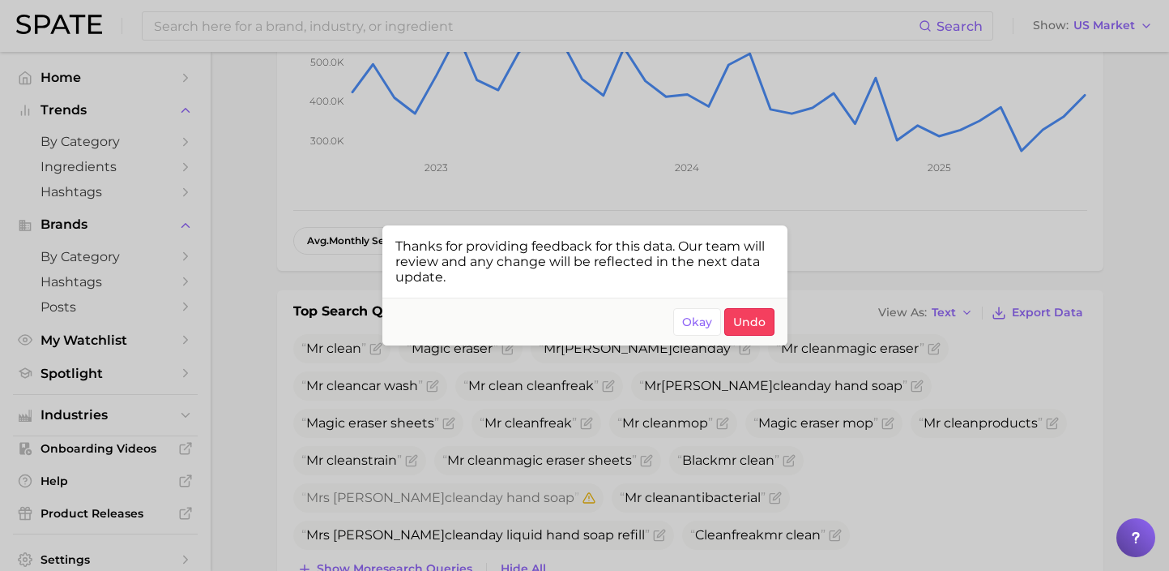
click at [463, 147] on div at bounding box center [584, 285] width 1169 height 571
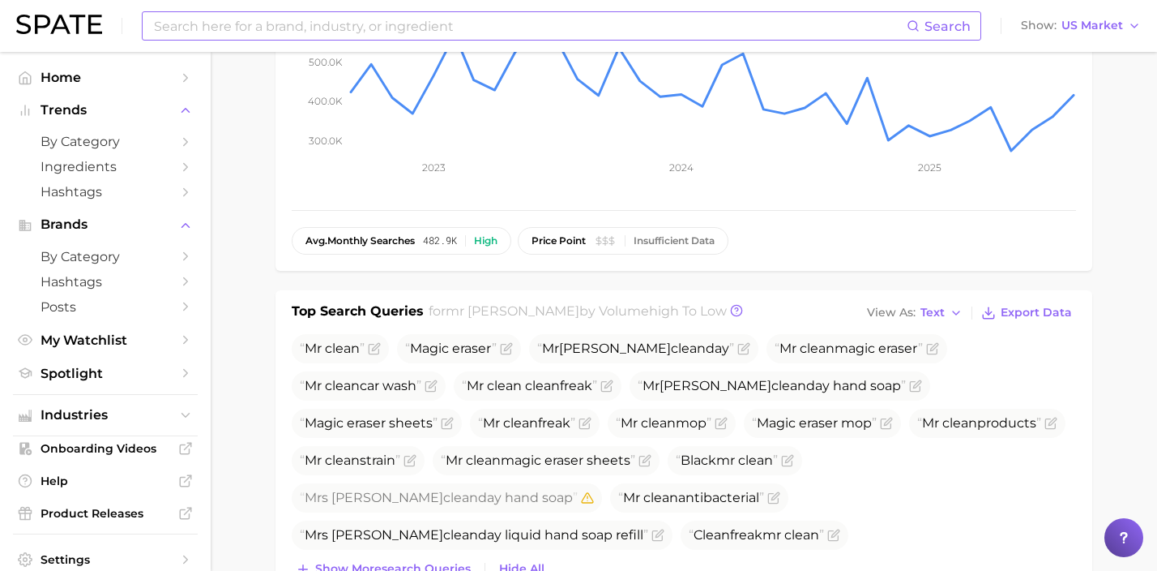
click at [300, 26] on input at bounding box center [529, 26] width 754 height 28
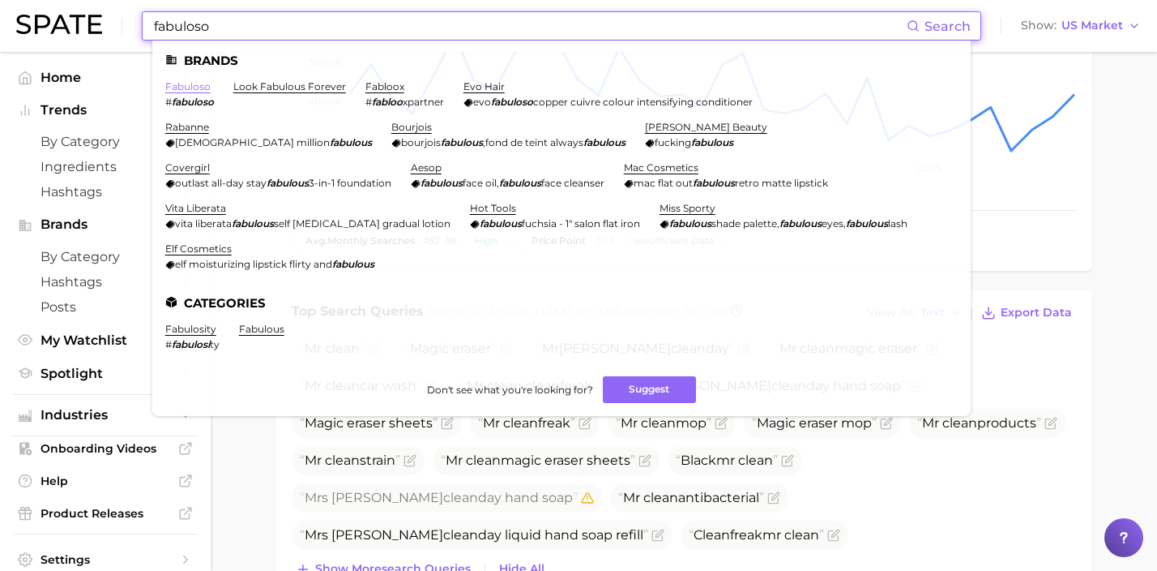
type input "fabuloso"
click at [194, 84] on link "fabuloso" at bounding box center [187, 86] width 45 height 12
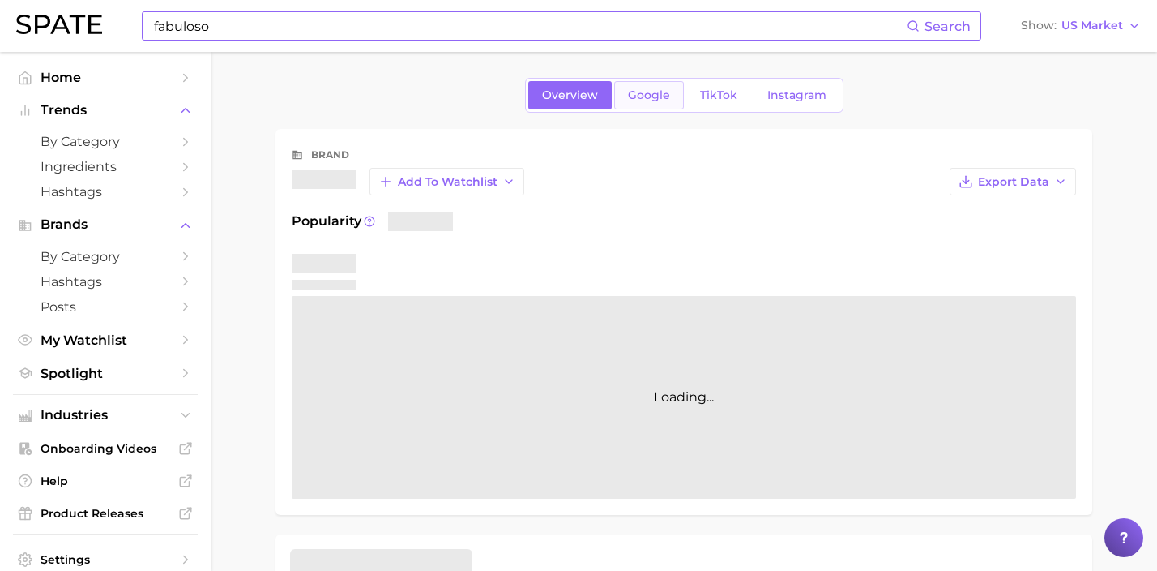
click at [633, 85] on link "Google" at bounding box center [649, 95] width 70 height 28
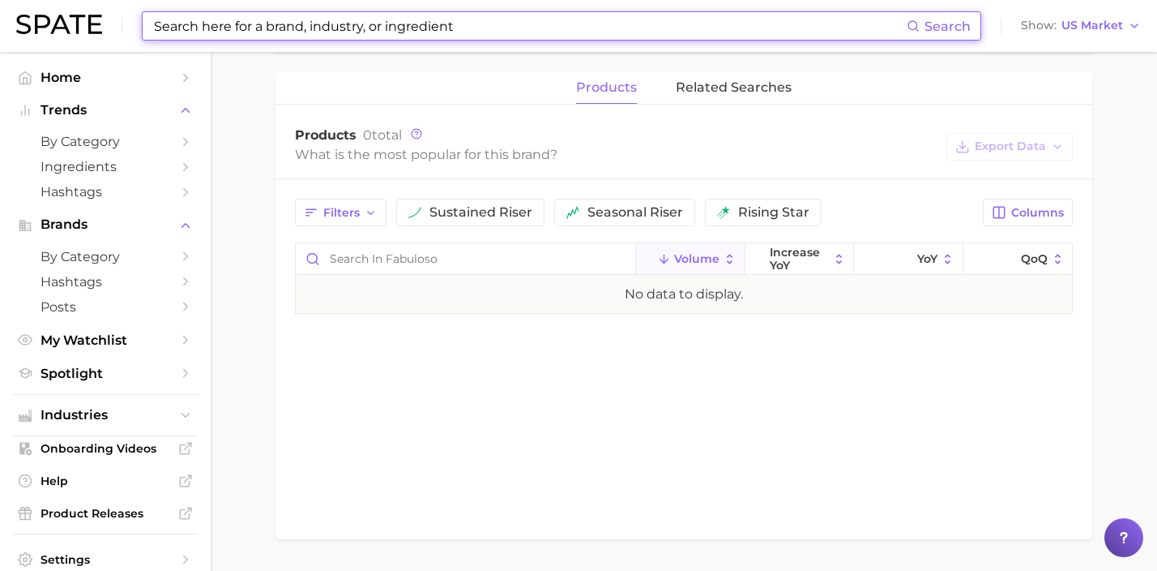
scroll to position [390, 0]
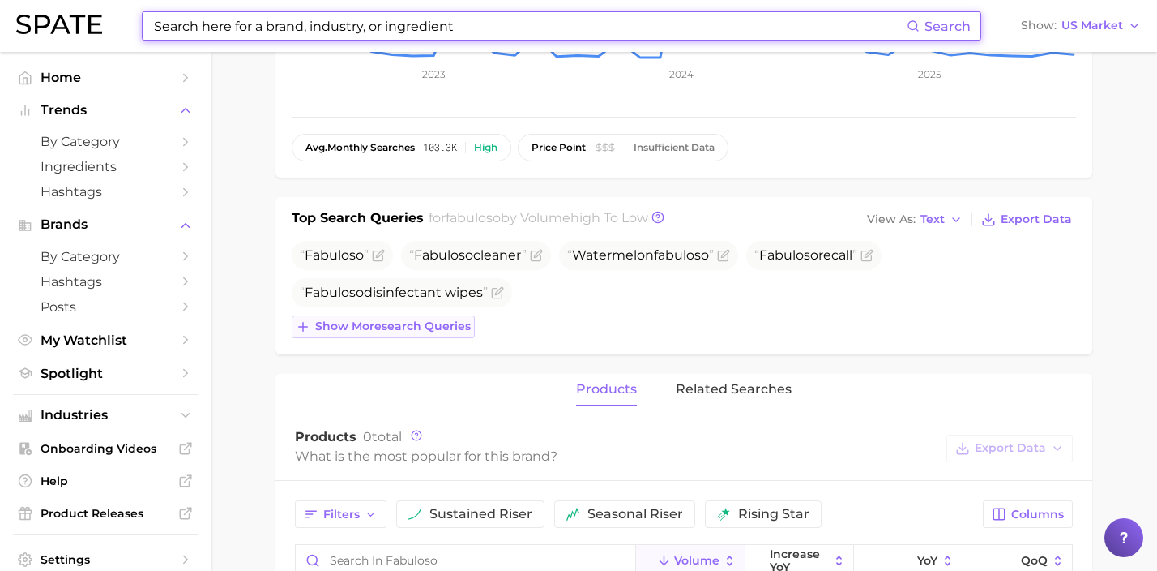
click at [448, 323] on span "Show more search queries" at bounding box center [393, 326] width 156 height 14
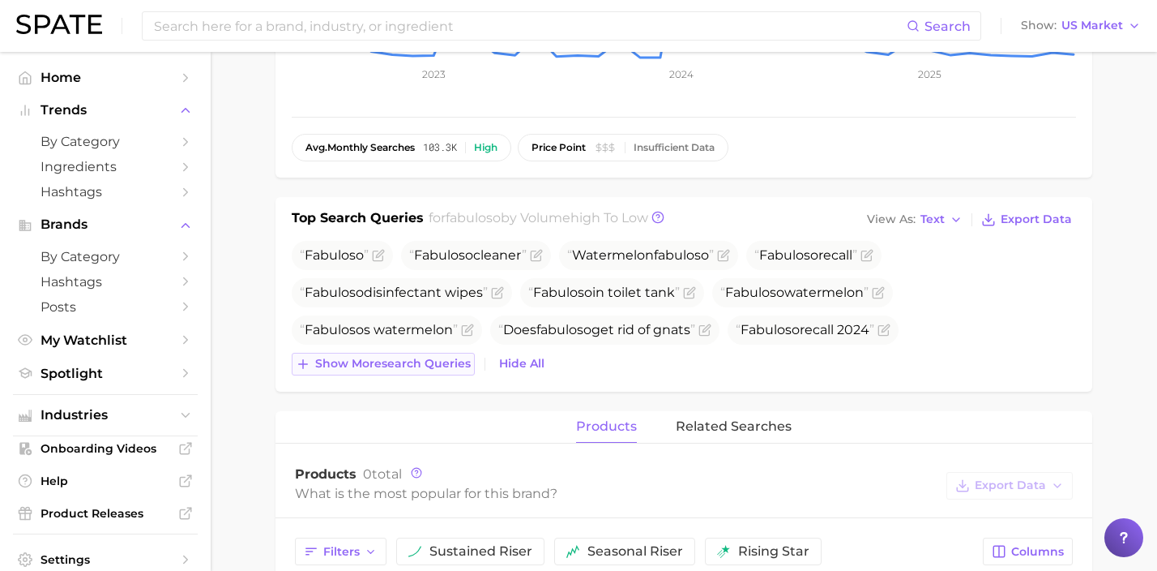
click at [449, 372] on button "Show more search queries" at bounding box center [383, 364] width 183 height 23
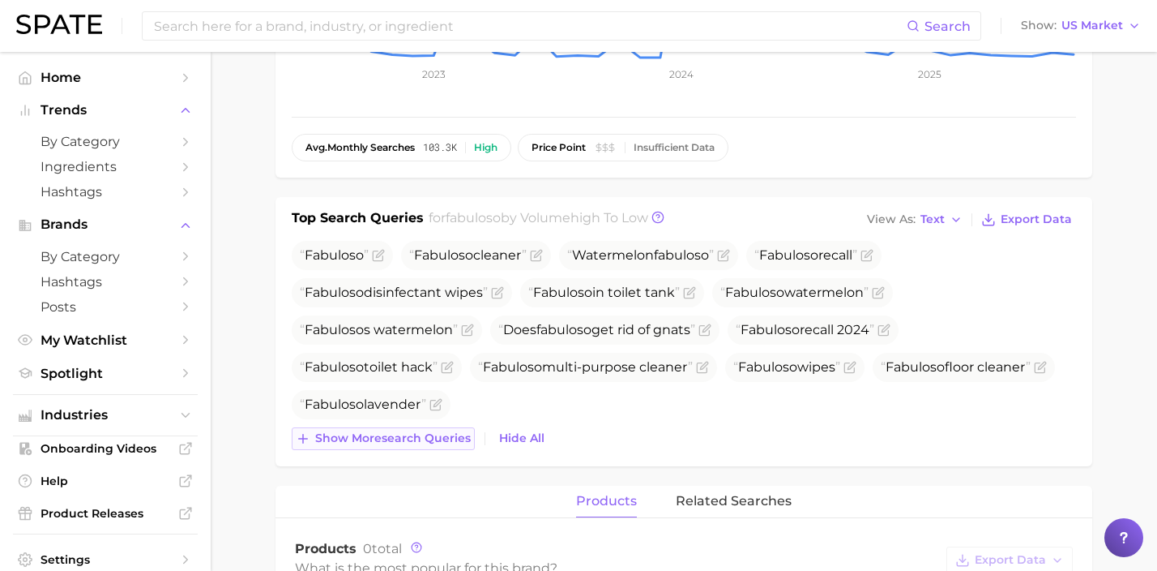
click at [446, 436] on span "Show more search queries" at bounding box center [393, 438] width 156 height 14
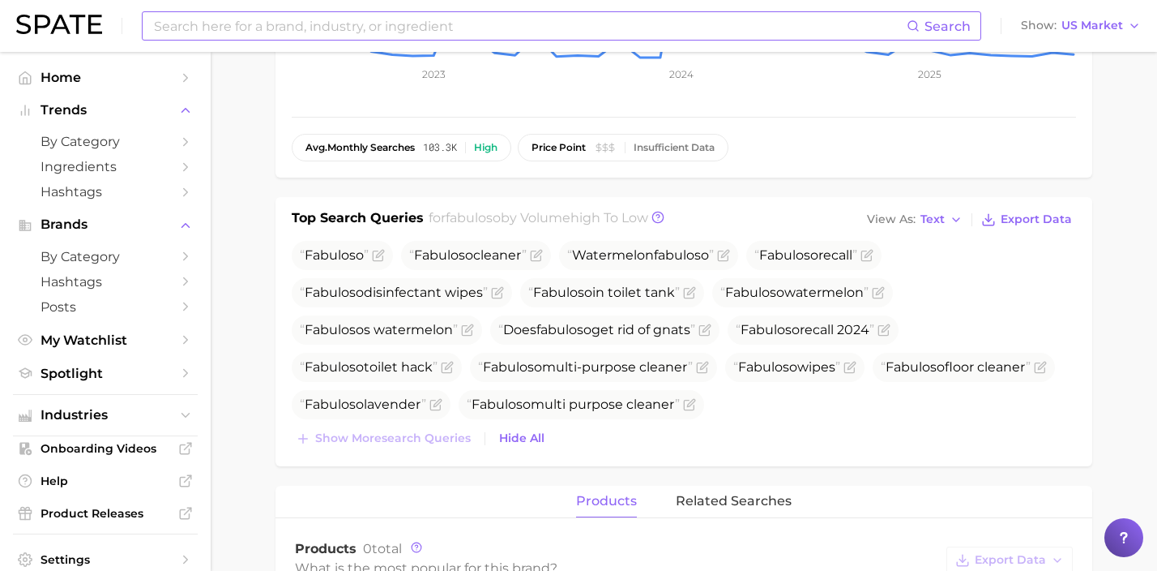
click at [391, 35] on input at bounding box center [529, 26] width 754 height 28
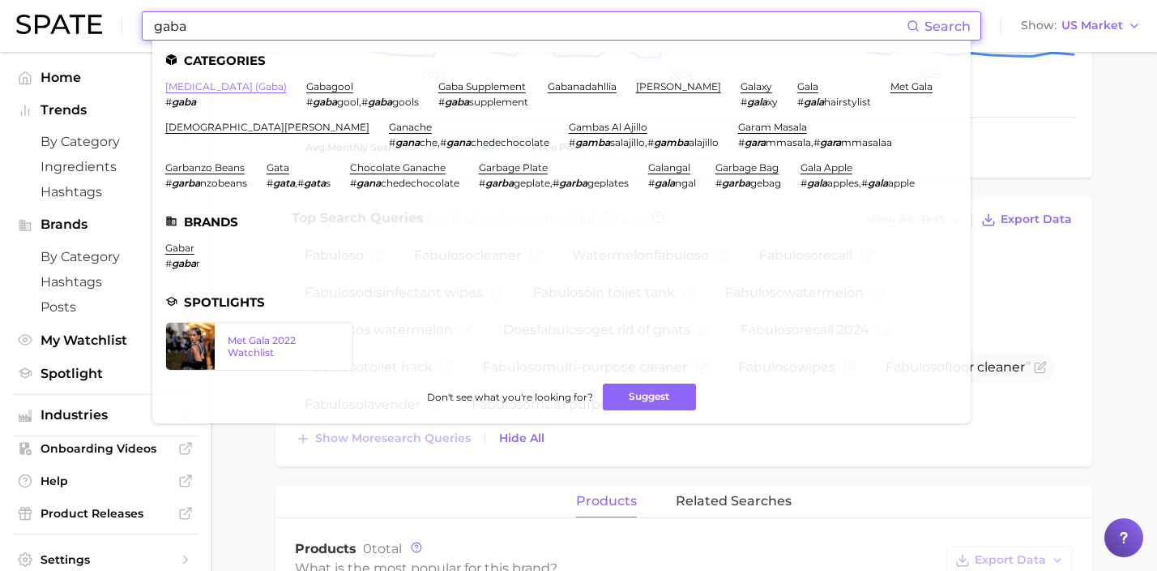
type input "gaba"
click at [259, 83] on link "[MEDICAL_DATA] (gaba)" at bounding box center [226, 86] width 122 height 12
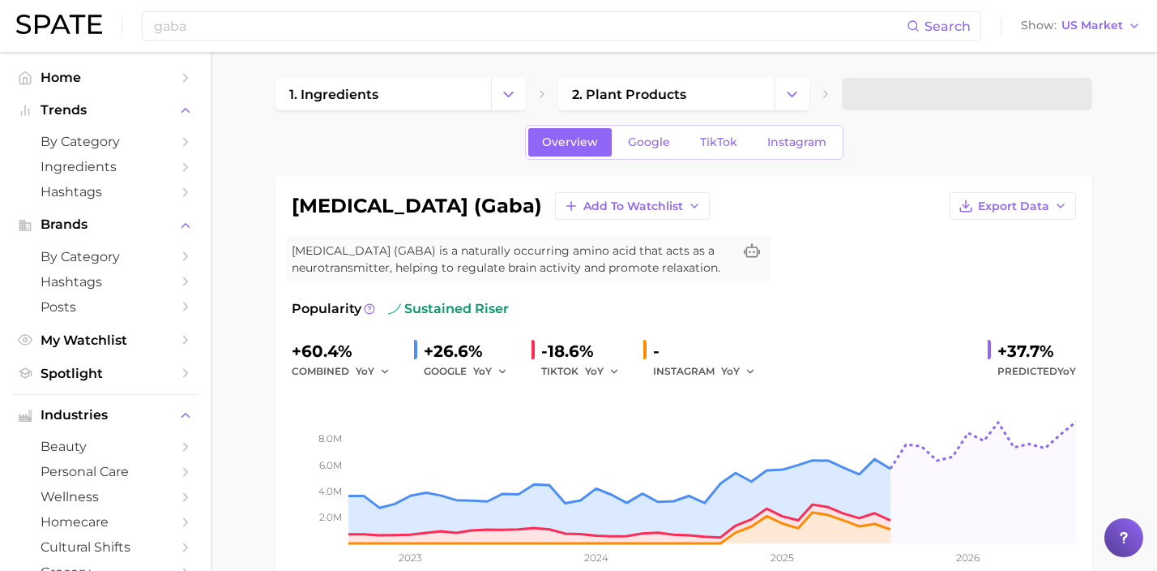
drag, startPoint x: 644, startPoint y: 208, endPoint x: 267, endPoint y: 207, distance: 377.7
copy h1 "[MEDICAL_DATA] (gaba)"
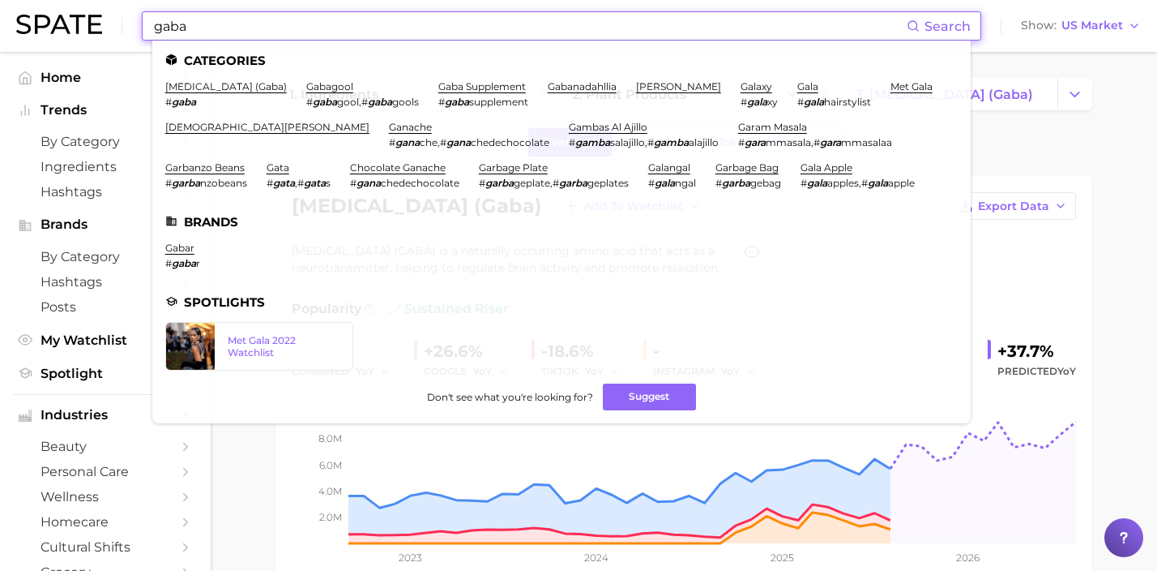
drag, startPoint x: 480, startPoint y: 25, endPoint x: 58, endPoint y: 1, distance: 422.9
click at [72, 4] on div "gaba Search Categories [MEDICAL_DATA] (gaba) # gaba gabagool # gaba gool , # ga…" at bounding box center [578, 26] width 1125 height 52
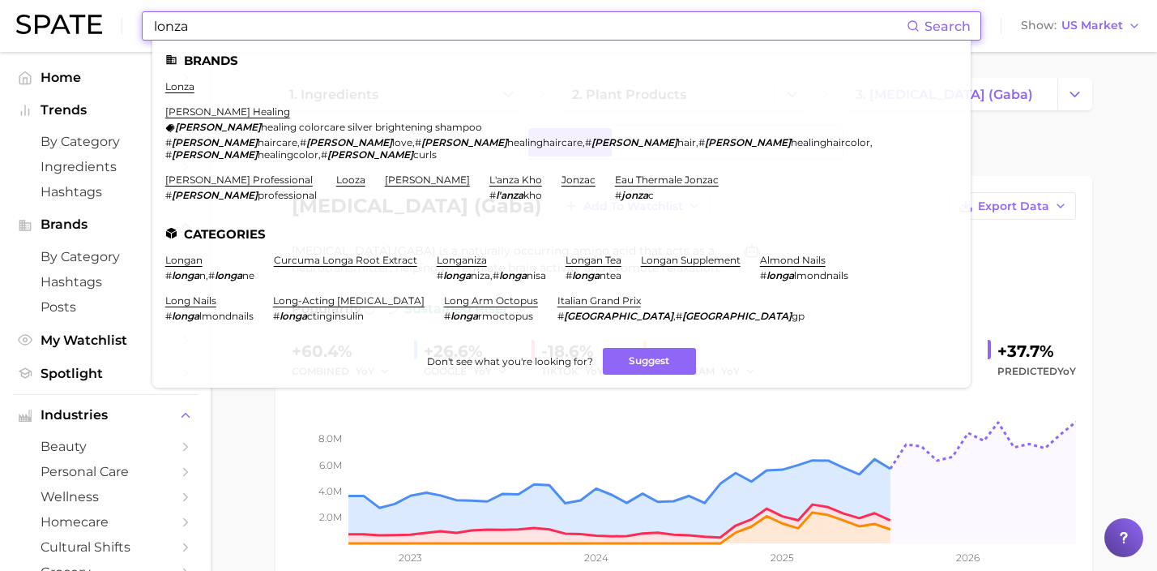
type input "lonza"
click at [186, 86] on link "lonza" at bounding box center [179, 86] width 29 height 12
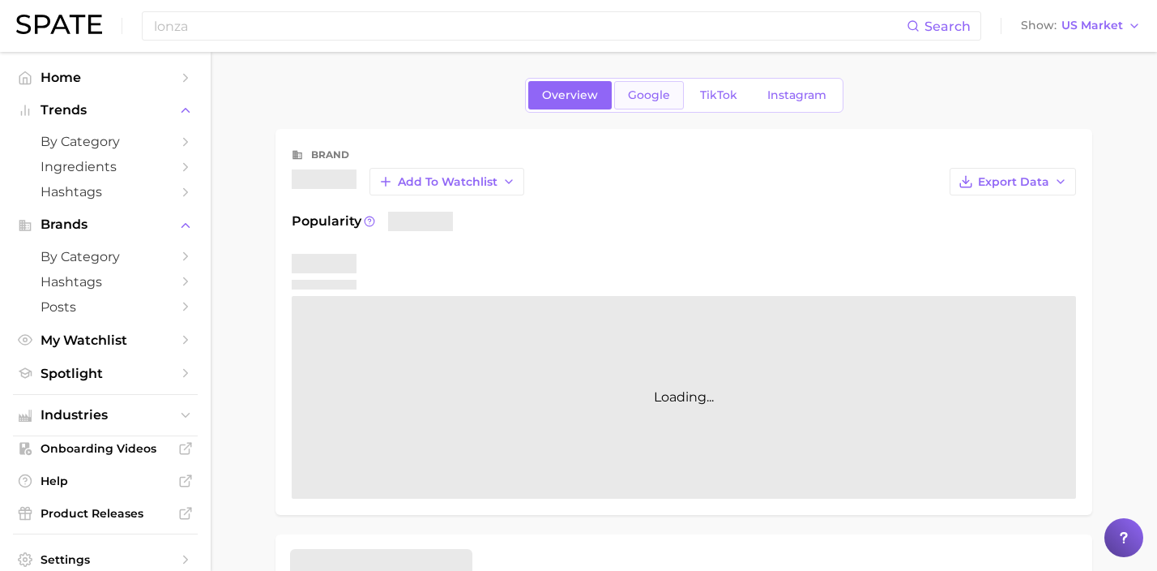
click at [650, 99] on span "Google" at bounding box center [649, 95] width 42 height 14
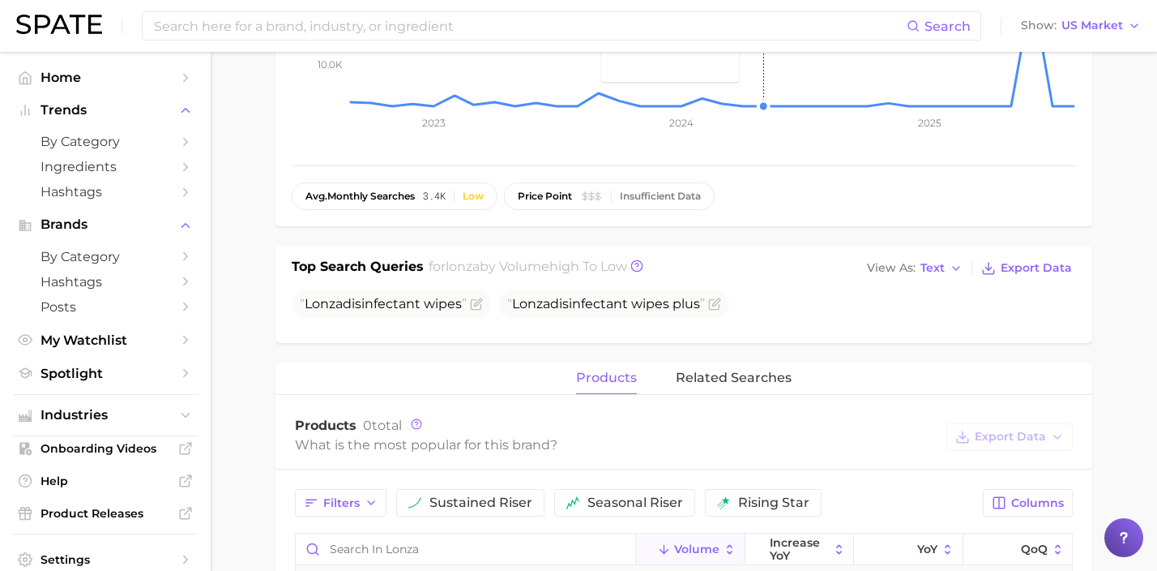
scroll to position [472, 0]
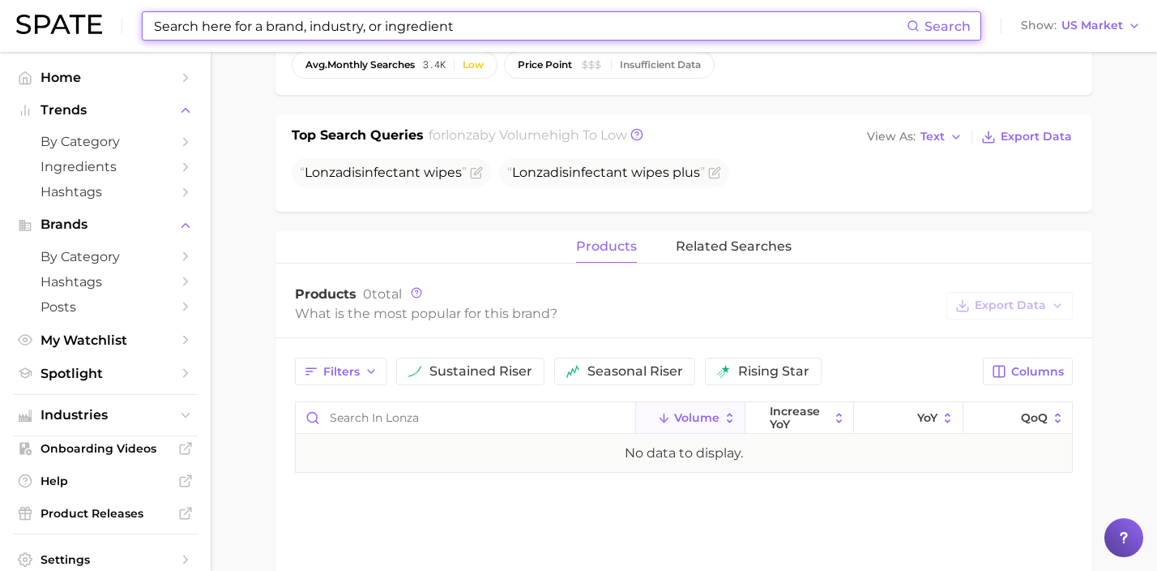
click at [455, 28] on input at bounding box center [529, 26] width 754 height 28
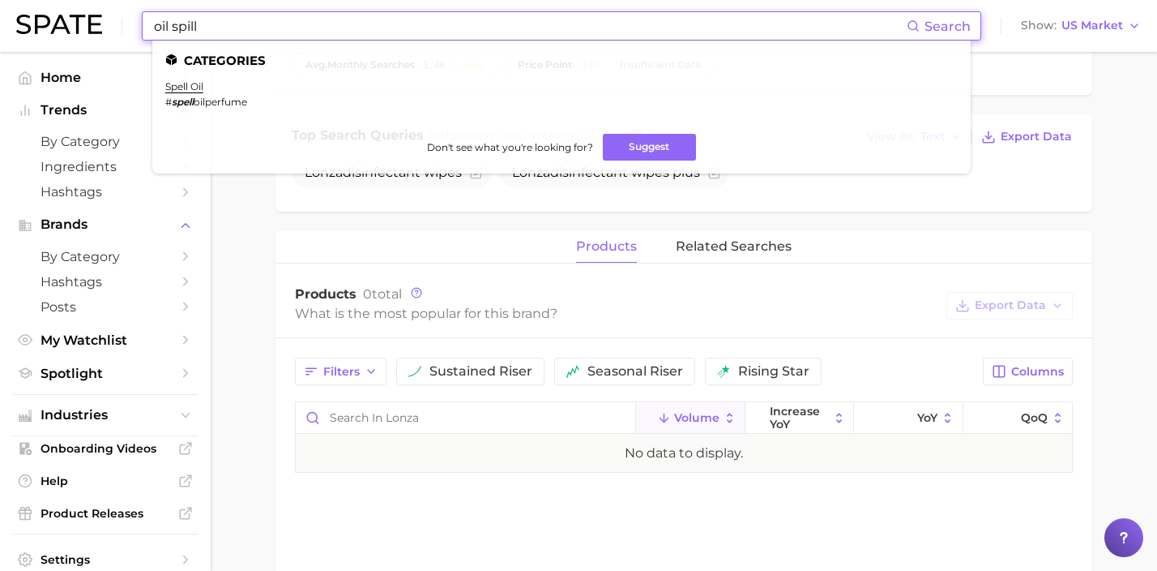
drag, startPoint x: 225, startPoint y: 30, endPoint x: 124, endPoint y: 24, distance: 101.5
click at [124, 24] on div "oil spill Search Categories spell oil # spell oilperfume Don't see what you're …" at bounding box center [578, 26] width 1125 height 52
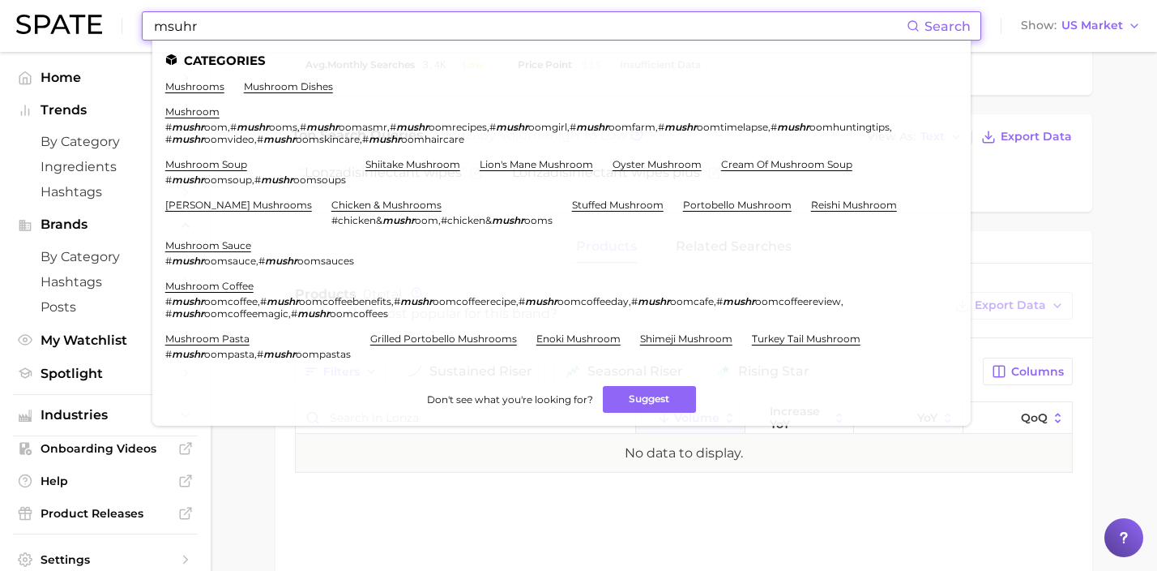
drag, startPoint x: 235, startPoint y: 22, endPoint x: 60, endPoint y: 22, distance: 175.0
click at [60, 22] on div "msuhr Search Categories mushrooms mushroom dishes mushroom # mushr oom , # mush…" at bounding box center [578, 26] width 1125 height 52
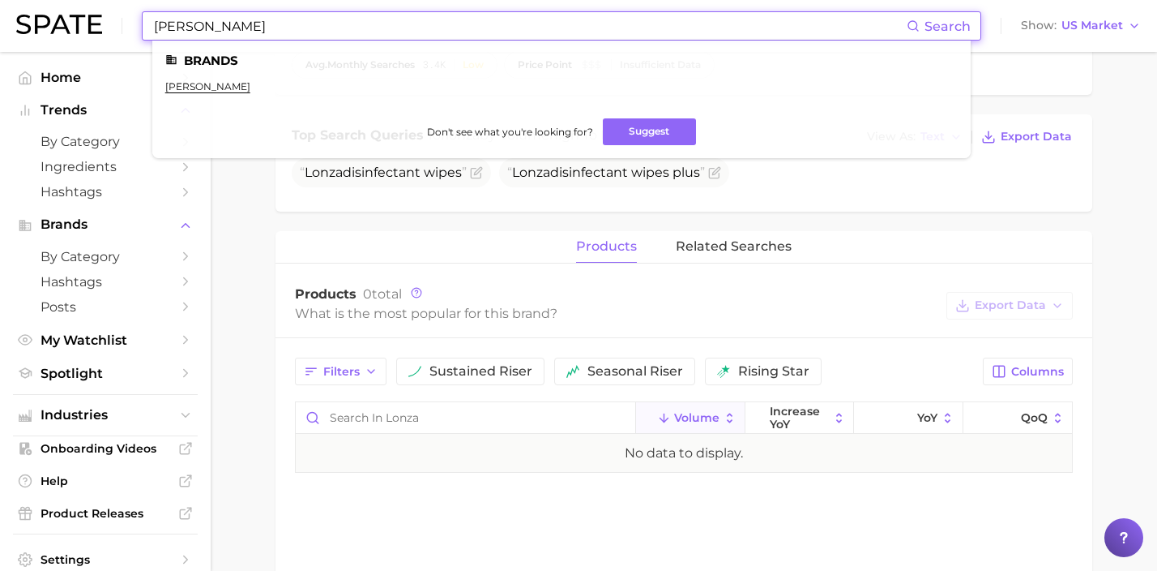
type input "[PERSON_NAME]"
click at [179, 88] on link "[PERSON_NAME]" at bounding box center [207, 86] width 85 height 12
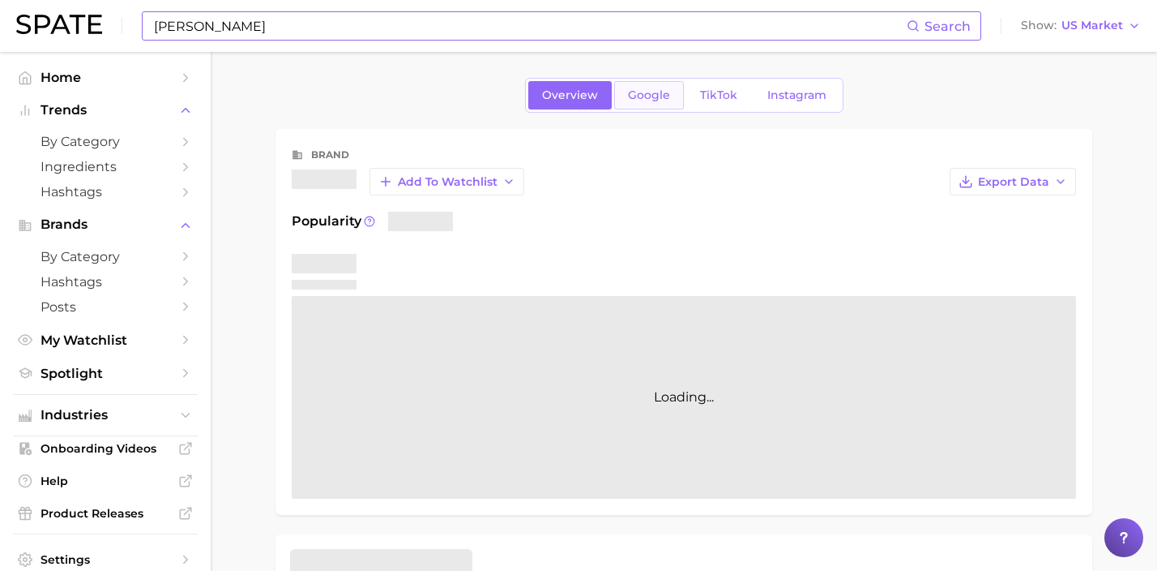
click at [642, 101] on span "Google" at bounding box center [649, 95] width 42 height 14
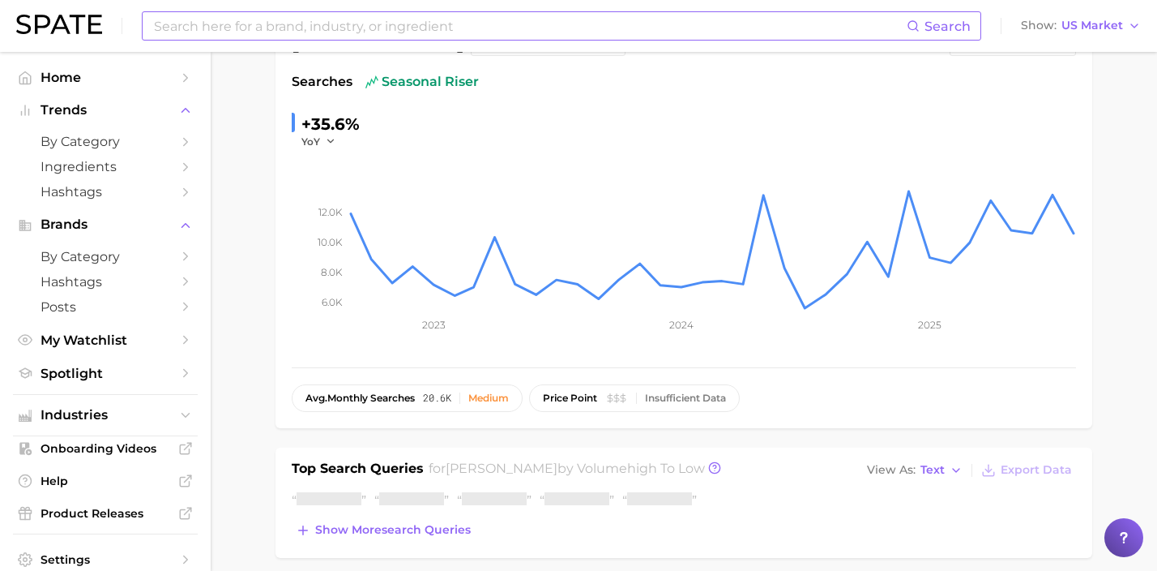
scroll to position [443, 0]
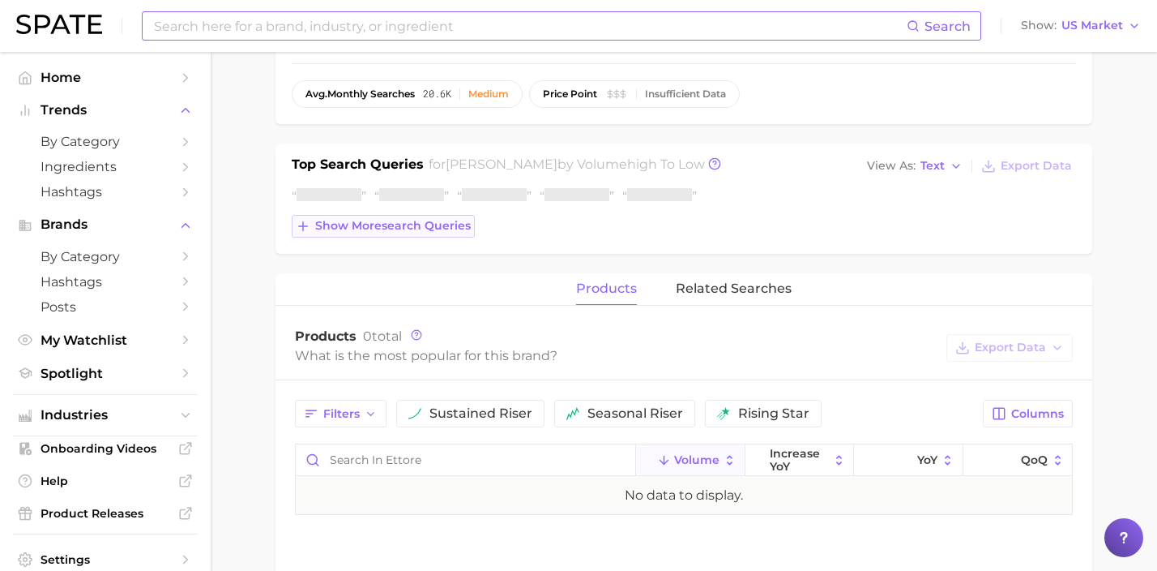
click at [454, 227] on span "Show more search queries" at bounding box center [393, 226] width 156 height 14
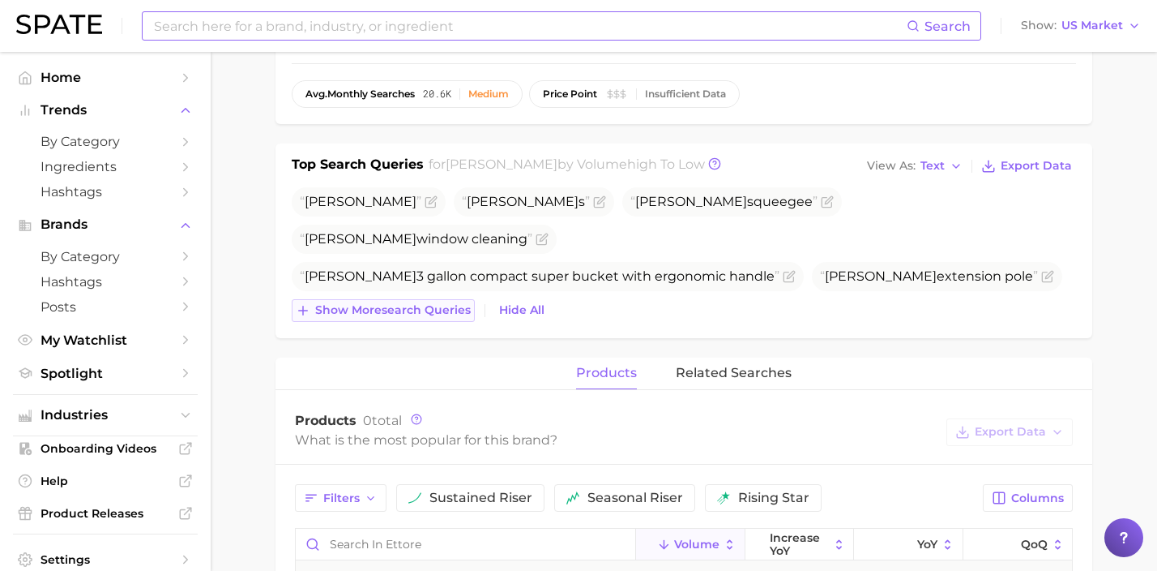
click at [448, 304] on span "Show more search queries" at bounding box center [393, 310] width 156 height 14
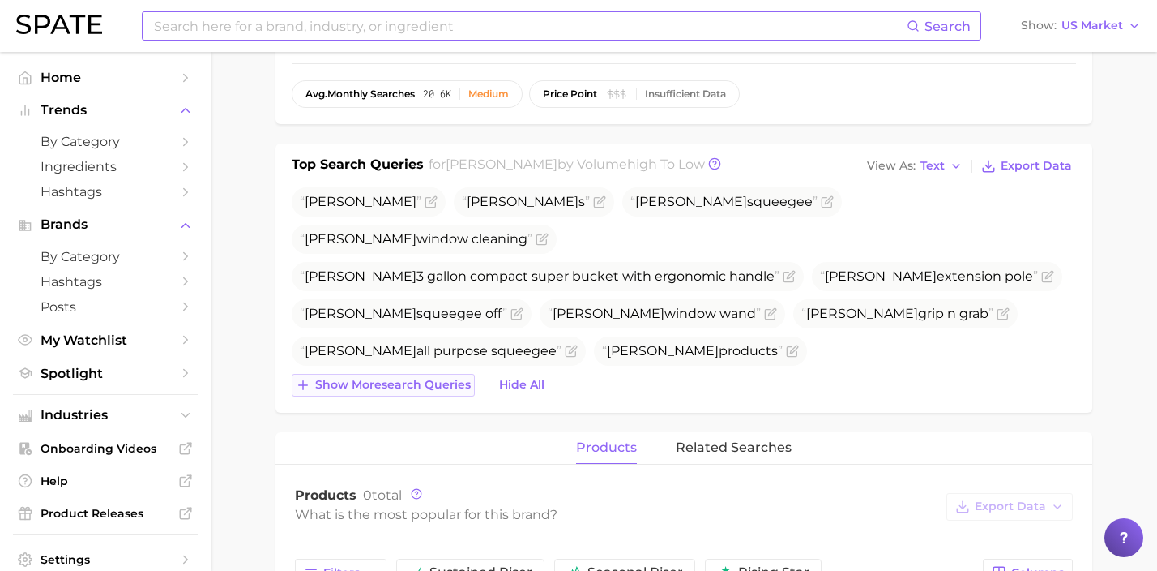
click at [447, 378] on span "Show more search queries" at bounding box center [393, 385] width 156 height 14
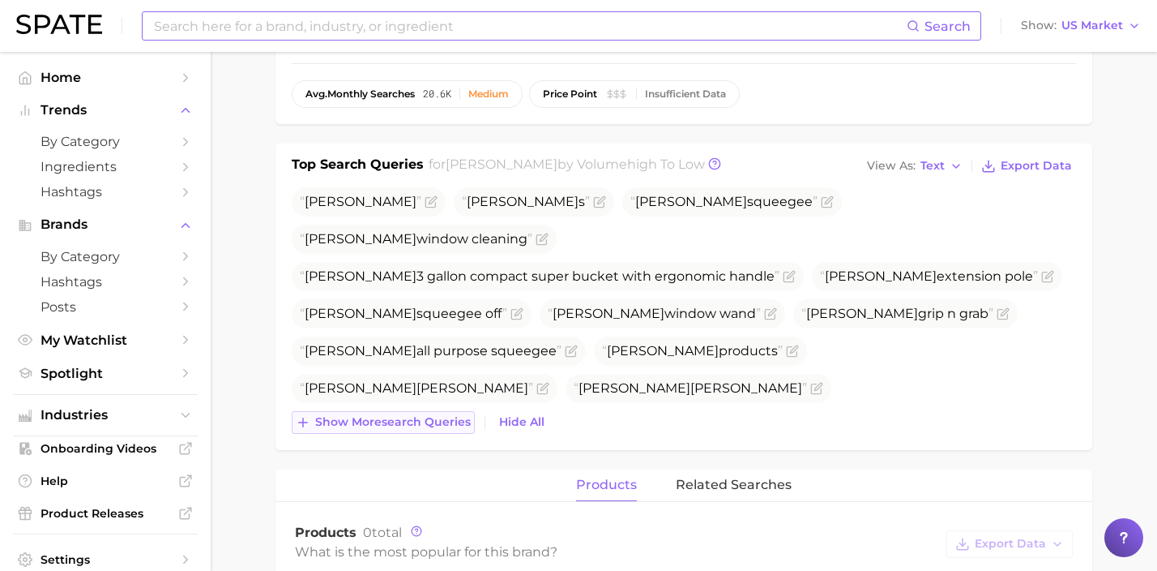
click at [441, 429] on span "Show more search queries" at bounding box center [393, 422] width 156 height 14
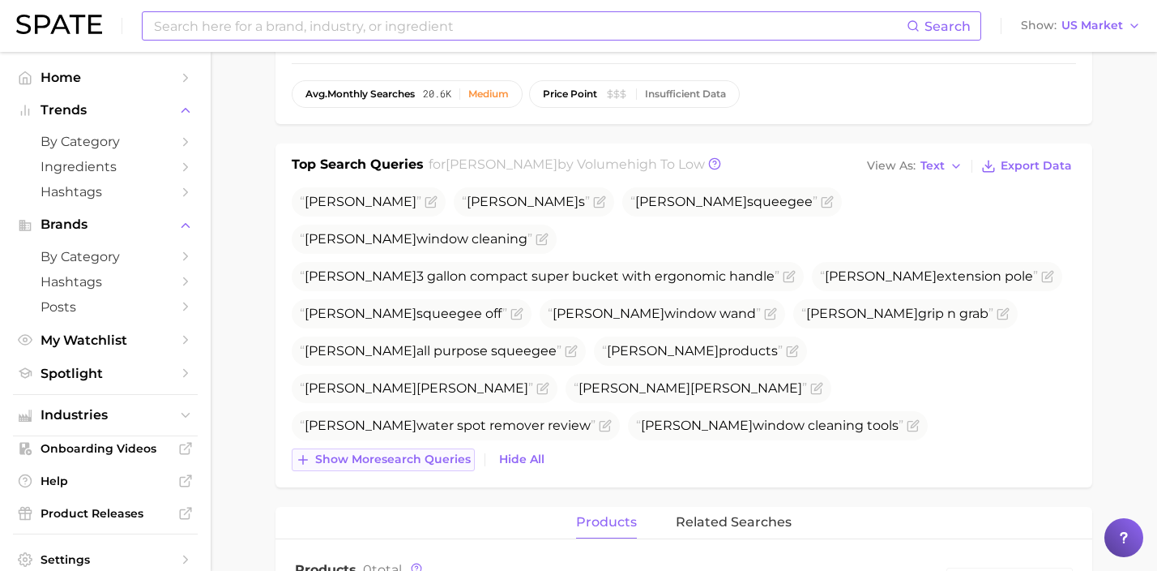
click at [441, 459] on span "Show more search queries" at bounding box center [393, 459] width 156 height 14
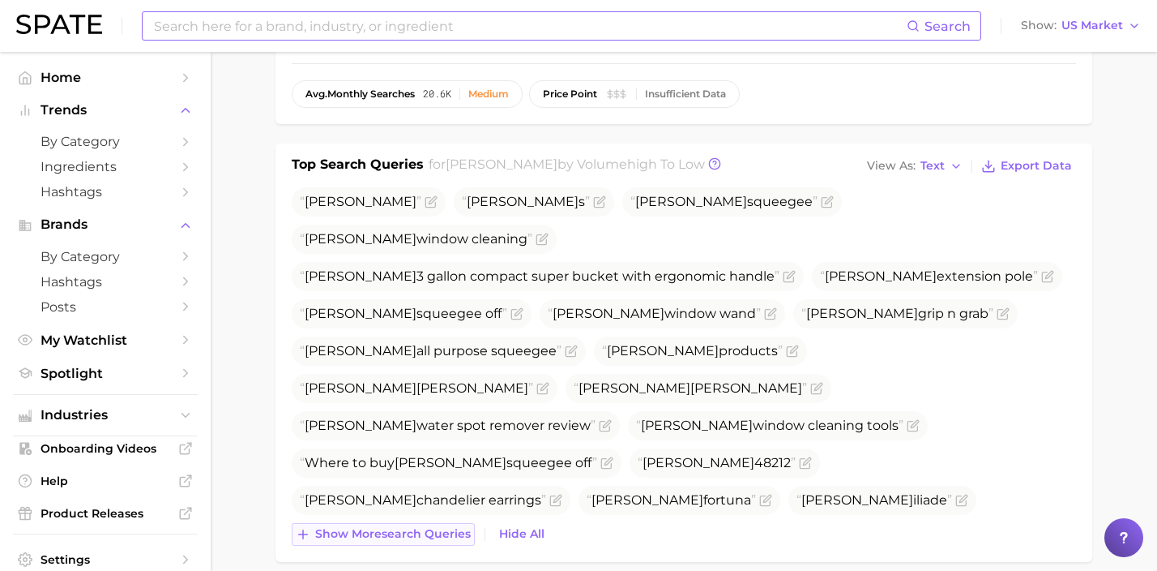
click at [427, 532] on span "Show more search queries" at bounding box center [393, 534] width 156 height 14
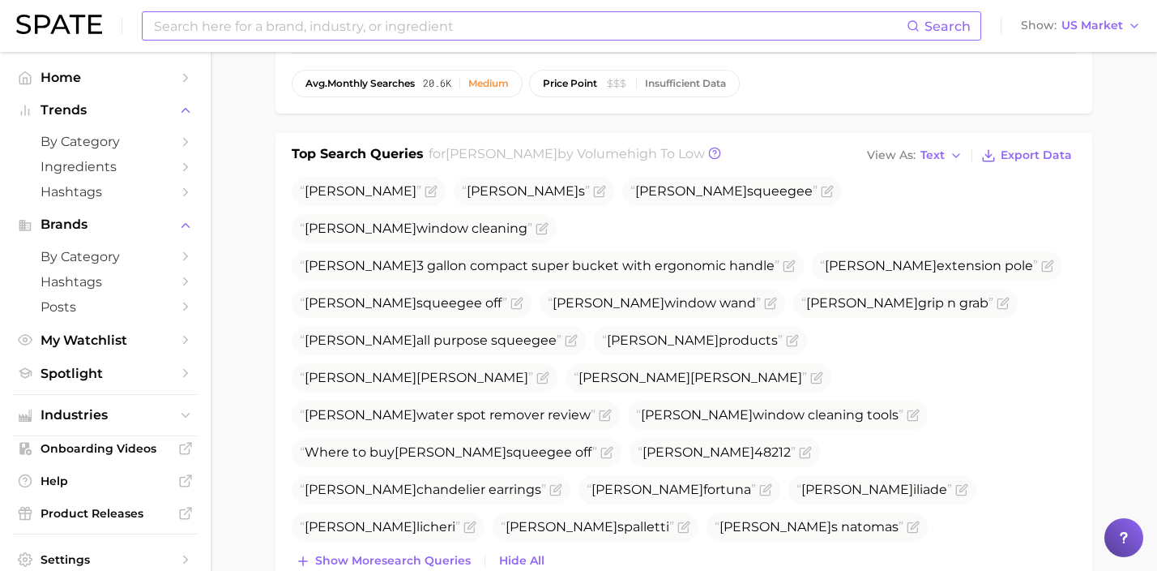
scroll to position [465, 0]
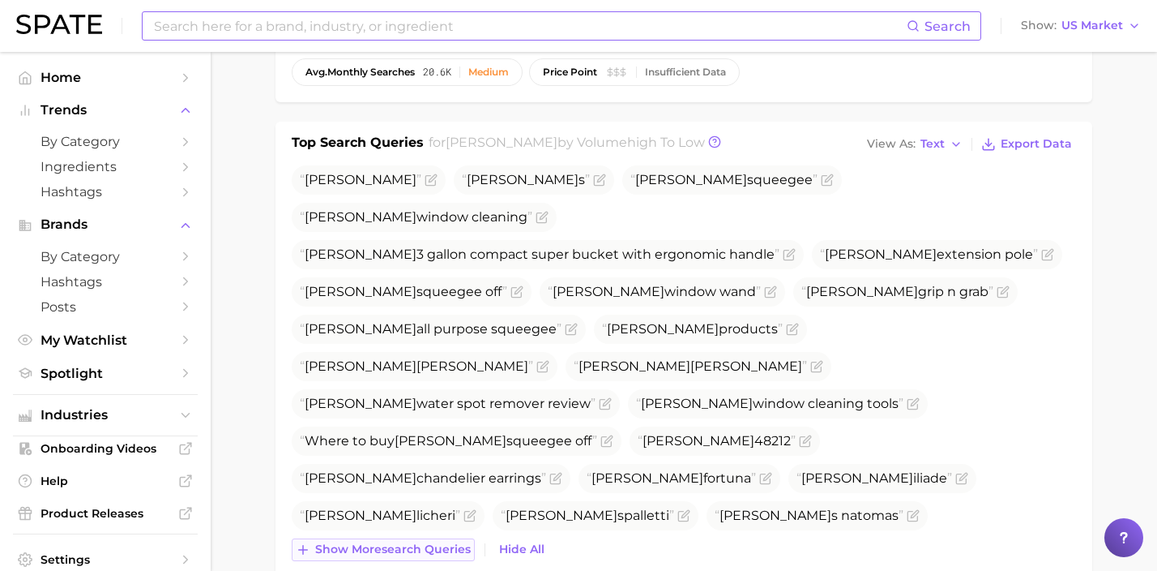
click at [430, 547] on span "Show more search queries" at bounding box center [393, 549] width 156 height 14
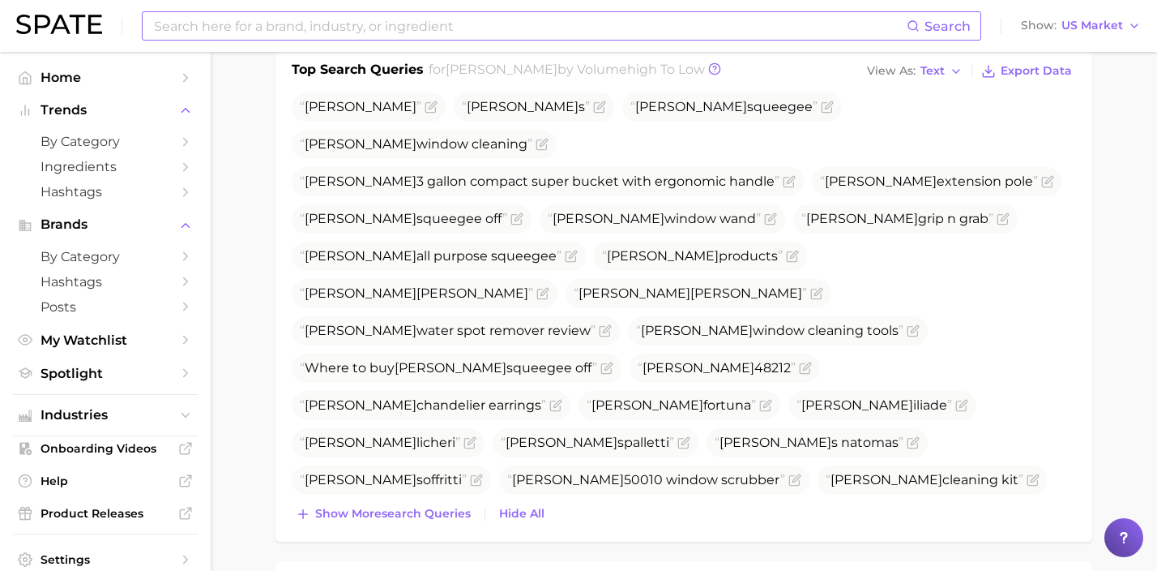
scroll to position [579, 0]
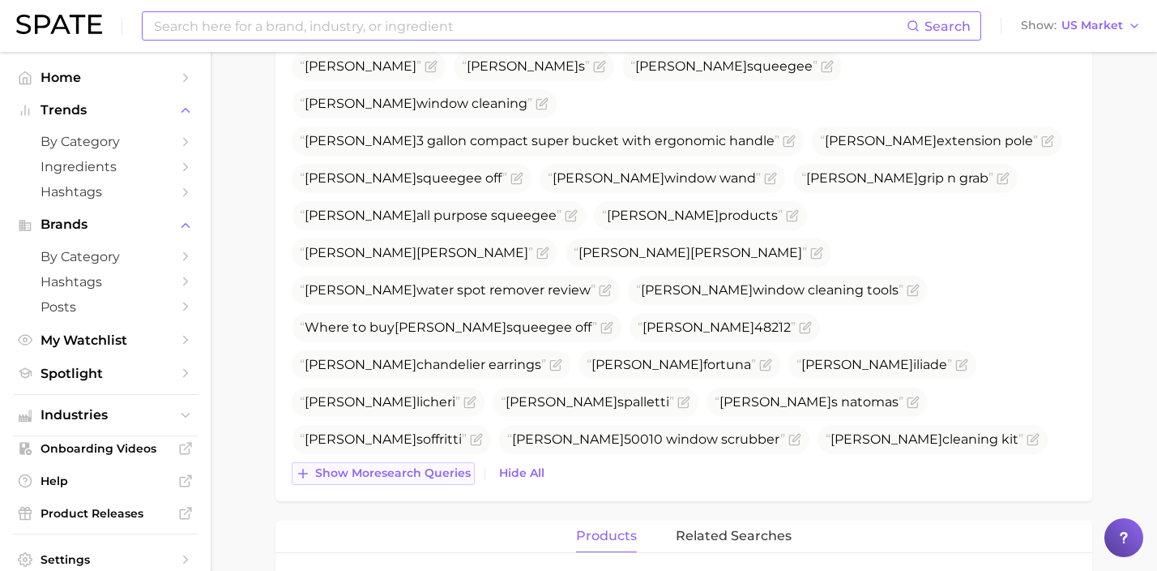
click at [438, 480] on button "Show more search queries" at bounding box center [383, 473] width 183 height 23
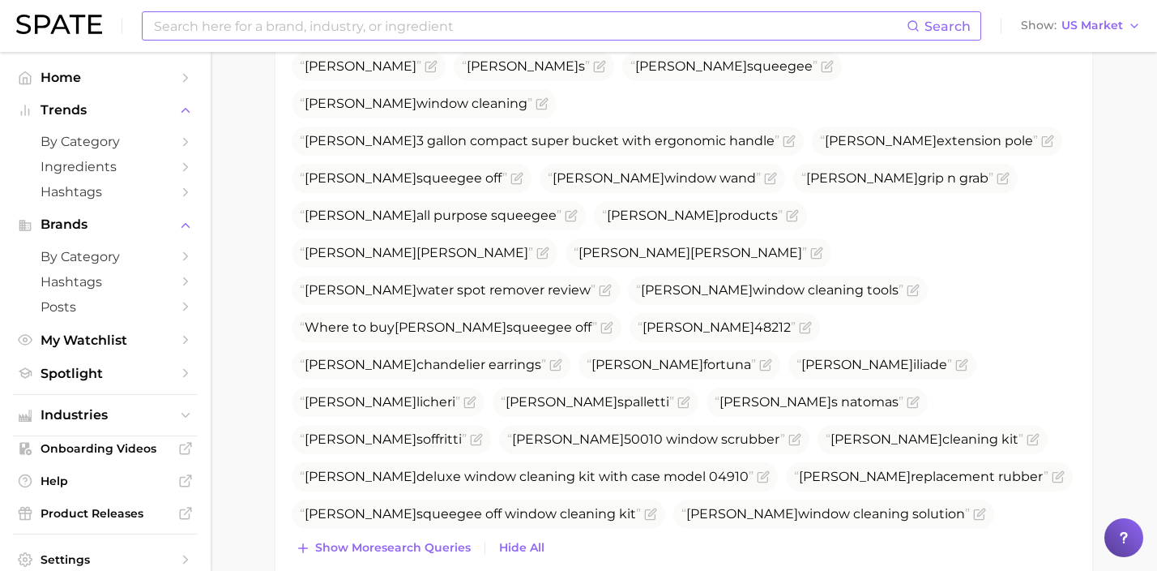
click at [434, 538] on button "Show more search queries" at bounding box center [383, 547] width 183 height 23
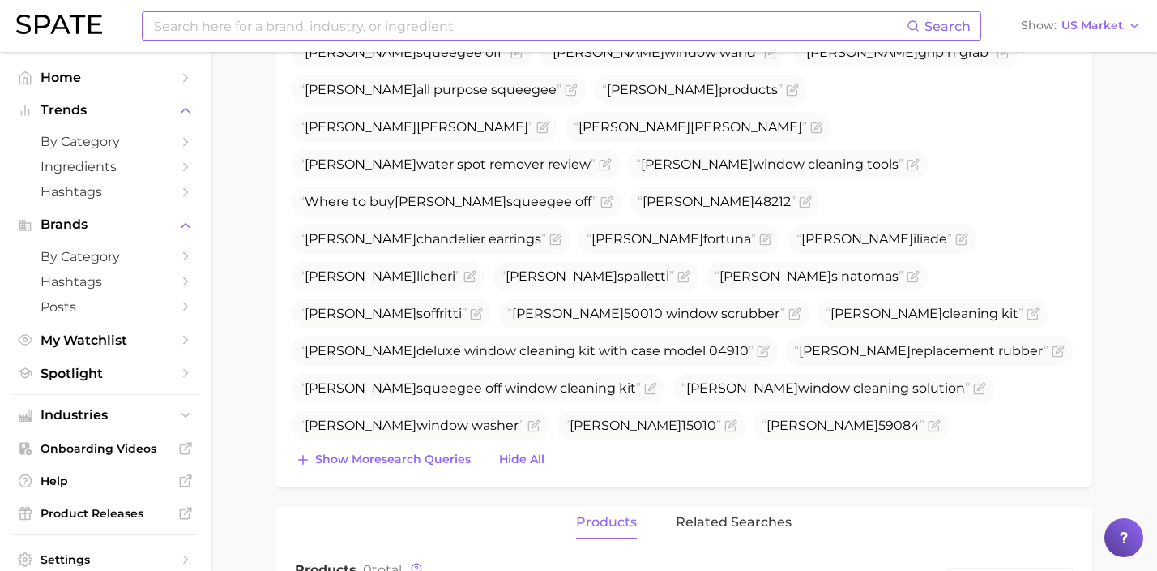
scroll to position [705, 0]
click at [434, 462] on span "Show more search queries" at bounding box center [393, 458] width 156 height 14
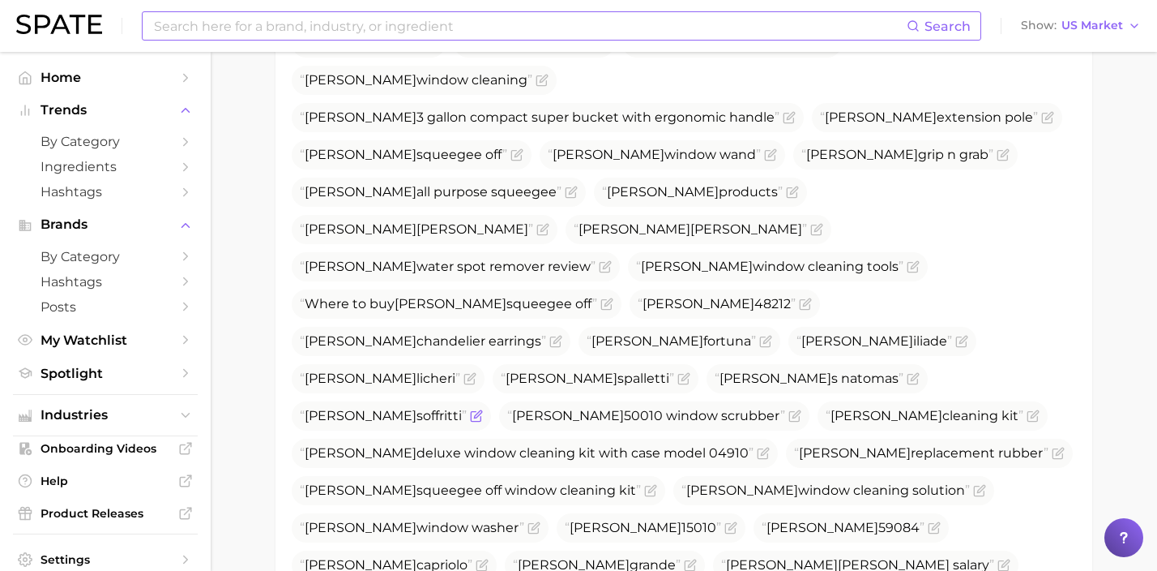
scroll to position [599, 0]
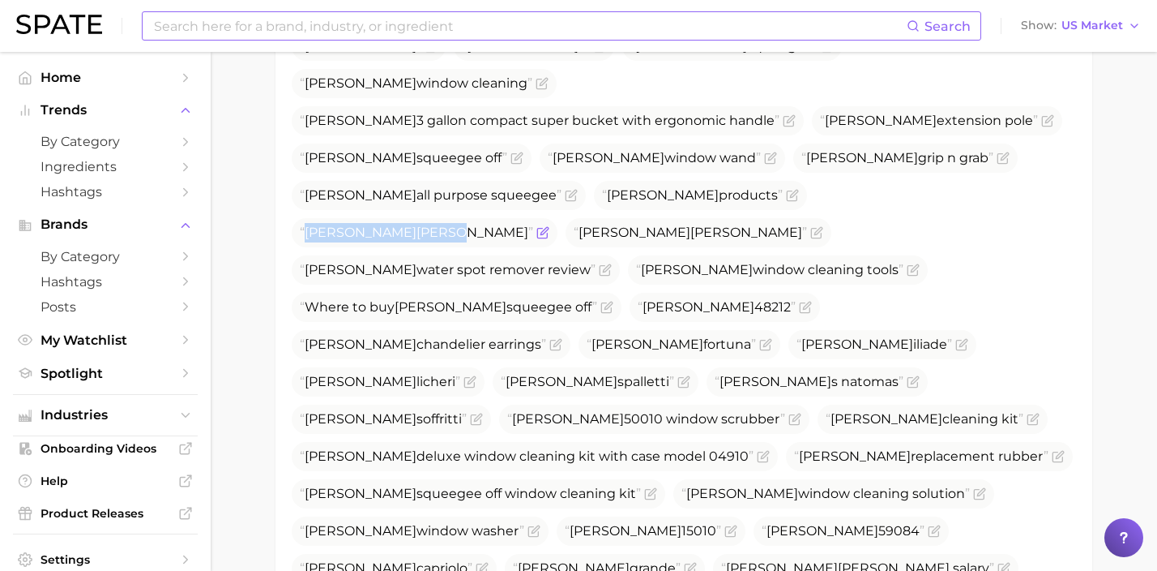
drag, startPoint x: 544, startPoint y: 161, endPoint x: 450, endPoint y: 164, distance: 94.0
click at [450, 218] on span "[PERSON_NAME]" at bounding box center [425, 232] width 266 height 29
copy span "[PERSON_NAME]"
click at [548, 227] on icon "Flag as miscategorized or irrelevant" at bounding box center [544, 230] width 7 height 7
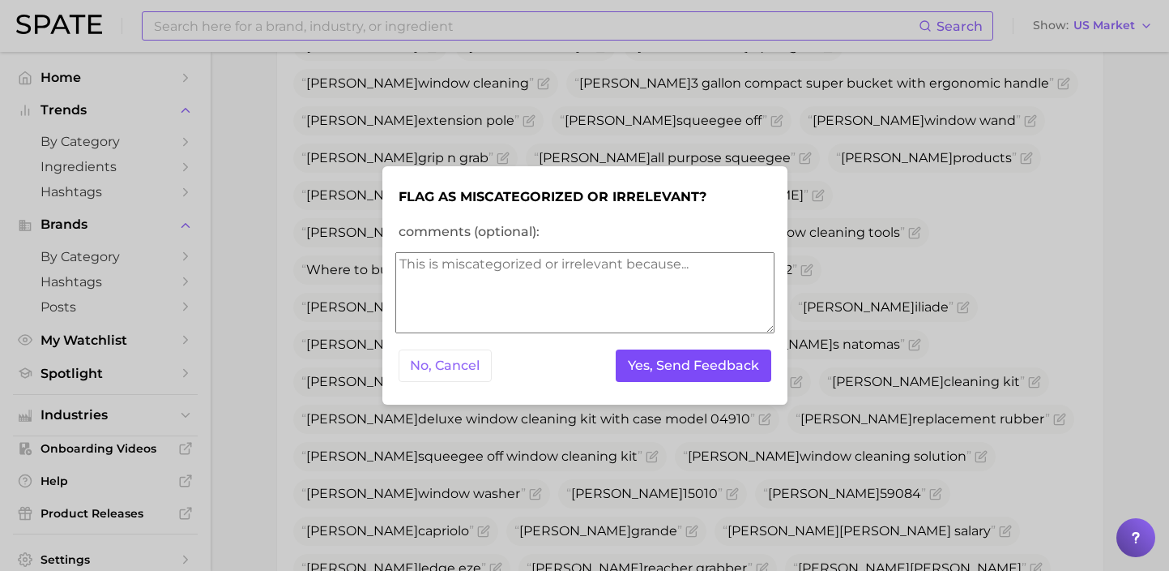
click at [676, 365] on button "Yes, Send Feedback" at bounding box center [694, 365] width 156 height 33
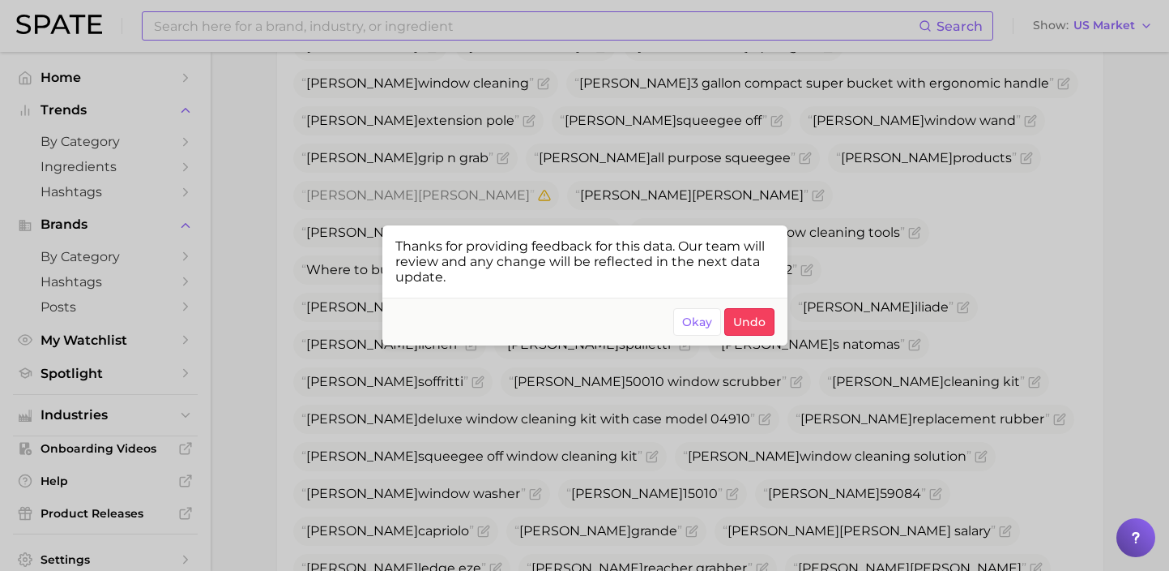
click at [720, 178] on div at bounding box center [584, 285] width 1169 height 571
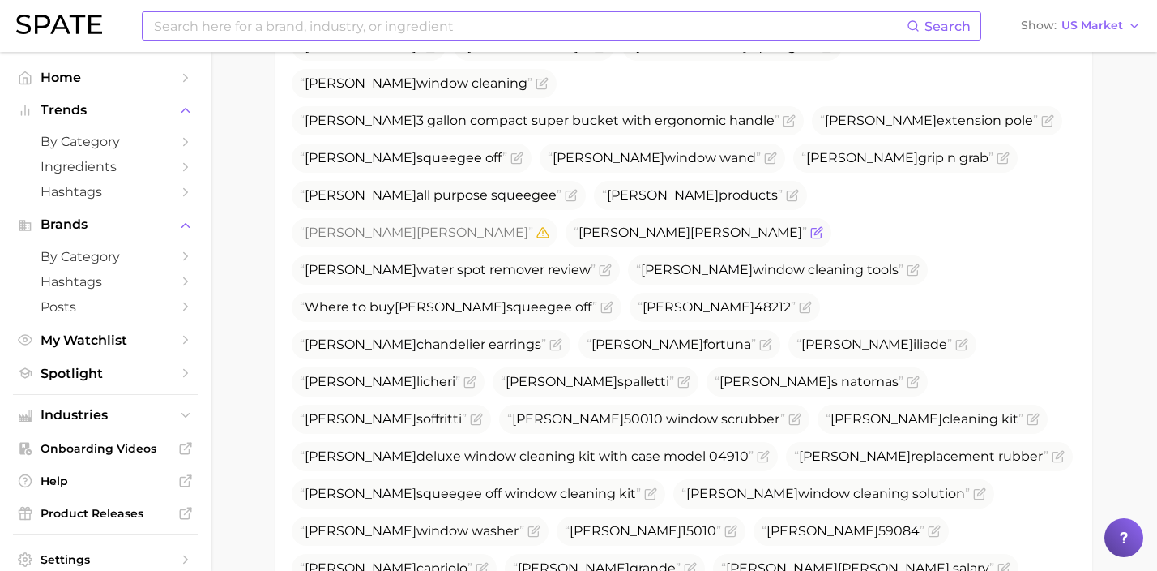
click at [814, 227] on icon "Flag as miscategorized or irrelevant" at bounding box center [817, 230] width 7 height 7
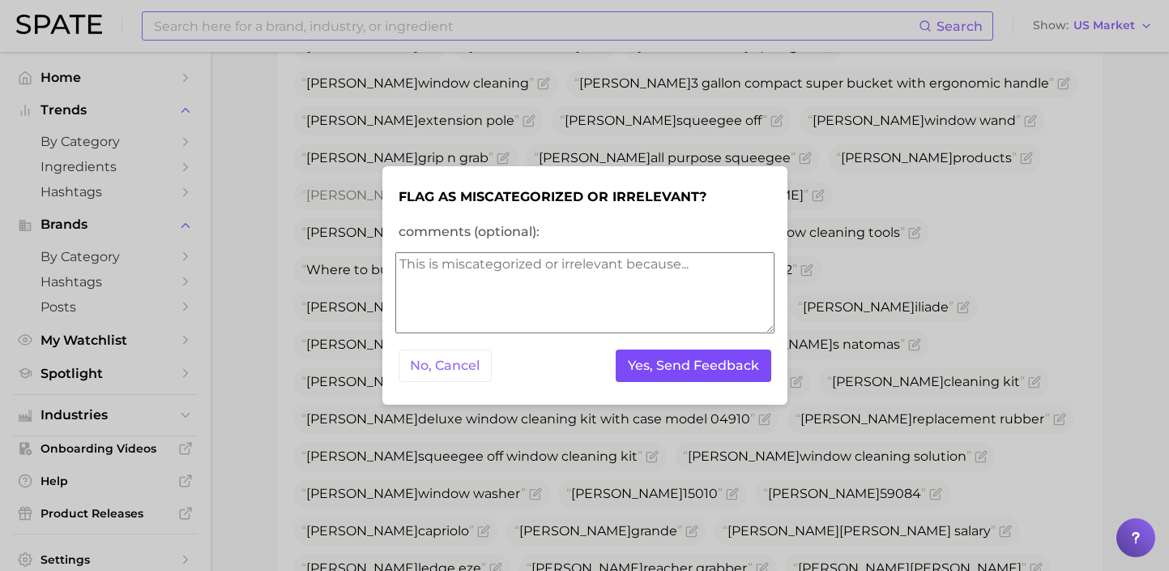
click at [697, 380] on button "Yes, Send Feedback" at bounding box center [694, 365] width 156 height 33
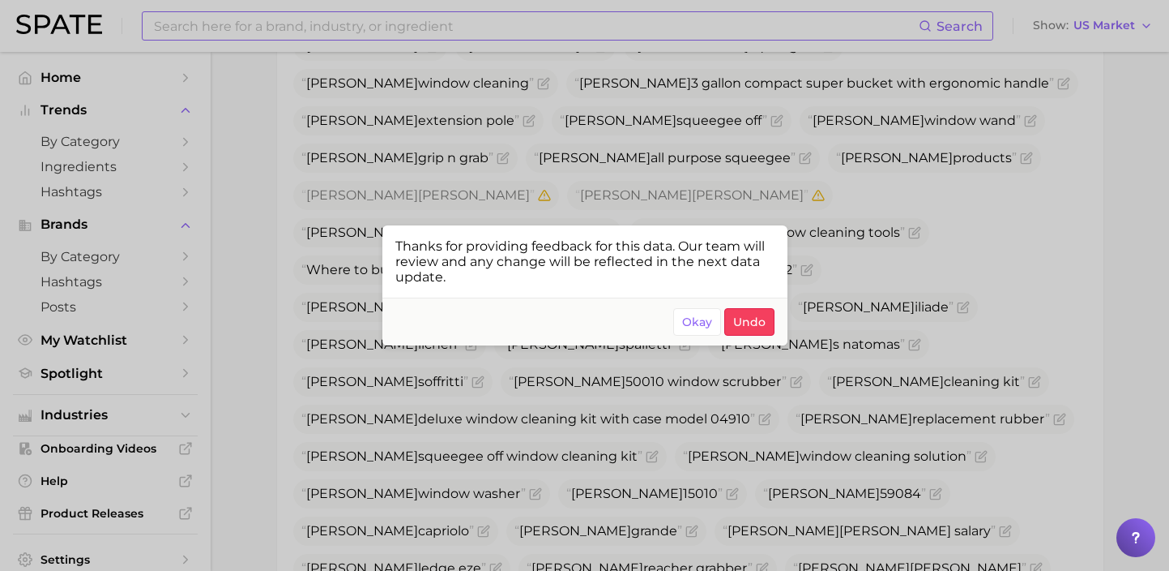
click at [887, 152] on div at bounding box center [584, 285] width 1169 height 571
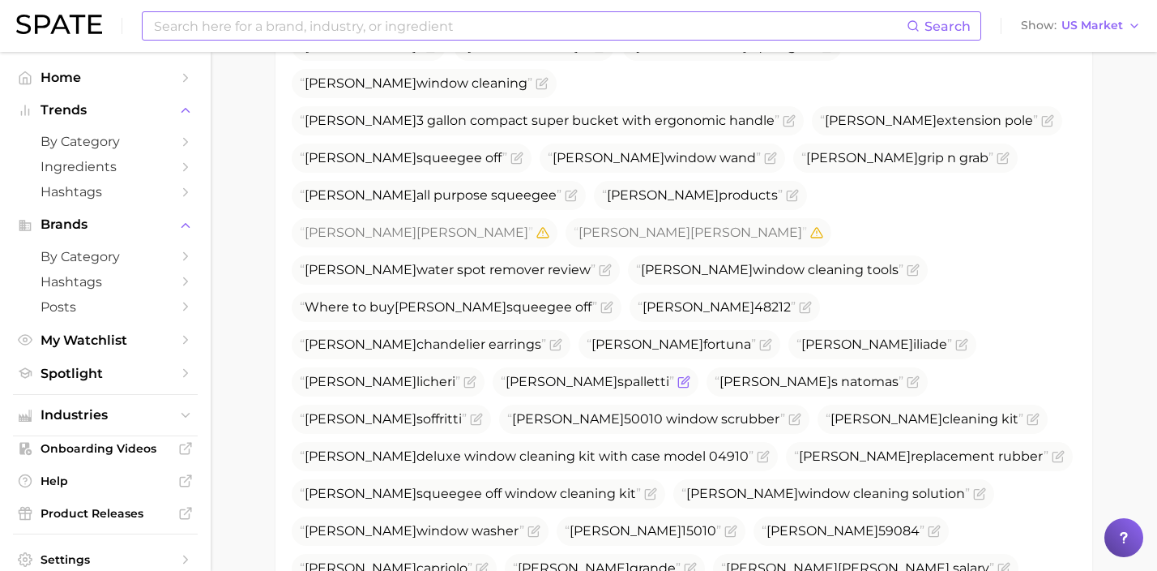
click at [690, 375] on icon "Flag as miscategorized or irrelevant" at bounding box center [683, 381] width 13 height 13
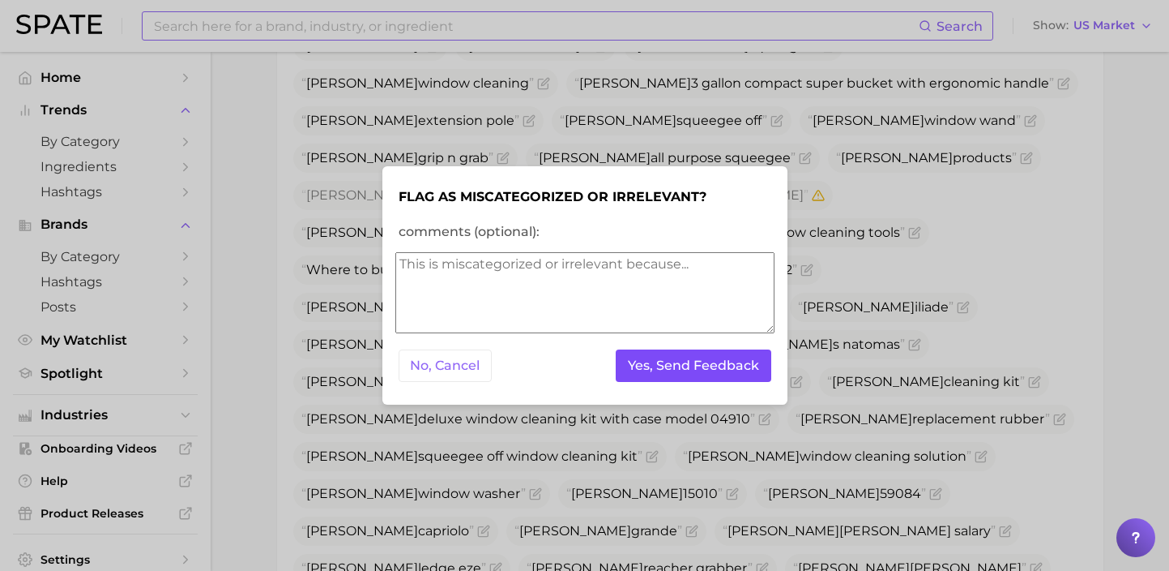
click at [727, 365] on button "Yes, Send Feedback" at bounding box center [694, 365] width 156 height 33
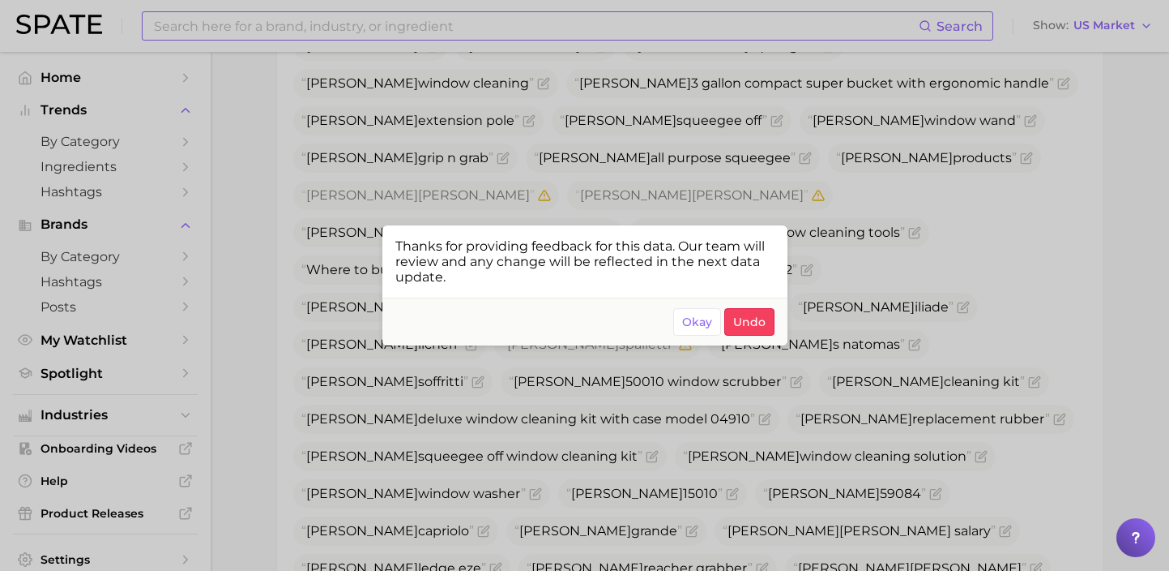
click at [860, 212] on div at bounding box center [584, 285] width 1169 height 571
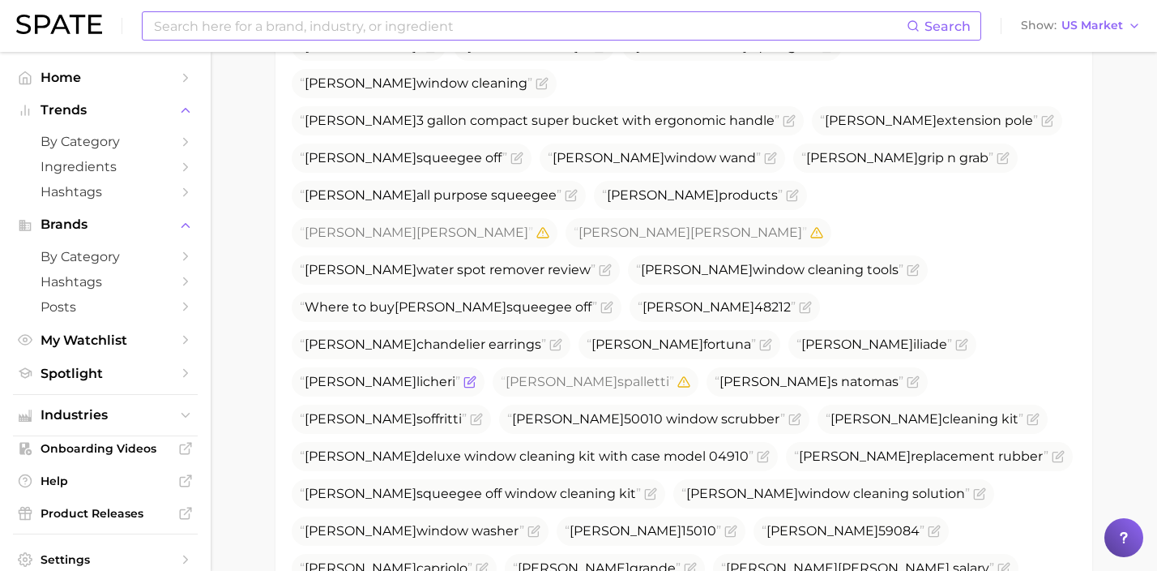
click at [477, 375] on icon "Flag as miscategorized or irrelevant" at bounding box center [470, 381] width 13 height 13
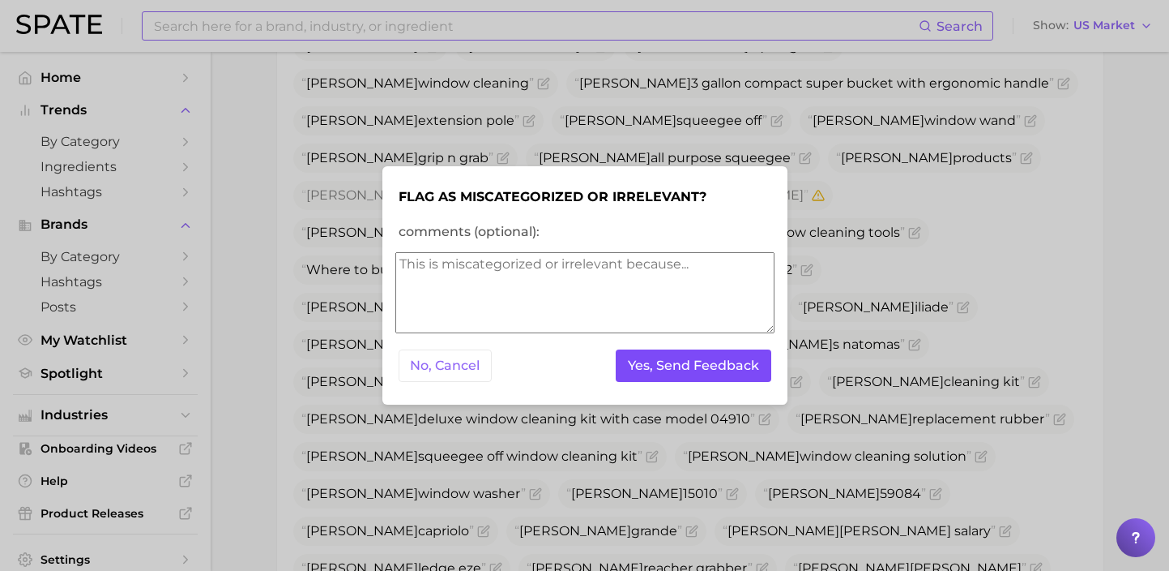
click at [741, 349] on button "Yes, Send Feedback" at bounding box center [694, 365] width 156 height 33
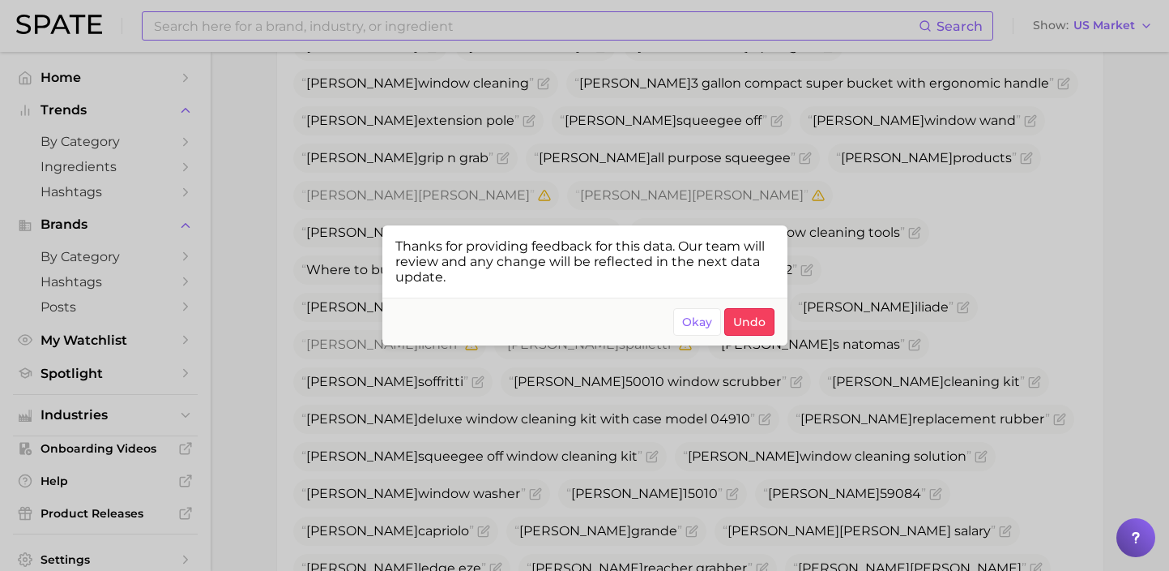
click at [827, 211] on div at bounding box center [584, 285] width 1169 height 571
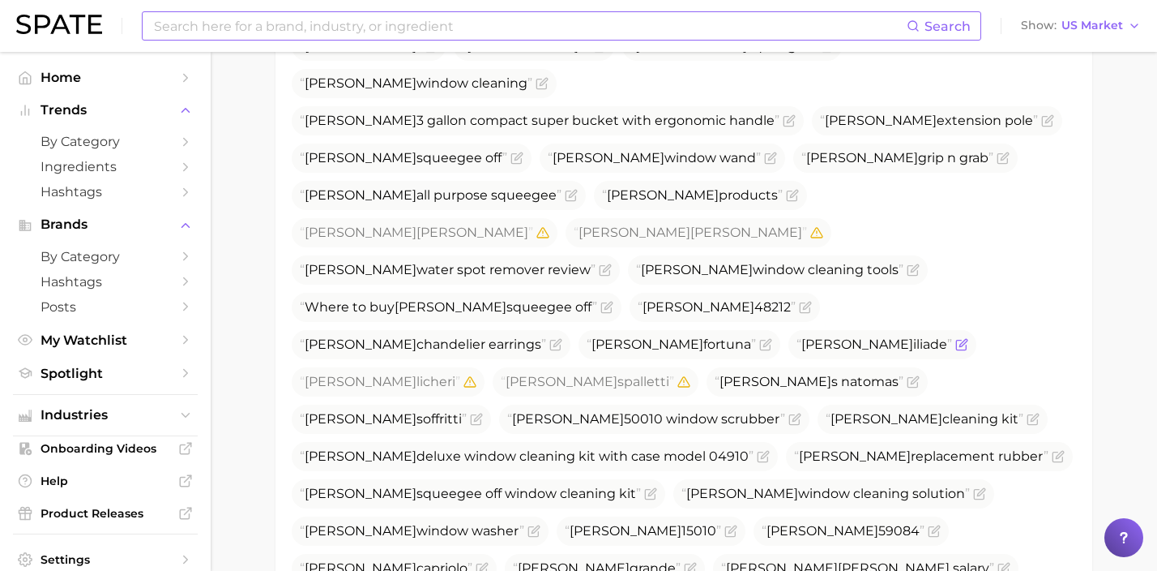
click at [960, 339] on icon "Flag as miscategorized or irrelevant" at bounding box center [963, 342] width 7 height 7
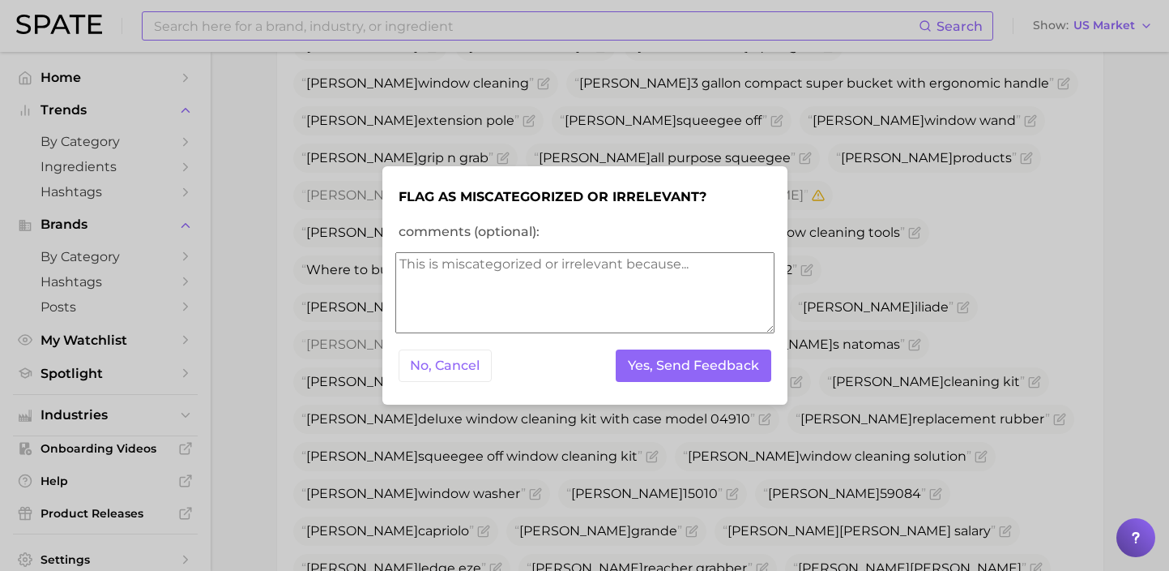
click at [738, 385] on form "Flag as miscategorized or irrelevant? comments (optional): No, Cancel Yes, Send…" at bounding box center [584, 285] width 379 height 213
click at [737, 372] on button "Yes, Send Feedback" at bounding box center [694, 365] width 156 height 33
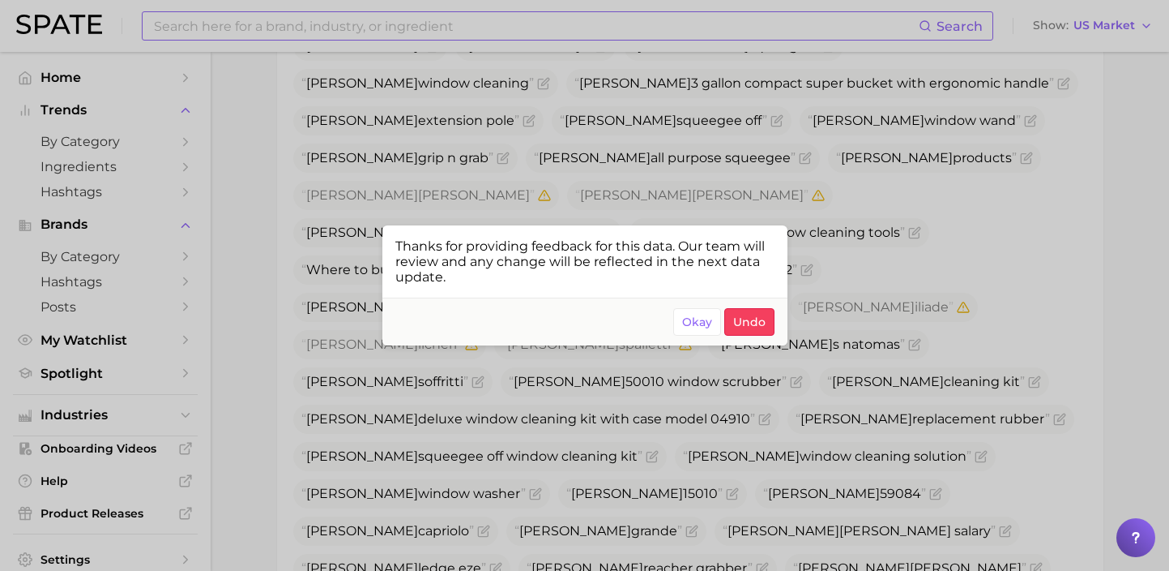
click at [439, 361] on div at bounding box center [584, 285] width 1169 height 571
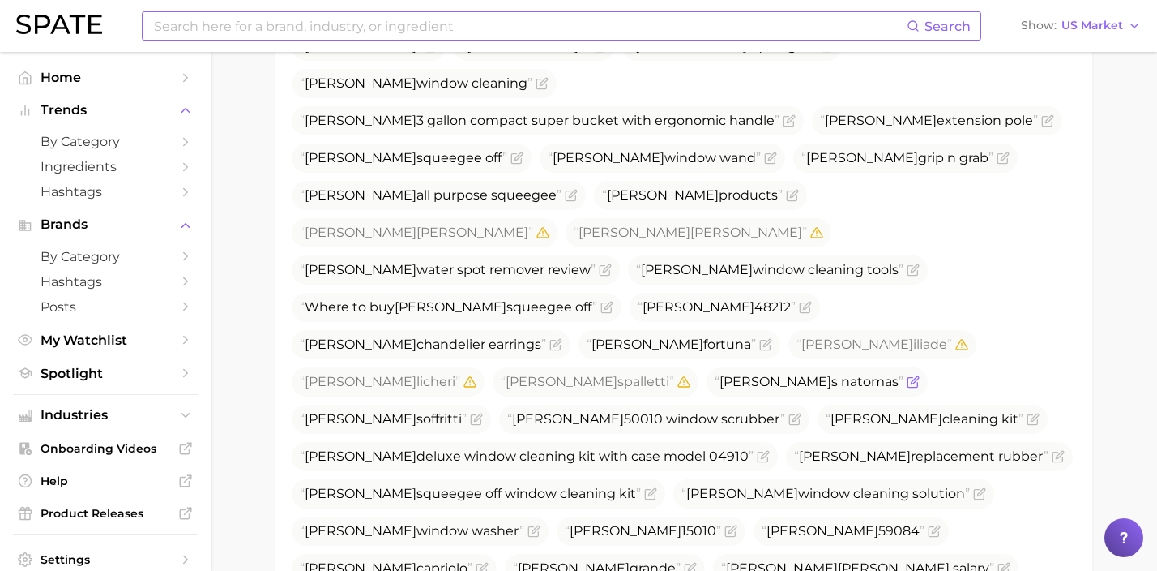
click at [911, 376] on icon "Flag as miscategorized or irrelevant" at bounding box center [914, 379] width 7 height 7
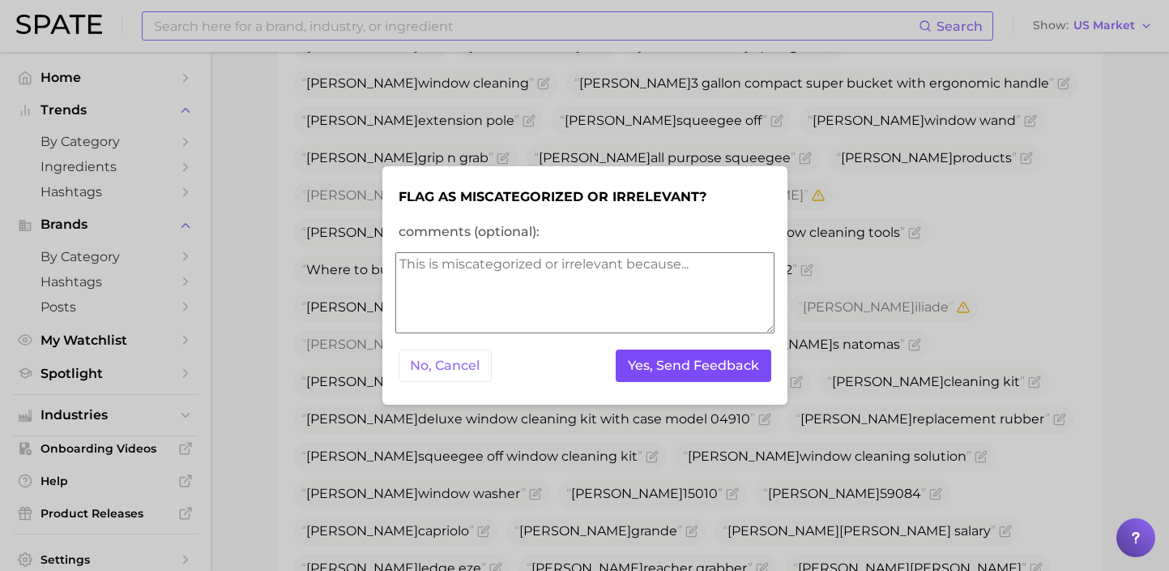
click at [645, 367] on button "Yes, Send Feedback" at bounding box center [694, 365] width 156 height 33
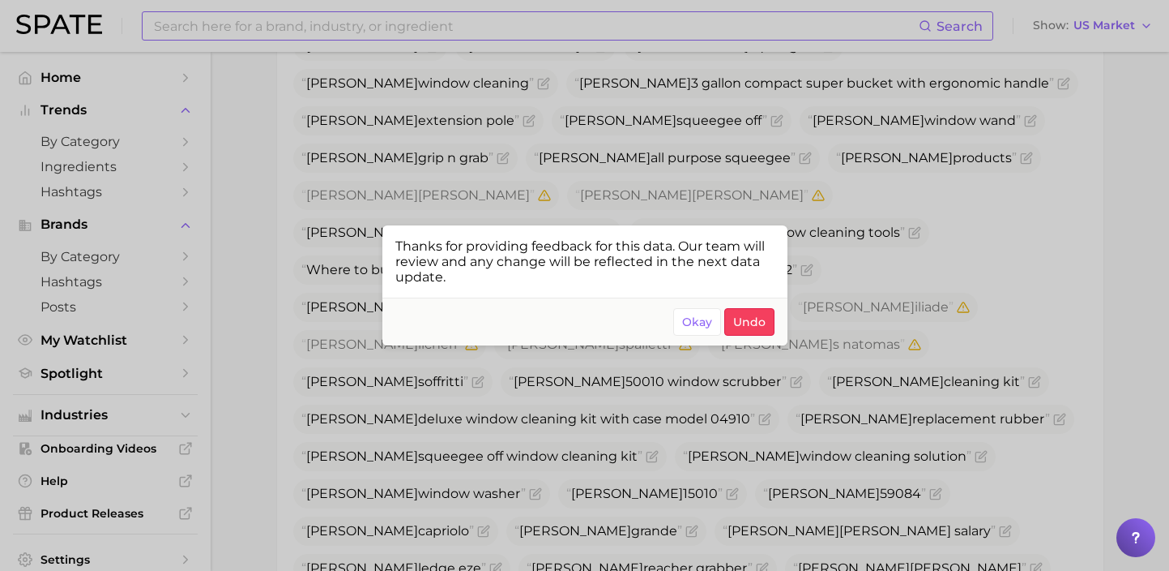
click at [947, 331] on div at bounding box center [584, 285] width 1169 height 571
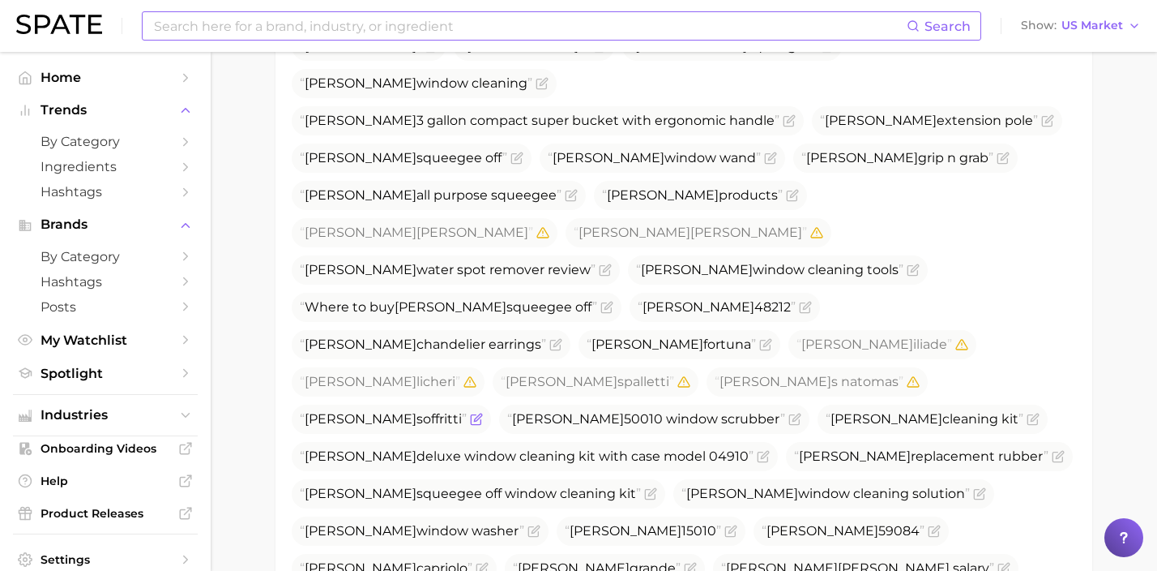
click at [483, 412] on icon "Flag as miscategorized or irrelevant" at bounding box center [476, 418] width 13 height 13
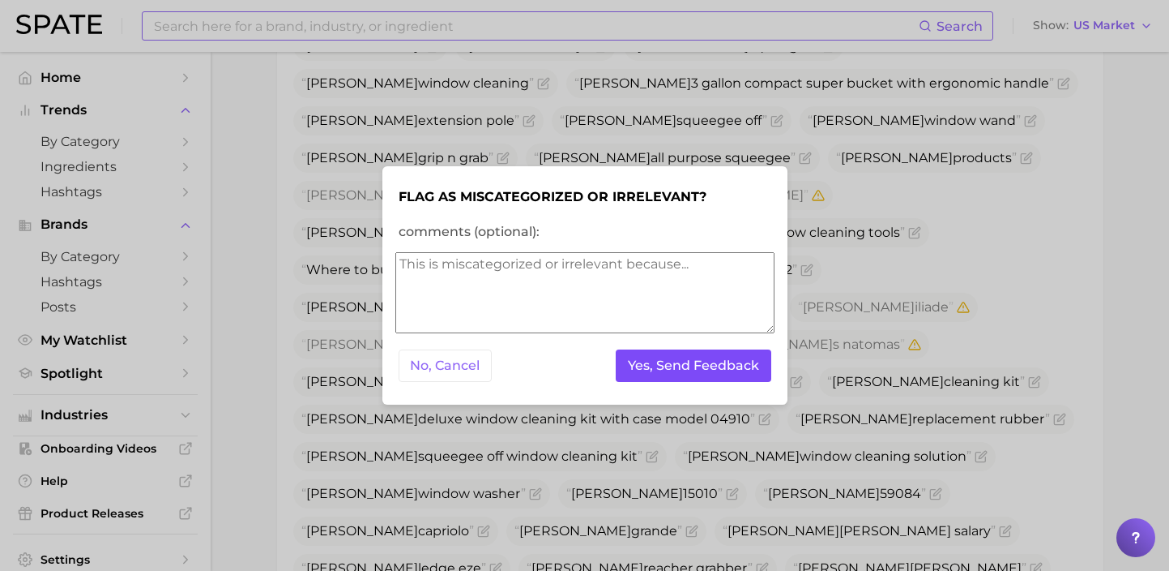
click at [690, 374] on button "Yes, Send Feedback" at bounding box center [694, 365] width 156 height 33
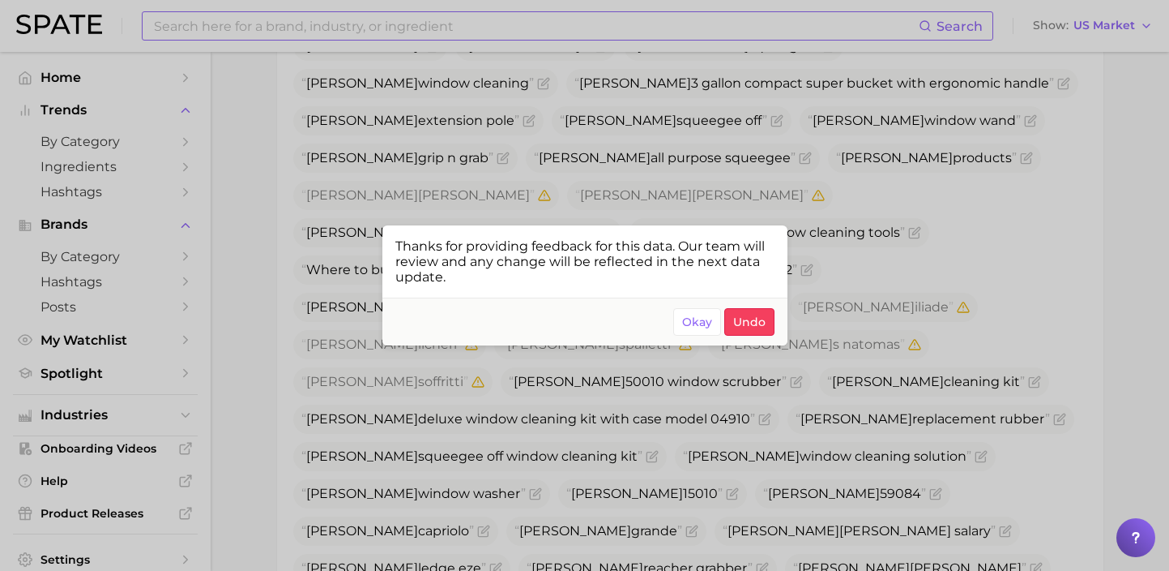
click at [704, 434] on div at bounding box center [584, 285] width 1169 height 571
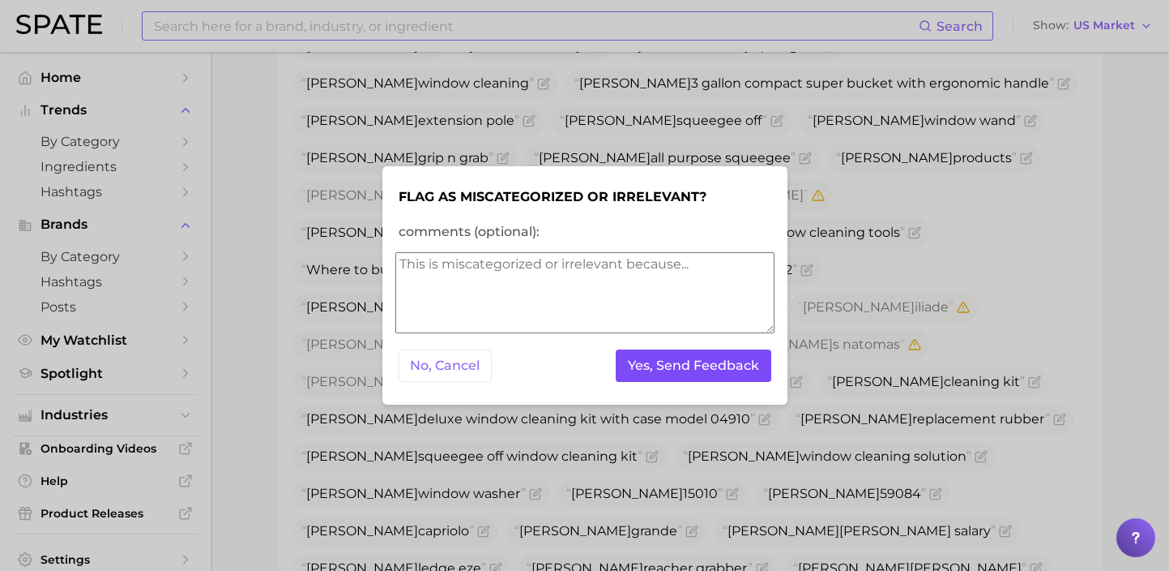
click at [749, 378] on button "Yes, Send Feedback" at bounding box center [694, 365] width 156 height 33
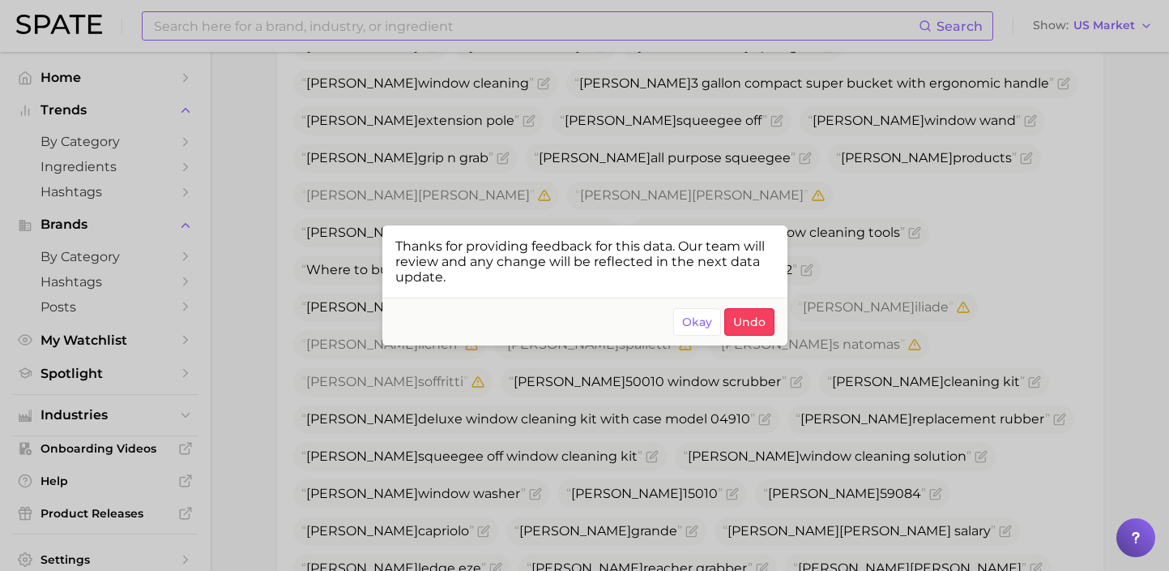
click at [958, 401] on div at bounding box center [584, 285] width 1169 height 571
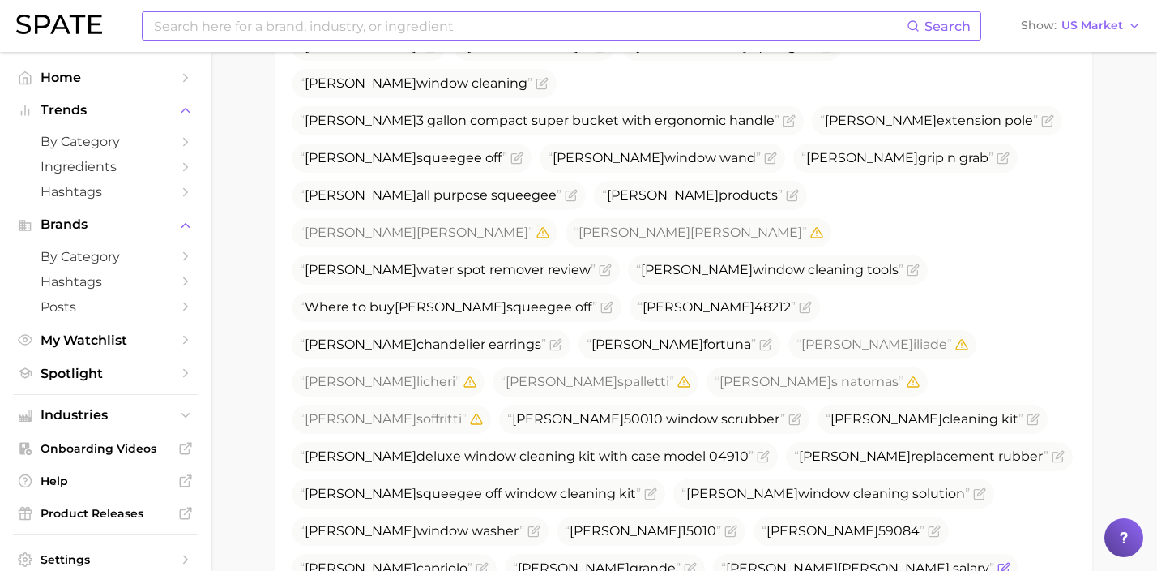
click at [1001, 562] on icon "Flag as miscategorized or irrelevant" at bounding box center [1004, 568] width 13 height 13
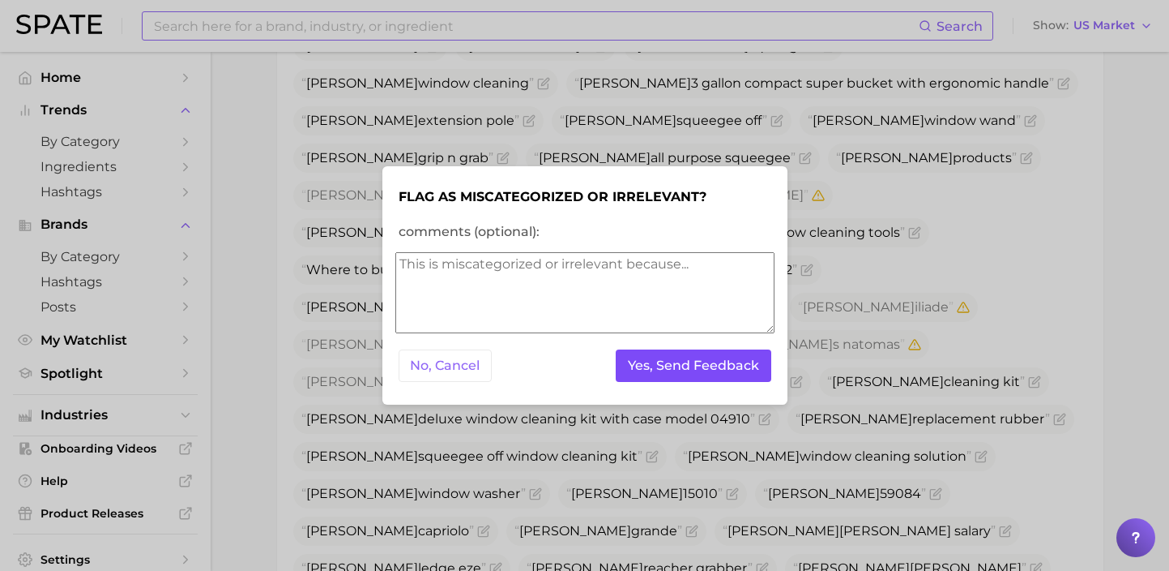
click at [724, 375] on button "Yes, Send Feedback" at bounding box center [694, 365] width 156 height 33
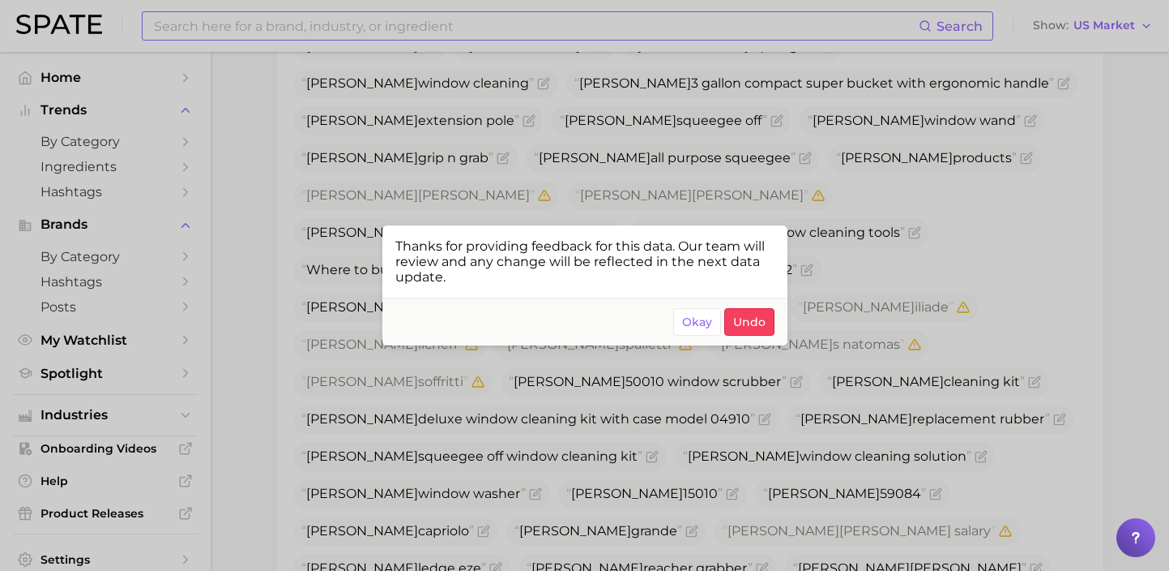
click at [488, 28] on div at bounding box center [584, 285] width 1169 height 571
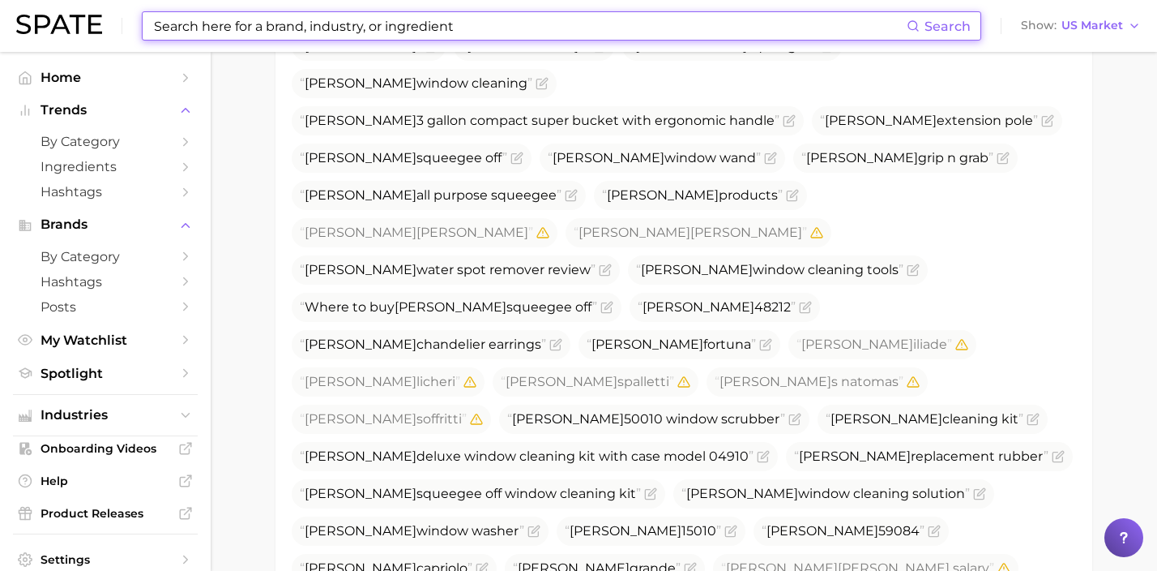
drag, startPoint x: 498, startPoint y: 30, endPoint x: 158, endPoint y: 14, distance: 340.8
click at [161, 14] on input at bounding box center [529, 26] width 754 height 28
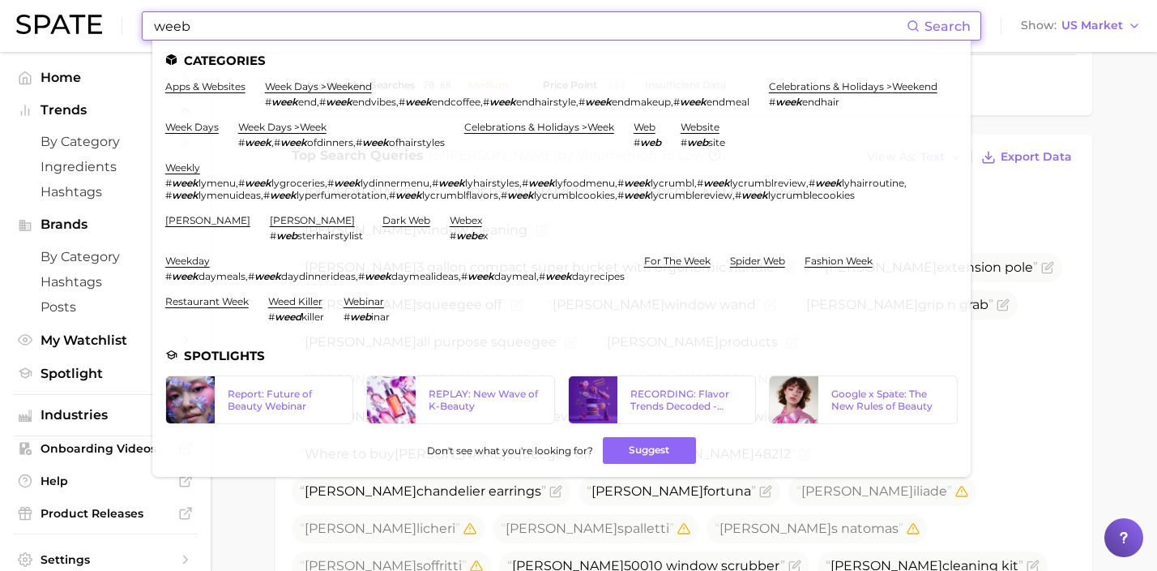
drag, startPoint x: 414, startPoint y: 32, endPoint x: 2, endPoint y: -19, distance: 414.8
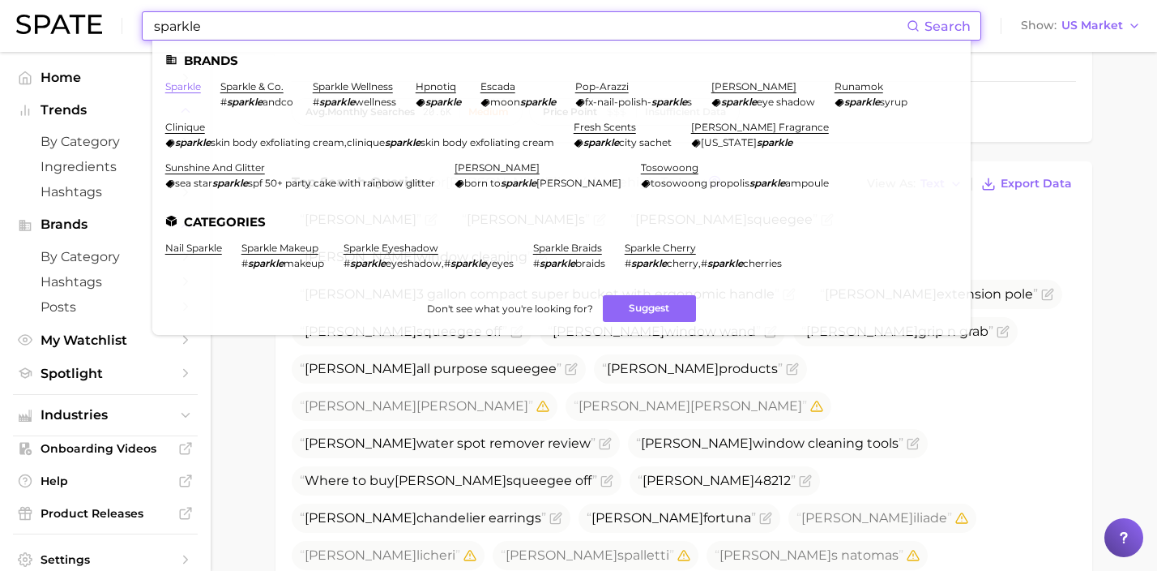
type input "sparkle"
click at [186, 84] on link "sparkle" at bounding box center [183, 86] width 36 height 12
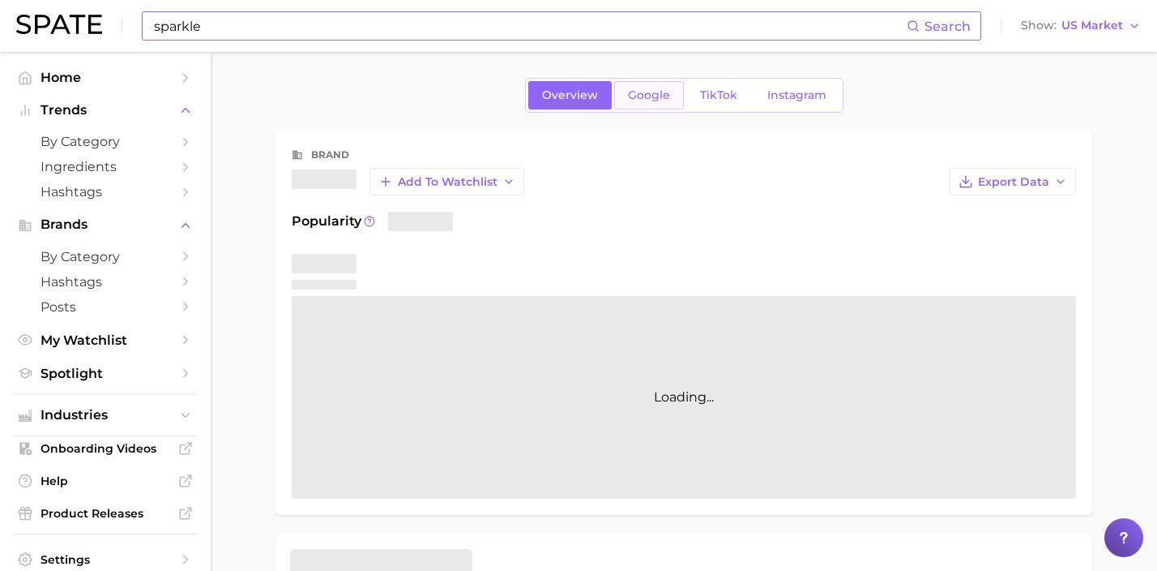
click at [633, 99] on span "Google" at bounding box center [649, 95] width 42 height 14
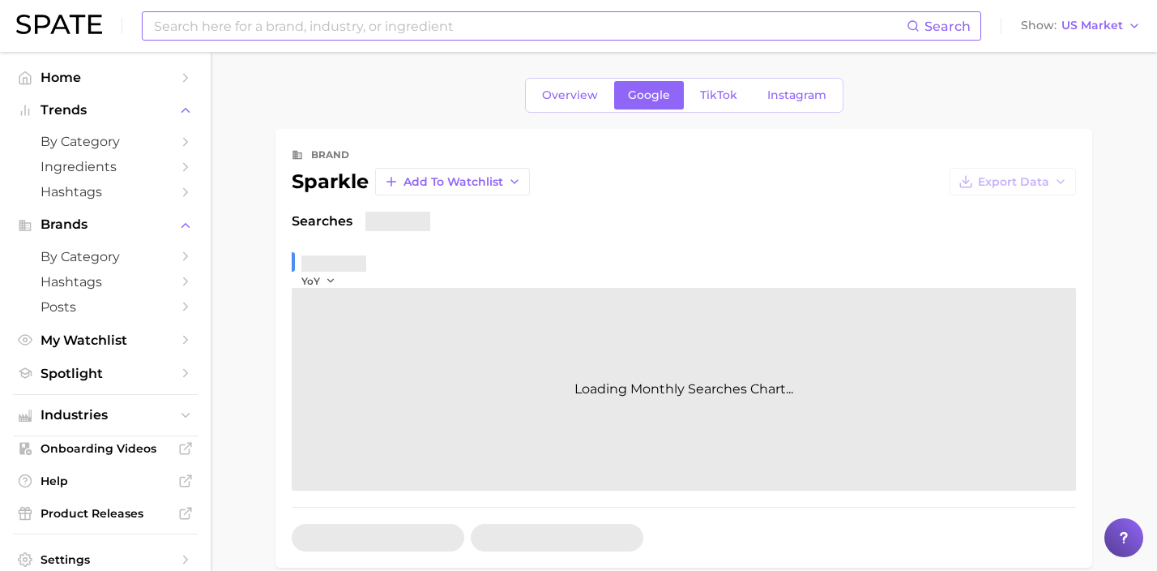
scroll to position [332, 0]
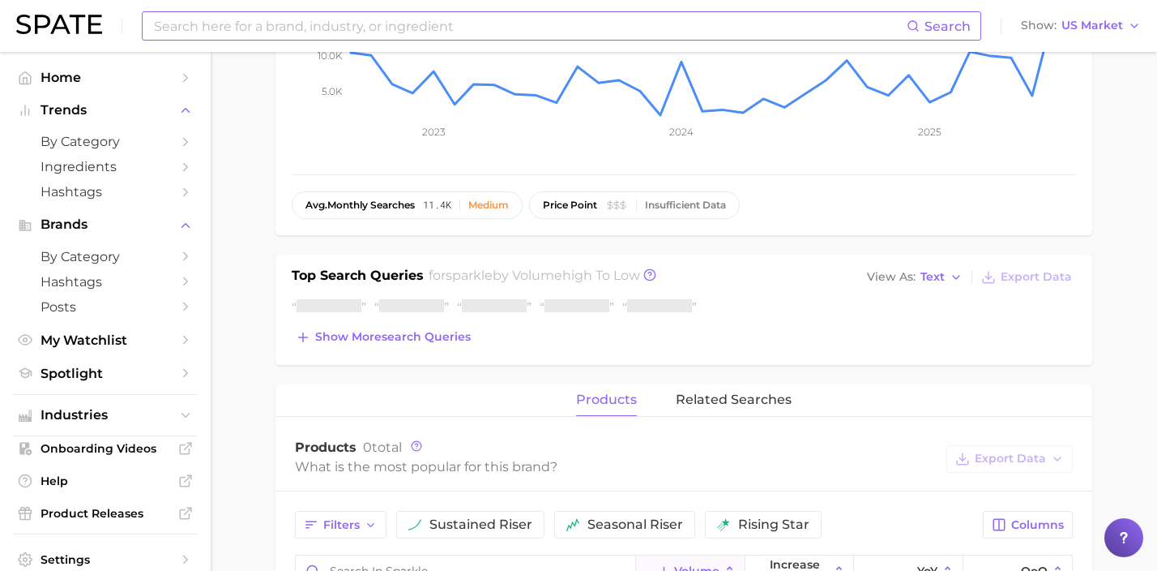
click at [410, 324] on div "Show more search queries" at bounding box center [684, 323] width 784 height 50
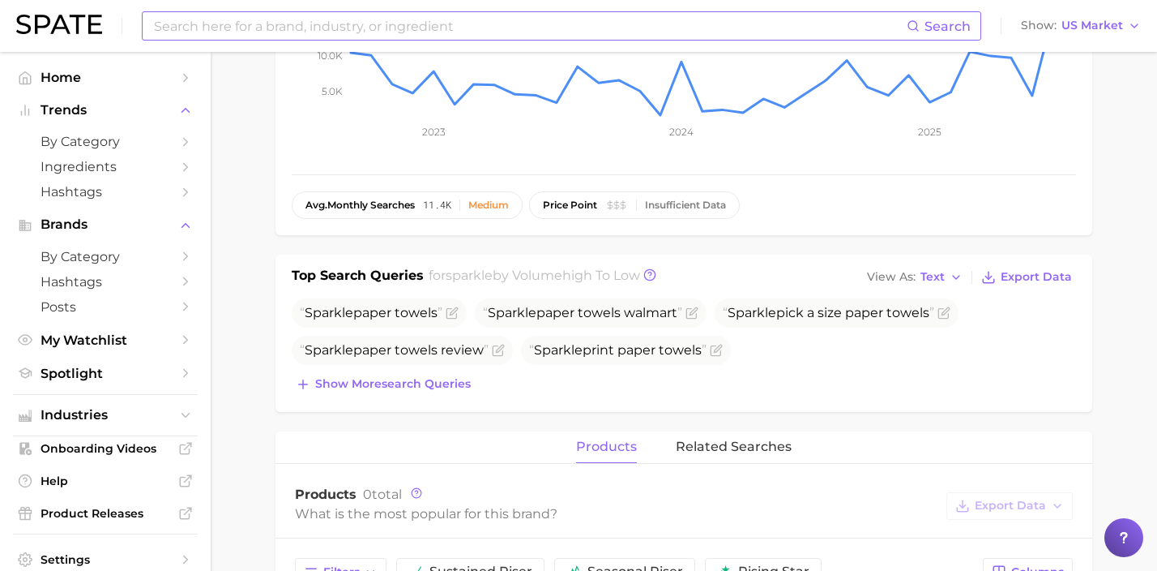
drag, startPoint x: 412, startPoint y: 331, endPoint x: 467, endPoint y: 368, distance: 66.5
click at [416, 343] on ul "Sparkle paper towels Sparkle paper towels walmart Sparkle pick a size paper tow…" at bounding box center [684, 331] width 784 height 66
click at [434, 387] on span "Show more search queries" at bounding box center [393, 384] width 156 height 14
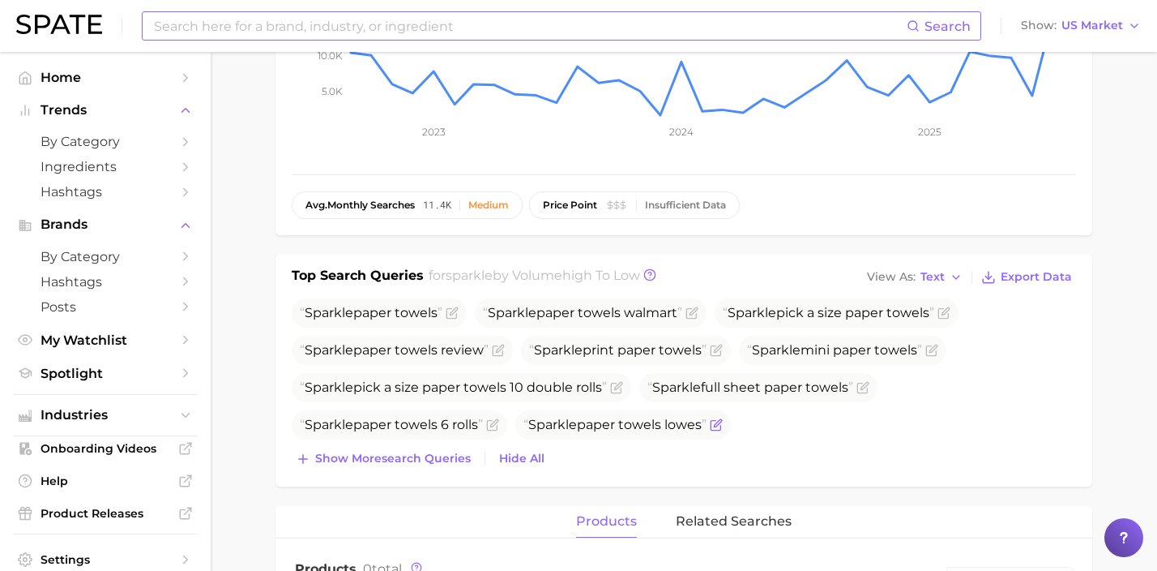
click at [573, 423] on span "Sparkle" at bounding box center [552, 424] width 49 height 15
drag, startPoint x: 442, startPoint y: 455, endPoint x: 452, endPoint y: 455, distance: 9.8
click at [442, 455] on span "Show more search queries" at bounding box center [393, 458] width 156 height 14
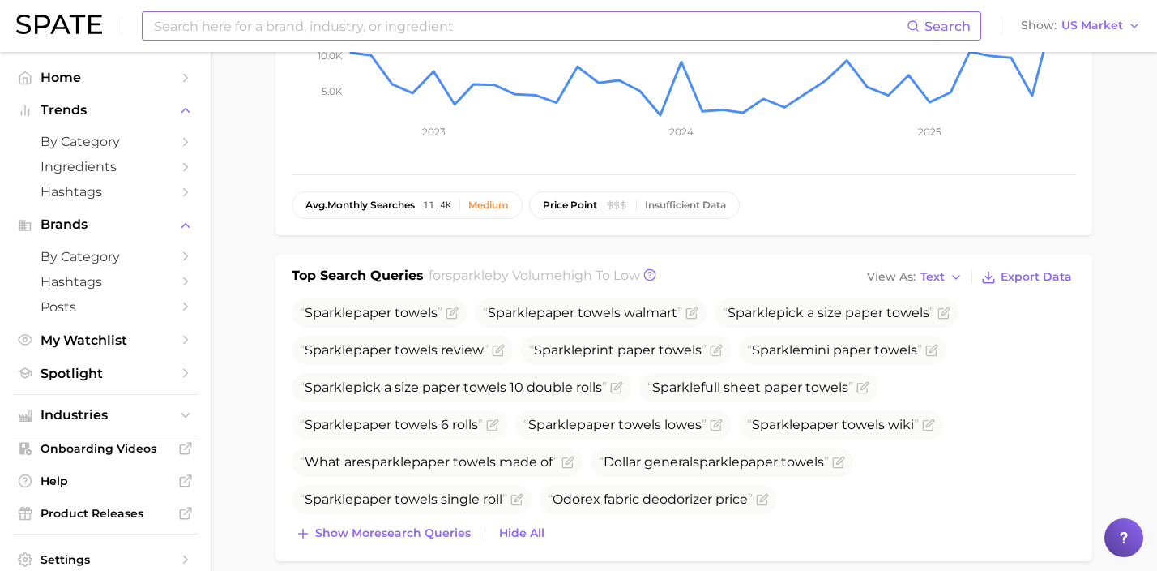
click at [404, 26] on input at bounding box center [529, 26] width 754 height 28
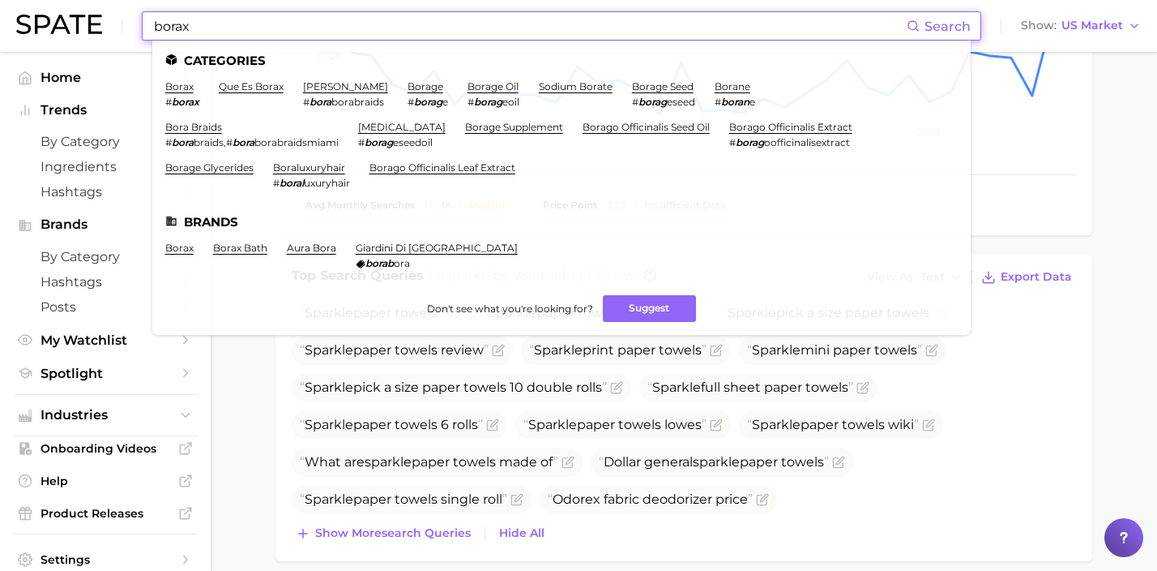
drag, startPoint x: 460, startPoint y: 20, endPoint x: 86, endPoint y: 19, distance: 374.4
click at [120, 15] on div "borax Search Categories borax # borax que es borax bora bora # bora borabraids …" at bounding box center [578, 26] width 1125 height 52
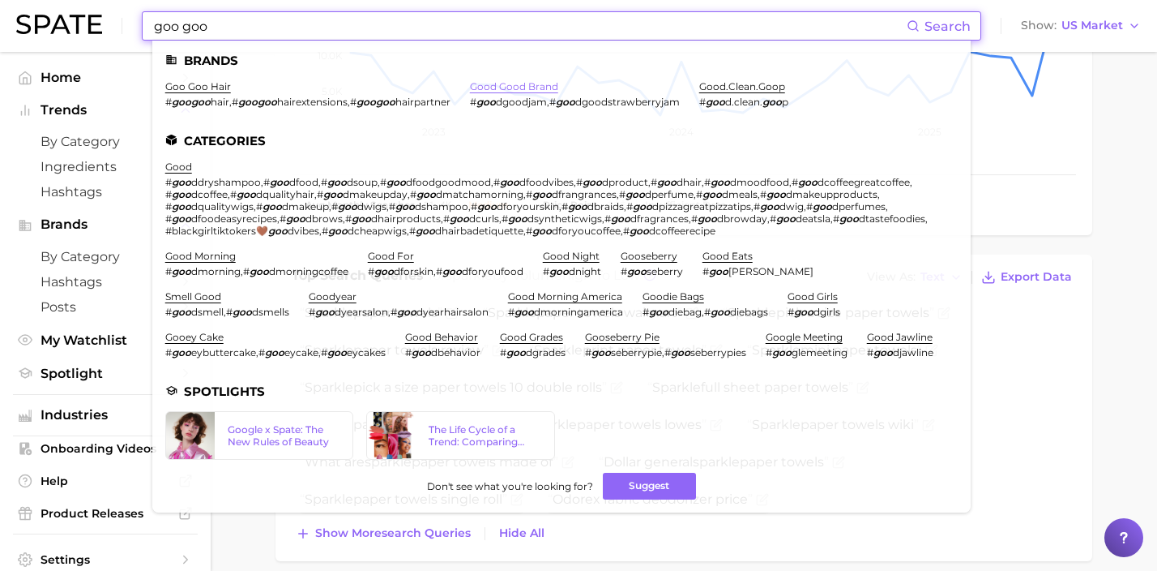
type input "goo goo"
click at [497, 88] on link "good good brand" at bounding box center [514, 86] width 88 height 12
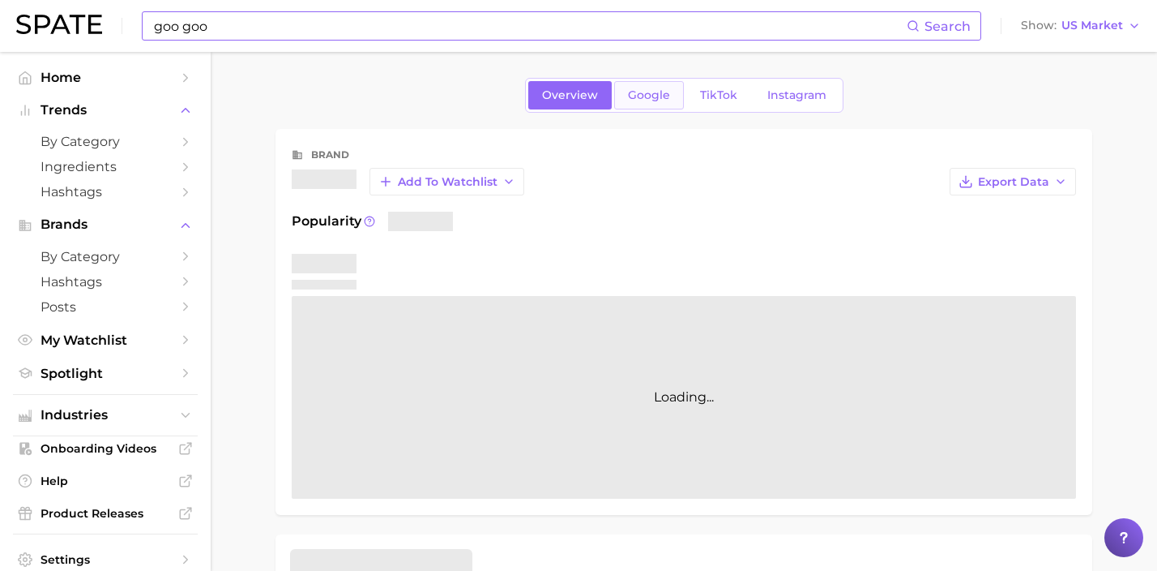
click at [666, 95] on span "Google" at bounding box center [649, 95] width 42 height 14
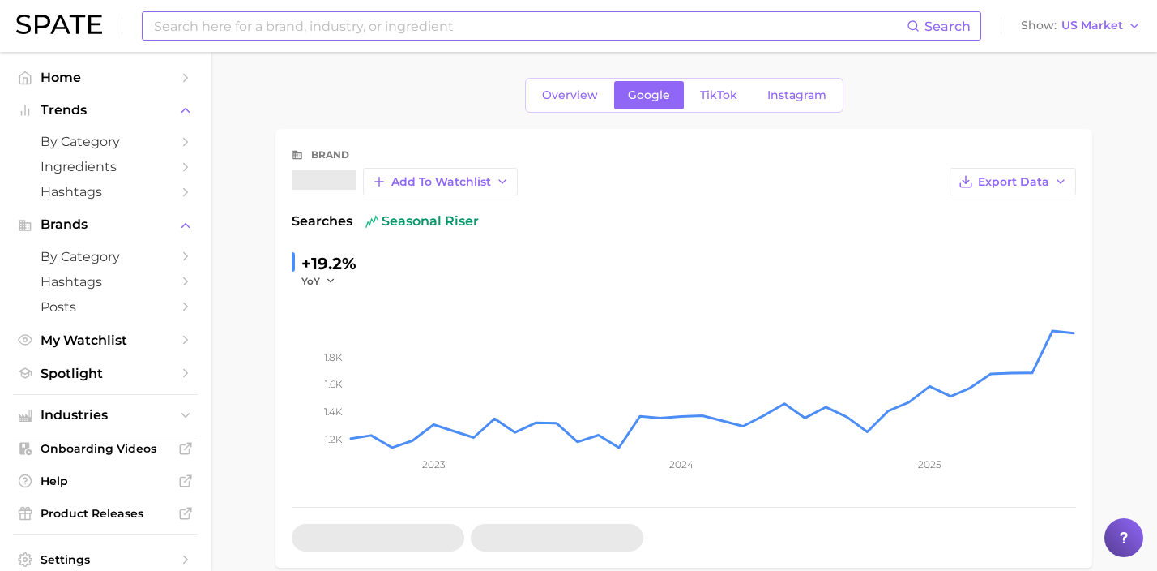
scroll to position [305, 0]
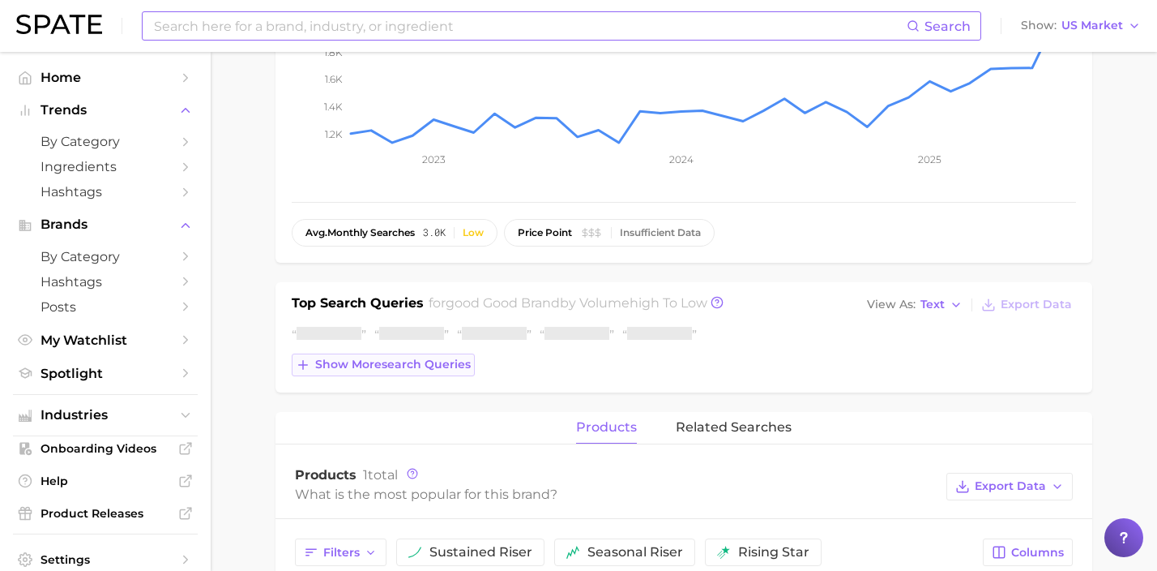
click at [422, 369] on span "Show more search queries" at bounding box center [393, 364] width 156 height 14
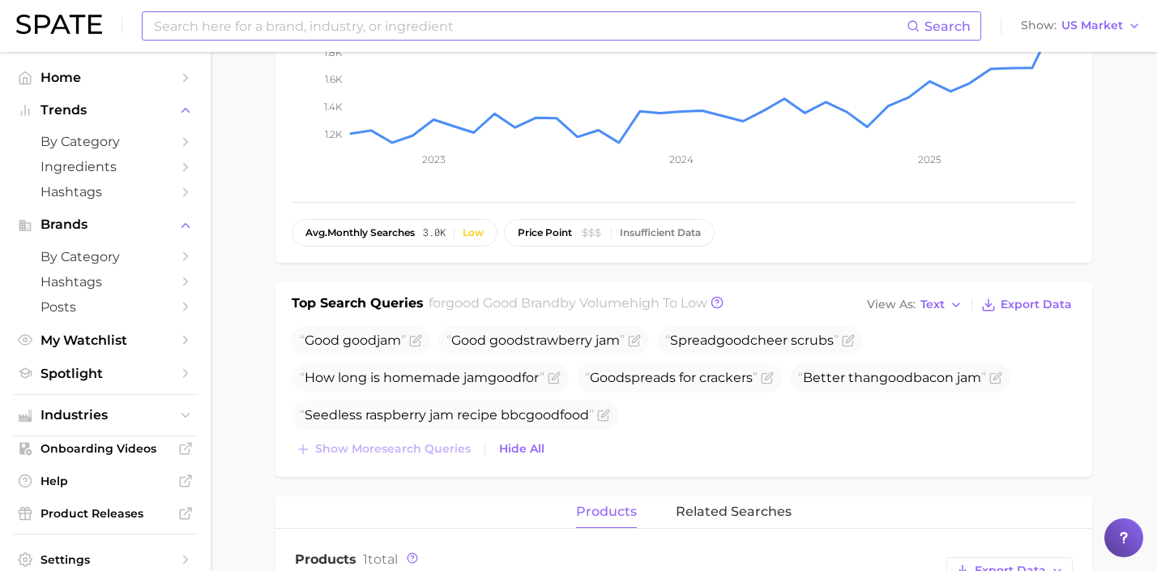
scroll to position [0, 0]
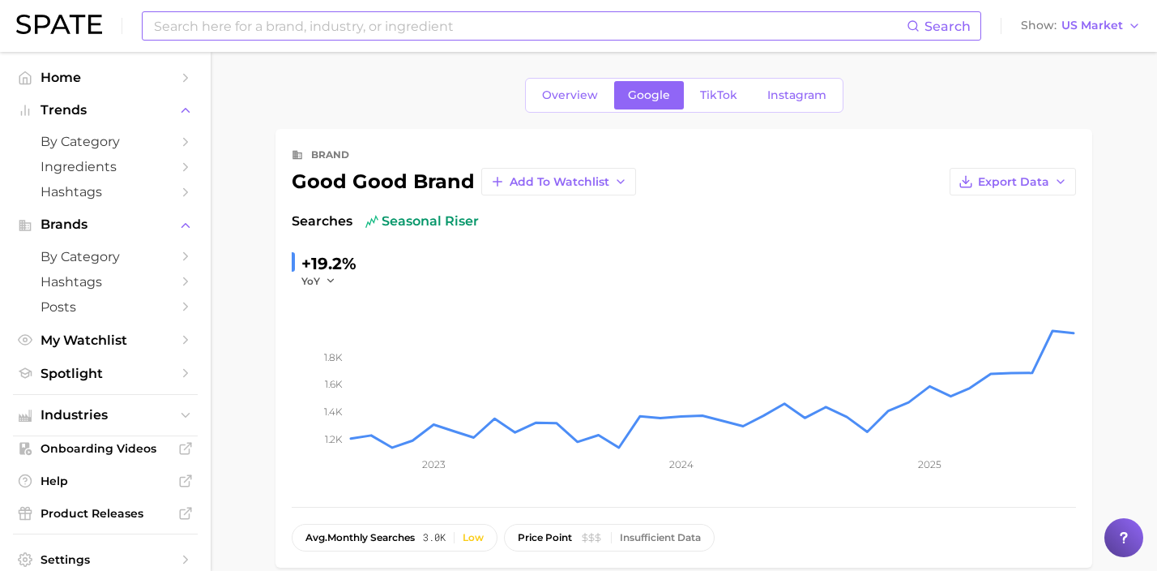
click at [304, 29] on input at bounding box center [529, 26] width 754 height 28
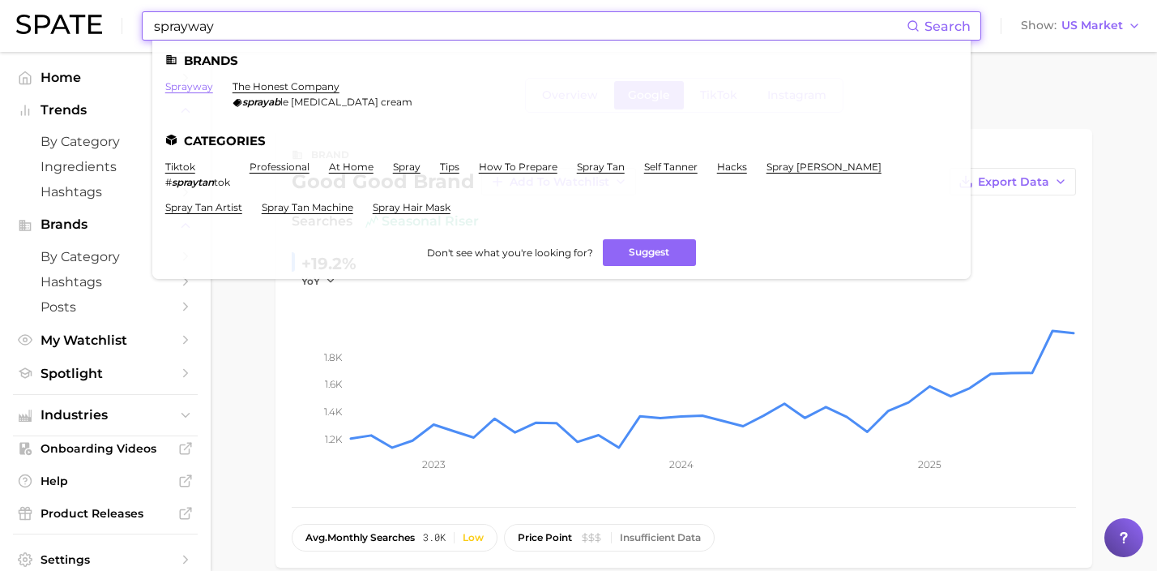
type input "sprayway"
click at [199, 89] on link "sprayway" at bounding box center [189, 86] width 48 height 12
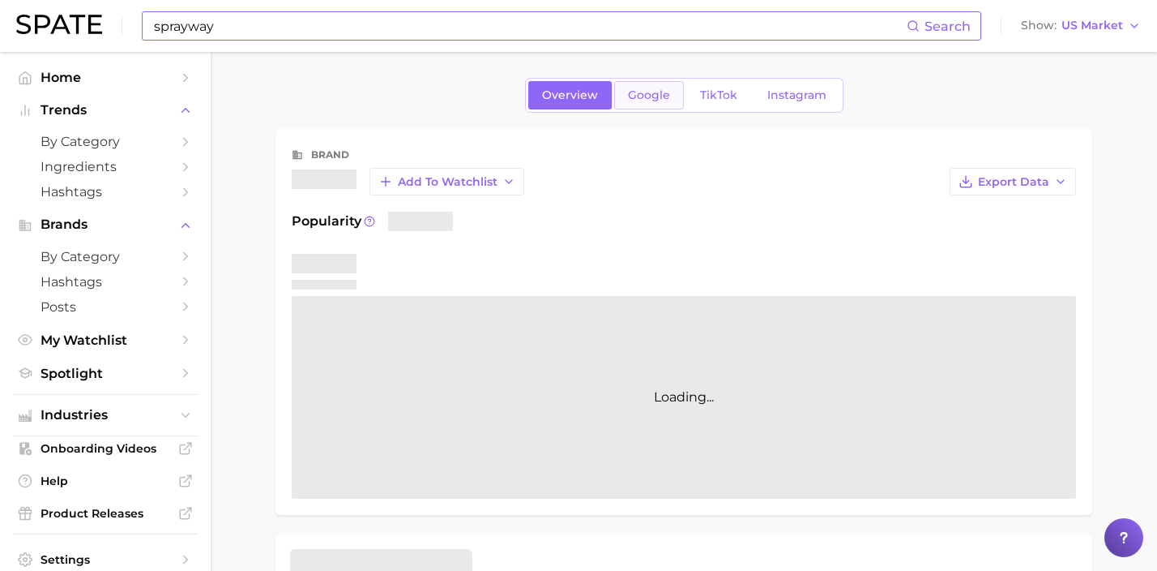
click at [637, 109] on link "Google" at bounding box center [649, 95] width 70 height 28
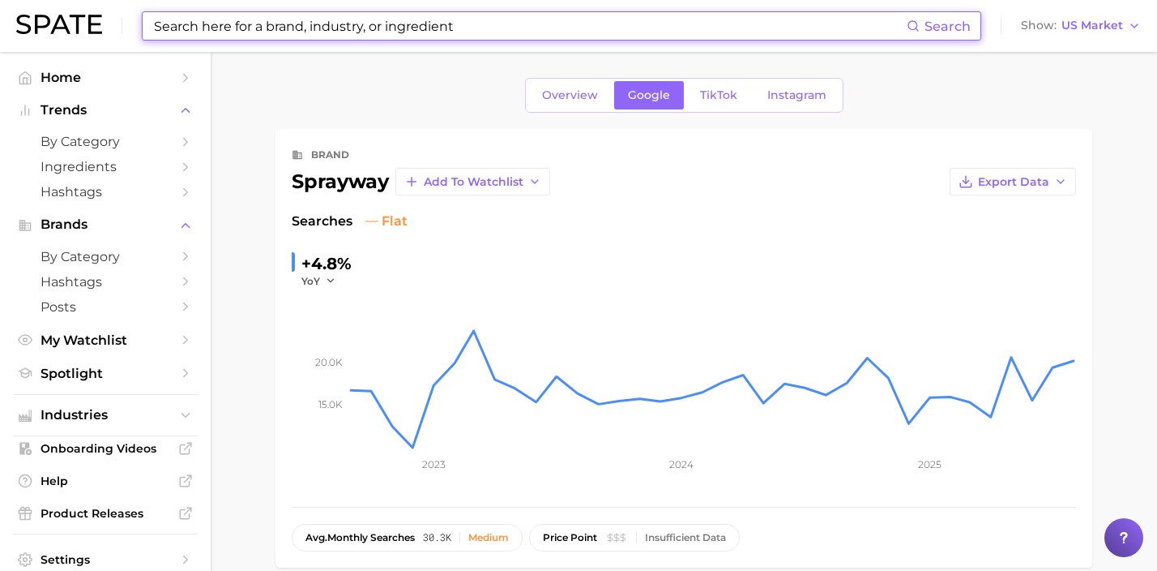
scroll to position [280, 0]
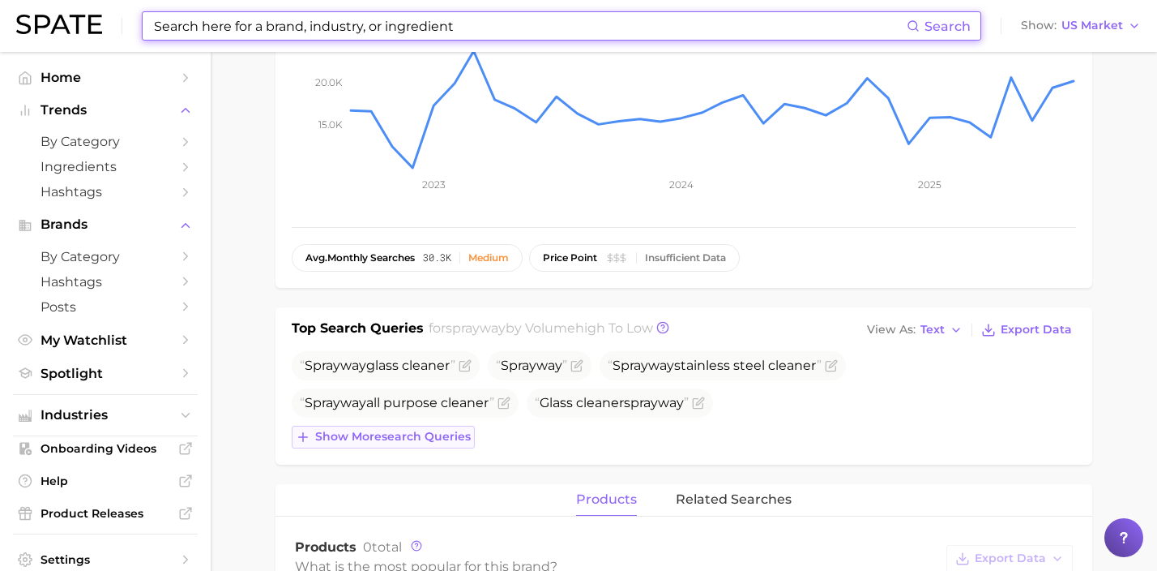
click at [454, 435] on span "Show more search queries" at bounding box center [393, 437] width 156 height 14
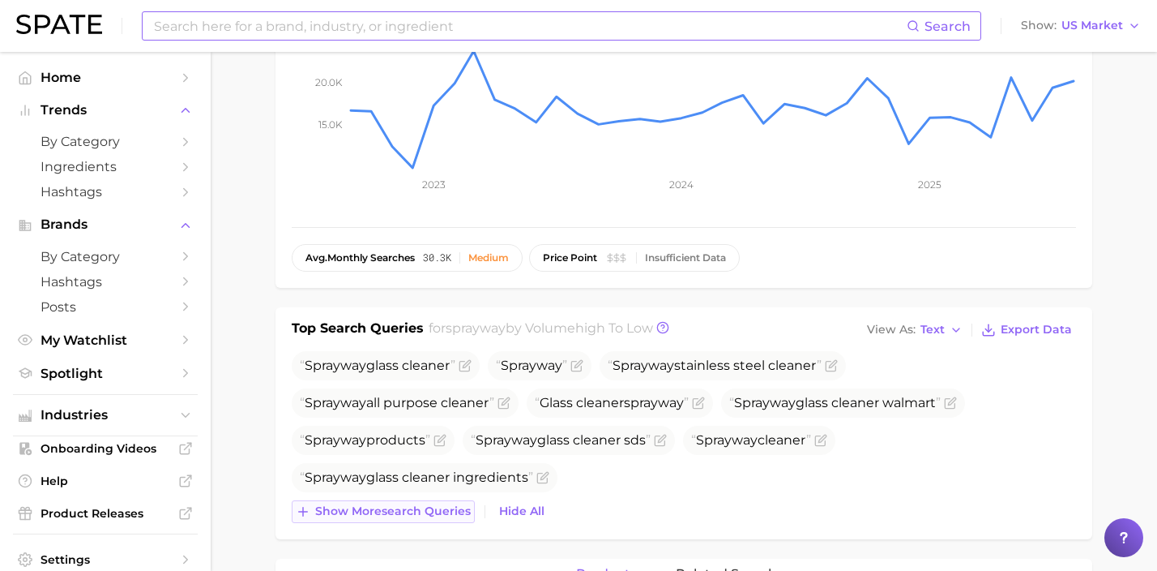
click at [438, 505] on span "Show more search queries" at bounding box center [393, 511] width 156 height 14
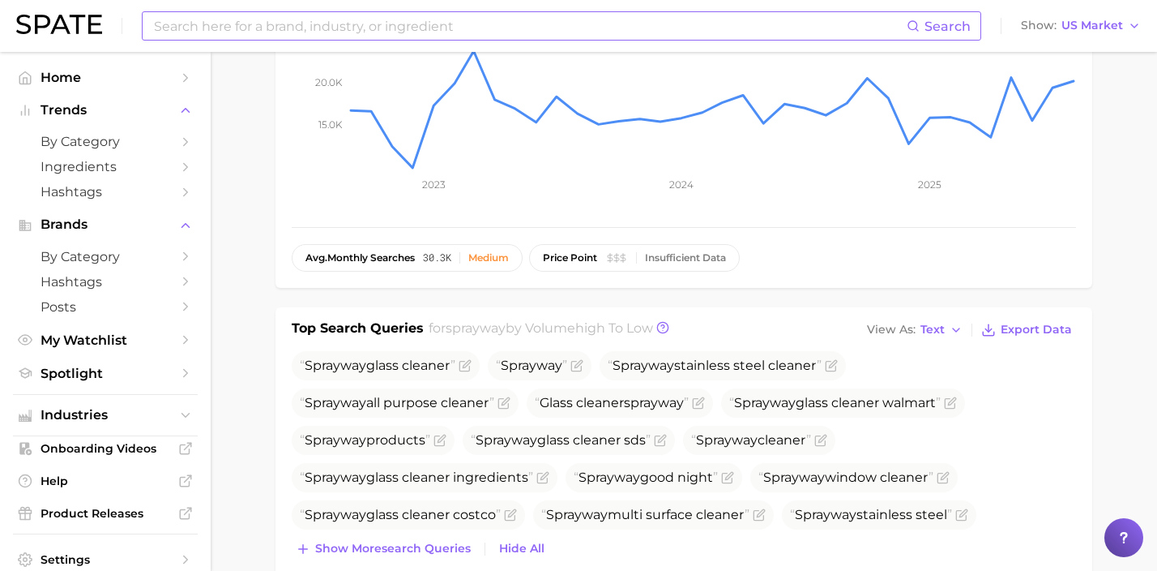
click at [352, 29] on input at bounding box center [529, 26] width 754 height 28
type input "creosote"
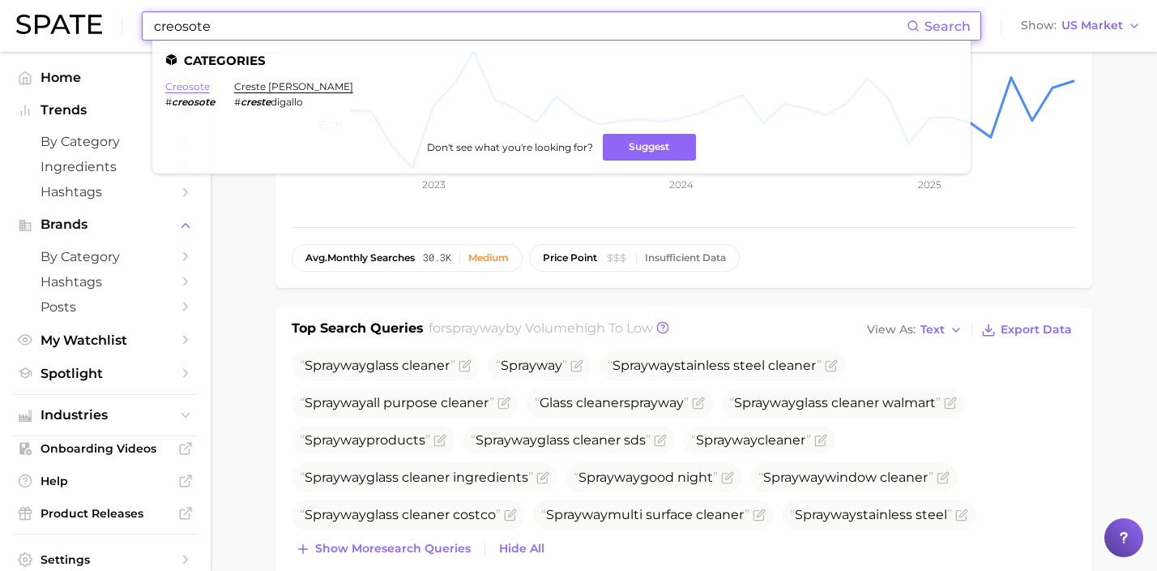
click at [188, 85] on link "creosote" at bounding box center [187, 86] width 45 height 12
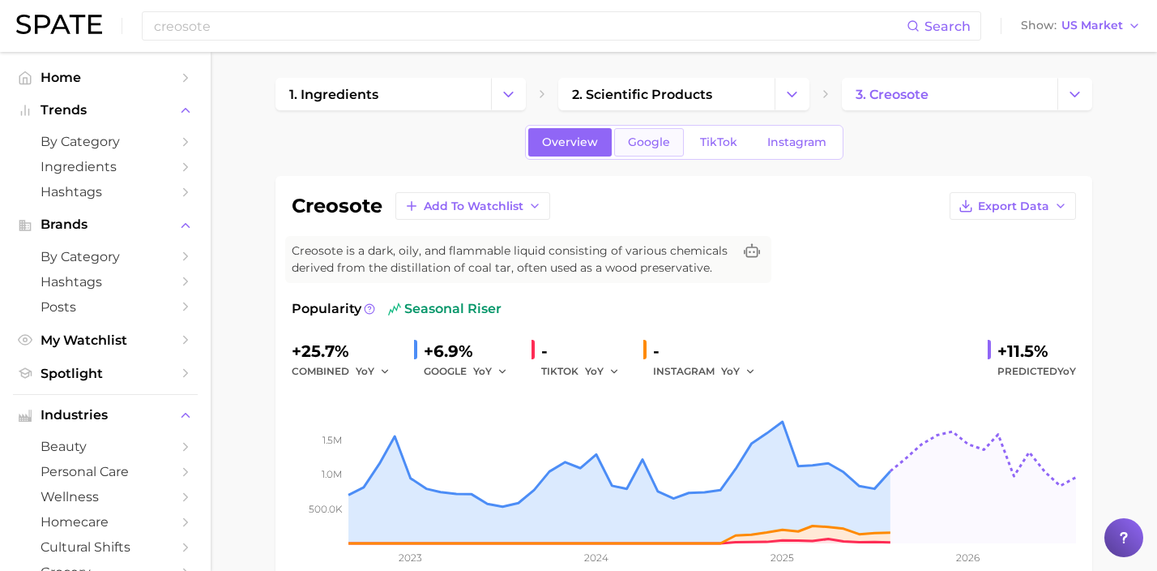
click at [642, 149] on link "Google" at bounding box center [649, 142] width 70 height 28
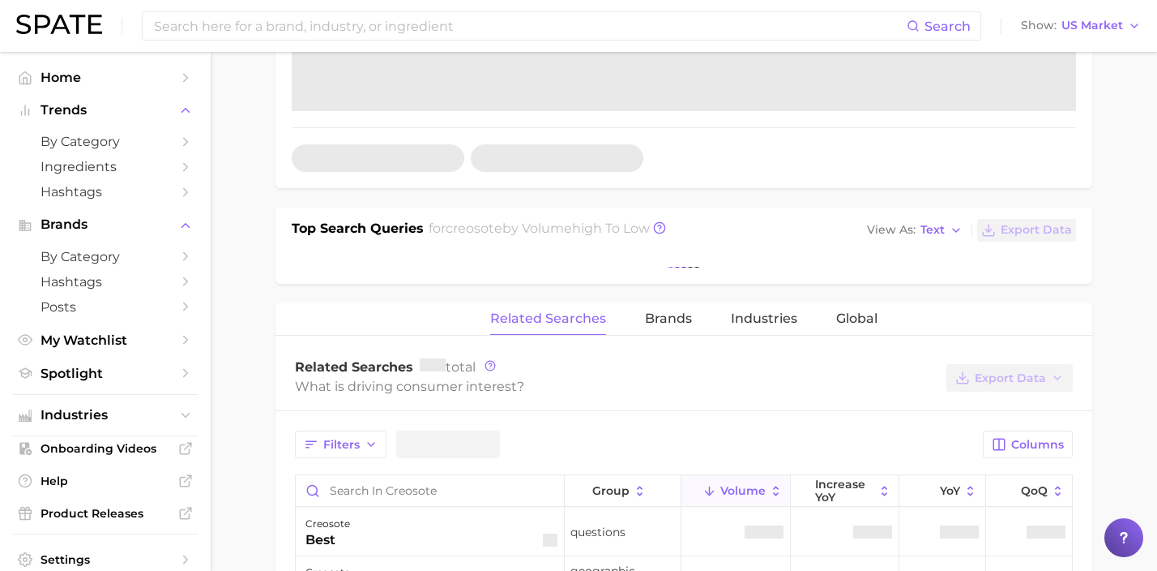
scroll to position [472, 0]
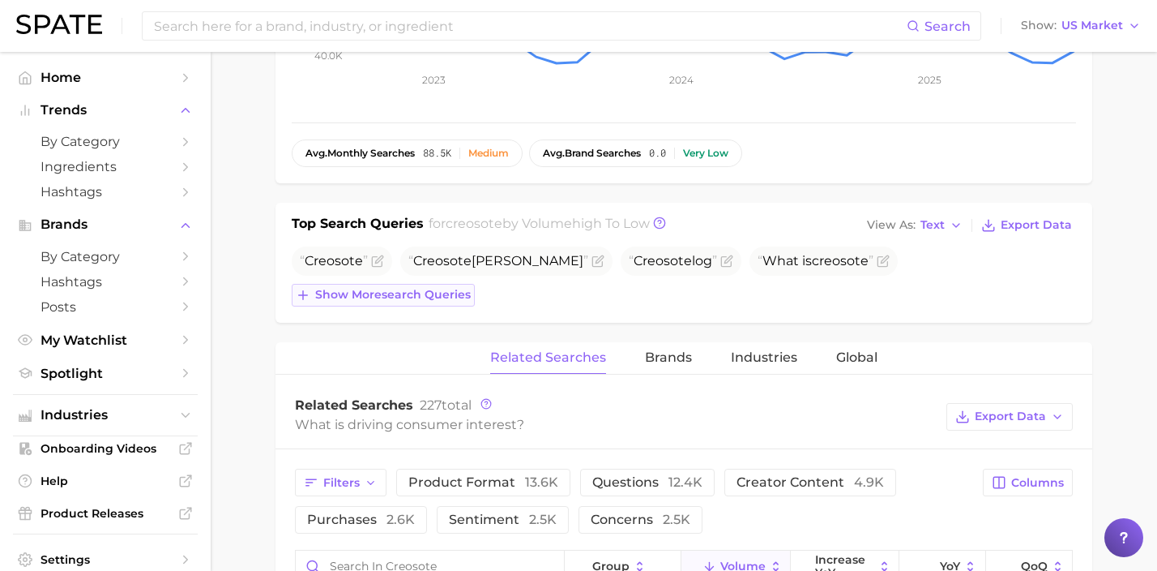
click at [436, 288] on span "Show more search queries" at bounding box center [393, 295] width 156 height 14
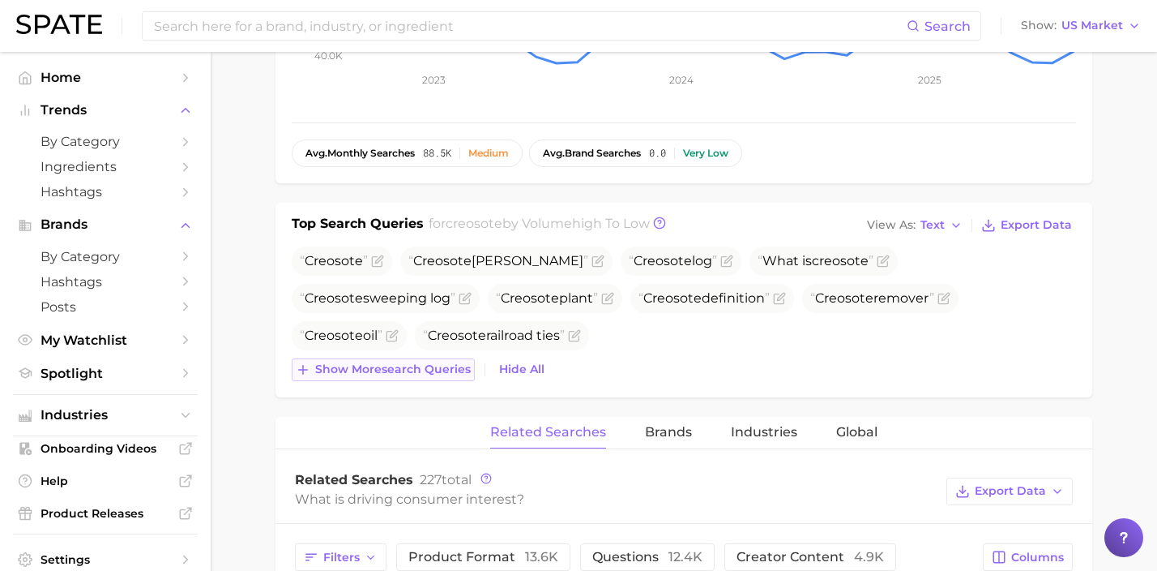
click at [434, 376] on button "Show more search queries" at bounding box center [383, 369] width 183 height 23
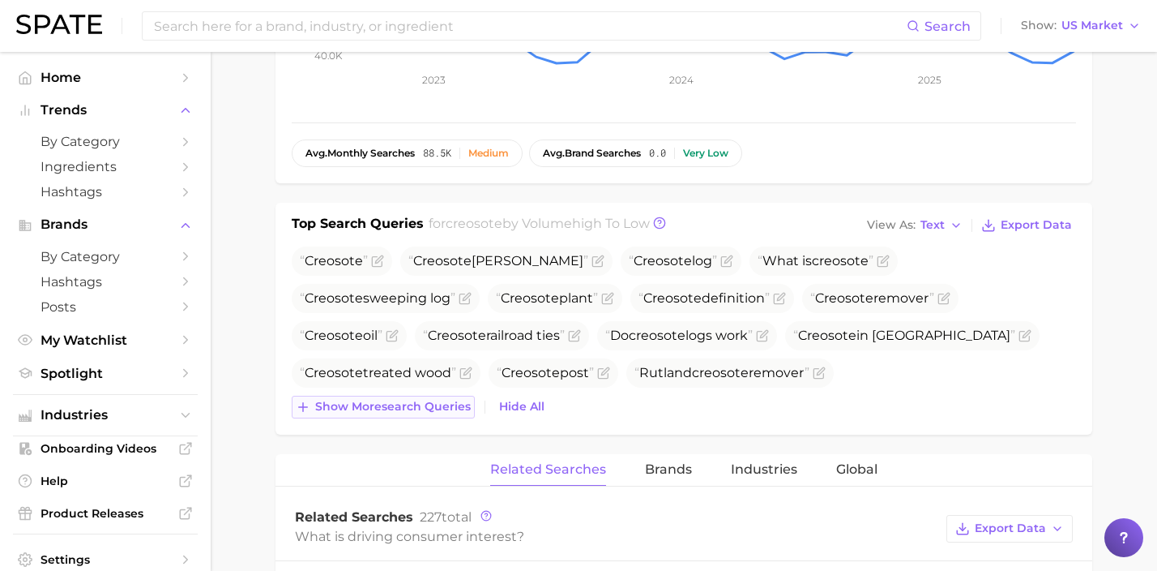
click at [446, 408] on span "Show more search queries" at bounding box center [393, 407] width 156 height 14
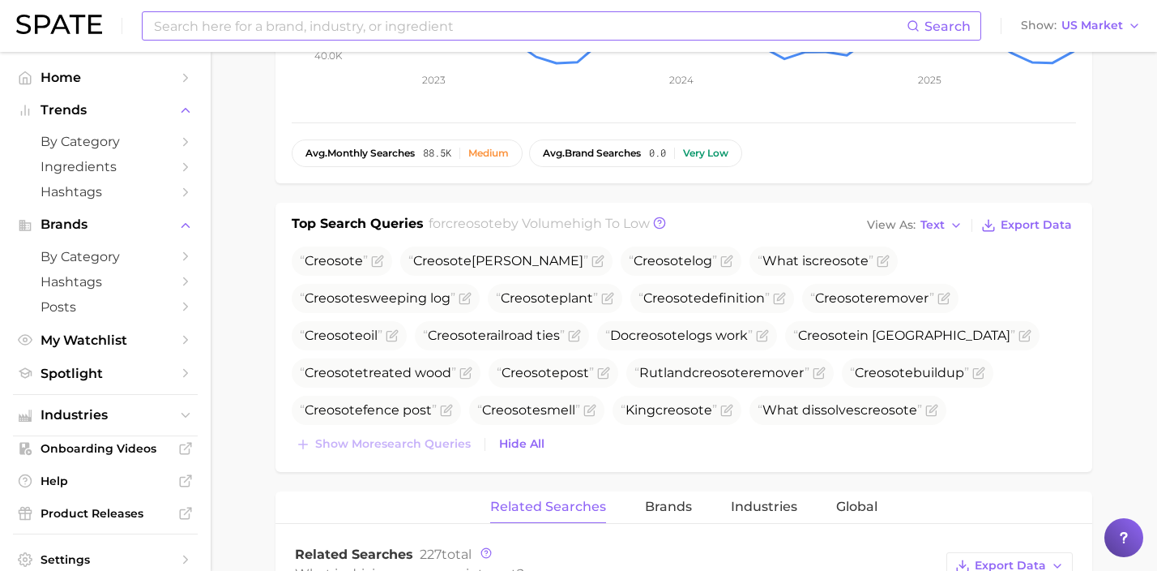
click at [323, 32] on input at bounding box center [529, 26] width 754 height 28
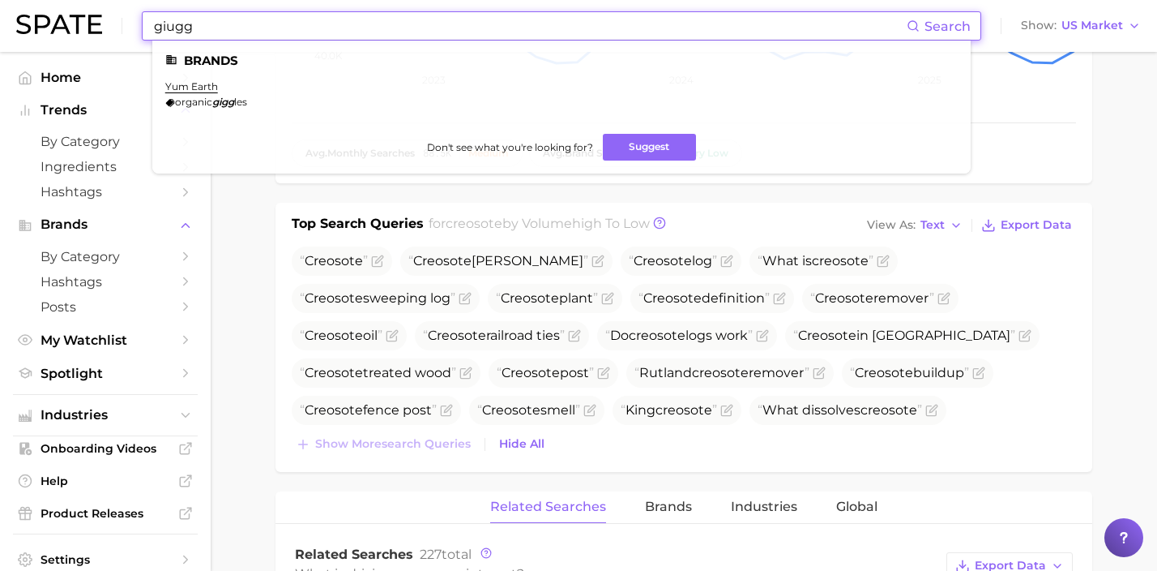
drag, startPoint x: 245, startPoint y: 25, endPoint x: 95, endPoint y: 15, distance: 150.3
click at [95, 15] on div "giugg Search Brands yum earth organic gigg les Don't see what you're looking fo…" at bounding box center [578, 26] width 1125 height 52
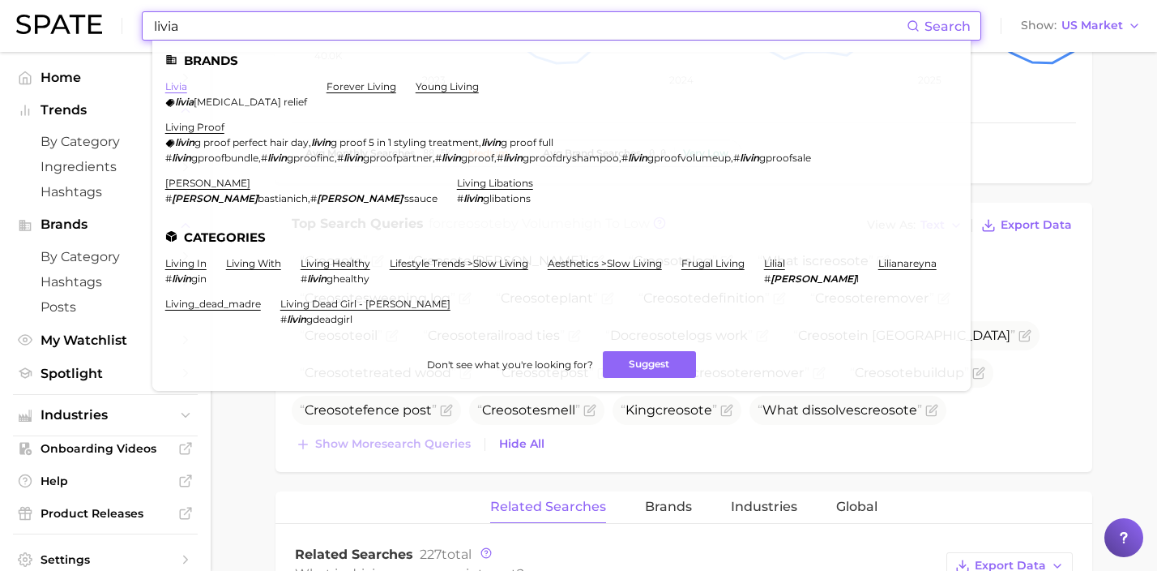
type input "livia"
click at [178, 91] on link "livia" at bounding box center [176, 86] width 22 height 12
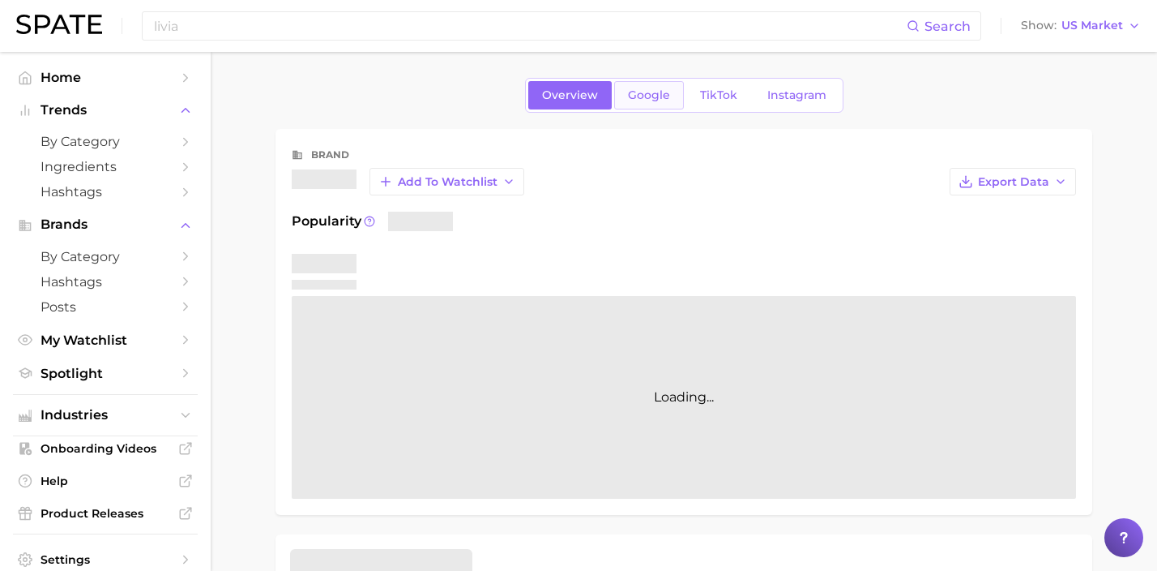
click at [634, 106] on link "Google" at bounding box center [649, 95] width 70 height 28
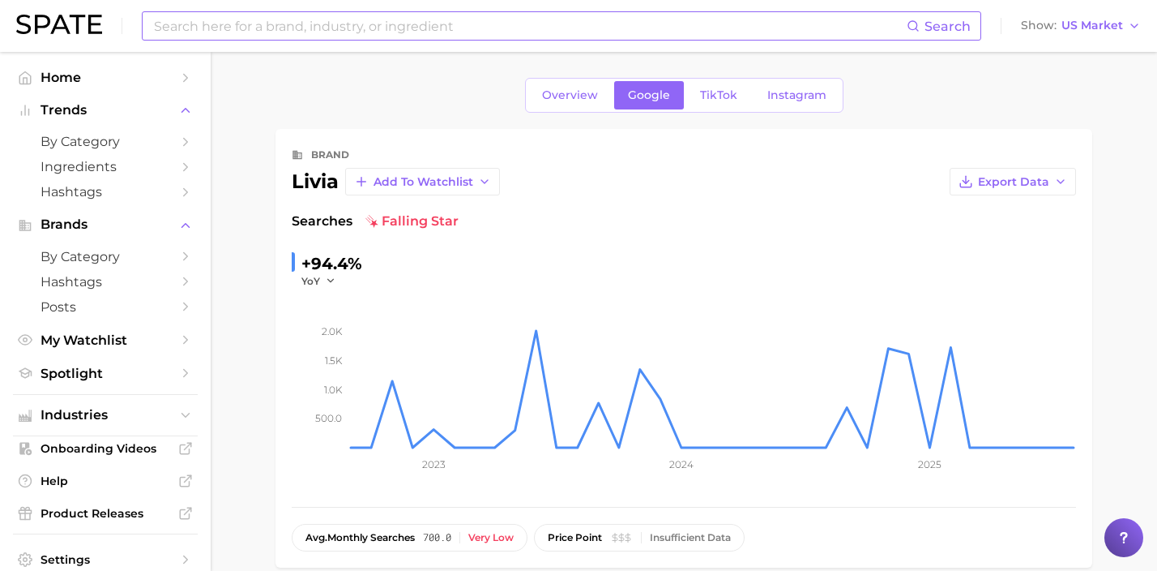
click at [455, 22] on input at bounding box center [529, 26] width 754 height 28
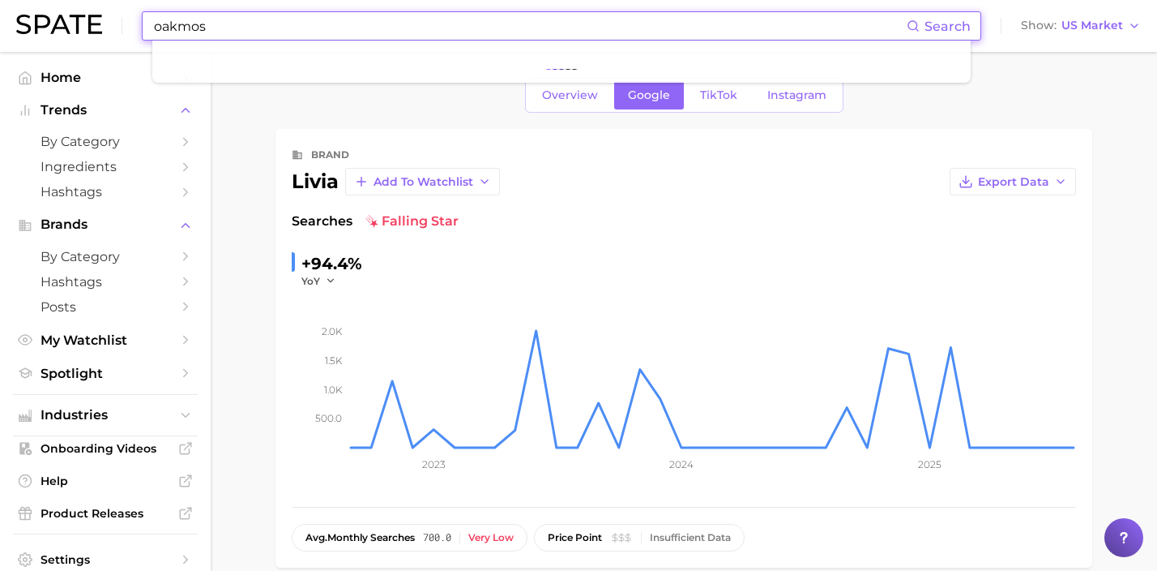
type input "oakmoss"
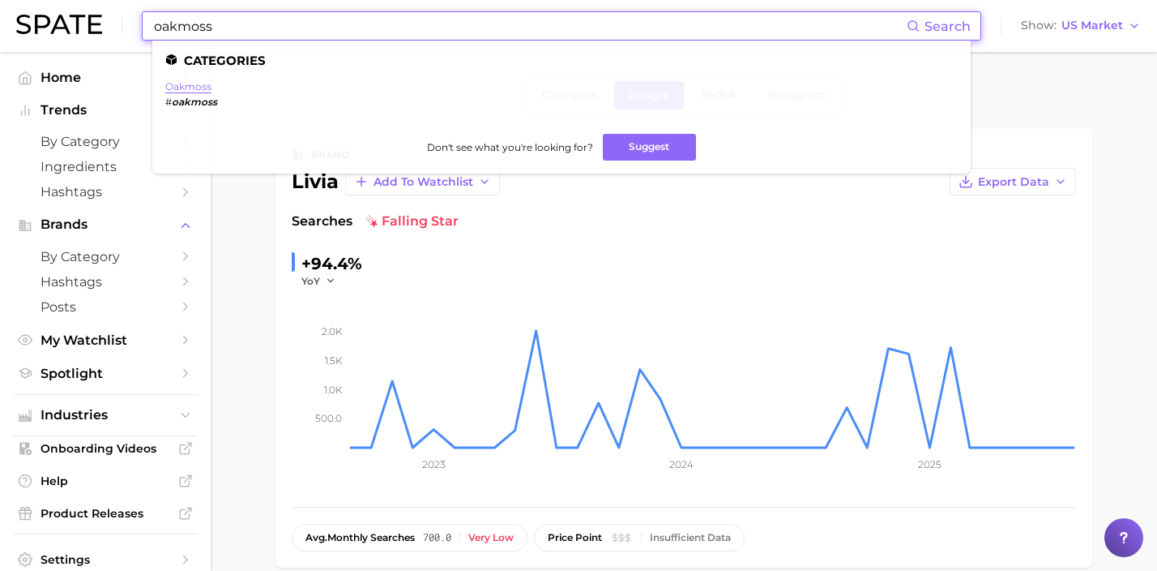
click at [181, 88] on link "oakmoss" at bounding box center [188, 86] width 46 height 12
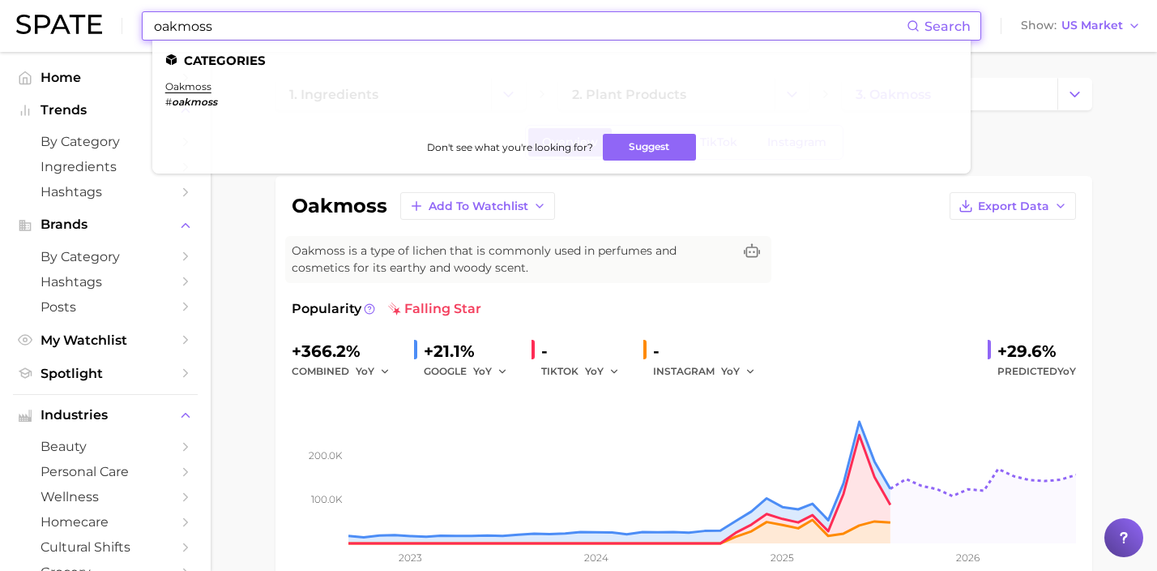
drag, startPoint x: 405, startPoint y: 31, endPoint x: 105, endPoint y: 13, distance: 300.4
click at [105, 13] on div "oakmoss Search Categories oakmoss # oakmoss Don't see what you're looking for? …" at bounding box center [578, 26] width 1125 height 52
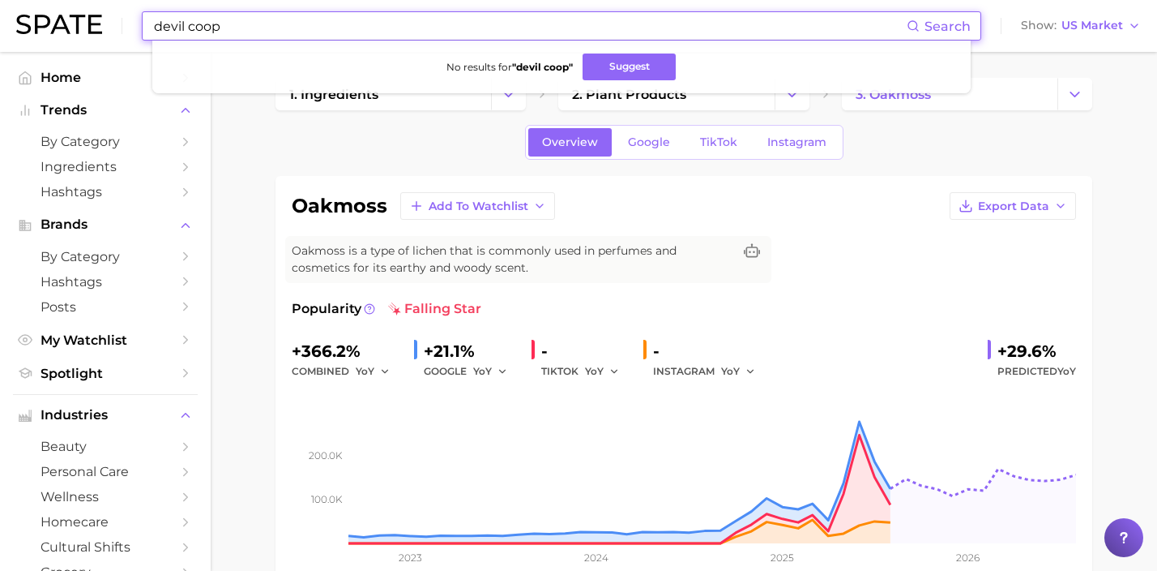
drag, startPoint x: 241, startPoint y: 32, endPoint x: 41, endPoint y: 2, distance: 203.2
click at [41, 2] on div "devil coop Search No results for " devil coop " Suggest Show US Market" at bounding box center [578, 26] width 1125 height 52
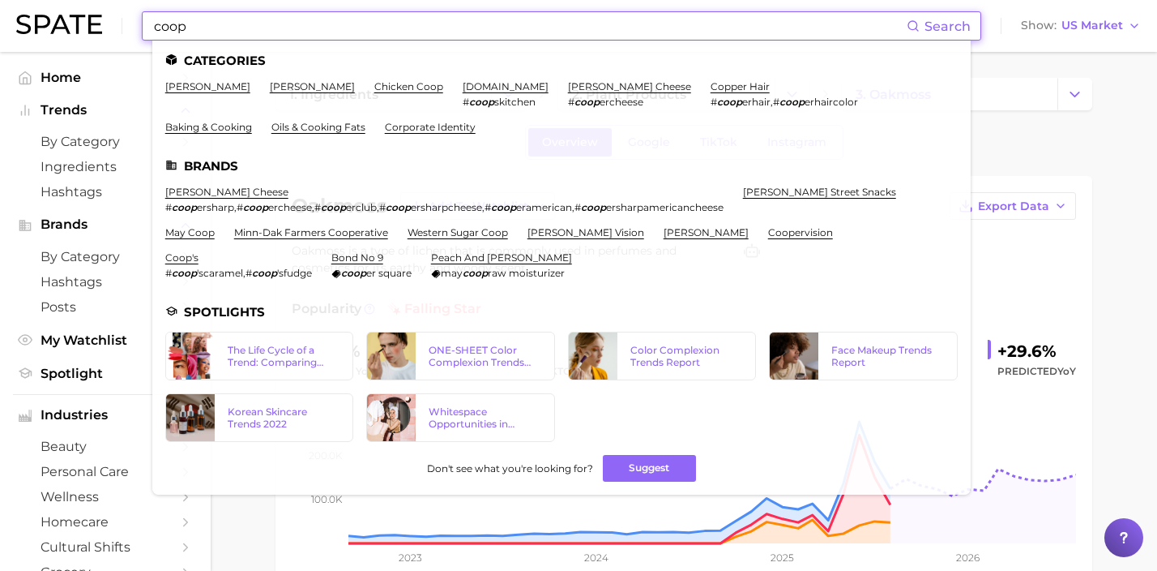
click at [424, 28] on input "coop" at bounding box center [529, 26] width 754 height 28
drag, startPoint x: 424, startPoint y: 28, endPoint x: 2, endPoint y: 32, distance: 421.4
click at [2, 32] on header "coop Search Categories [PERSON_NAME] [PERSON_NAME] chicken coop [DOMAIN_NAME] #…" at bounding box center [578, 26] width 1157 height 52
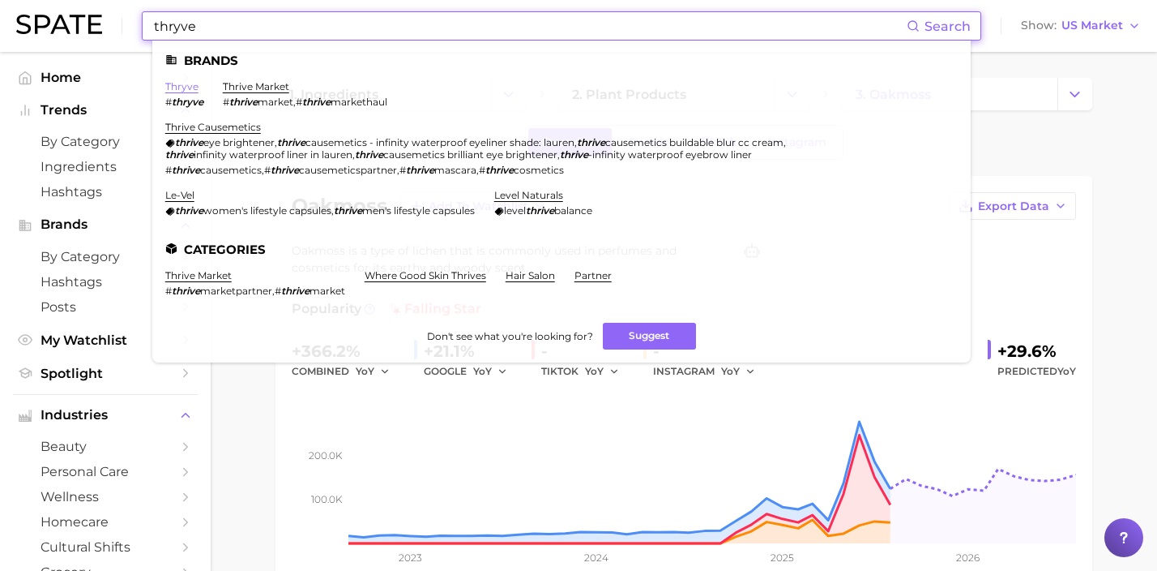
type input "thryve"
click at [170, 89] on link "thryve" at bounding box center [181, 86] width 33 height 12
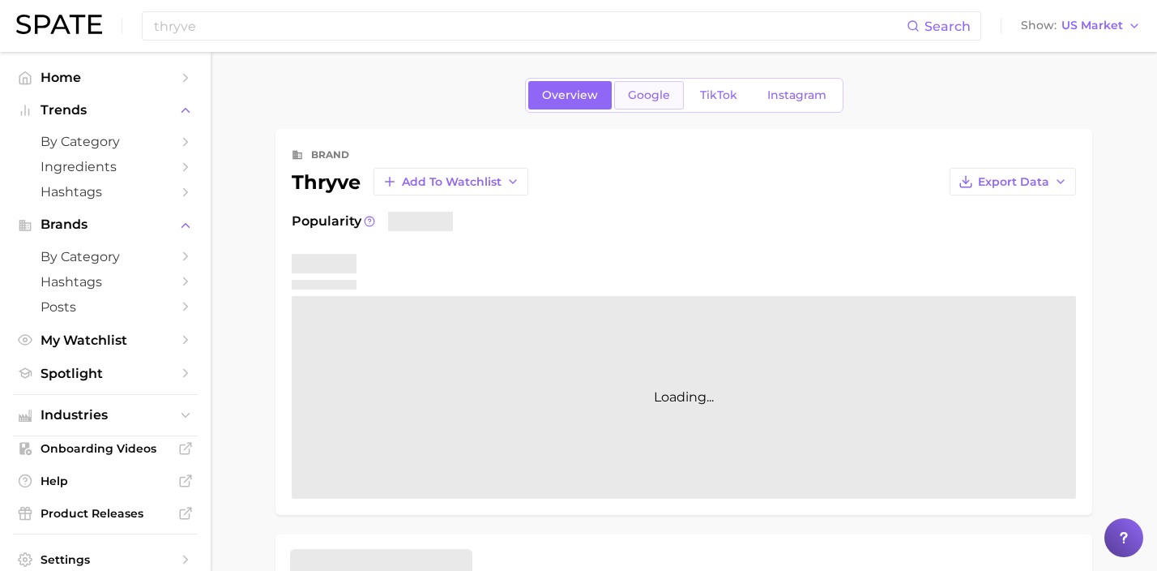
click at [636, 99] on span "Google" at bounding box center [649, 95] width 42 height 14
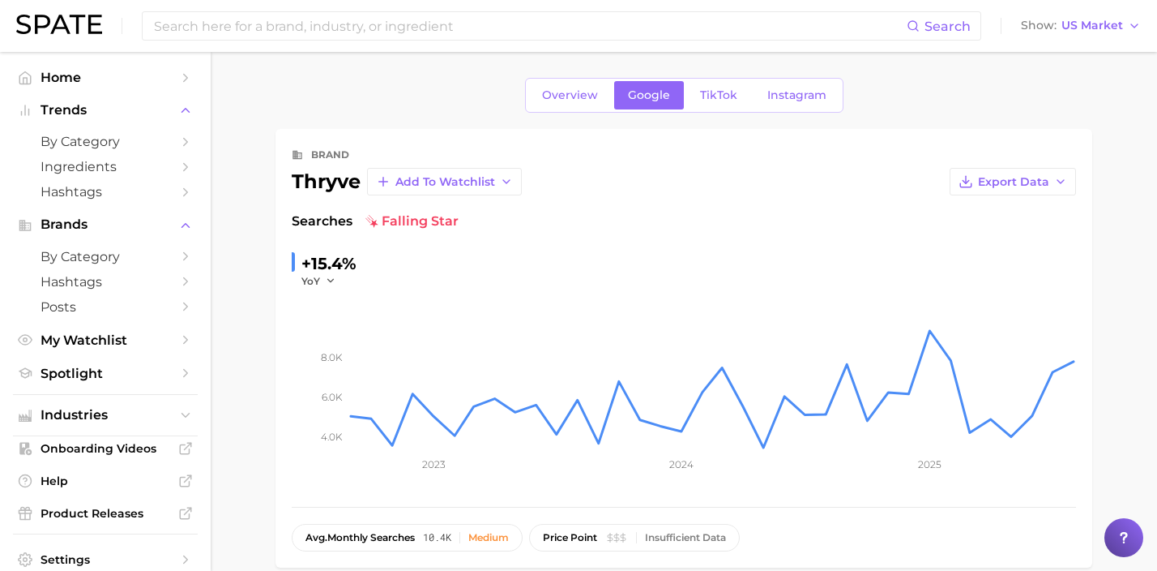
scroll to position [332, 0]
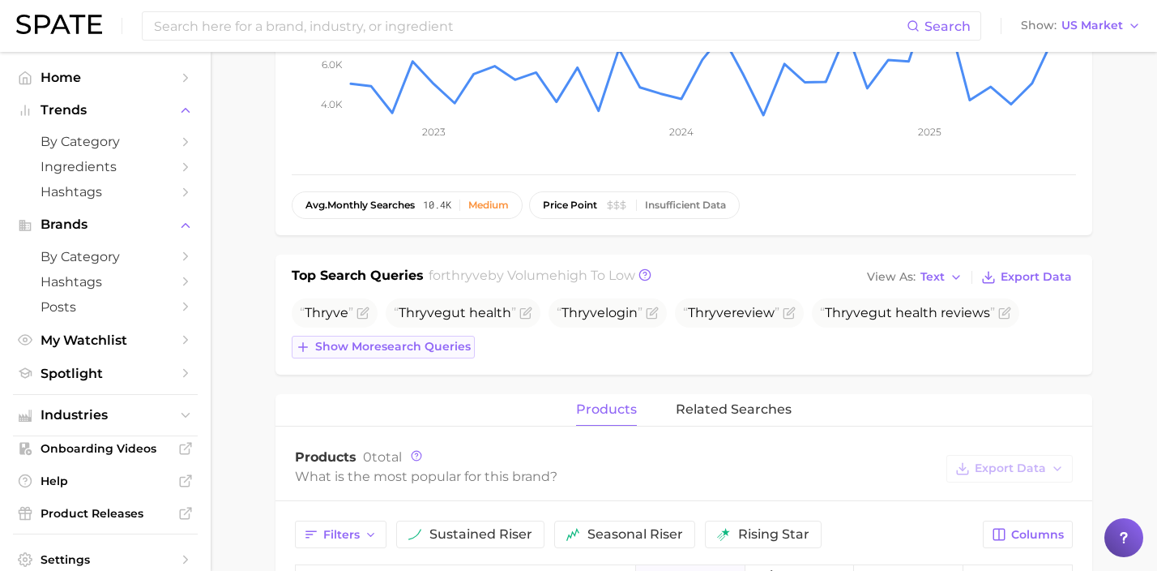
click at [445, 336] on button "Show more search queries" at bounding box center [383, 347] width 183 height 23
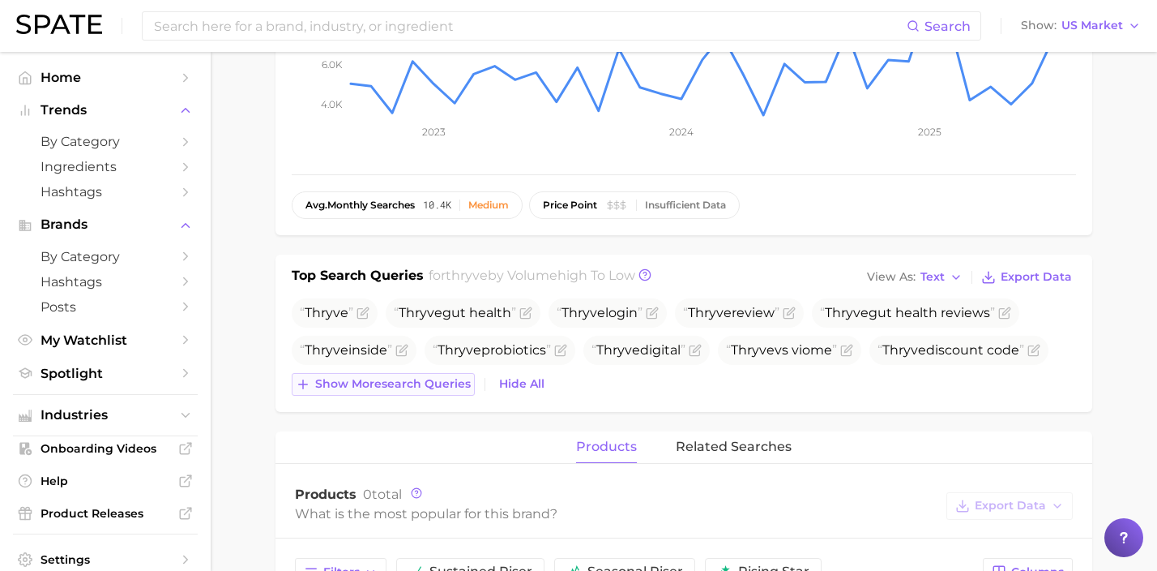
click at [441, 391] on button "Show more search queries" at bounding box center [383, 384] width 183 height 23
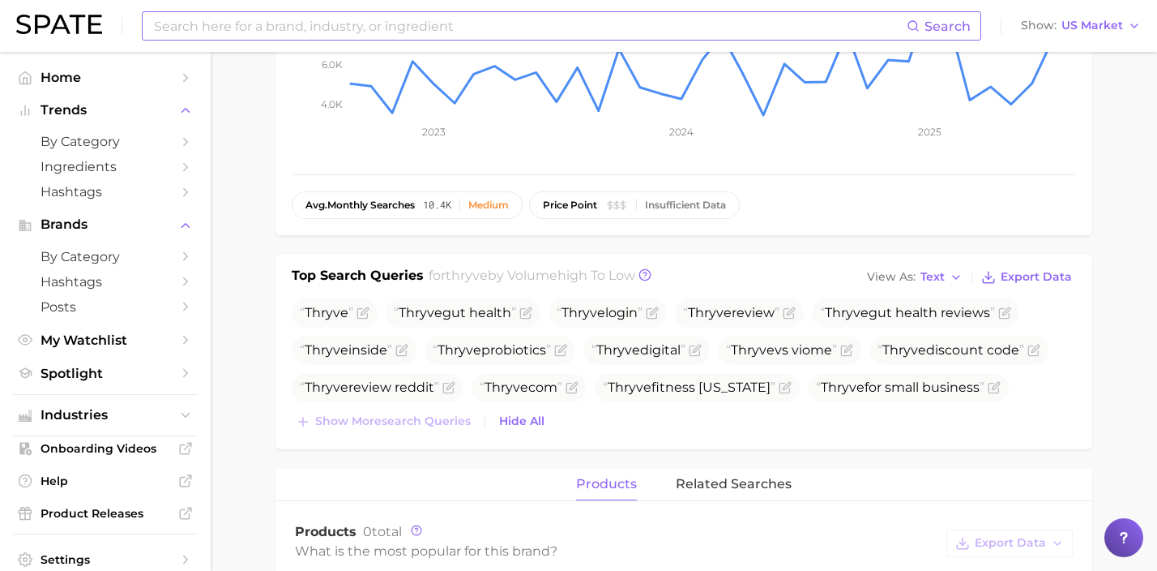
click at [443, 32] on input at bounding box center [529, 26] width 754 height 28
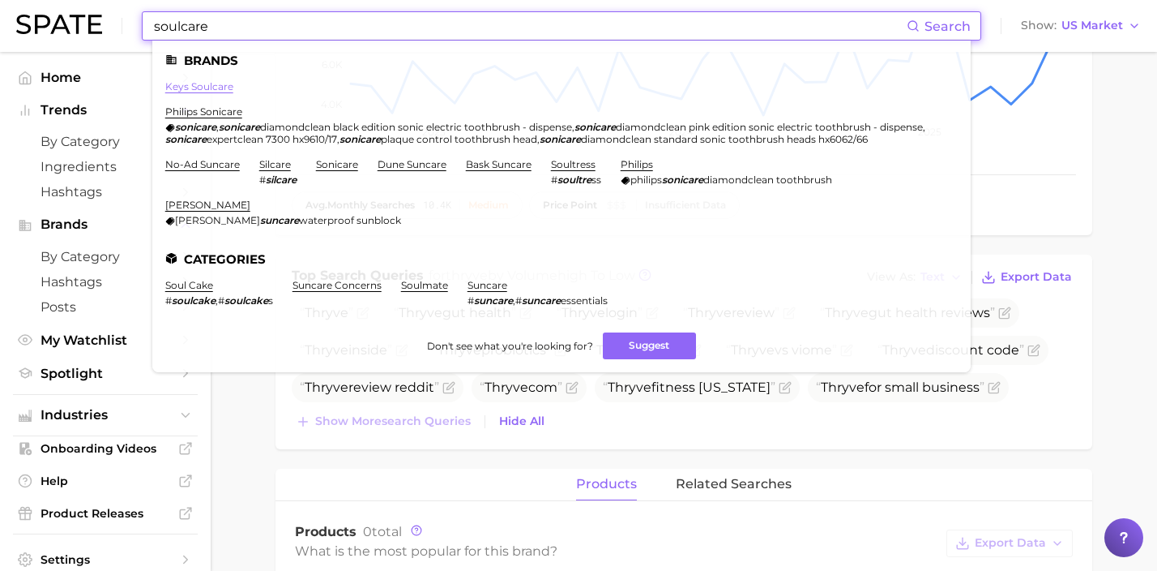
type input "soulcare"
click at [226, 83] on link "keys soulcare" at bounding box center [199, 86] width 68 height 12
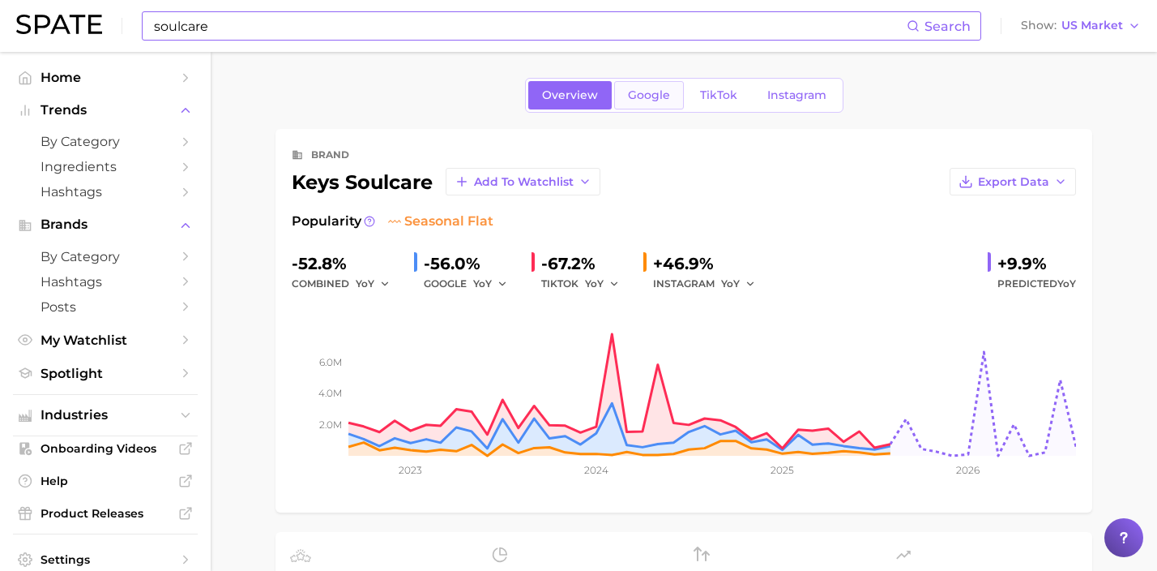
click at [660, 90] on span "Google" at bounding box center [649, 95] width 42 height 14
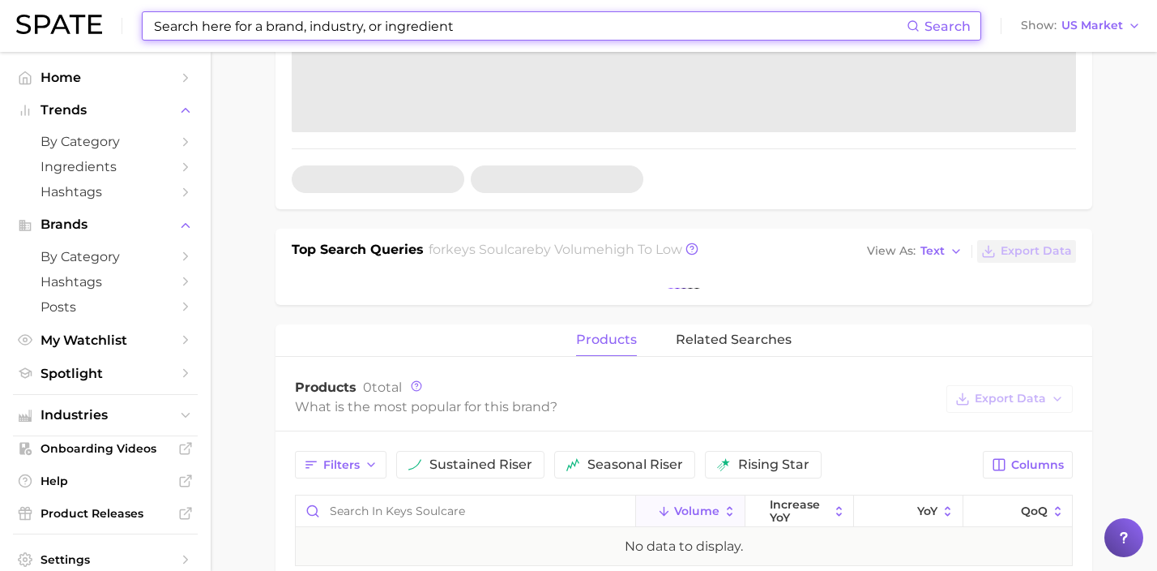
scroll to position [381, 0]
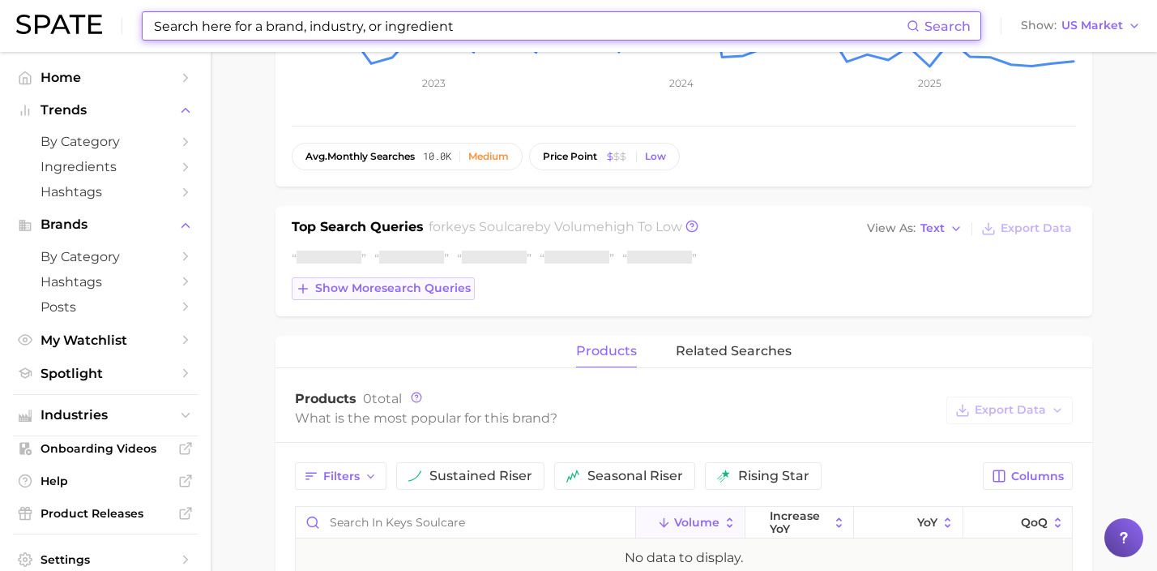
click at [432, 290] on span "Show more search queries" at bounding box center [393, 288] width 156 height 14
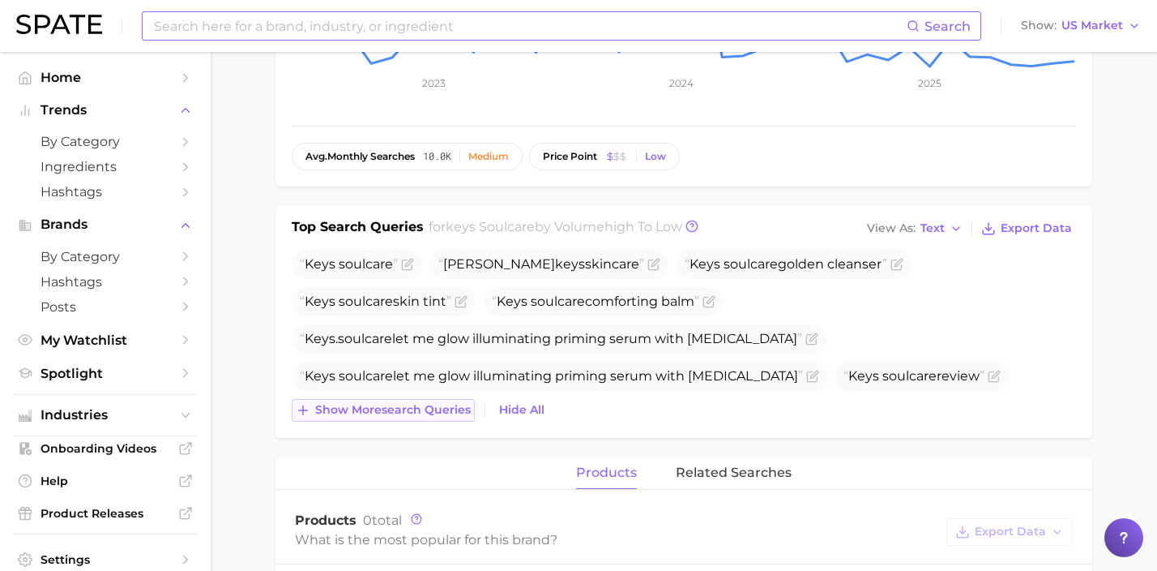
click at [442, 403] on span "Show more search queries" at bounding box center [393, 410] width 156 height 14
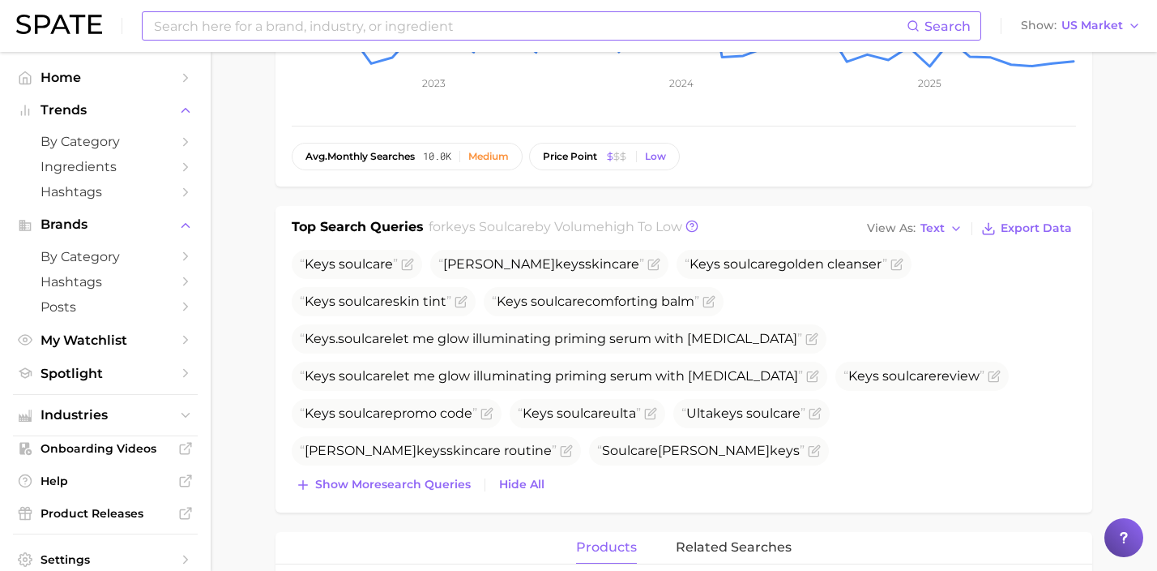
click at [526, 14] on input at bounding box center [529, 26] width 754 height 28
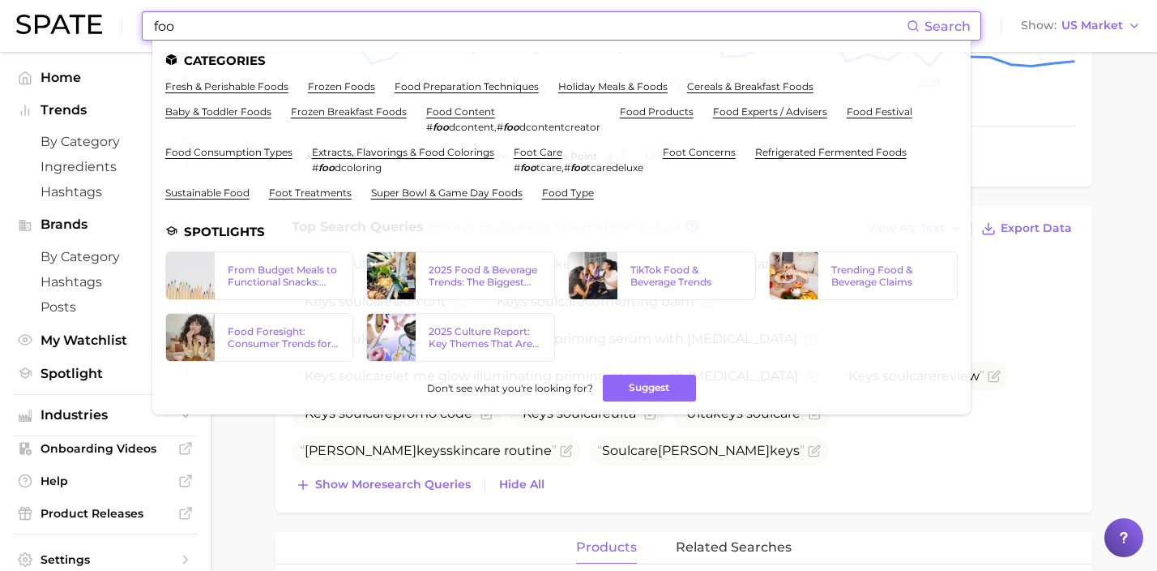
drag, startPoint x: 229, startPoint y: 31, endPoint x: 2, endPoint y: -14, distance: 230.5
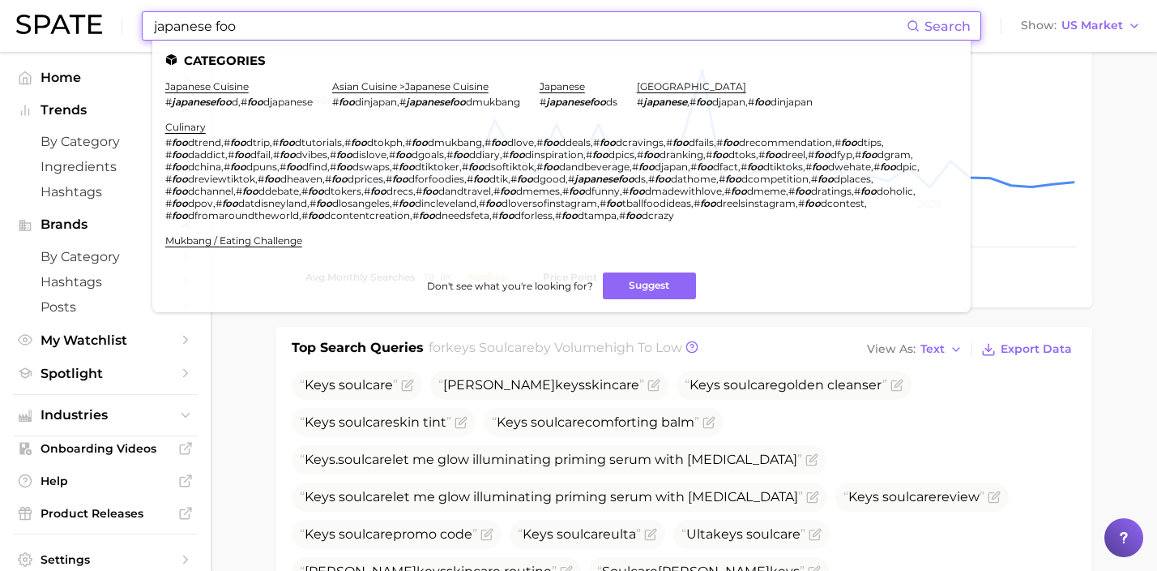
drag, startPoint x: 266, startPoint y: 18, endPoint x: 122, endPoint y: 12, distance: 144.4
click at [122, 12] on div "japanese foo Search Categories japanese cuisine # japanesefoo d , # foo djapane…" at bounding box center [578, 26] width 1125 height 52
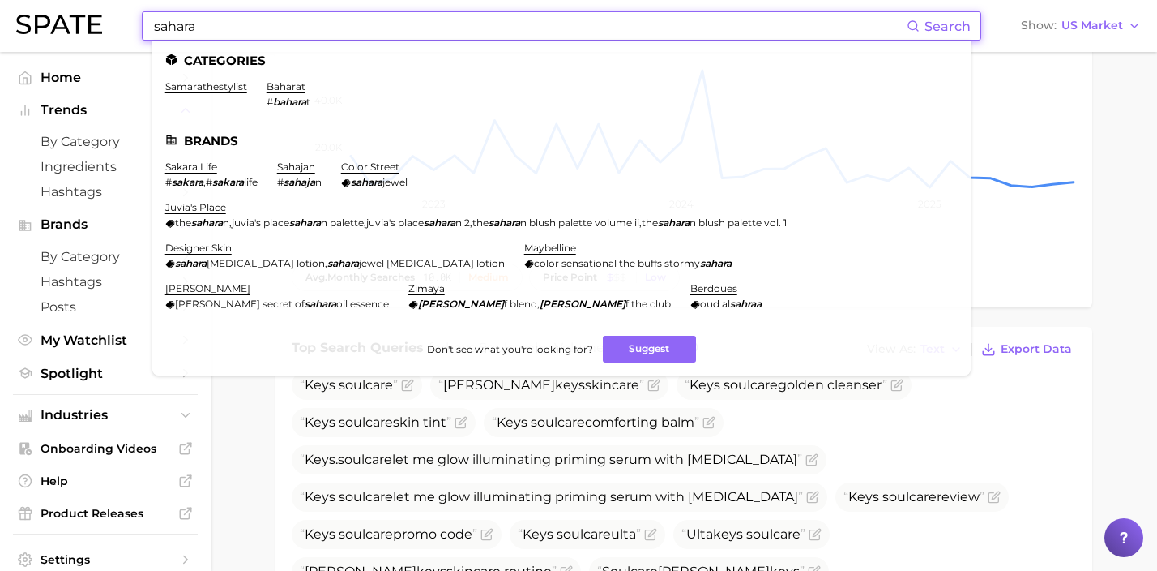
drag, startPoint x: 457, startPoint y: 21, endPoint x: 169, endPoint y: 4, distance: 289.0
click at [169, 4] on div "sahara Search Categories samarathestylist baharat # bahara t Brands sakara life…" at bounding box center [578, 26] width 1125 height 52
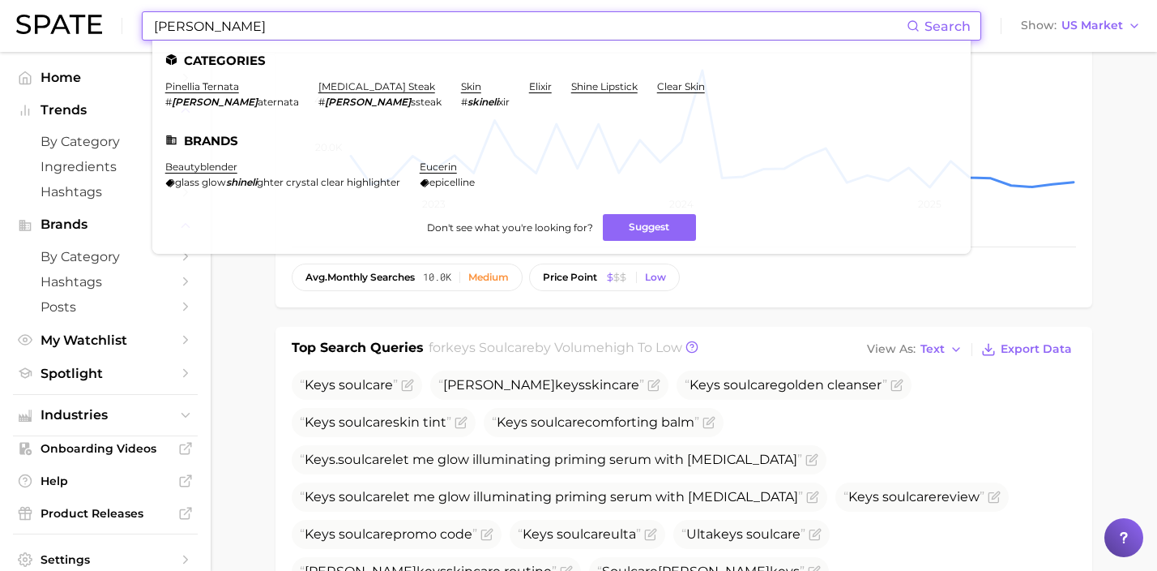
drag, startPoint x: 221, startPoint y: 31, endPoint x: 100, endPoint y: 12, distance: 122.2
click at [100, 12] on div "[PERSON_NAME] Search Categories pinellia ternata # [PERSON_NAME] aternata [MEDI…" at bounding box center [578, 26] width 1125 height 52
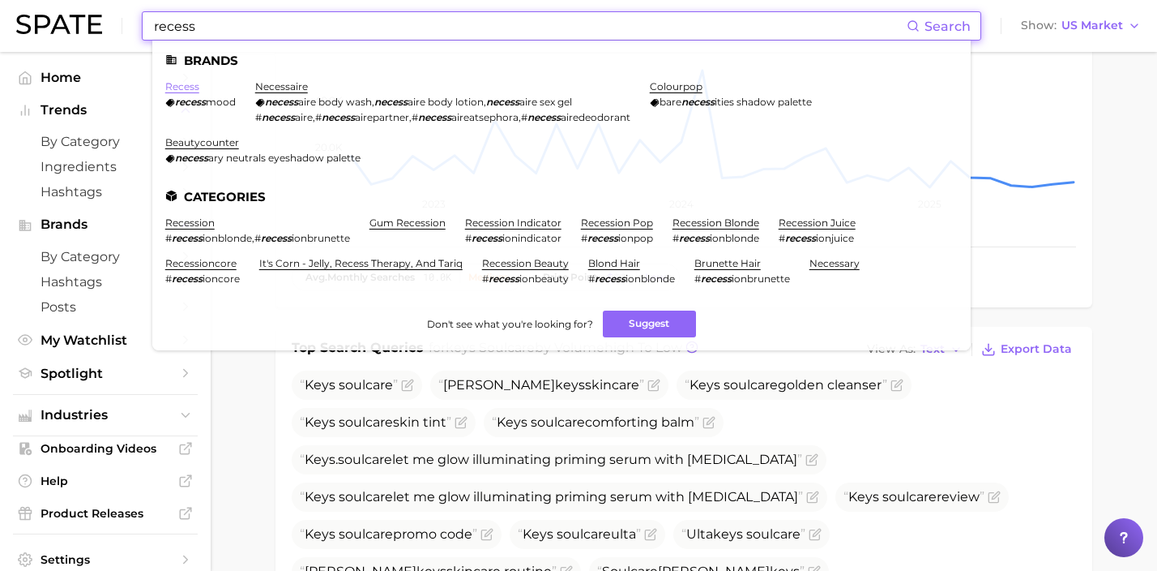
type input "recess"
click at [186, 89] on link "recess" at bounding box center [182, 86] width 34 height 12
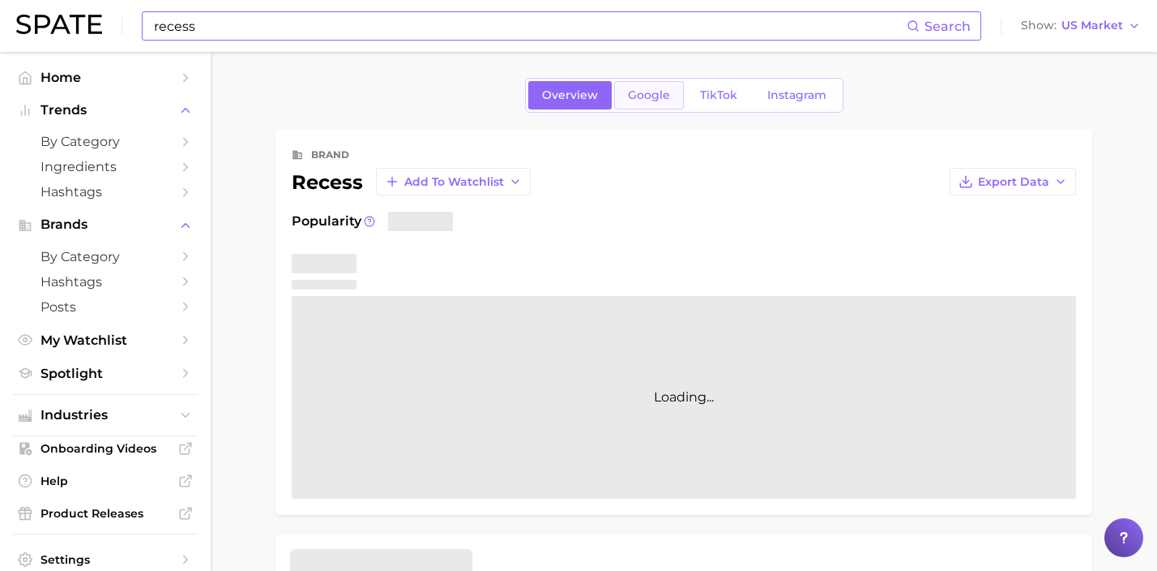
click at [644, 96] on span "Google" at bounding box center [649, 95] width 42 height 14
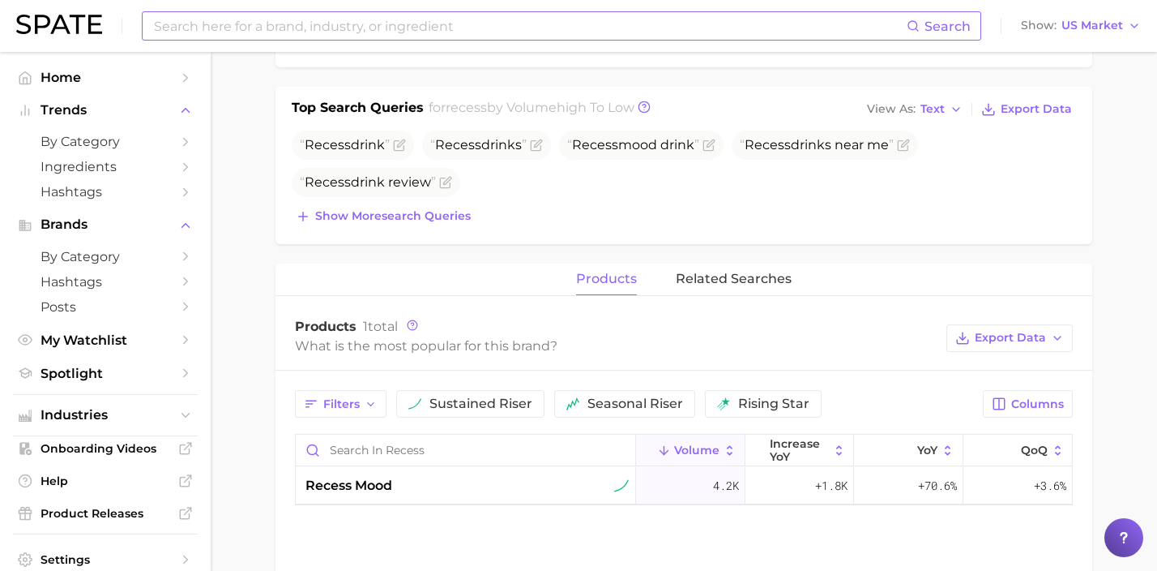
scroll to position [518, 0]
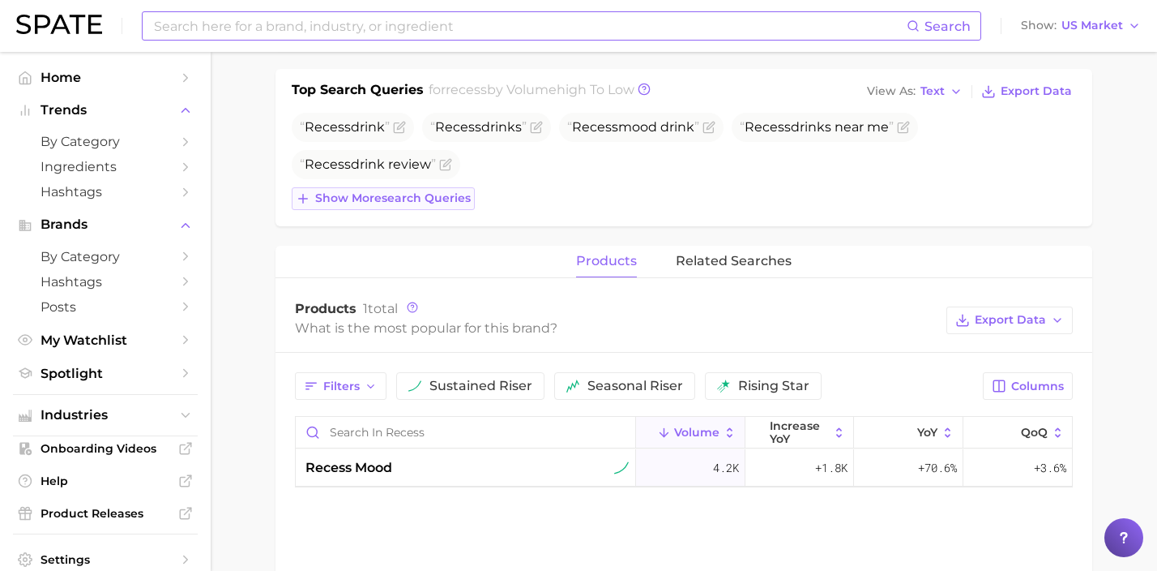
click at [445, 188] on button "Show more search queries" at bounding box center [383, 198] width 183 height 23
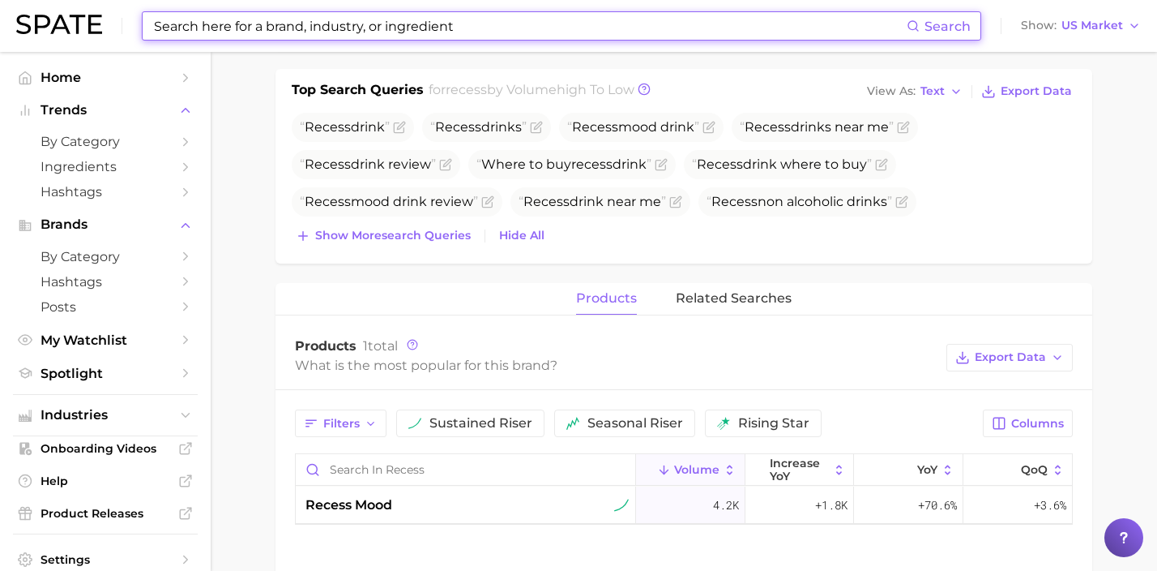
click at [420, 20] on input at bounding box center [529, 26] width 754 height 28
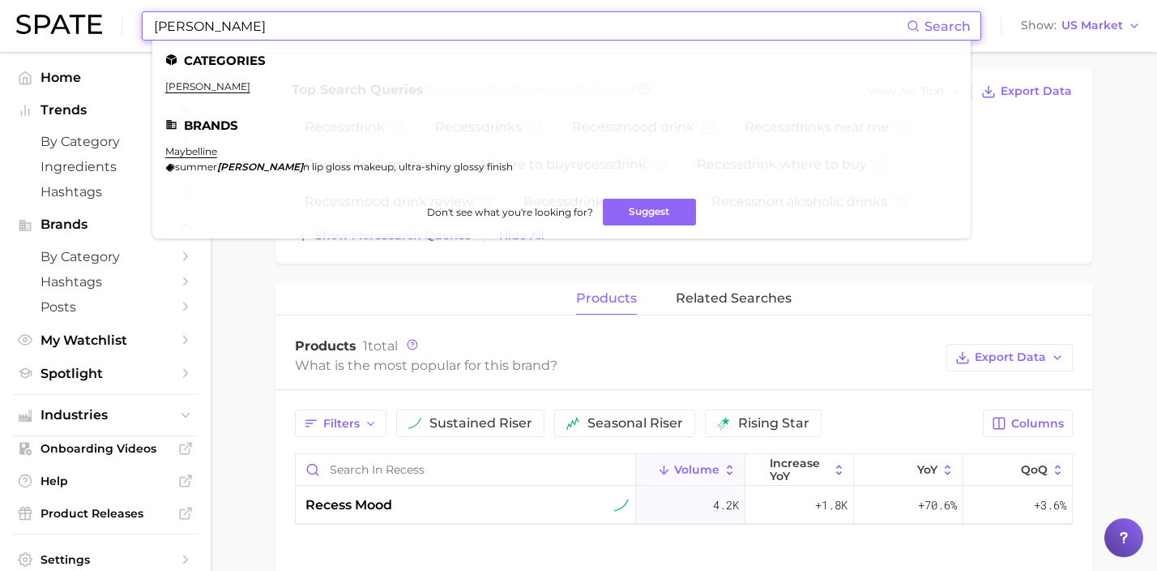
drag, startPoint x: 452, startPoint y: 24, endPoint x: 29, endPoint y: 6, distance: 423.4
click at [44, 4] on div "[PERSON_NAME] Search Categories [PERSON_NAME] Brands maybelline summer [PERSON_…" at bounding box center [578, 26] width 1125 height 52
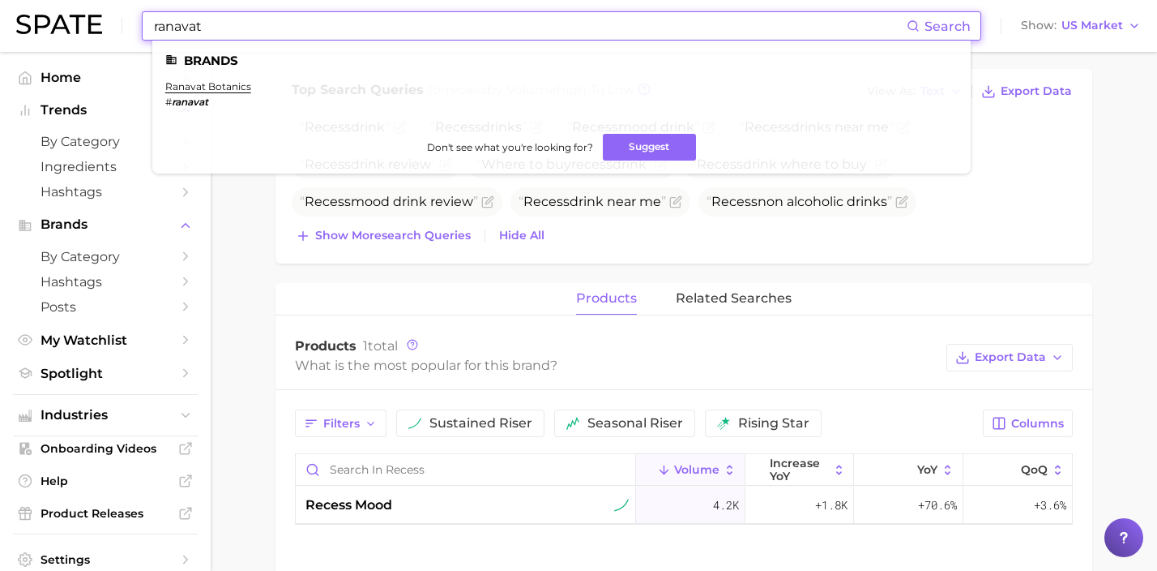
drag, startPoint x: 296, startPoint y: 26, endPoint x: 39, endPoint y: 6, distance: 257.6
click at [62, 9] on div "ranavat Search Brands ranavat botanics # ranavat Don't see what you're looking …" at bounding box center [578, 26] width 1125 height 52
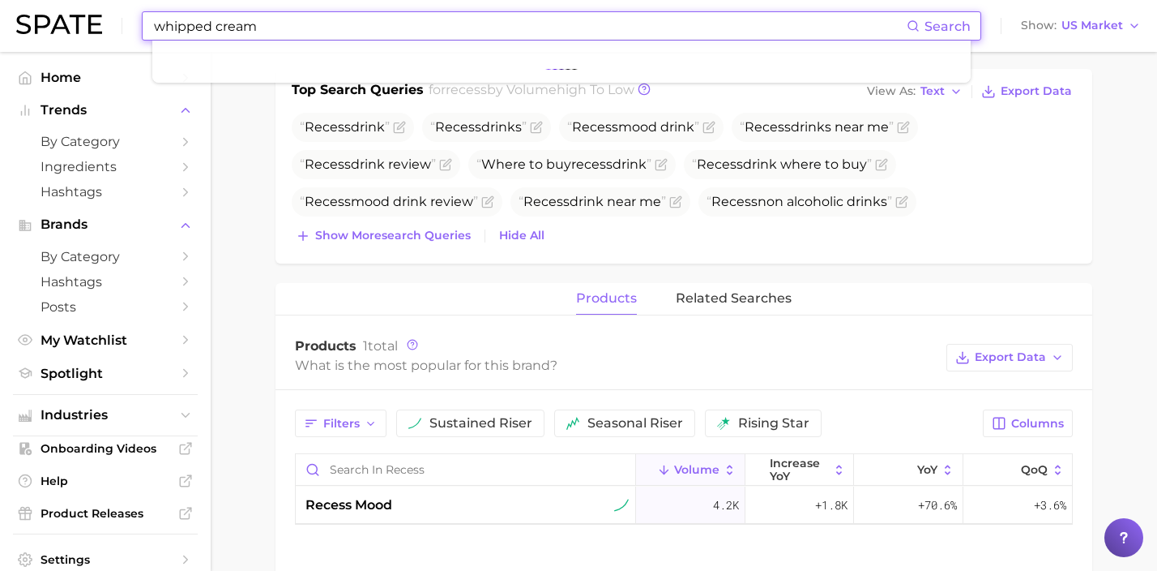
type input "whipped cream"
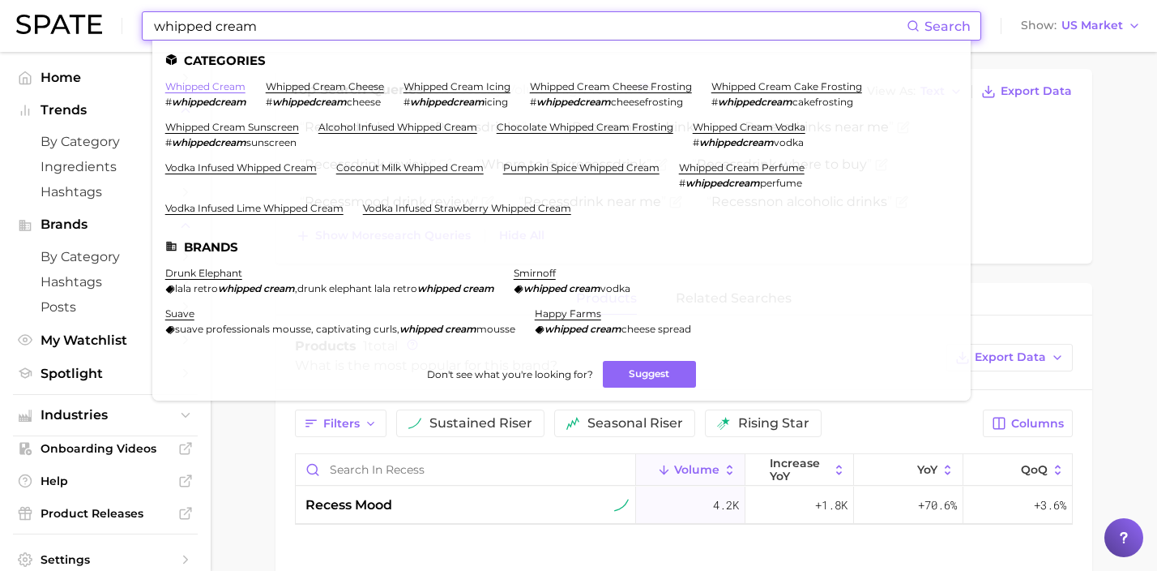
click at [225, 90] on link "whipped cream" at bounding box center [205, 86] width 80 height 12
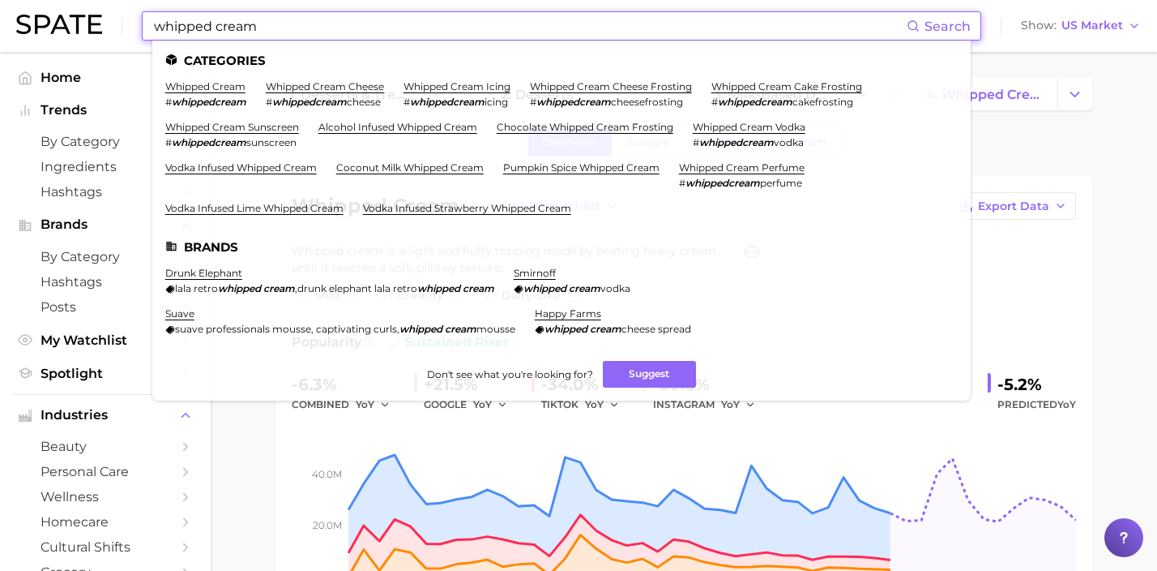
drag, startPoint x: 346, startPoint y: 14, endPoint x: 56, endPoint y: 19, distance: 290.2
click at [56, 19] on div "whipped cream Search Categories whipped cream # whippedcream whipped cream chee…" at bounding box center [578, 26] width 1125 height 52
drag, startPoint x: 274, startPoint y: 22, endPoint x: 27, endPoint y: 4, distance: 247.8
click at [50, 15] on div "whipped cream Search Categories whipped cream # whippedcream whipped cream chee…" at bounding box center [578, 26] width 1125 height 52
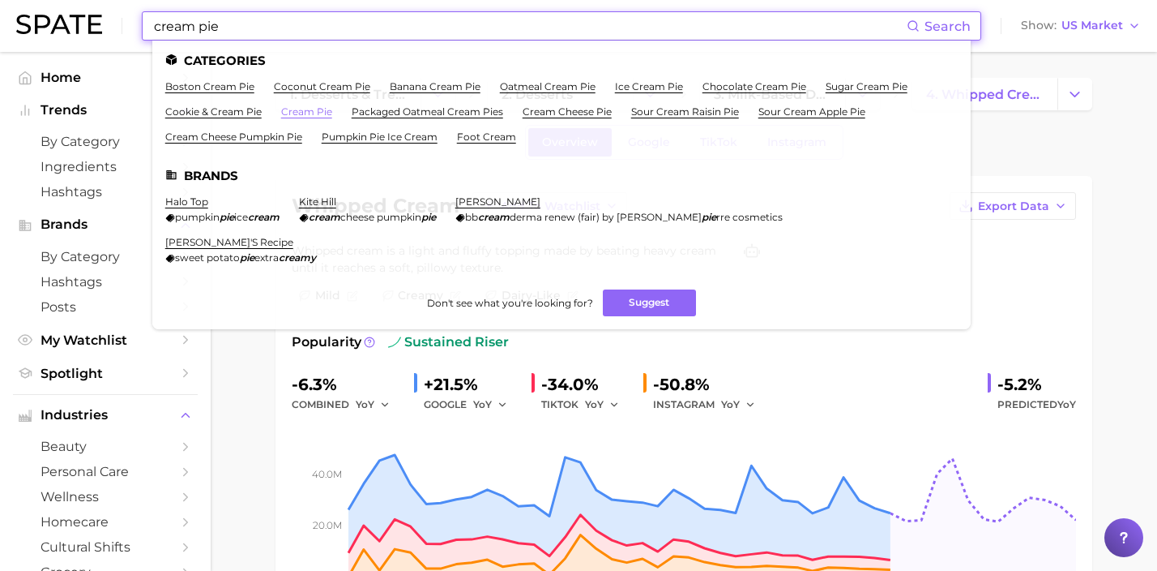
click at [314, 109] on link "cream pie" at bounding box center [306, 111] width 51 height 12
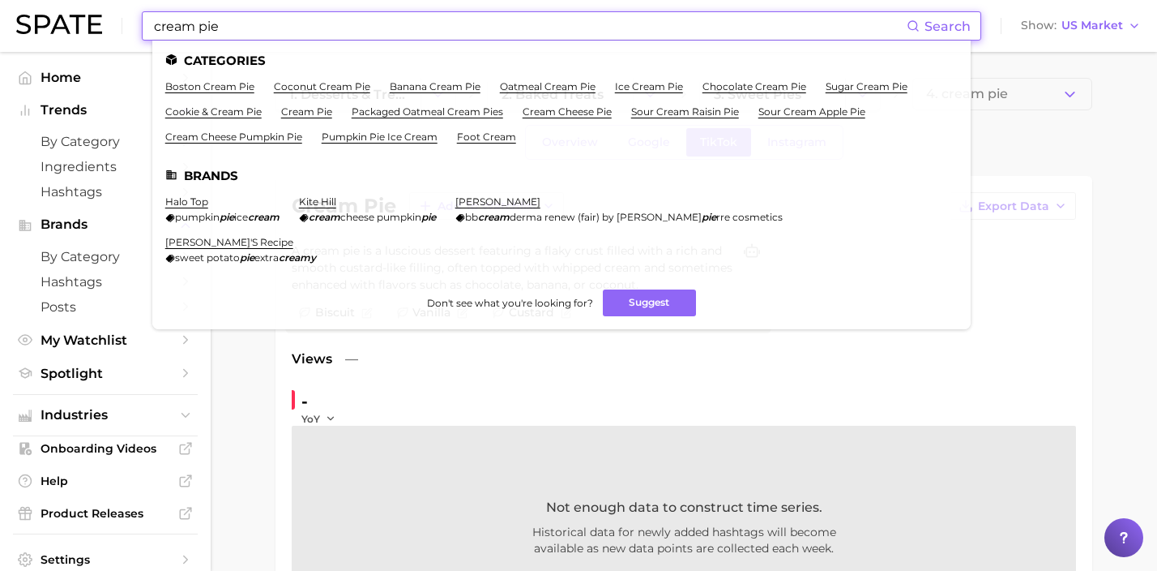
drag, startPoint x: 395, startPoint y: 26, endPoint x: 97, endPoint y: 19, distance: 298.3
click at [100, 19] on div "cream pie Search Categories boston cream pie coconut cream pie banana cream pie…" at bounding box center [578, 26] width 1125 height 52
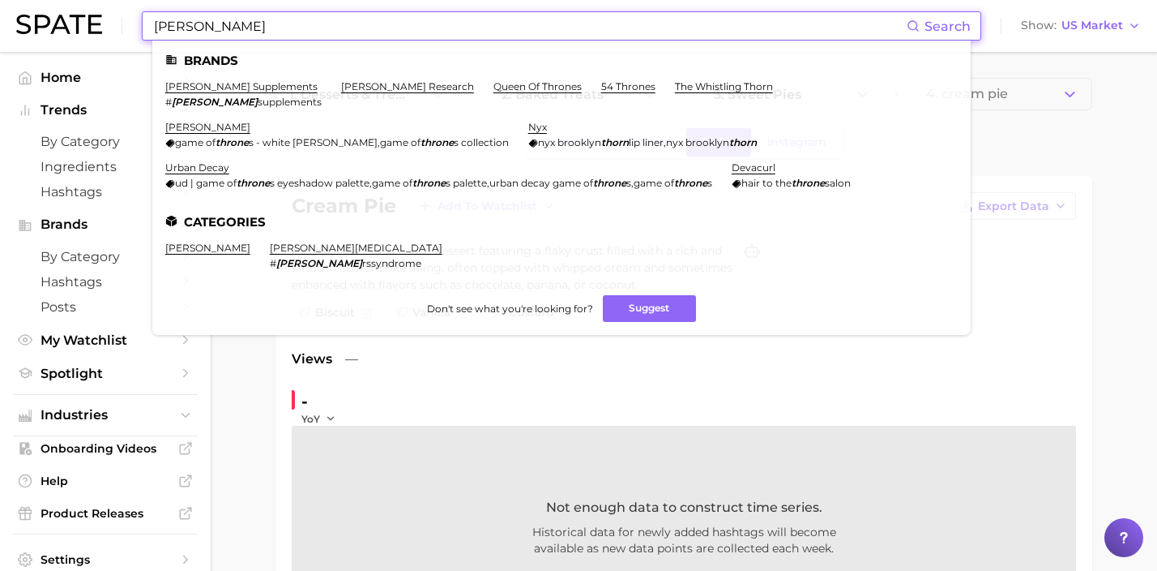
drag, startPoint x: 382, startPoint y: 25, endPoint x: 66, endPoint y: 22, distance: 316.1
click at [78, 21] on div "[PERSON_NAME] Search [PERSON_NAME] supplements # [PERSON_NAME] supplements [PER…" at bounding box center [578, 26] width 1125 height 52
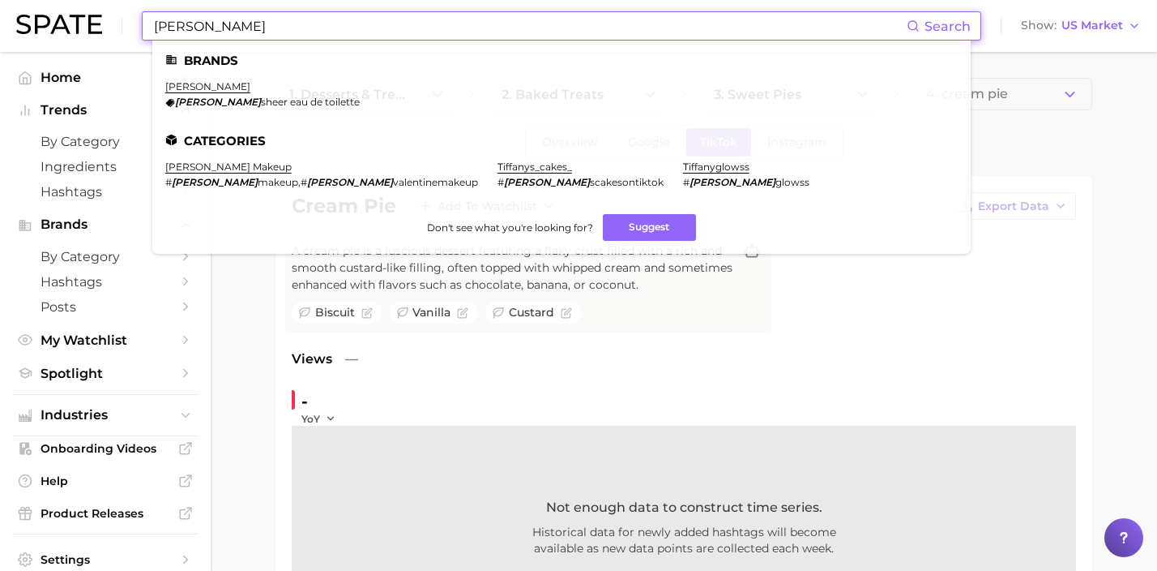
drag, startPoint x: 364, startPoint y: 28, endPoint x: 50, endPoint y: -8, distance: 315.6
click at [50, 0] on html "[PERSON_NAME] Search Brands [PERSON_NAME] sheer eau de toilette Categories [PER…" at bounding box center [578, 285] width 1157 height 571
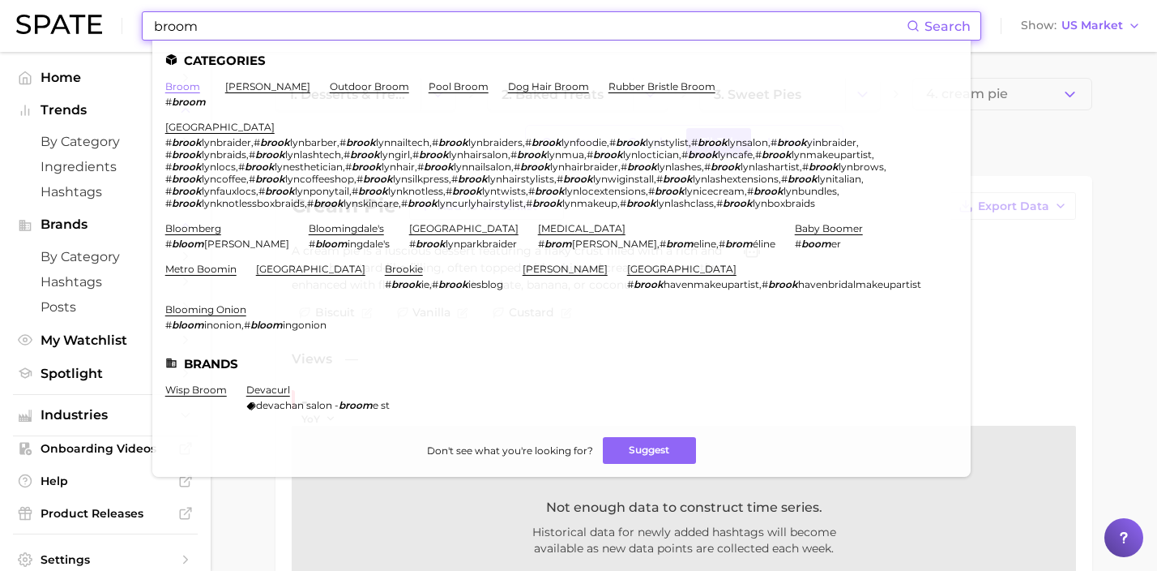
click at [196, 88] on link "broom" at bounding box center [182, 86] width 35 height 12
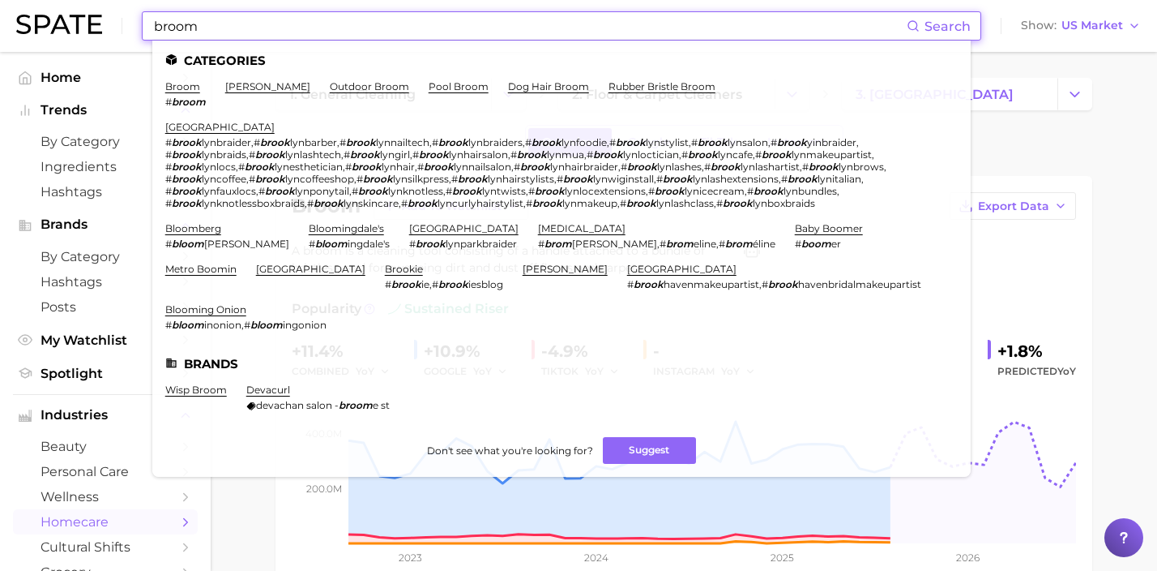
drag, startPoint x: 374, startPoint y: 35, endPoint x: 97, endPoint y: 6, distance: 277.8
click at [100, 6] on div "broom Search Categories broom # broom [PERSON_NAME] outdoor broom pool broom do…" at bounding box center [578, 26] width 1125 height 52
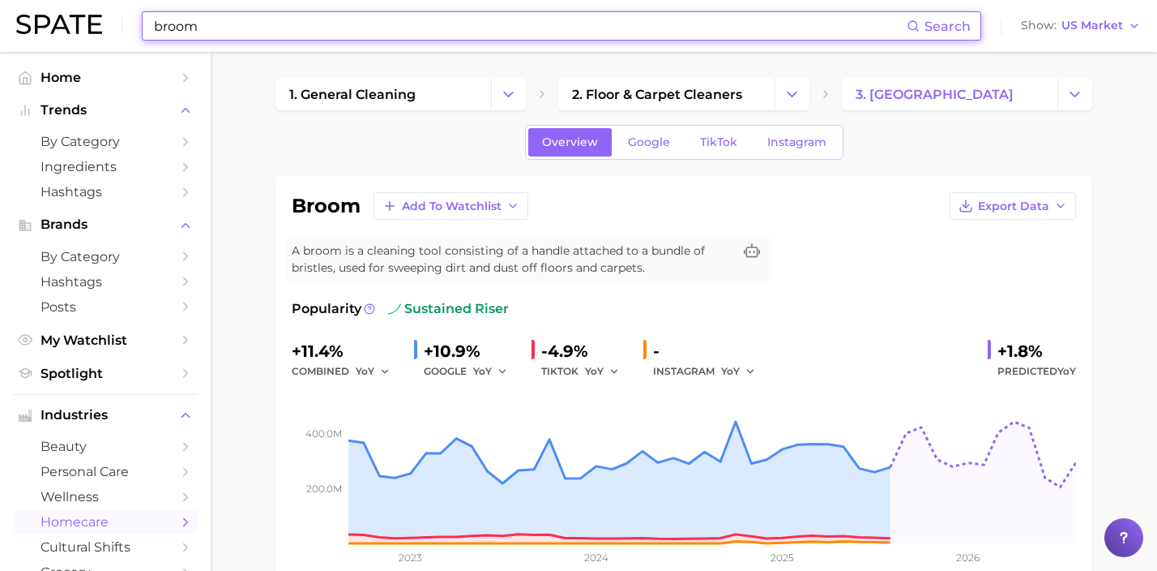
type input "b"
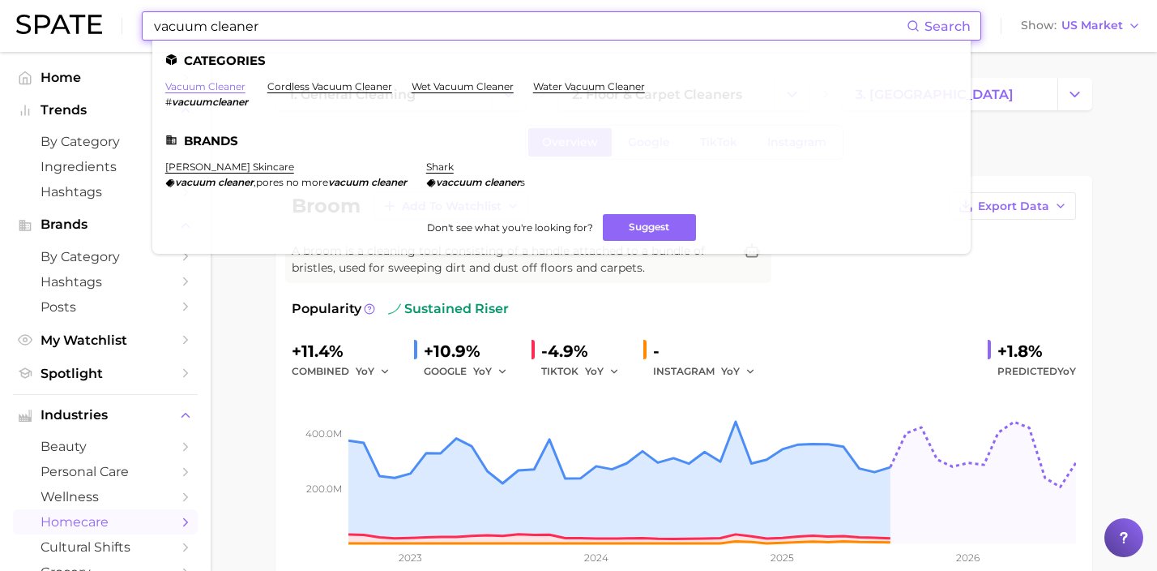
click at [232, 88] on link "vacuum cleaner" at bounding box center [205, 86] width 80 height 12
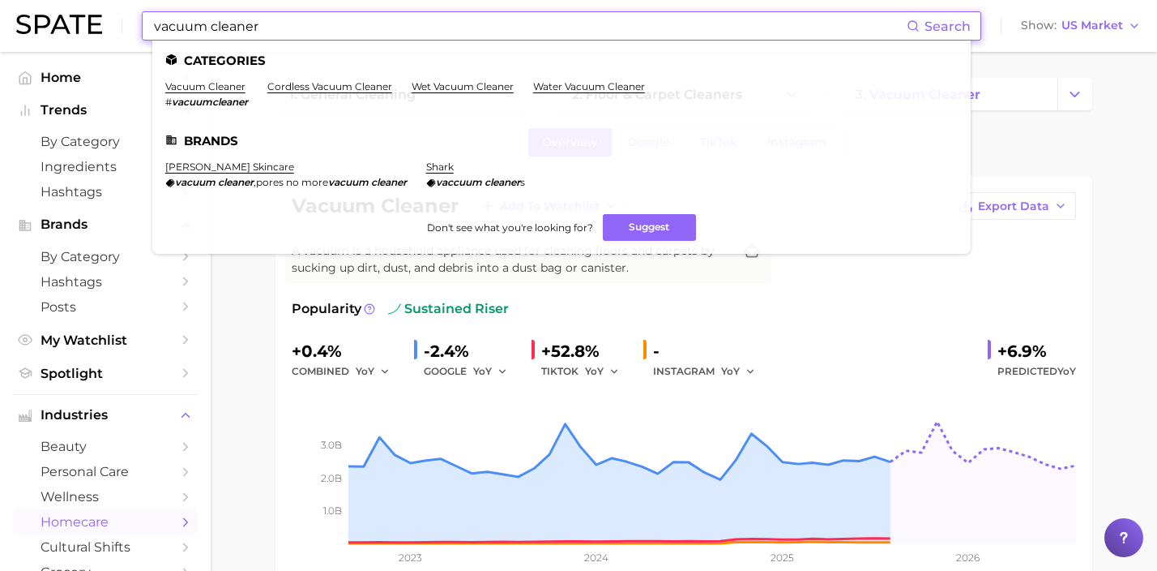
drag, startPoint x: 21, startPoint y: 11, endPoint x: 2, endPoint y: 15, distance: 19.1
click at [2, 15] on header "vacuum cleaner Search Categories vacuum cleaner # vacuumcleaner cordless vacuum…" at bounding box center [578, 26] width 1157 height 52
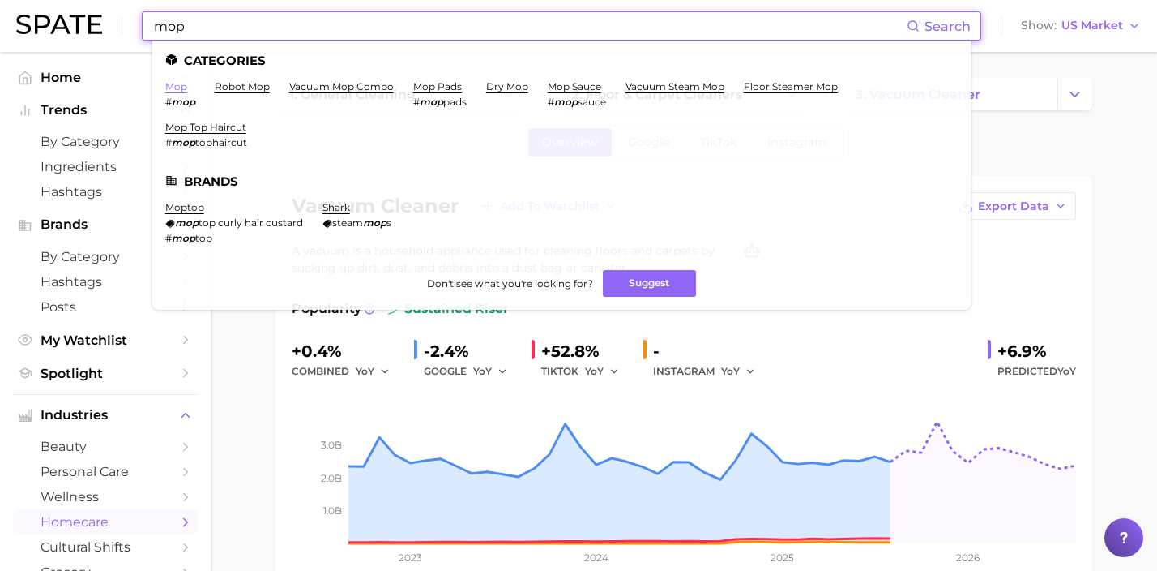
click at [177, 90] on link "mop" at bounding box center [176, 86] width 22 height 12
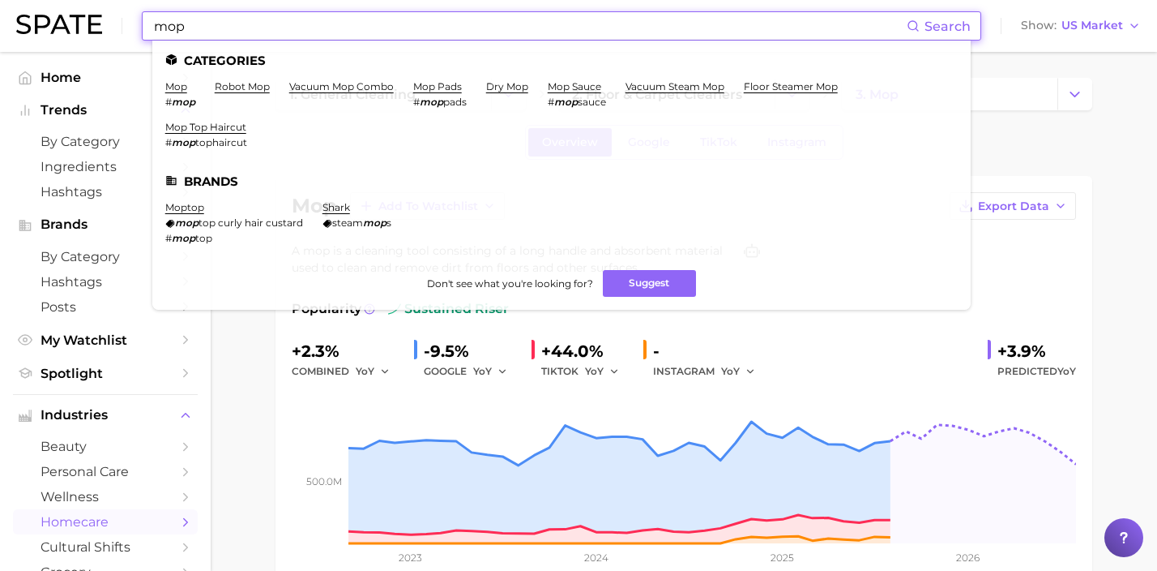
drag, startPoint x: 331, startPoint y: 28, endPoint x: 92, endPoint y: -3, distance: 241.8
click at [92, 0] on html "mop Search Categories mop # mop robot mop vacuum mop combo mop pads # mop pads …" at bounding box center [578, 285] width 1157 height 571
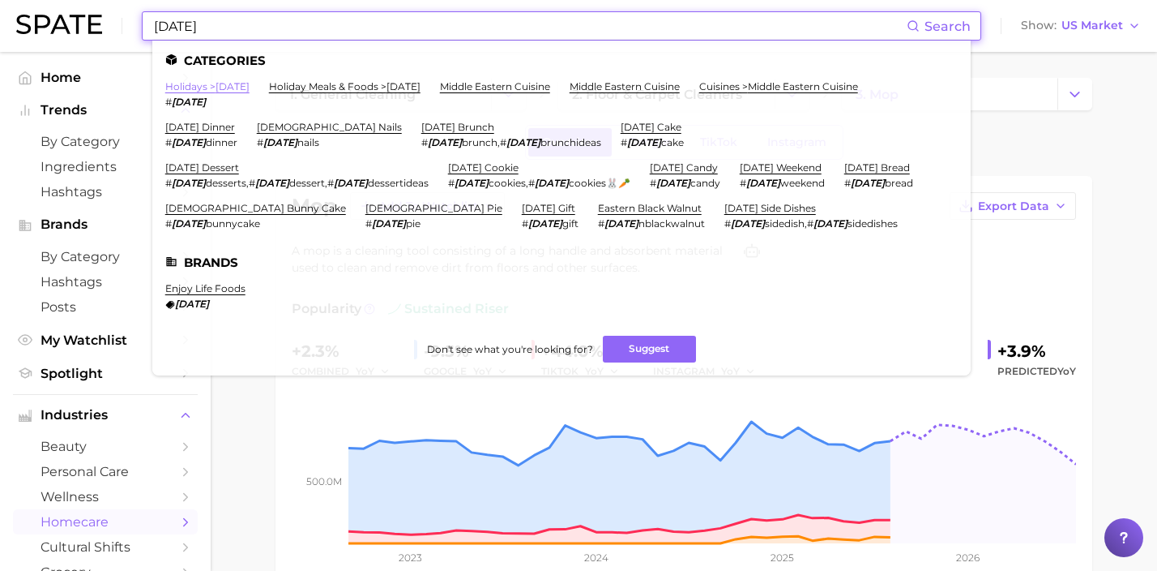
click at [240, 88] on link "holidays > [DATE]" at bounding box center [207, 86] width 84 height 12
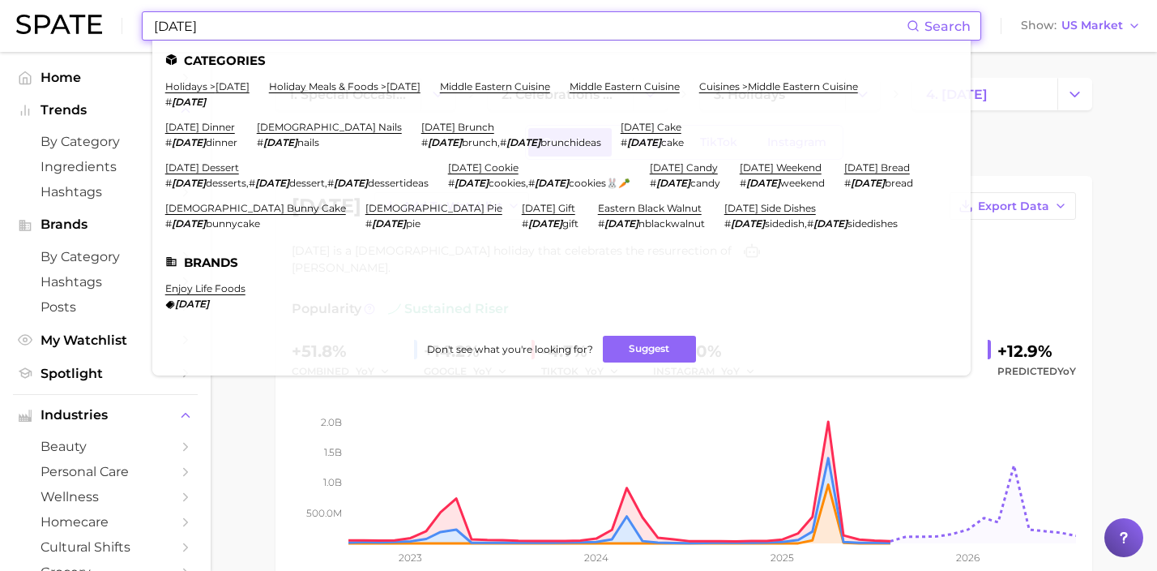
drag, startPoint x: 246, startPoint y: 23, endPoint x: 122, endPoint y: 23, distance: 123.2
click at [123, 23] on div "[DATE] Search Categories holidays > [DATE] # [DATE] holiday meals & foods > [DA…" at bounding box center [578, 26] width 1125 height 52
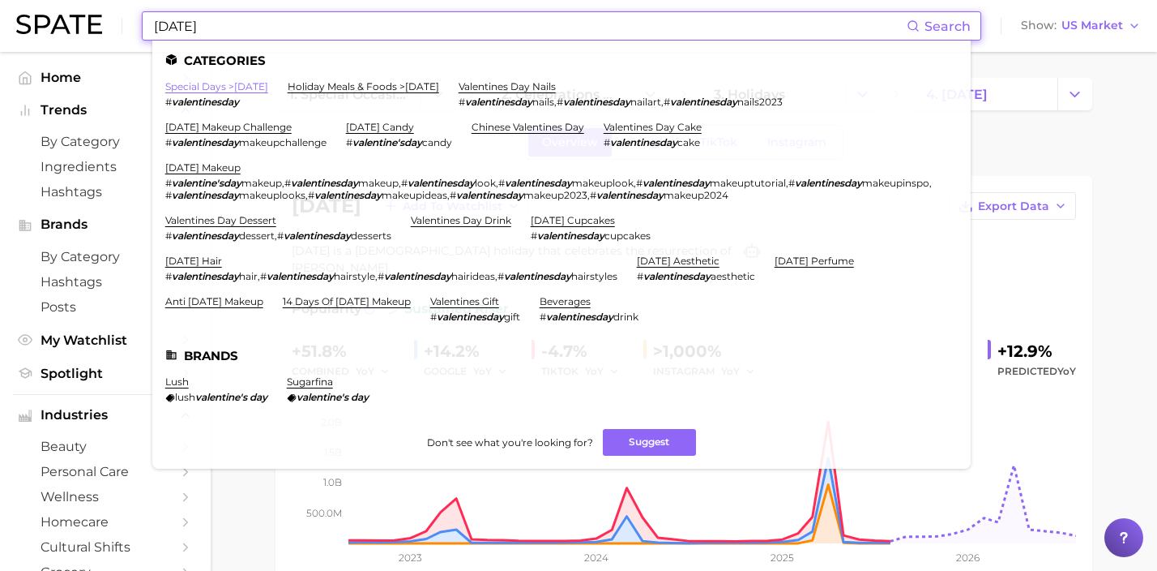
click at [254, 90] on link "special days > [DATE]" at bounding box center [216, 86] width 103 height 12
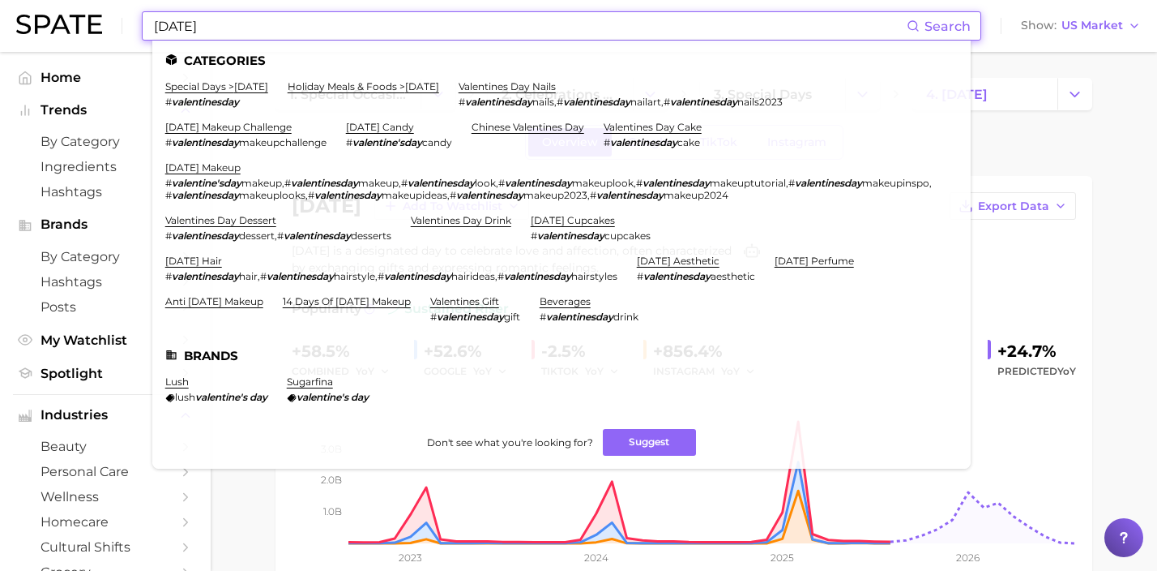
drag, startPoint x: 361, startPoint y: 28, endPoint x: 2, endPoint y: -6, distance: 360.7
click at [2, 0] on html "[DATE] Search Categories special days > [DATE] # valentinesday holiday meals & …" at bounding box center [578, 285] width 1157 height 571
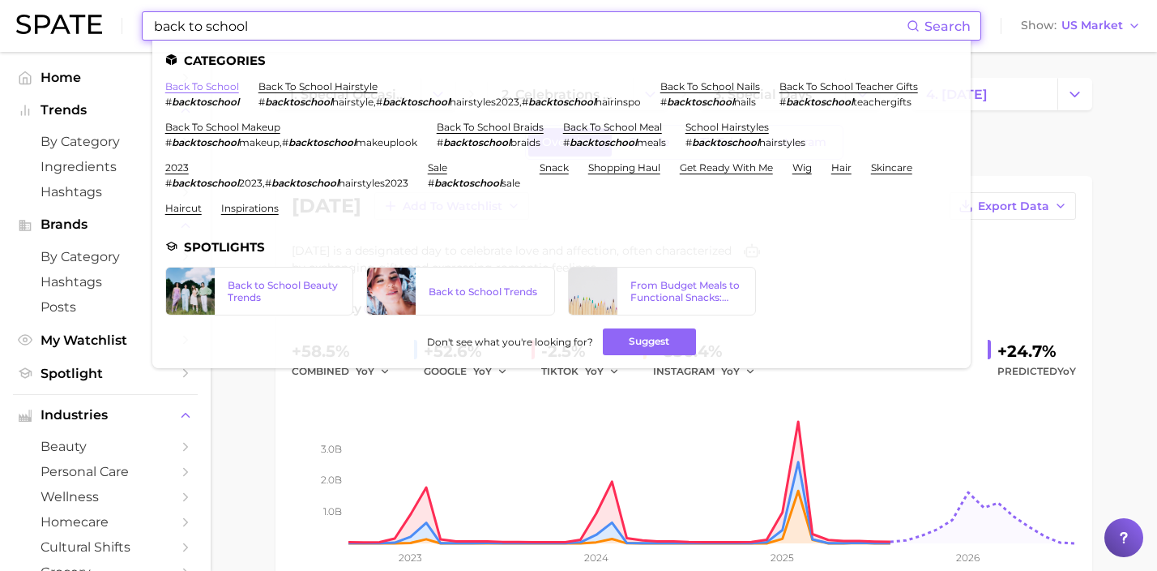
click at [226, 88] on link "back to school" at bounding box center [202, 86] width 74 height 12
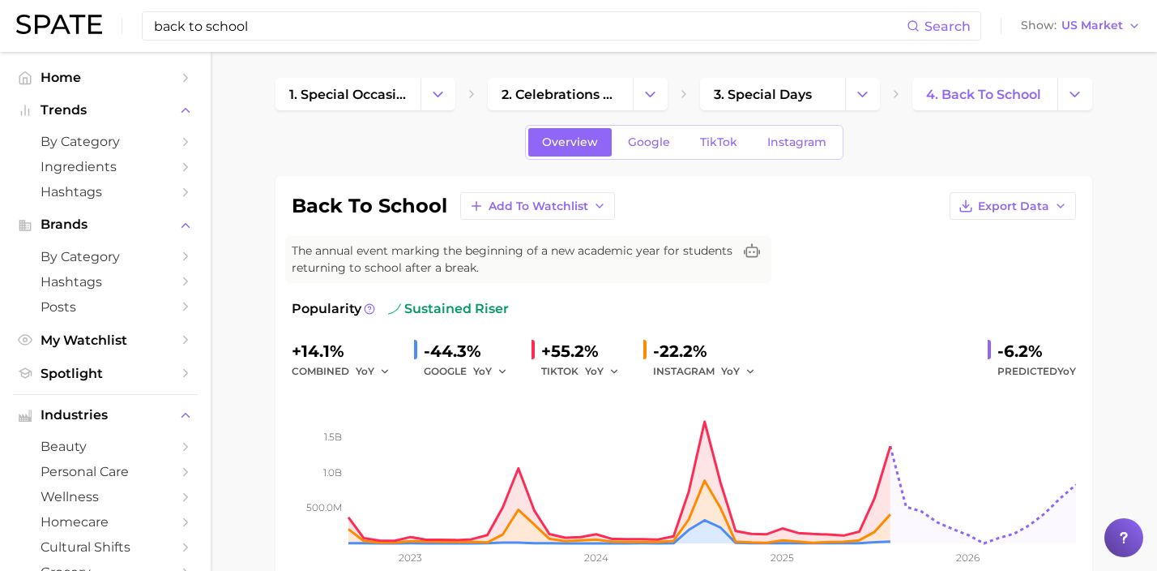
drag, startPoint x: 360, startPoint y: 32, endPoint x: 100, endPoint y: 6, distance: 261.5
click at [100, 8] on div "back to school Search Show US Market" at bounding box center [578, 26] width 1125 height 52
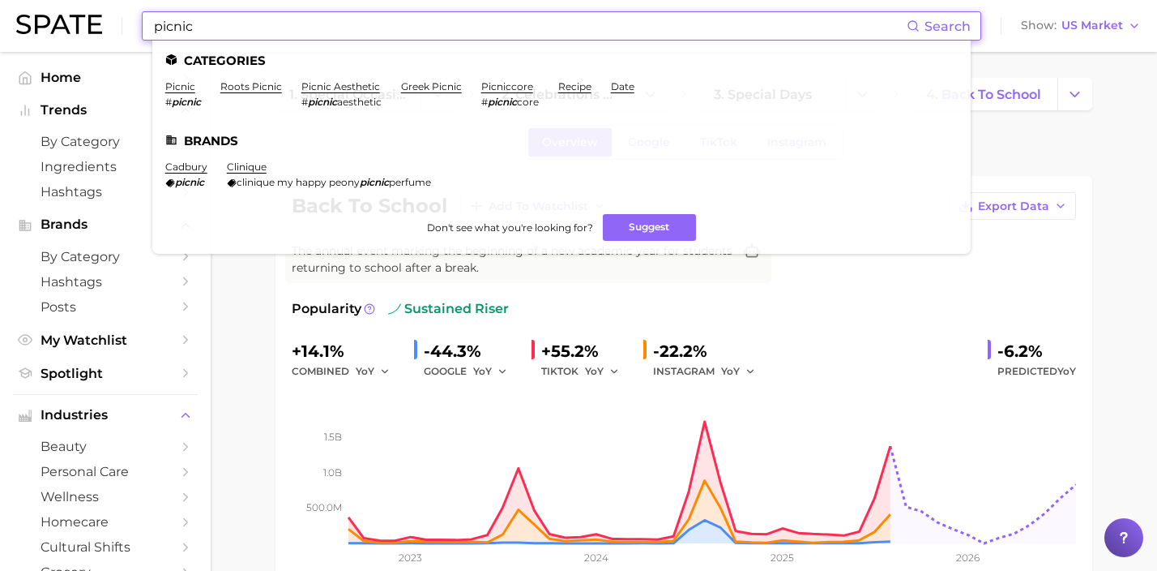
drag, startPoint x: 189, startPoint y: 83, endPoint x: 199, endPoint y: 86, distance: 10.8
click at [189, 83] on link "picnic" at bounding box center [180, 86] width 30 height 12
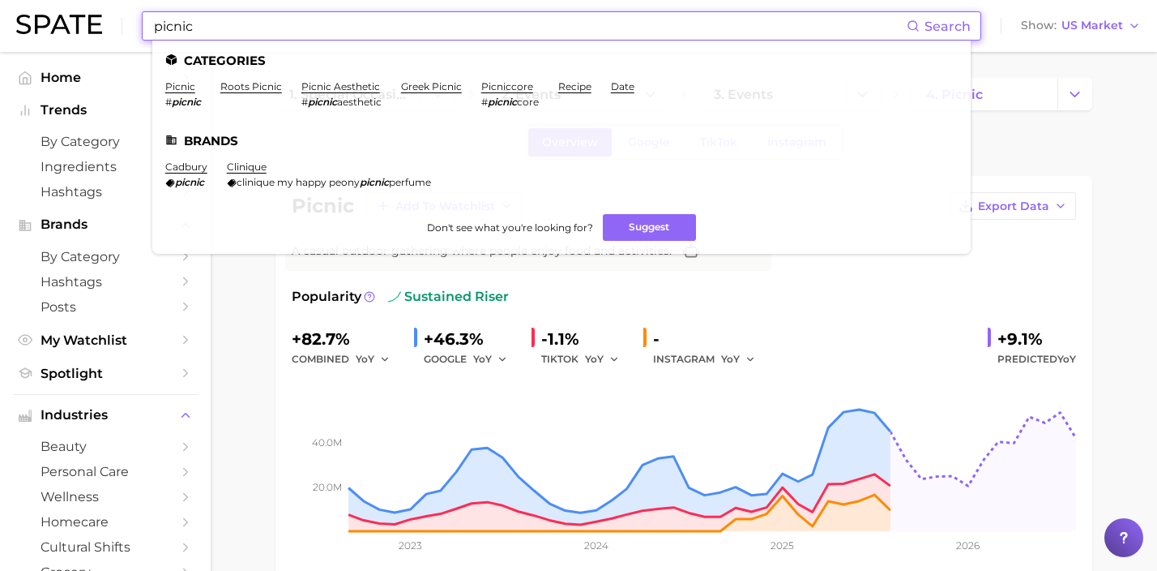
drag, startPoint x: 353, startPoint y: 25, endPoint x: 59, endPoint y: 3, distance: 294.2
click at [71, 13] on div "picnic Search Categories picnic # picnic roots picnic picnic aesthetic # picnic…" at bounding box center [578, 26] width 1125 height 52
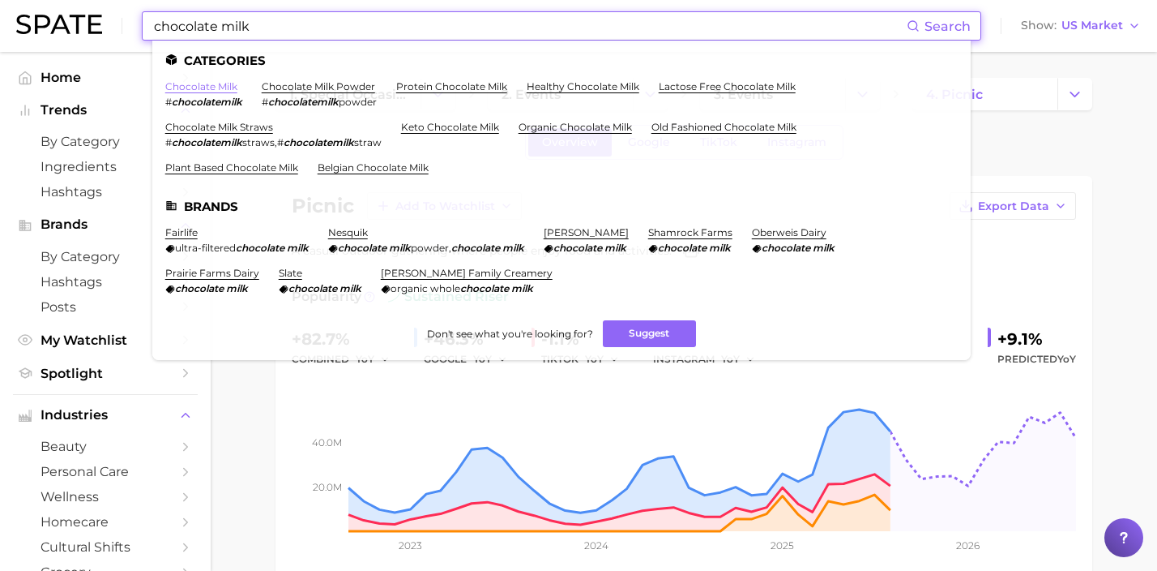
type input "chocolate milk"
click at [225, 86] on link "chocolate milk" at bounding box center [201, 86] width 72 height 12
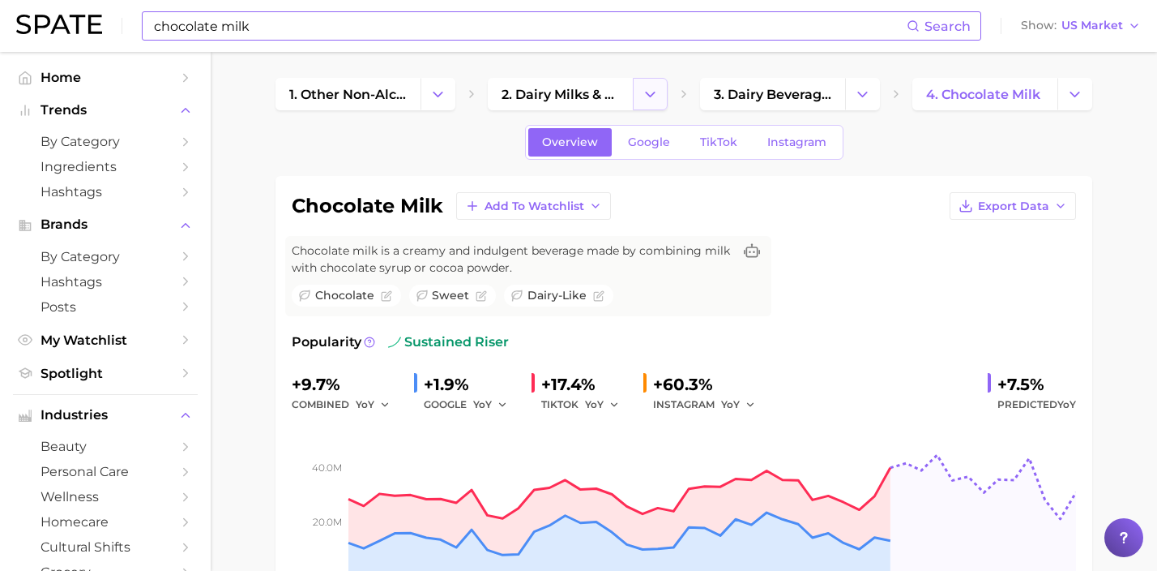
click at [653, 96] on icon "Change Category" at bounding box center [650, 94] width 17 height 17
